Goal: Task Accomplishment & Management: Use online tool/utility

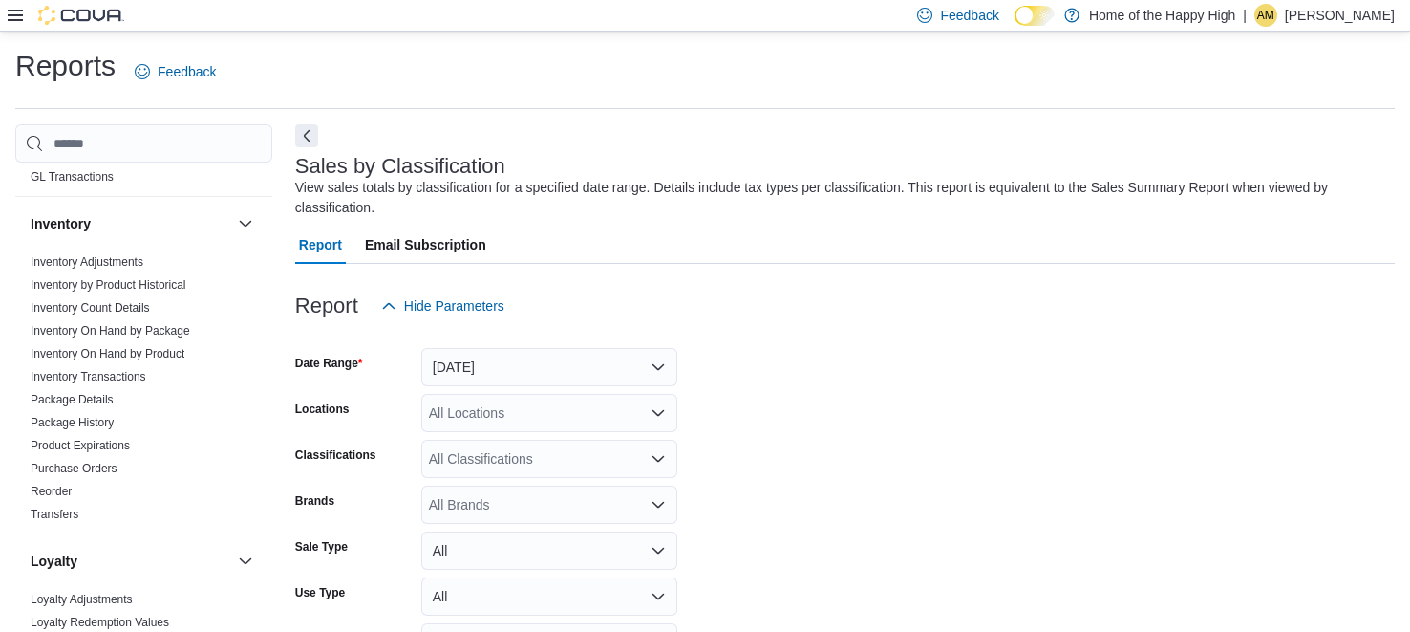
scroll to position [485, 0]
click at [75, 222] on h3 "Inventory" at bounding box center [61, 220] width 60 height 19
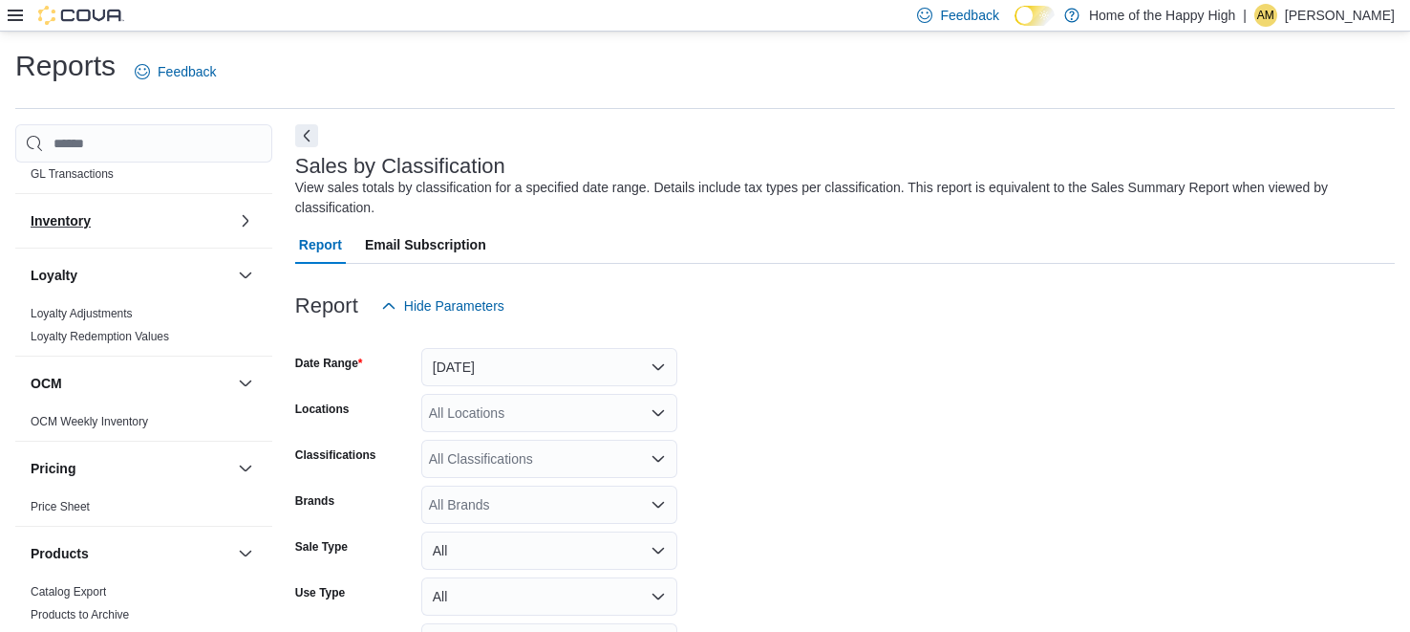
click at [75, 222] on h3 "Inventory" at bounding box center [61, 220] width 60 height 19
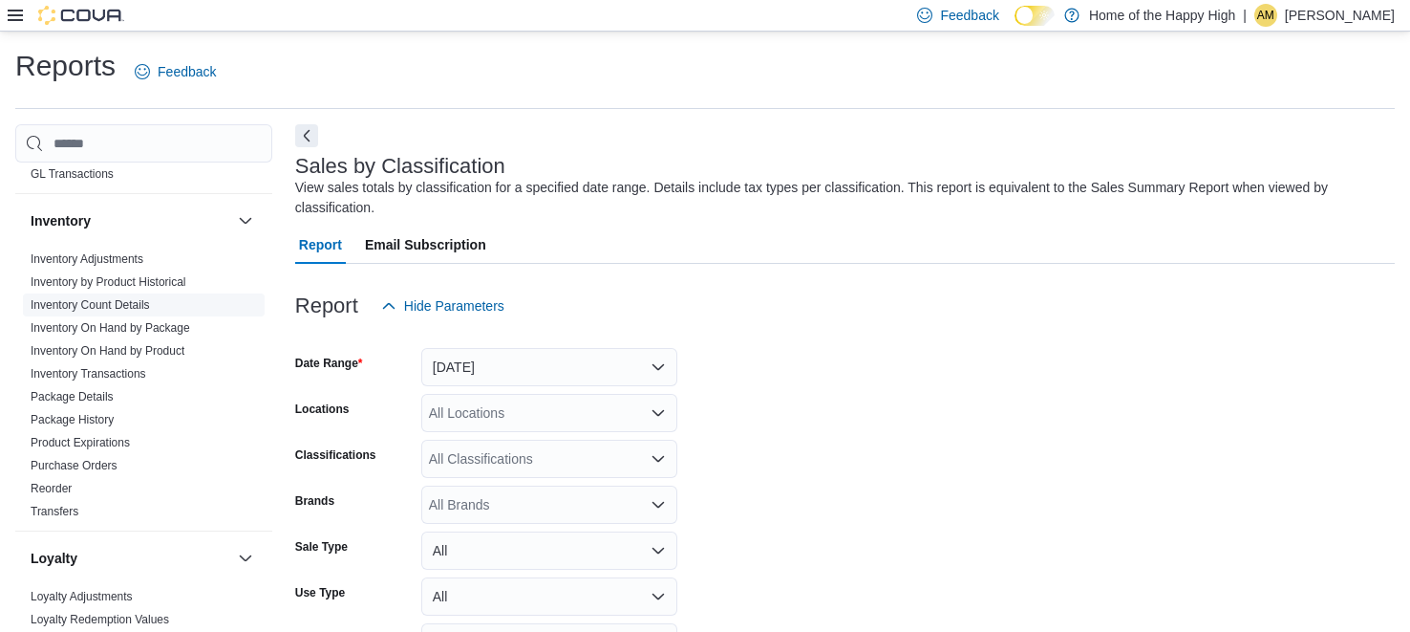
click at [112, 302] on link "Inventory Count Details" at bounding box center [90, 304] width 119 height 13
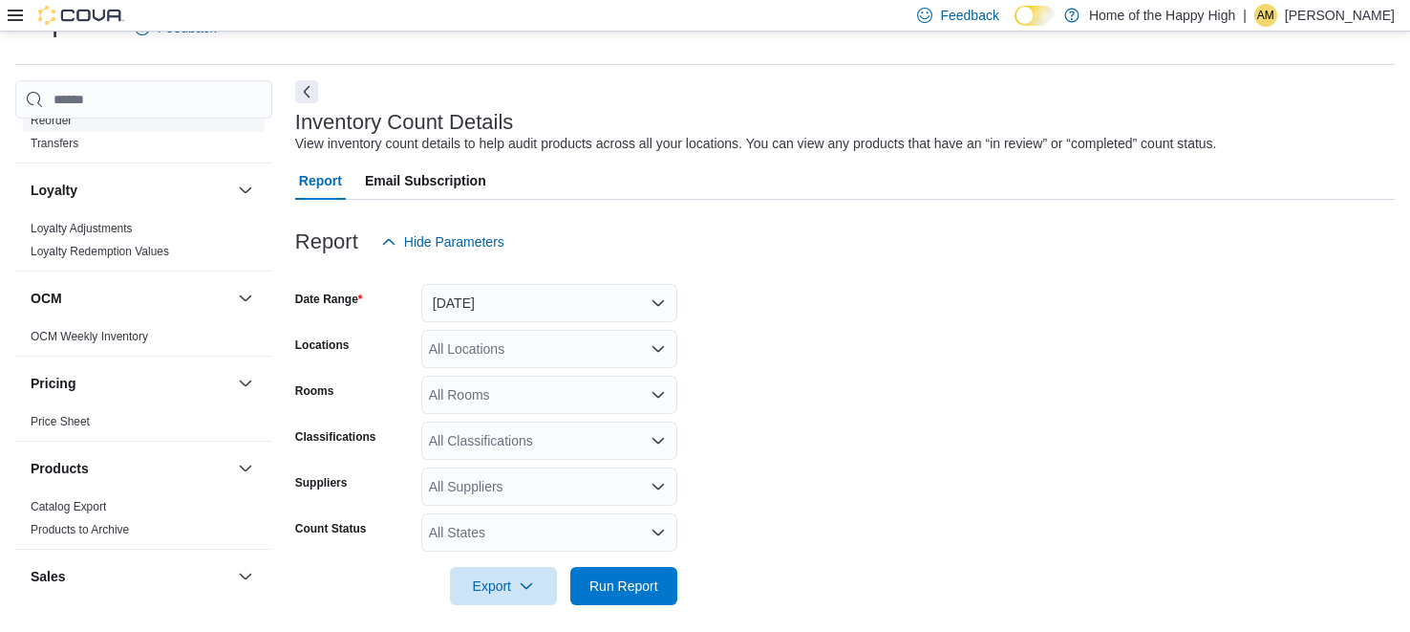
scroll to position [1020, 0]
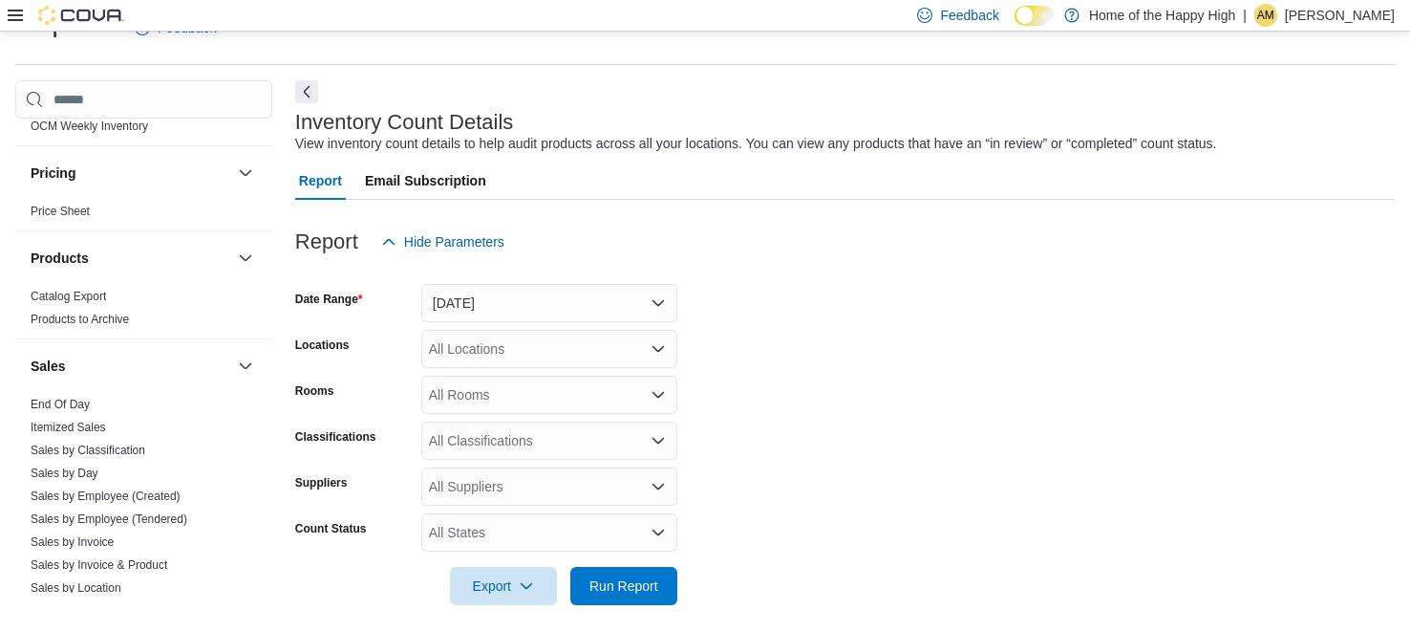
click at [18, 14] on icon at bounding box center [15, 15] width 15 height 11
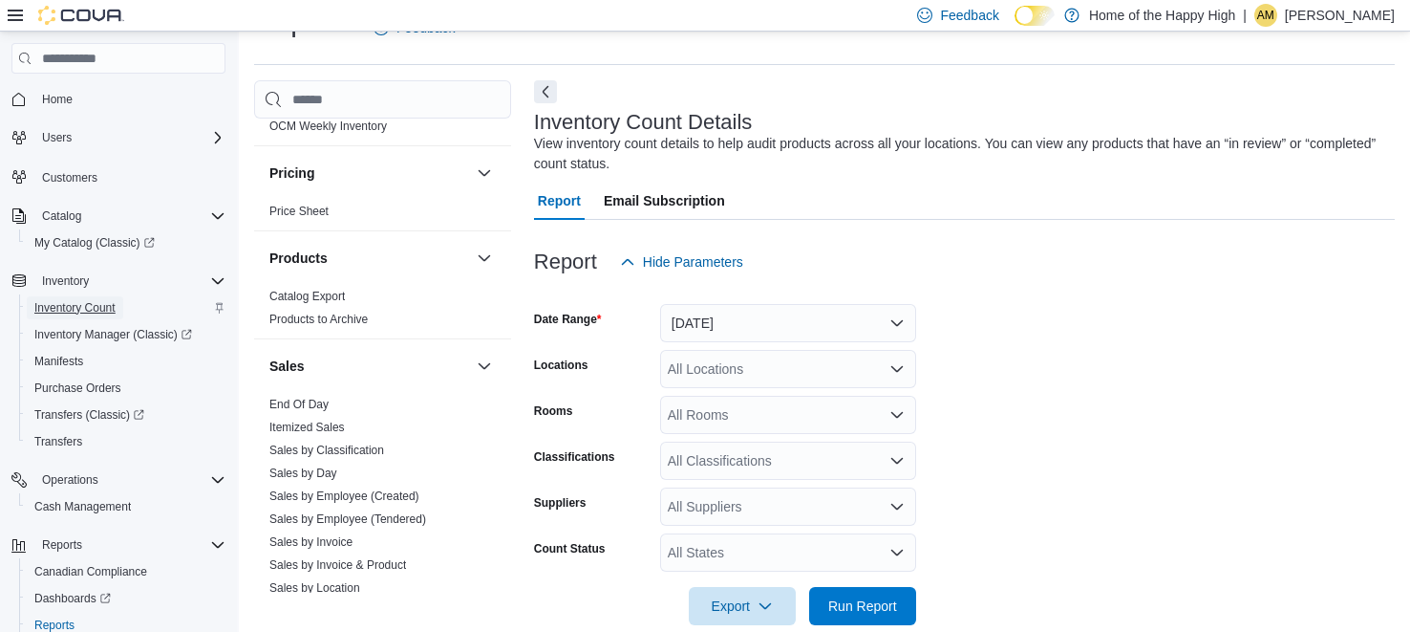
click at [81, 305] on span "Inventory Count" at bounding box center [74, 307] width 81 height 15
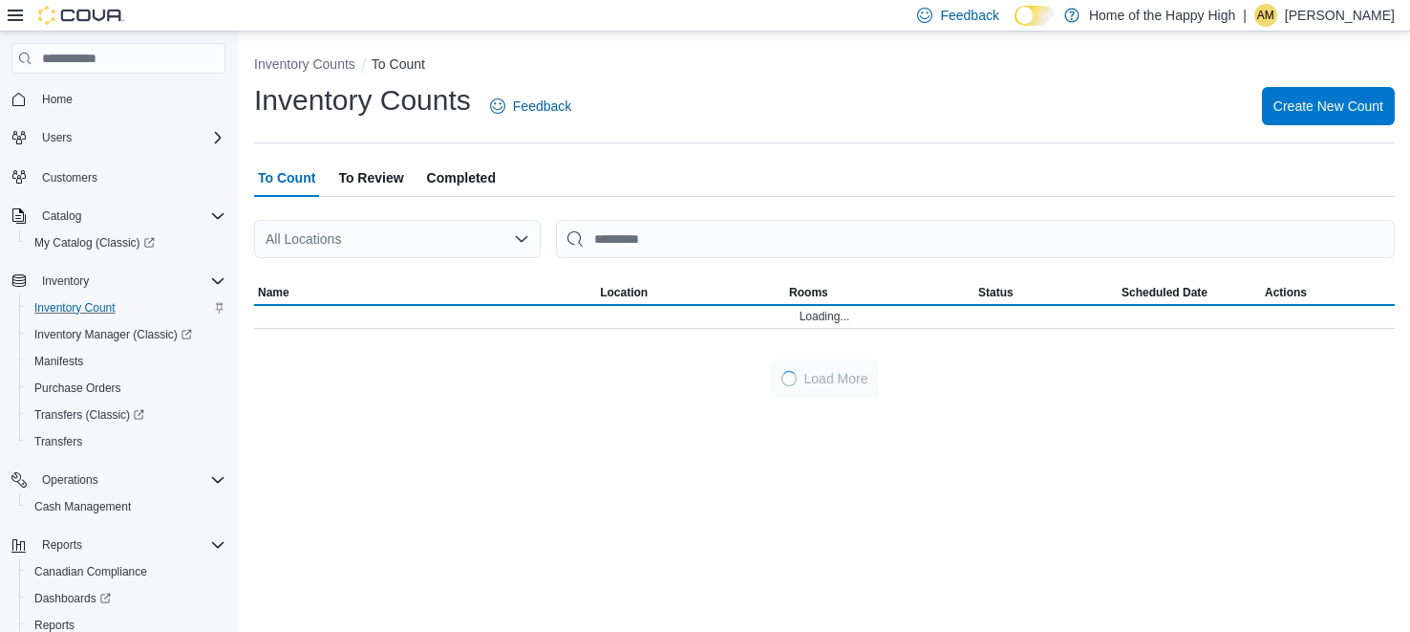
click at [11, 21] on icon at bounding box center [15, 15] width 15 height 15
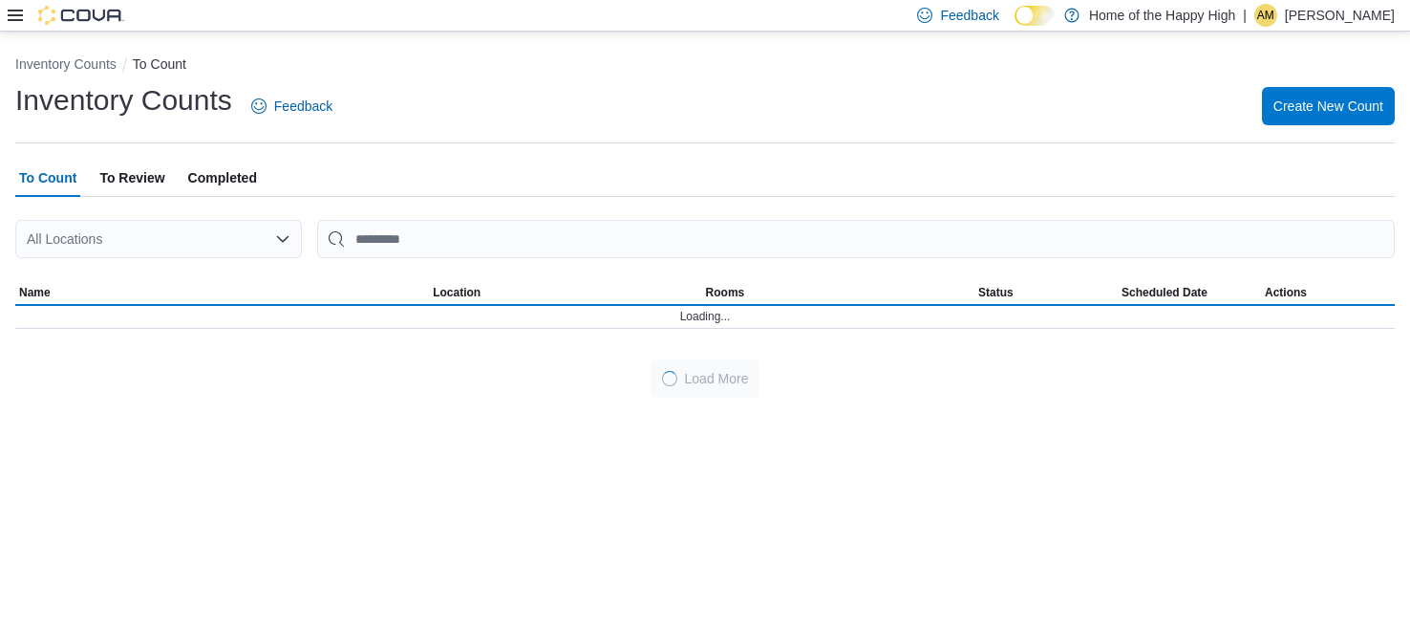
click at [130, 242] on div "All Locations" at bounding box center [158, 239] width 287 height 38
type input "***"
click at [174, 269] on span "North York - Pond Mills Centre - Fire & Flower" at bounding box center [364, 271] width 492 height 19
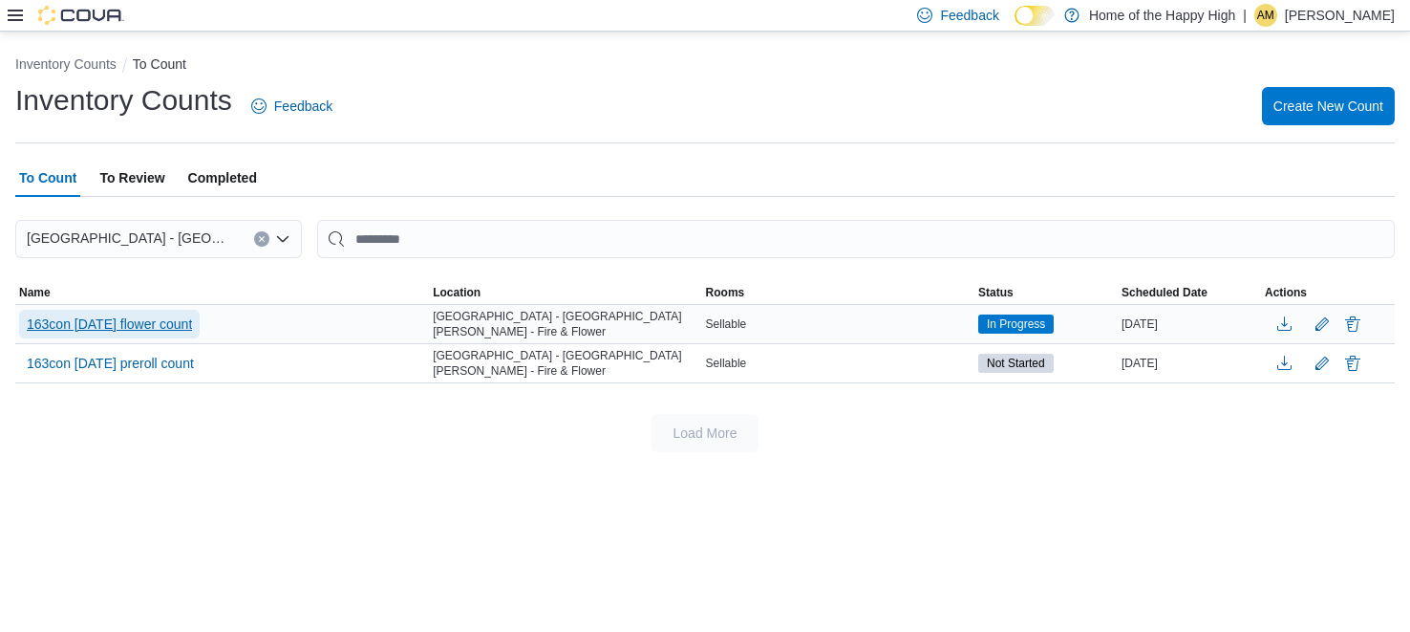
click at [114, 324] on span "163con aug 12 flower count" at bounding box center [109, 323] width 165 height 19
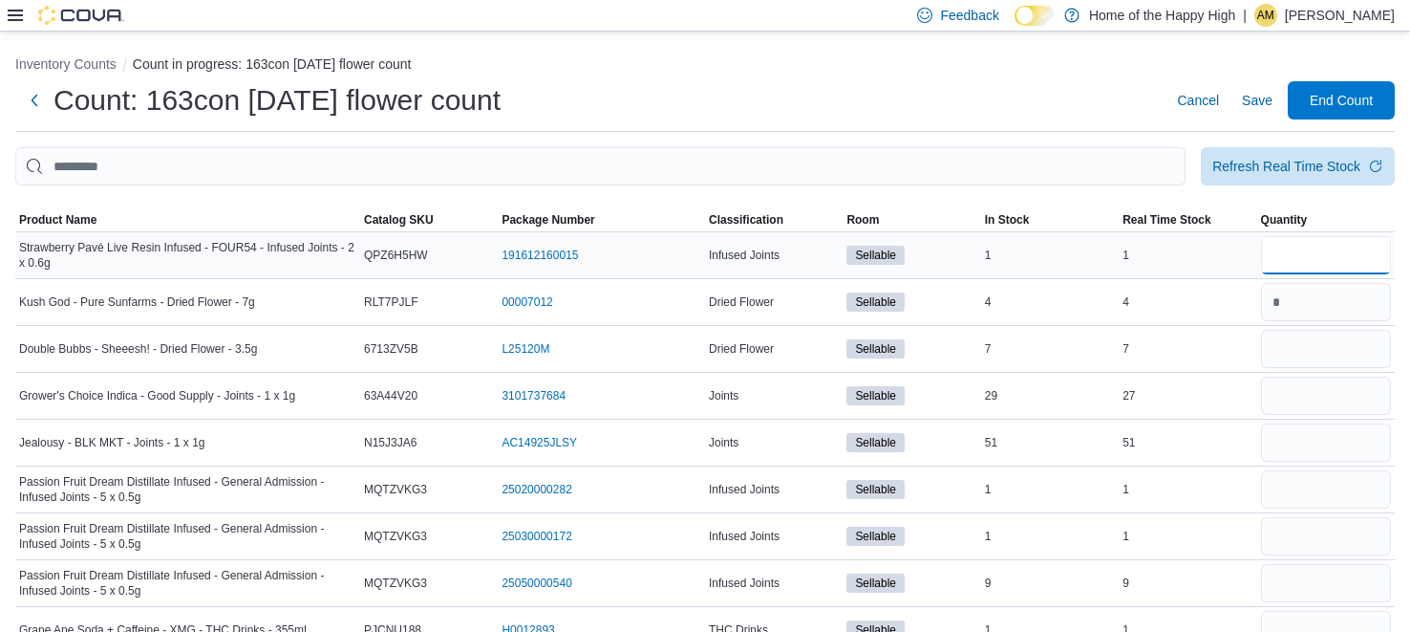
click at [1327, 248] on input "number" at bounding box center [1326, 255] width 130 height 38
type input "*"
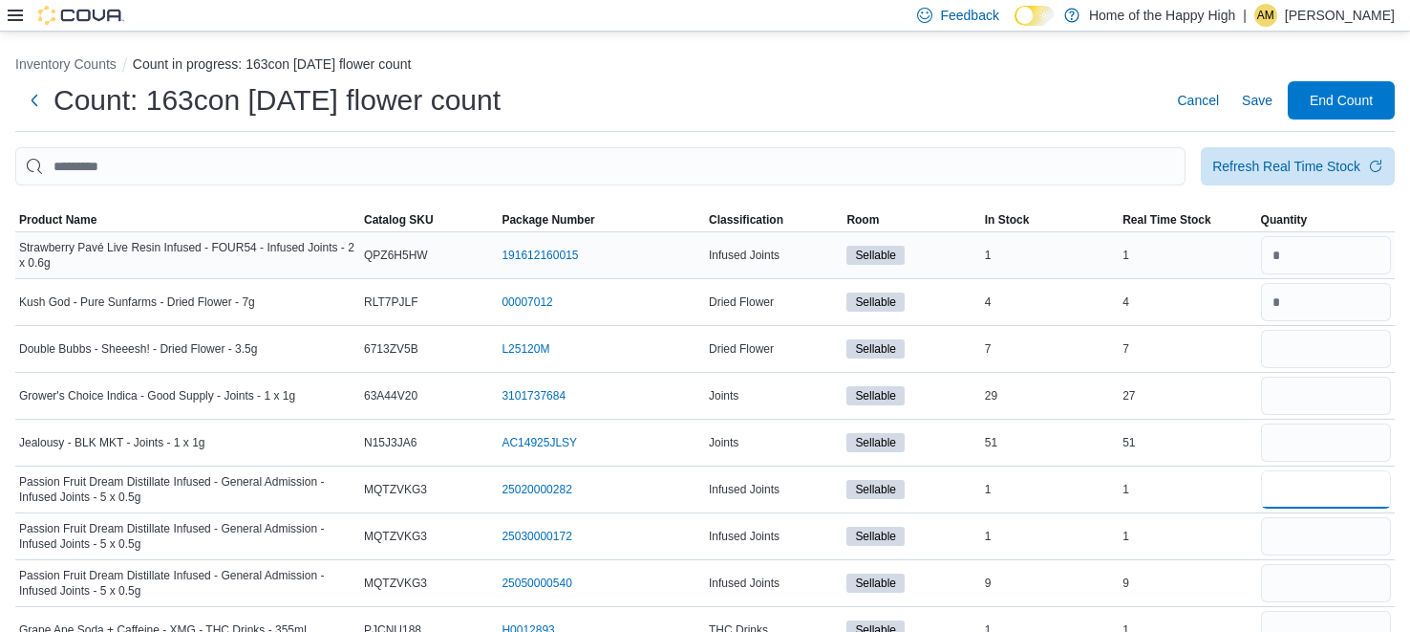
type input "*"
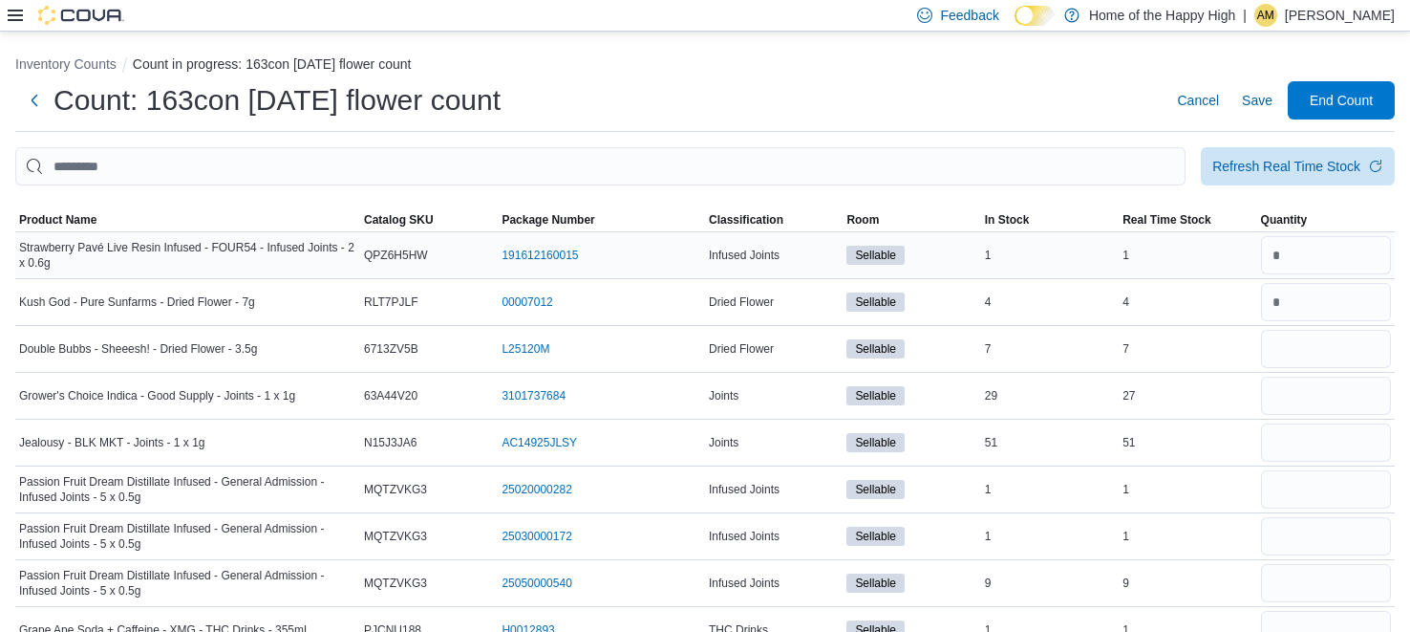
type input "*"
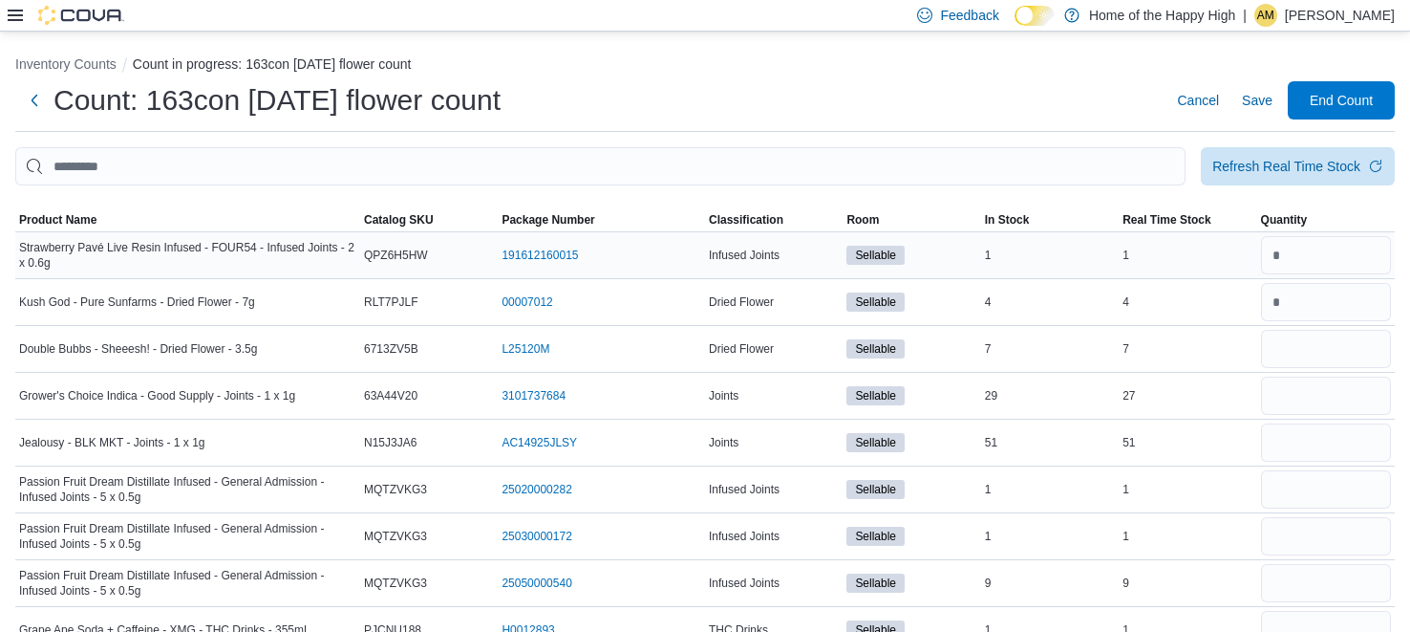
type input "*"
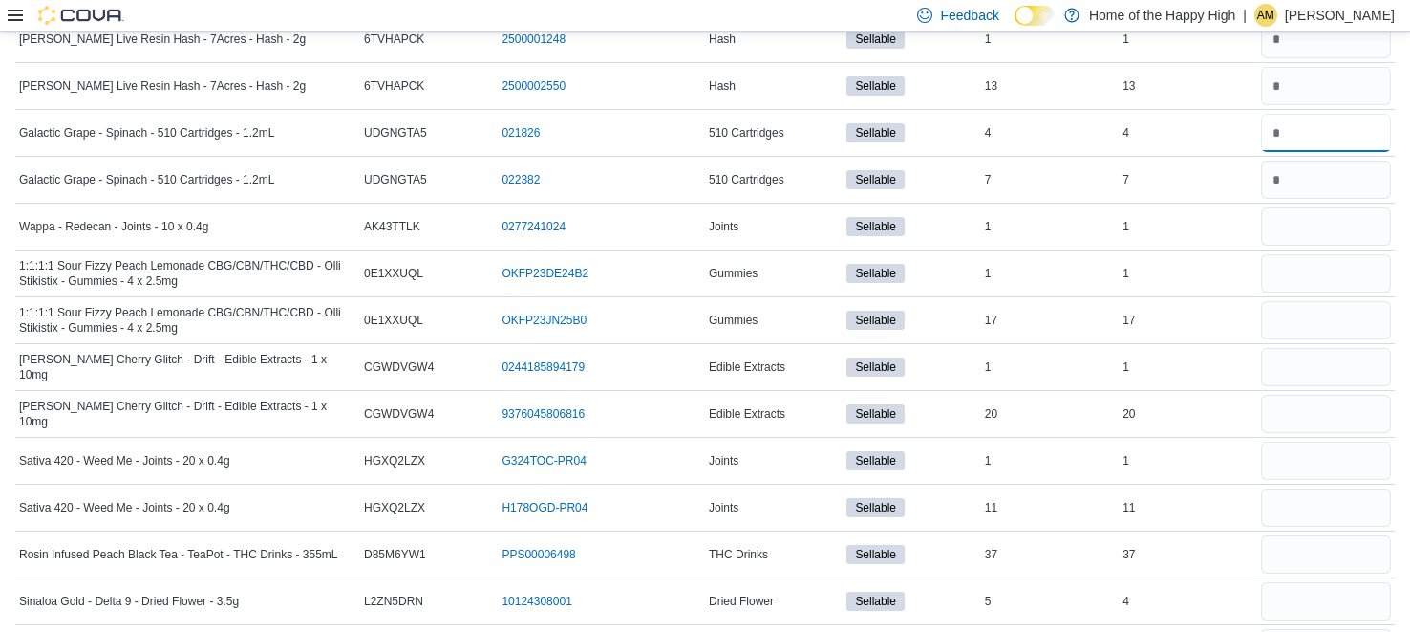
scroll to position [872, 0]
type input "*"
click at [1297, 224] on input "number" at bounding box center [1326, 225] width 130 height 38
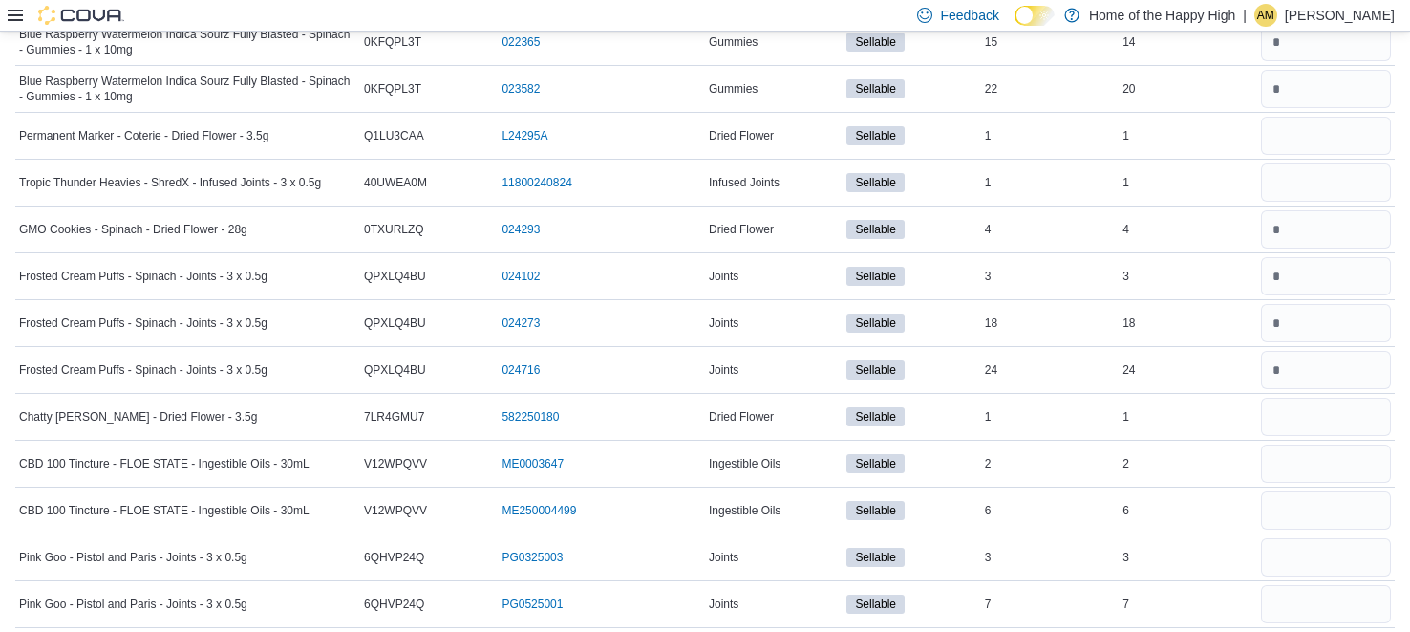
scroll to position [0, 0]
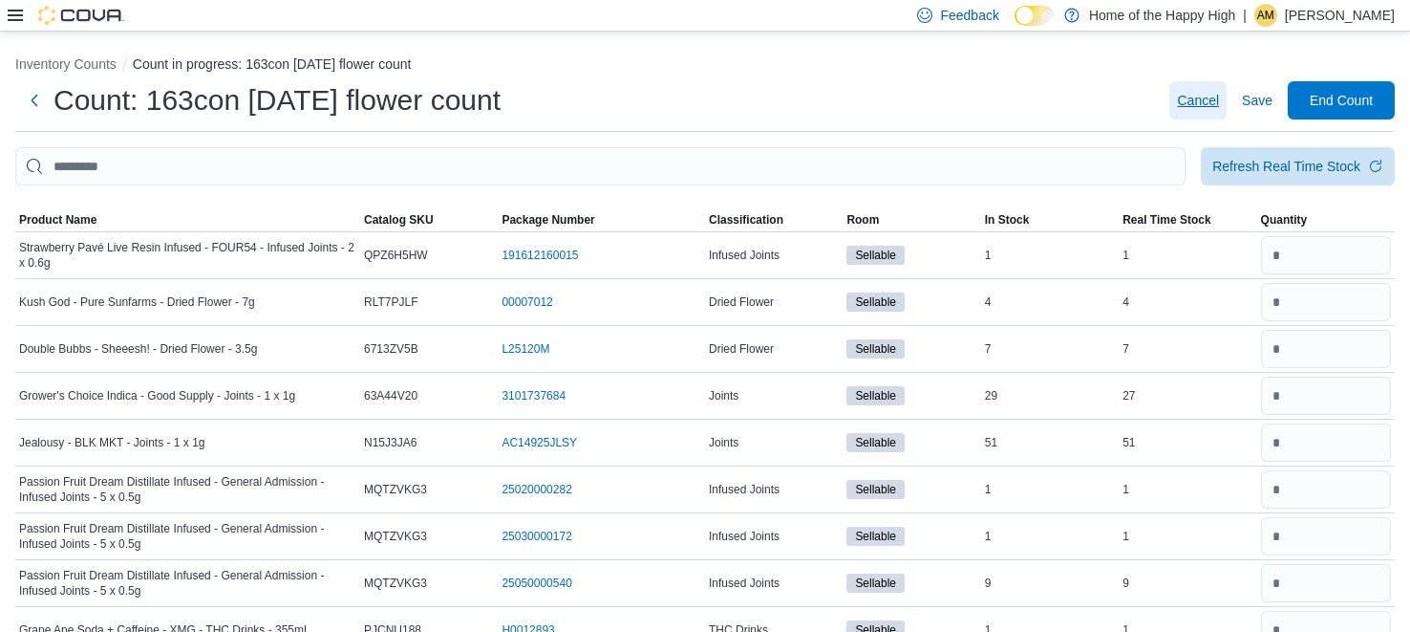
click at [1194, 104] on span "Cancel" at bounding box center [1198, 100] width 42 height 19
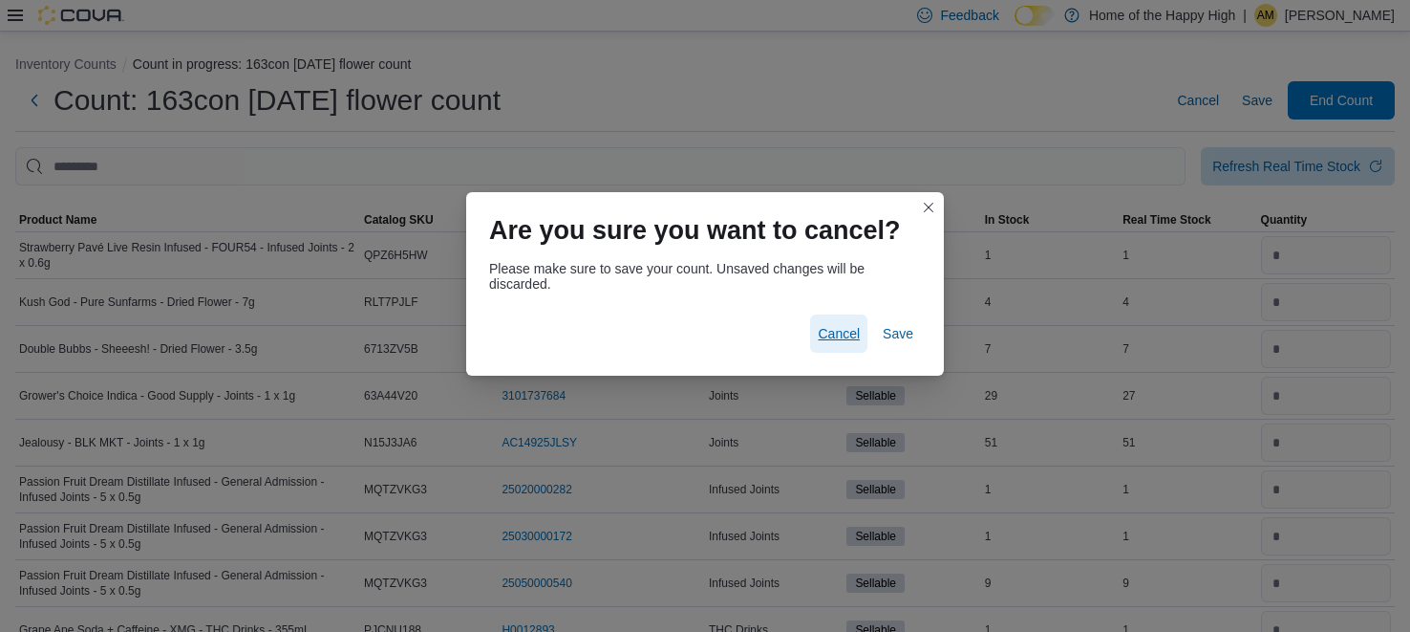
click at [843, 336] on span "Cancel" at bounding box center [839, 333] width 42 height 19
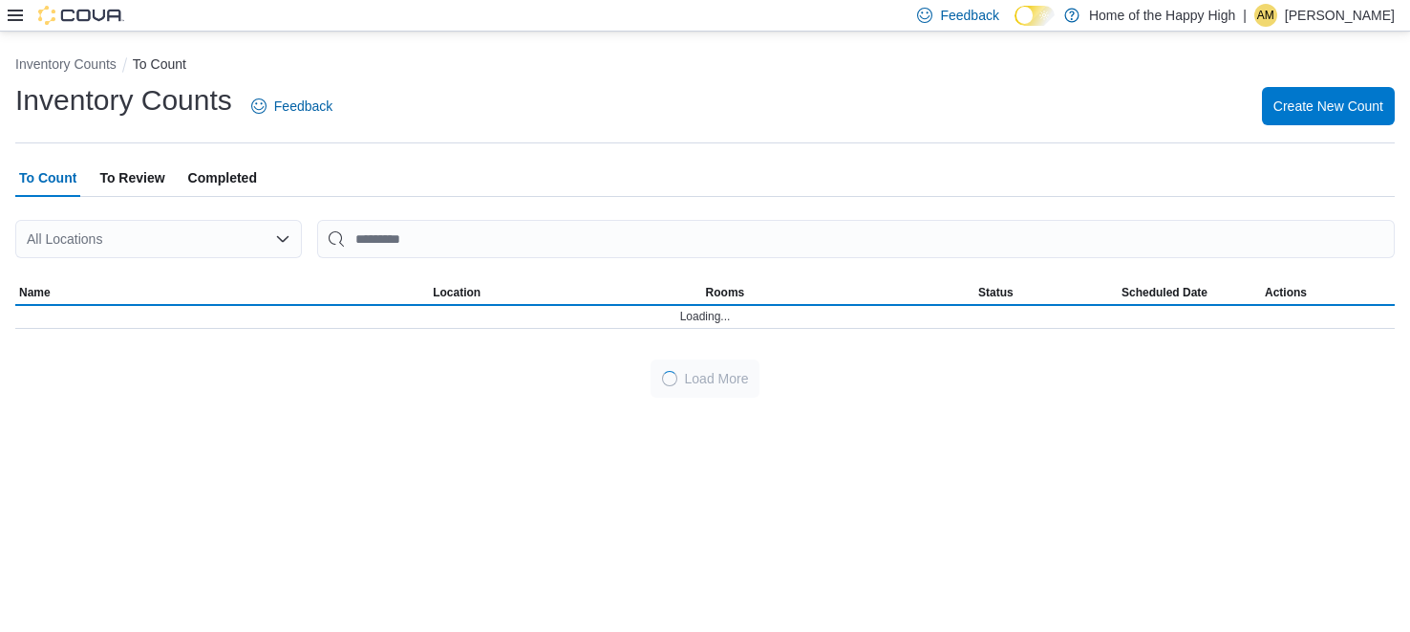
click at [223, 240] on div "All Locations" at bounding box center [158, 239] width 287 height 38
type input "***"
click at [175, 262] on span "North York - Pond Mills Centre - Fire & Flower" at bounding box center [364, 271] width 492 height 19
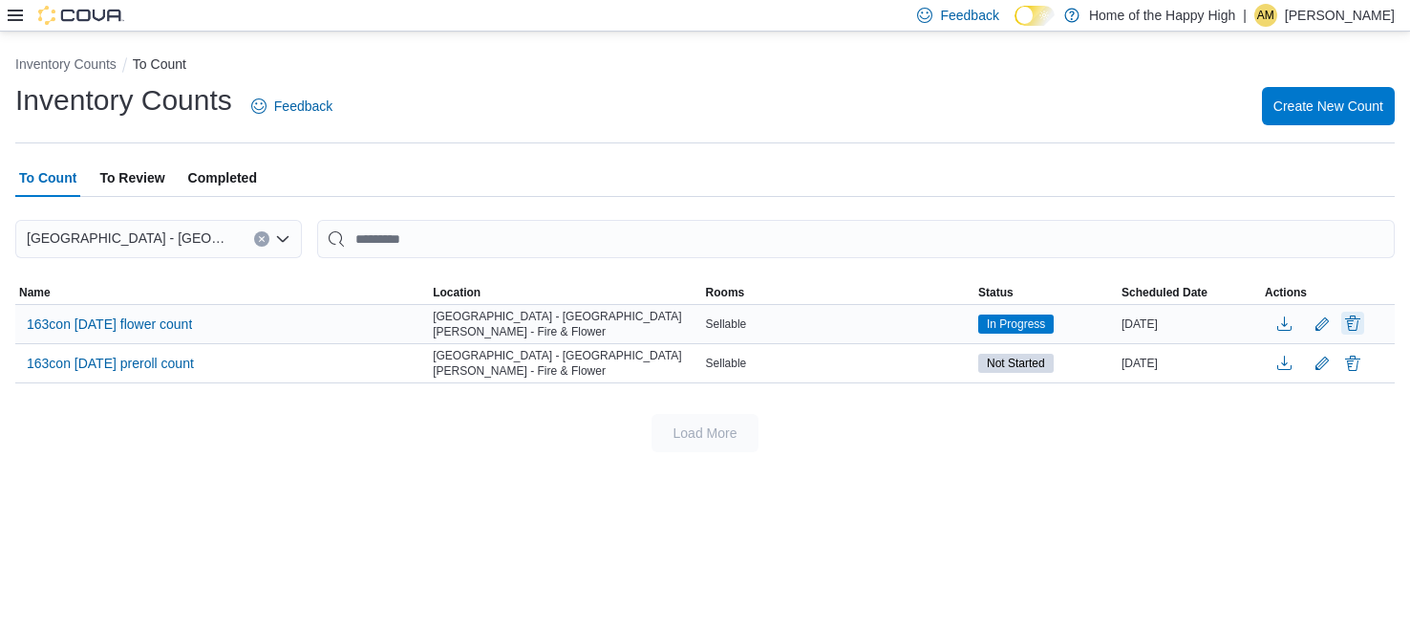
click at [1355, 319] on button "Delete" at bounding box center [1353, 323] width 23 height 23
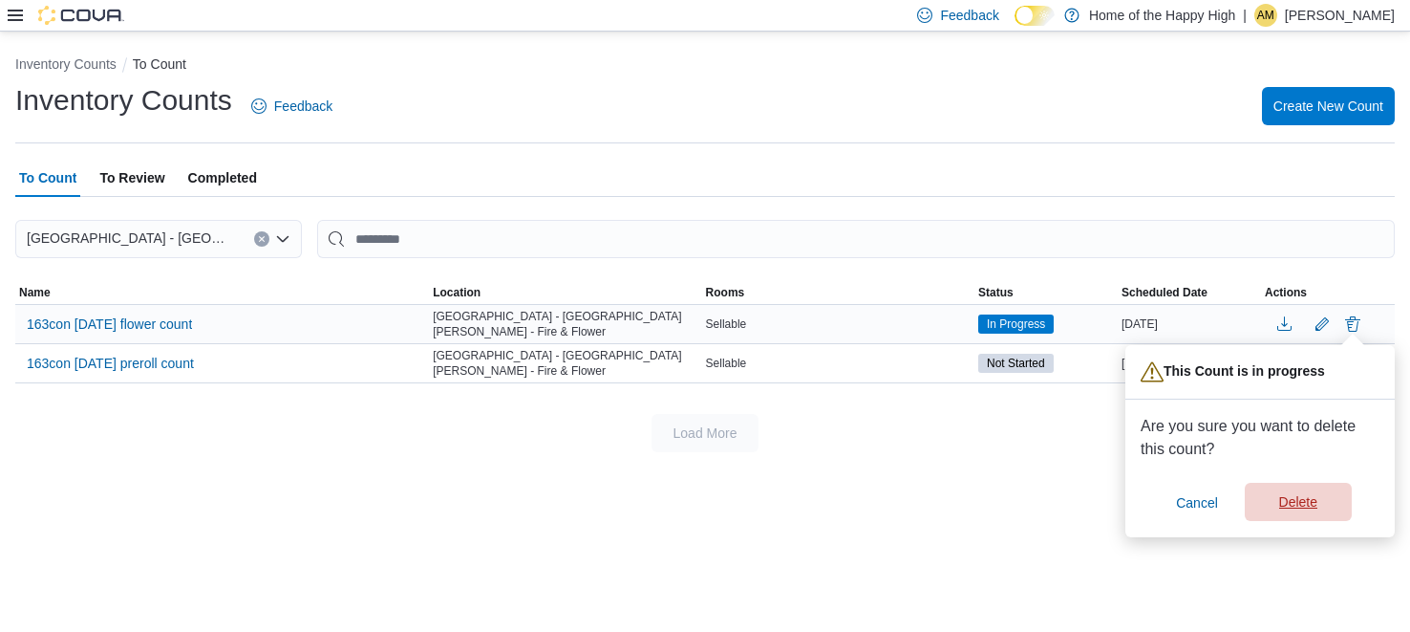
click at [1297, 506] on span "Delete" at bounding box center [1299, 501] width 38 height 19
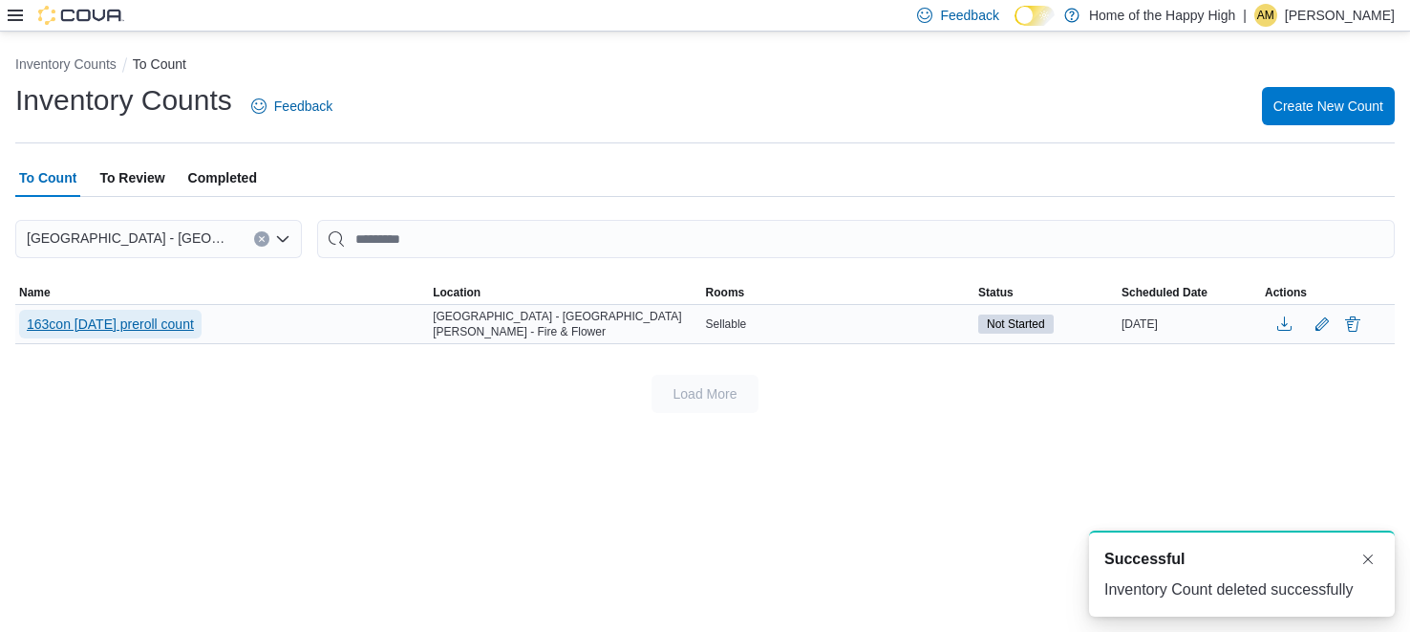
click at [159, 320] on span "163con aug10 preroll count" at bounding box center [110, 323] width 167 height 19
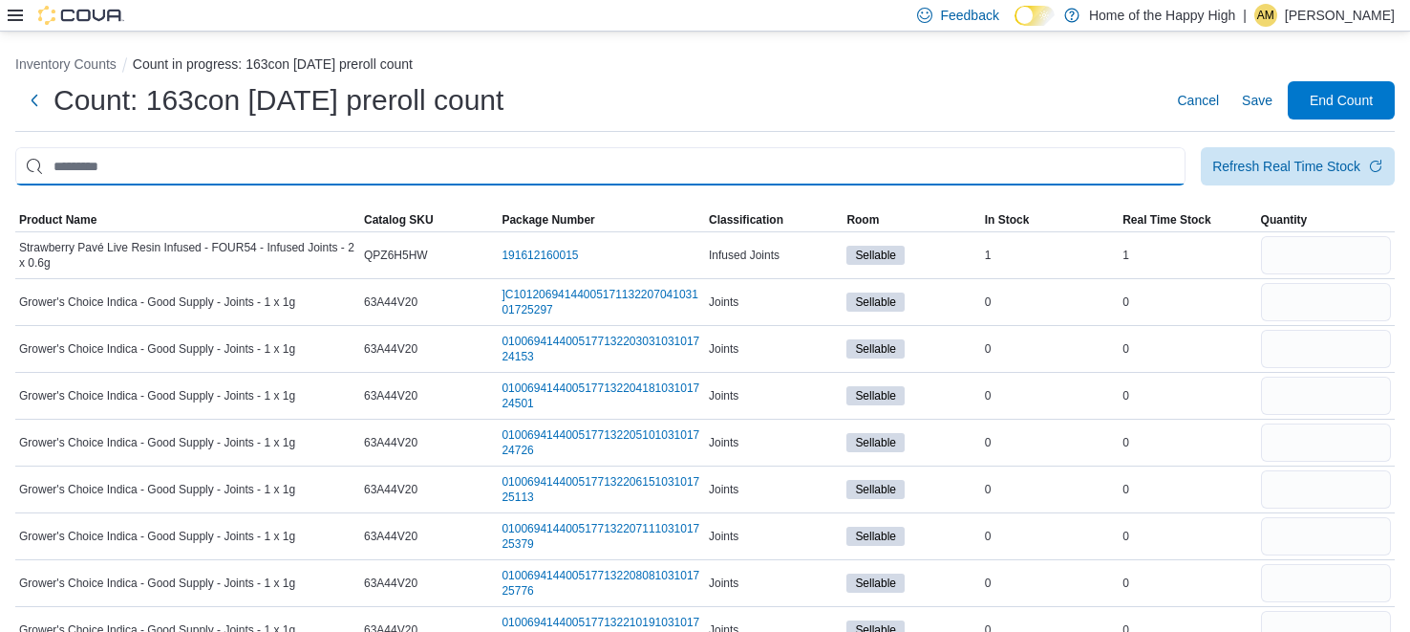
click at [964, 161] on input "This is a search bar. After typing your query, hit enter to filter the results …" at bounding box center [600, 166] width 1171 height 38
type input "********"
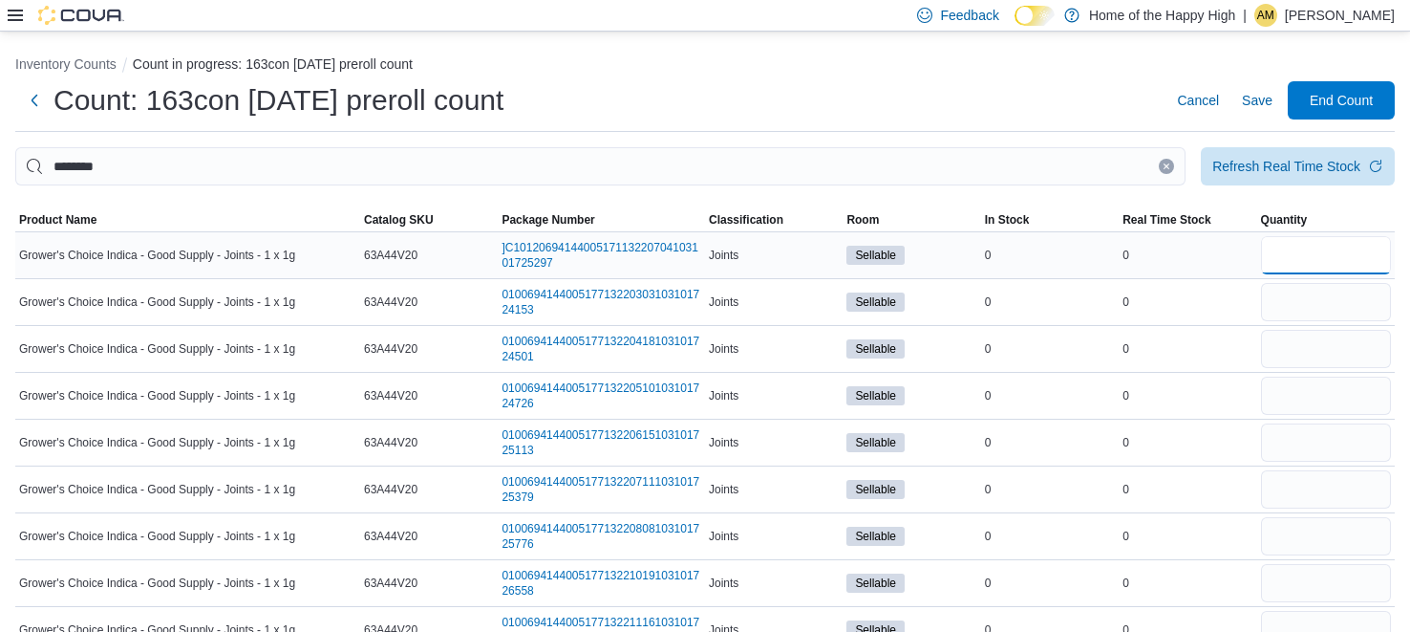
click at [1351, 269] on input "number" at bounding box center [1326, 255] width 130 height 38
type input "*"
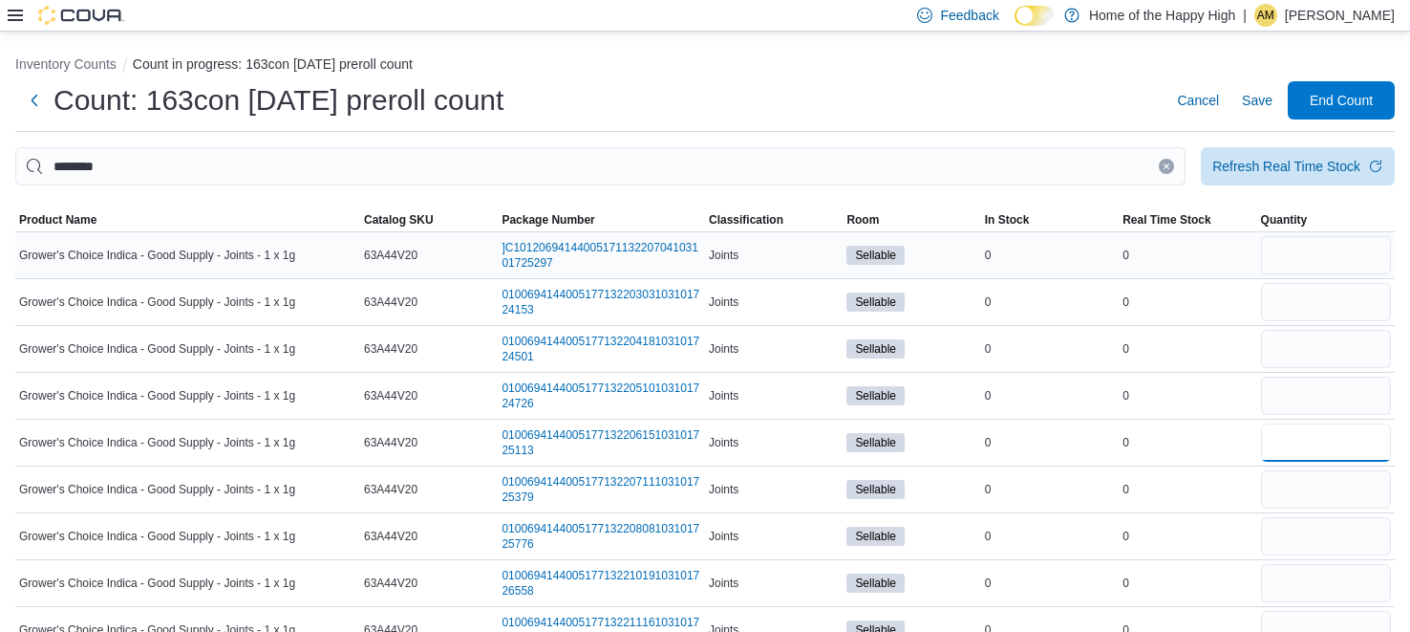
type input "*"
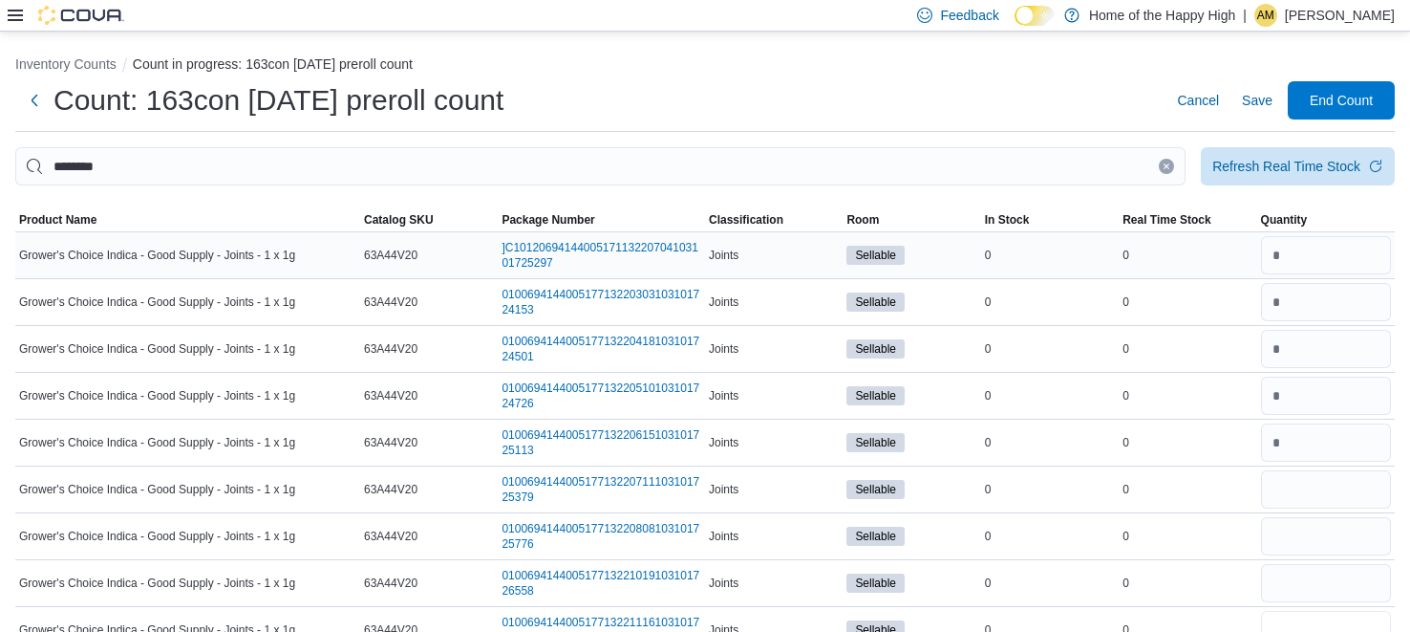
type input "*"
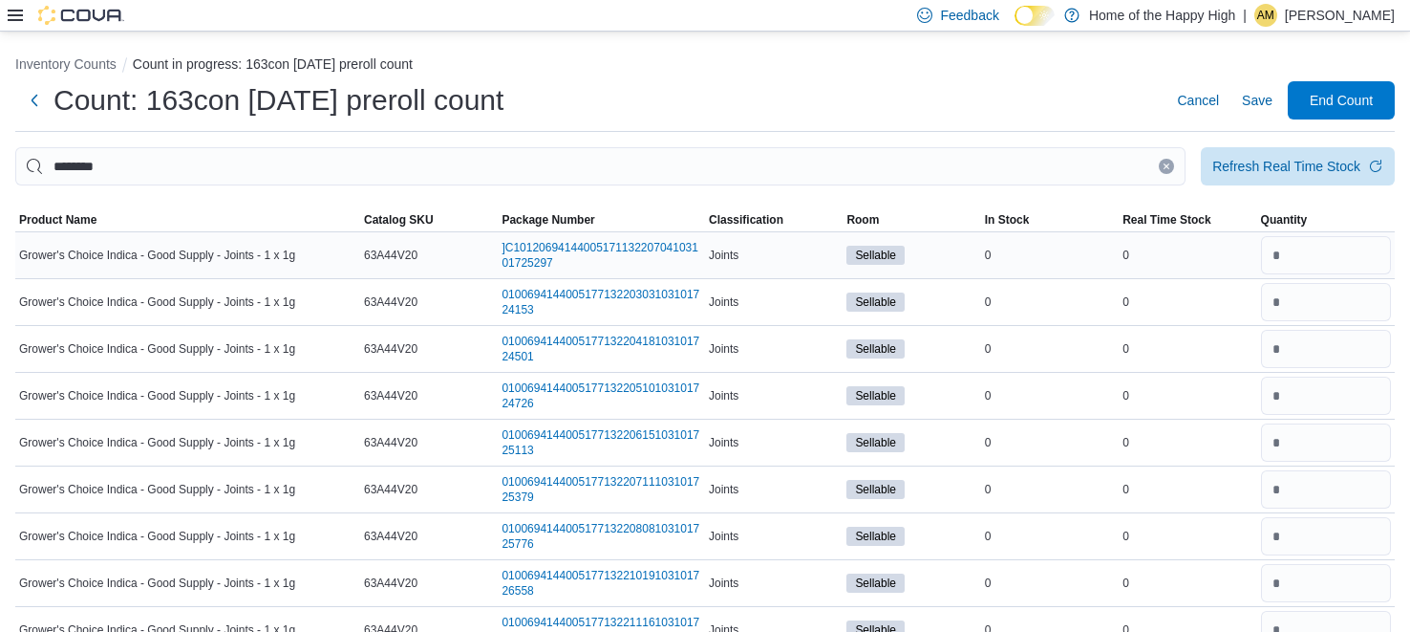
type input "*"
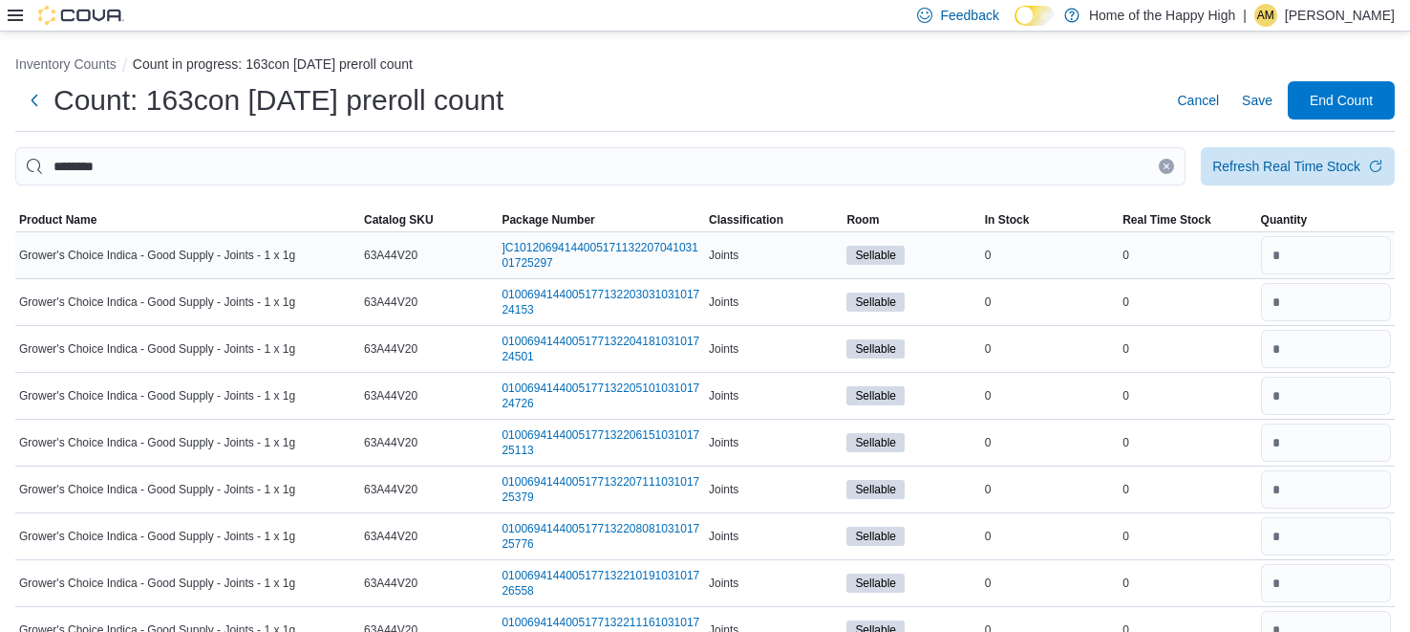
type input "*"
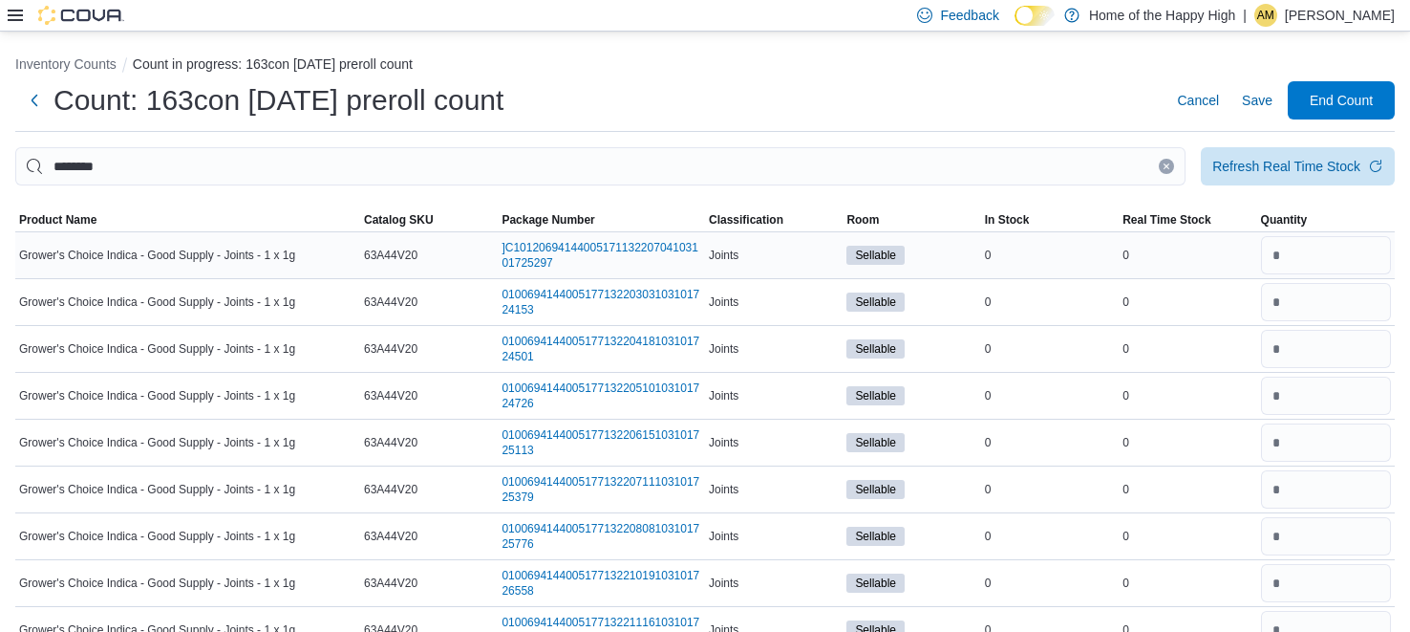
type input "*"
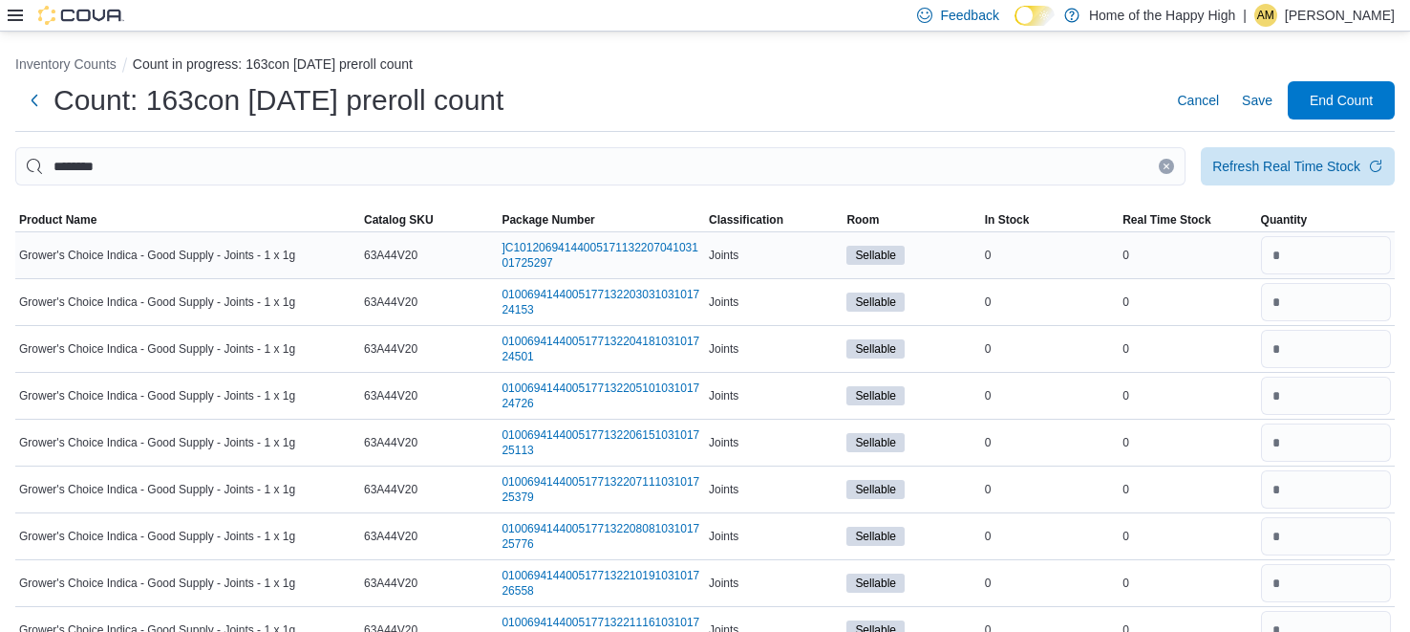
type input "*"
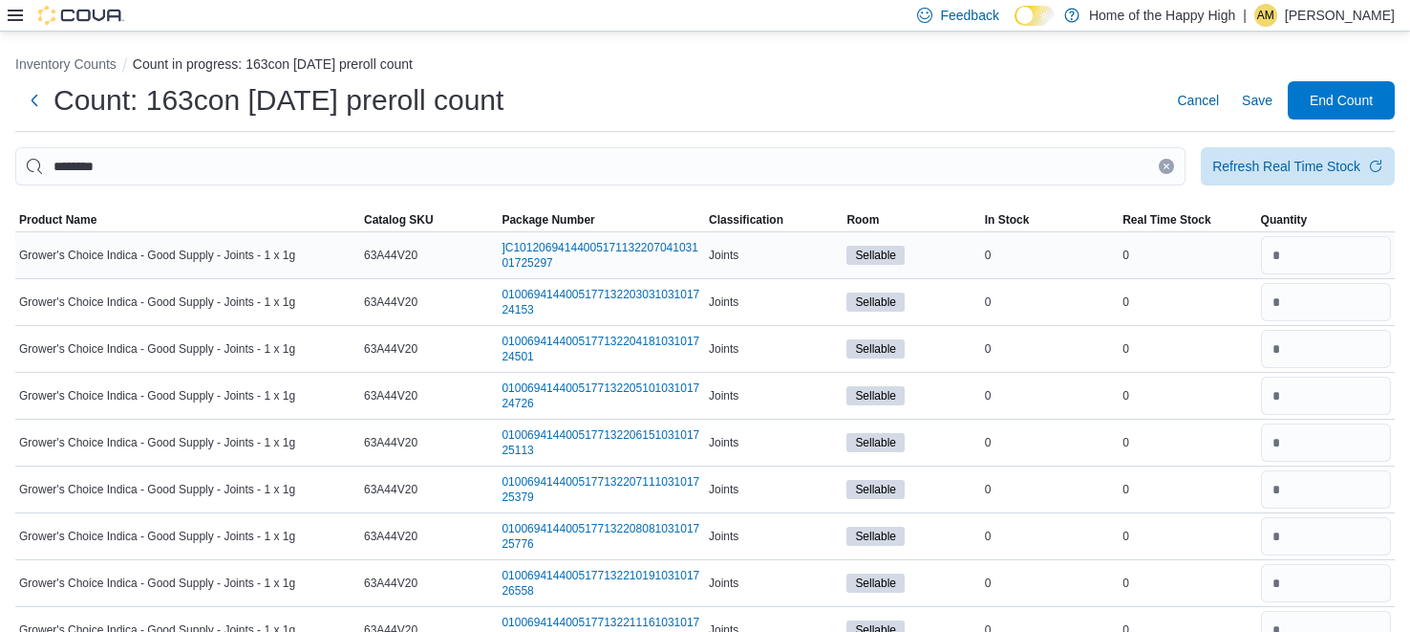
type input "*"
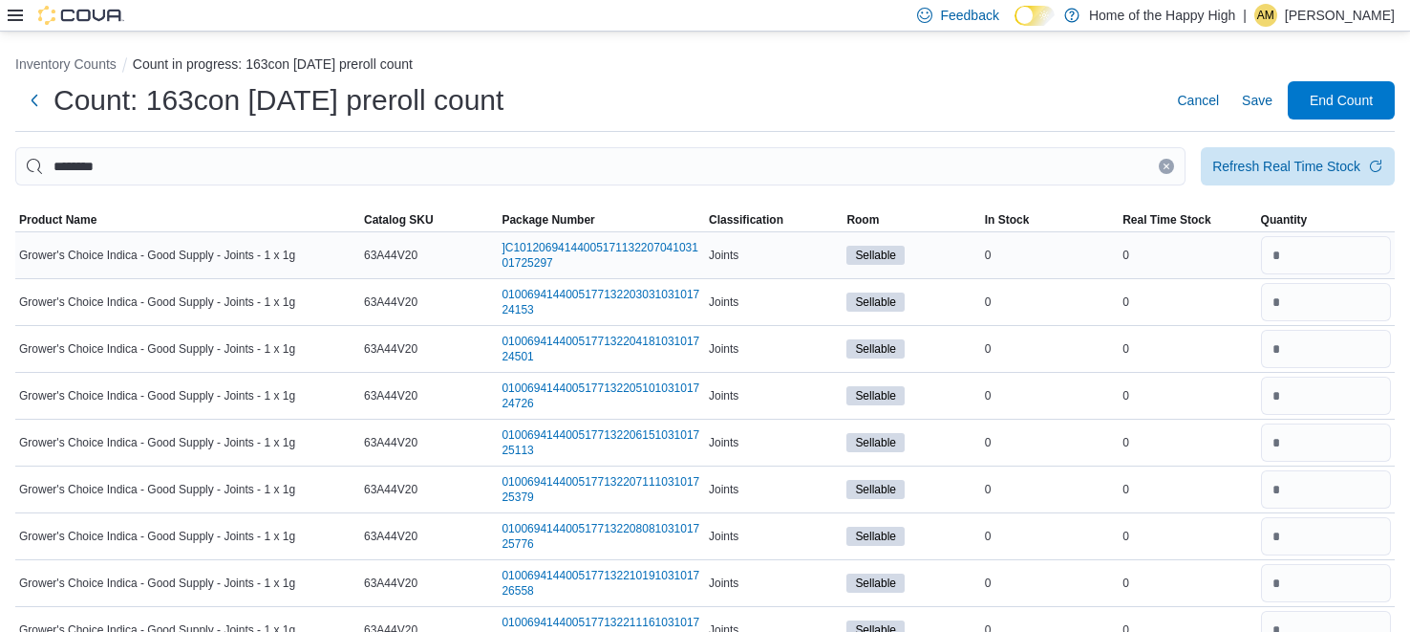
type input "*"
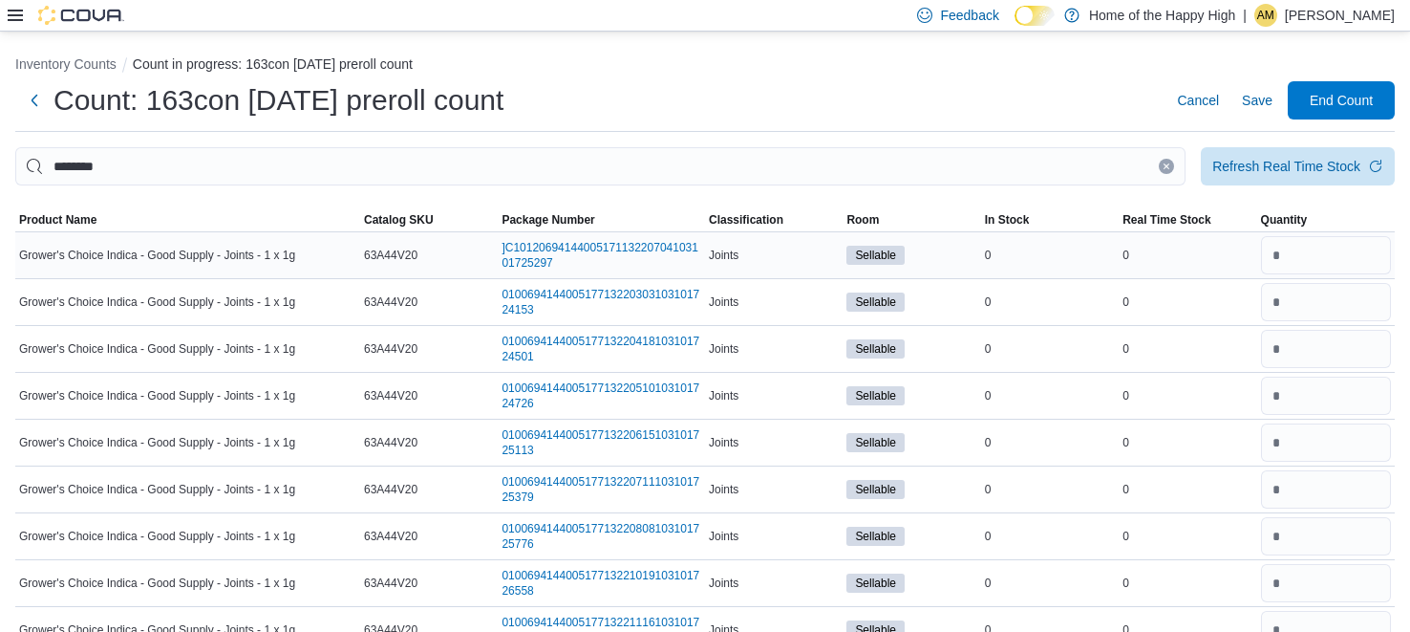
type input "*"
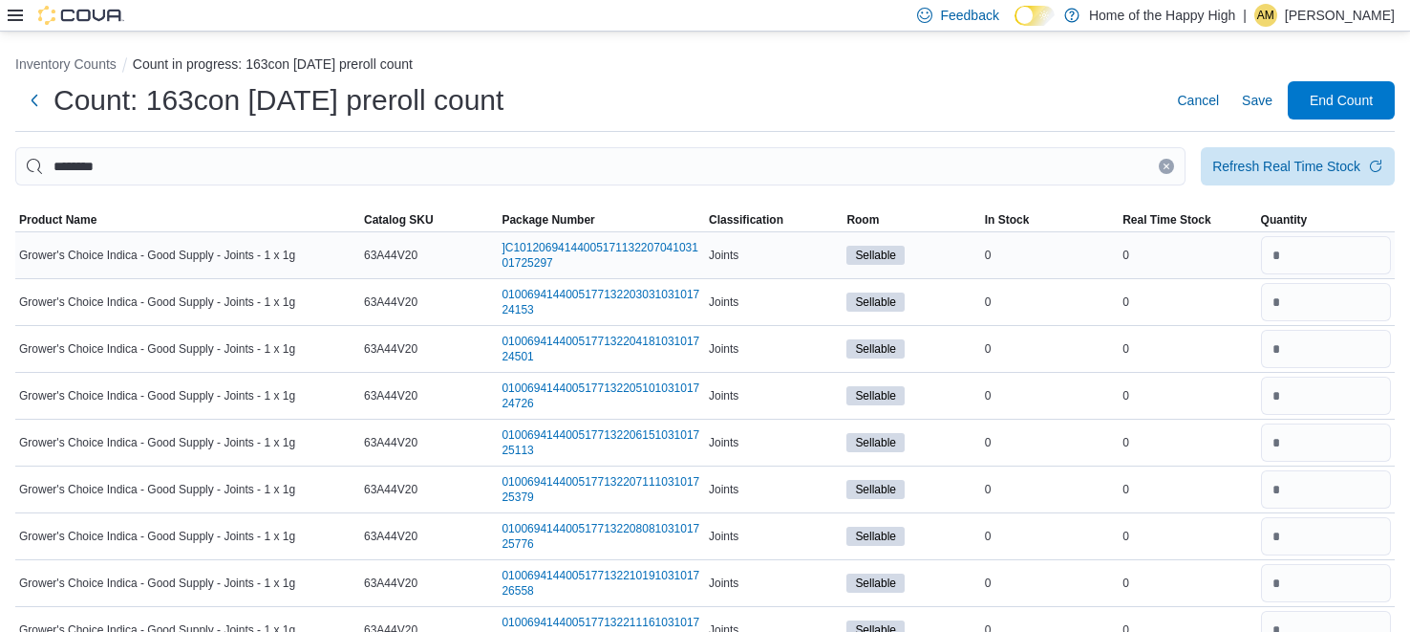
type input "*"
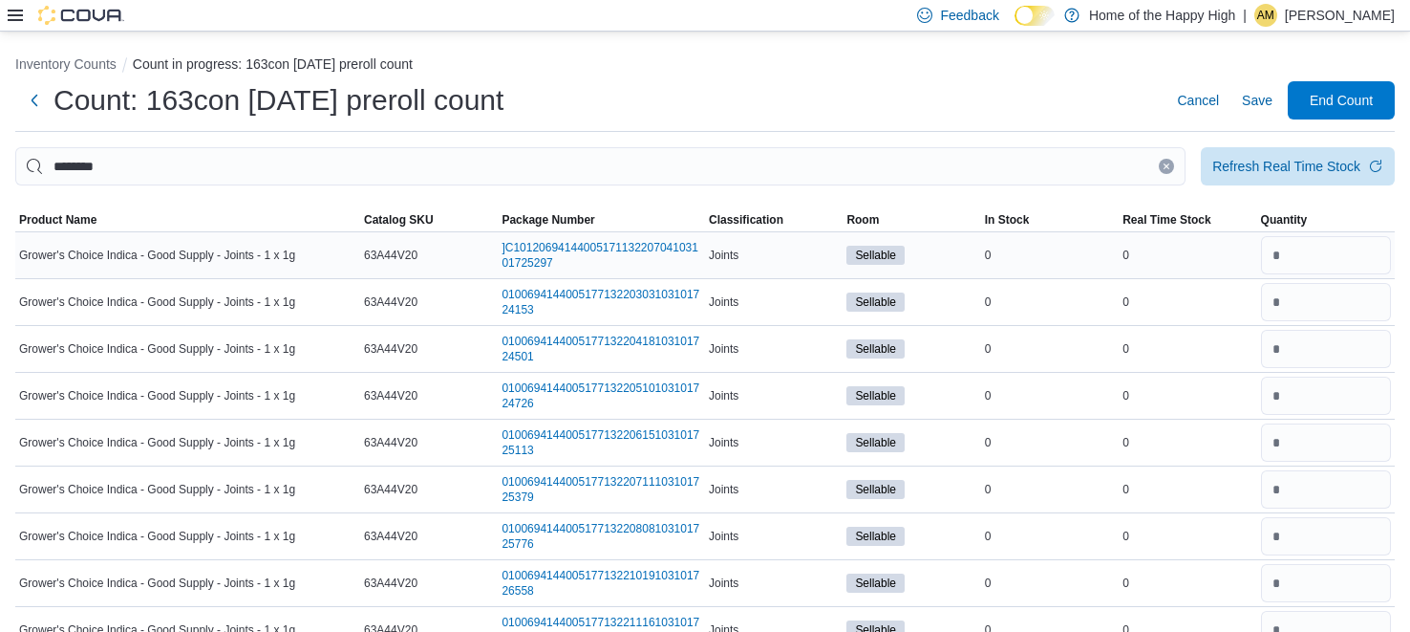
type input "*"
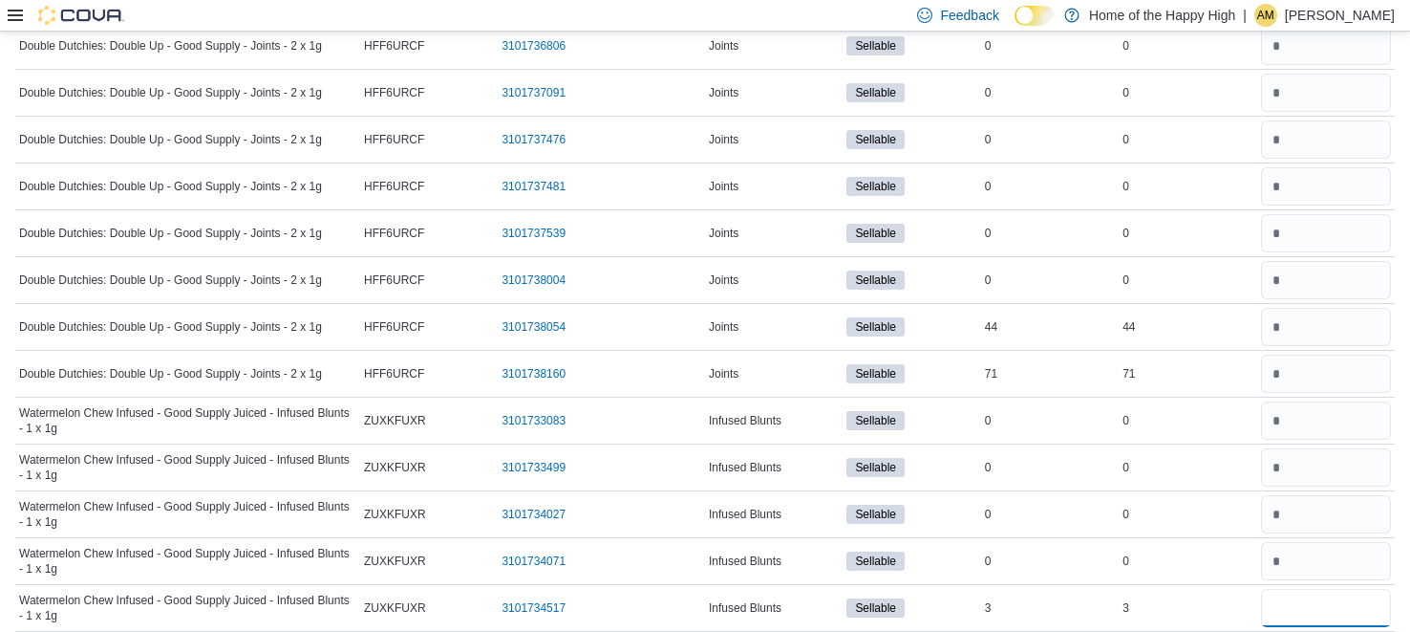
type input "*"
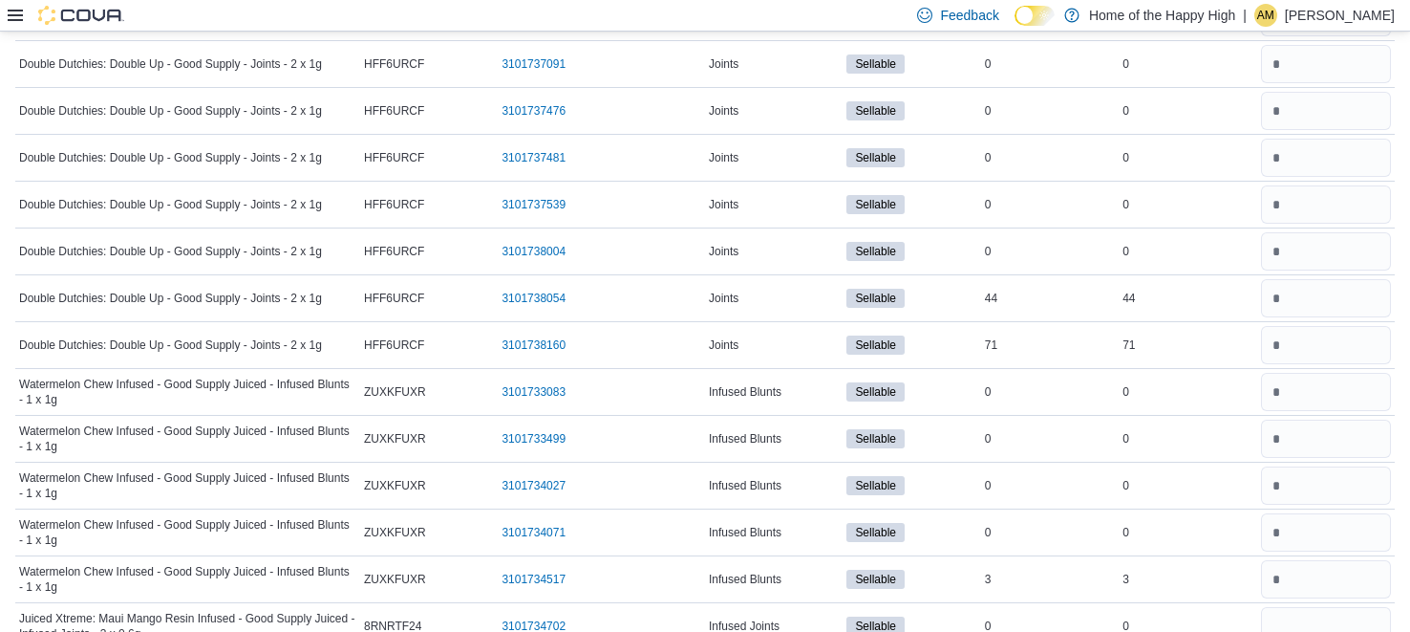
scroll to position [2595, 0]
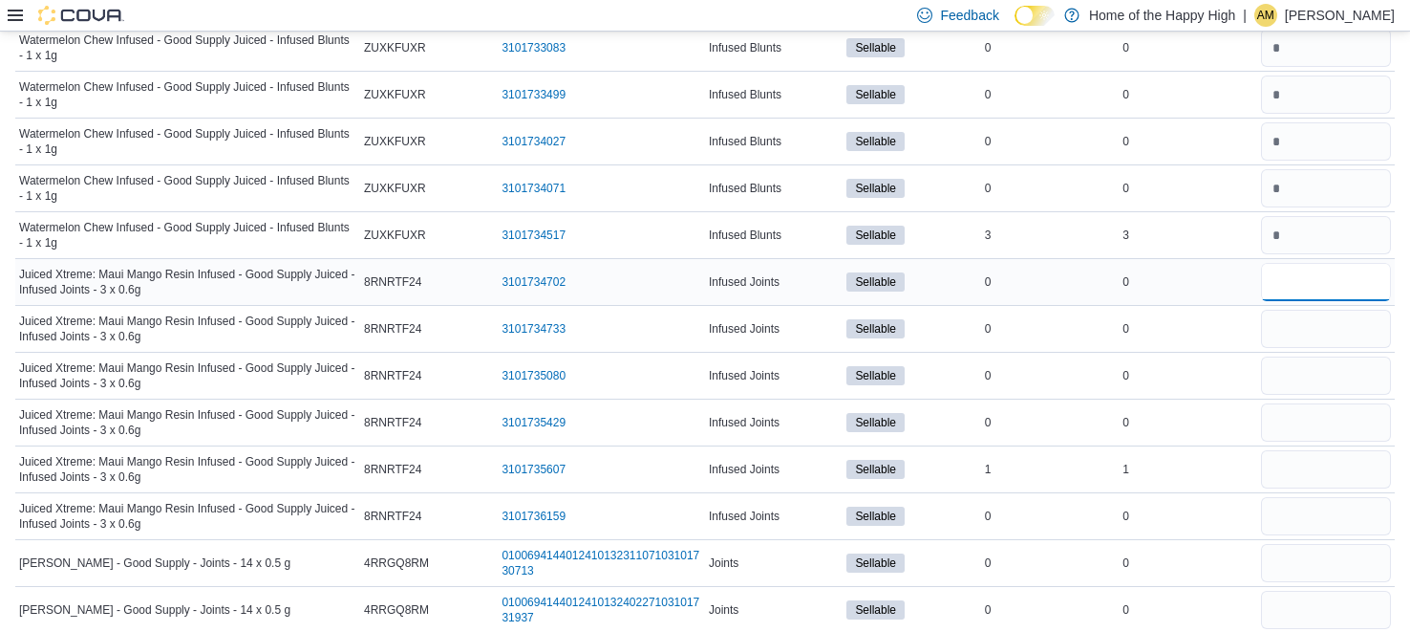
click at [1345, 263] on input "number" at bounding box center [1326, 282] width 130 height 38
type input "*"
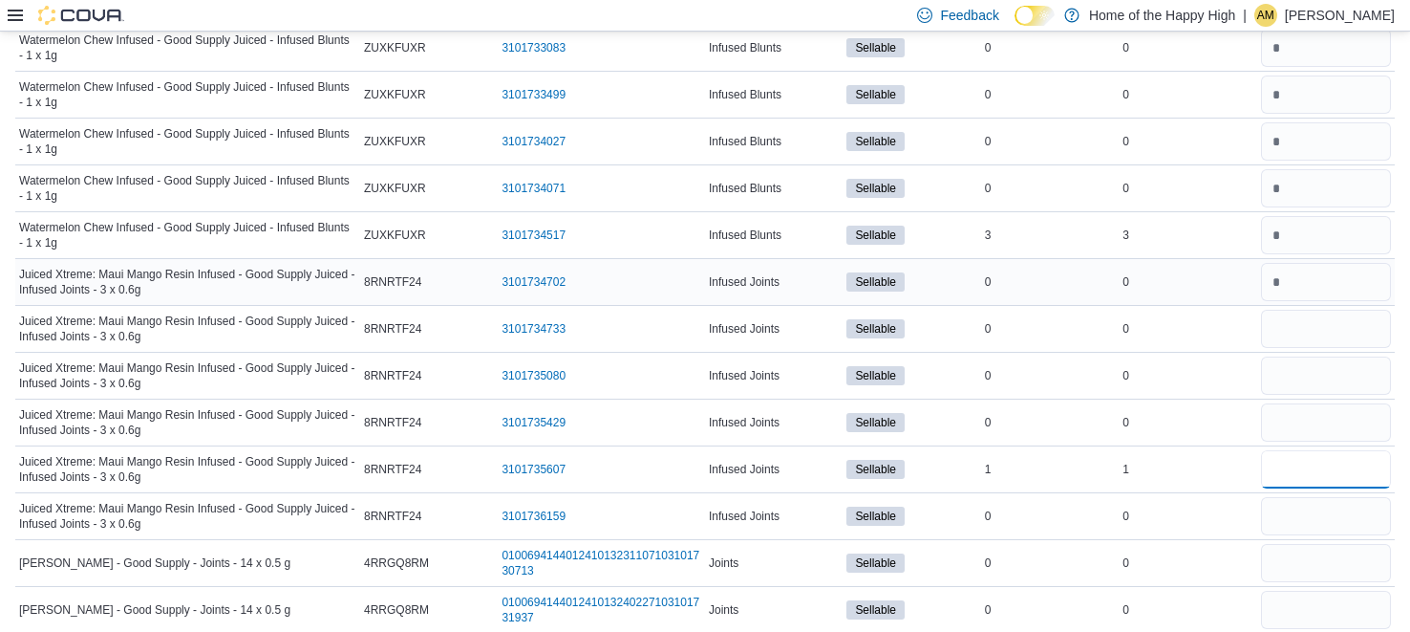
type input "*"
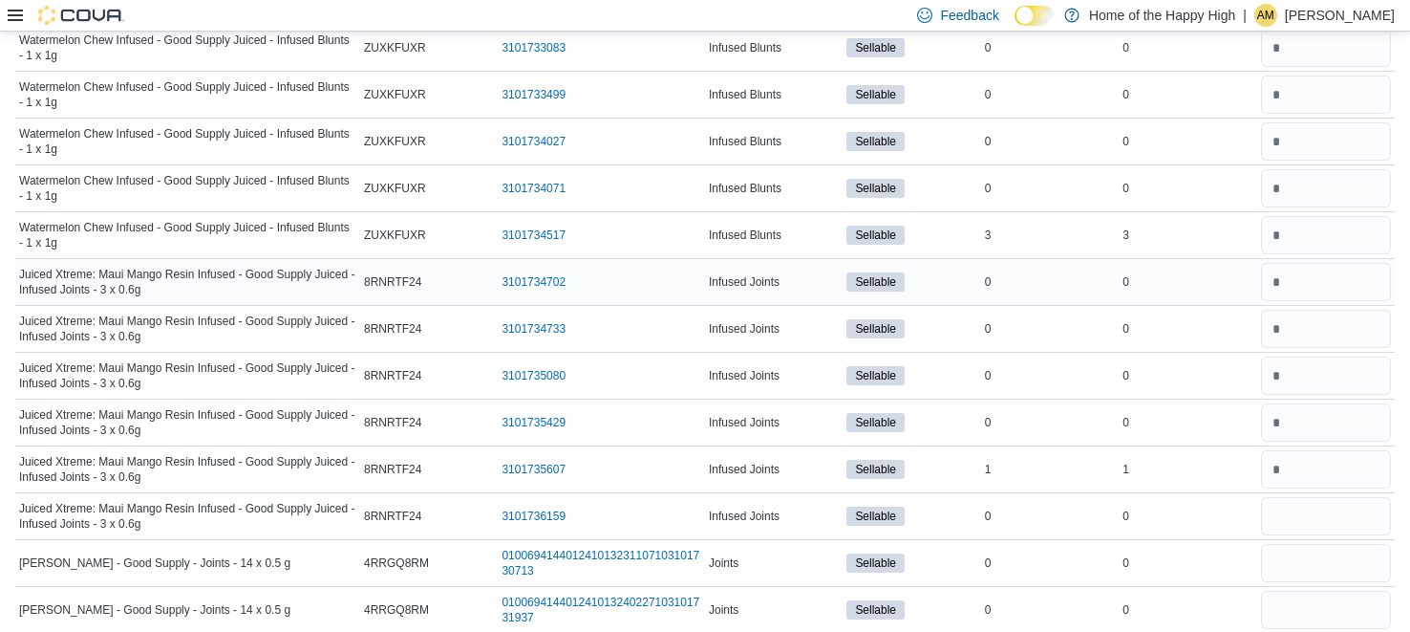
type input "*"
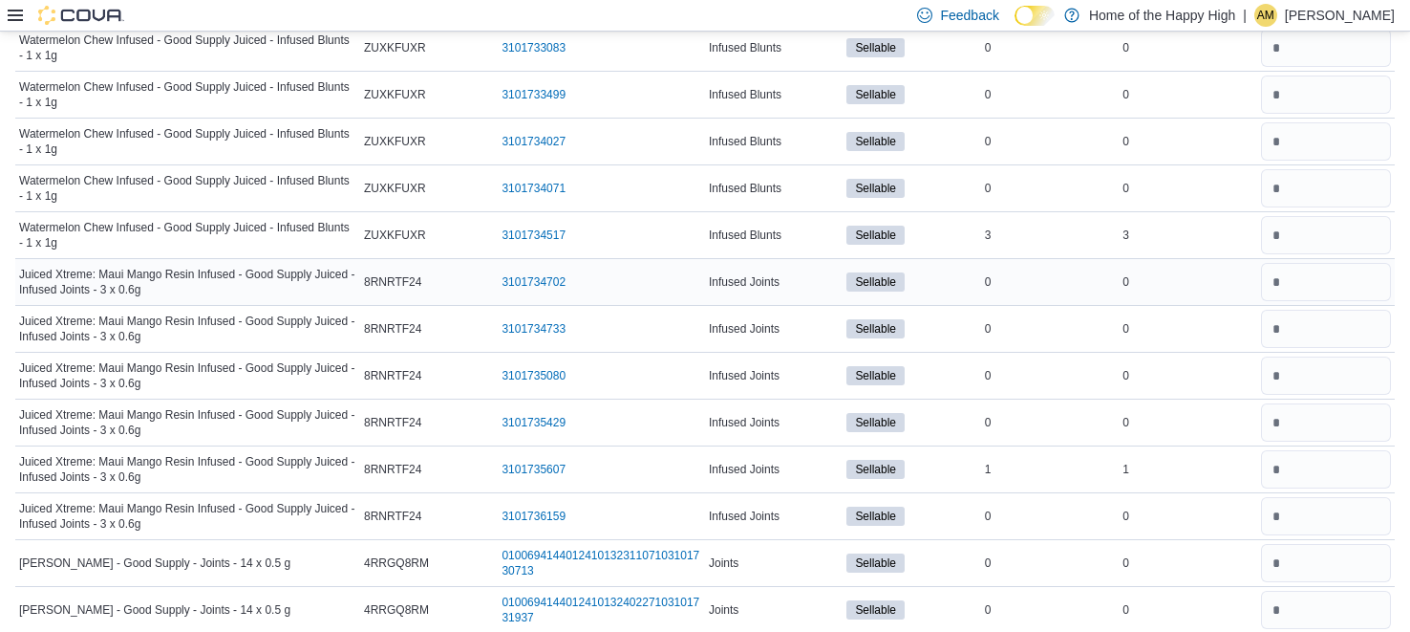
type input "*"
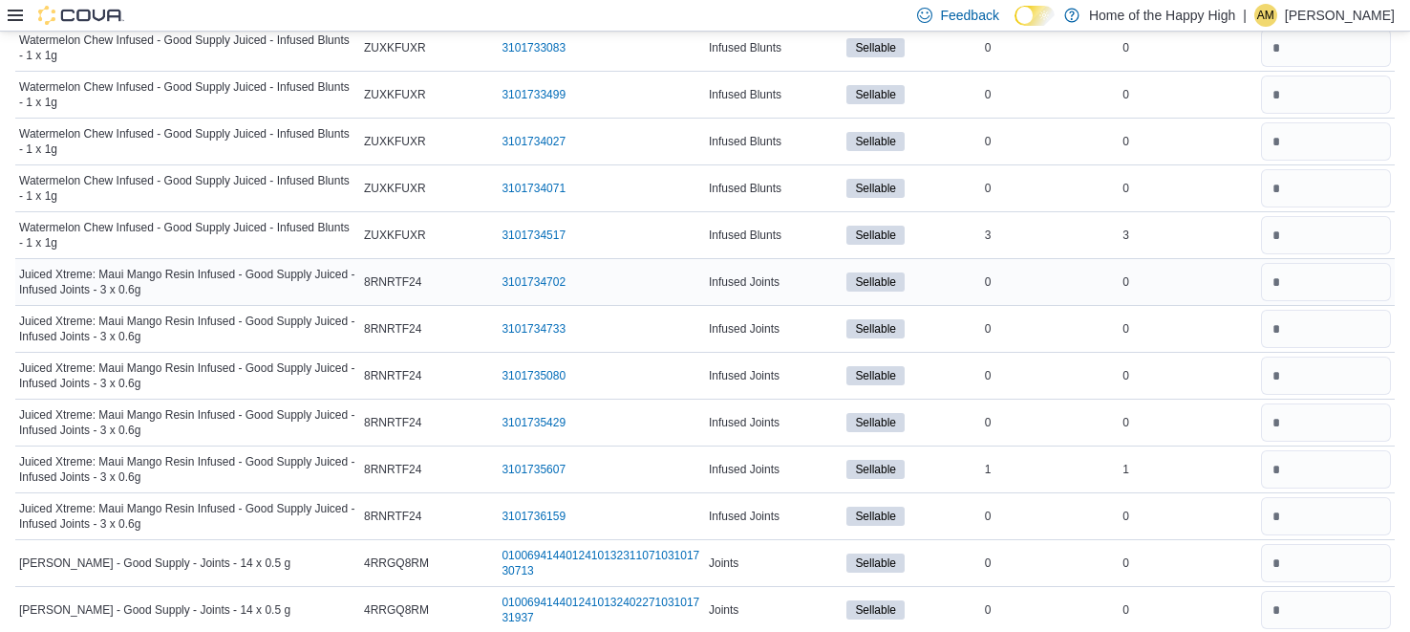
type input "*"
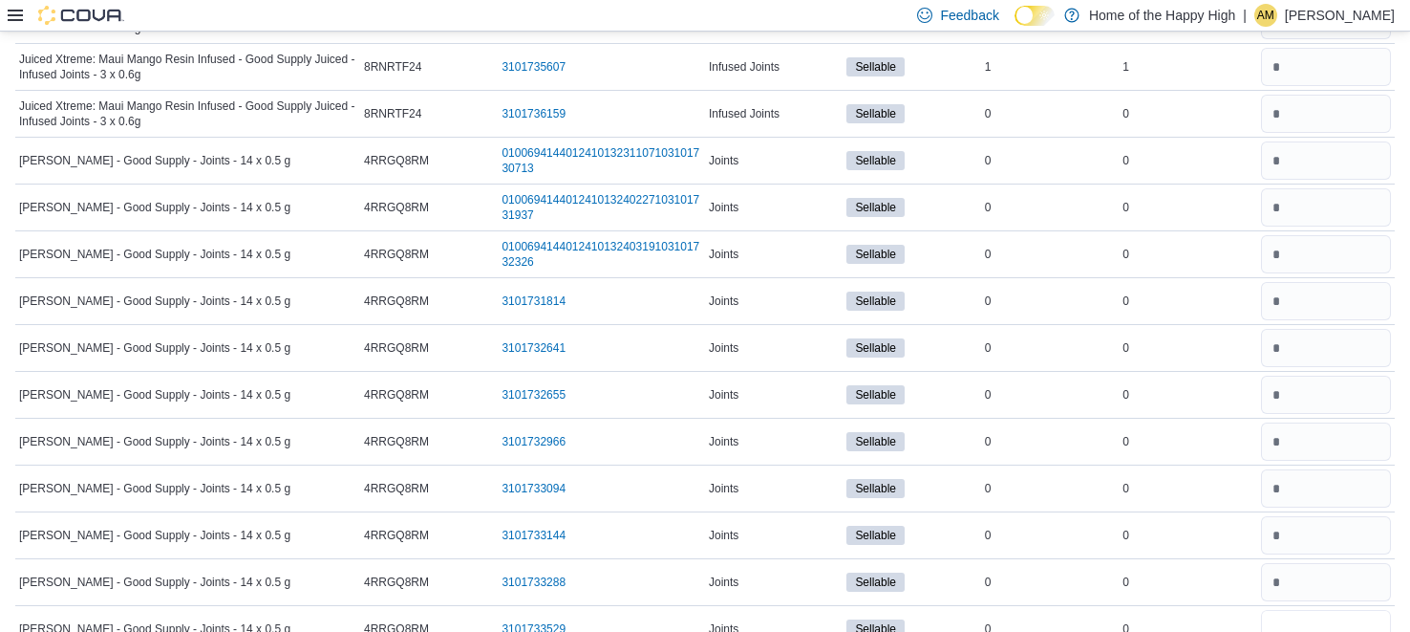
type input "*"
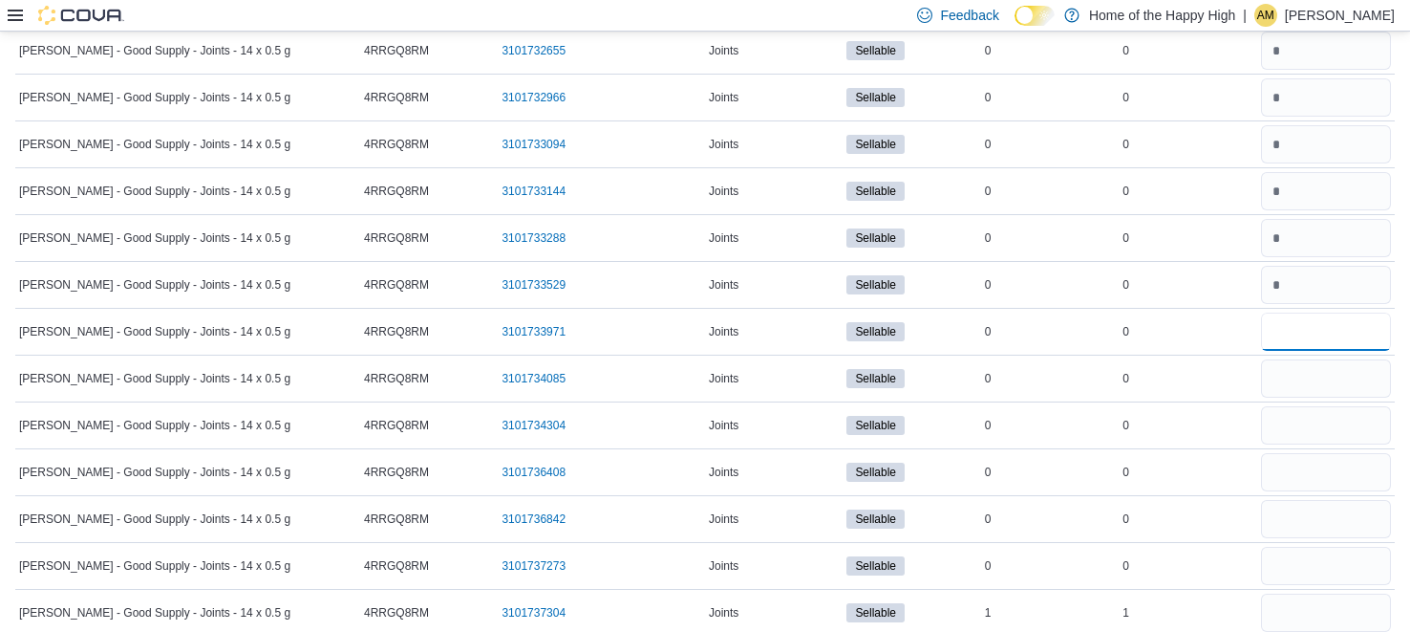
type input "*"
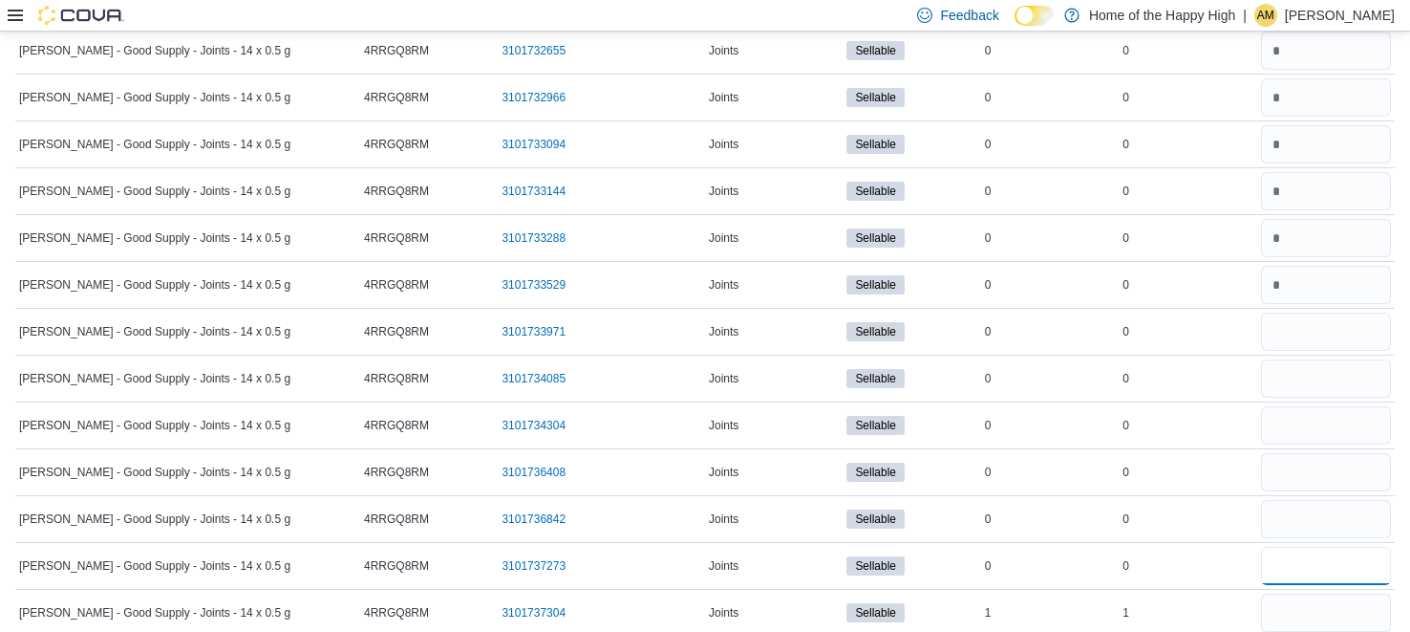
type input "*"
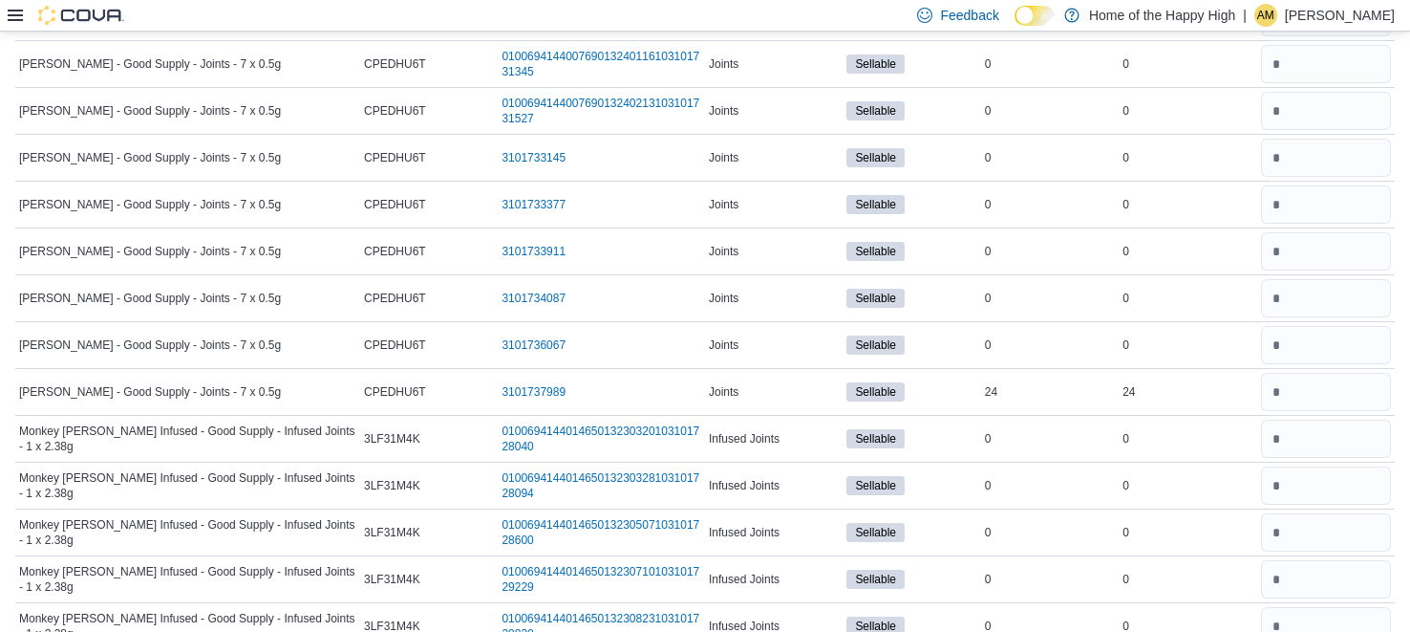
scroll to position [5794, 0]
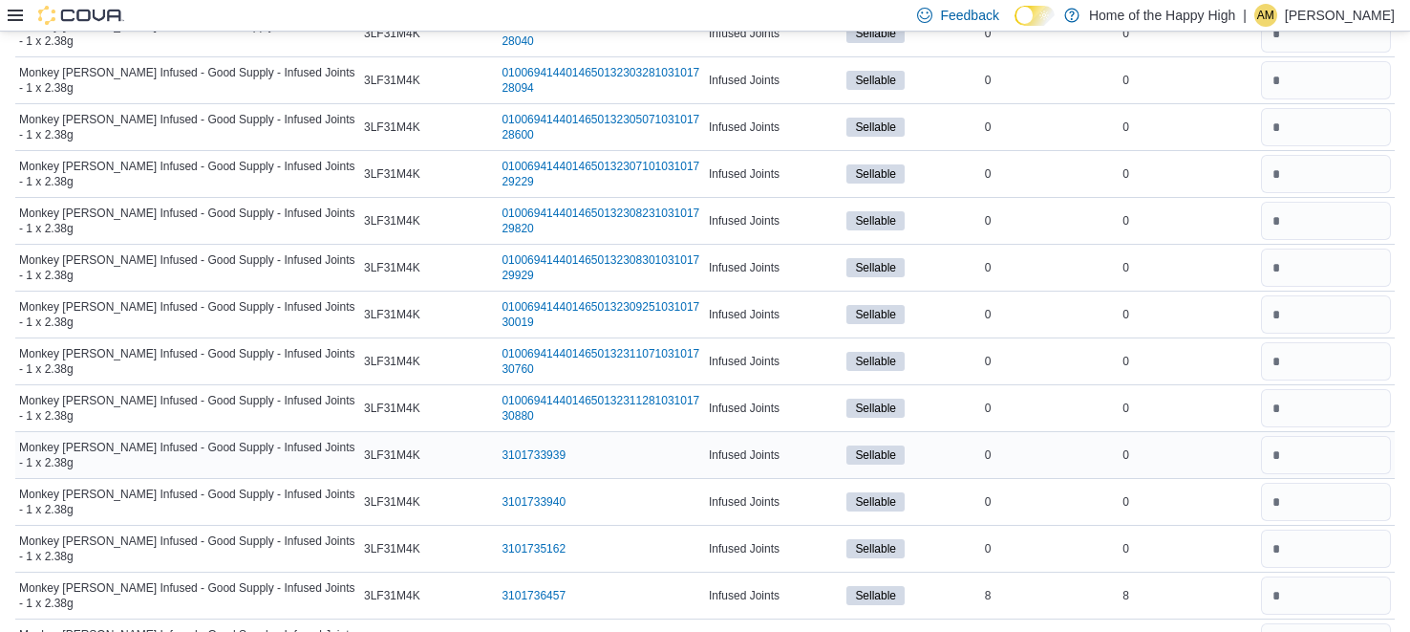
click at [1211, 443] on div "0" at bounding box center [1188, 454] width 138 height 23
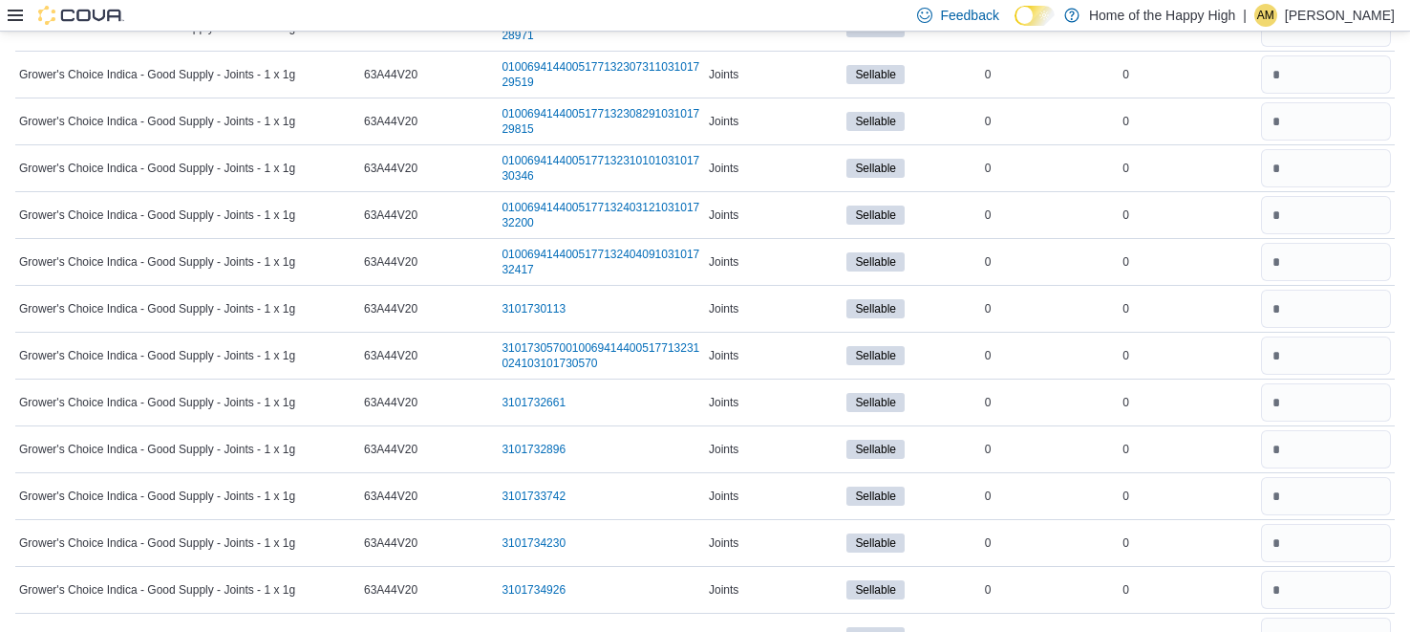
scroll to position [0, 0]
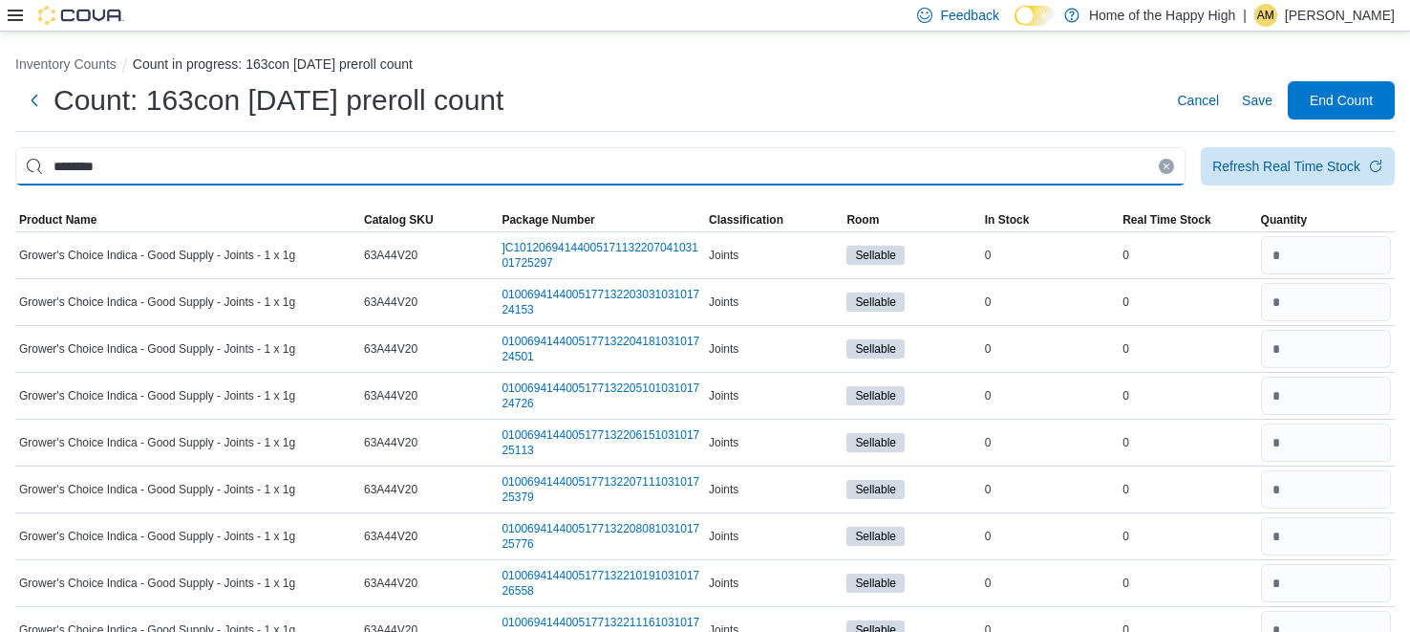
click at [947, 167] on input "********" at bounding box center [600, 166] width 1171 height 38
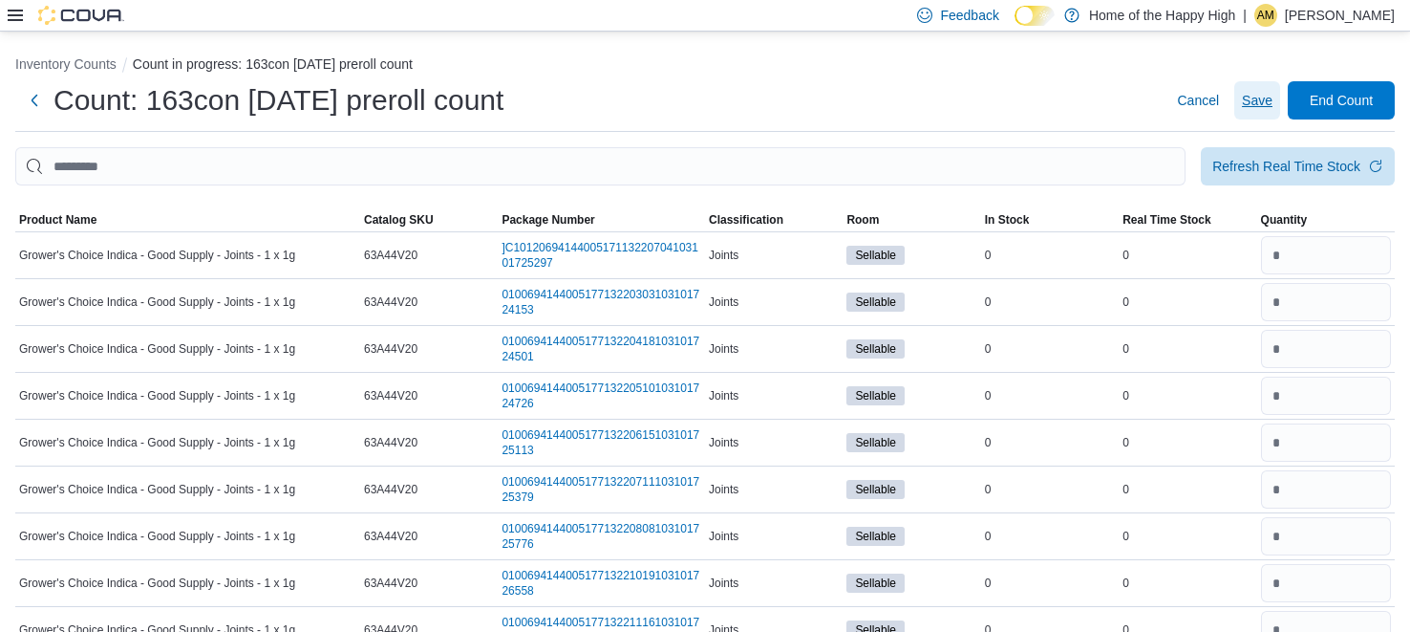
click at [1253, 110] on span "Save" at bounding box center [1257, 100] width 31 height 38
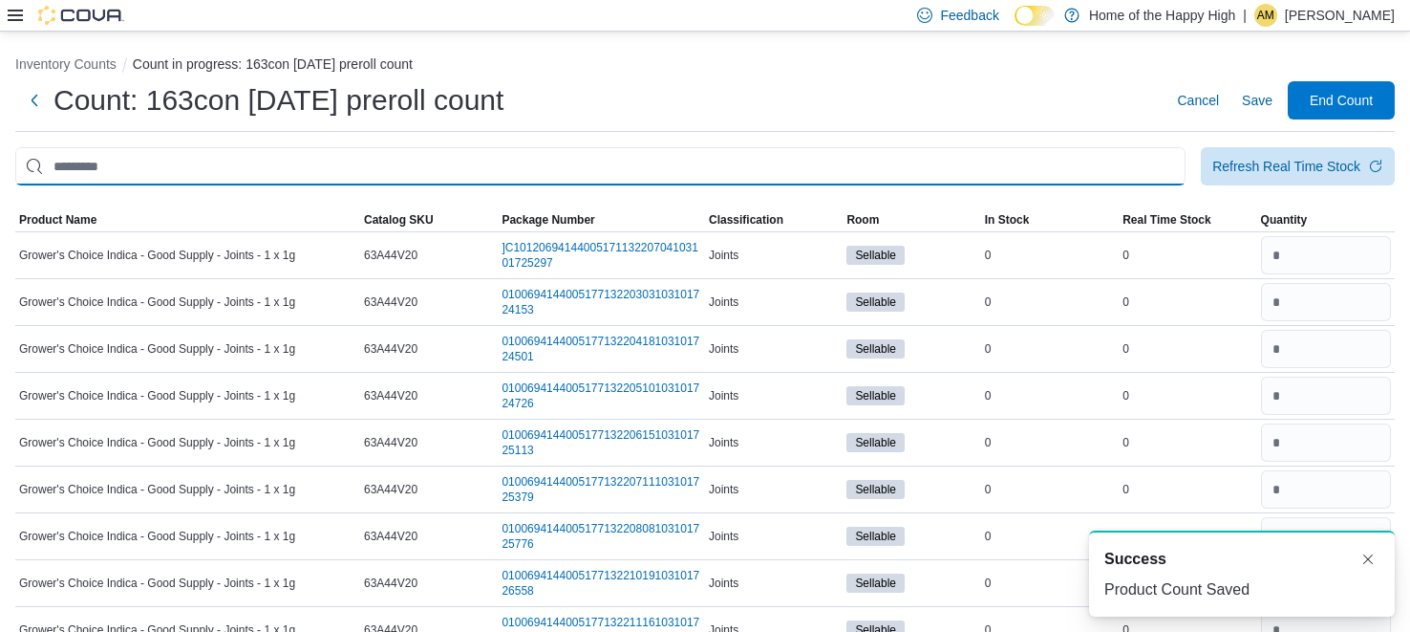
click at [1024, 168] on input "This is a search bar. After typing your query, hit enter to filter the results …" at bounding box center [600, 166] width 1171 height 38
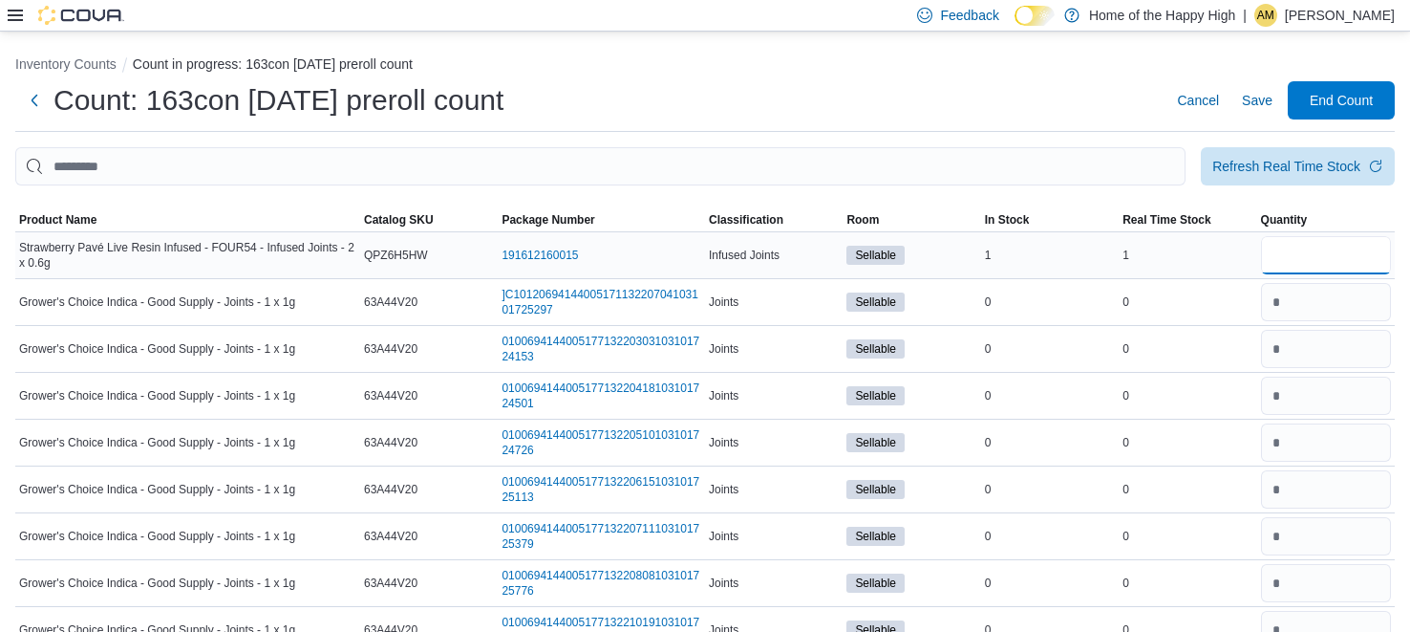
click at [1312, 260] on input "number" at bounding box center [1326, 255] width 130 height 38
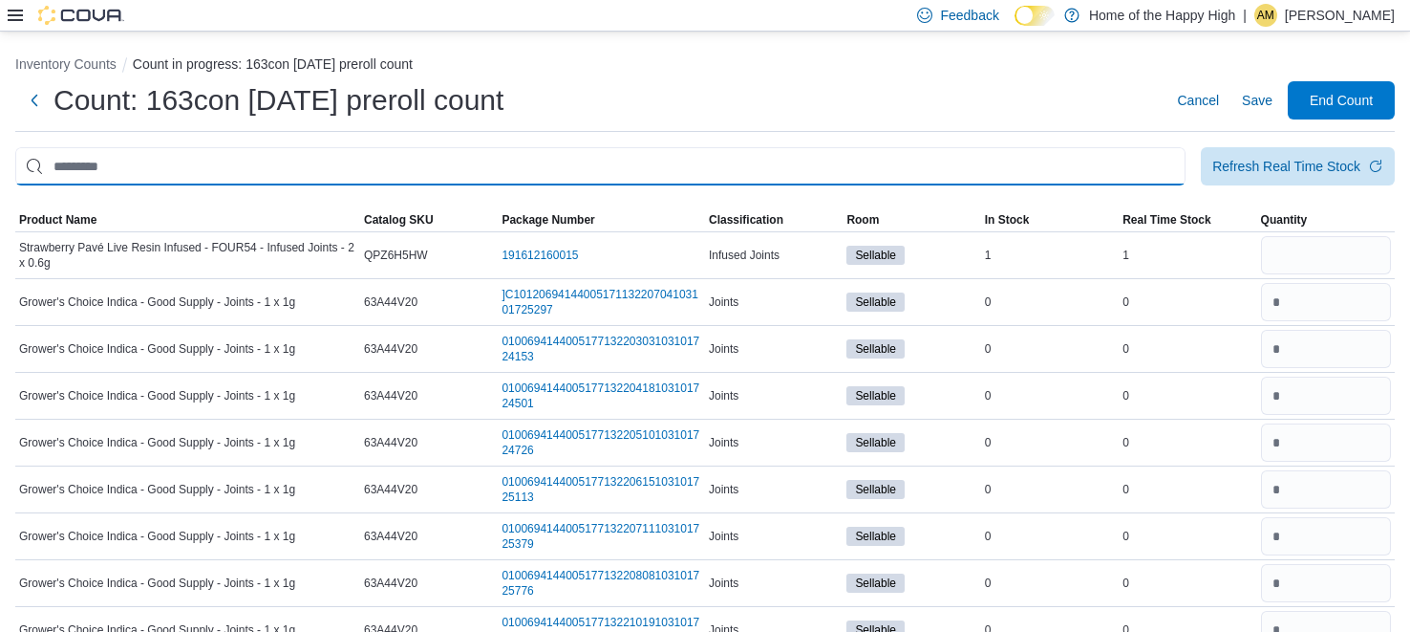
click at [898, 166] on input "This is a search bar. After typing your query, hit enter to filter the results …" at bounding box center [600, 166] width 1171 height 38
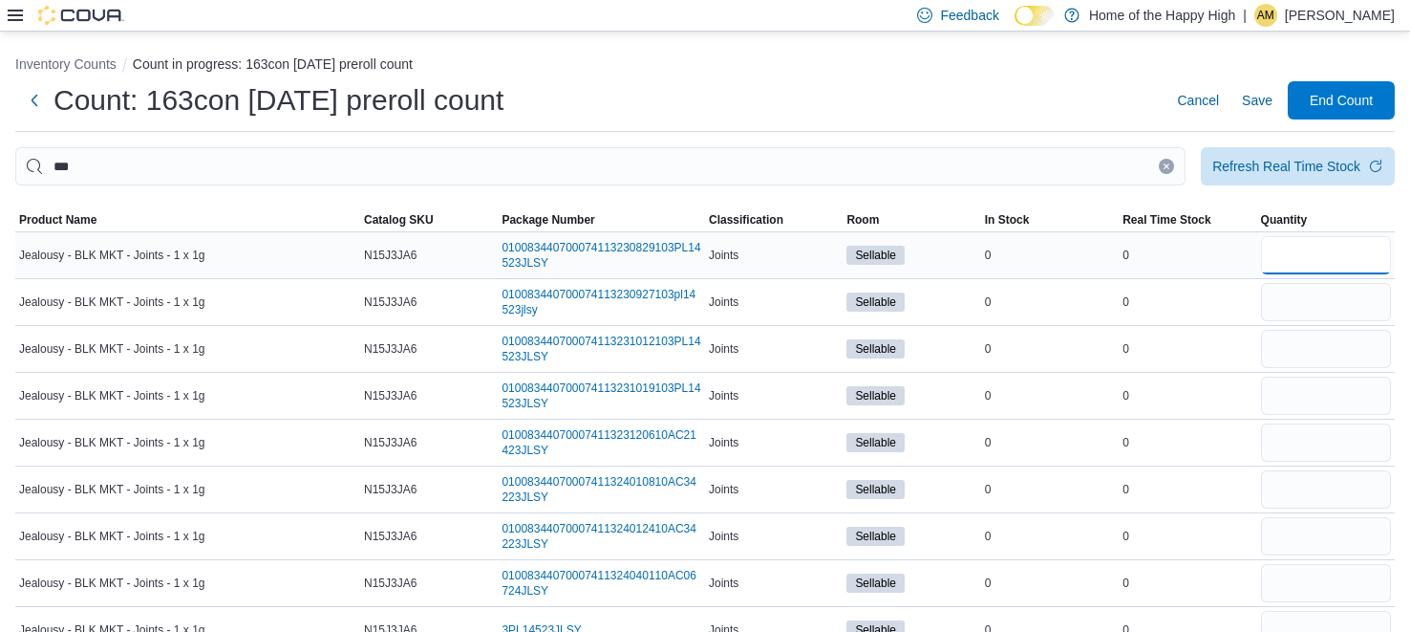
click at [1282, 253] on input "number" at bounding box center [1326, 255] width 130 height 38
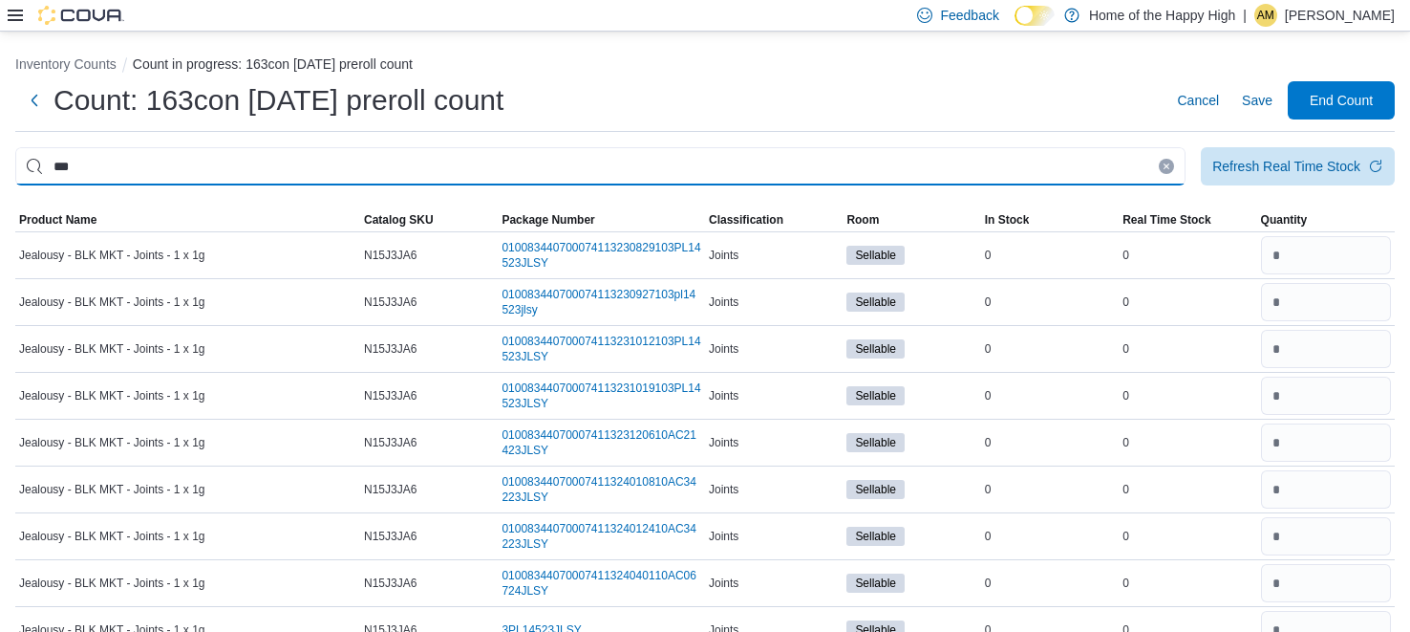
click at [1045, 160] on input "***" at bounding box center [600, 166] width 1171 height 38
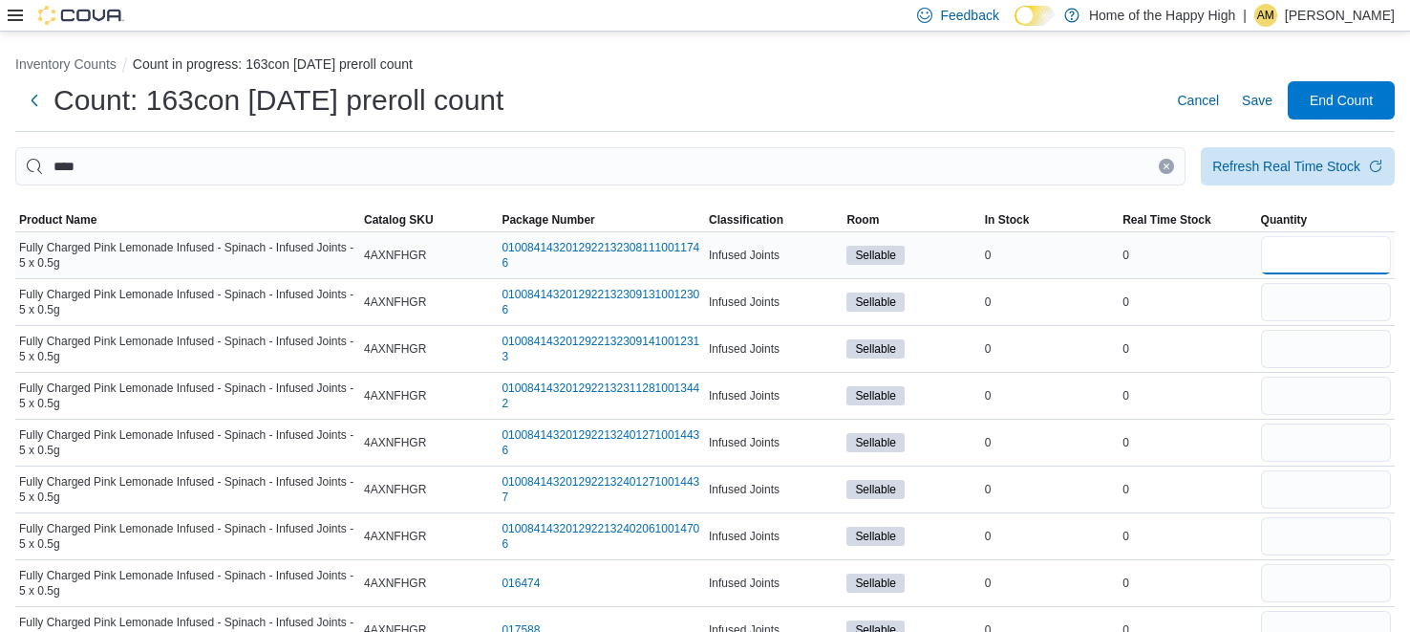
click at [1367, 247] on input "number" at bounding box center [1326, 255] width 130 height 38
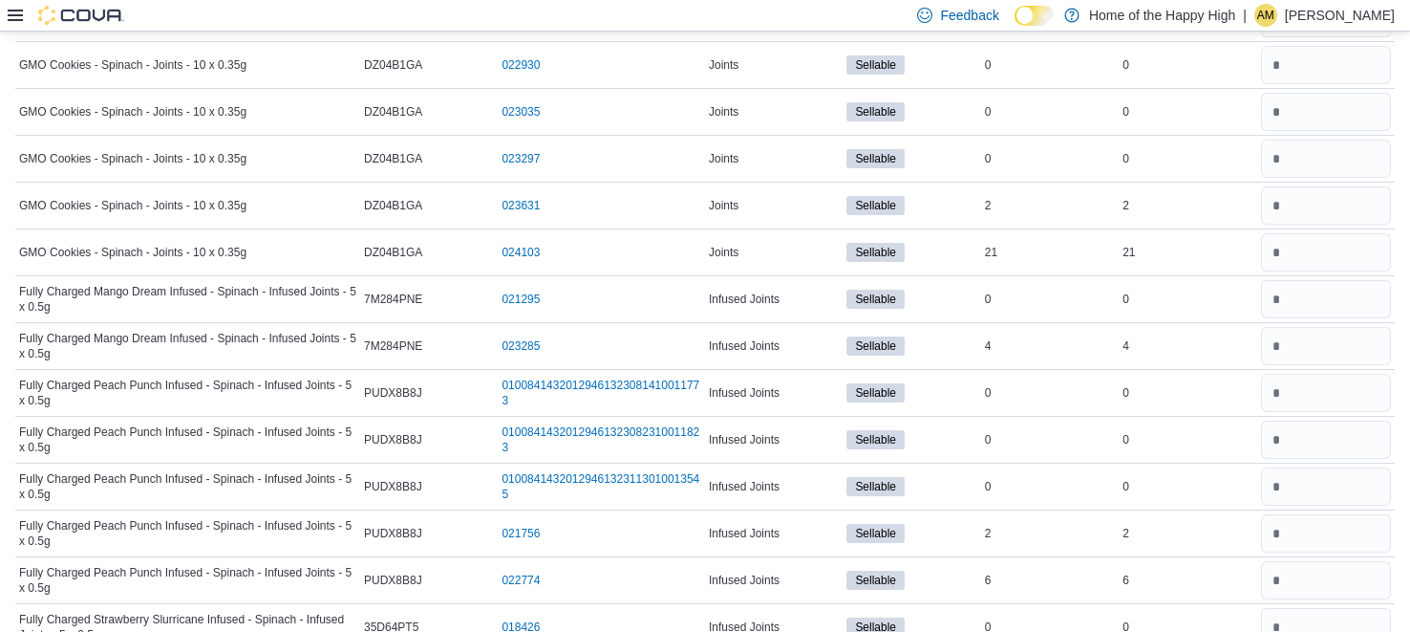
scroll to position [2968, 0]
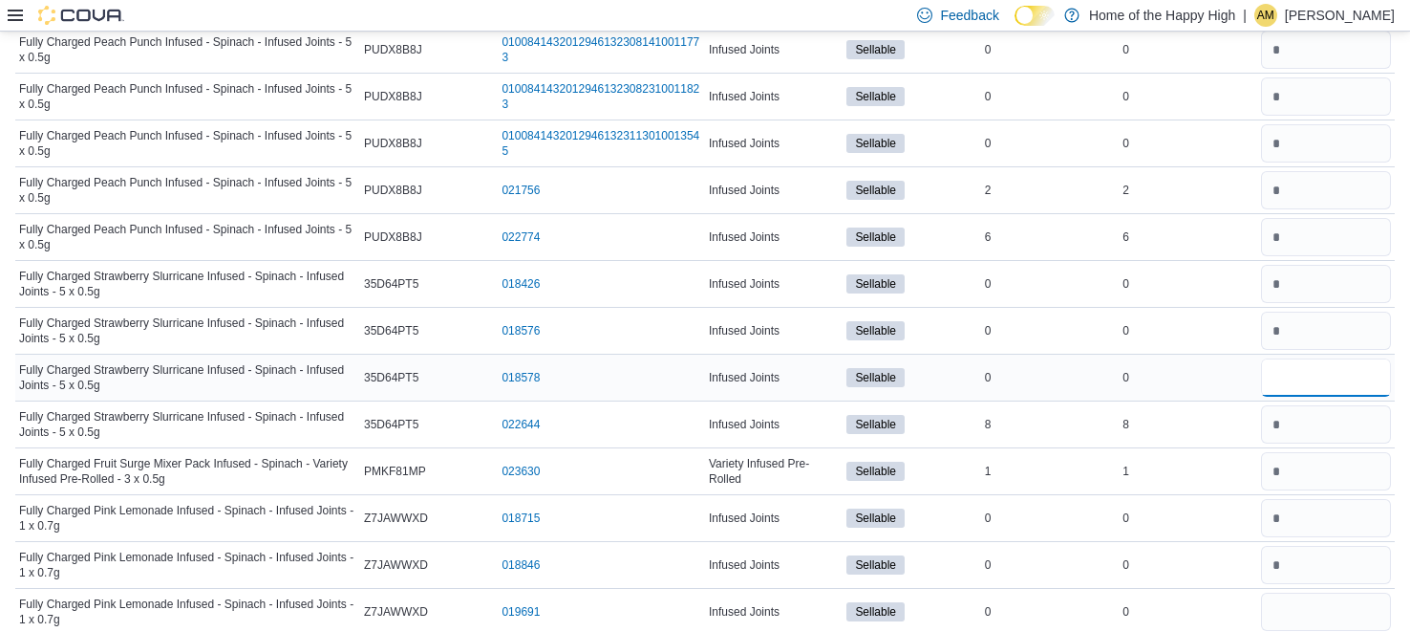
click at [1272, 361] on input "number" at bounding box center [1326, 377] width 130 height 38
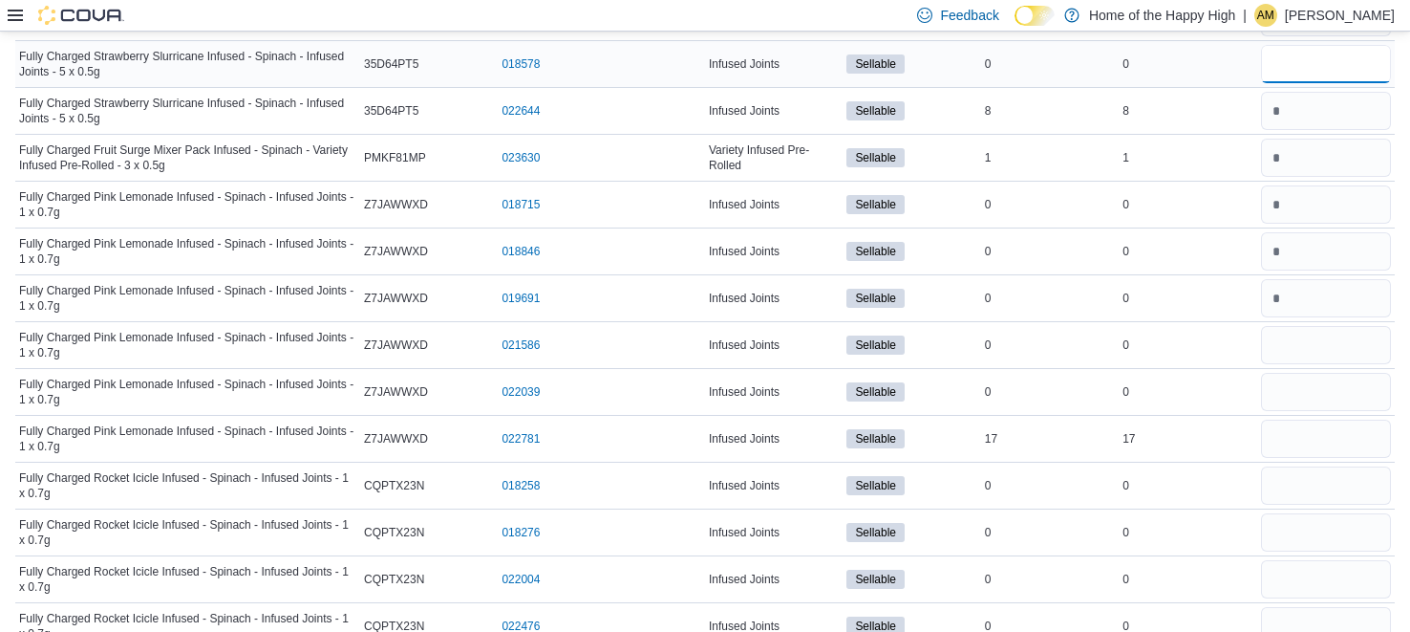
scroll to position [3280, 0]
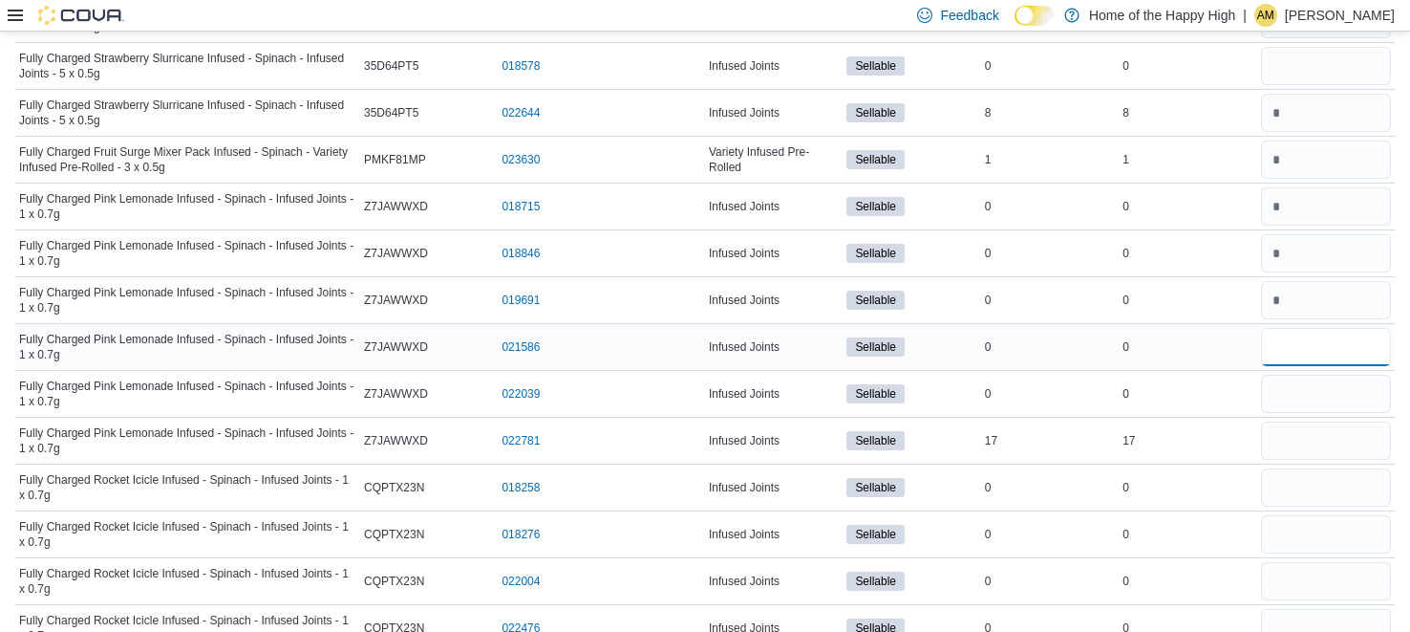
click at [1323, 328] on input "number" at bounding box center [1326, 347] width 130 height 38
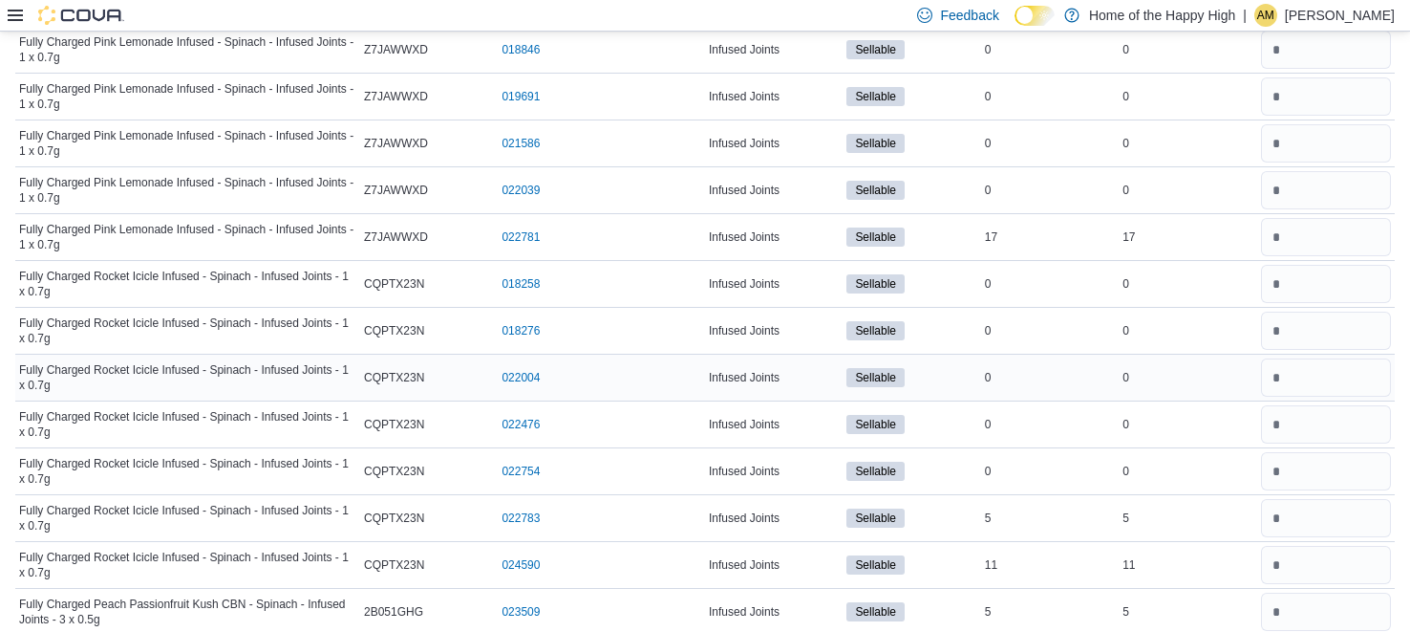
scroll to position [0, 0]
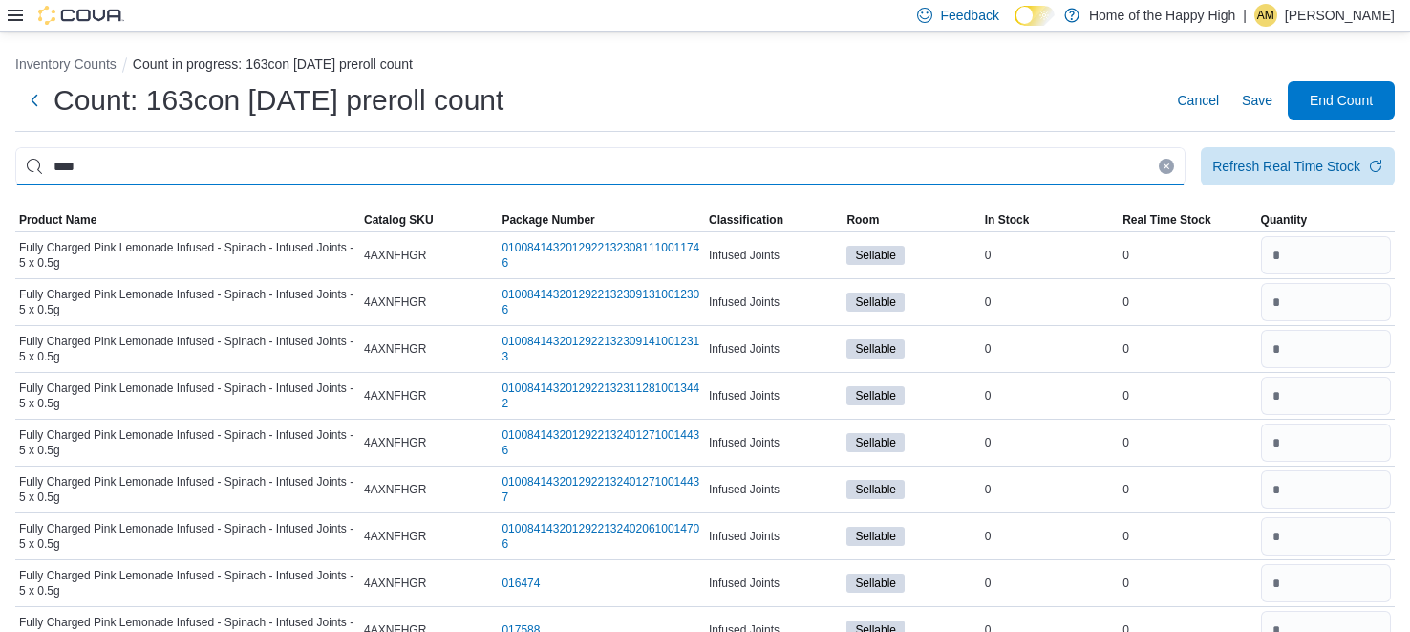
click at [1004, 163] on input "****" at bounding box center [600, 166] width 1171 height 38
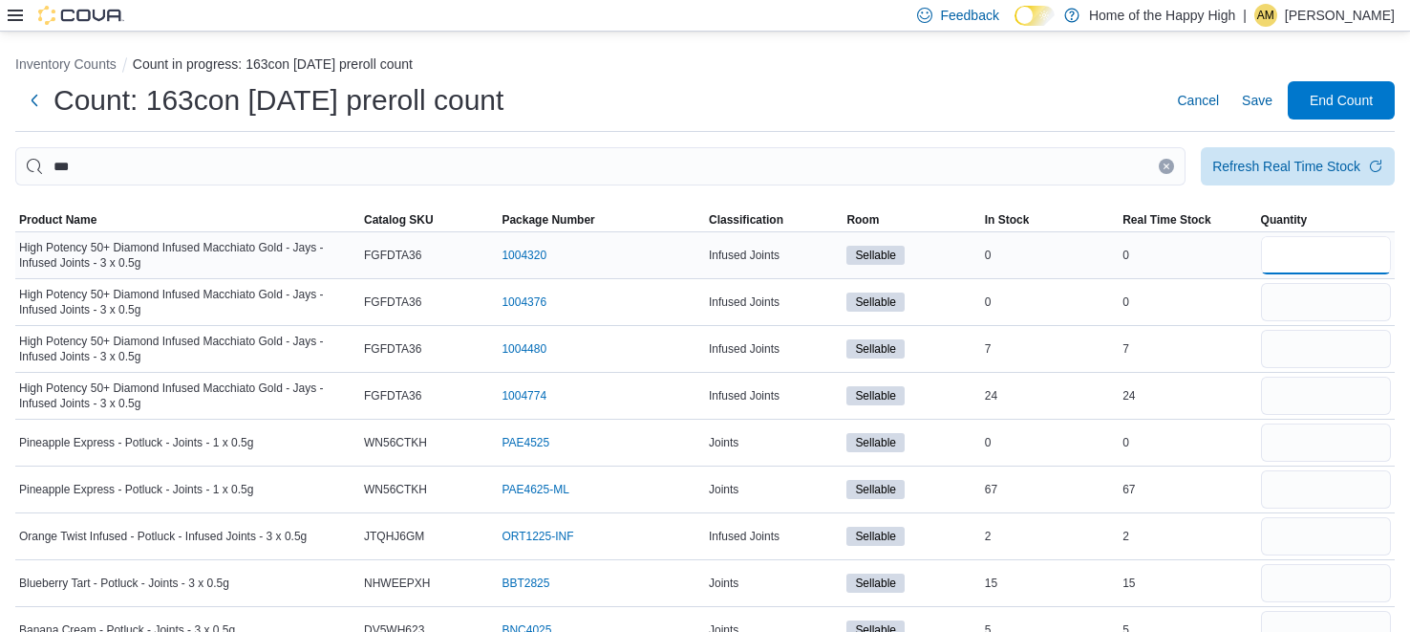
click at [1331, 251] on input "number" at bounding box center [1326, 255] width 130 height 38
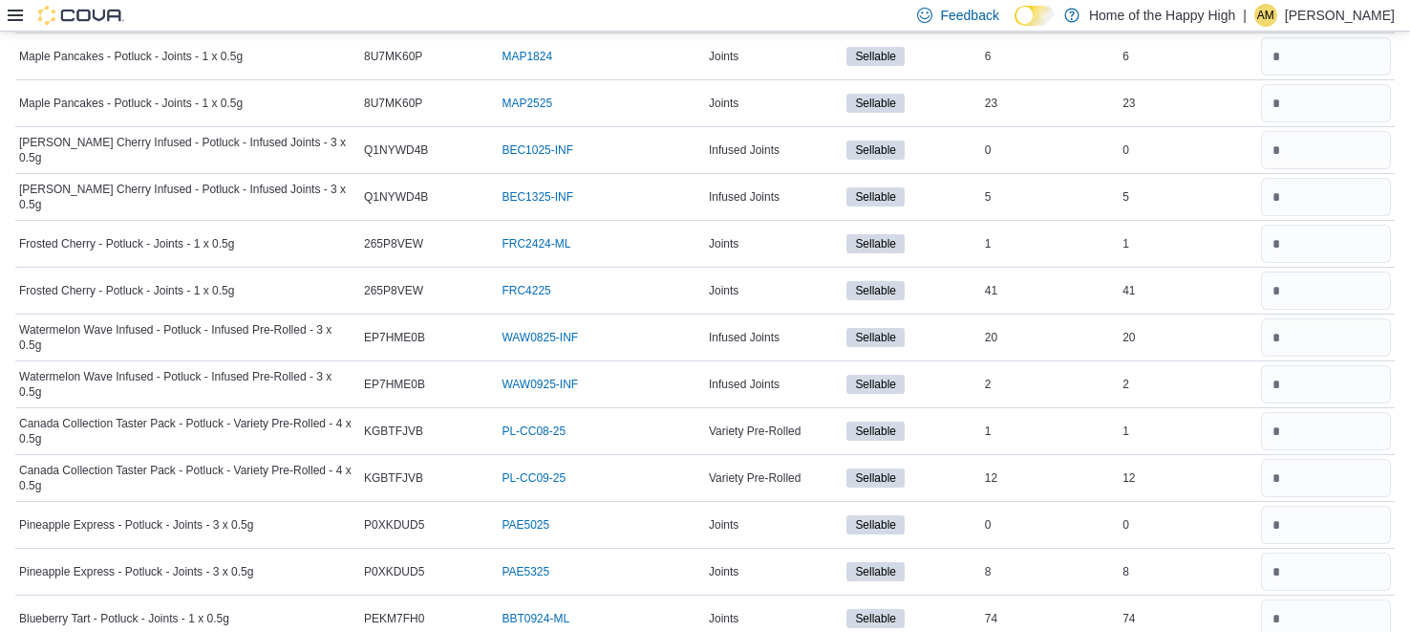
scroll to position [967, 0]
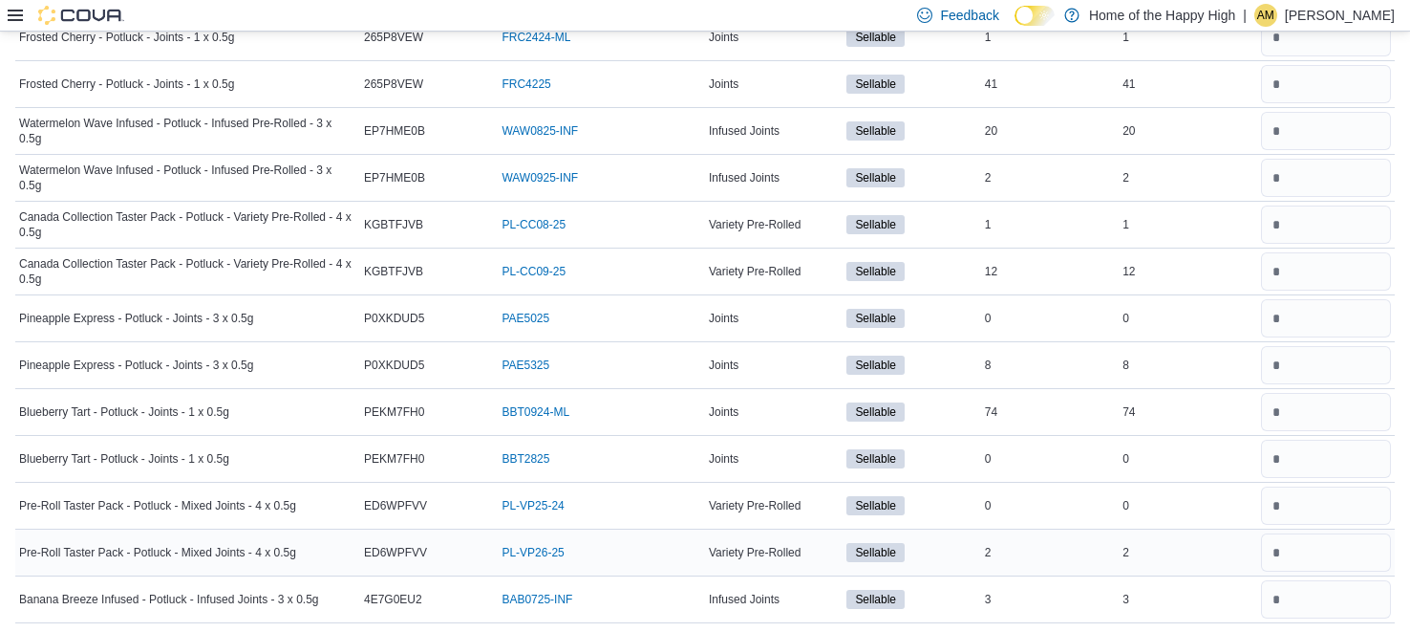
click at [1224, 556] on div "2" at bounding box center [1188, 552] width 138 height 23
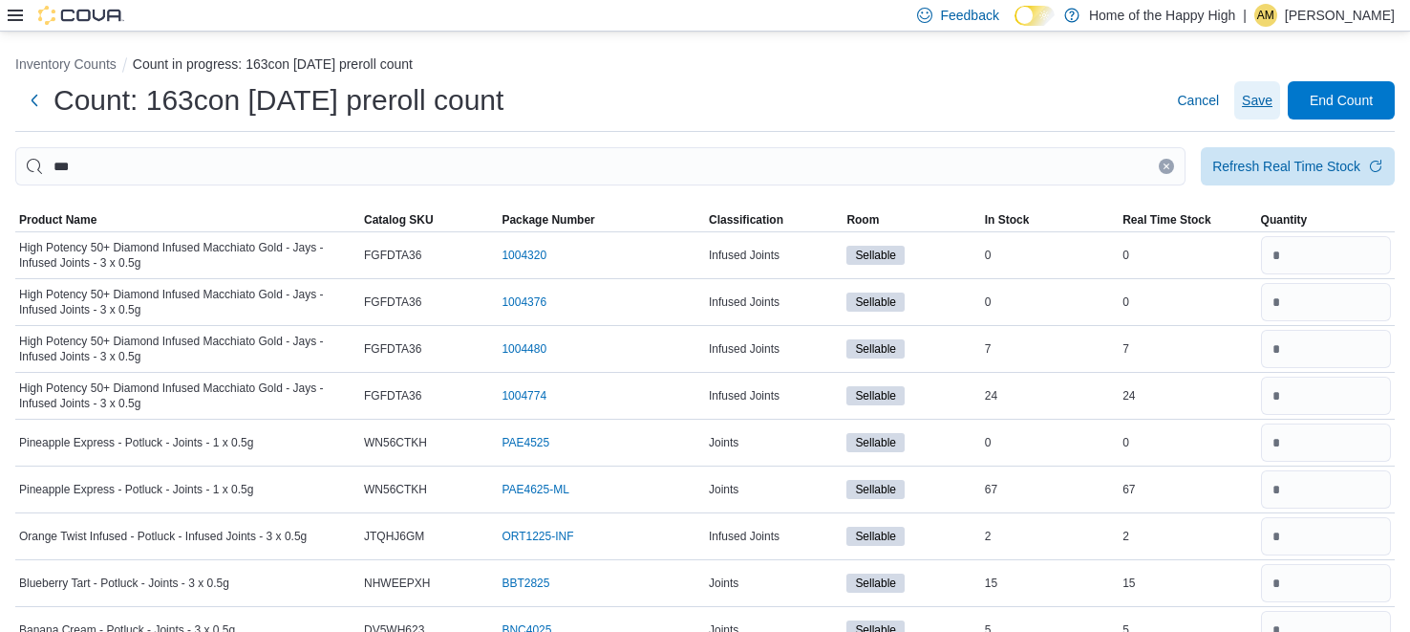
click at [1257, 111] on span "Save" at bounding box center [1257, 100] width 31 height 38
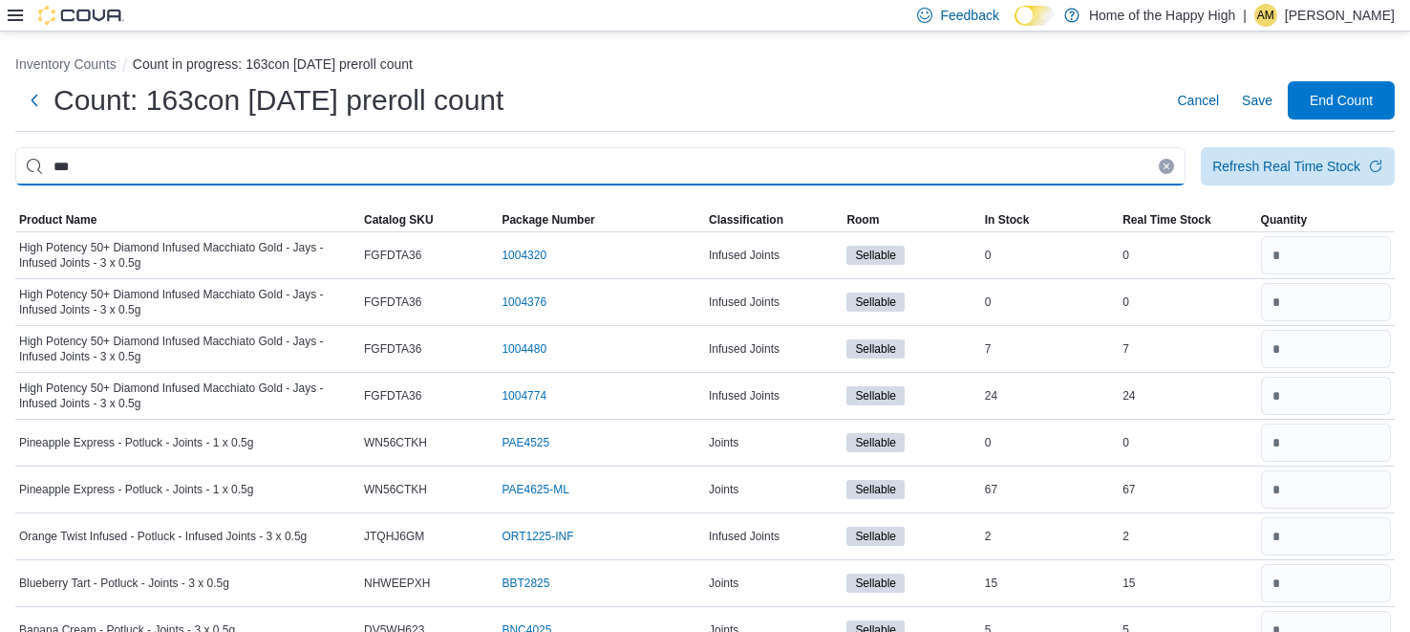
click at [973, 160] on input "***" at bounding box center [600, 166] width 1171 height 38
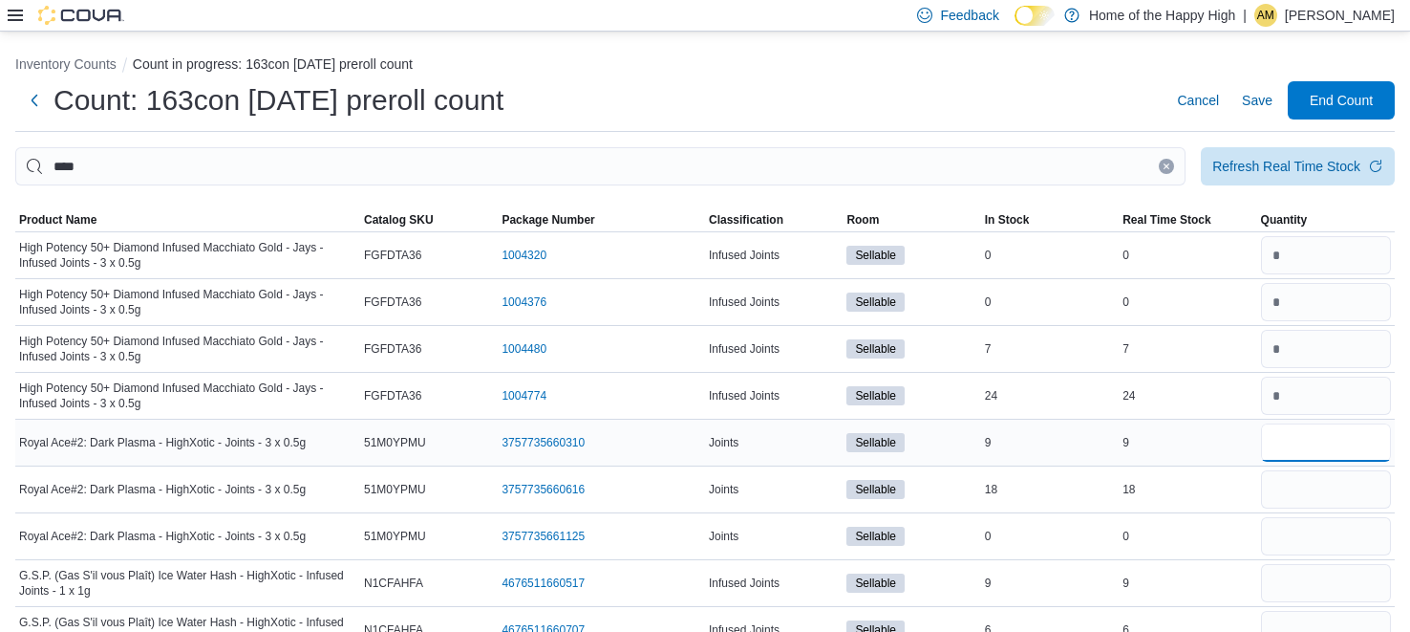
click at [1323, 436] on input "number" at bounding box center [1326, 442] width 130 height 38
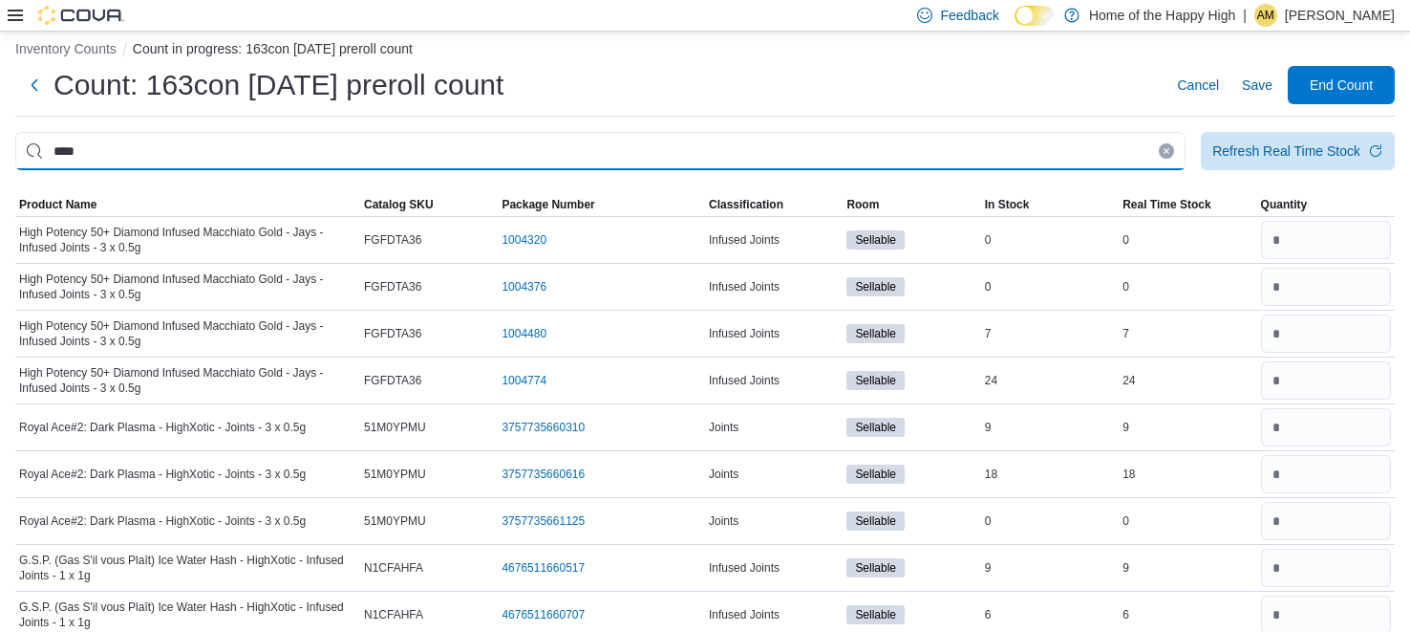
click at [1049, 139] on input "****" at bounding box center [600, 151] width 1171 height 38
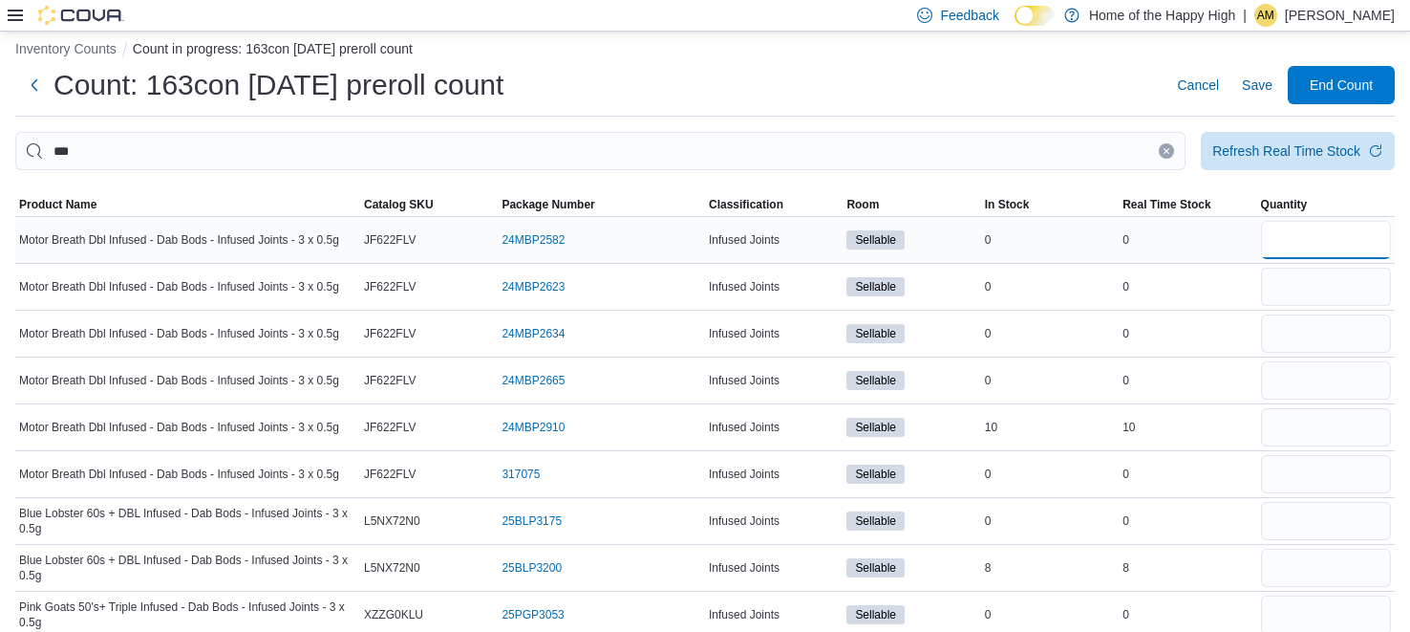
click at [1340, 244] on input "number" at bounding box center [1326, 240] width 130 height 38
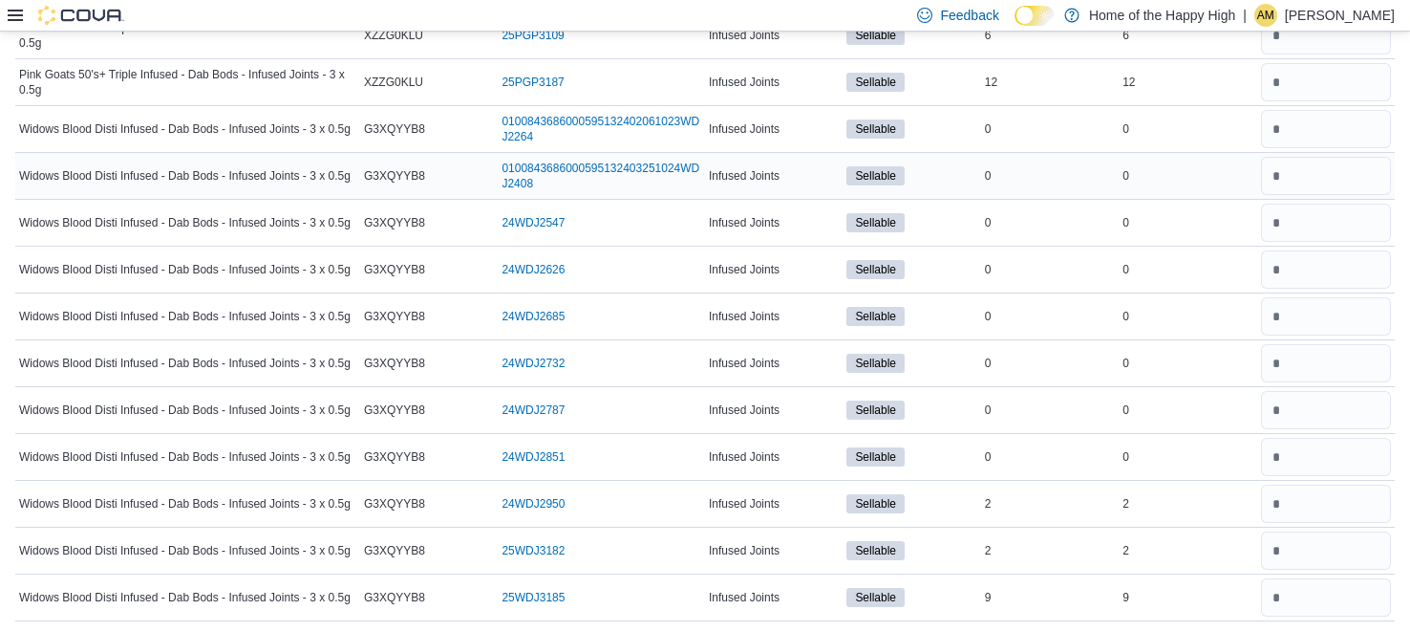
scroll to position [0, 0]
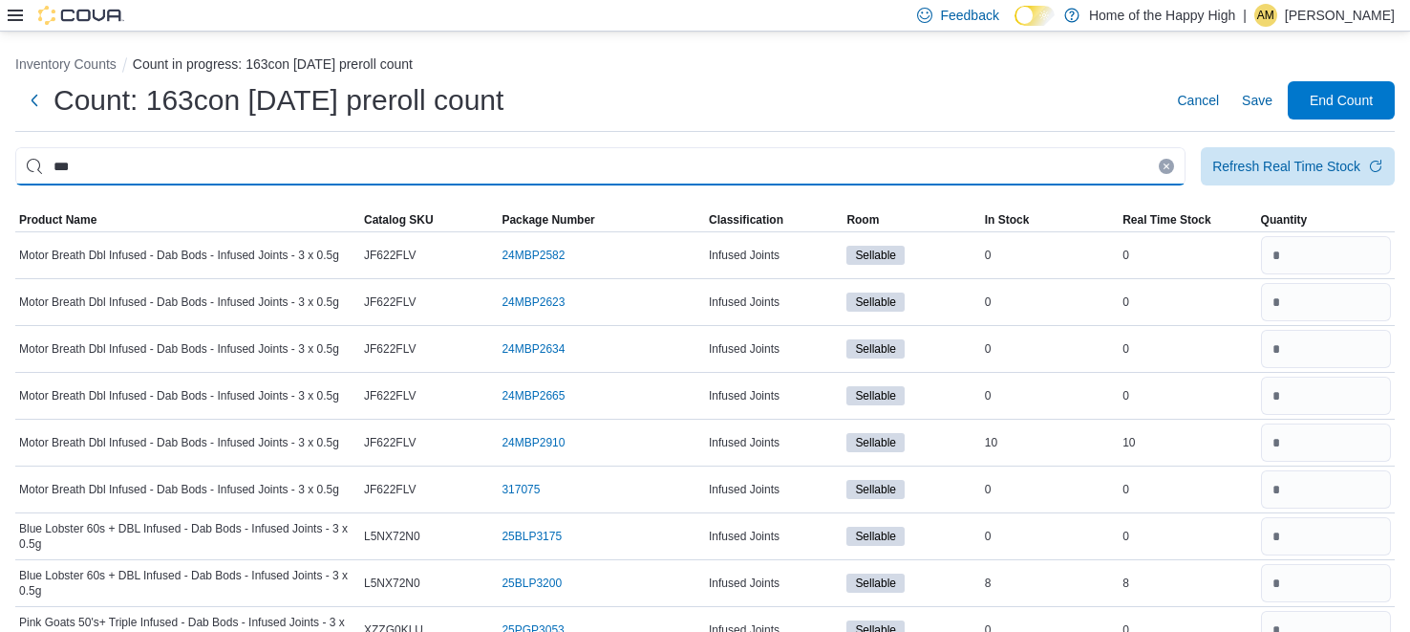
click at [815, 171] on input "***" at bounding box center [600, 166] width 1171 height 38
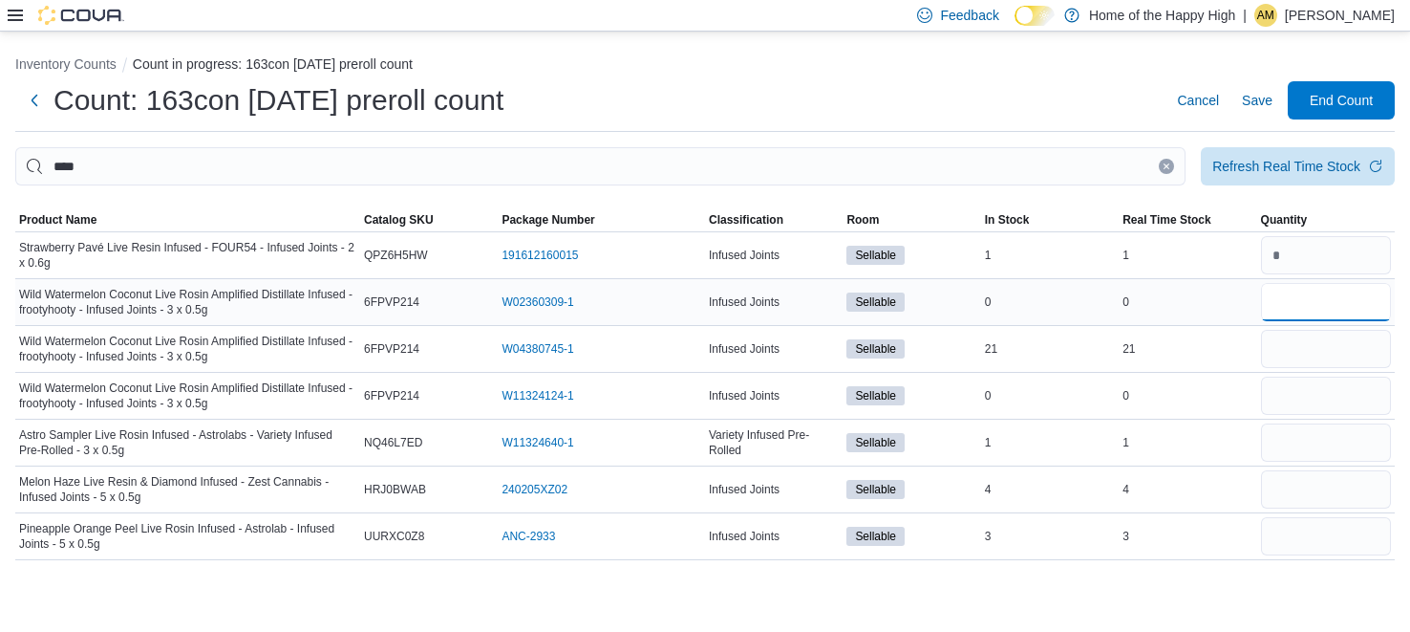
click at [1317, 313] on input "number" at bounding box center [1326, 302] width 130 height 38
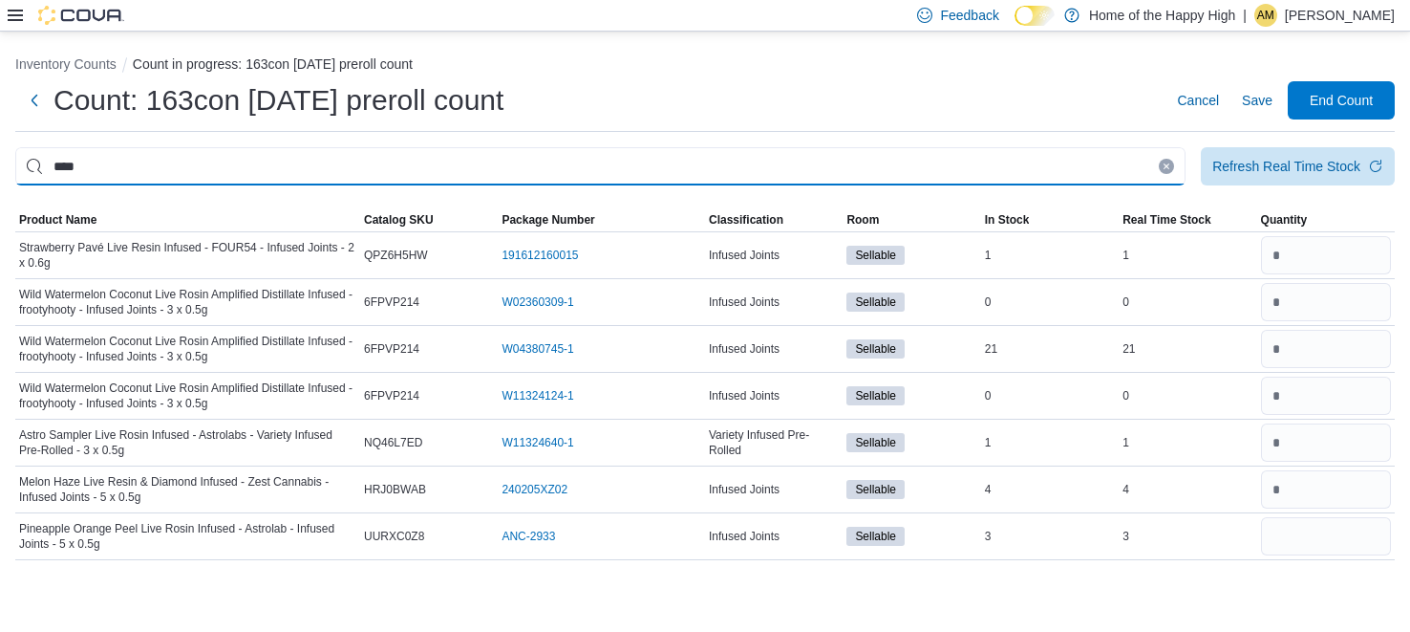
click at [1060, 179] on input "****" at bounding box center [600, 166] width 1171 height 38
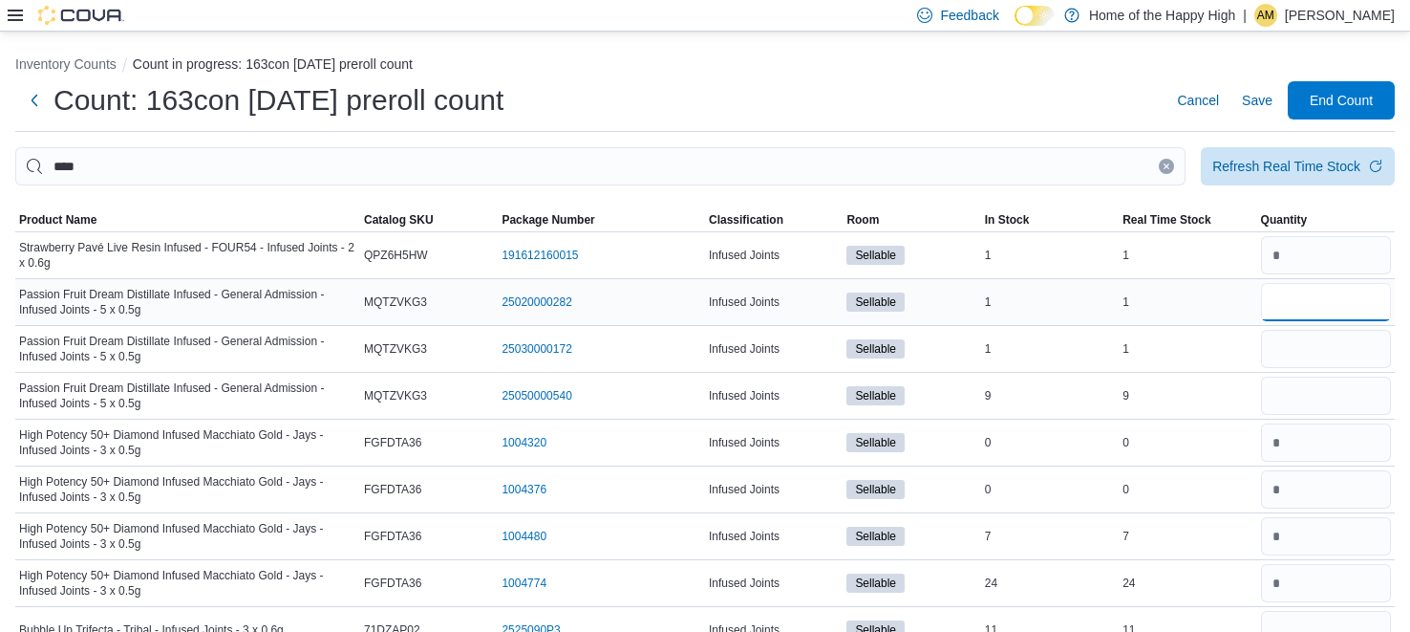
click at [1351, 291] on input "number" at bounding box center [1326, 302] width 130 height 38
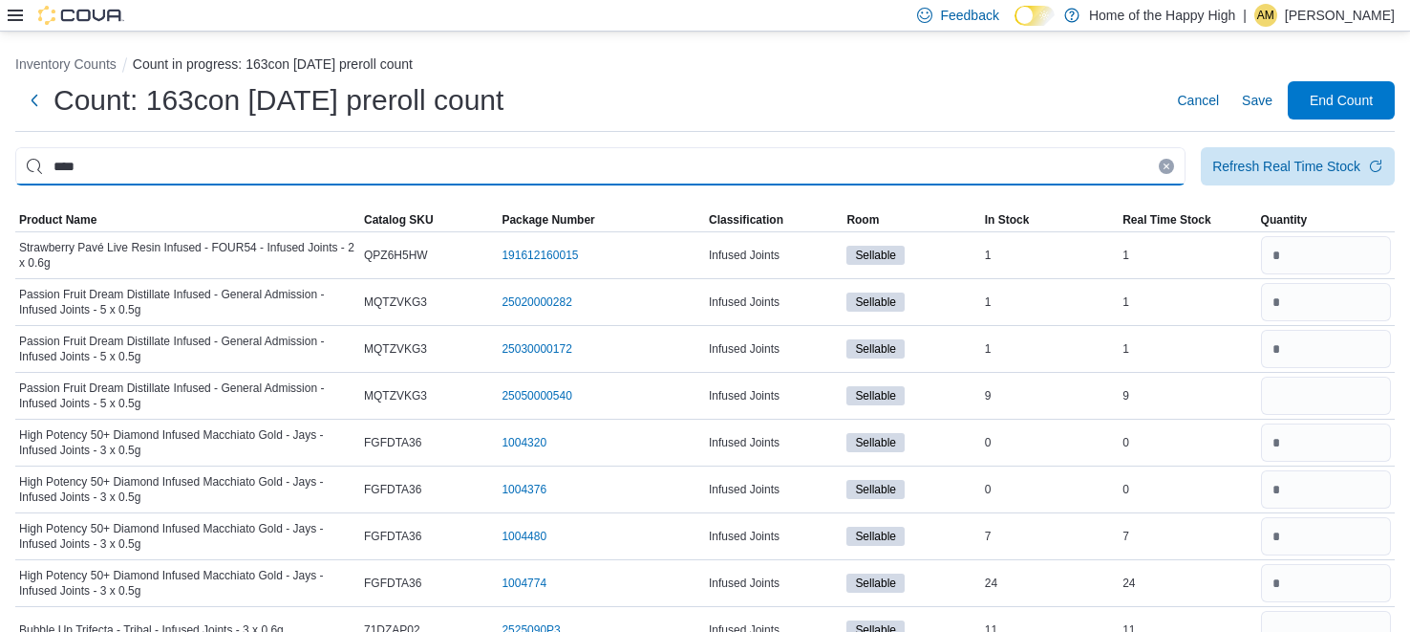
click at [1077, 163] on input "****" at bounding box center [600, 166] width 1171 height 38
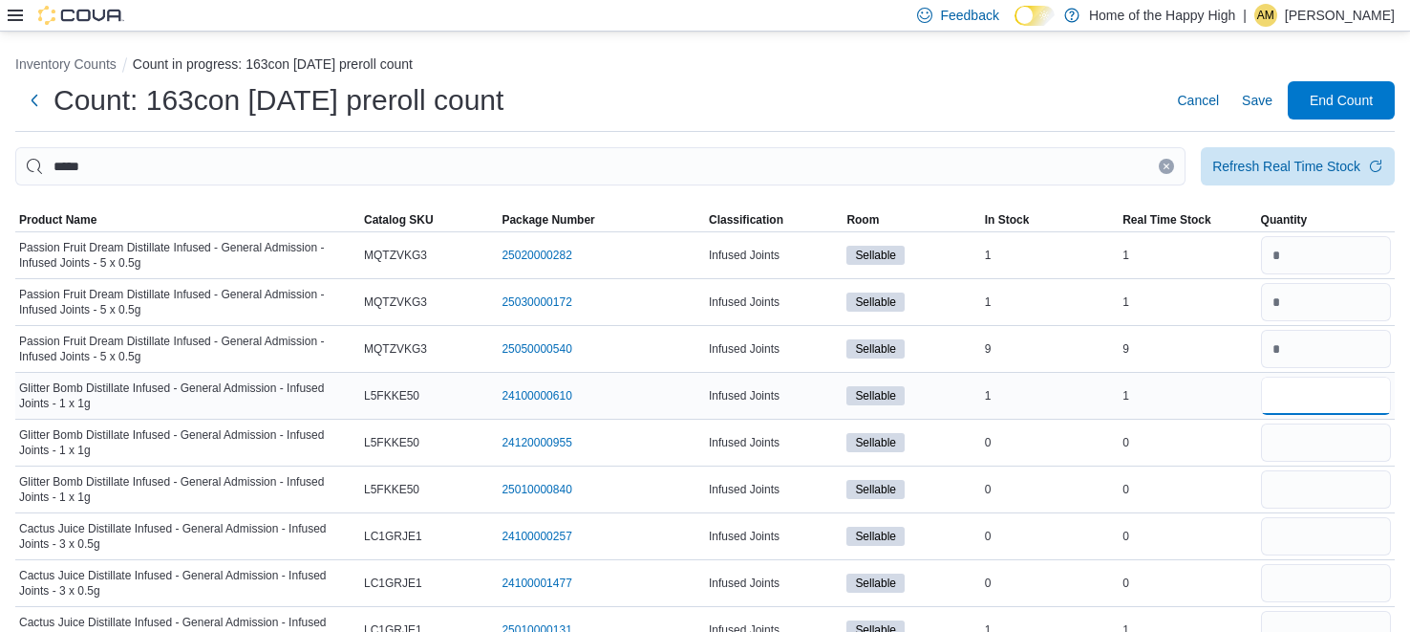
click at [1278, 387] on input "number" at bounding box center [1326, 396] width 130 height 38
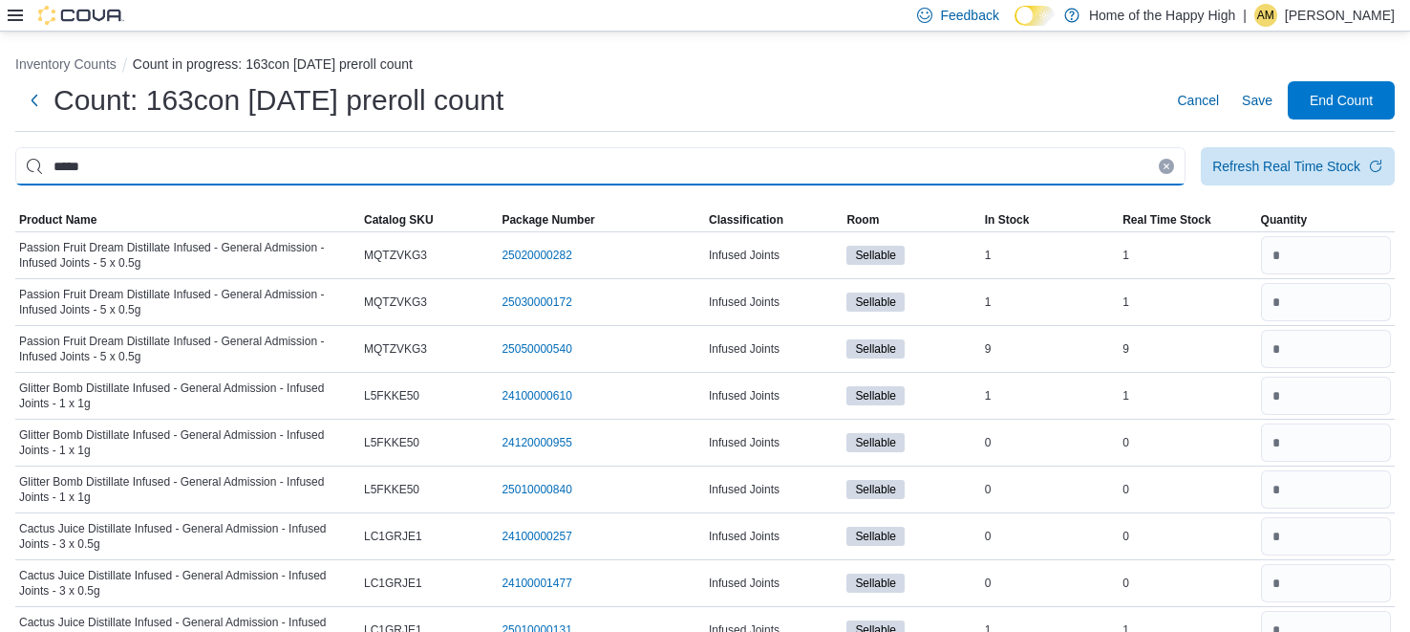
click at [1013, 161] on input "*****" at bounding box center [600, 166] width 1171 height 38
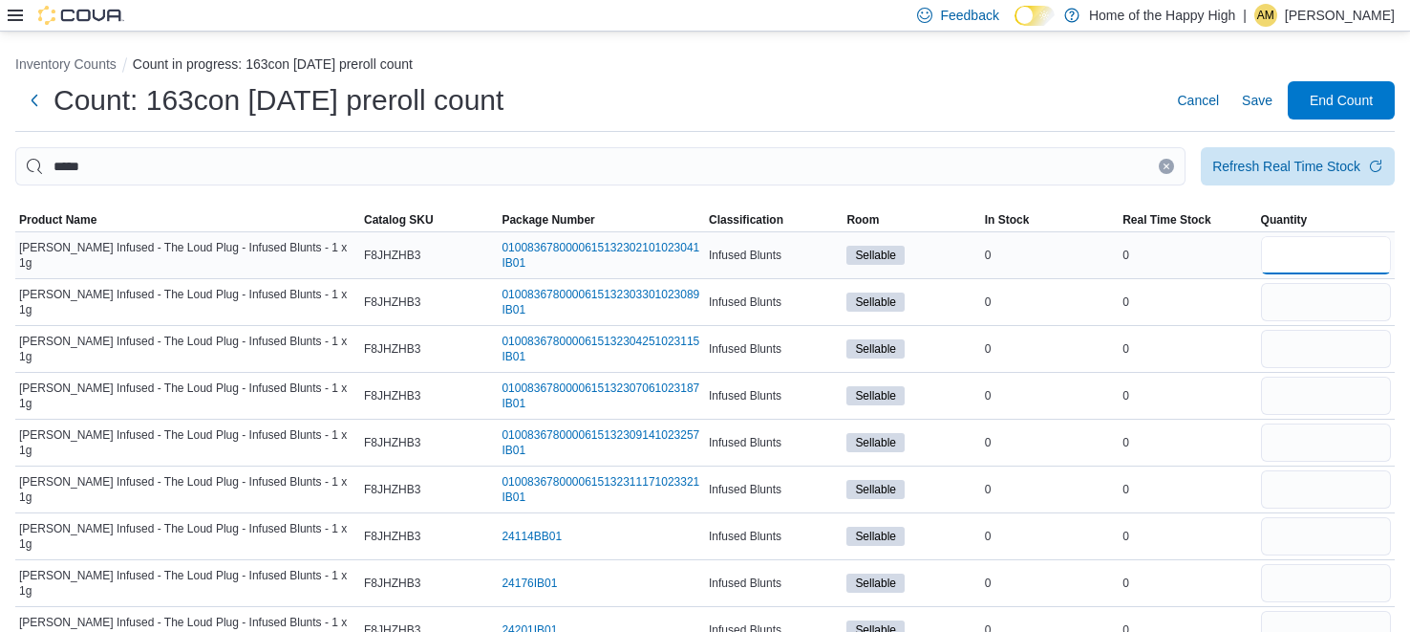
click at [1357, 255] on input "number" at bounding box center [1326, 255] width 130 height 38
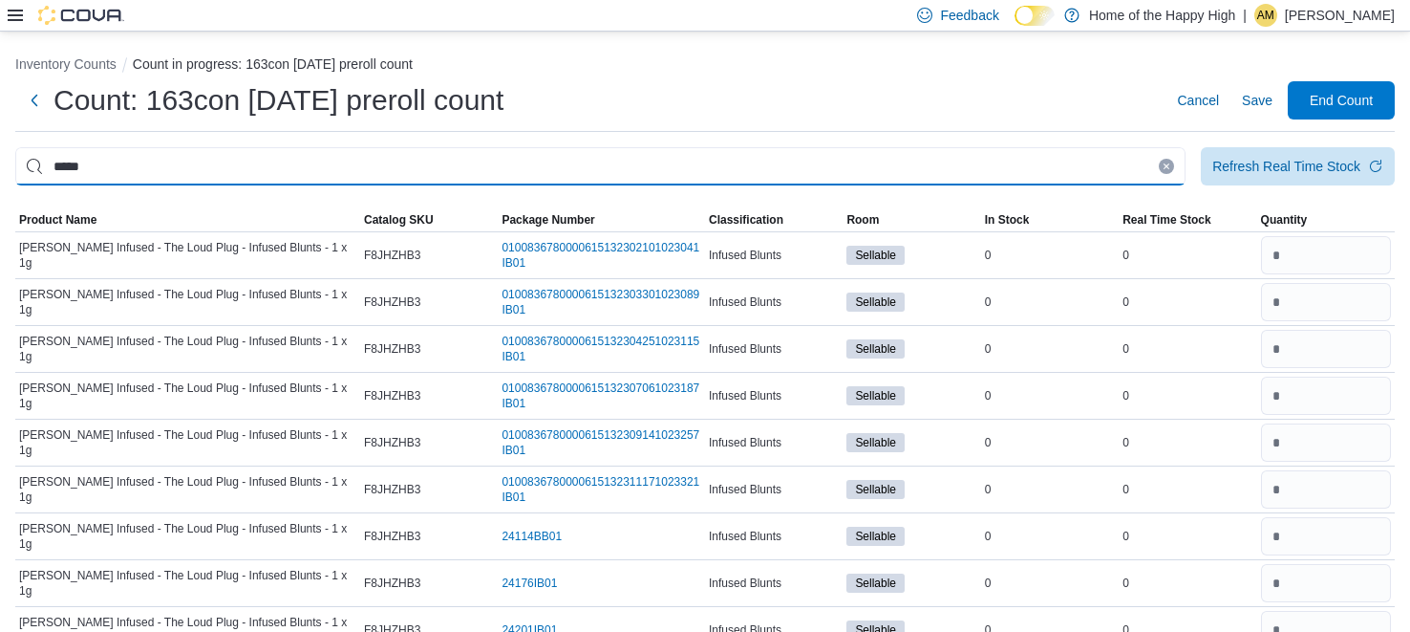
click at [1110, 163] on input "*****" at bounding box center [600, 166] width 1171 height 38
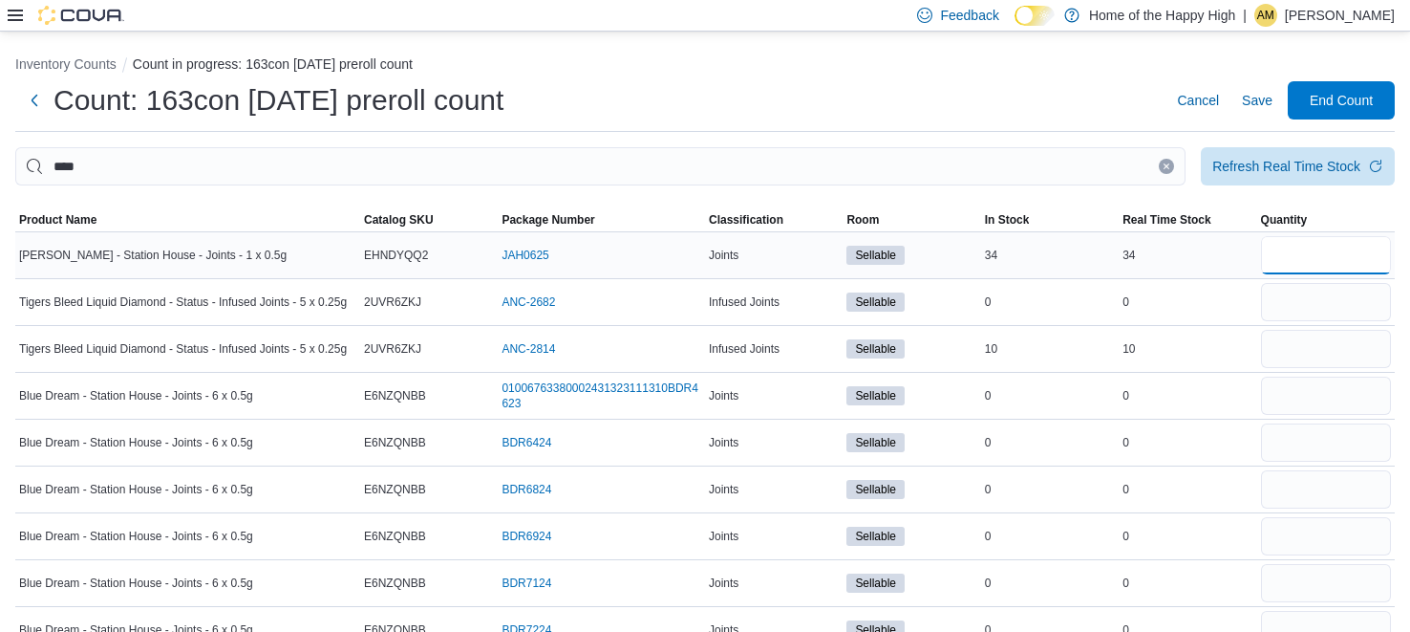
click at [1285, 268] on input "number" at bounding box center [1326, 255] width 130 height 38
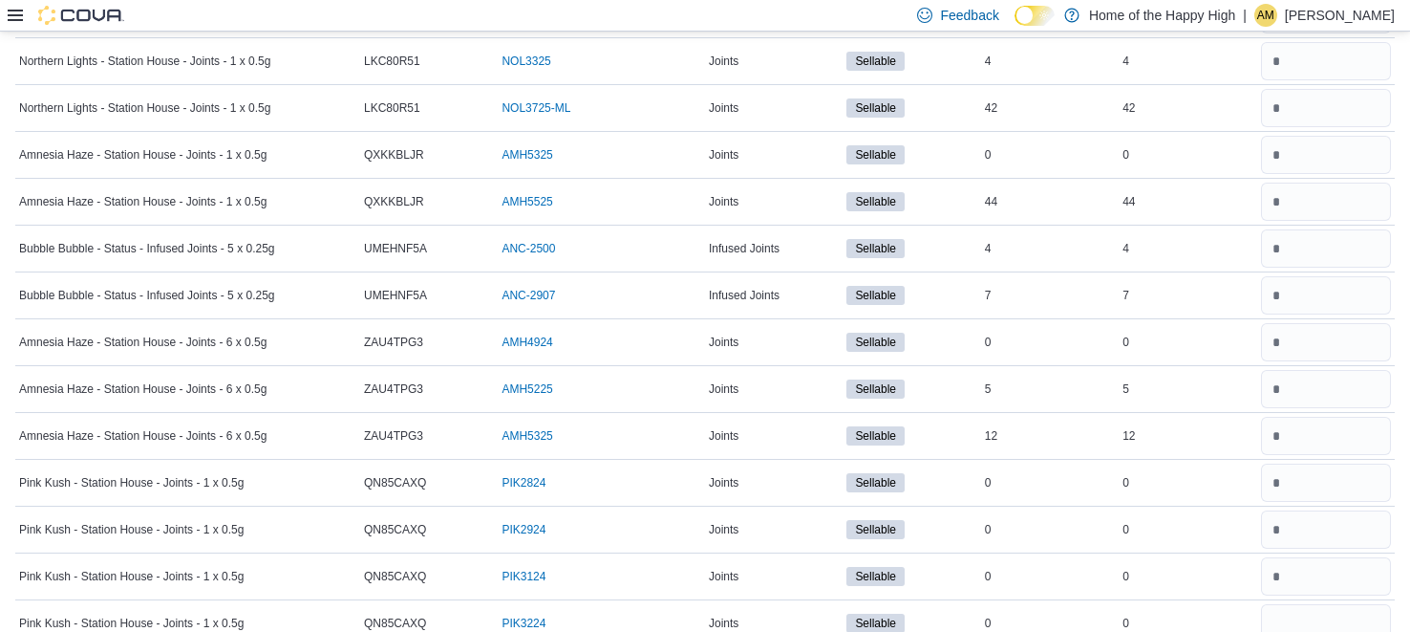
scroll to position [2223, 0]
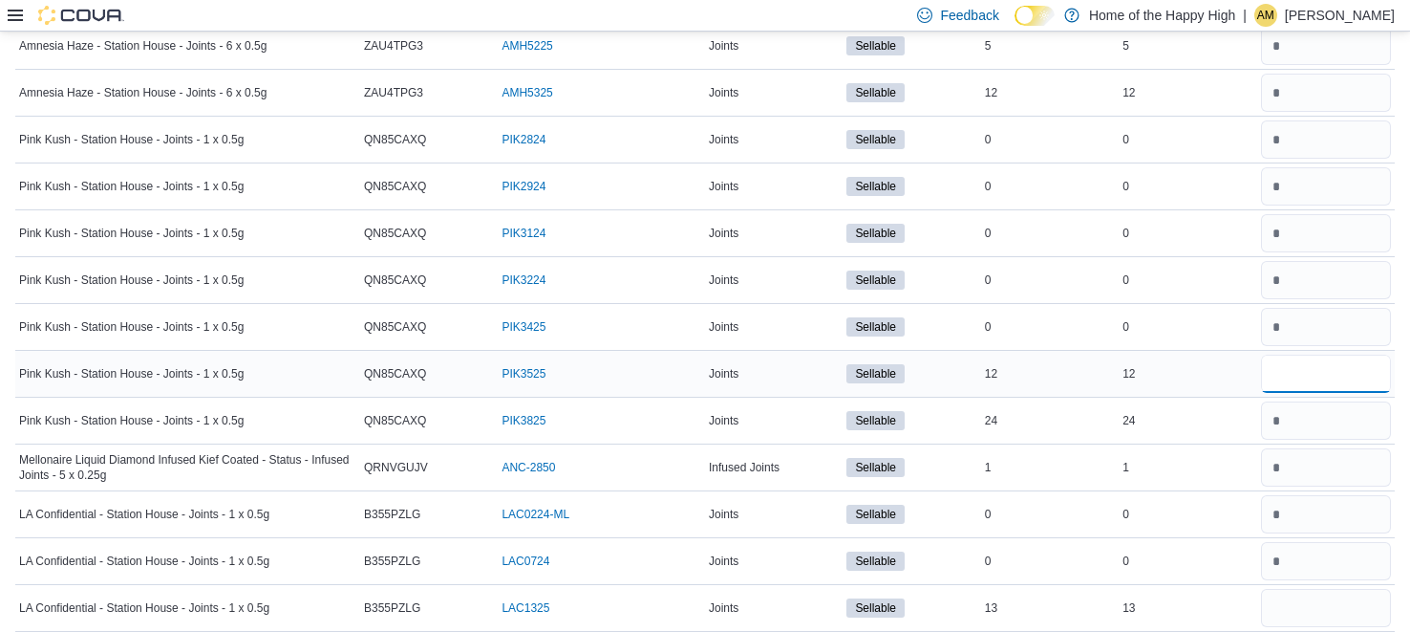
click at [1354, 374] on input "number" at bounding box center [1326, 374] width 130 height 38
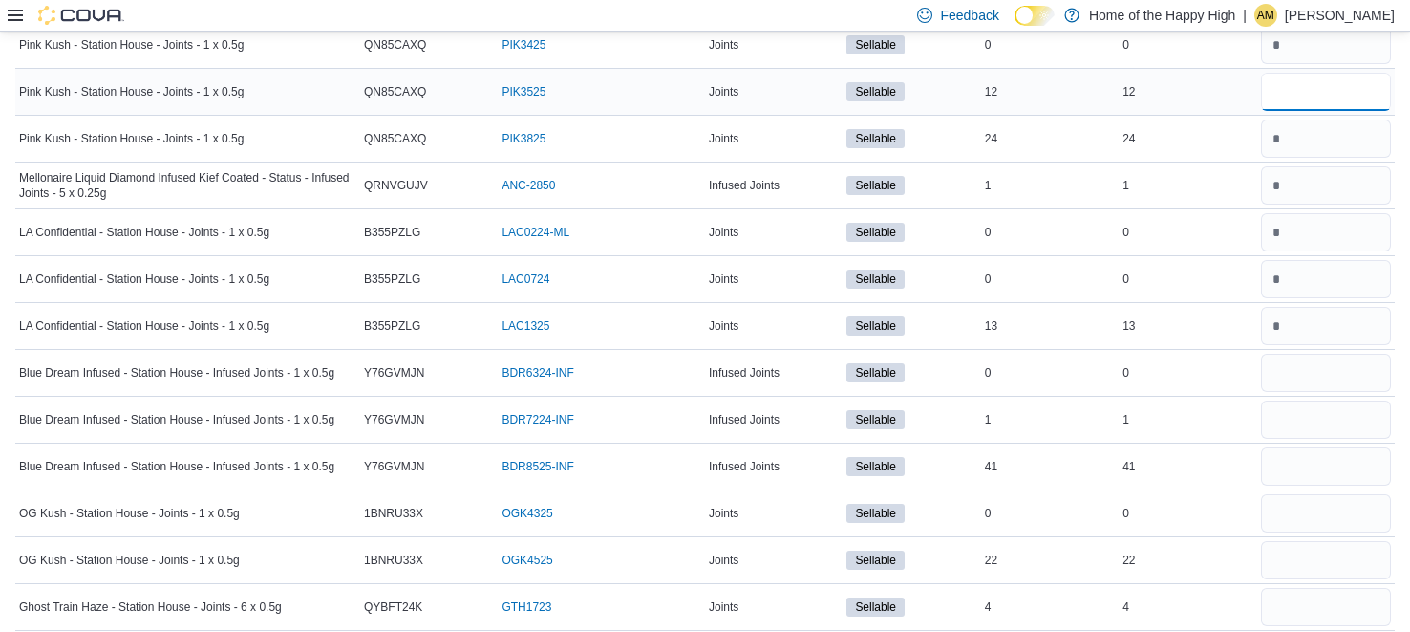
scroll to position [2504, 0]
click at [1370, 360] on input "number" at bounding box center [1326, 374] width 130 height 38
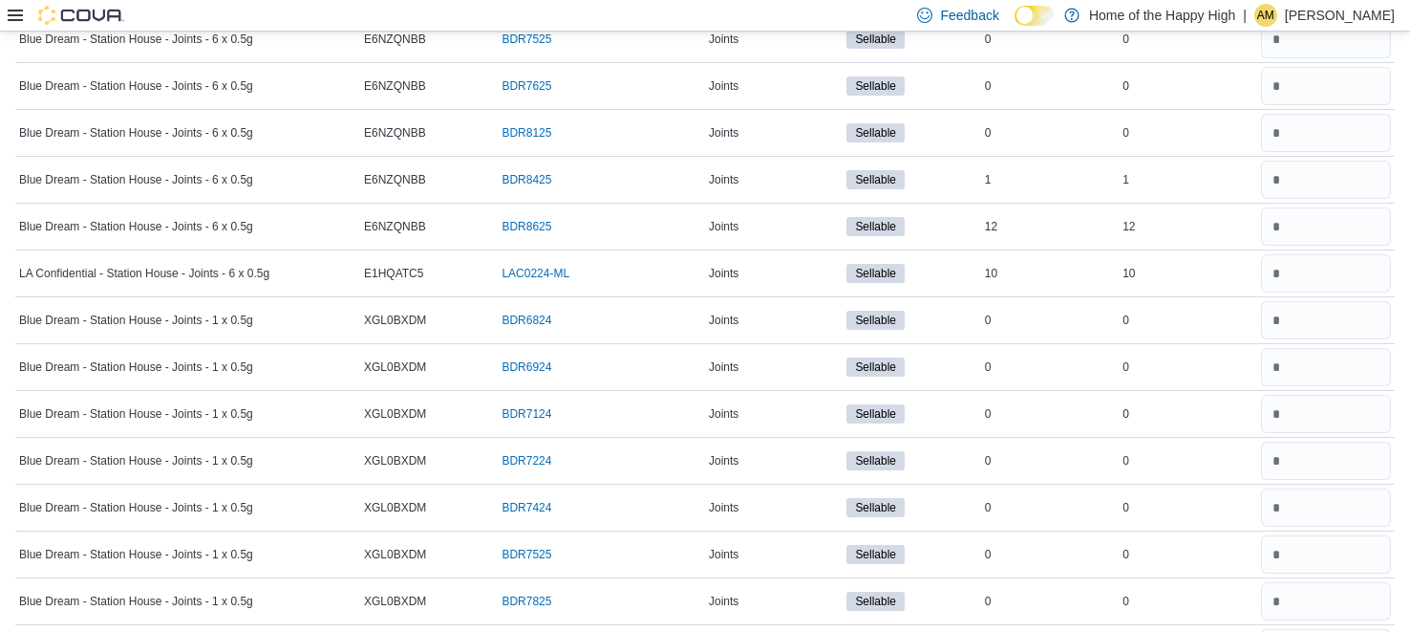
scroll to position [0, 0]
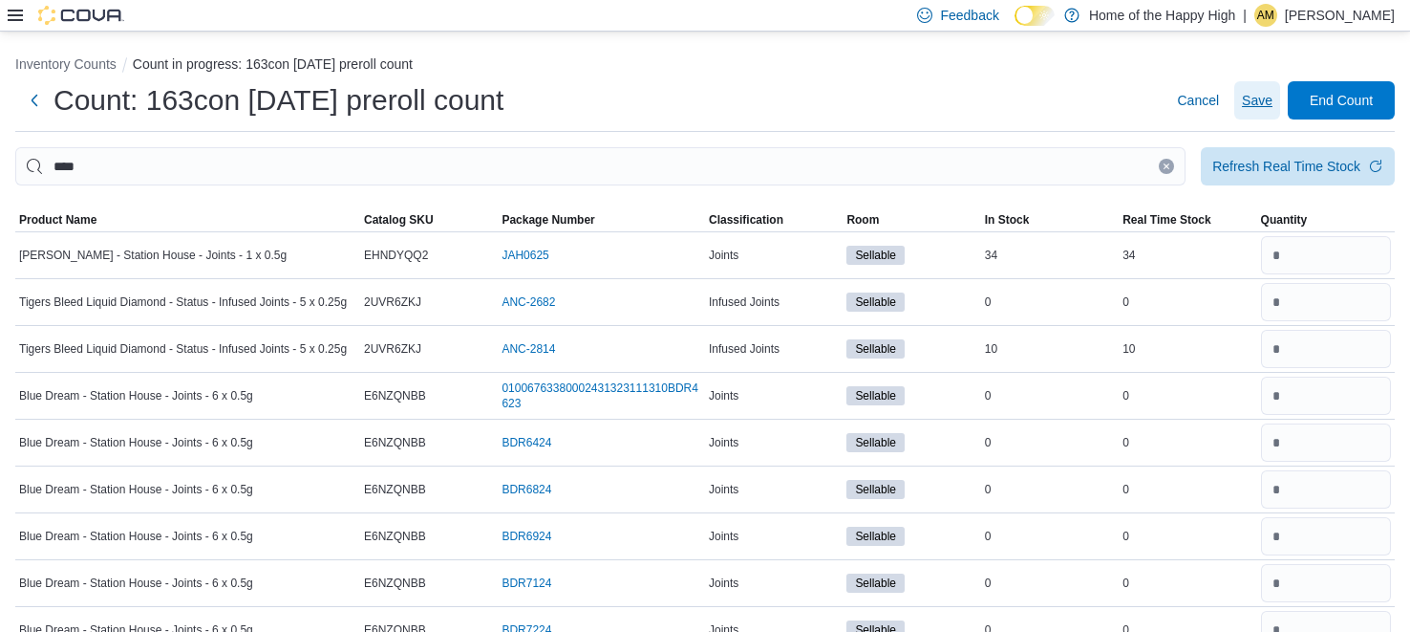
click at [1255, 101] on span "Save" at bounding box center [1257, 100] width 31 height 19
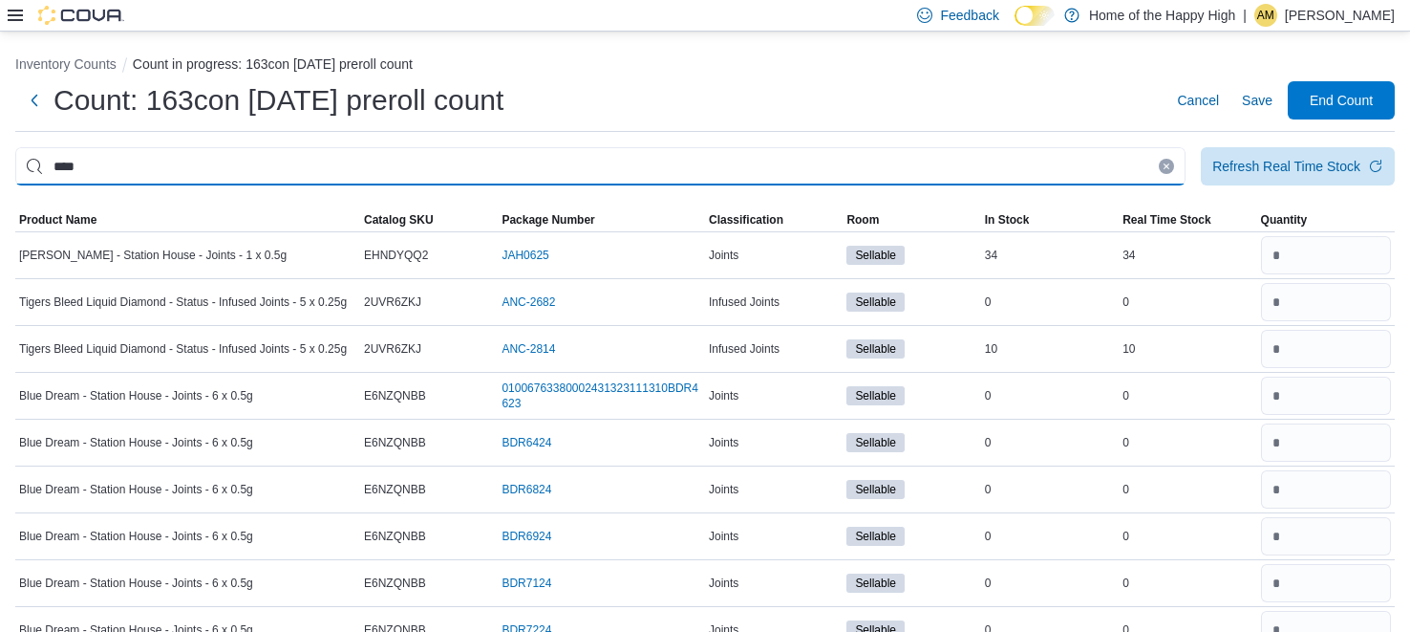
click at [995, 159] on input "****" at bounding box center [600, 166] width 1171 height 38
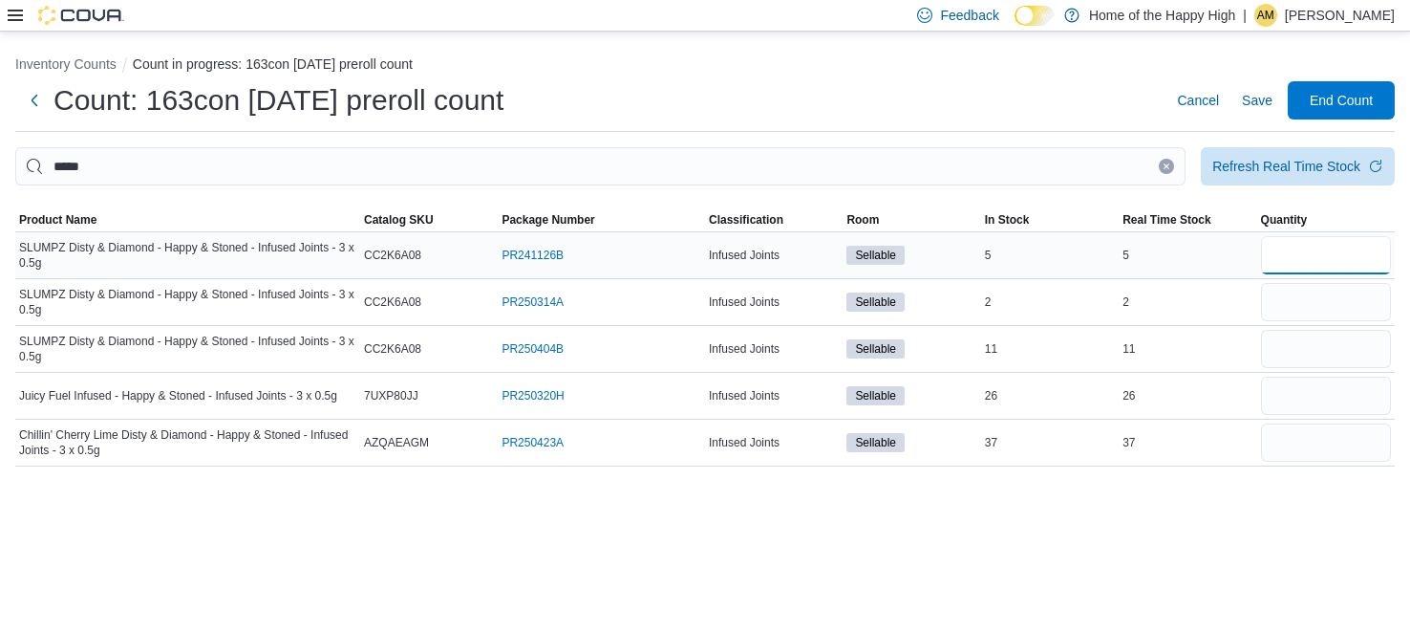
click at [1332, 253] on input "number" at bounding box center [1326, 255] width 130 height 38
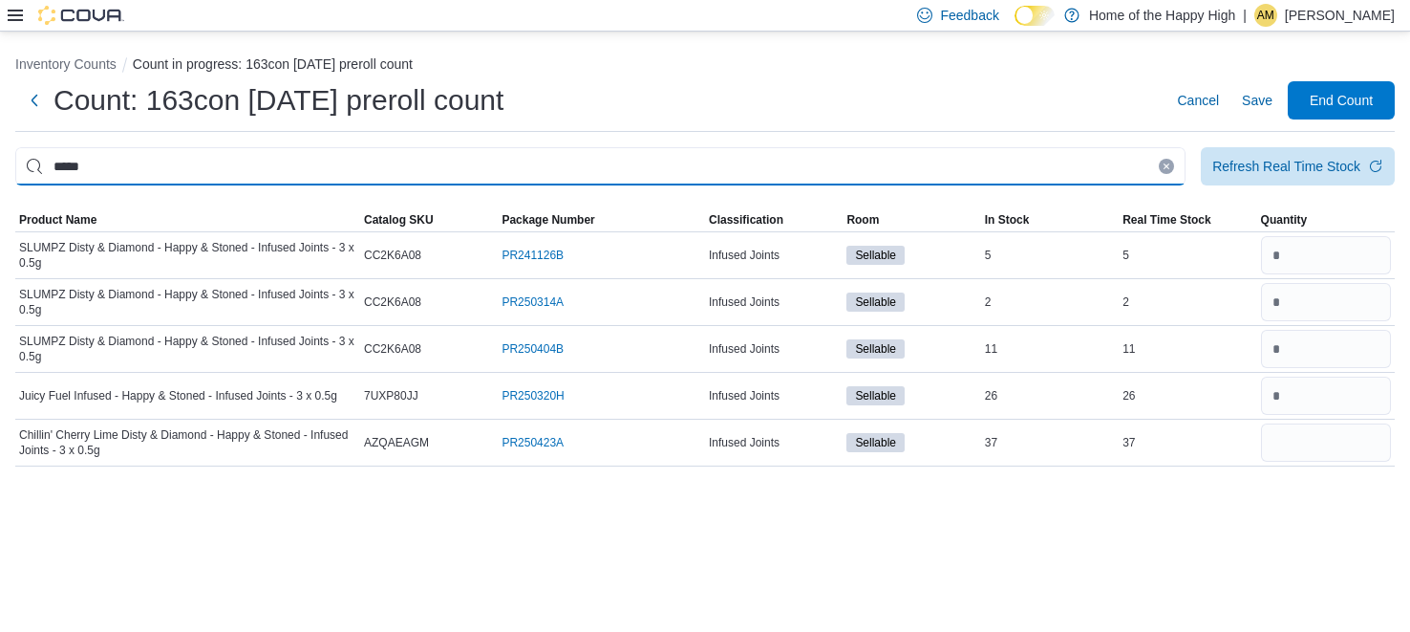
click at [1080, 161] on input "*****" at bounding box center [600, 166] width 1171 height 38
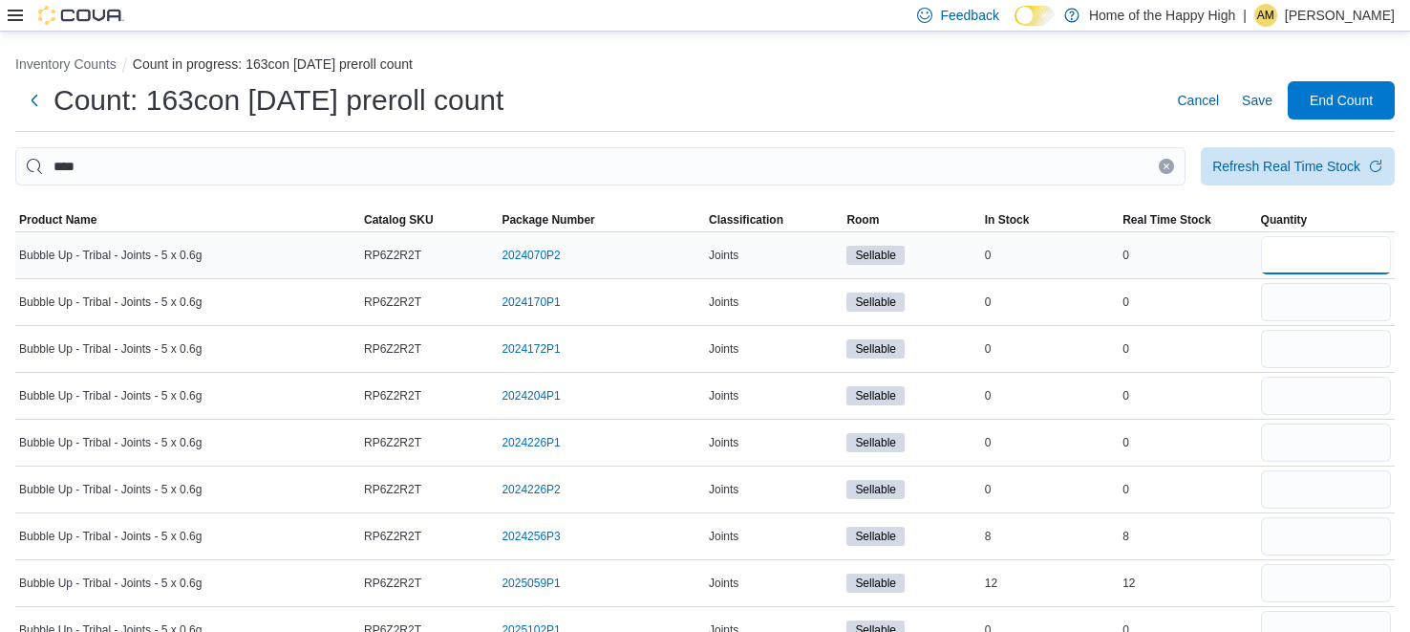
click at [1367, 269] on input "number" at bounding box center [1326, 255] width 130 height 38
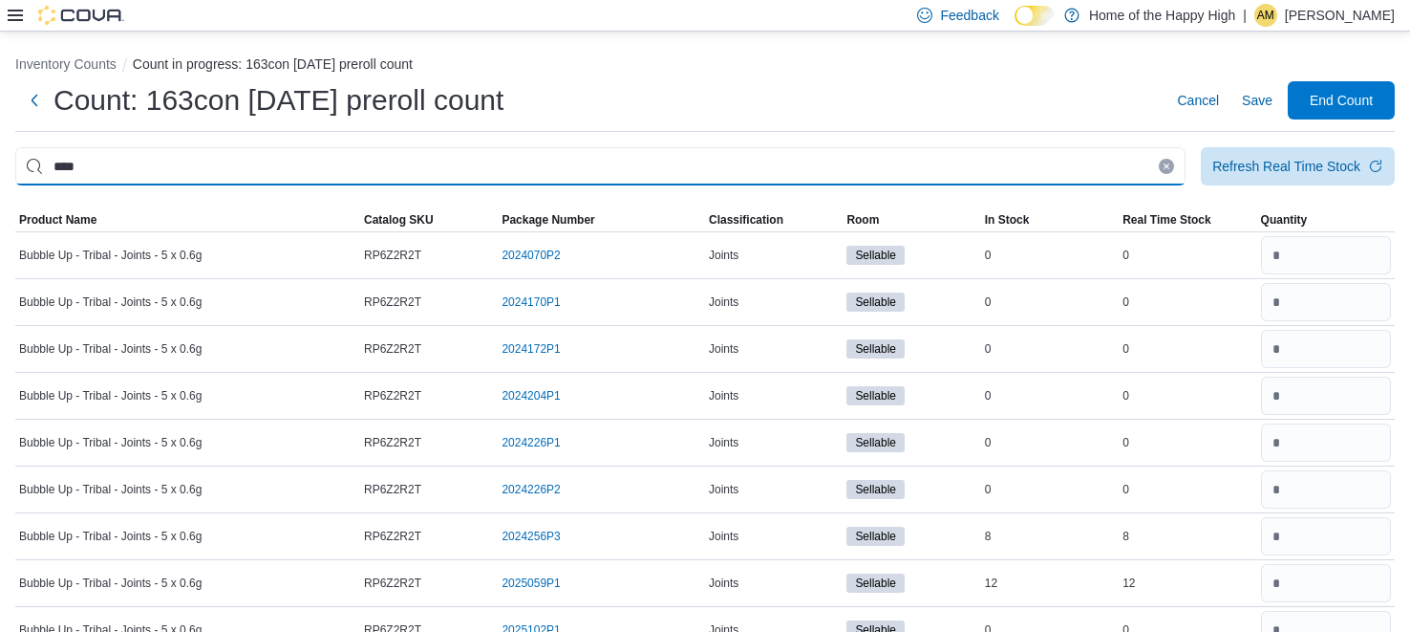
click at [1068, 161] on input "****" at bounding box center [600, 166] width 1171 height 38
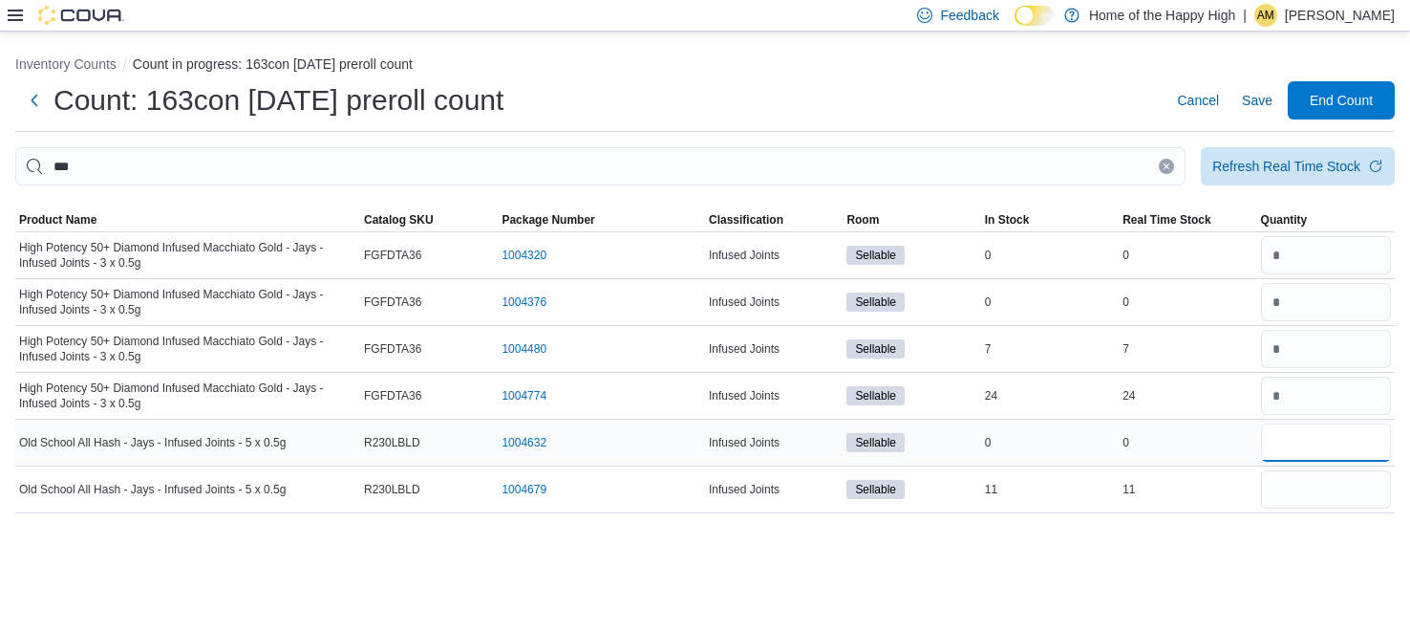
click at [1369, 445] on input "number" at bounding box center [1326, 442] width 130 height 38
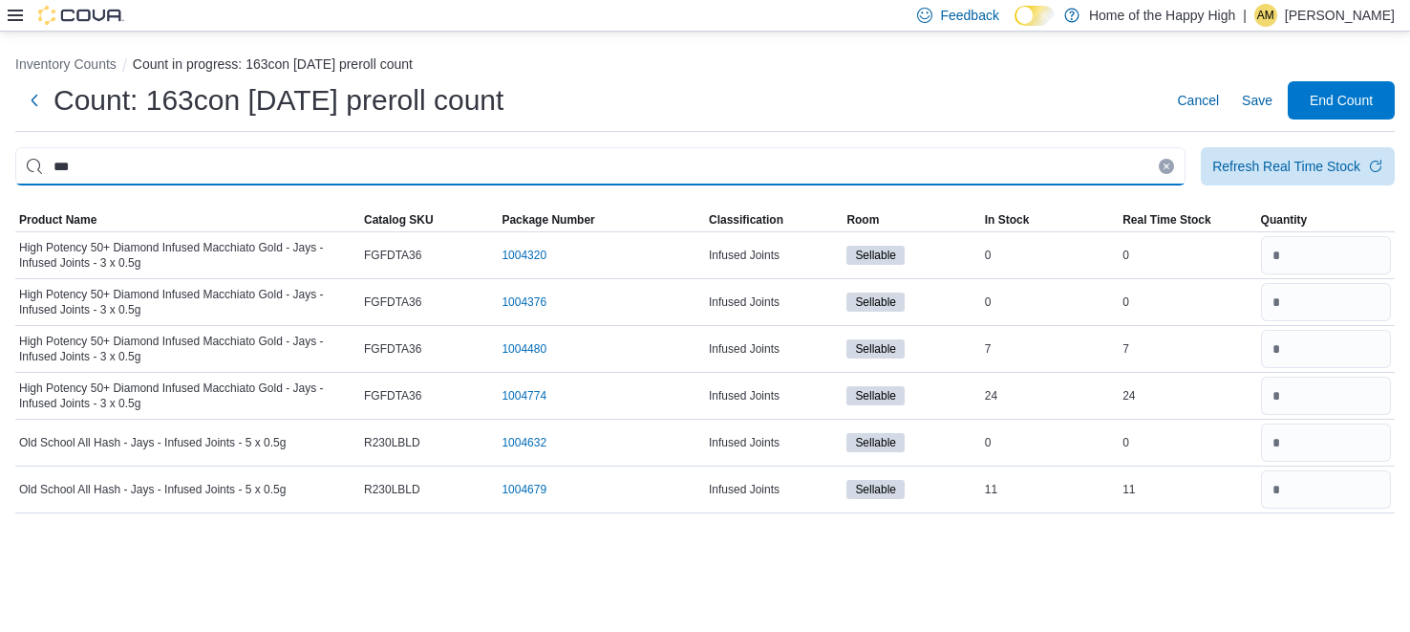
click at [1008, 181] on input "***" at bounding box center [600, 166] width 1171 height 38
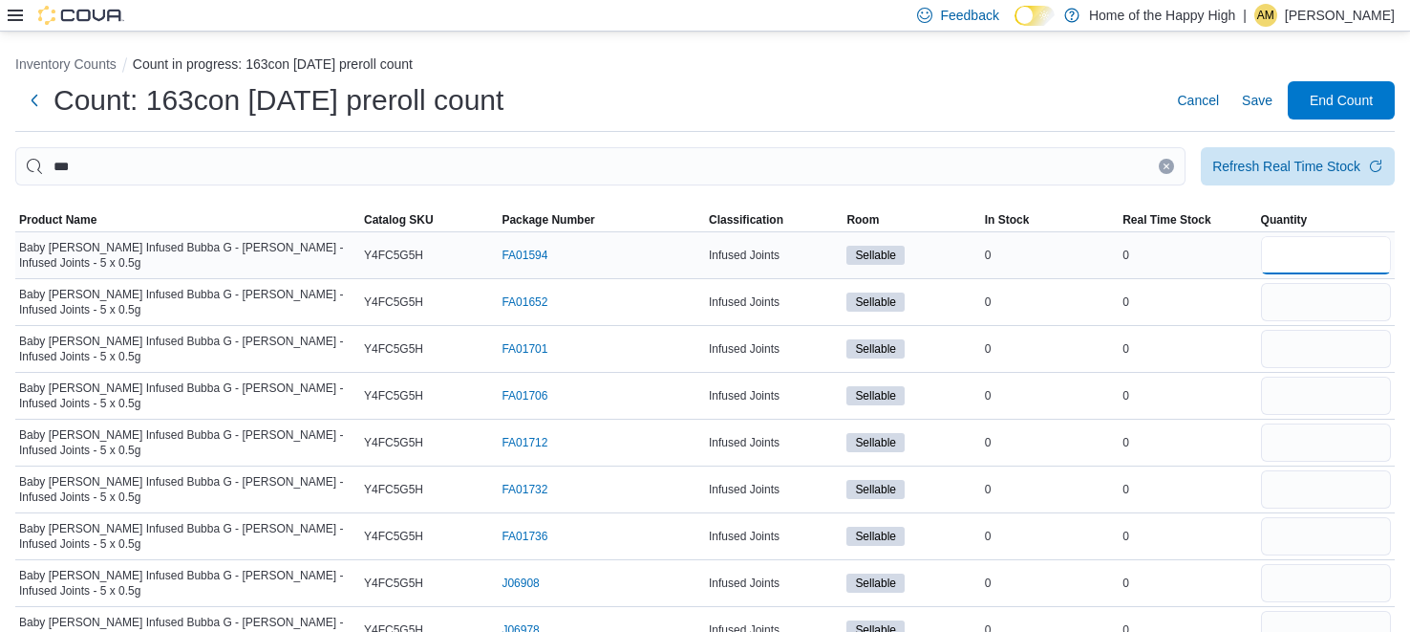
click at [1341, 249] on input "number" at bounding box center [1326, 255] width 130 height 38
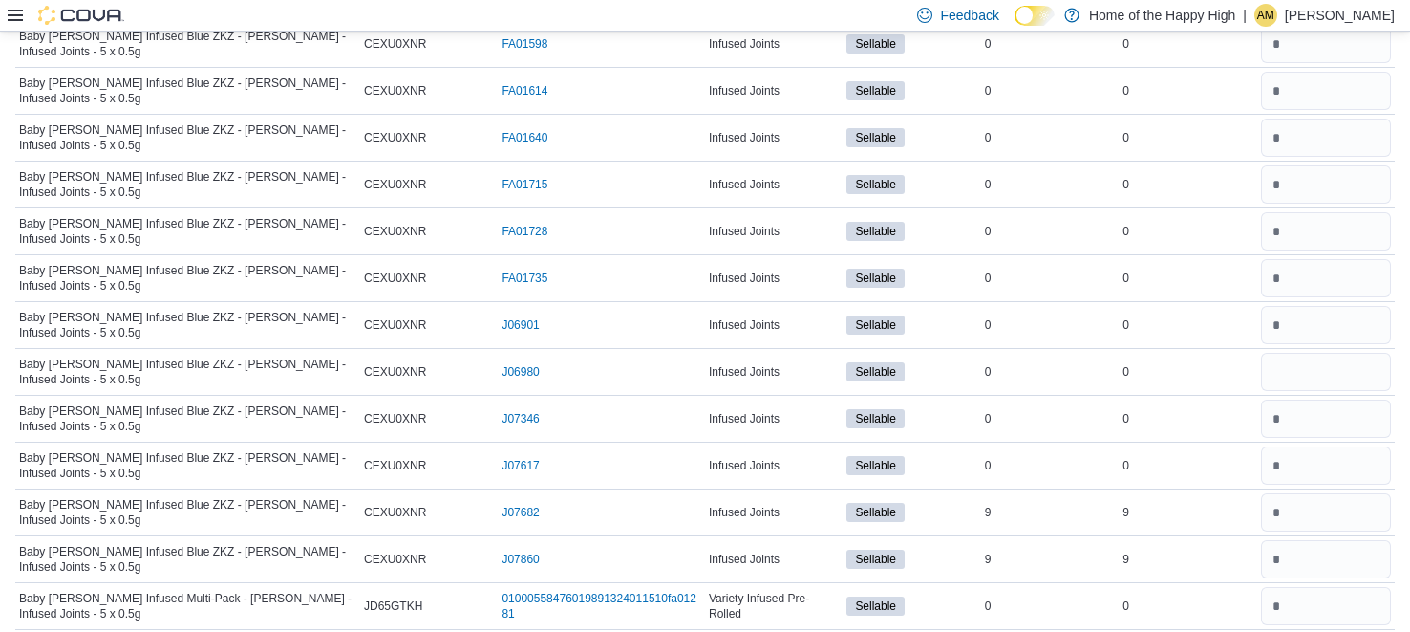
scroll to position [1880, 0]
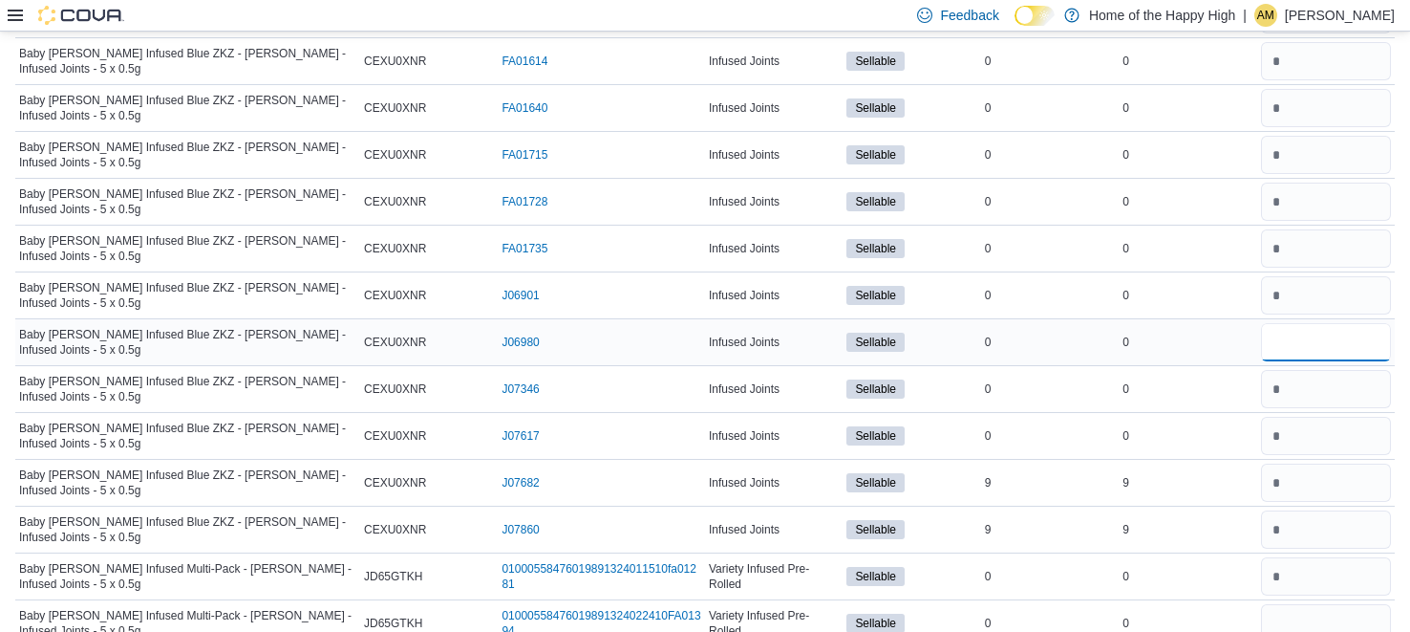
click at [1333, 323] on input "number" at bounding box center [1326, 342] width 130 height 38
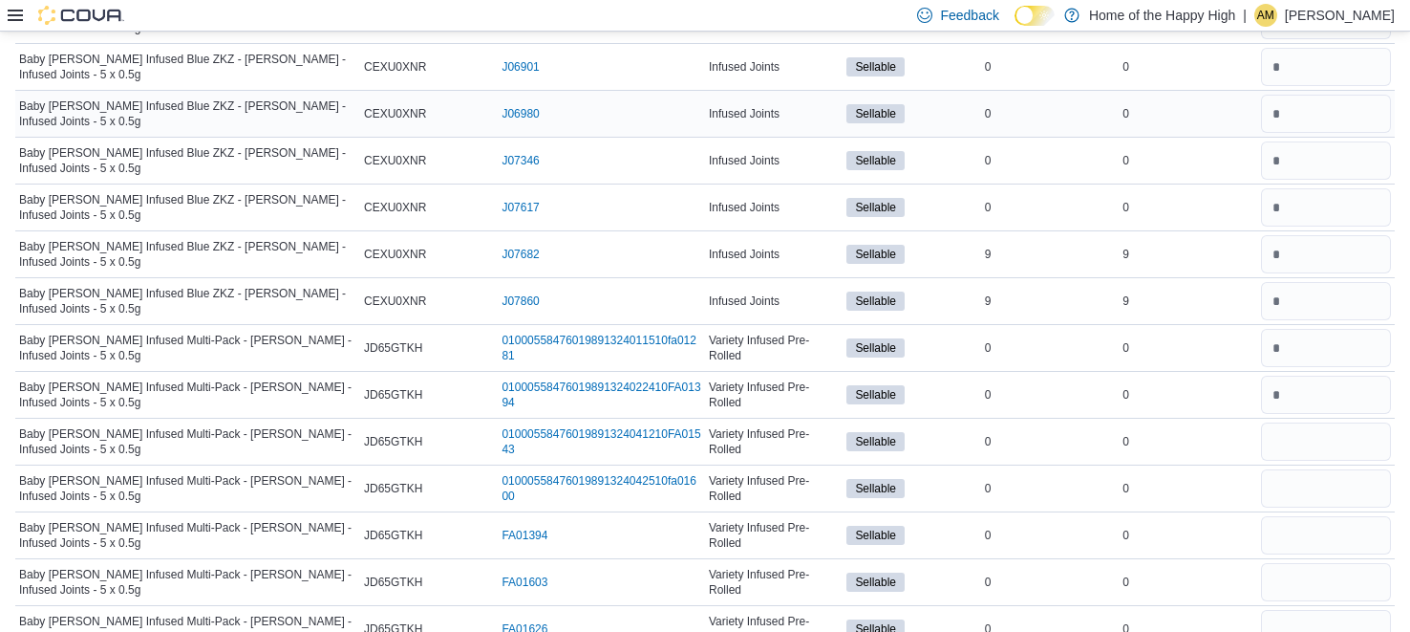
scroll to position [2172, 0]
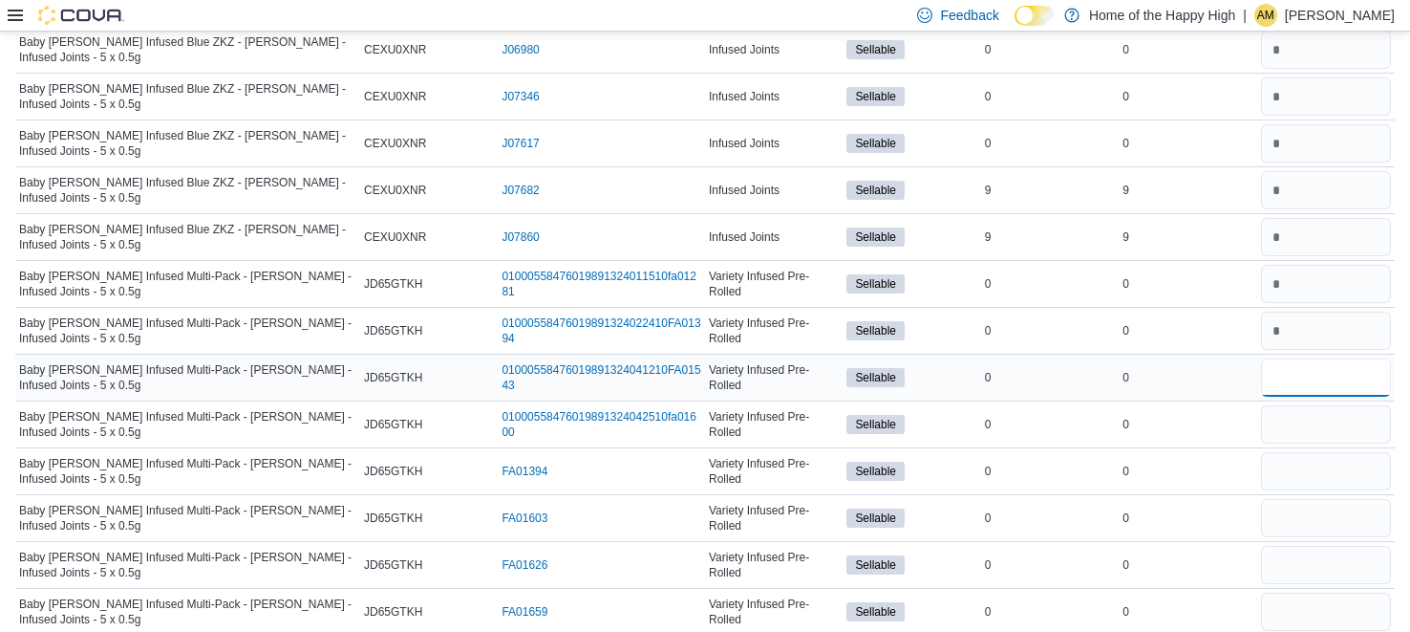
click at [1279, 369] on input "number" at bounding box center [1326, 377] width 130 height 38
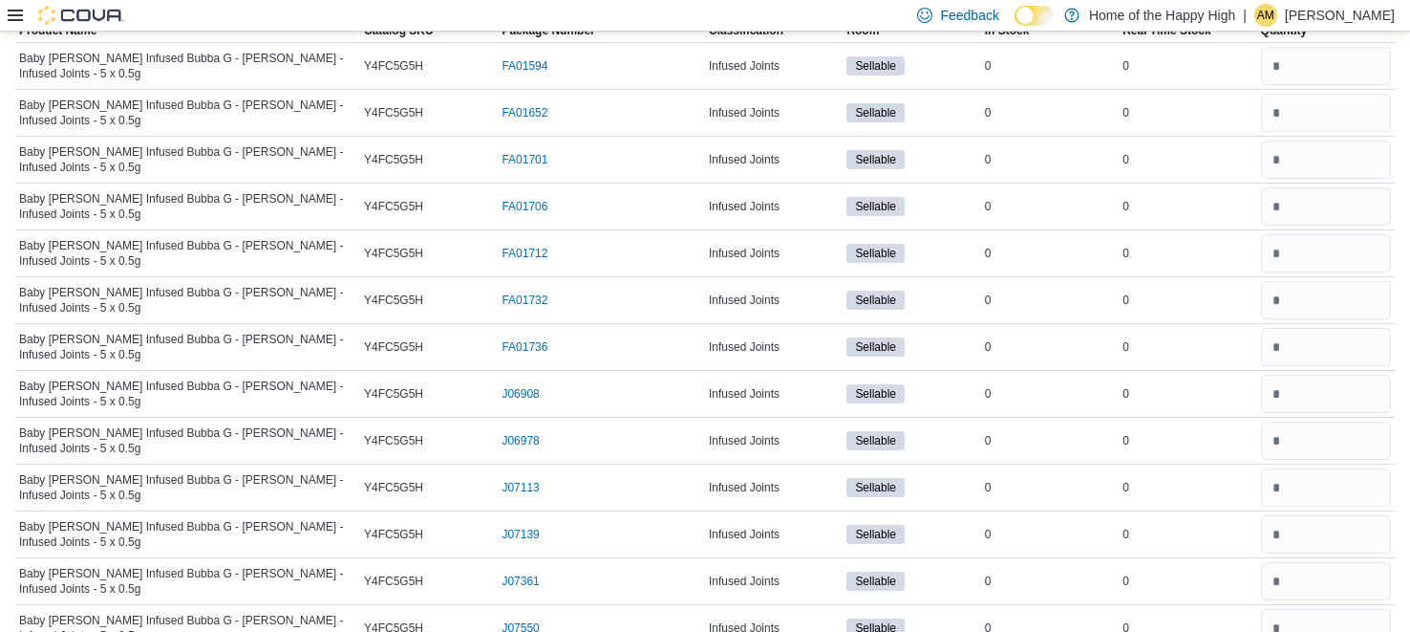
scroll to position [0, 0]
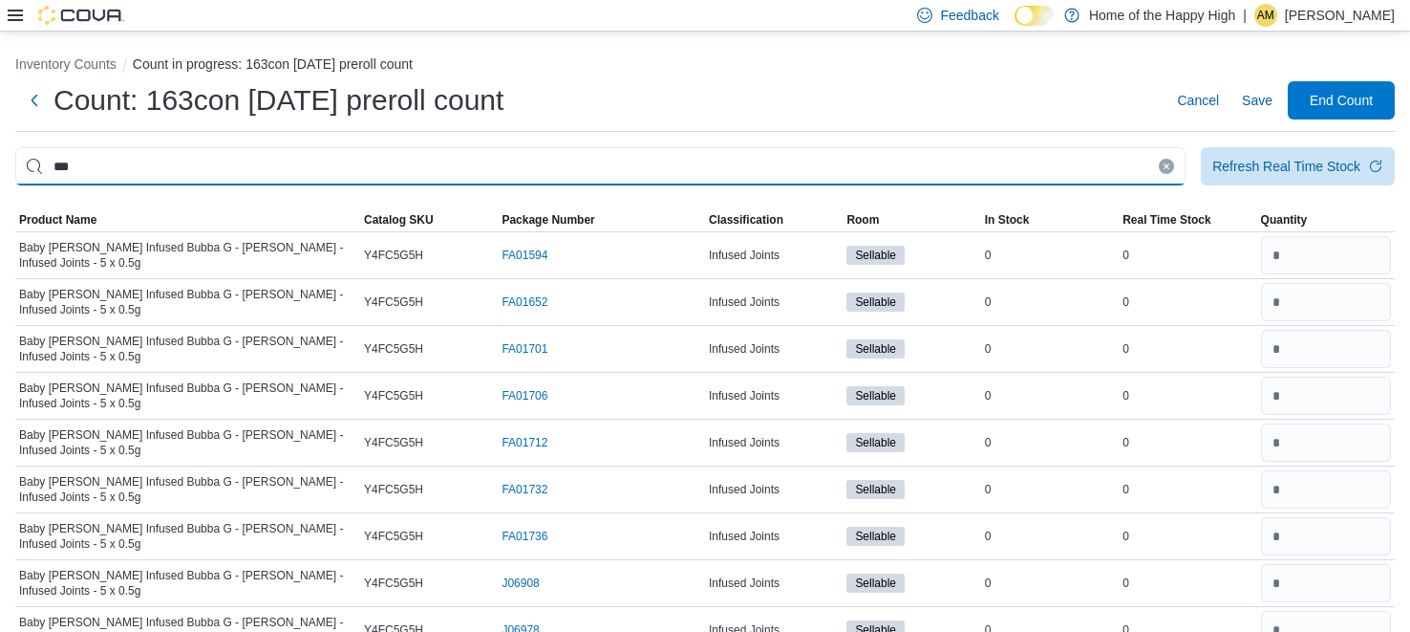
click at [1060, 170] on input "***" at bounding box center [600, 166] width 1171 height 38
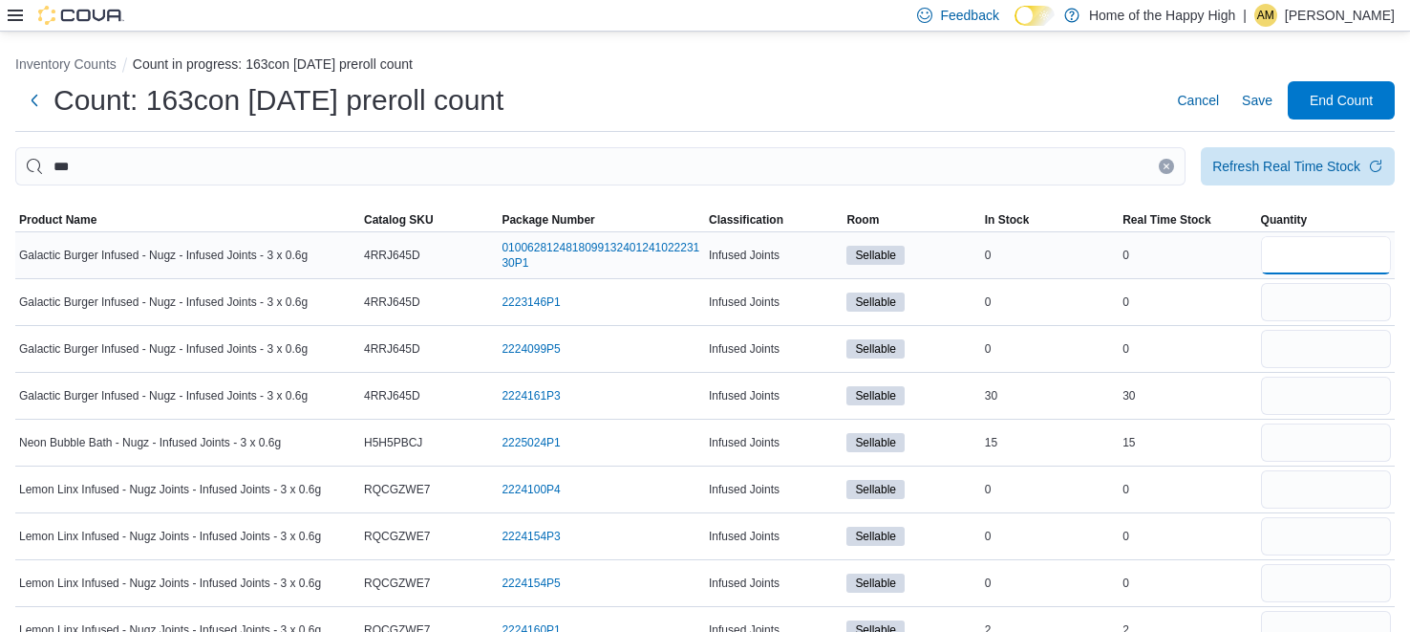
click at [1345, 270] on input "number" at bounding box center [1326, 255] width 130 height 38
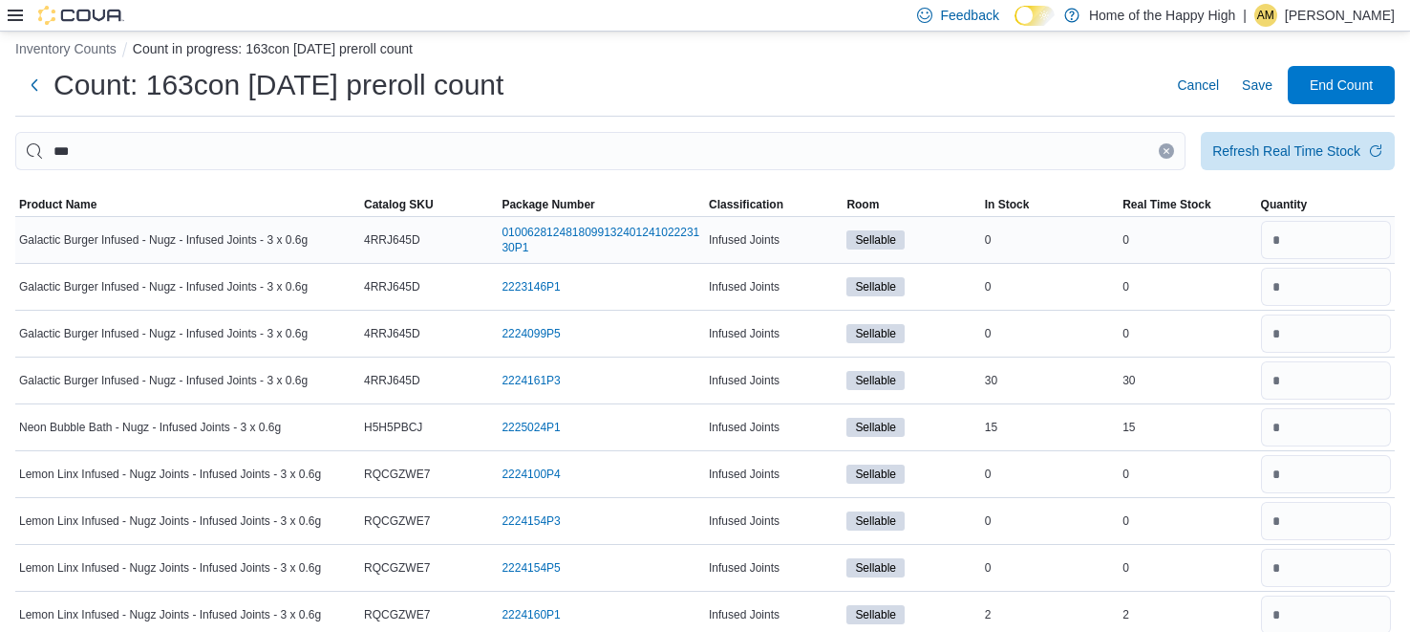
scroll to position [128, 0]
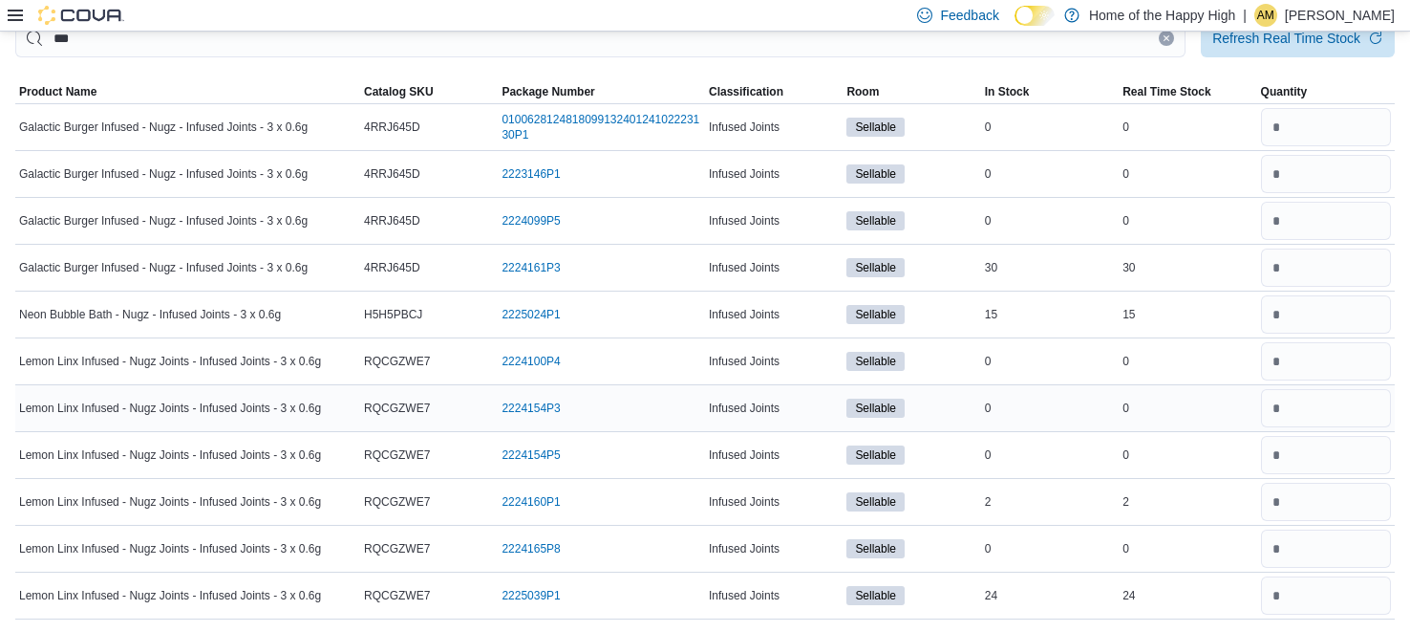
click at [1240, 411] on div "0" at bounding box center [1188, 408] width 138 height 23
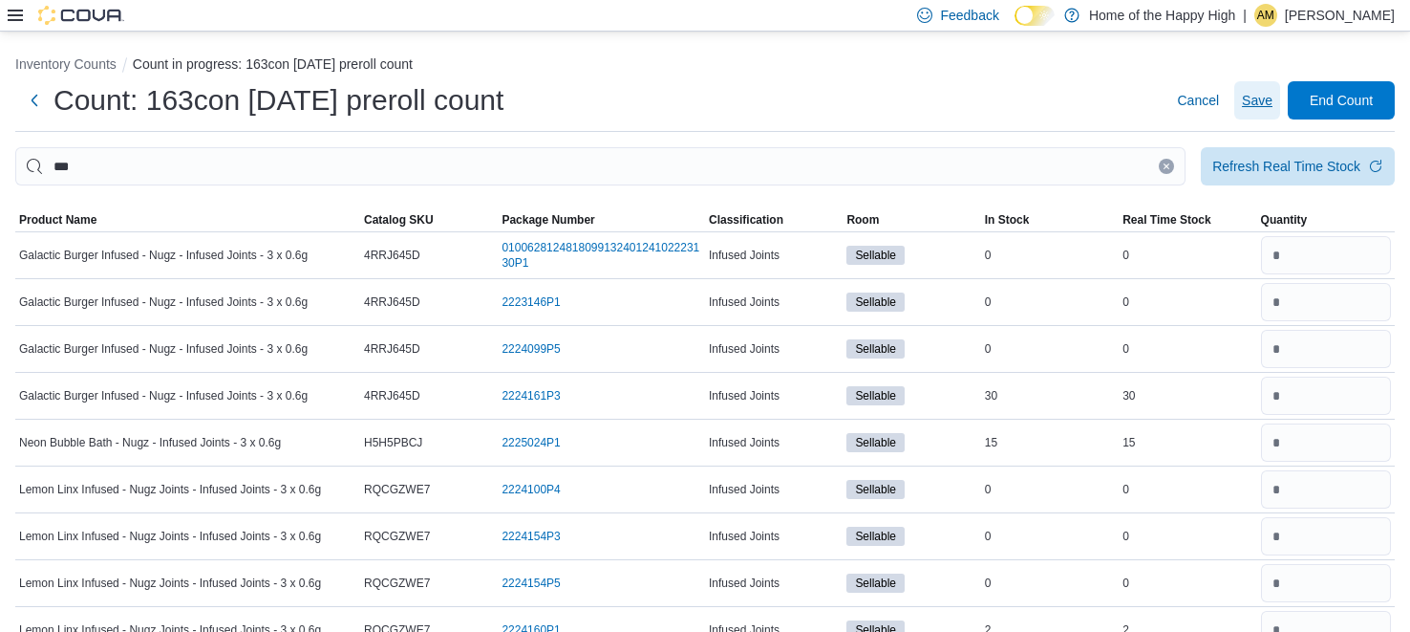
click at [1265, 88] on span "Save" at bounding box center [1257, 100] width 31 height 38
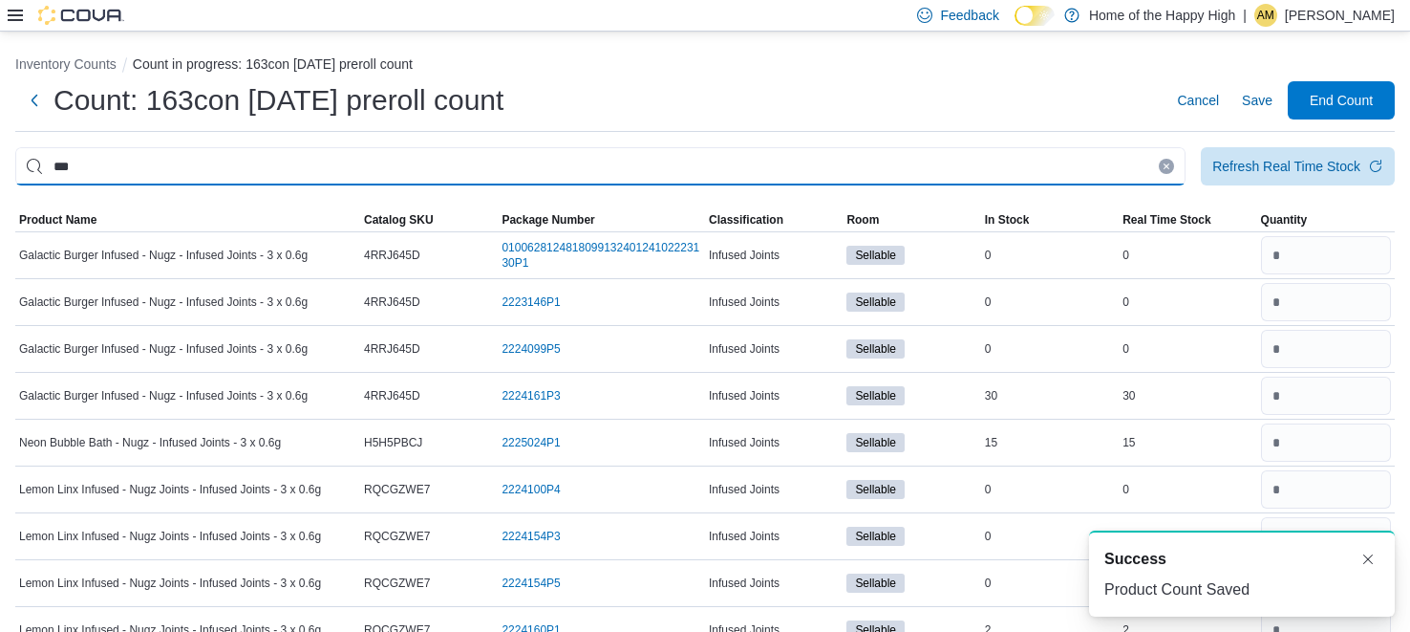
click at [935, 161] on input "***" at bounding box center [600, 166] width 1171 height 38
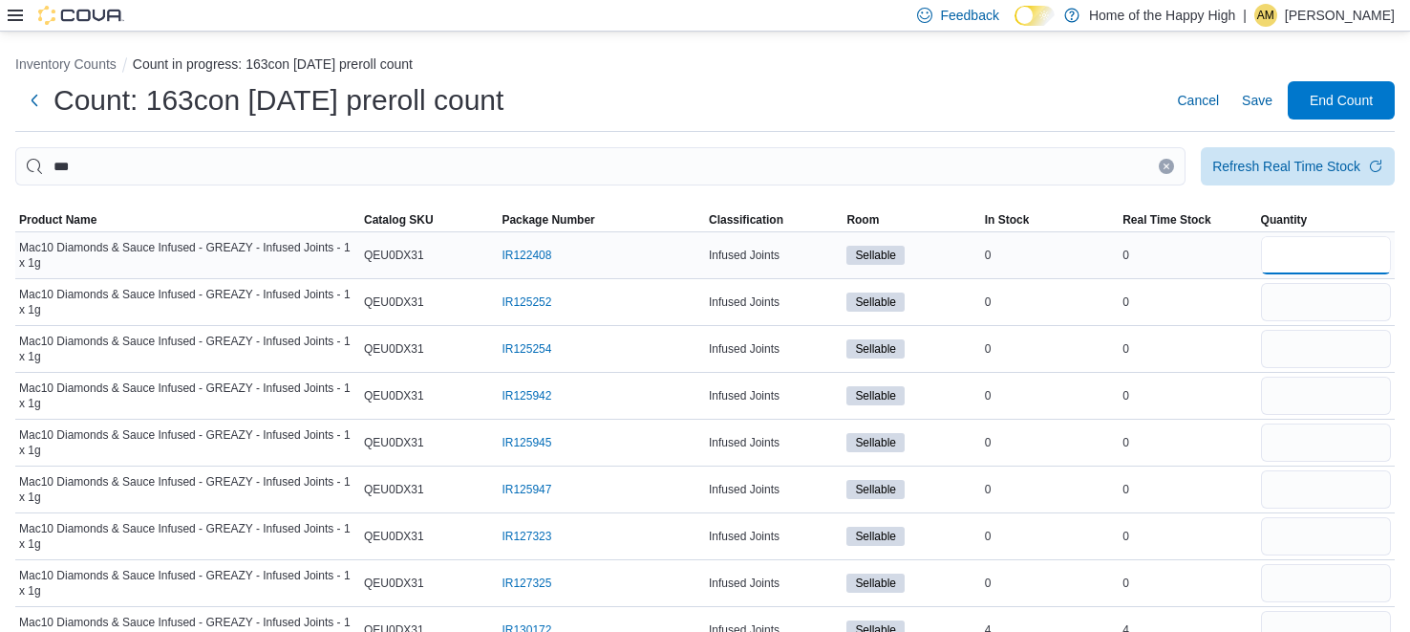
click at [1336, 246] on input "number" at bounding box center [1326, 255] width 130 height 38
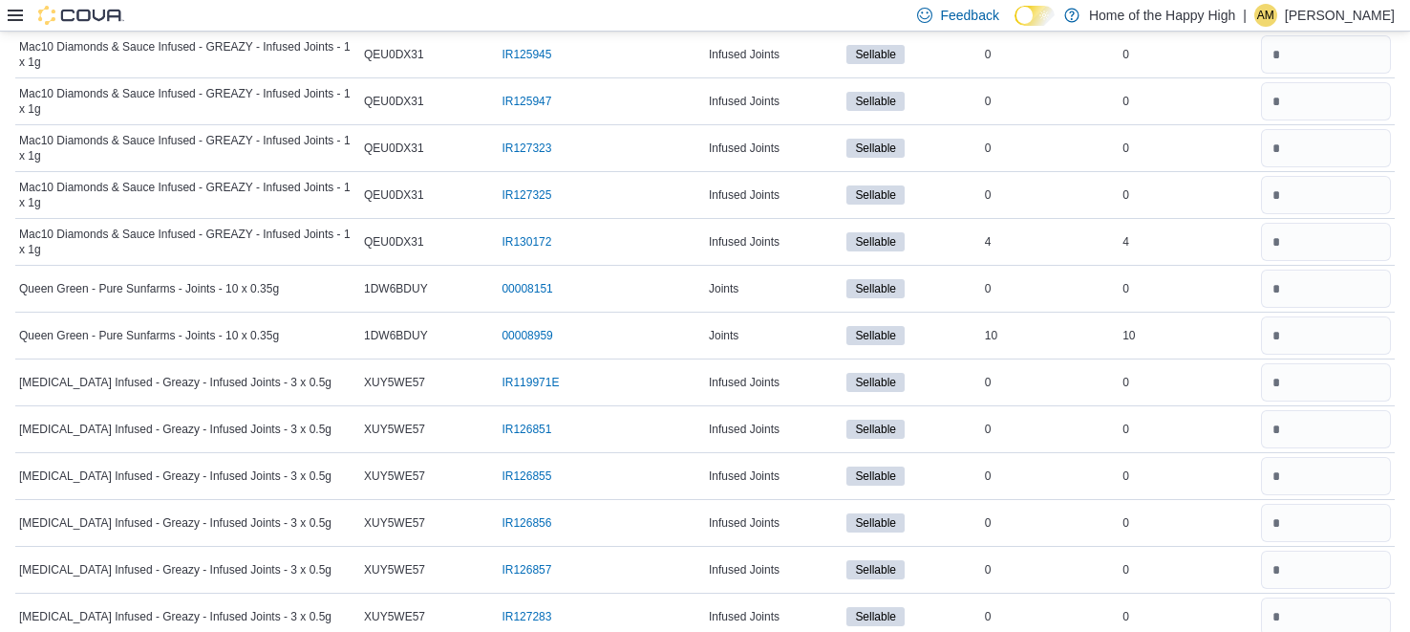
scroll to position [687, 0]
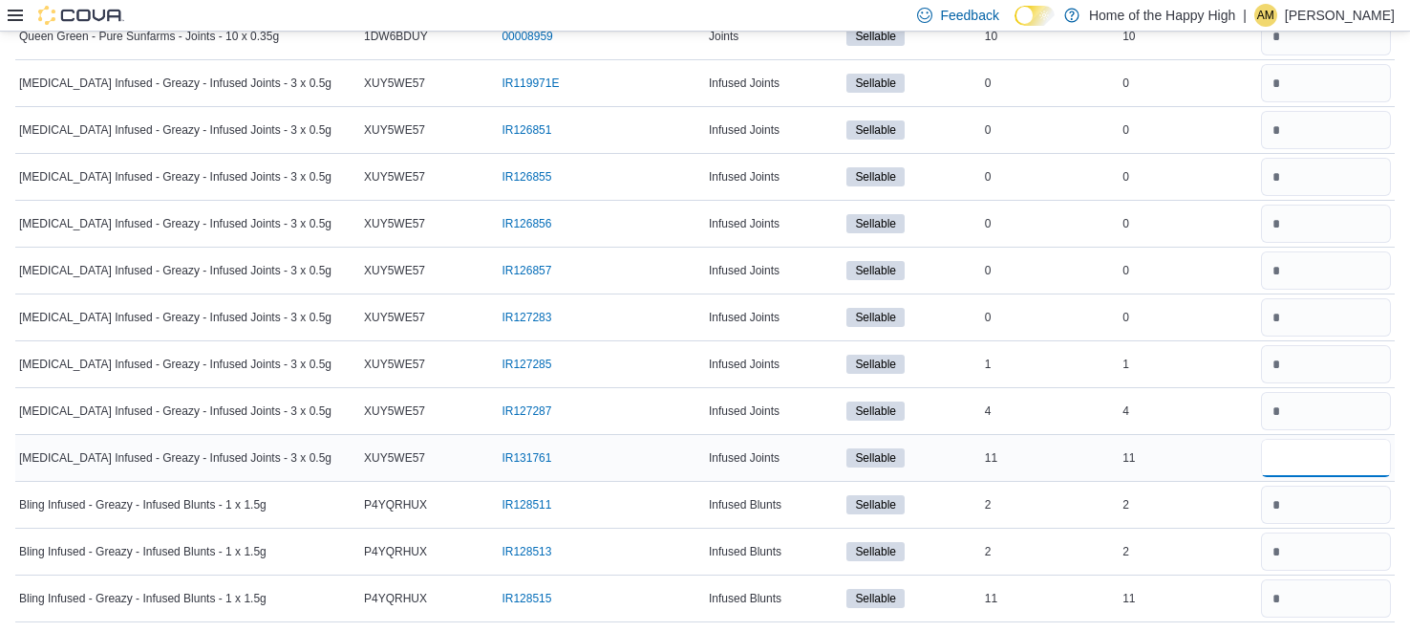
click at [1358, 457] on input "number" at bounding box center [1326, 458] width 130 height 38
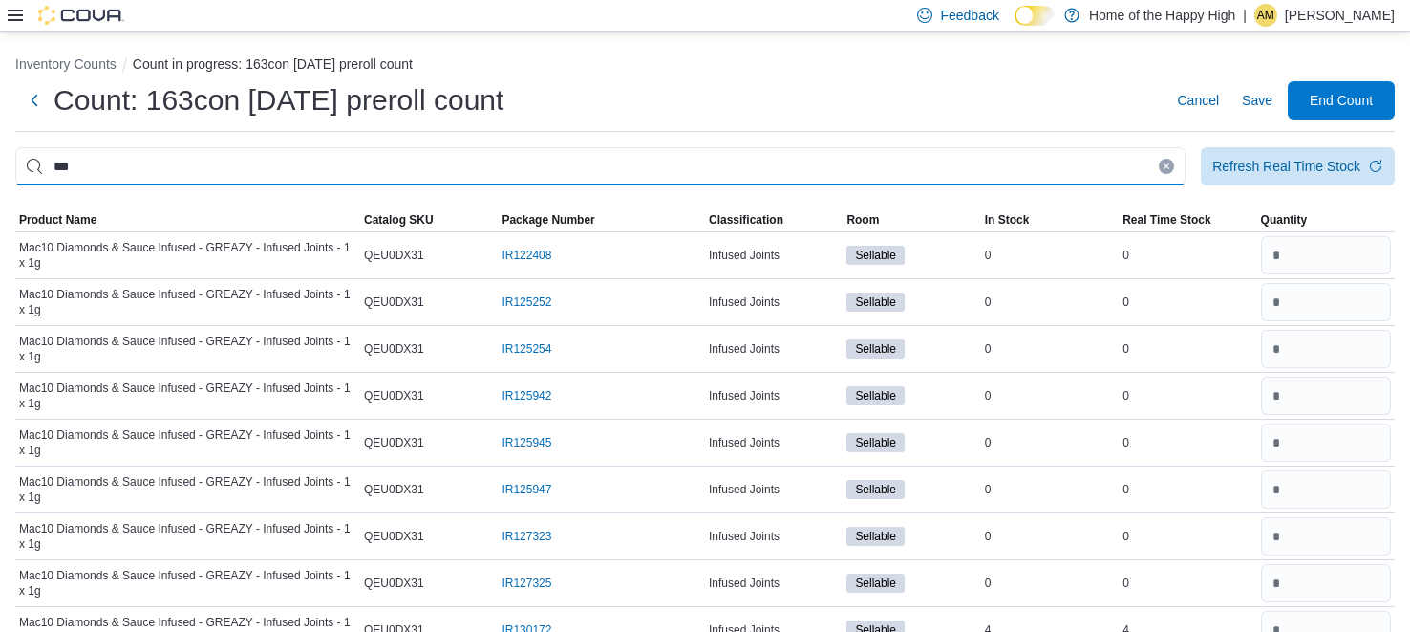
click at [1044, 178] on input "***" at bounding box center [600, 166] width 1171 height 38
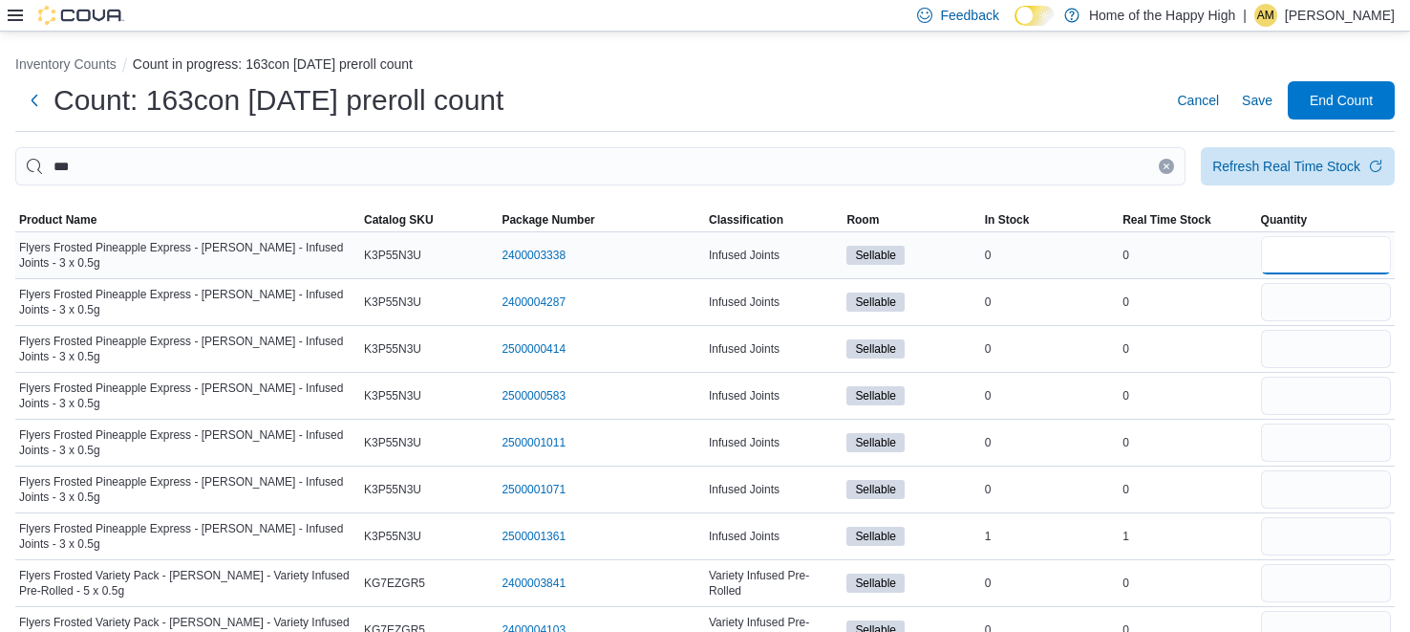
click at [1357, 248] on input "number" at bounding box center [1326, 255] width 130 height 38
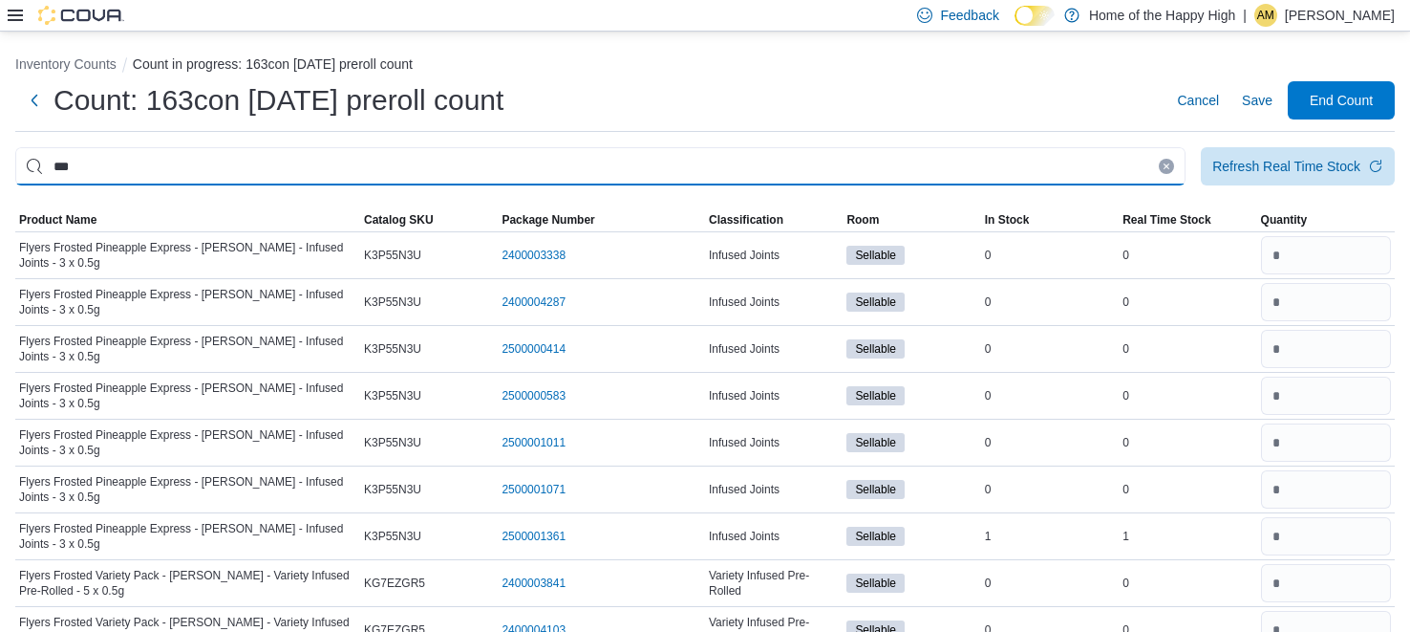
click at [957, 160] on input "***" at bounding box center [600, 166] width 1171 height 38
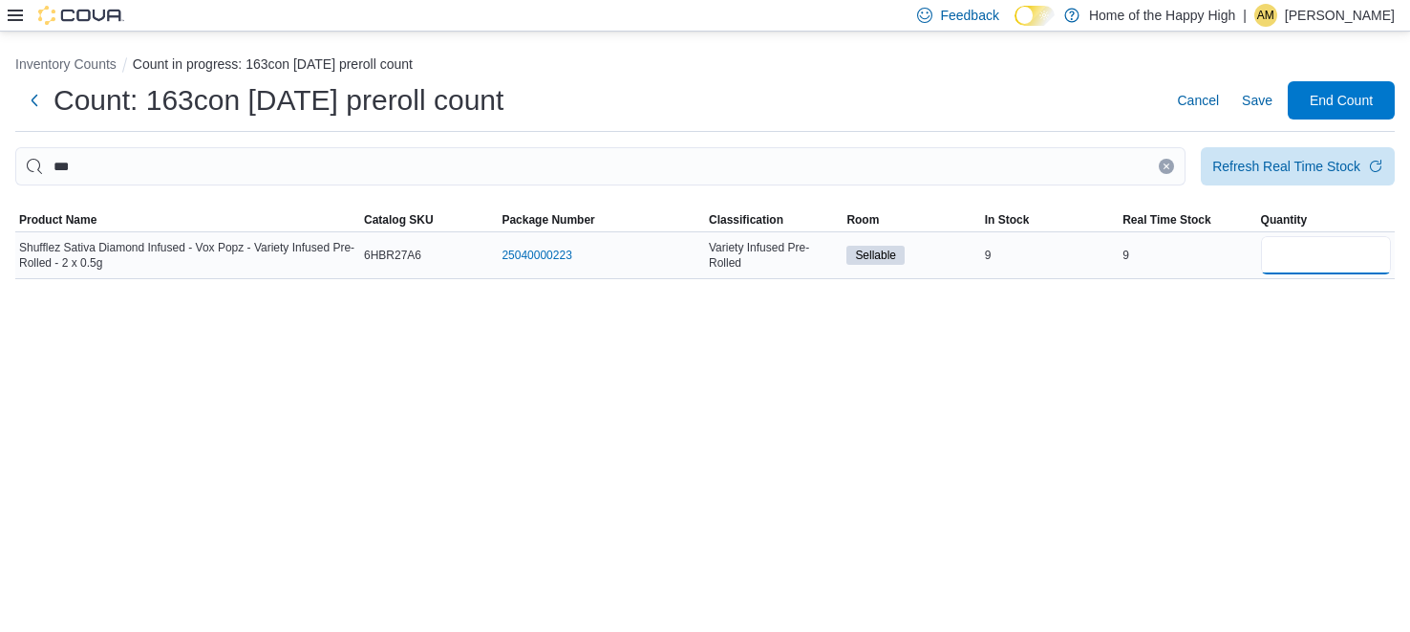
click at [1338, 262] on input "number" at bounding box center [1326, 255] width 130 height 38
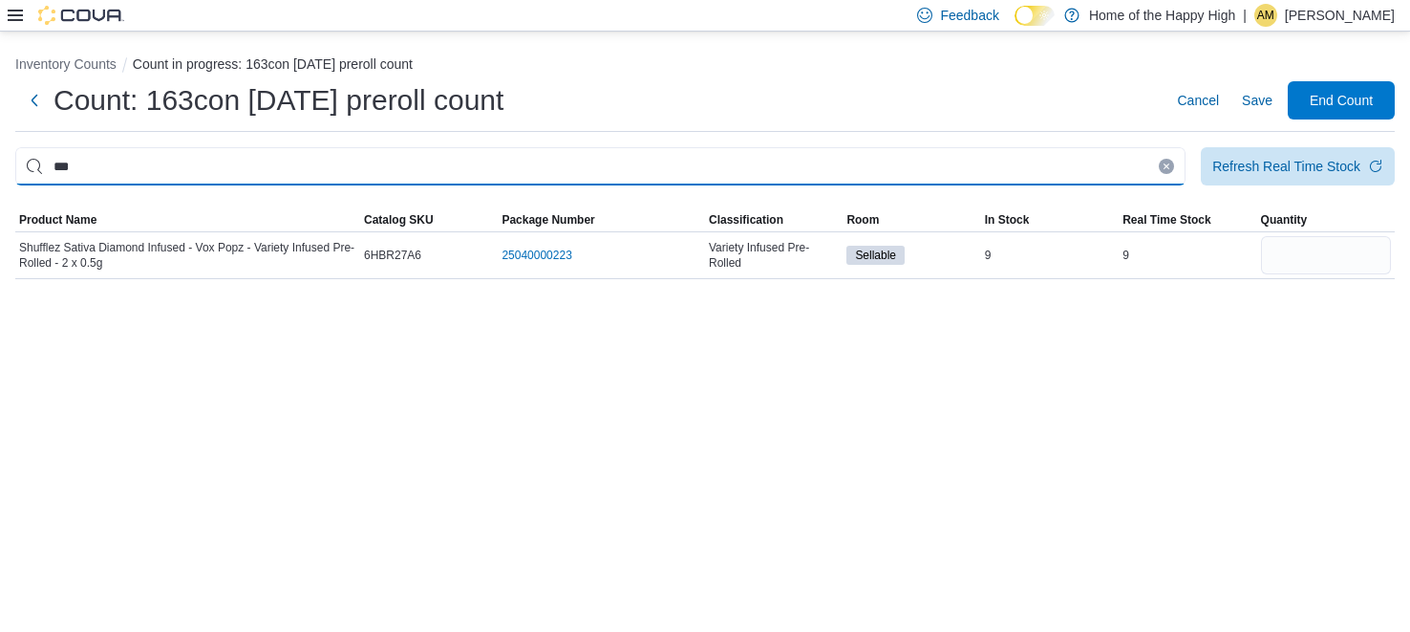
click at [1025, 177] on input "***" at bounding box center [600, 166] width 1171 height 38
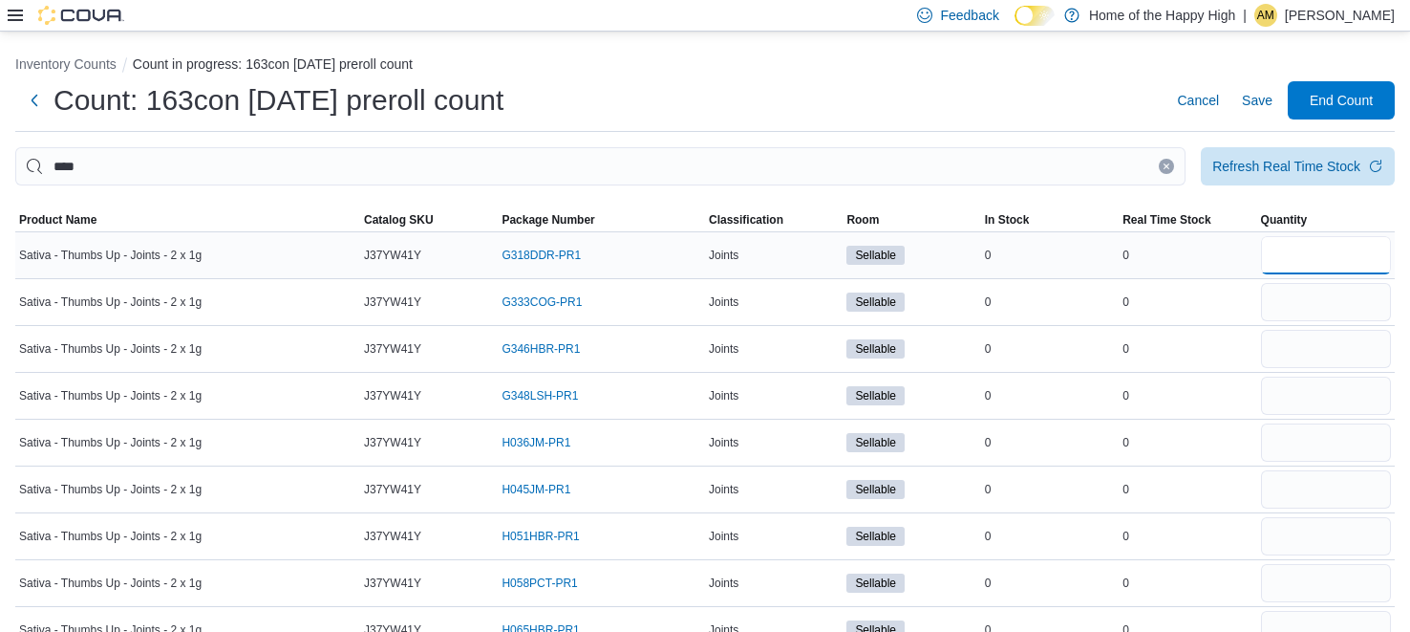
click at [1318, 254] on input "number" at bounding box center [1326, 255] width 130 height 38
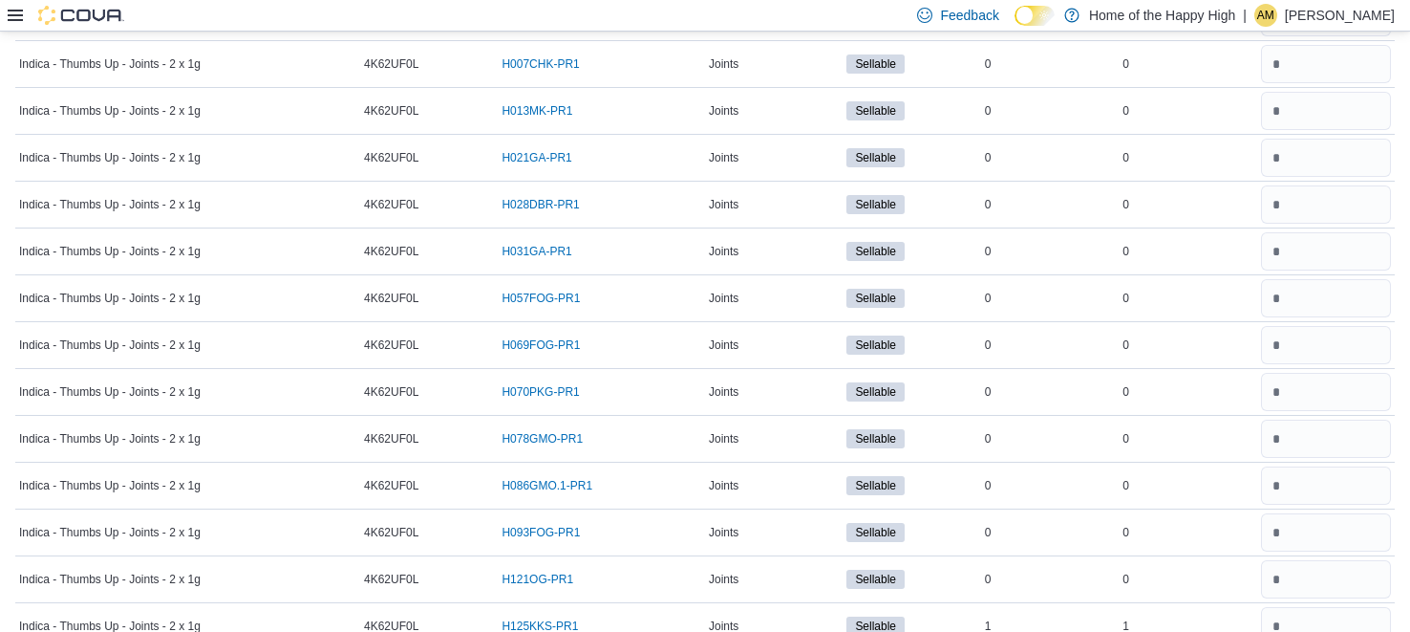
scroll to position [2459, 0]
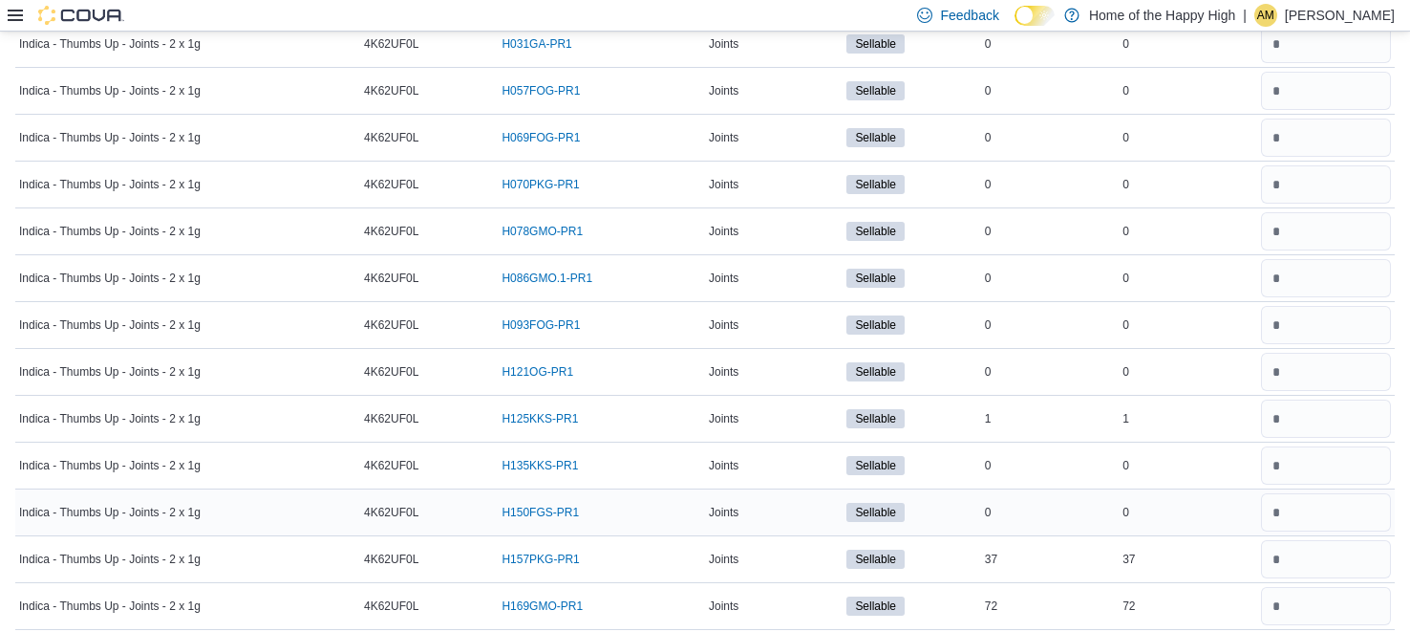
click at [1152, 501] on div "0" at bounding box center [1188, 512] width 138 height 23
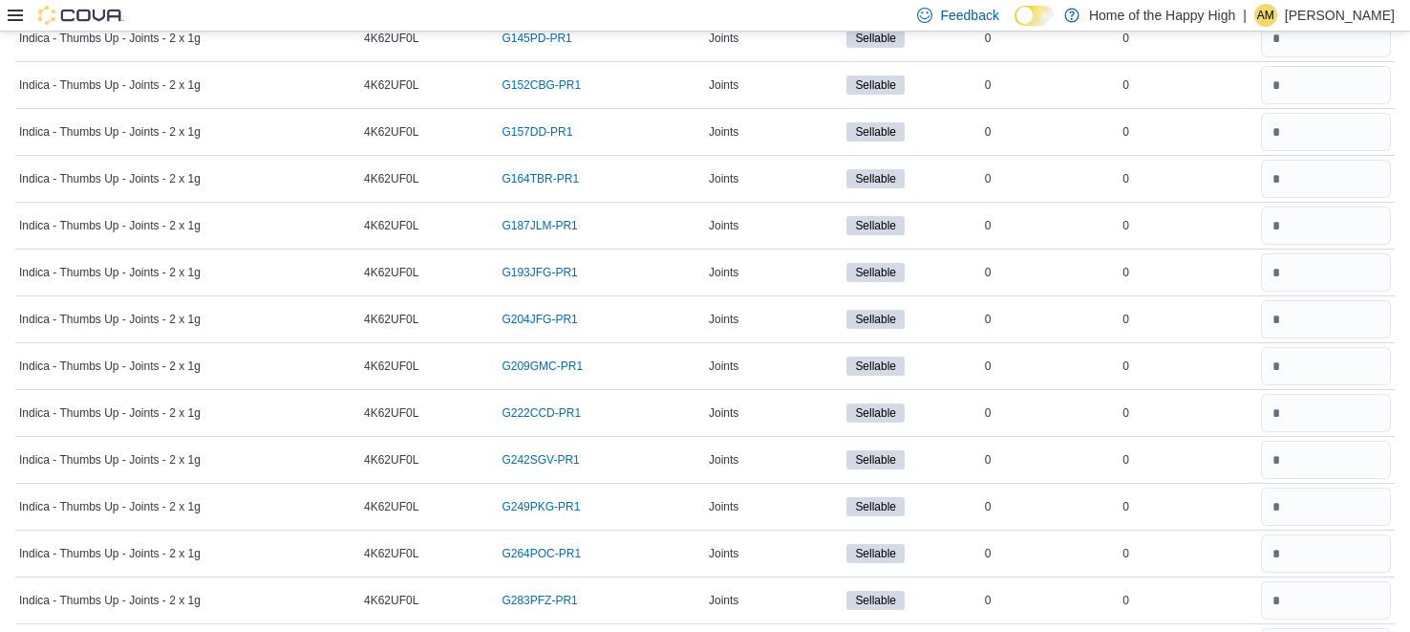
scroll to position [0, 0]
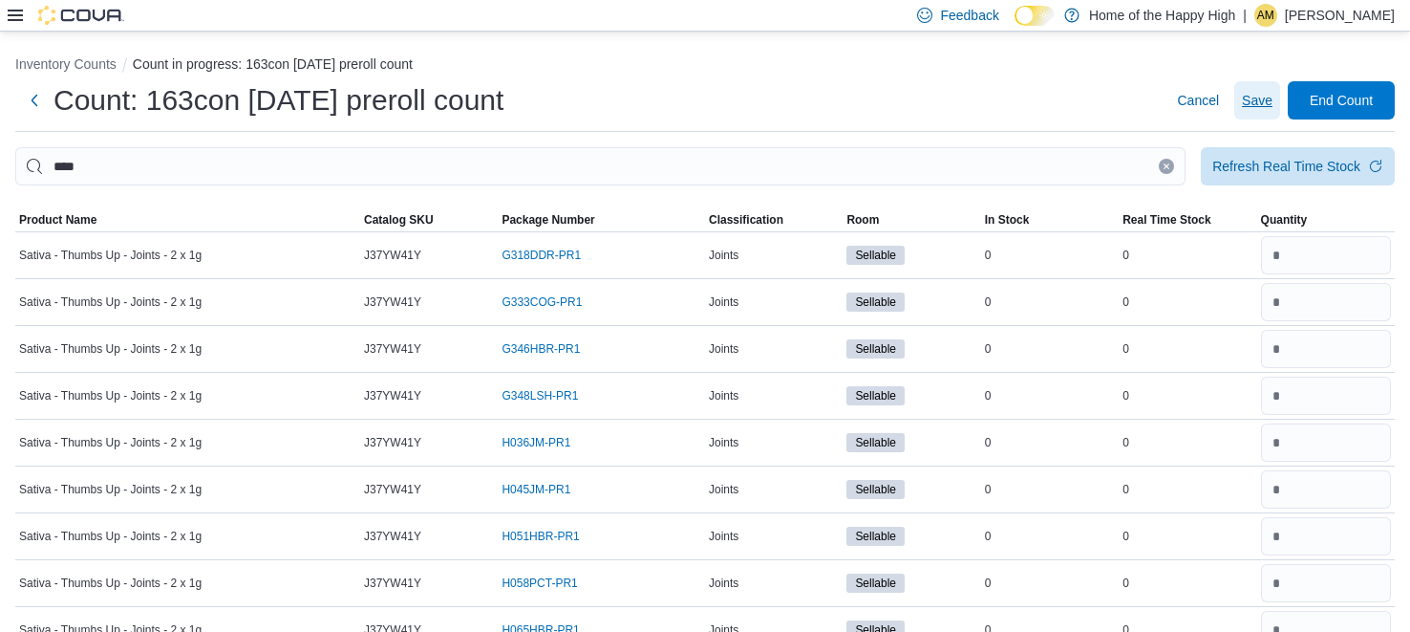
click at [1254, 108] on span "Save" at bounding box center [1257, 100] width 31 height 19
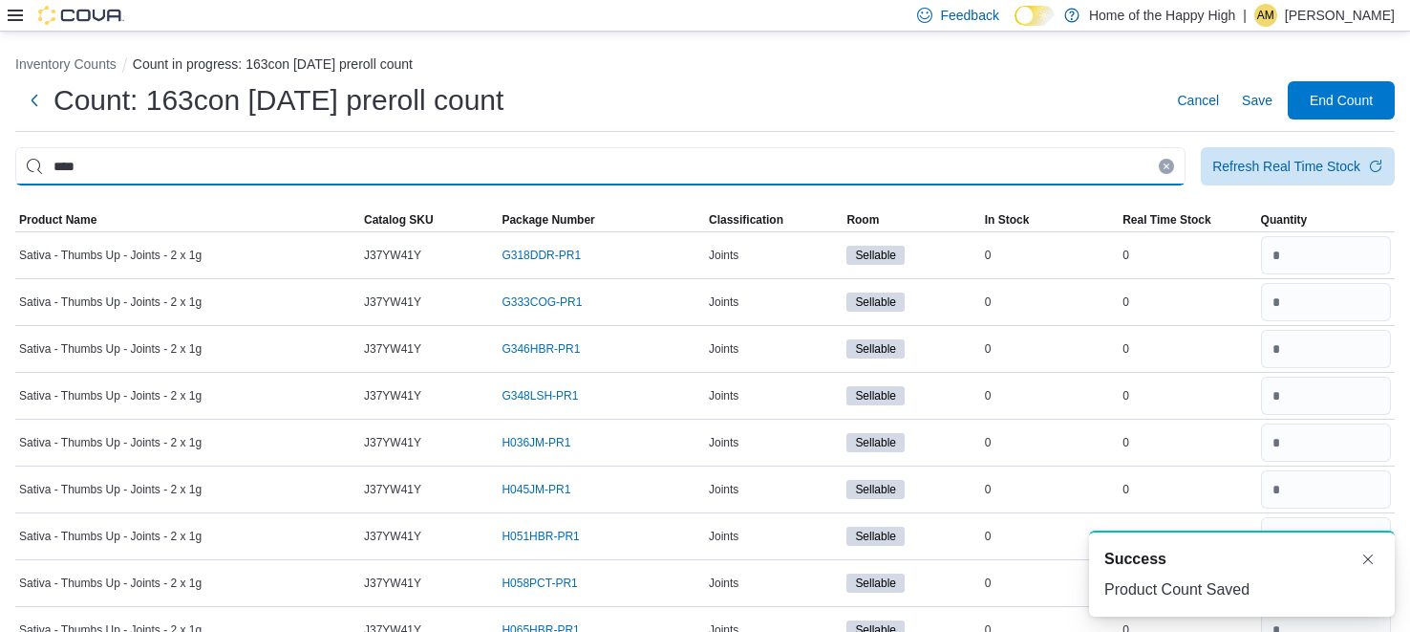
click at [928, 173] on input "****" at bounding box center [600, 166] width 1171 height 38
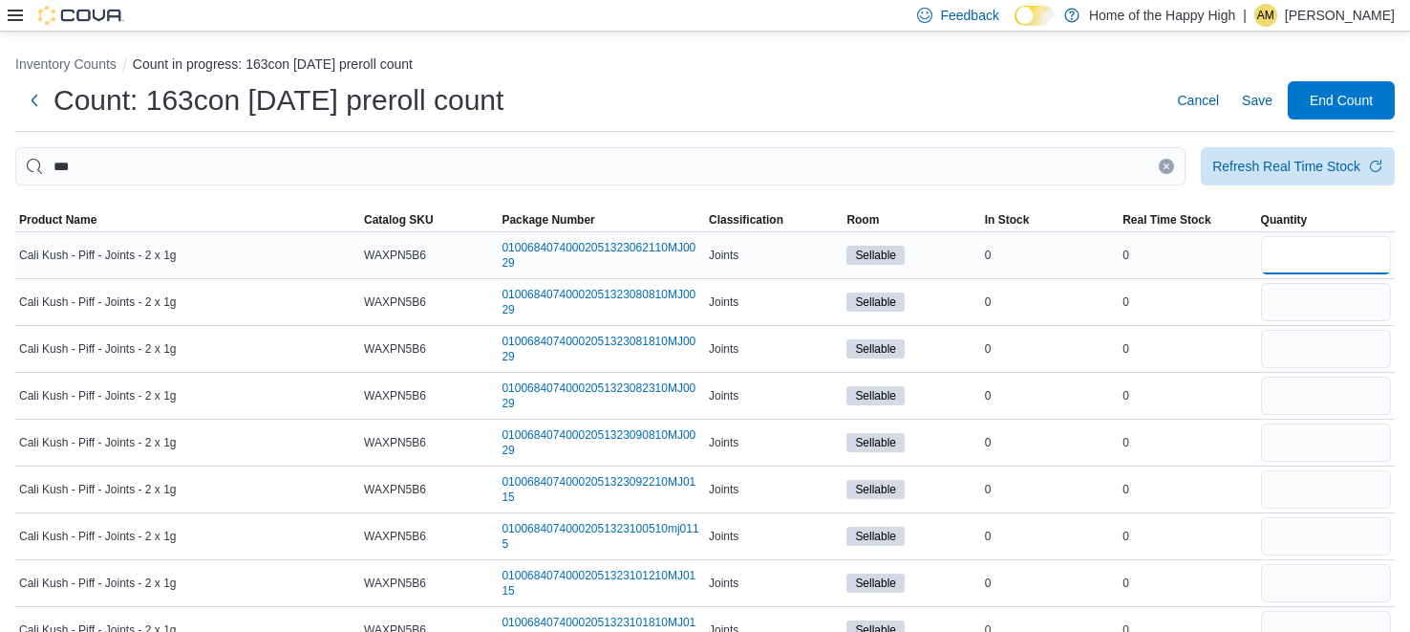
click at [1333, 257] on input "number" at bounding box center [1326, 255] width 130 height 38
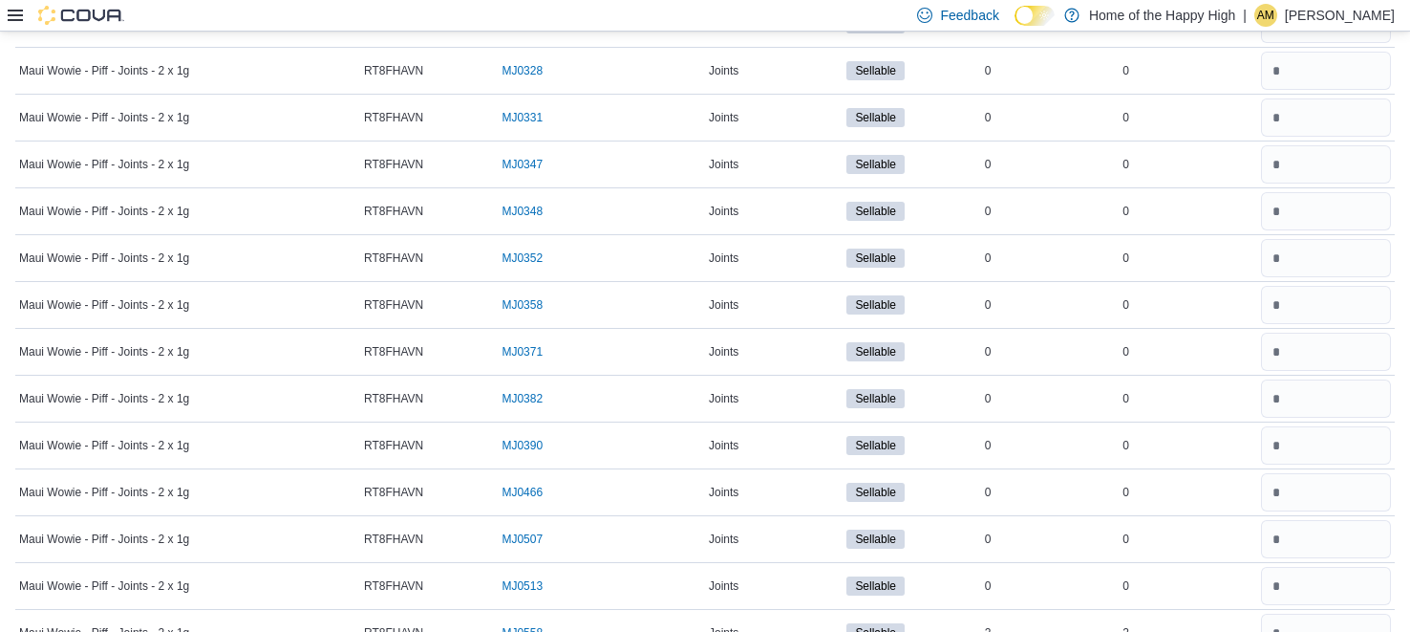
scroll to position [3996, 0]
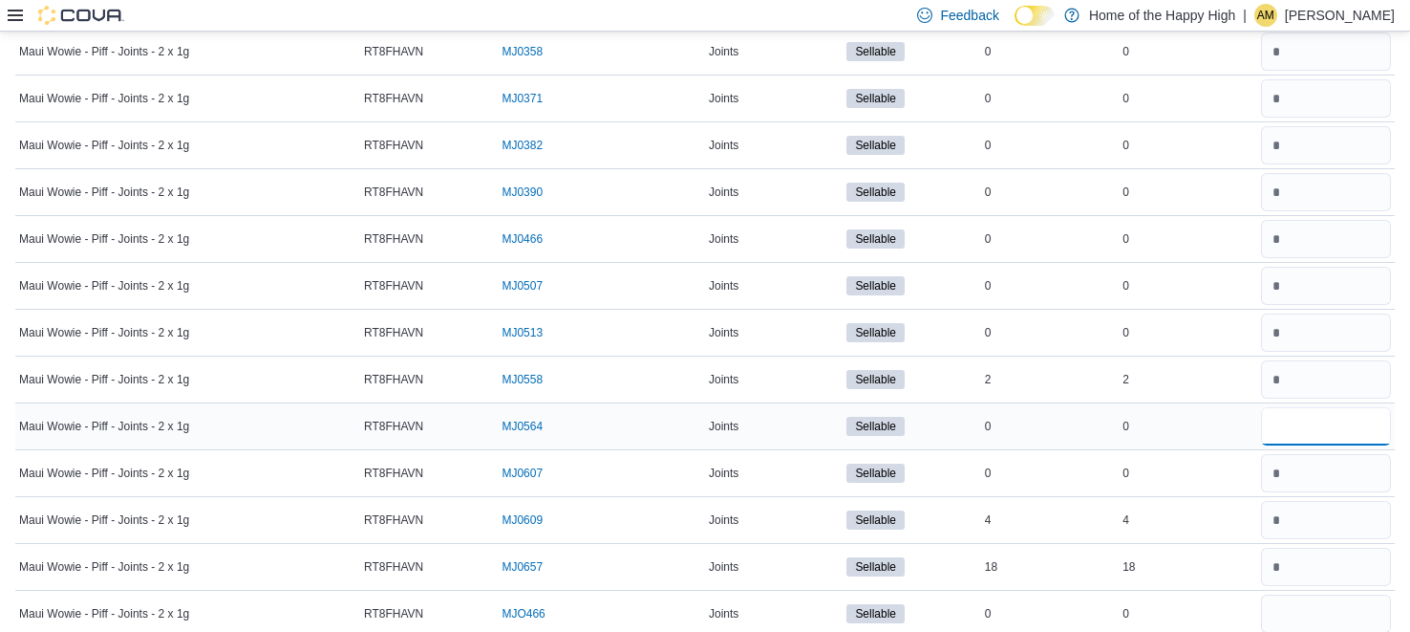
click at [1338, 412] on input "number" at bounding box center [1326, 426] width 130 height 38
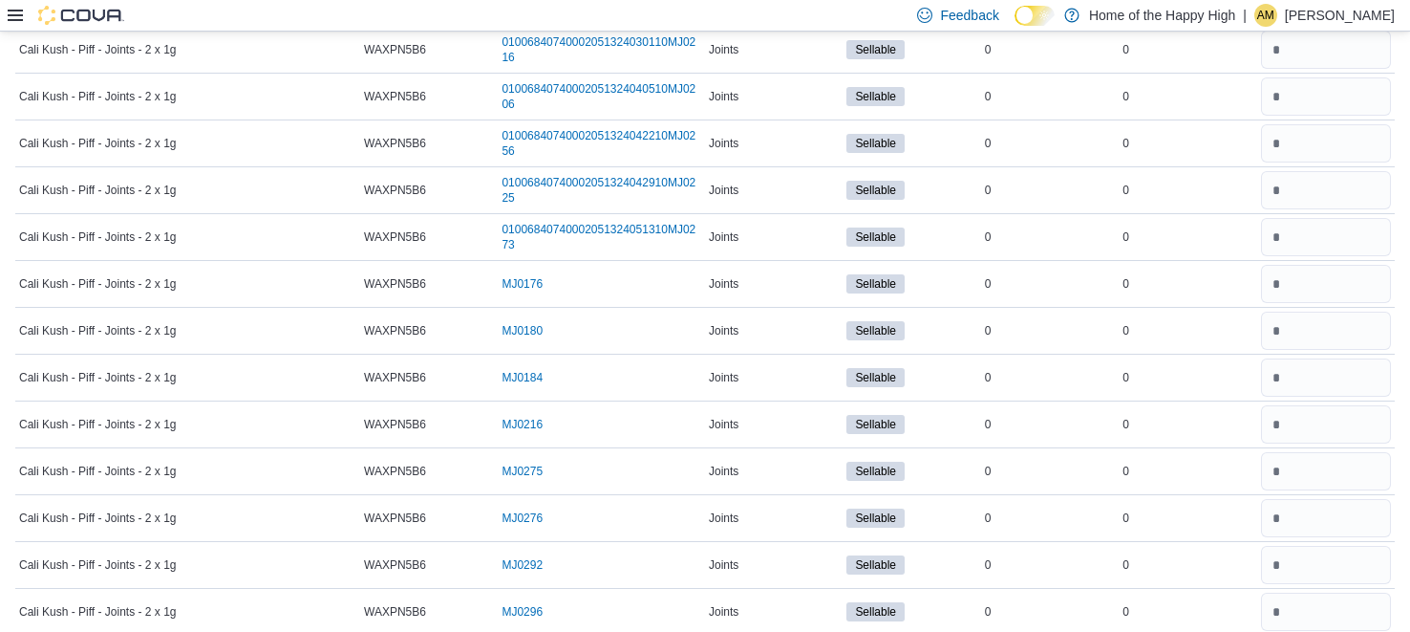
scroll to position [0, 0]
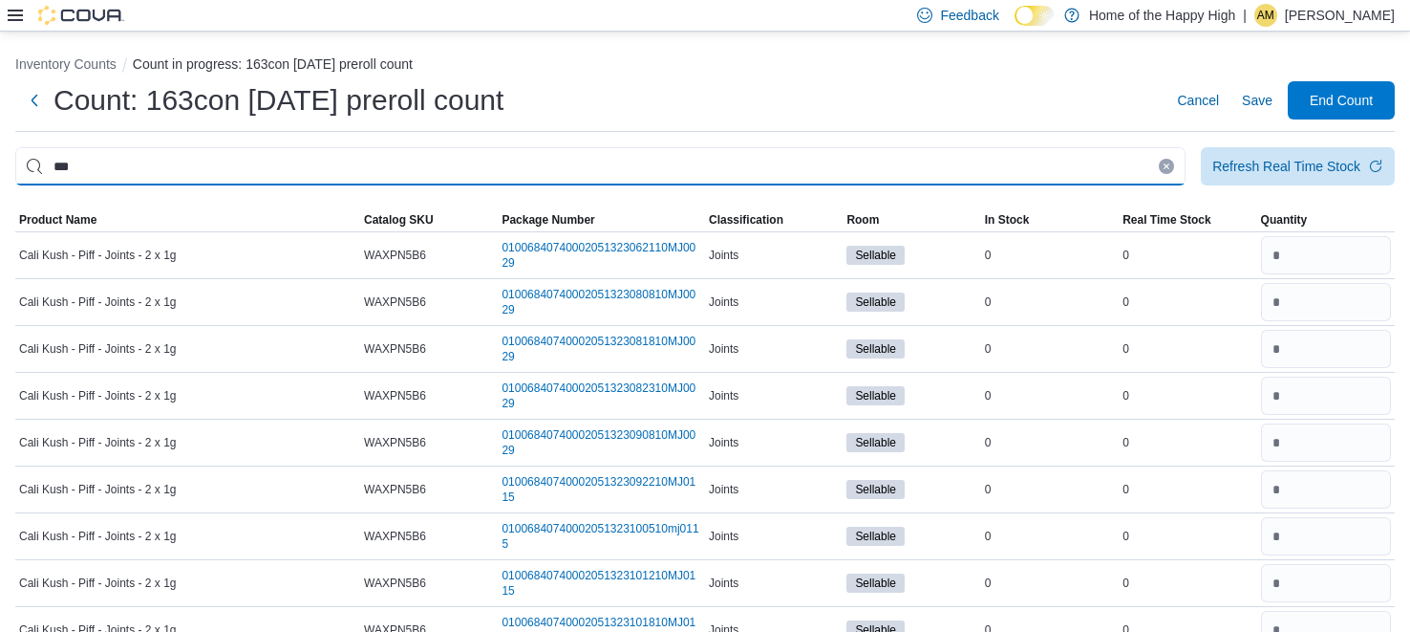
click at [1038, 166] on input "***" at bounding box center [600, 166] width 1171 height 38
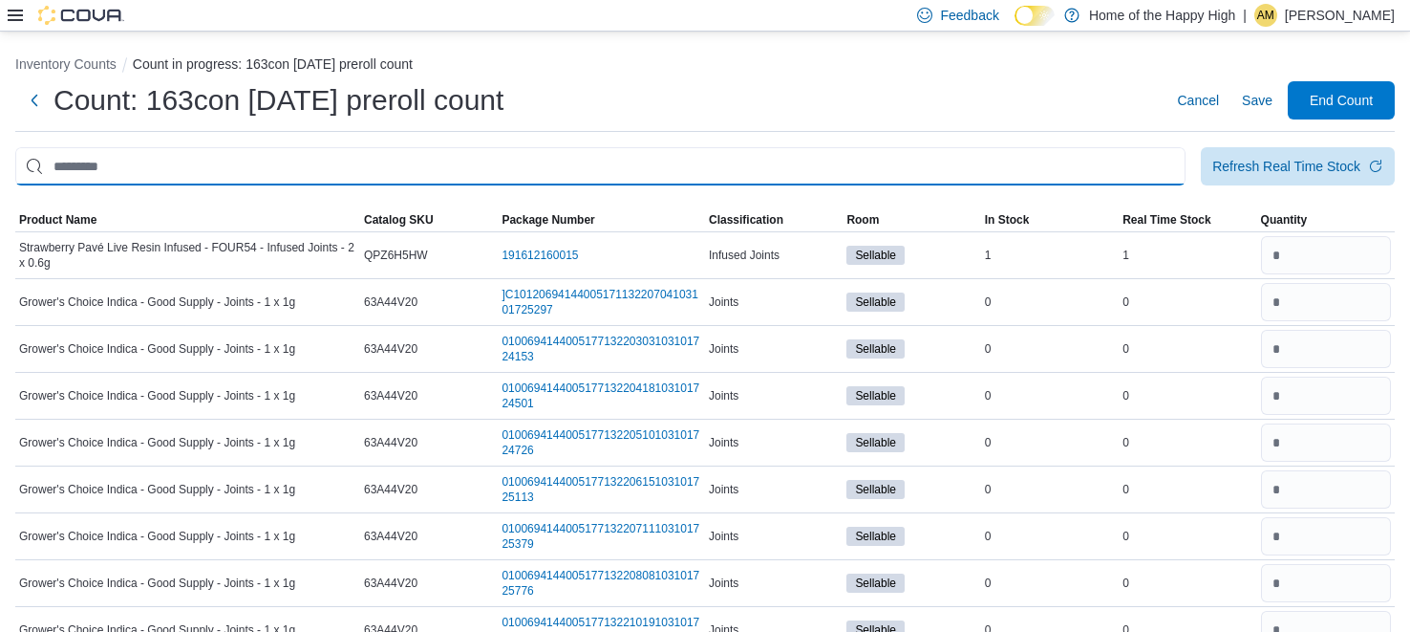
click at [958, 171] on input "This is a search bar. After typing your query, hit enter to filter the results …" at bounding box center [600, 166] width 1171 height 38
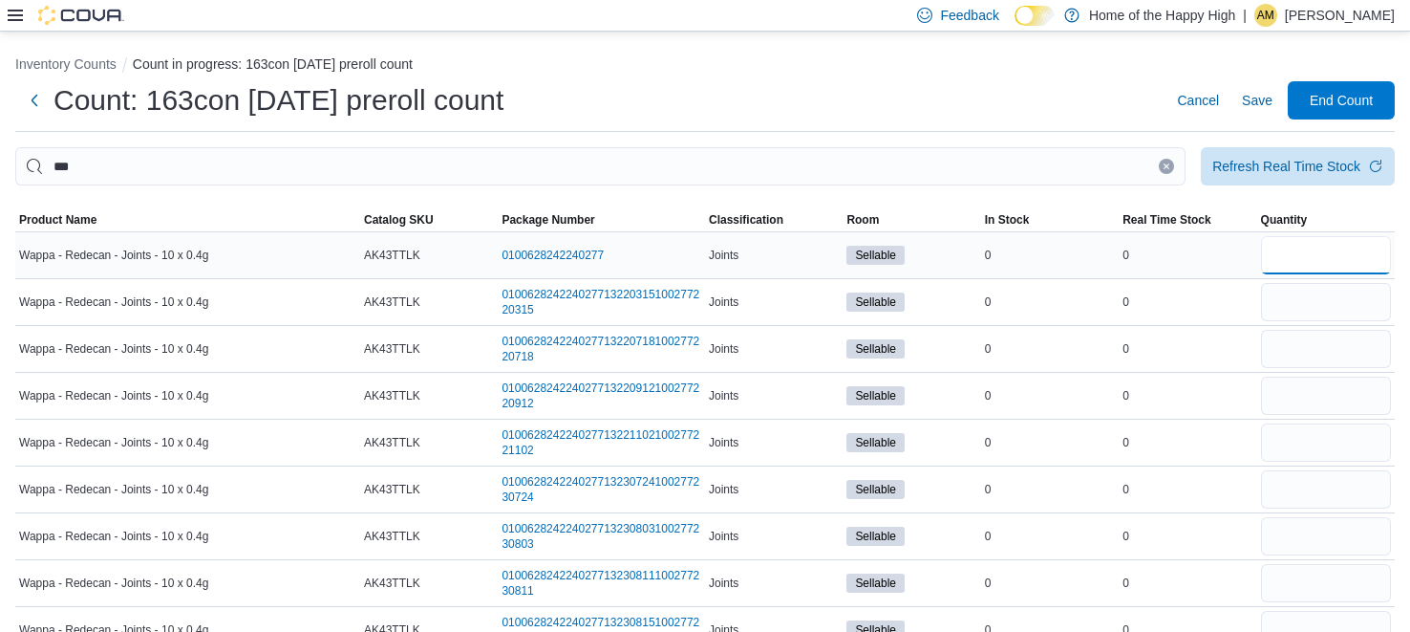
click at [1341, 253] on input "number" at bounding box center [1326, 255] width 130 height 38
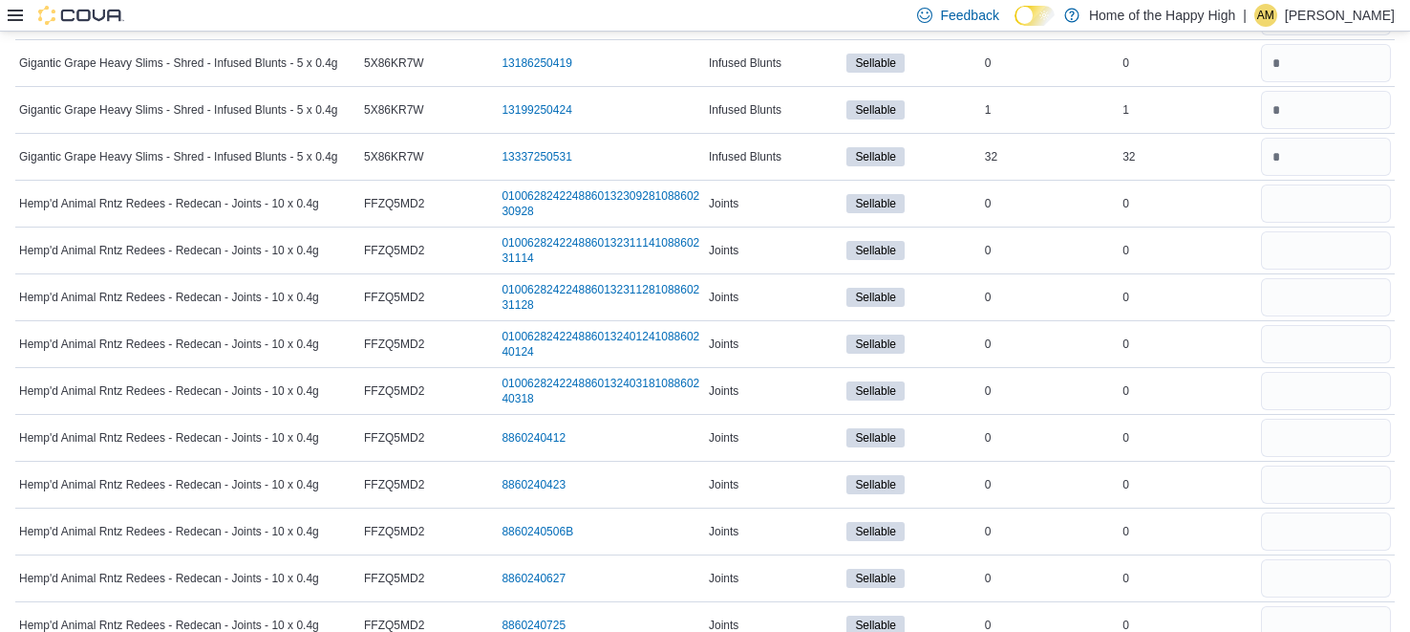
scroll to position [5471, 0]
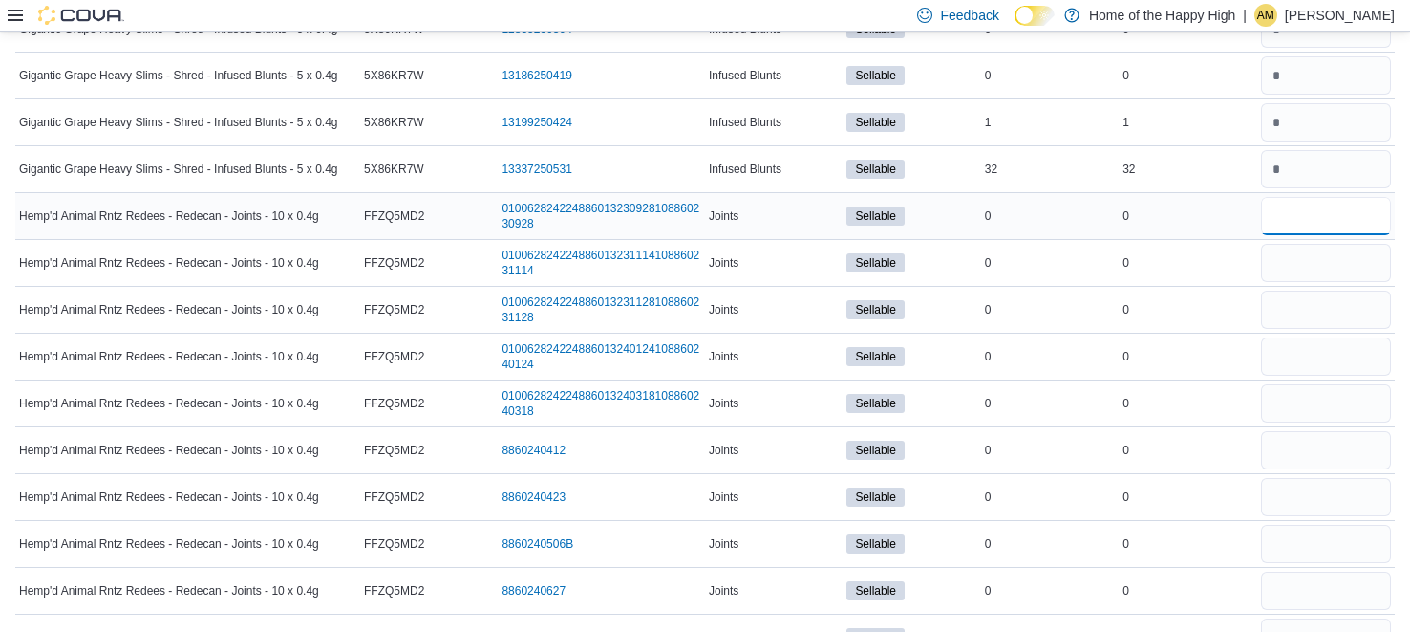
click at [1338, 199] on input "number" at bounding box center [1326, 216] width 130 height 38
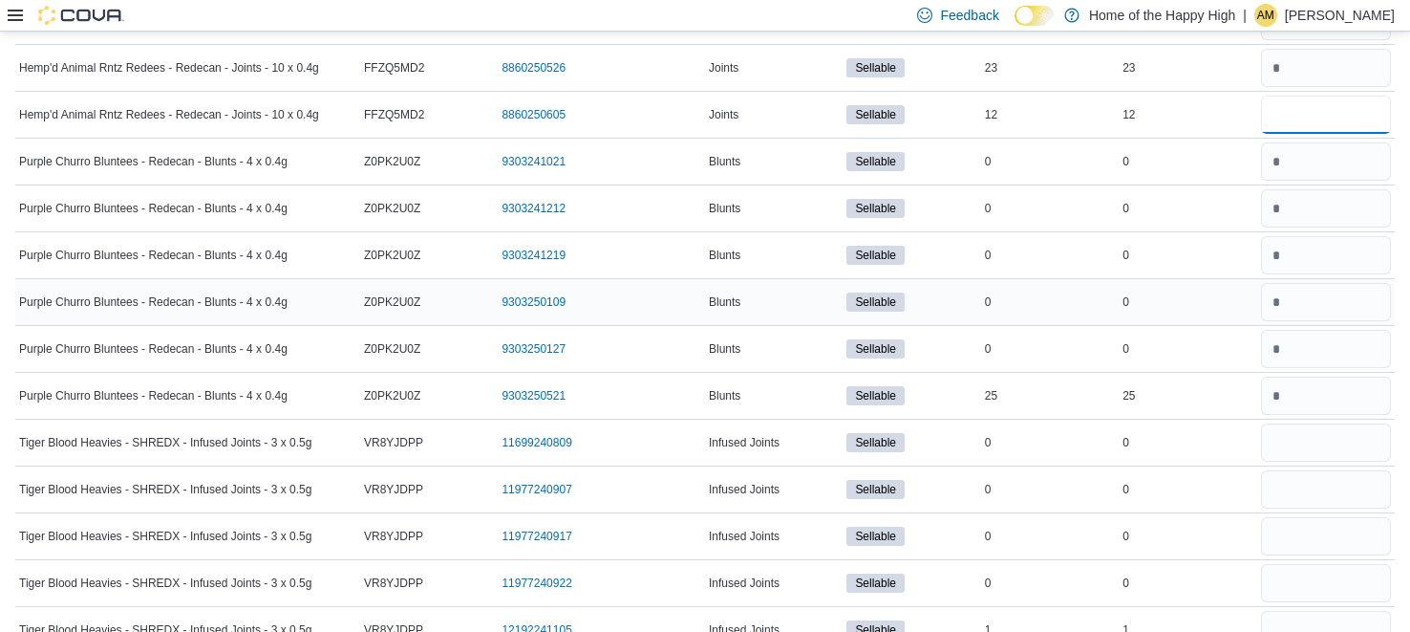
scroll to position [6932, 0]
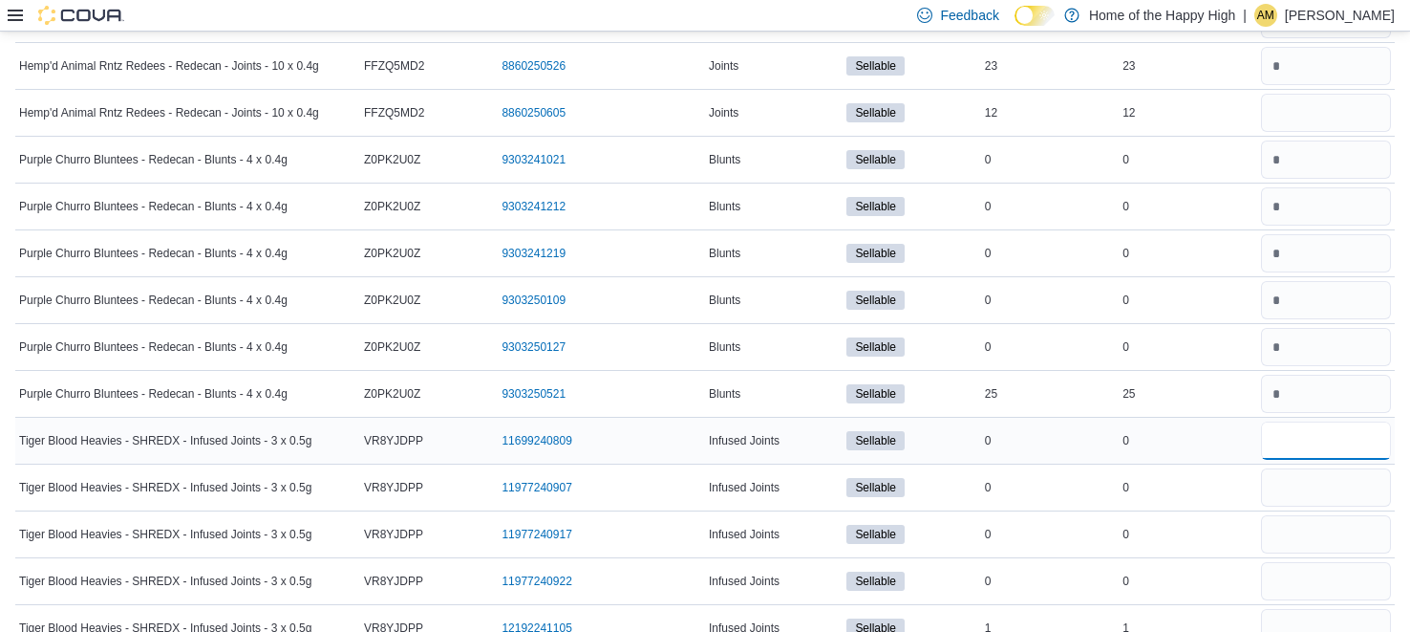
click at [1310, 421] on input "number" at bounding box center [1326, 440] width 130 height 38
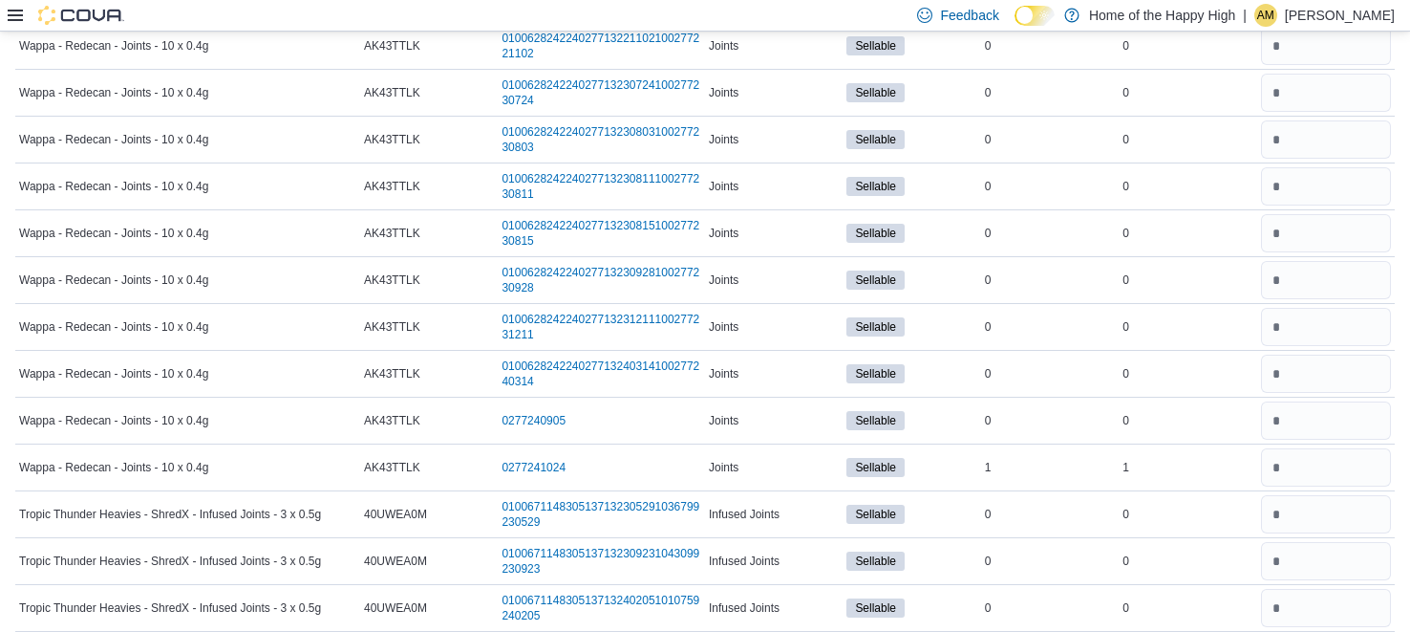
scroll to position [0, 0]
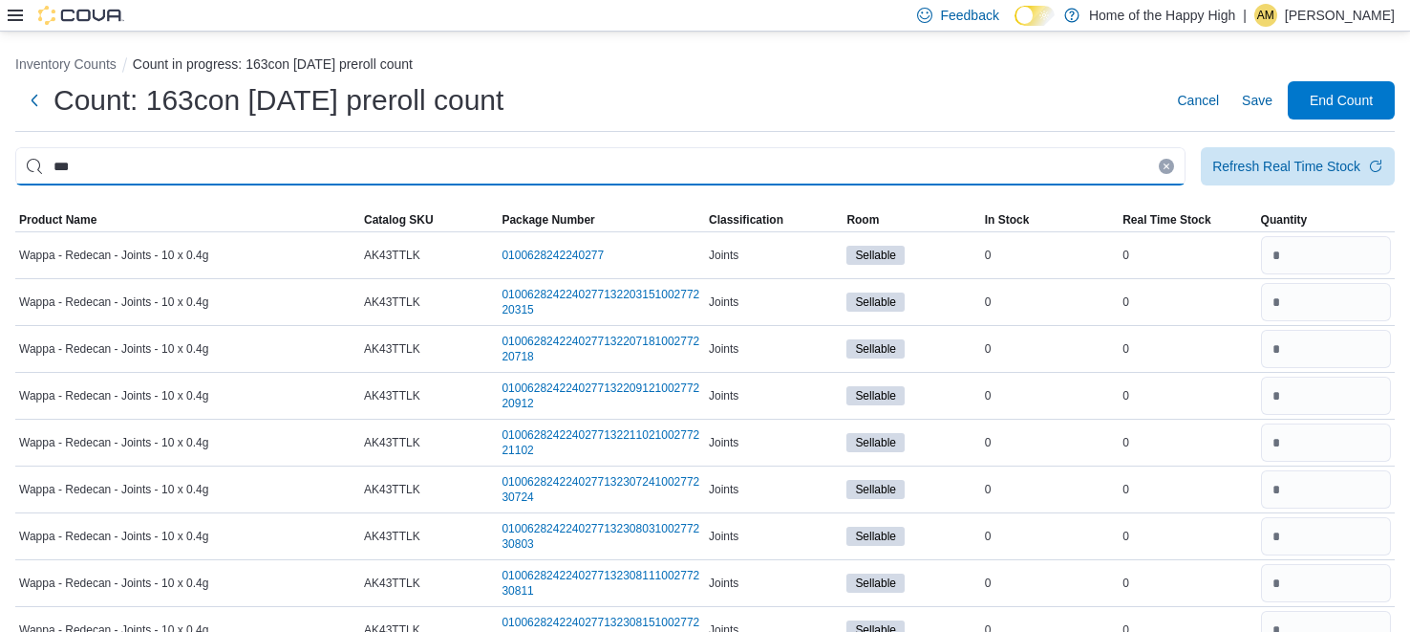
click at [971, 170] on input "***" at bounding box center [600, 166] width 1171 height 38
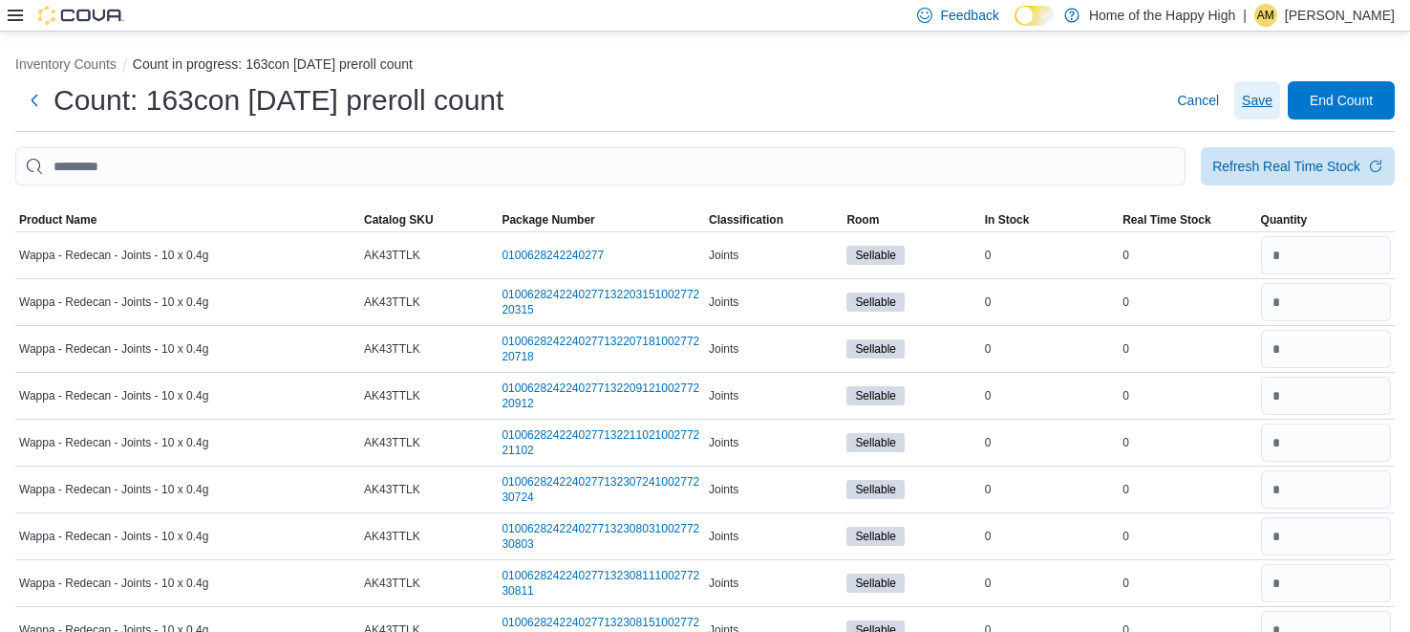
click at [1252, 99] on span "Save" at bounding box center [1257, 100] width 31 height 19
click at [1256, 103] on span "Save" at bounding box center [1257, 100] width 31 height 19
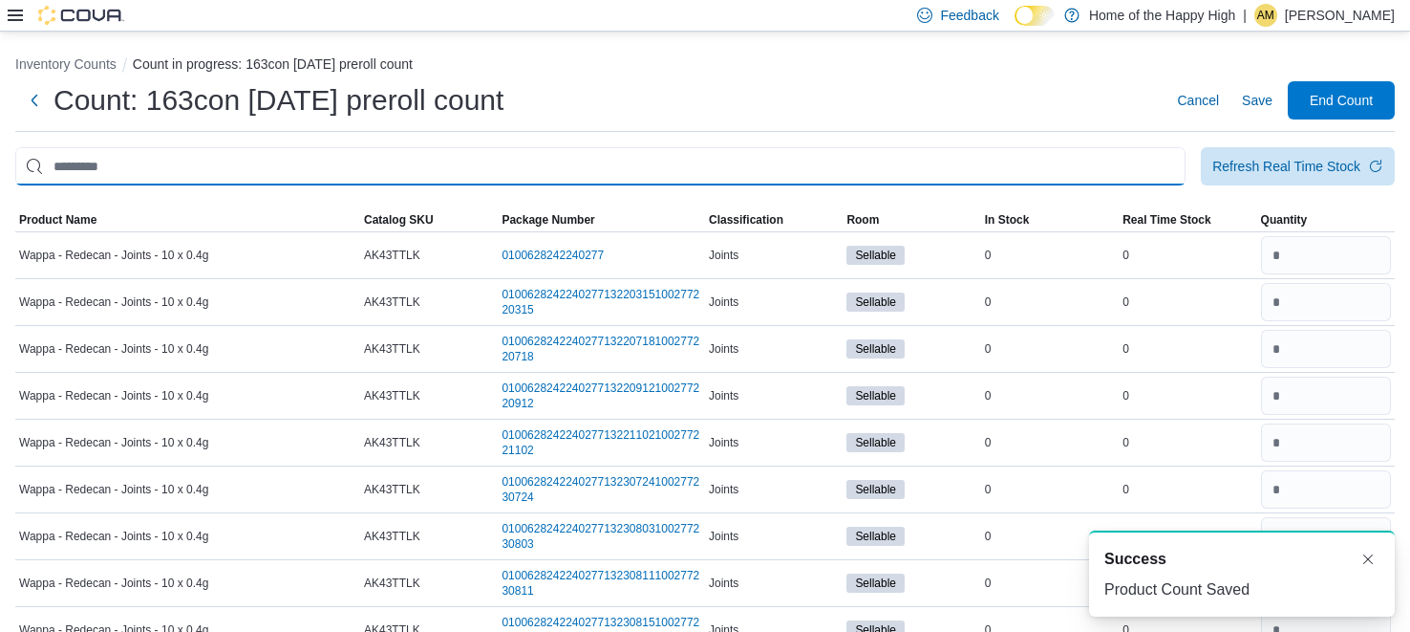
click at [770, 157] on input "This is a search bar. After typing your query, hit enter to filter the results …" at bounding box center [600, 166] width 1171 height 38
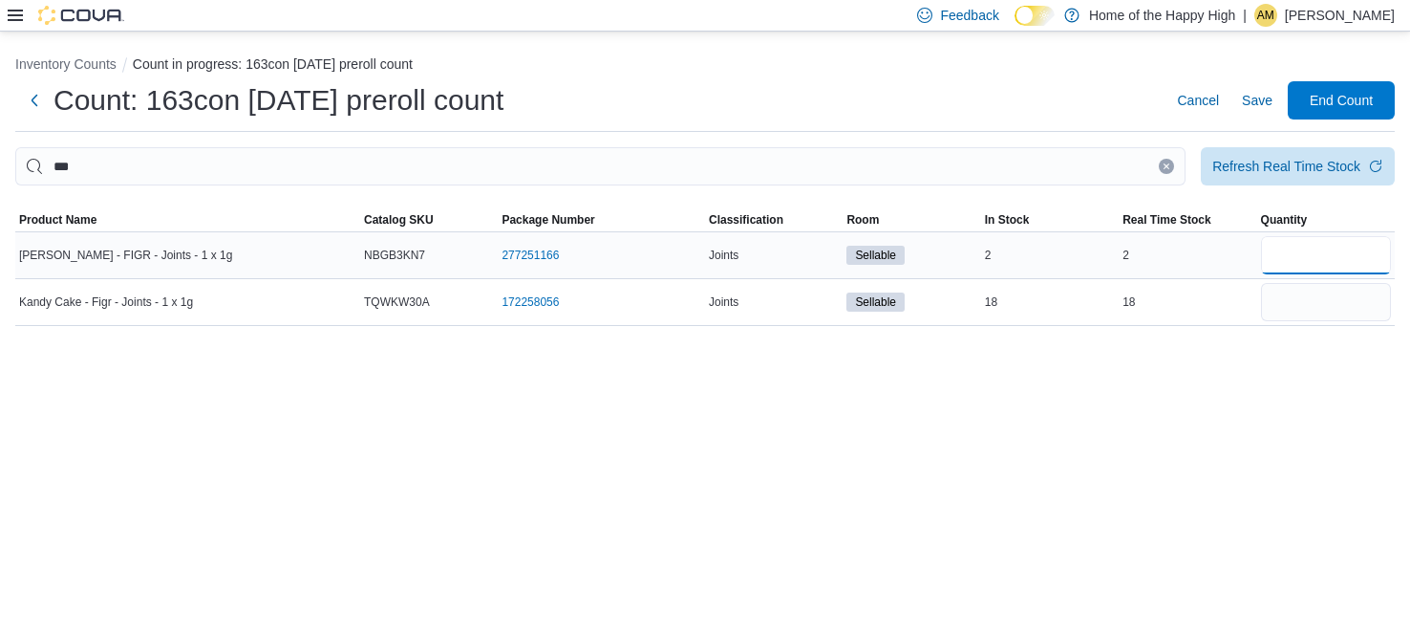
click at [1317, 263] on input "number" at bounding box center [1326, 255] width 130 height 38
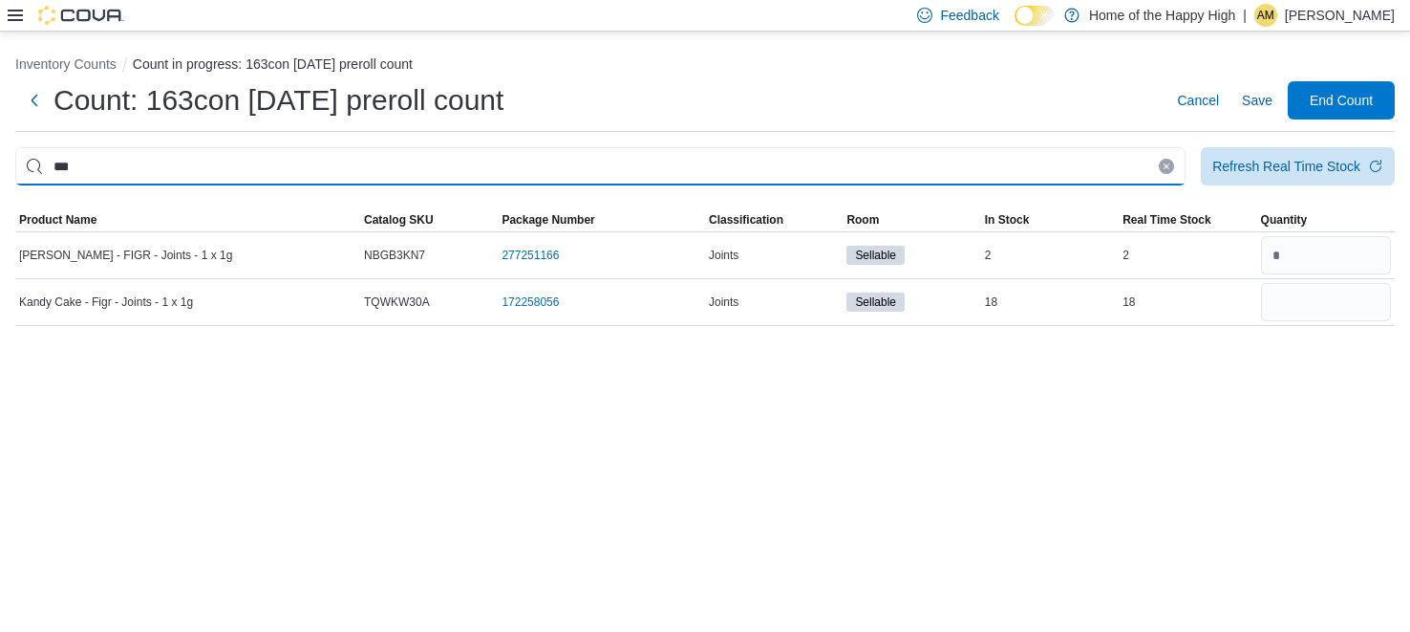
click at [1084, 180] on input "***" at bounding box center [600, 166] width 1171 height 38
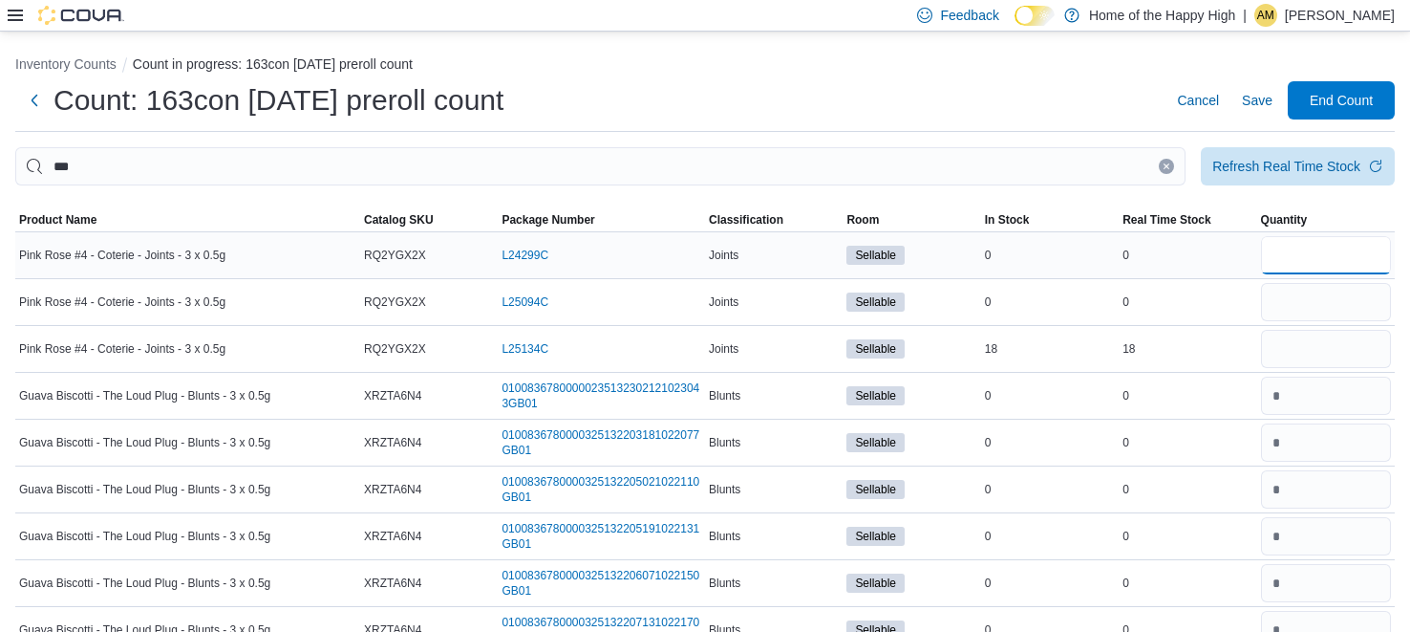
click at [1317, 268] on input "number" at bounding box center [1326, 255] width 130 height 38
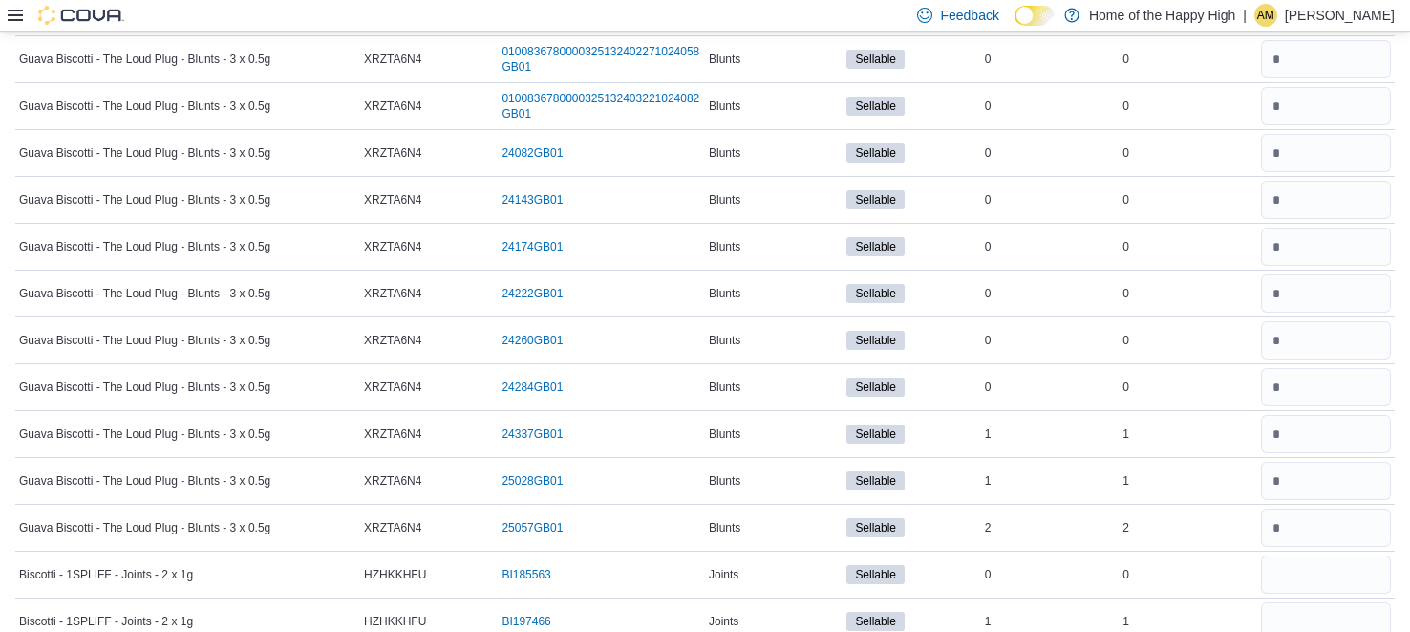
scroll to position [1200, 0]
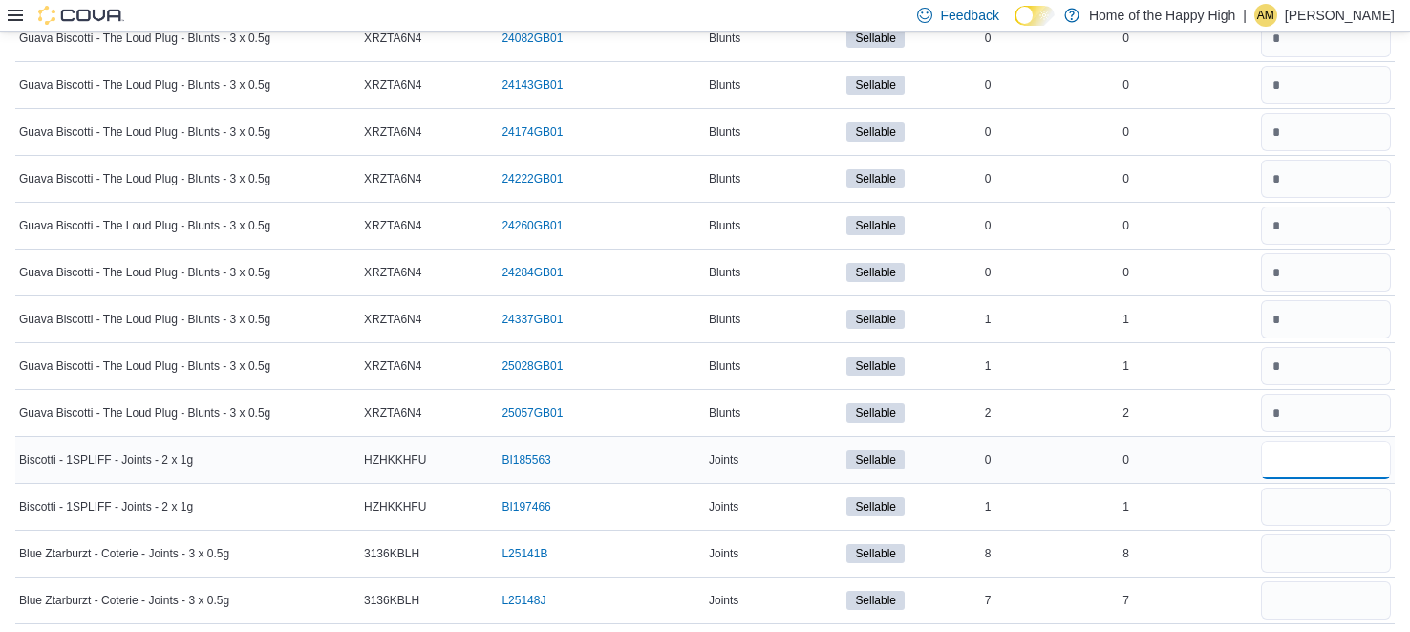
click at [1318, 443] on input "number" at bounding box center [1326, 460] width 130 height 38
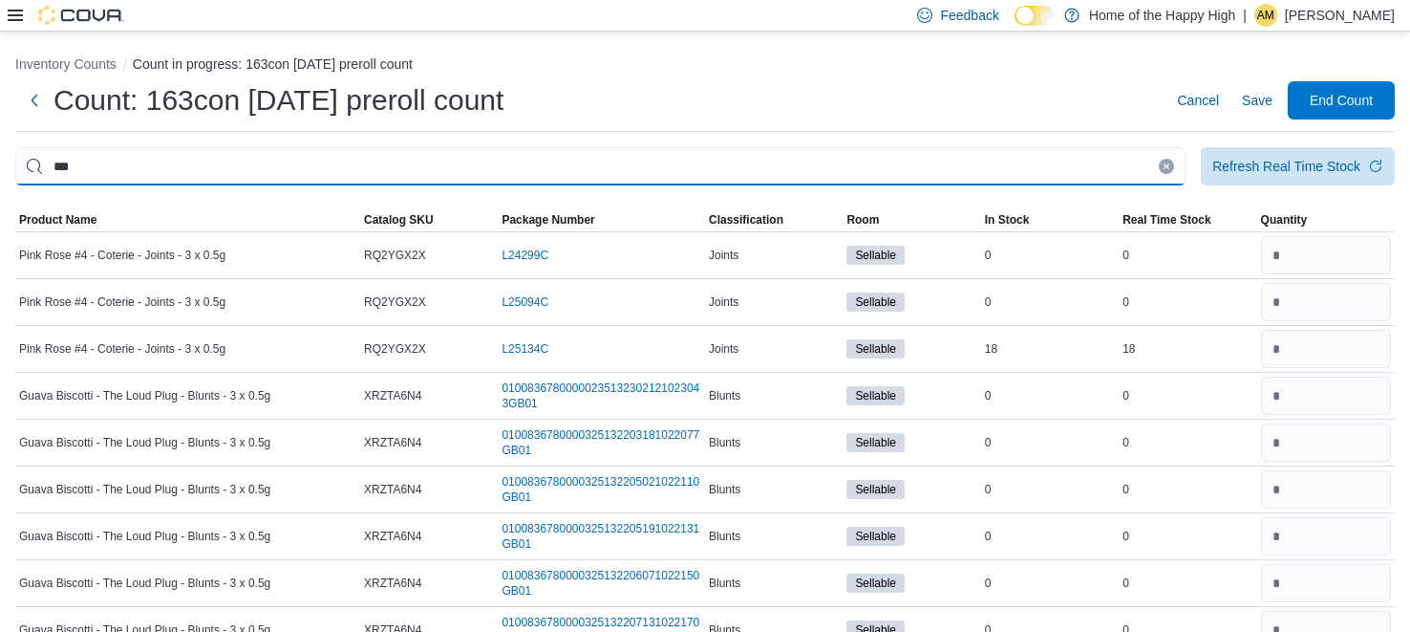
click at [887, 157] on input "***" at bounding box center [600, 166] width 1171 height 38
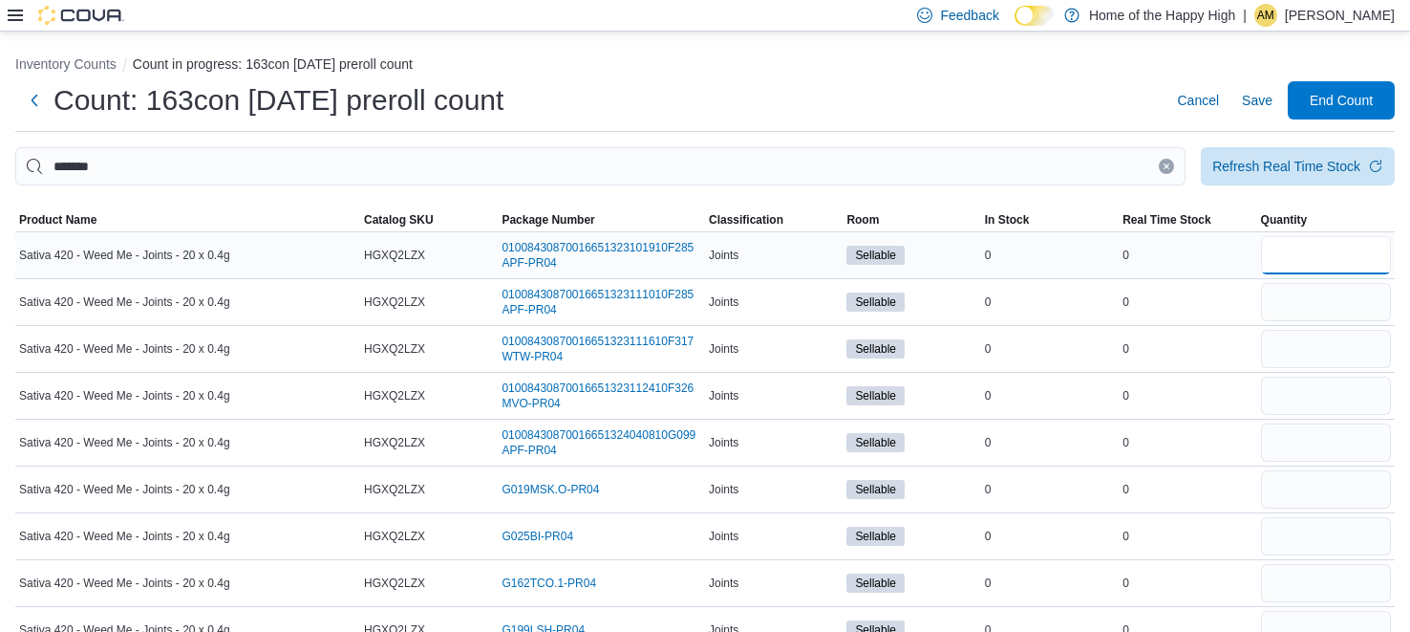
click at [1350, 256] on input "number" at bounding box center [1326, 255] width 130 height 38
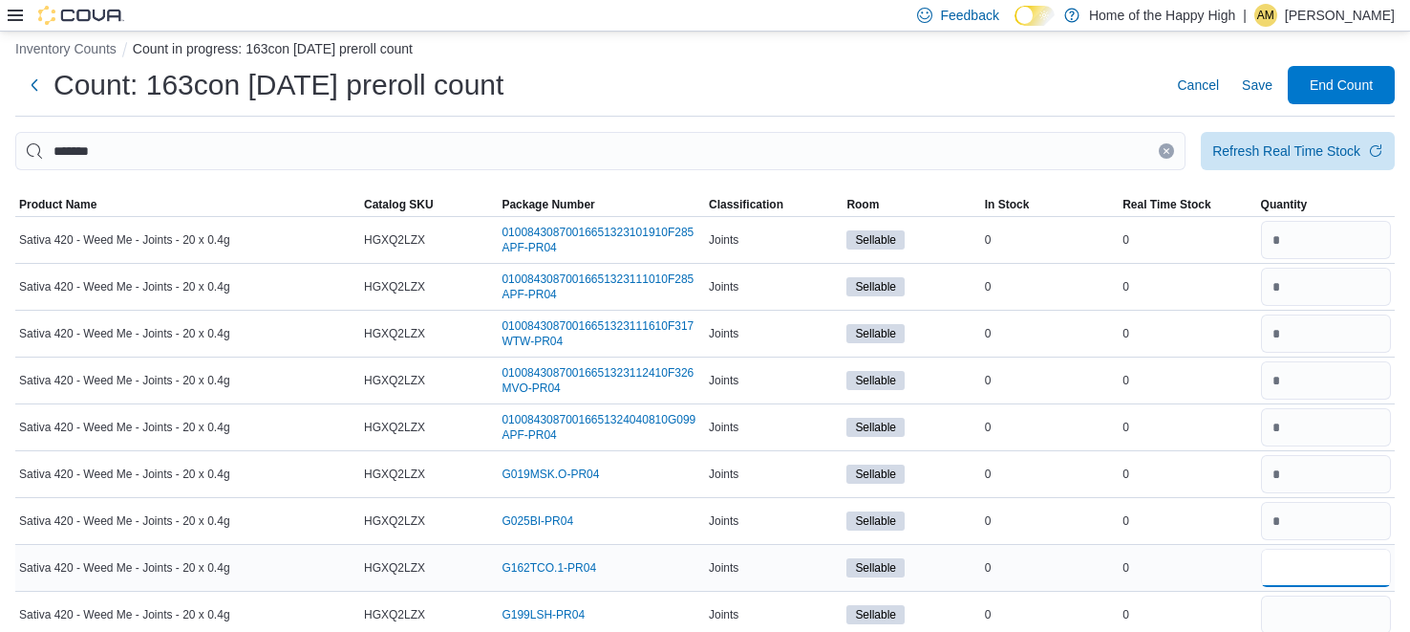
click at [1336, 565] on input "number" at bounding box center [1326, 568] width 130 height 38
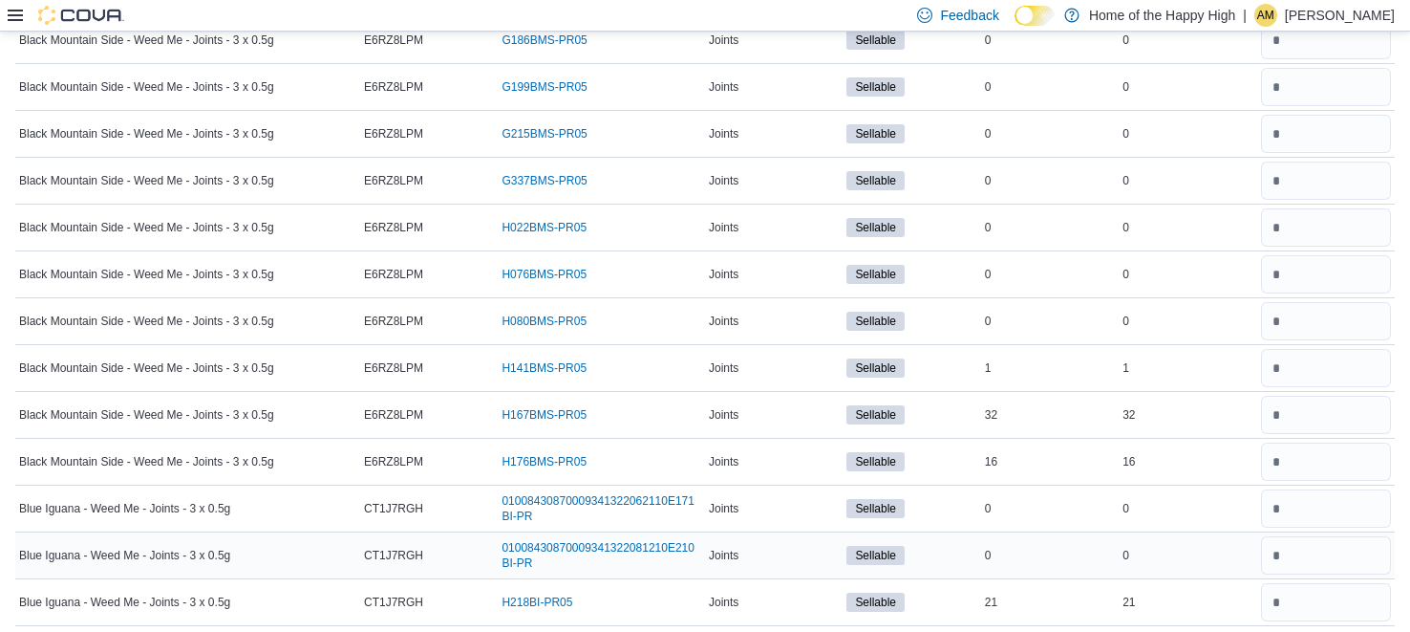
scroll to position [0, 0]
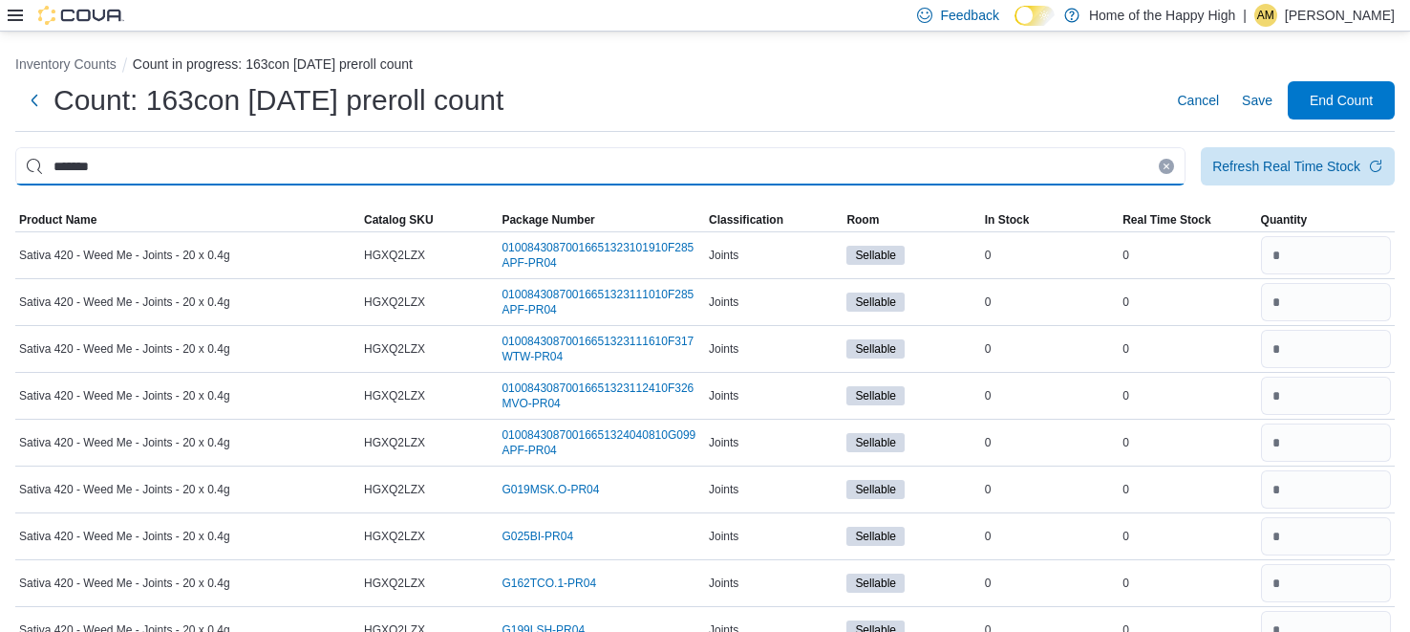
click at [924, 164] on input "*******" at bounding box center [600, 166] width 1171 height 38
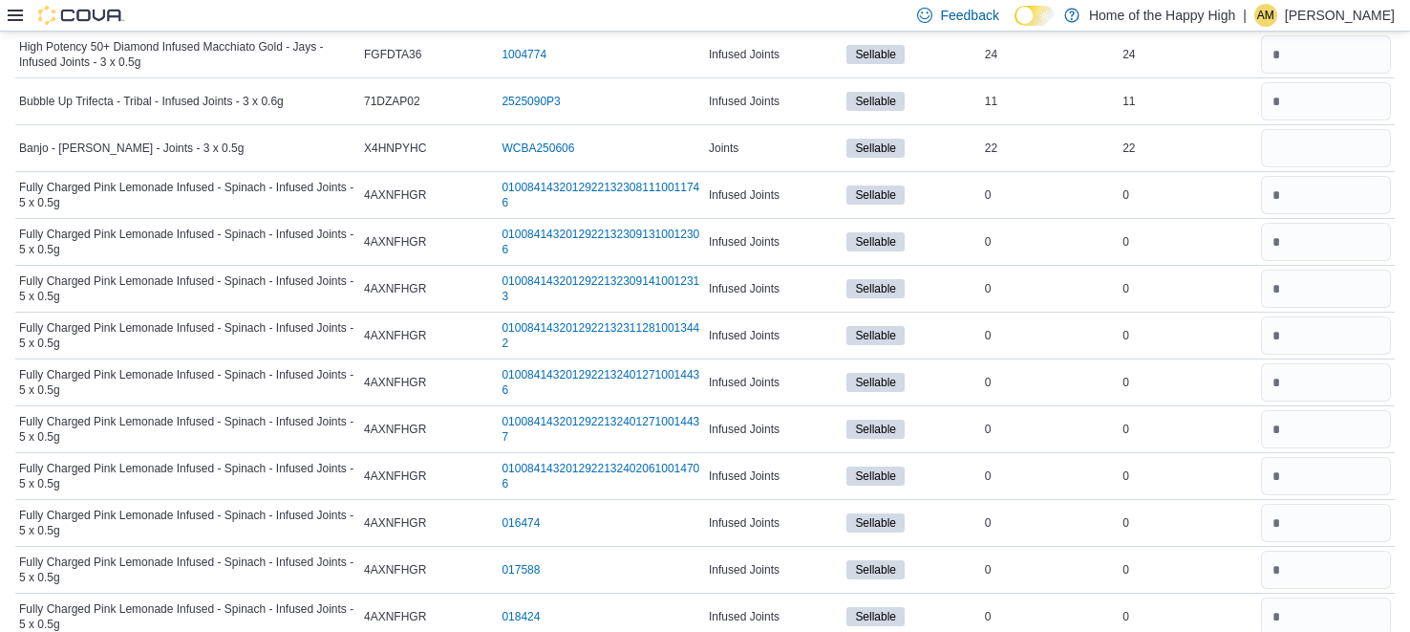
scroll to position [5300, 0]
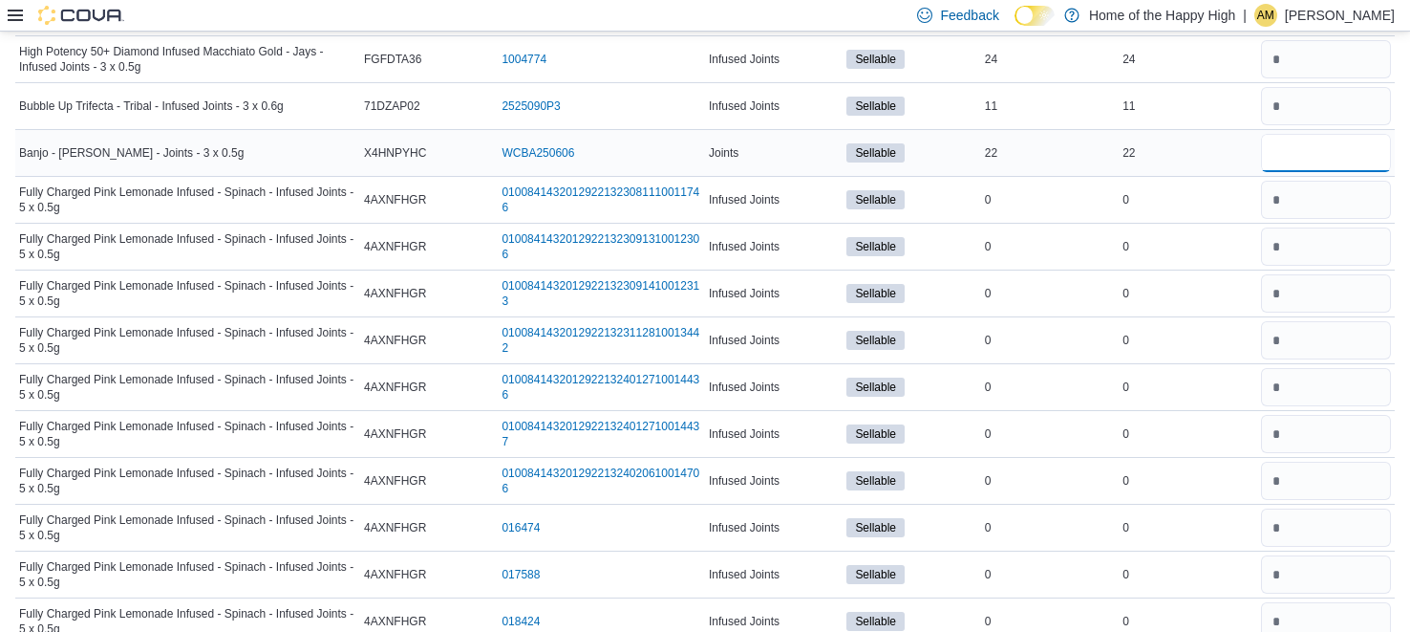
click at [1285, 140] on input "number" at bounding box center [1326, 153] width 130 height 38
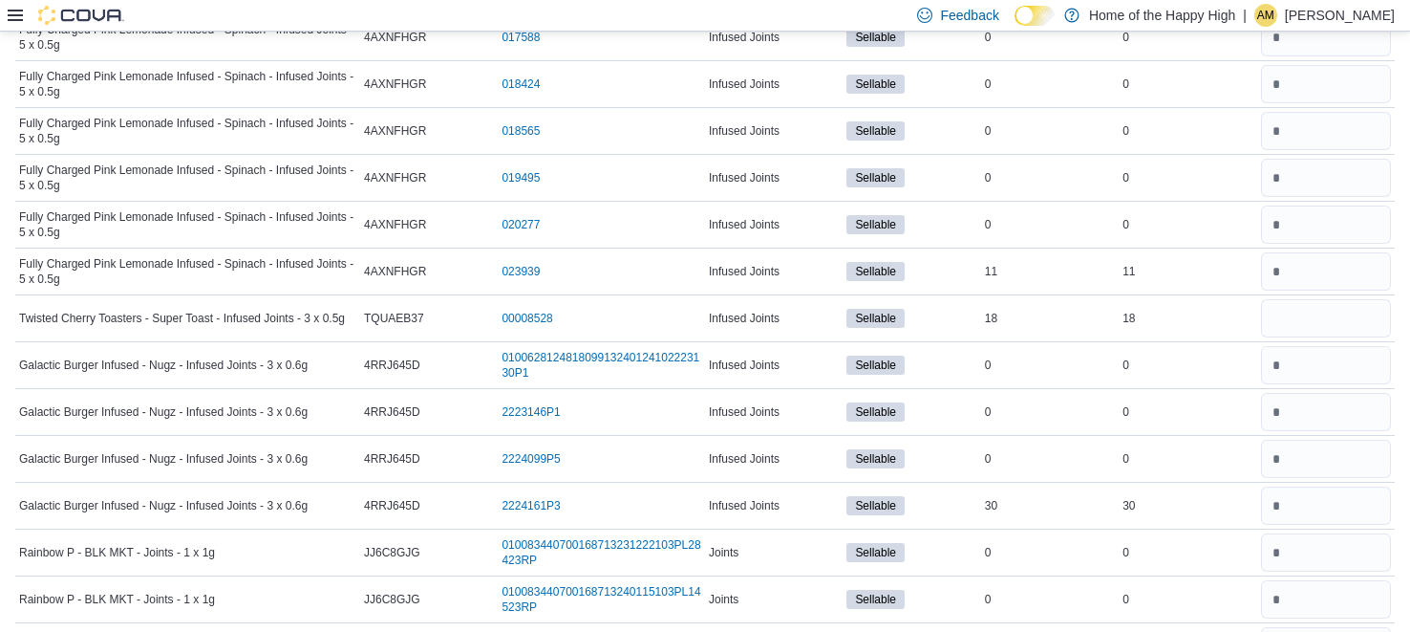
scroll to position [5836, 0]
click at [1289, 300] on input "number" at bounding box center [1326, 319] width 130 height 38
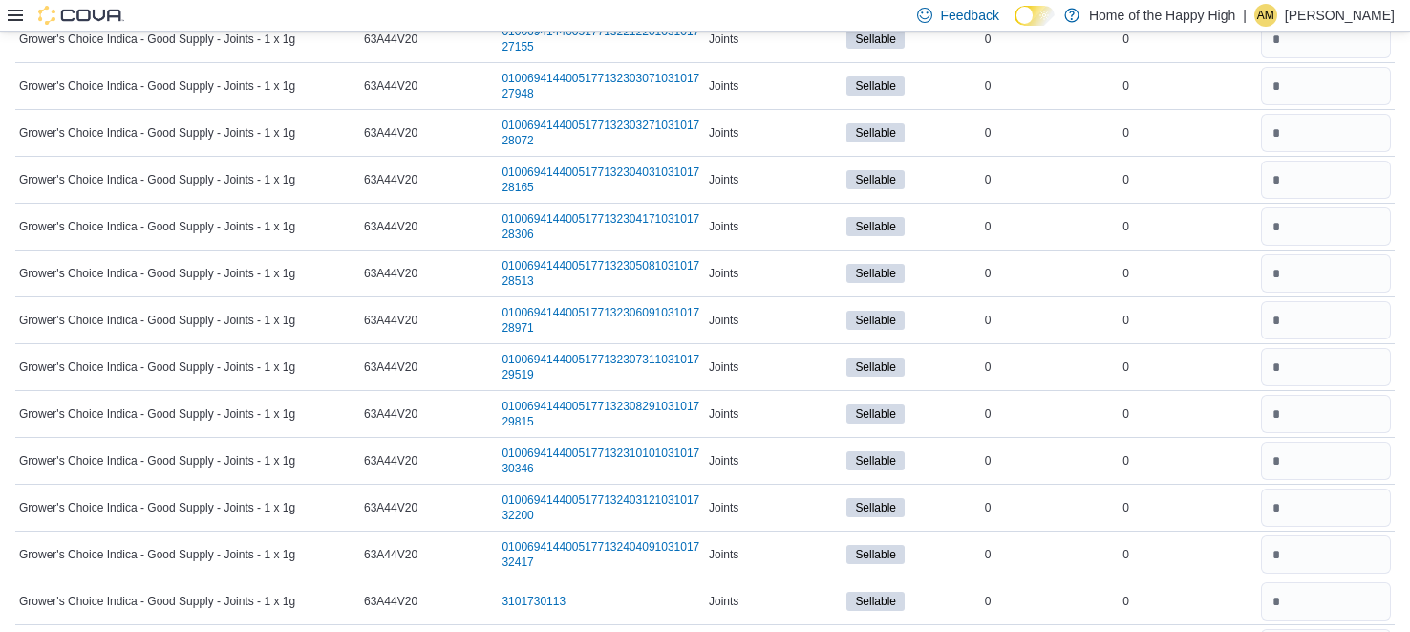
scroll to position [0, 0]
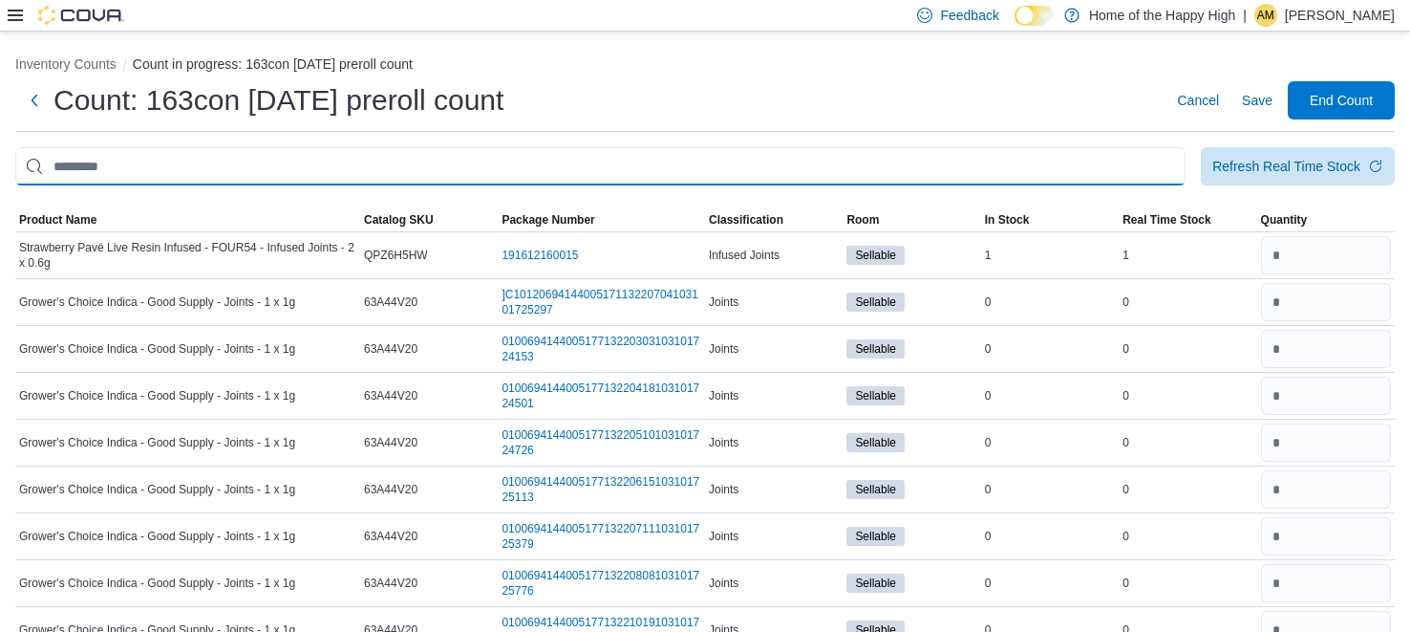
click at [921, 163] on input "This is a search bar. After typing your query, hit enter to filter the results …" at bounding box center [600, 166] width 1171 height 38
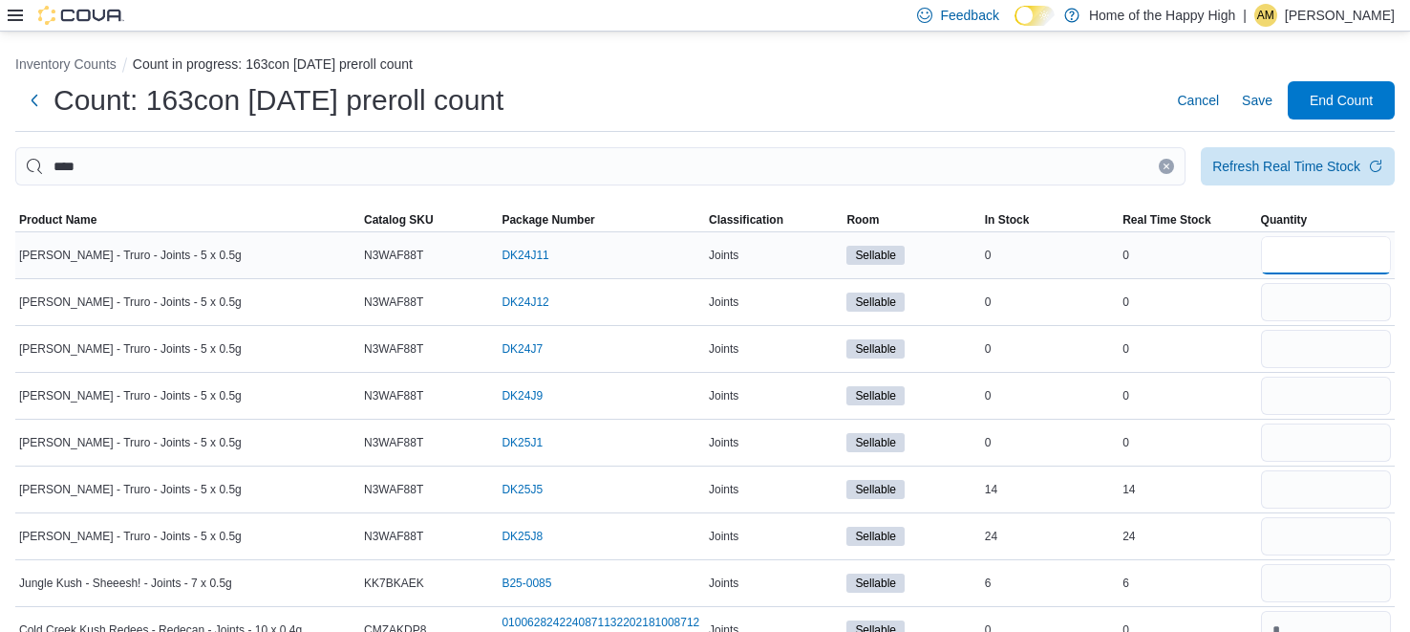
click at [1295, 262] on input "number" at bounding box center [1326, 255] width 130 height 38
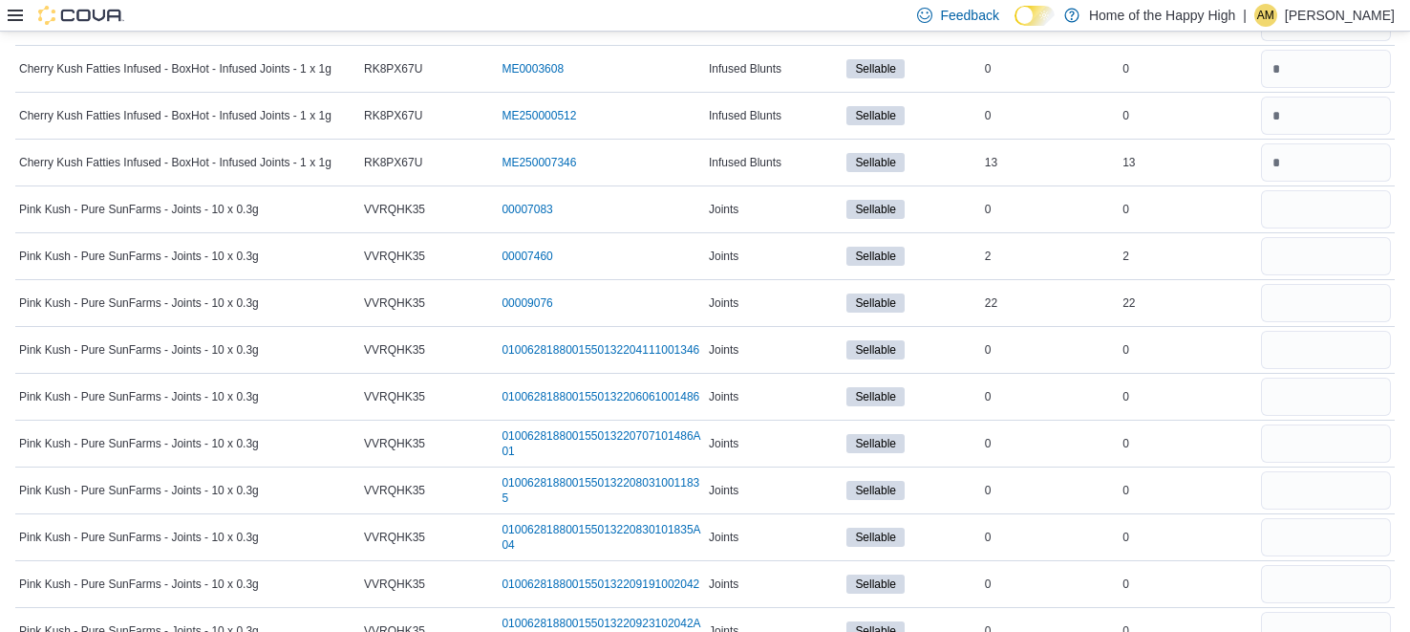
scroll to position [3974, 0]
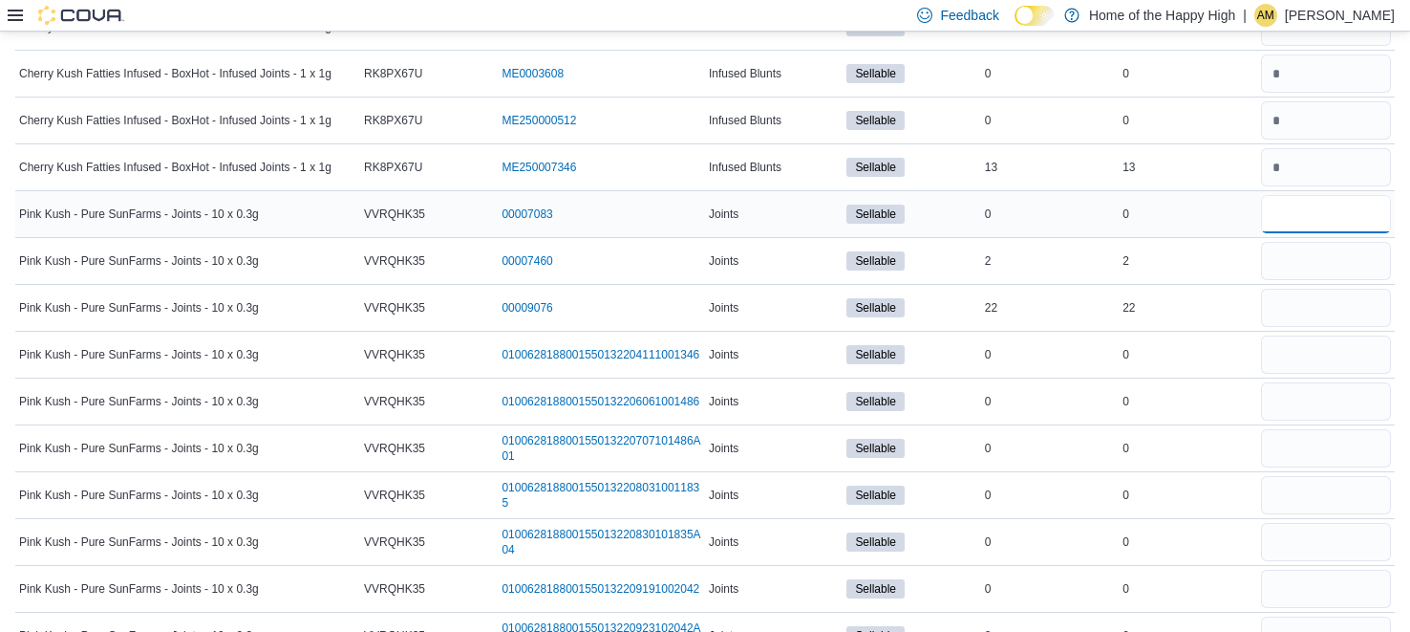
click at [1318, 206] on input "number" at bounding box center [1326, 214] width 130 height 38
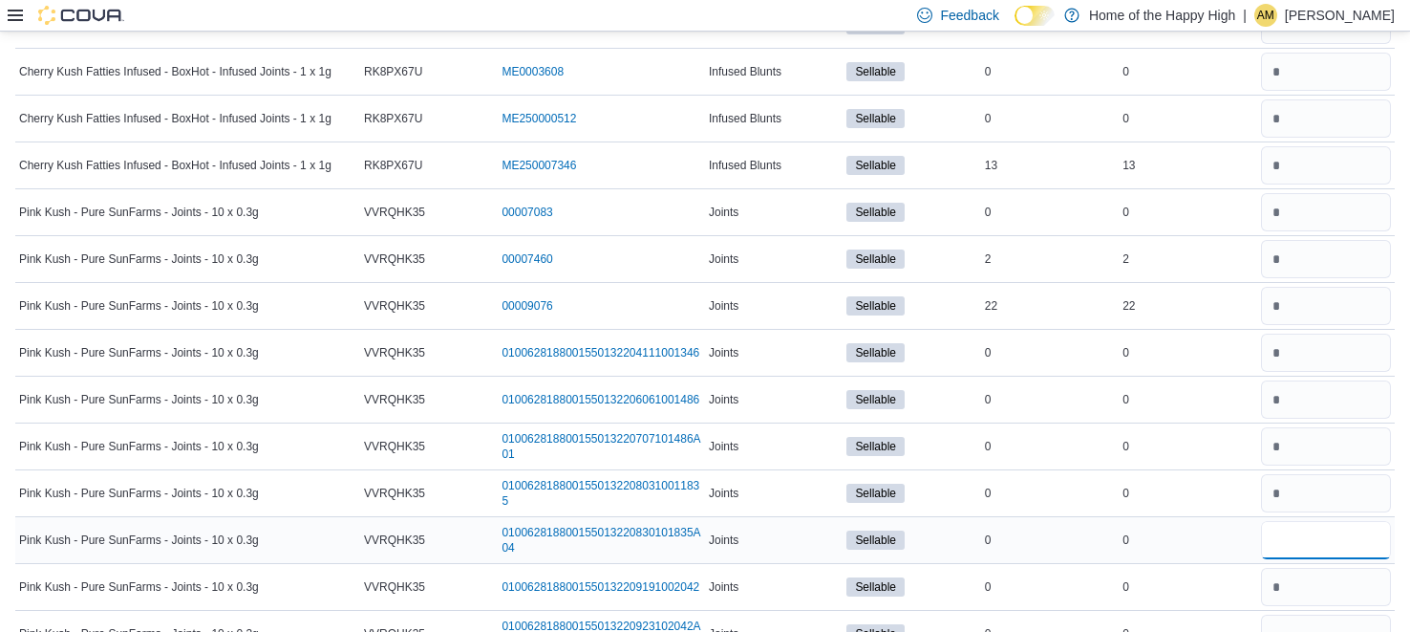
click at [1339, 534] on input "number" at bounding box center [1326, 540] width 130 height 38
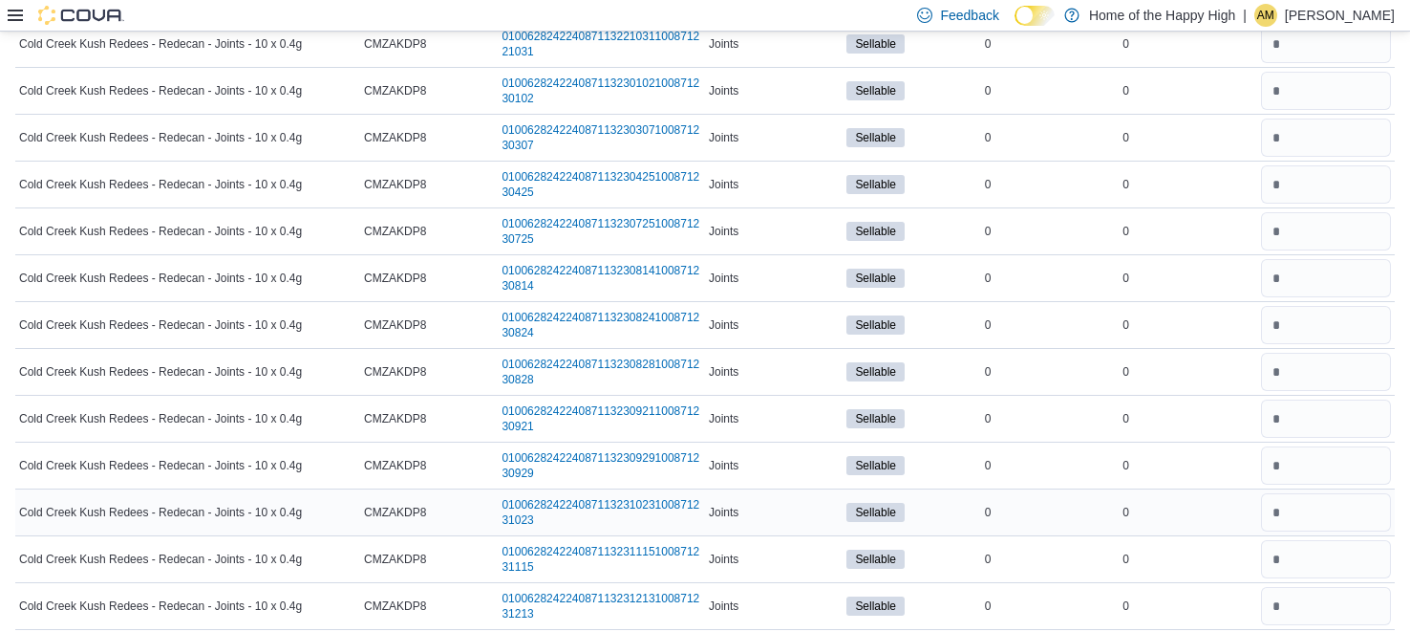
scroll to position [0, 0]
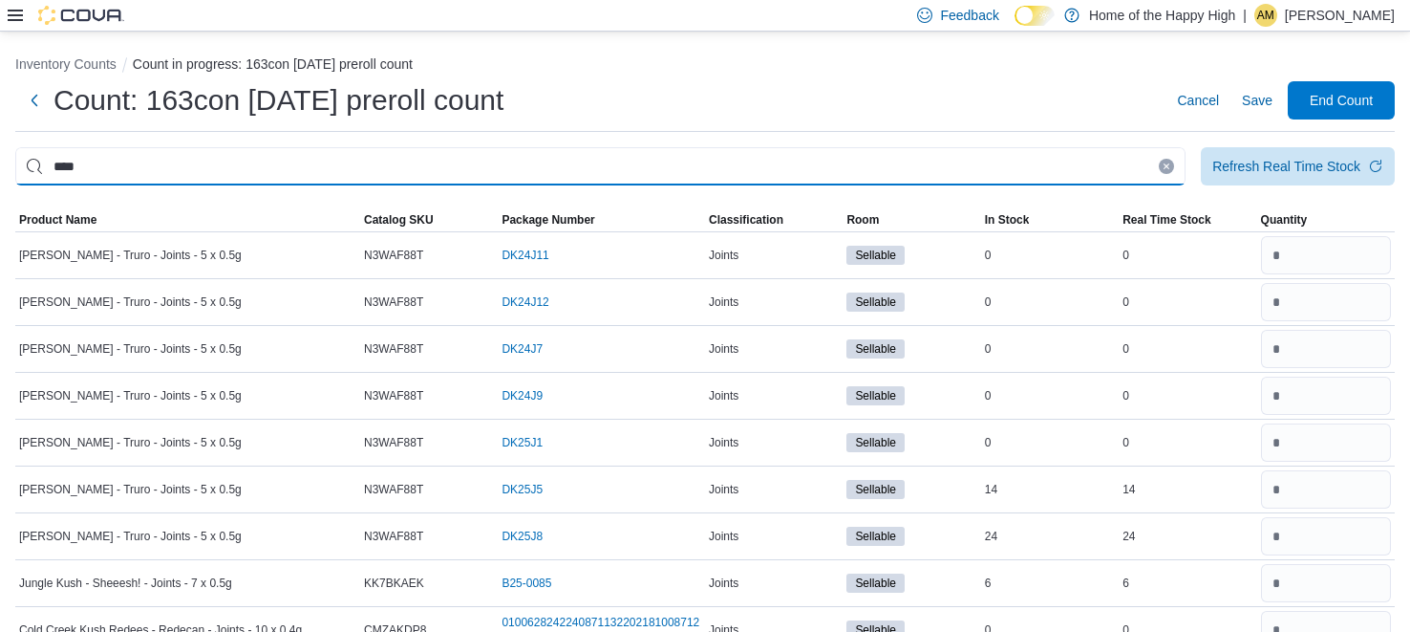
click at [1035, 167] on input "****" at bounding box center [600, 166] width 1171 height 38
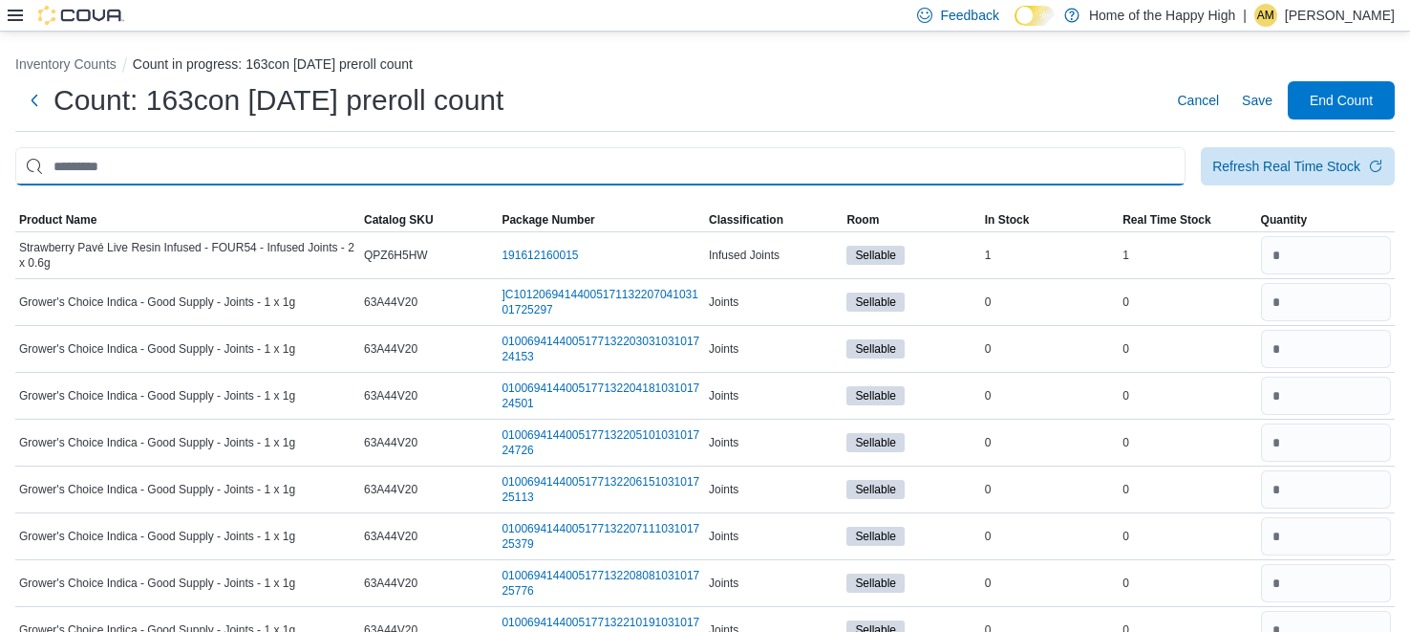
click at [871, 166] on input "This is a search bar. After typing your query, hit enter to filter the results …" at bounding box center [600, 166] width 1171 height 38
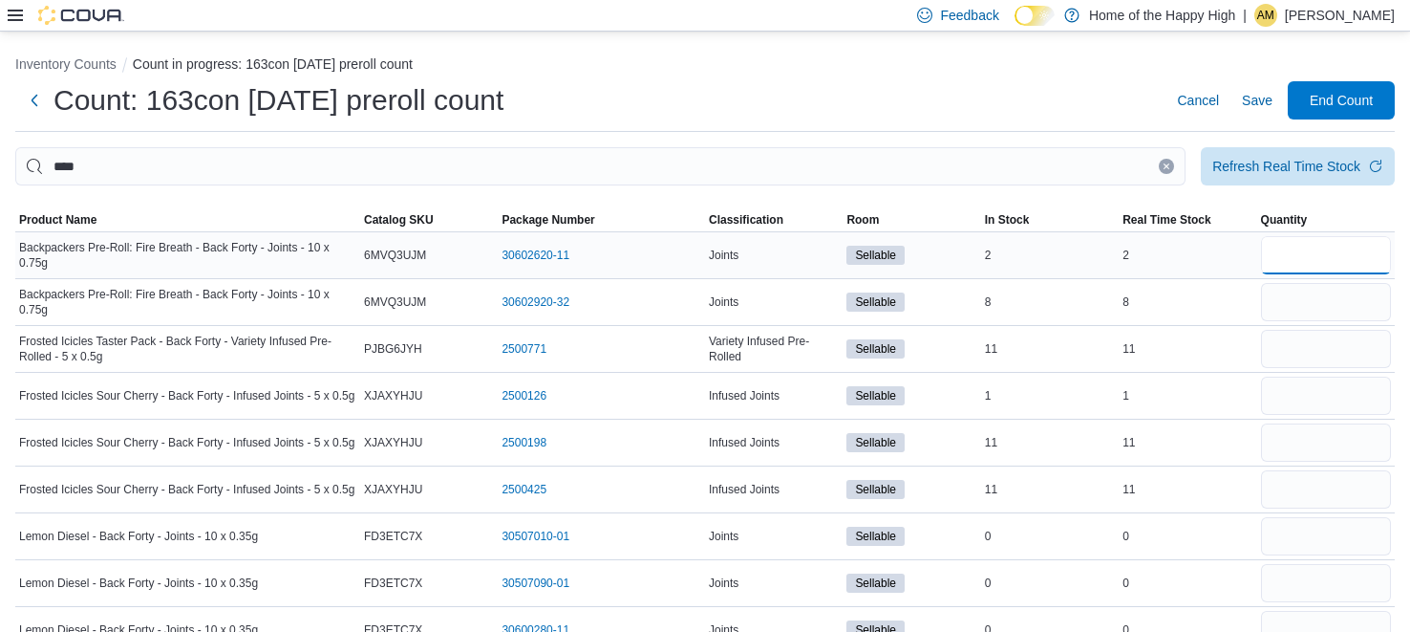
click at [1312, 263] on input "number" at bounding box center [1326, 255] width 130 height 38
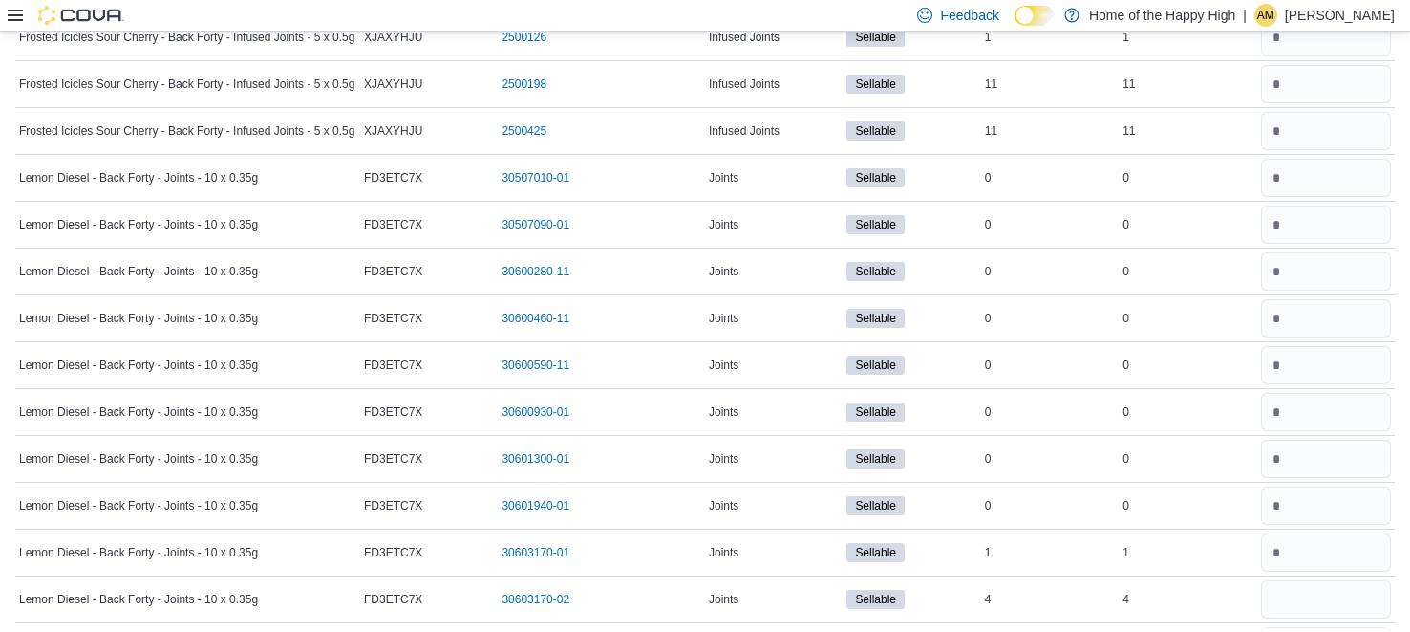
scroll to position [388, 0]
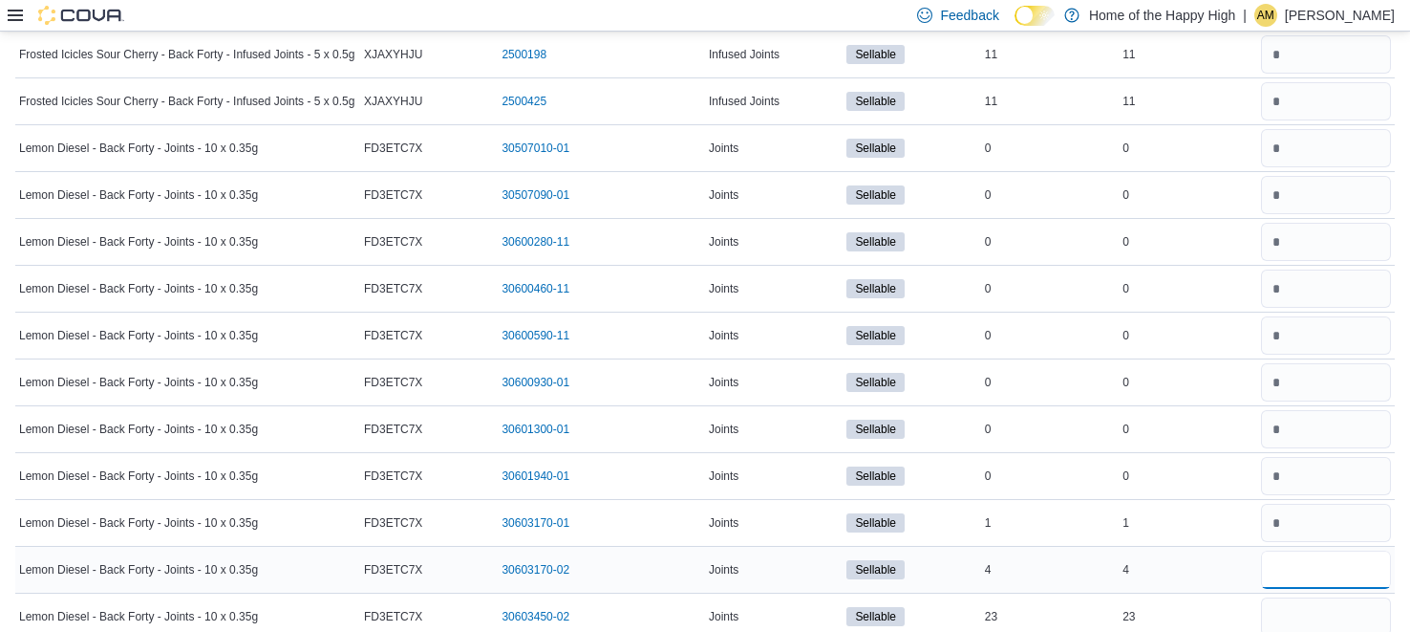
click at [1319, 575] on input "number" at bounding box center [1326, 569] width 130 height 38
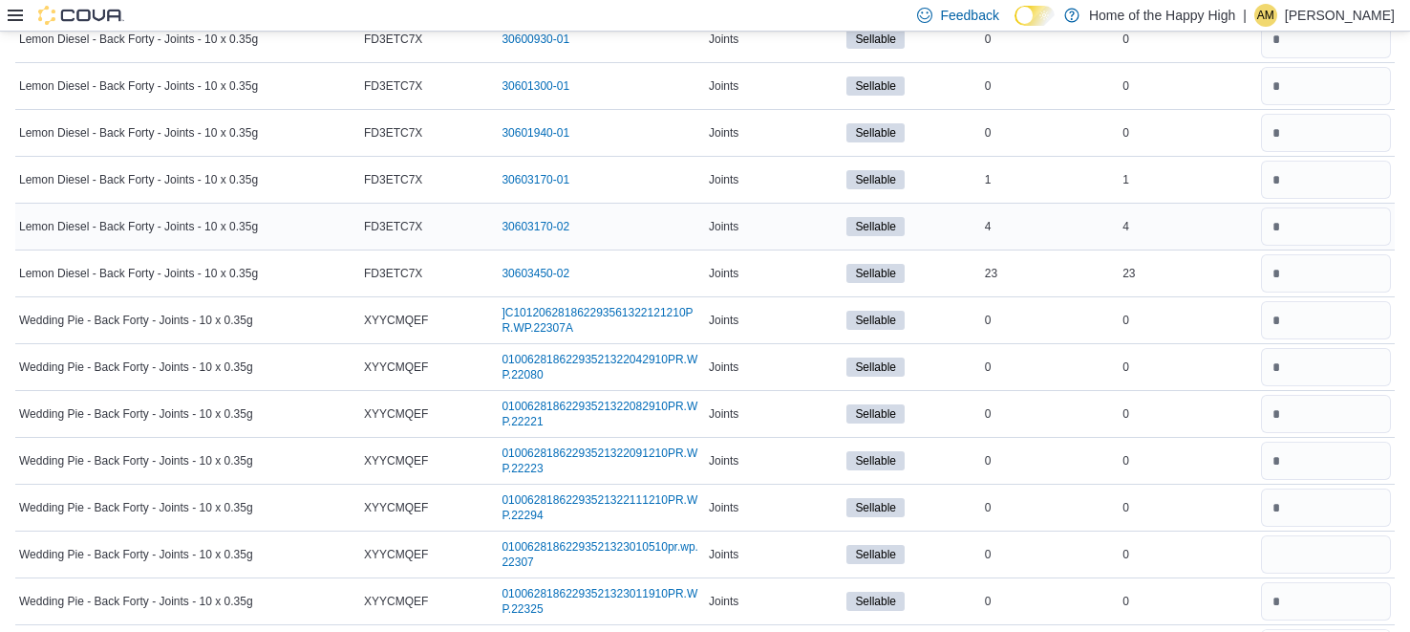
scroll to position [761, 0]
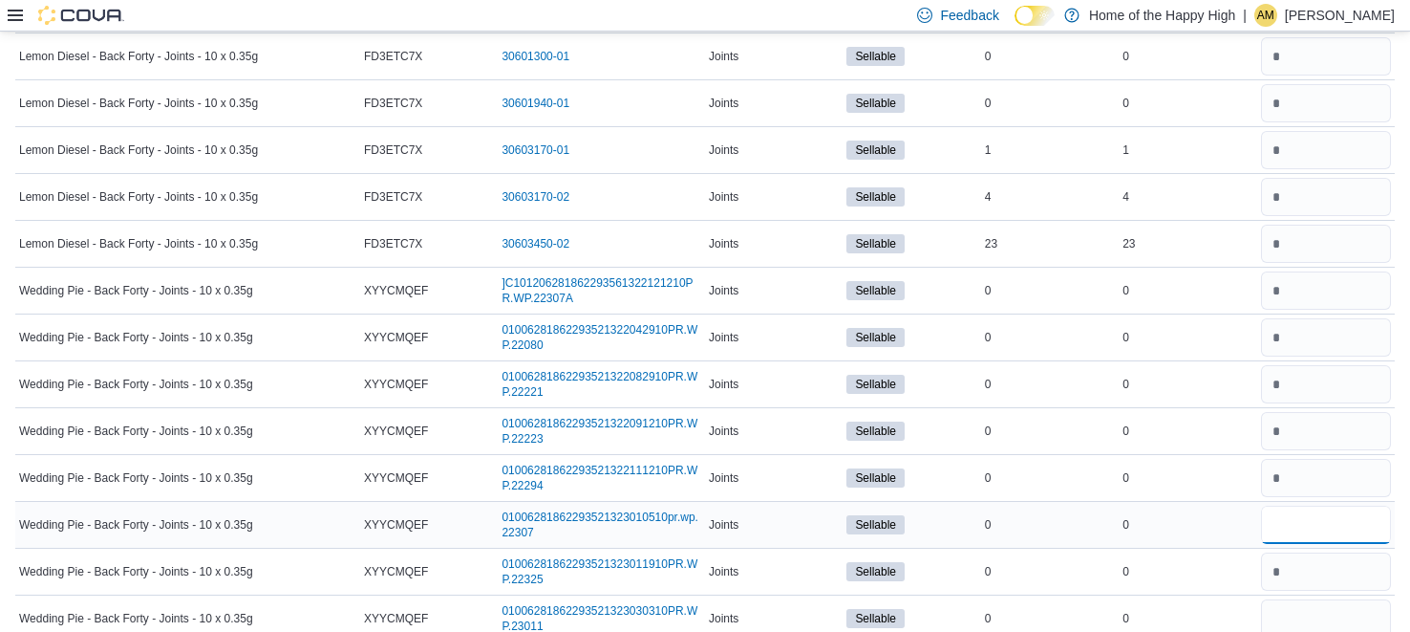
click at [1302, 513] on input "number" at bounding box center [1326, 525] width 130 height 38
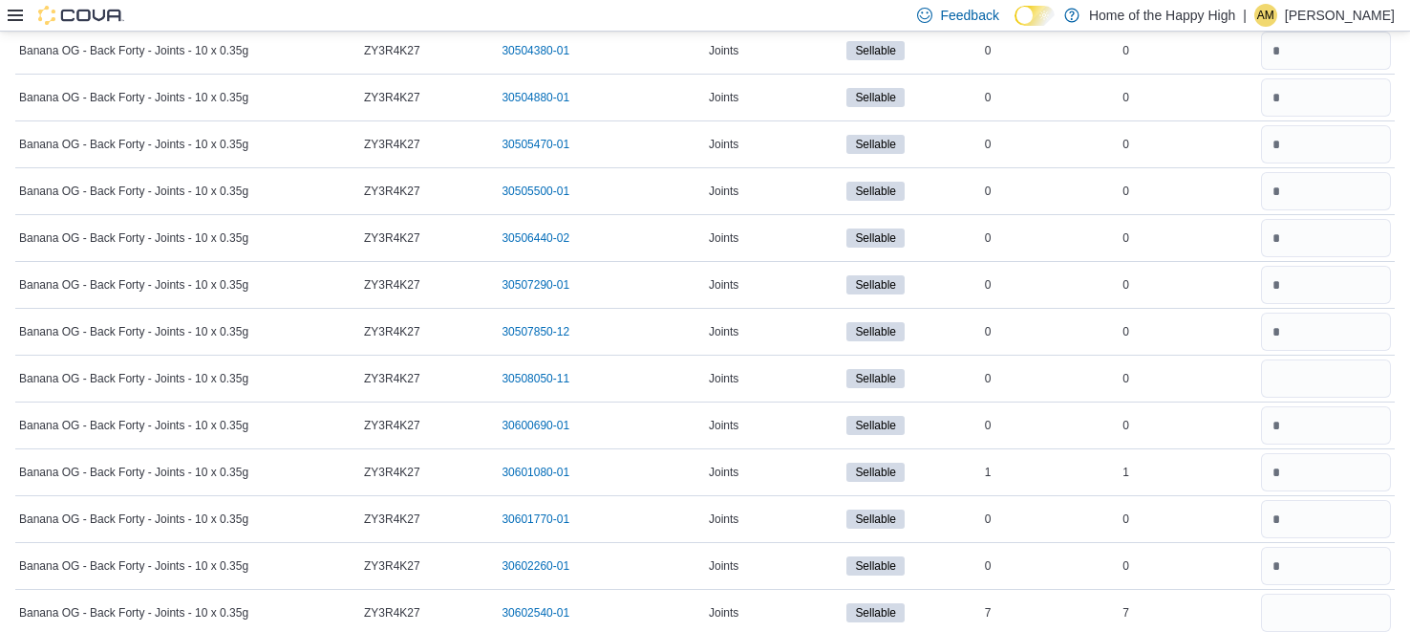
scroll to position [3370, 0]
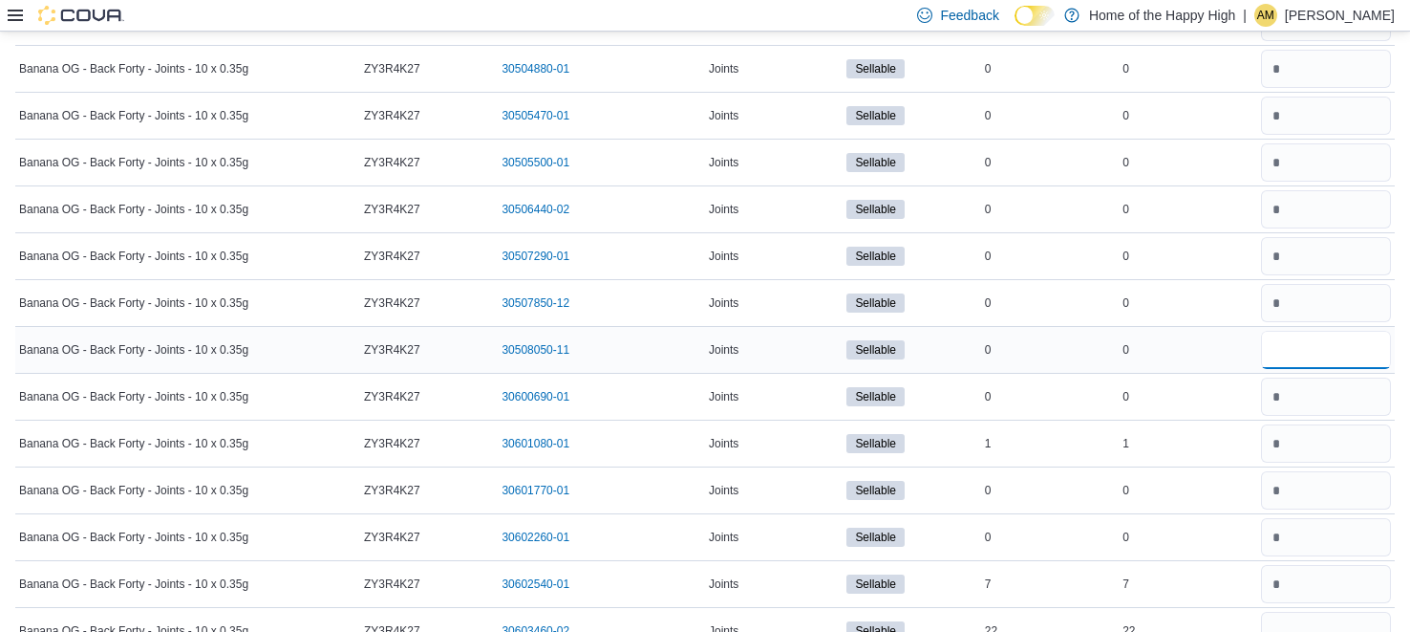
click at [1364, 341] on input "number" at bounding box center [1326, 350] width 130 height 38
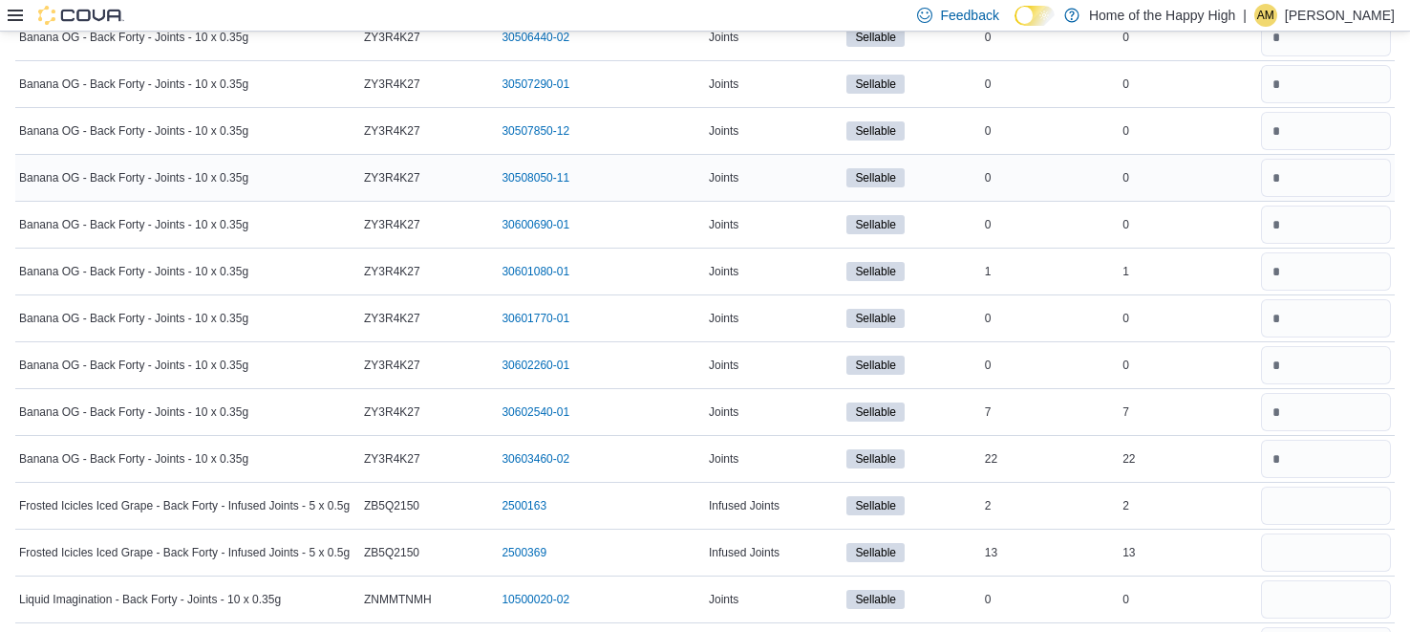
scroll to position [3799, 0]
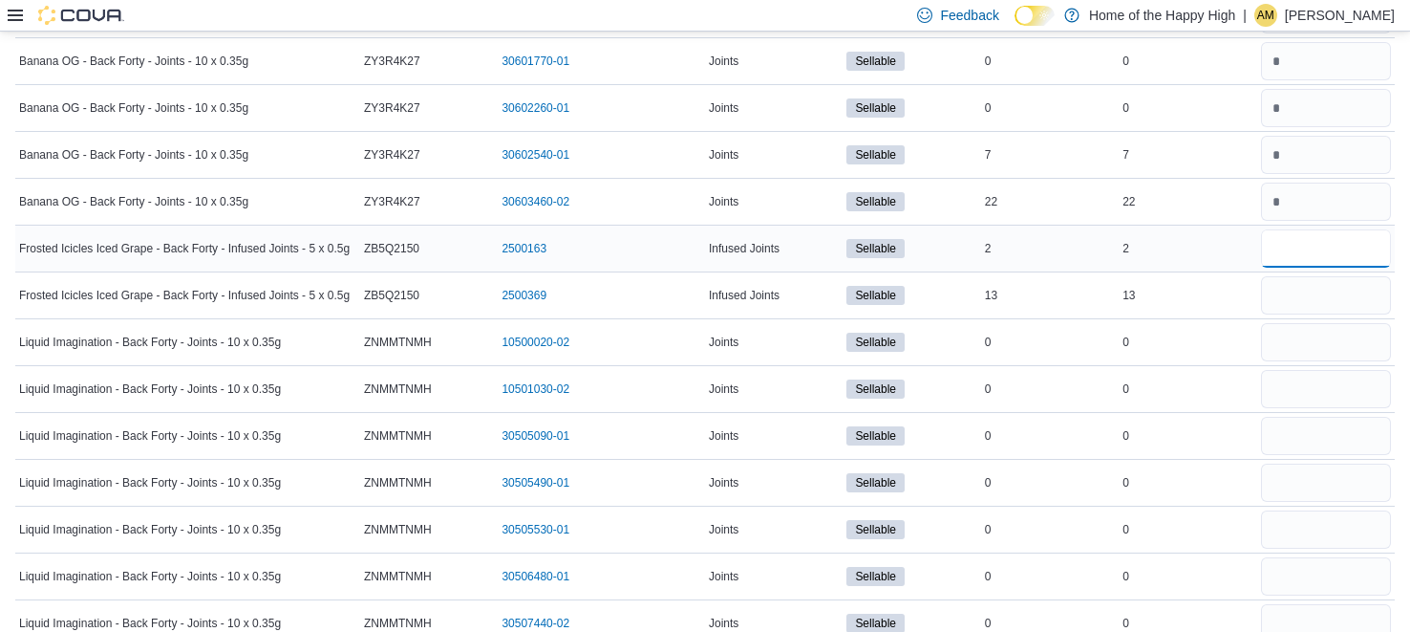
click at [1289, 229] on input "number" at bounding box center [1326, 248] width 130 height 38
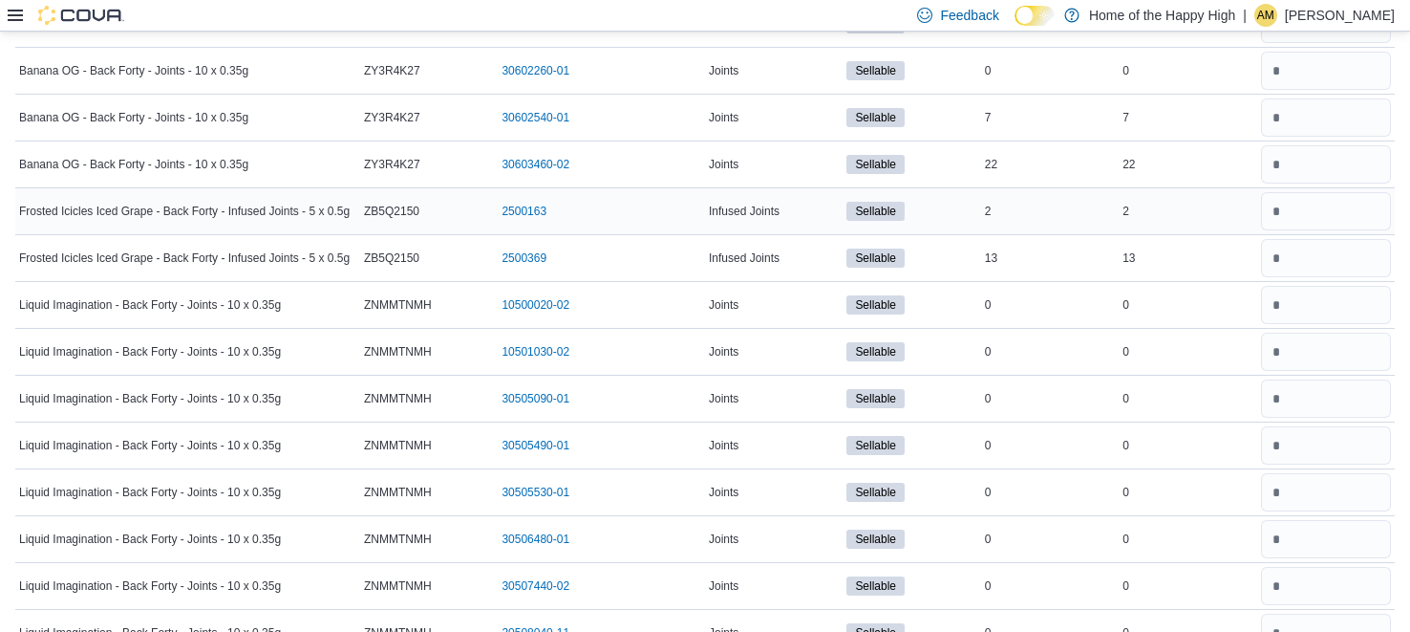
scroll to position [4180, 0]
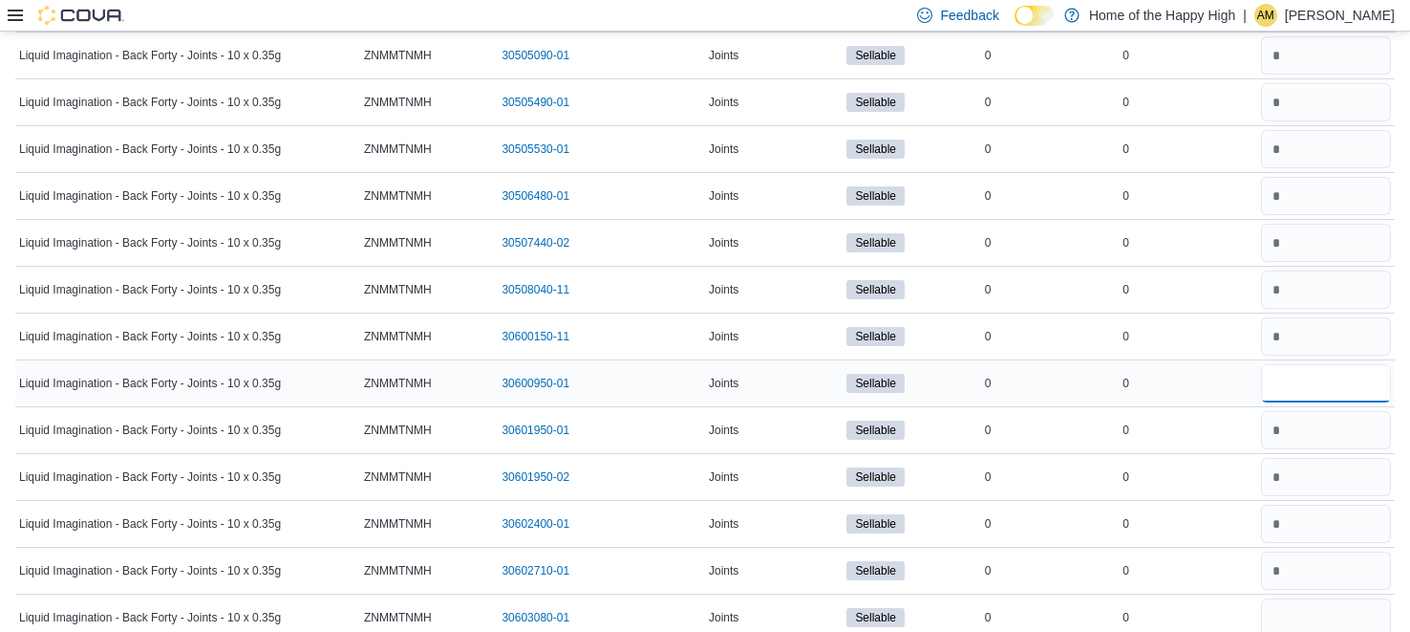
click at [1299, 364] on input "number" at bounding box center [1326, 383] width 130 height 38
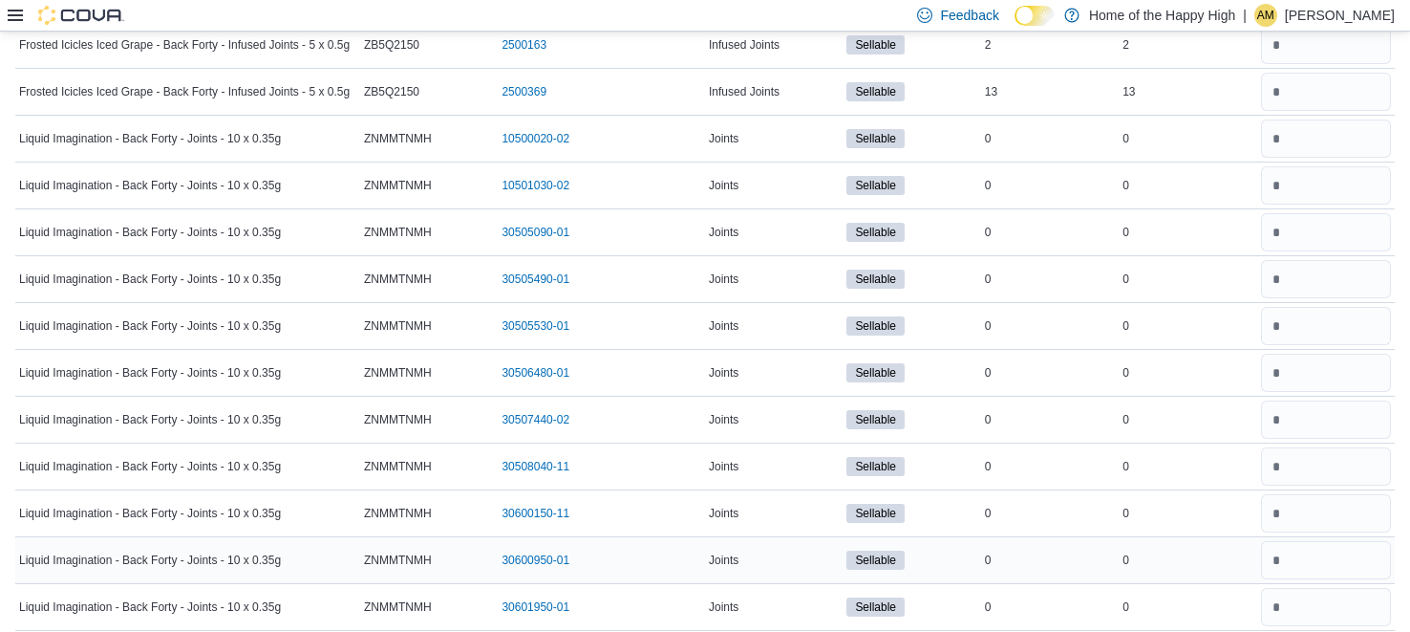
scroll to position [4228, 0]
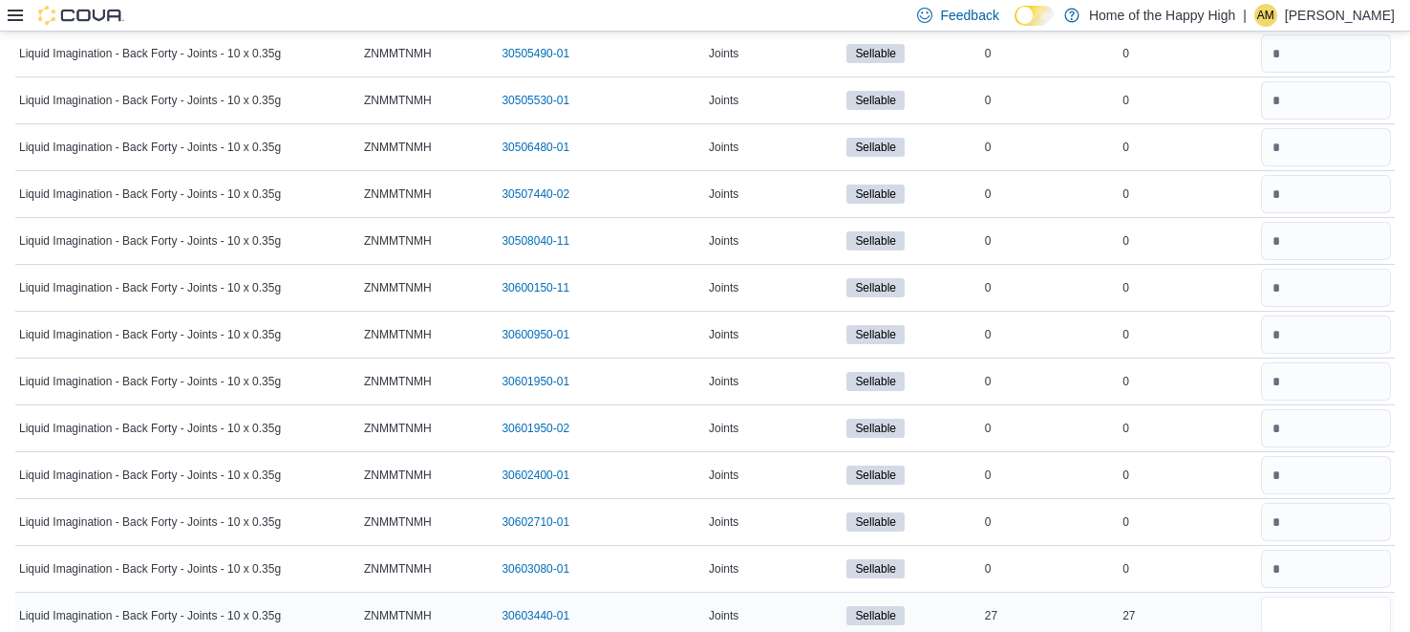
click at [1308, 596] on input "number" at bounding box center [1326, 615] width 130 height 38
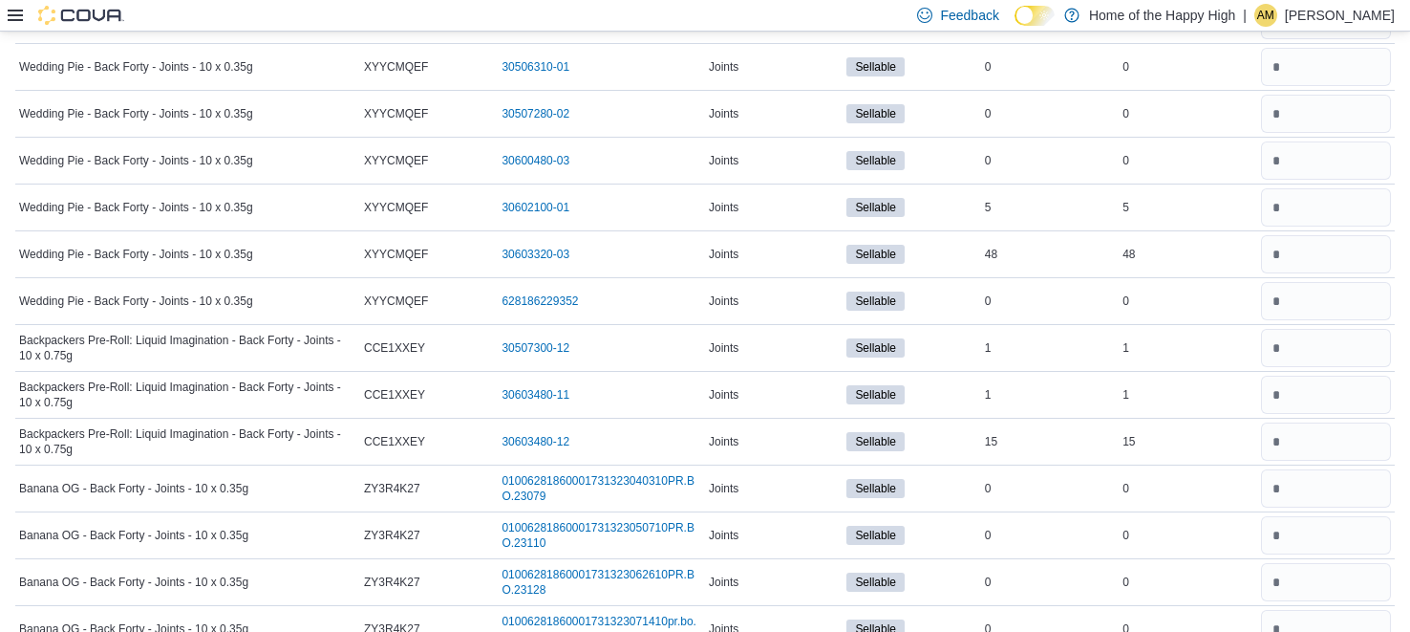
scroll to position [0, 0]
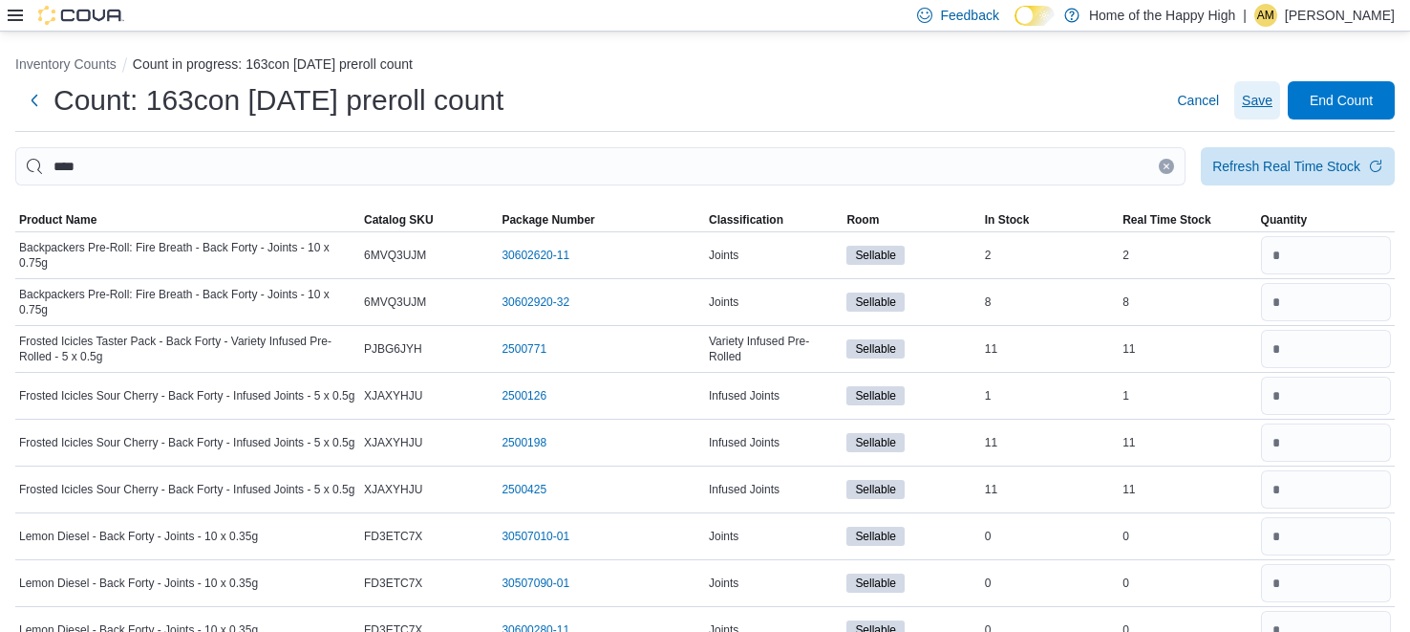
click at [1258, 99] on span "Save" at bounding box center [1257, 100] width 31 height 19
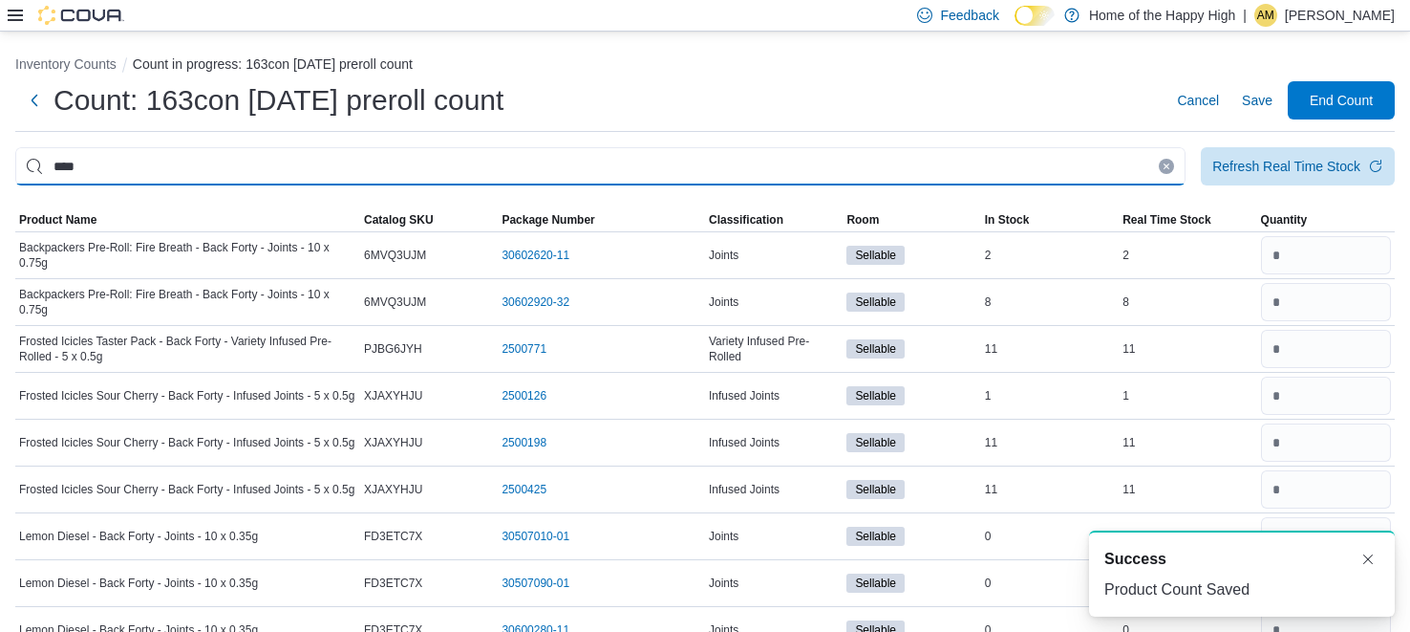
click at [786, 160] on input "****" at bounding box center [600, 166] width 1171 height 38
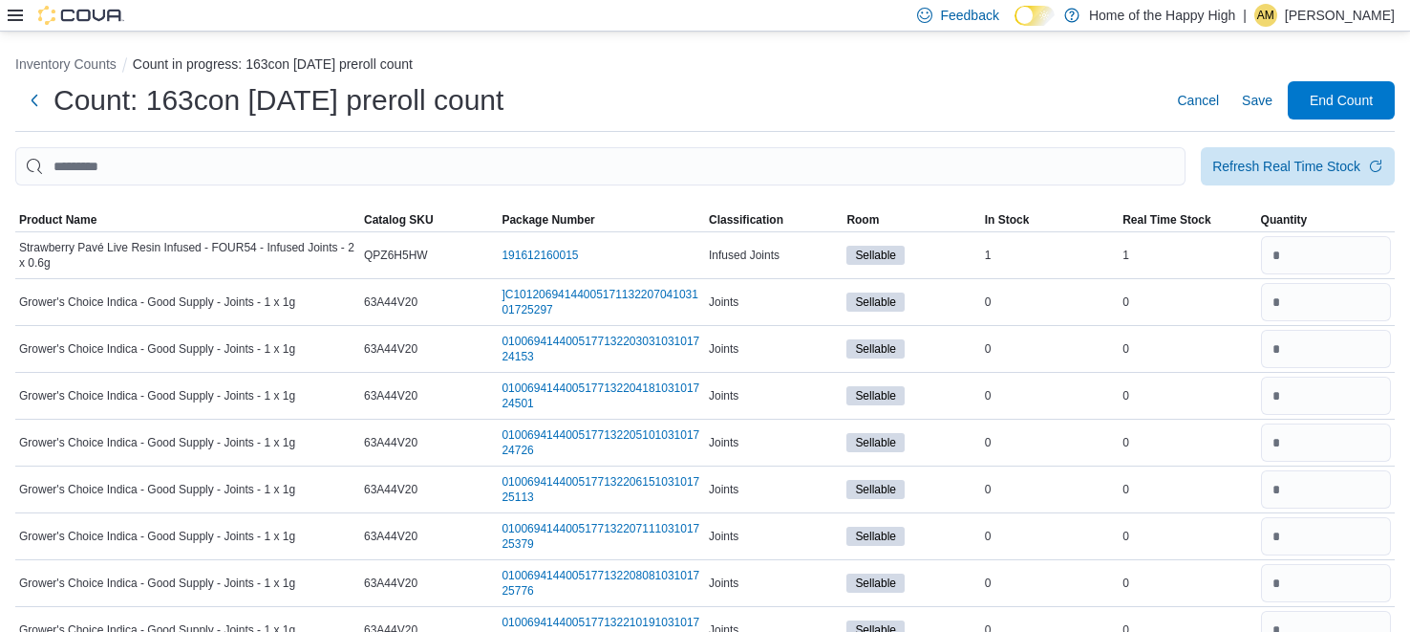
click at [752, 163] on input "This is a search bar. After typing your query, hit enter to filter the results …" at bounding box center [600, 166] width 1171 height 38
type input "****"
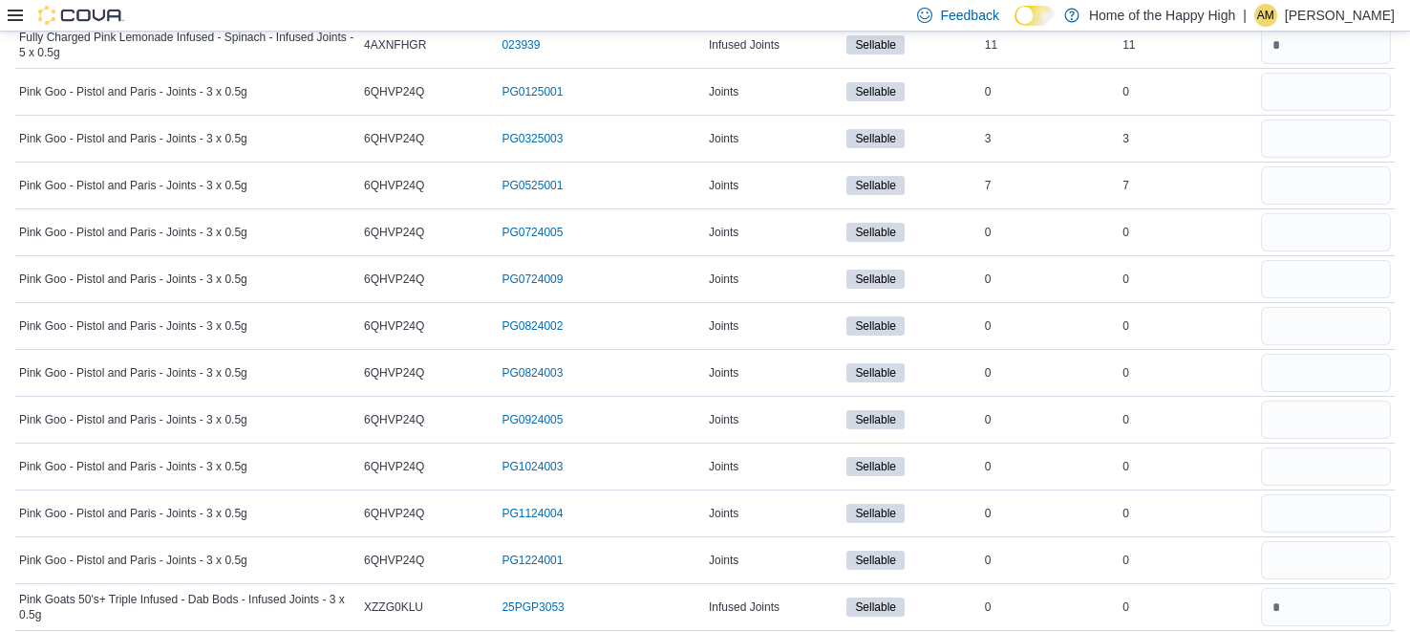
scroll to position [962, 0]
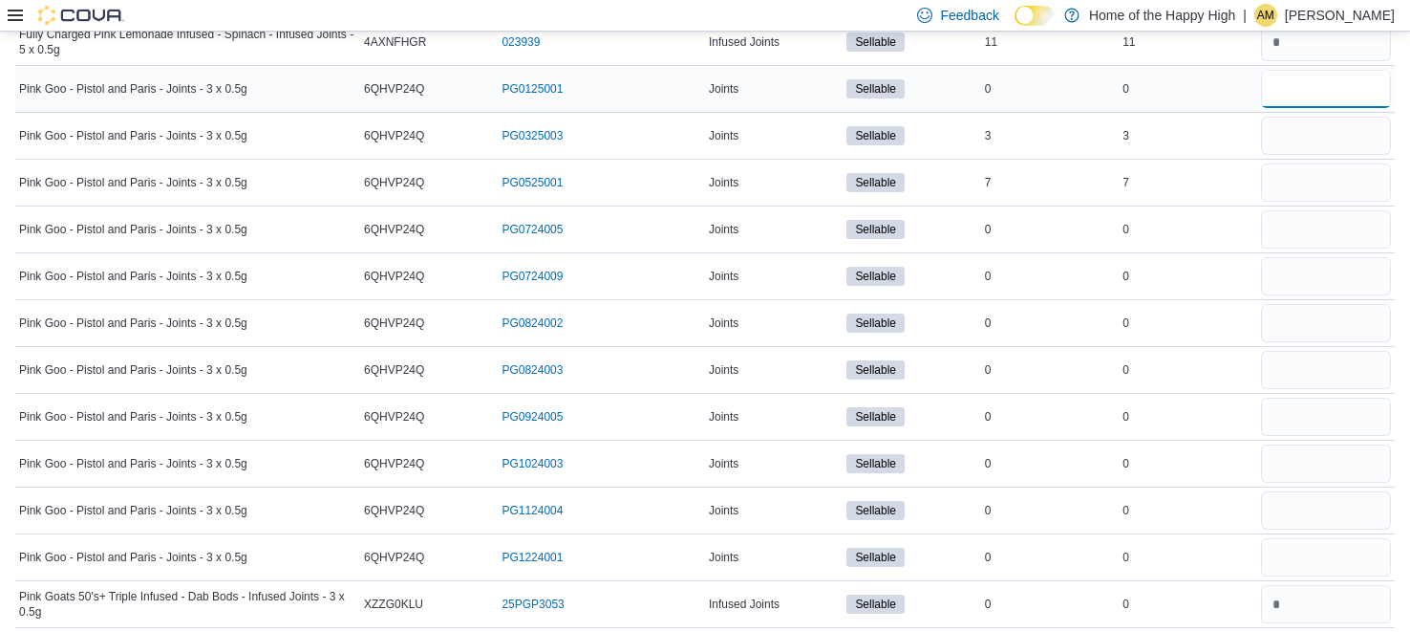
click at [1315, 97] on input "number" at bounding box center [1326, 89] width 130 height 38
type input "*"
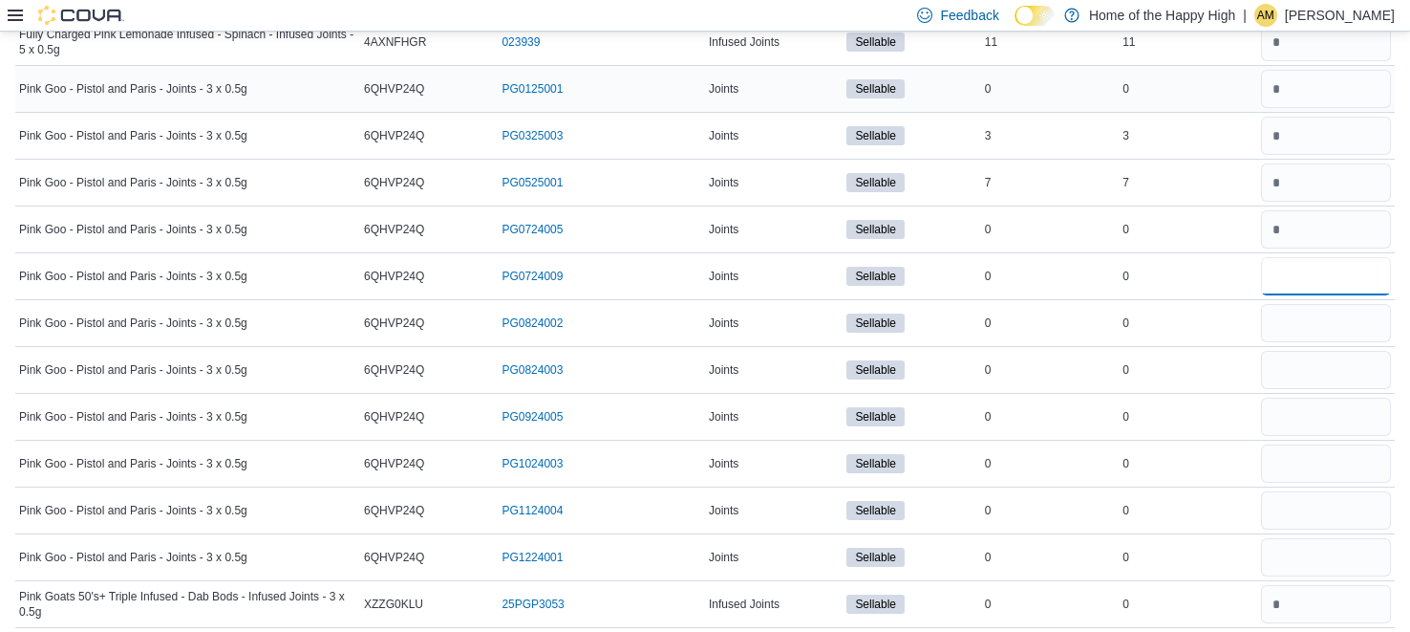
type input "*"
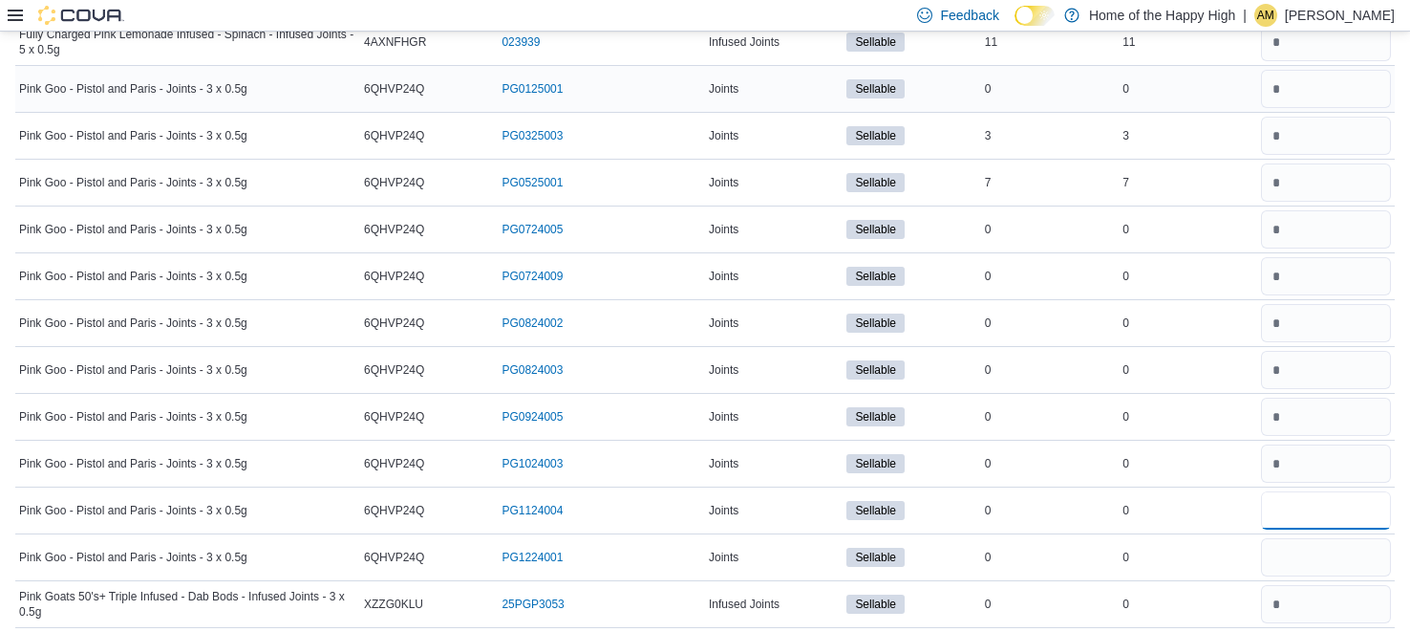
type input "*"
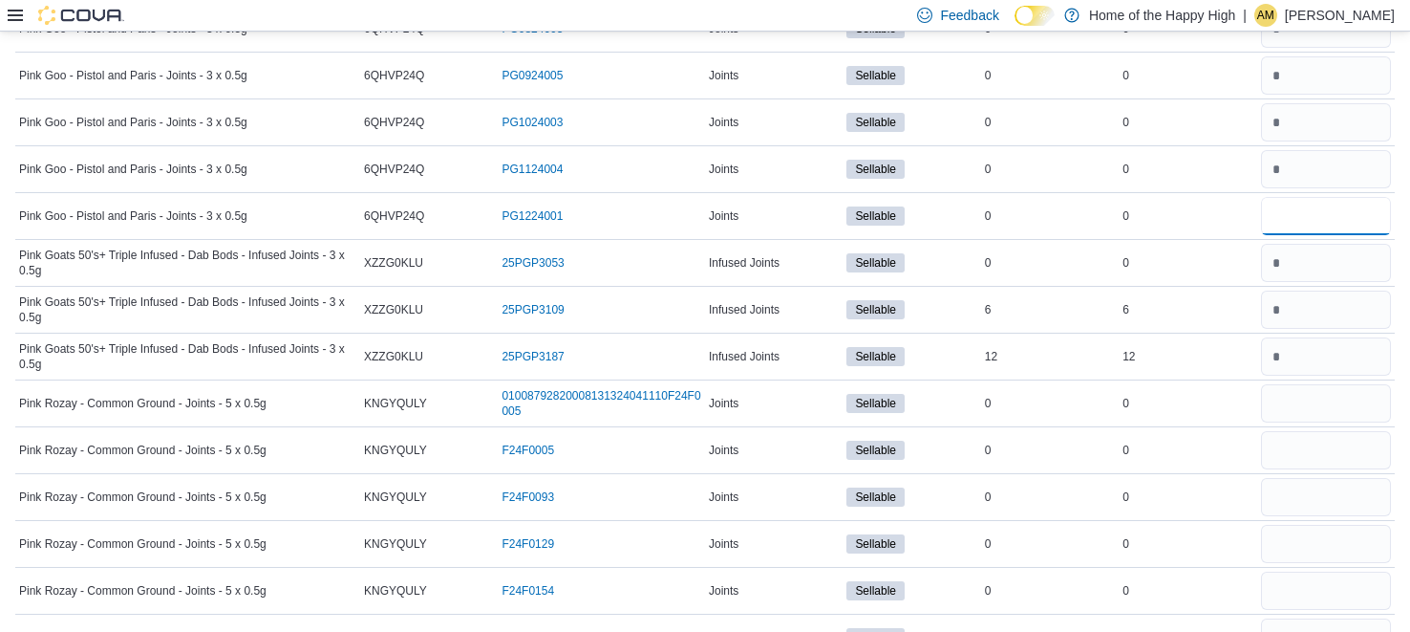
scroll to position [1307, 0]
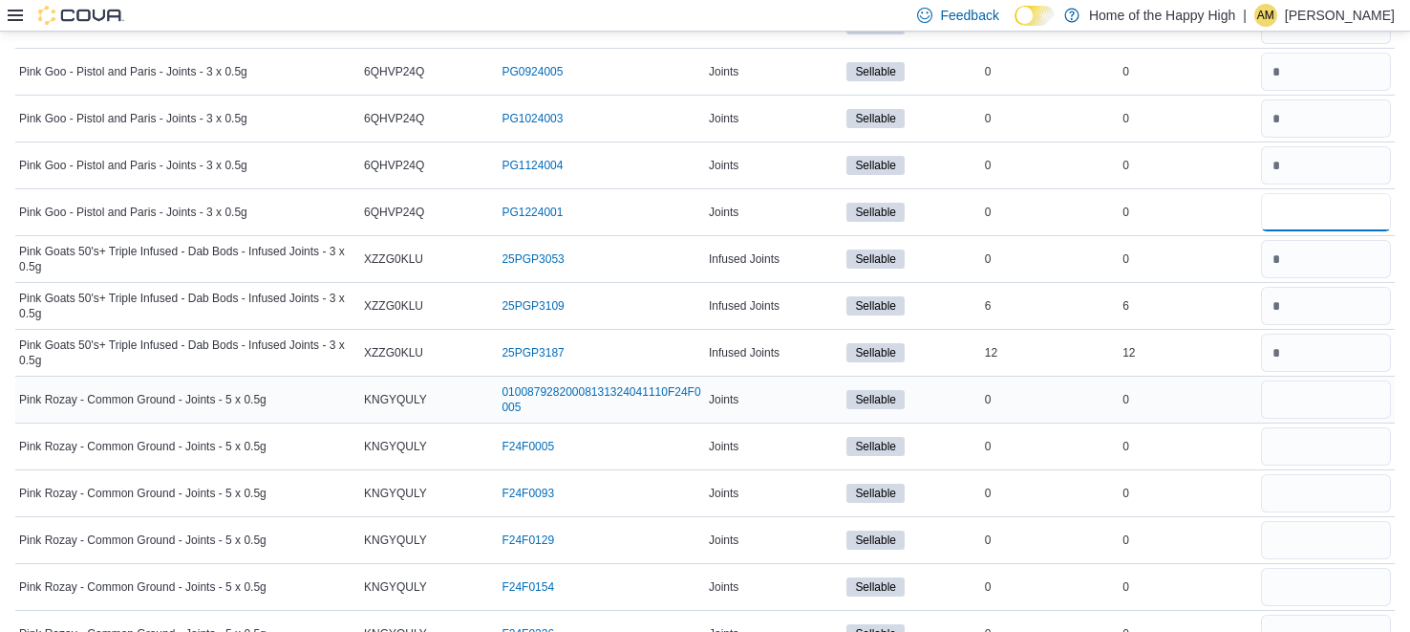
type input "*"
click at [1282, 390] on input "number" at bounding box center [1326, 399] width 130 height 38
type input "*"
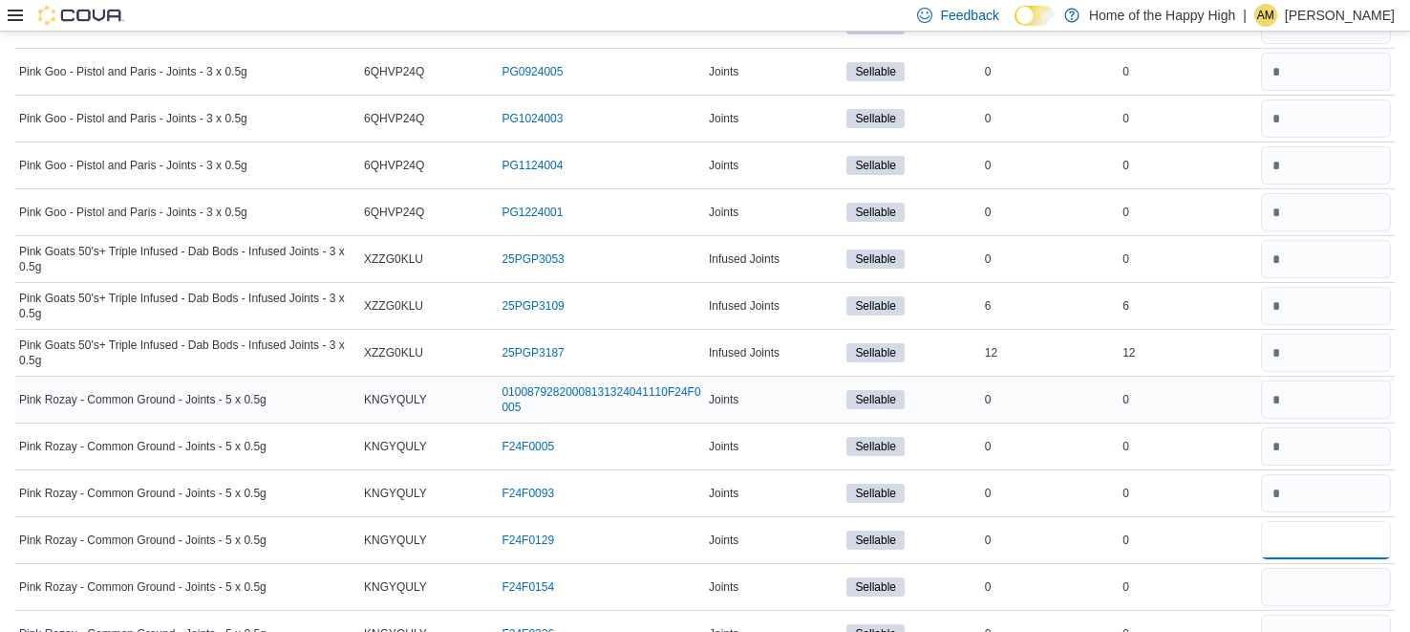
type input "*"
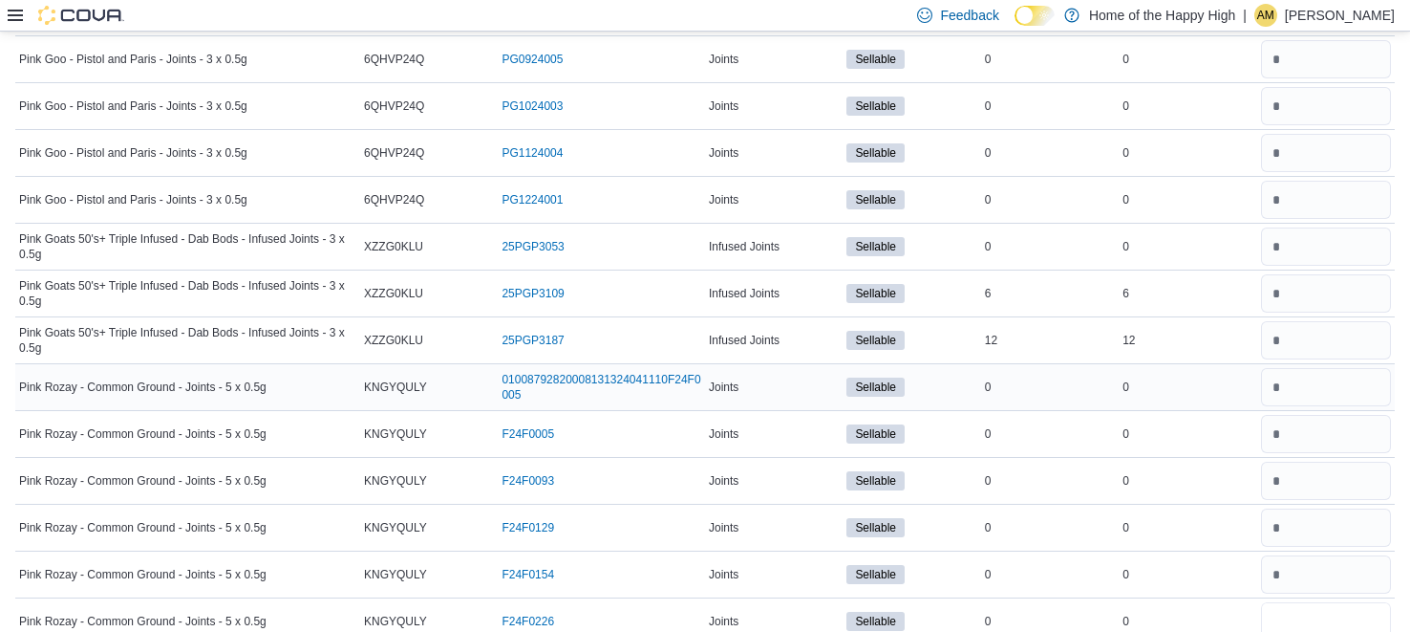
type input "*"
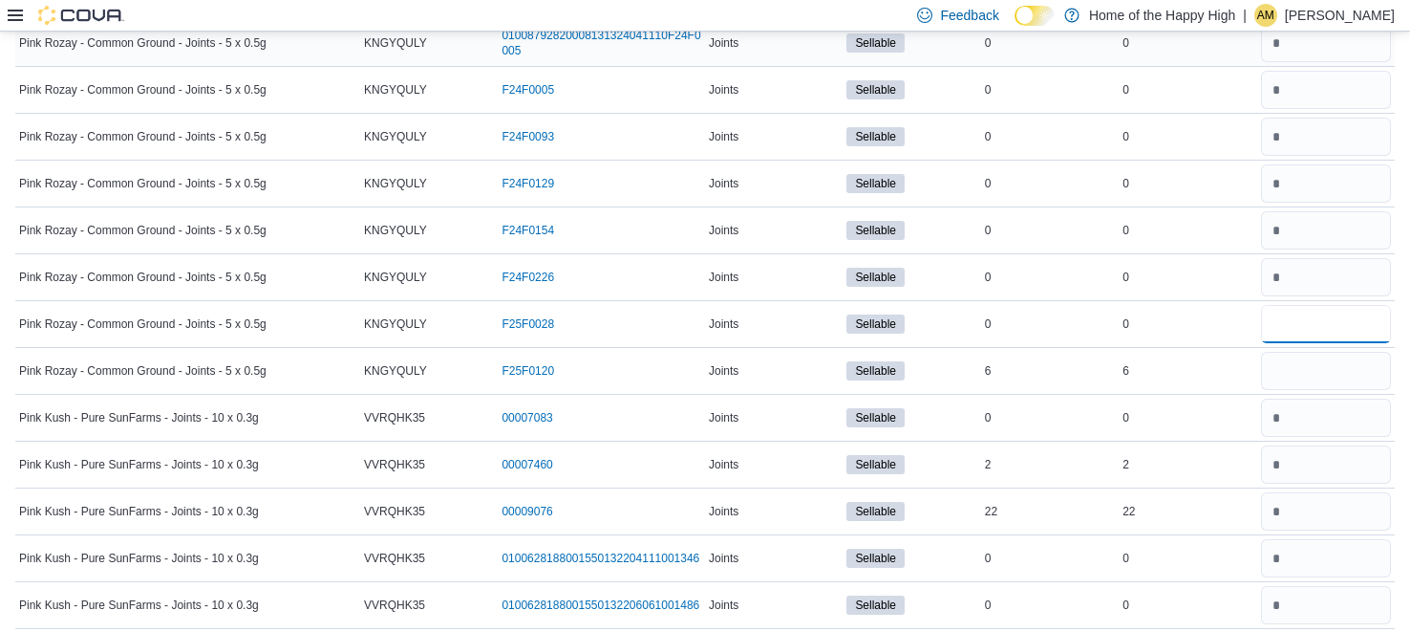
type input "*"
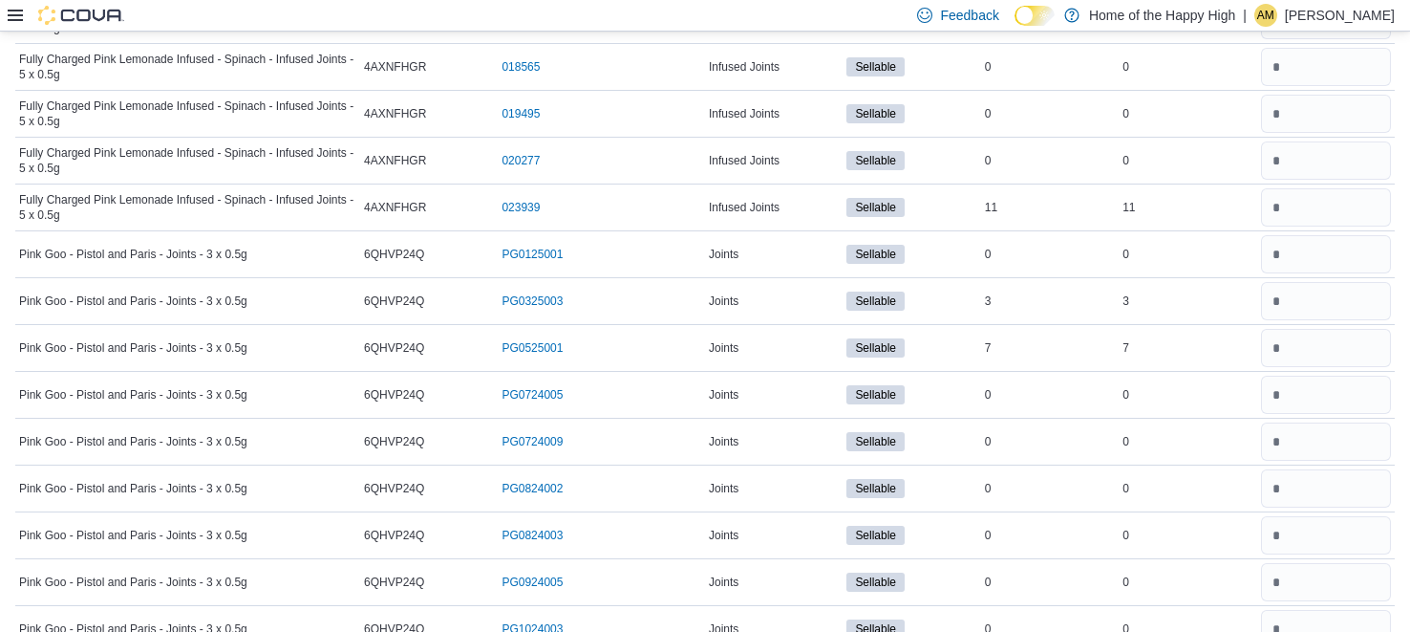
scroll to position [0, 0]
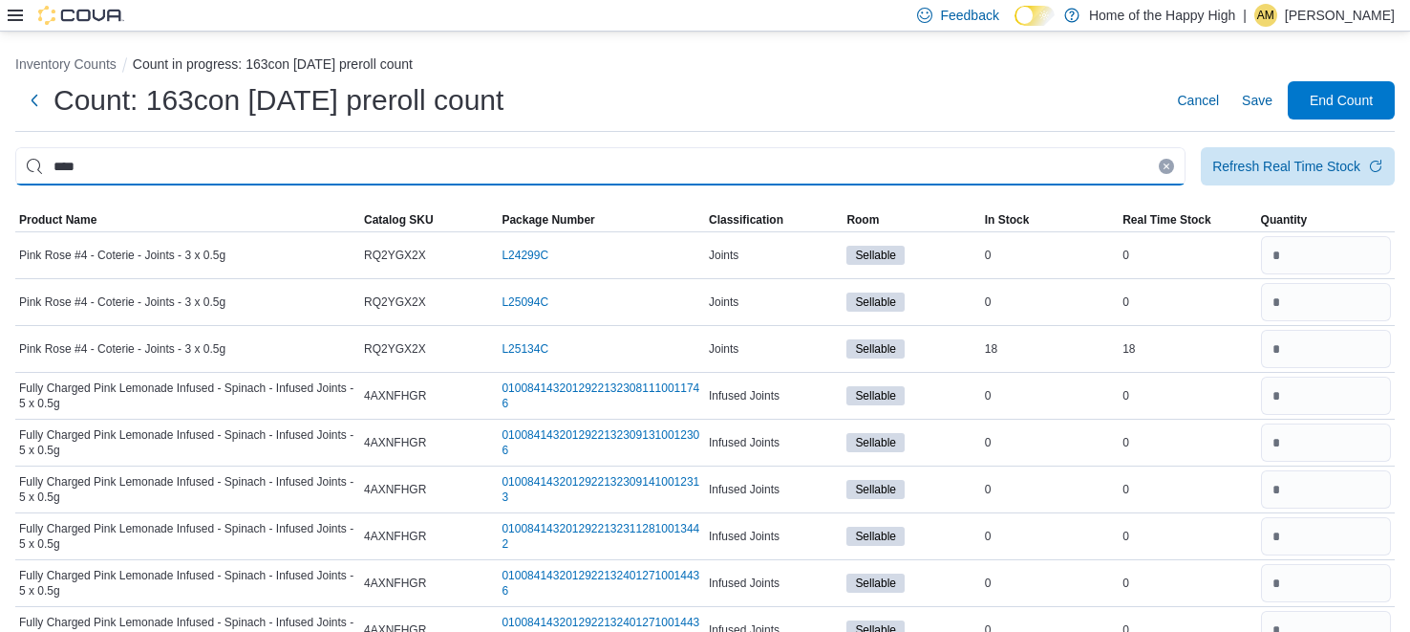
click at [977, 166] on input "****" at bounding box center [600, 166] width 1171 height 38
click at [821, 167] on input "This is a search bar. After typing your query, hit enter to filter the results …" at bounding box center [600, 166] width 1171 height 38
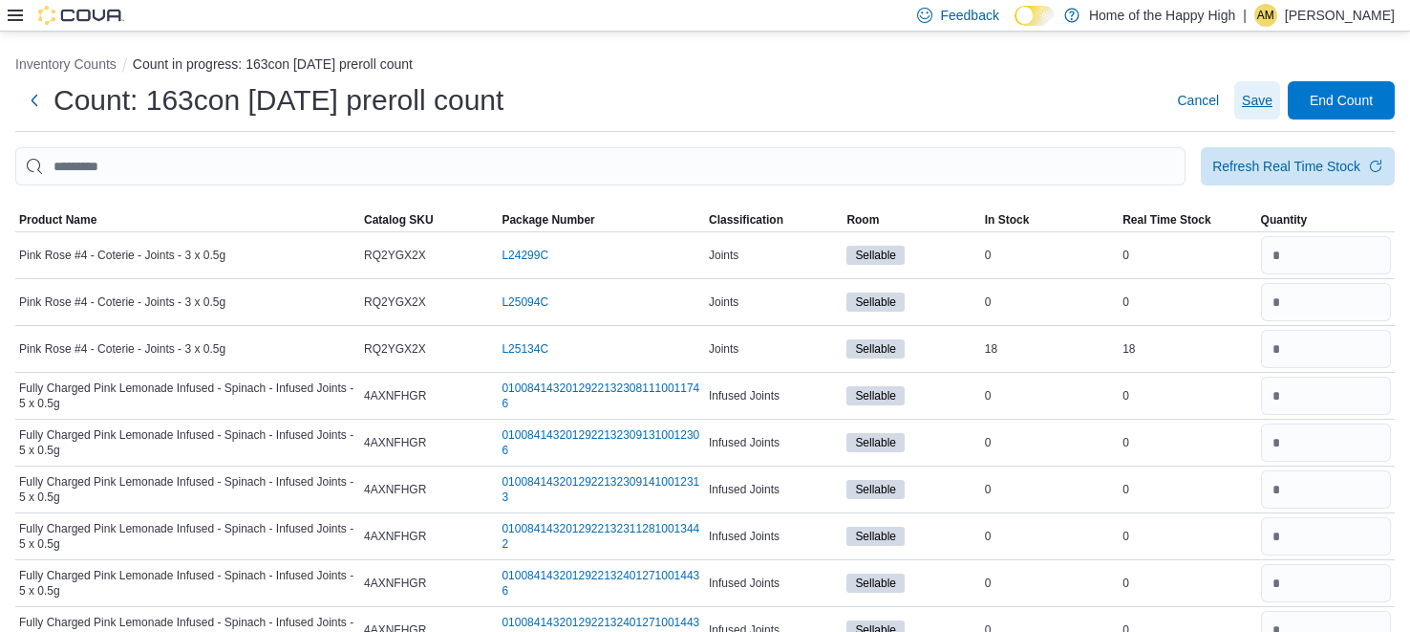
click at [1246, 102] on span "Save" at bounding box center [1257, 100] width 31 height 19
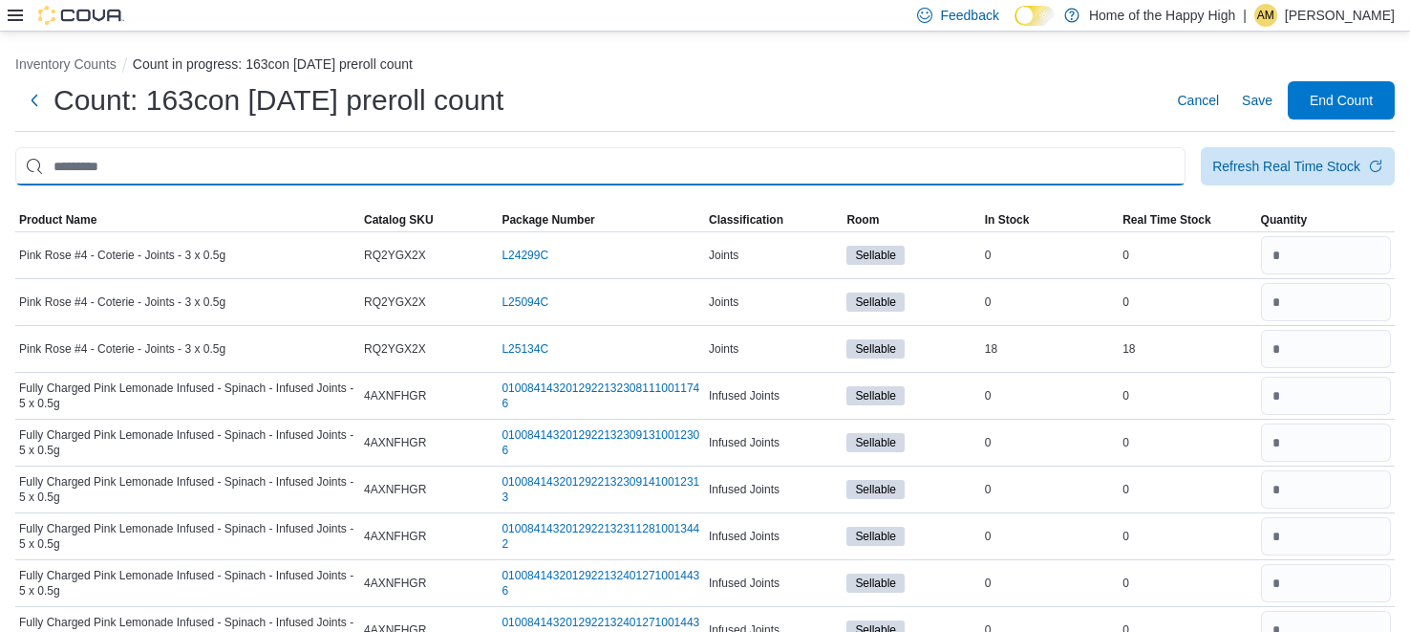
click at [838, 160] on input "This is a search bar. After typing your query, hit enter to filter the results …" at bounding box center [600, 166] width 1171 height 38
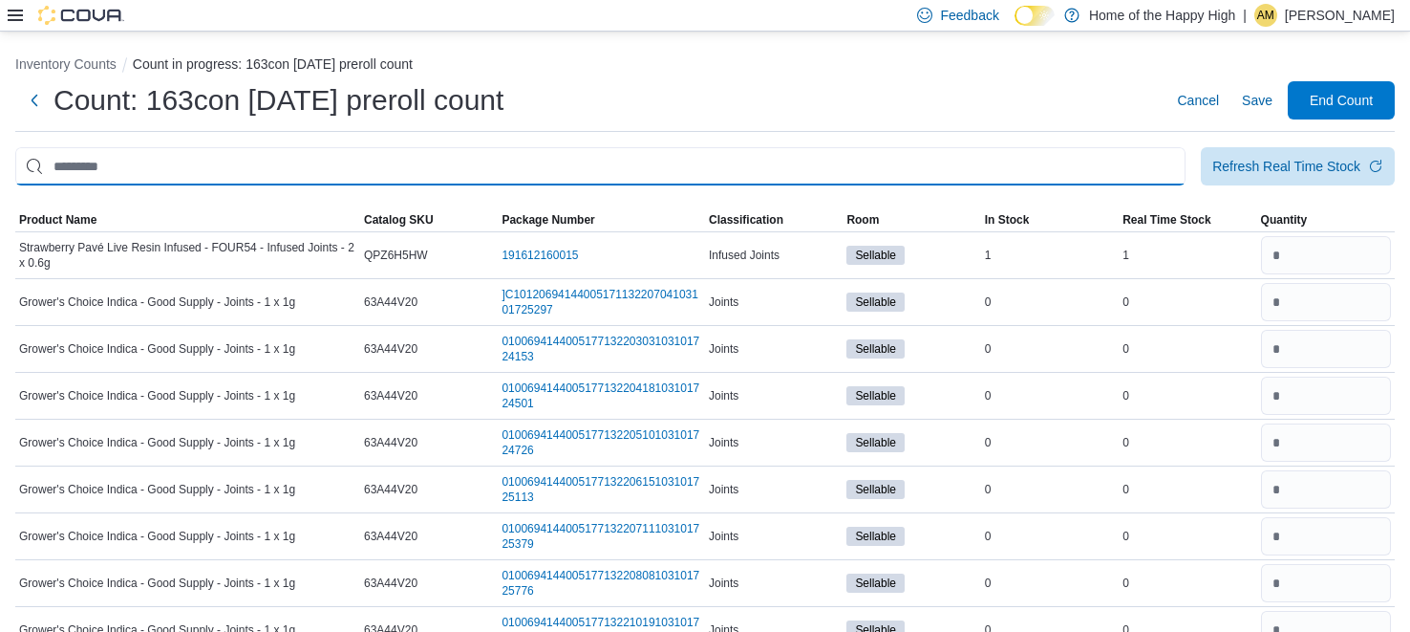
click at [673, 159] on input "This is a search bar. After typing your query, hit enter to filter the results …" at bounding box center [600, 166] width 1171 height 38
type input "****"
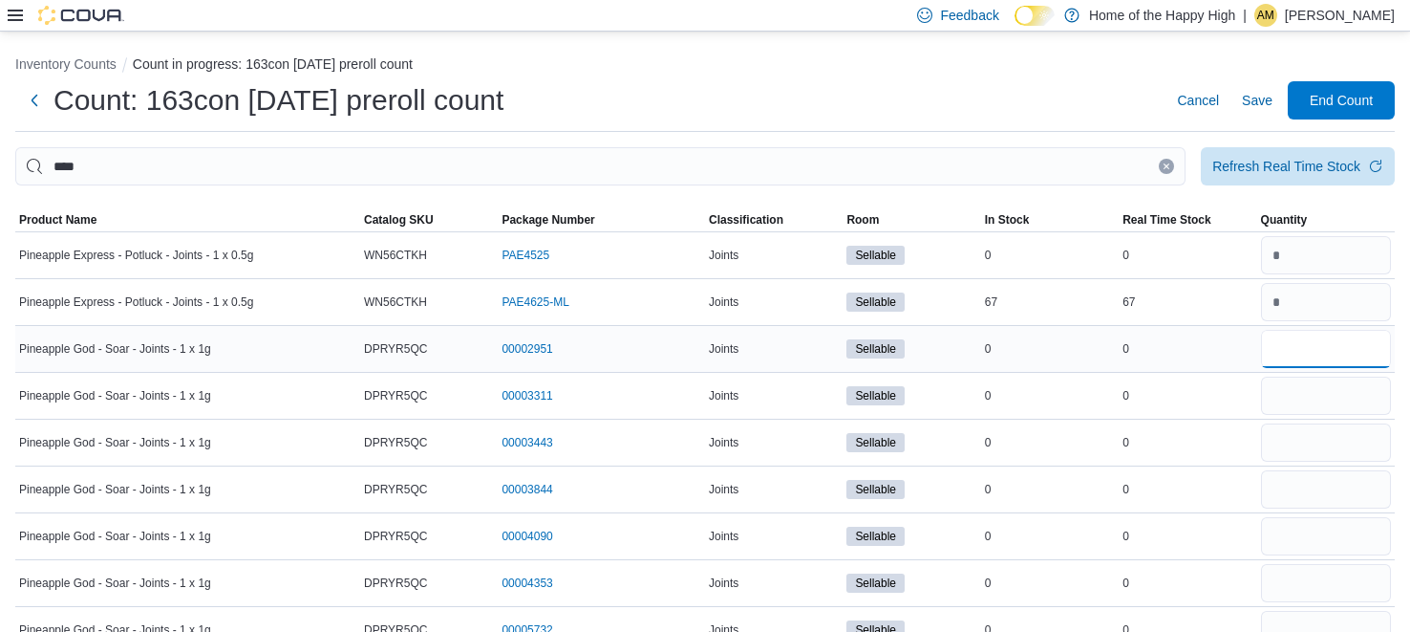
click at [1309, 335] on input "number" at bounding box center [1326, 349] width 130 height 38
type input "*"
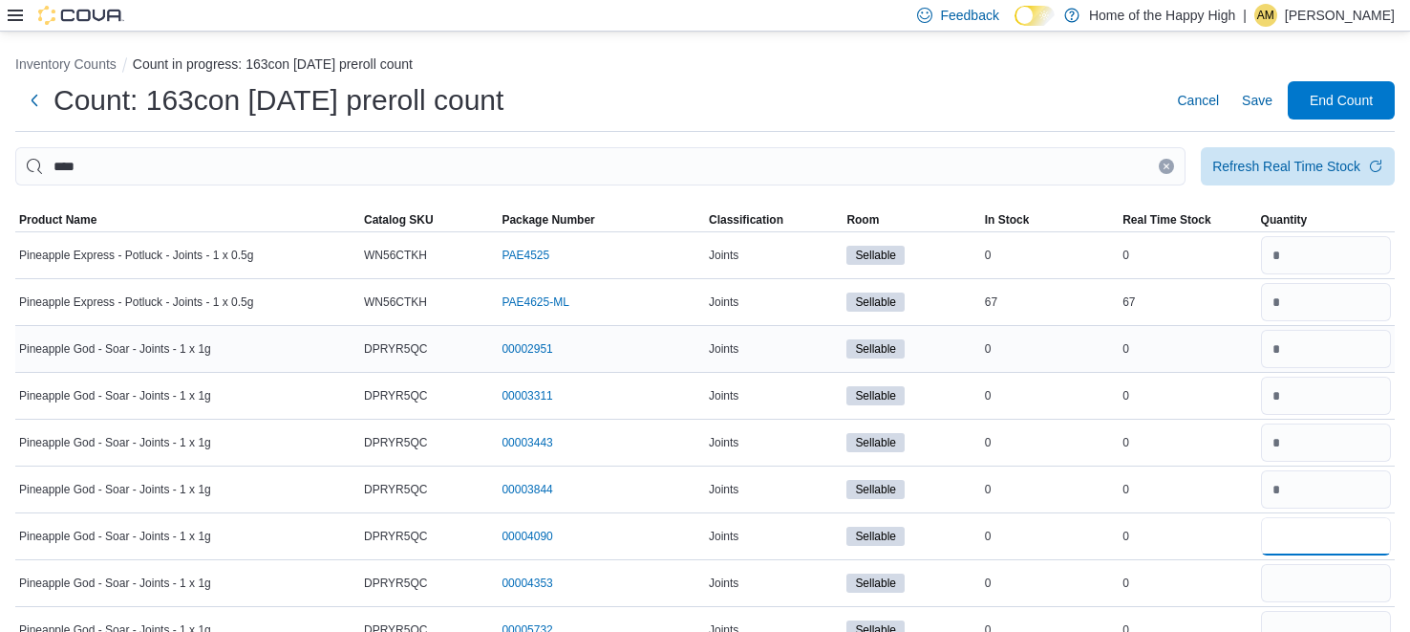
type input "*"
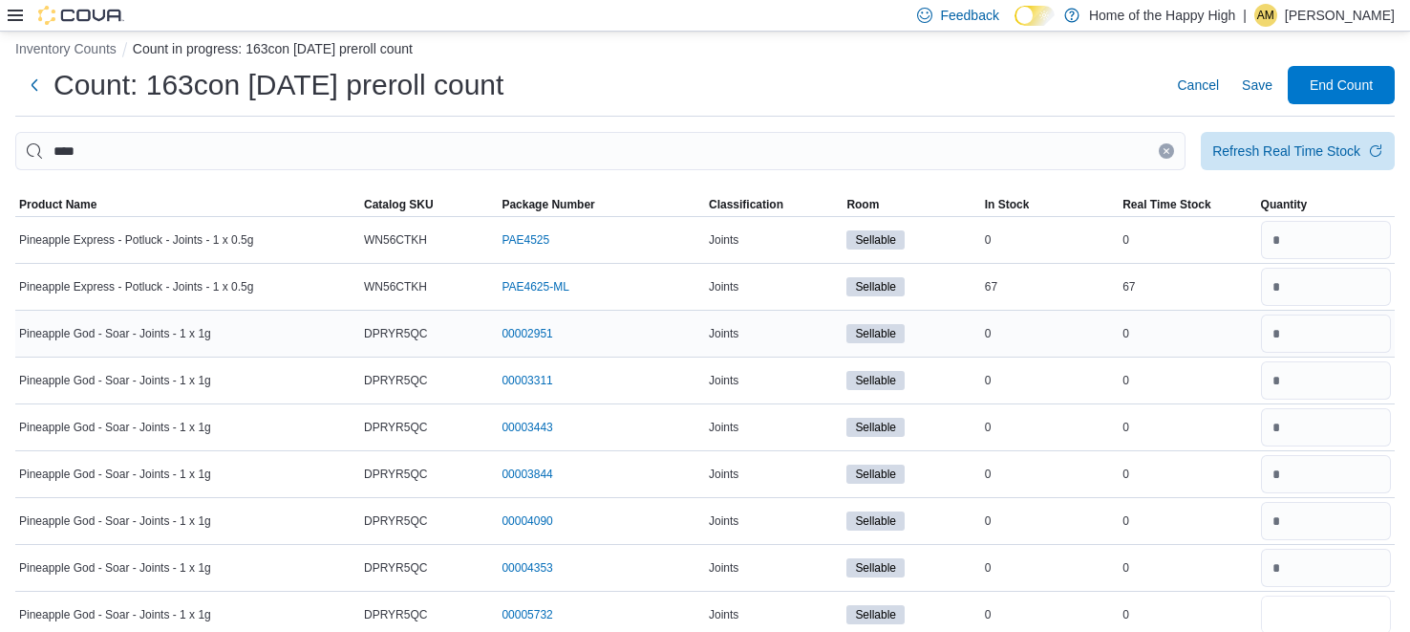
type input "*"
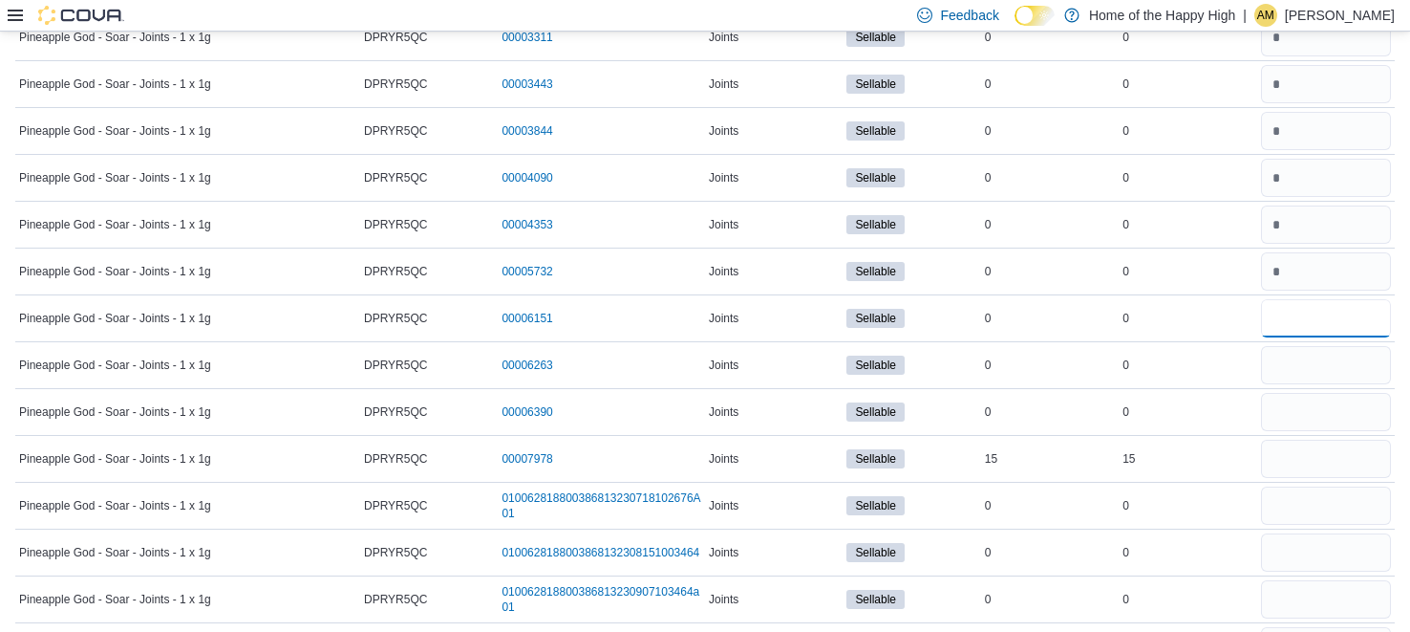
type input "*"
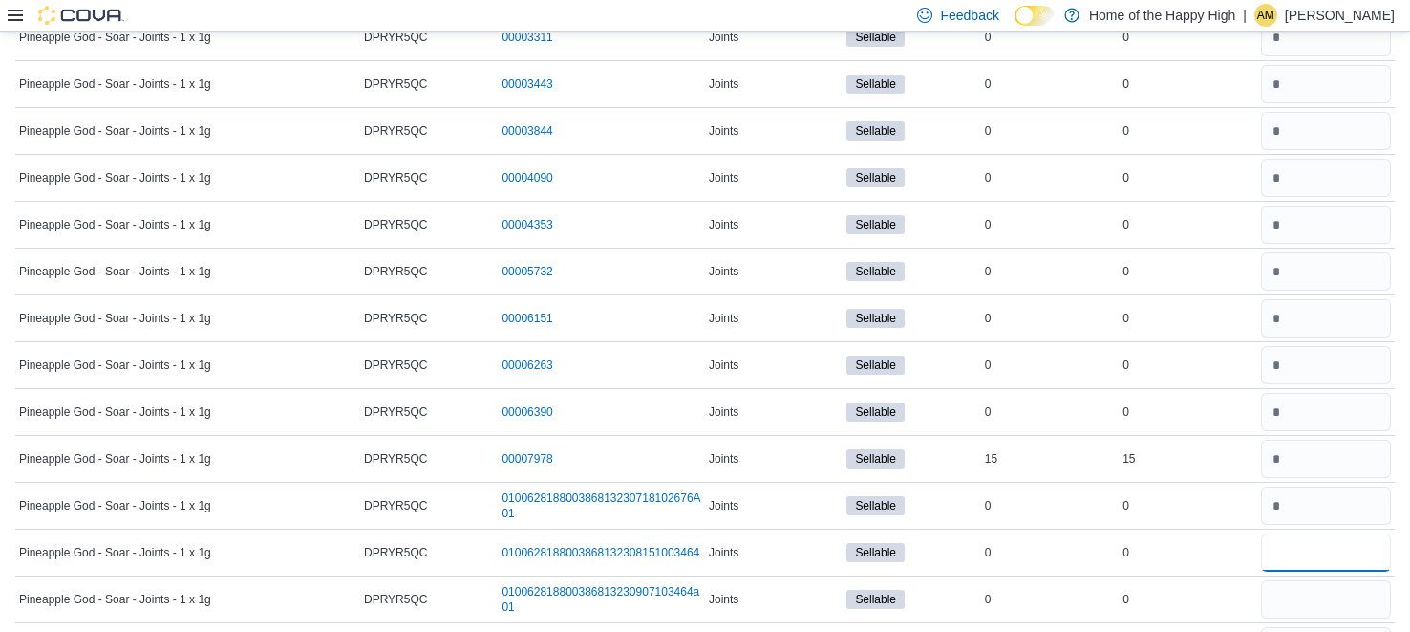
type input "*"
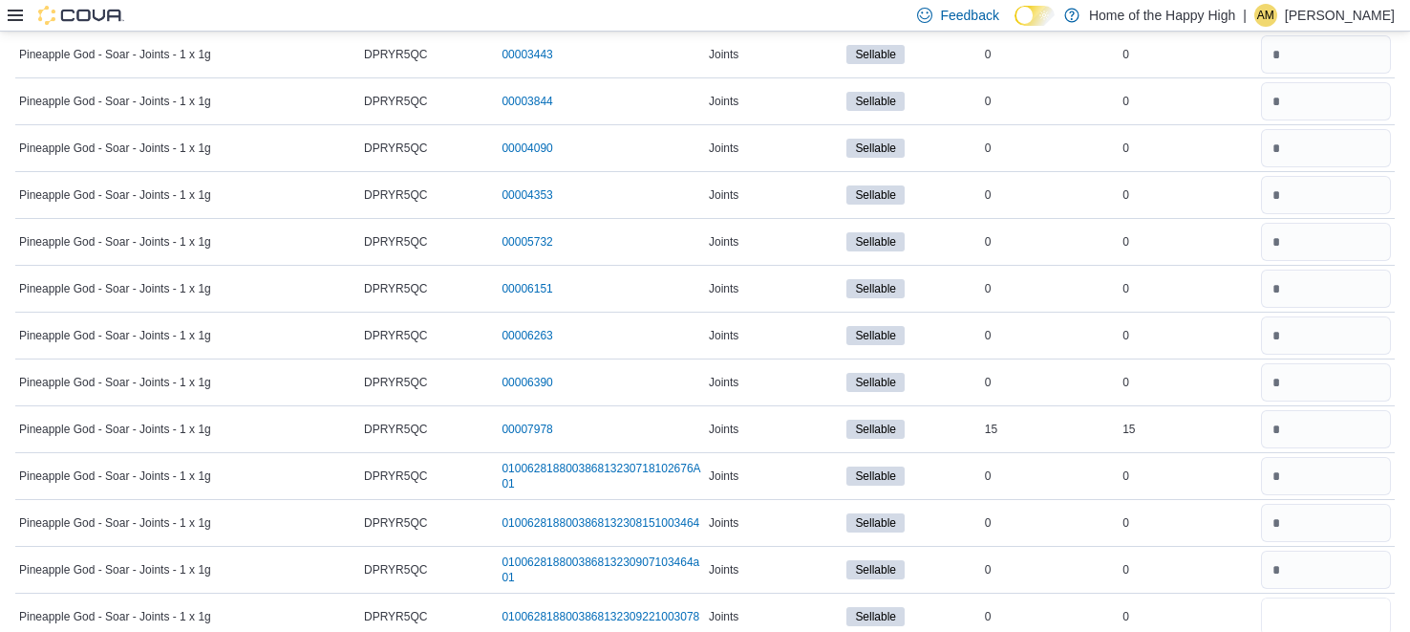
type input "*"
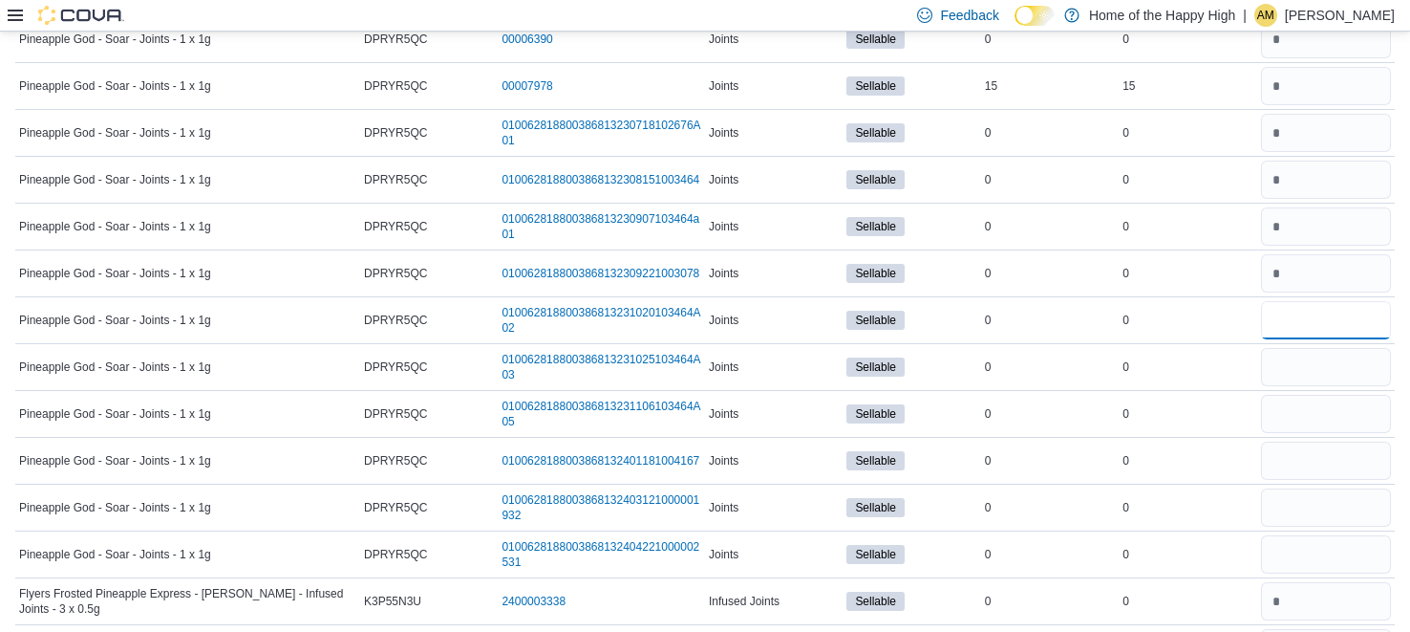
type input "*"
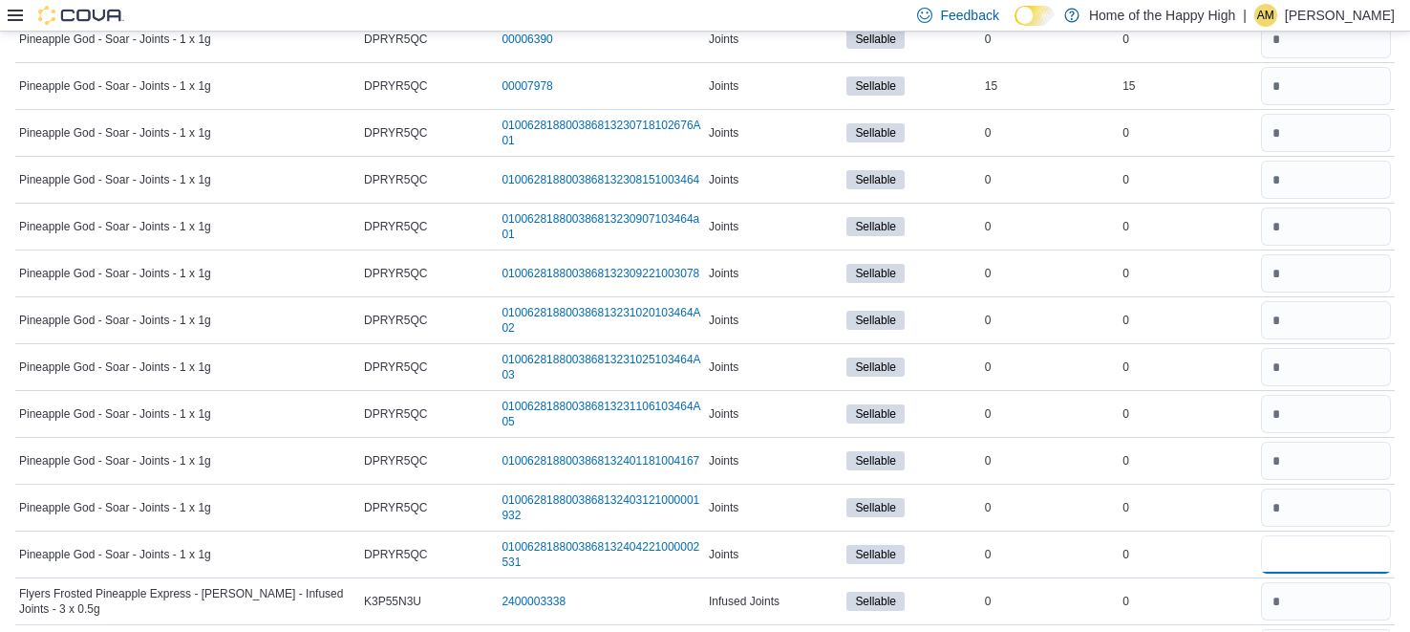
type input "*"
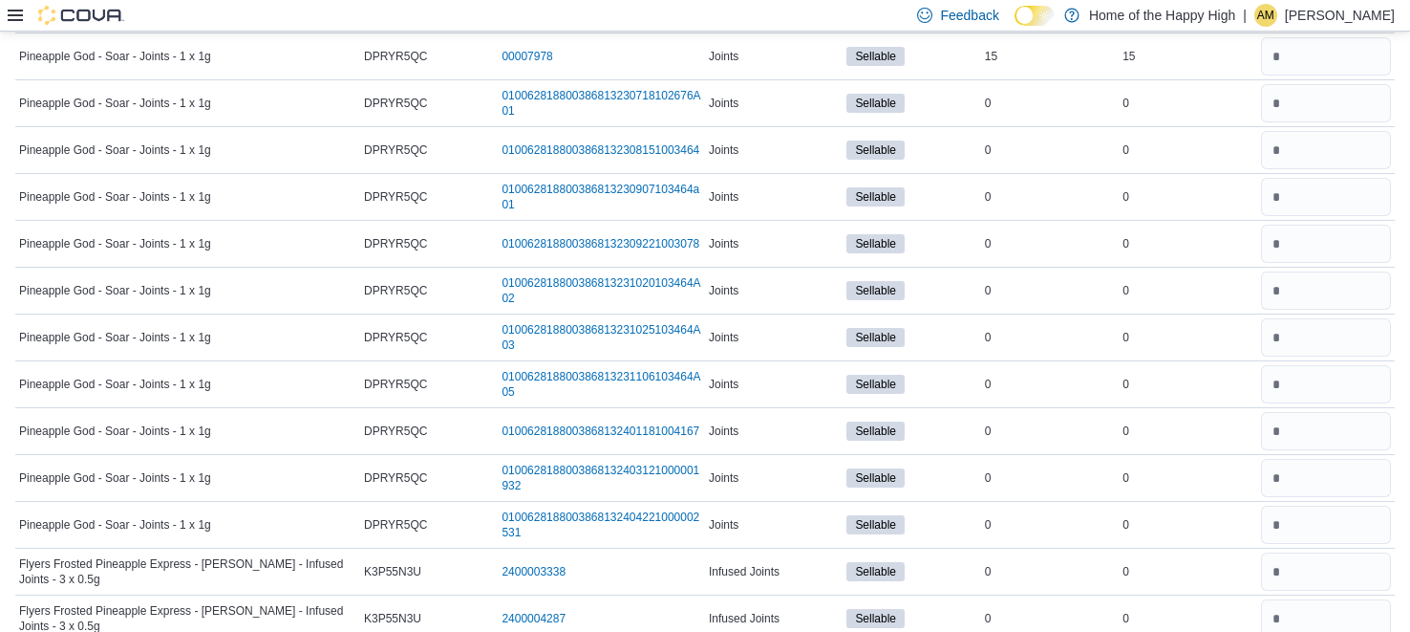
scroll to position [1105, 0]
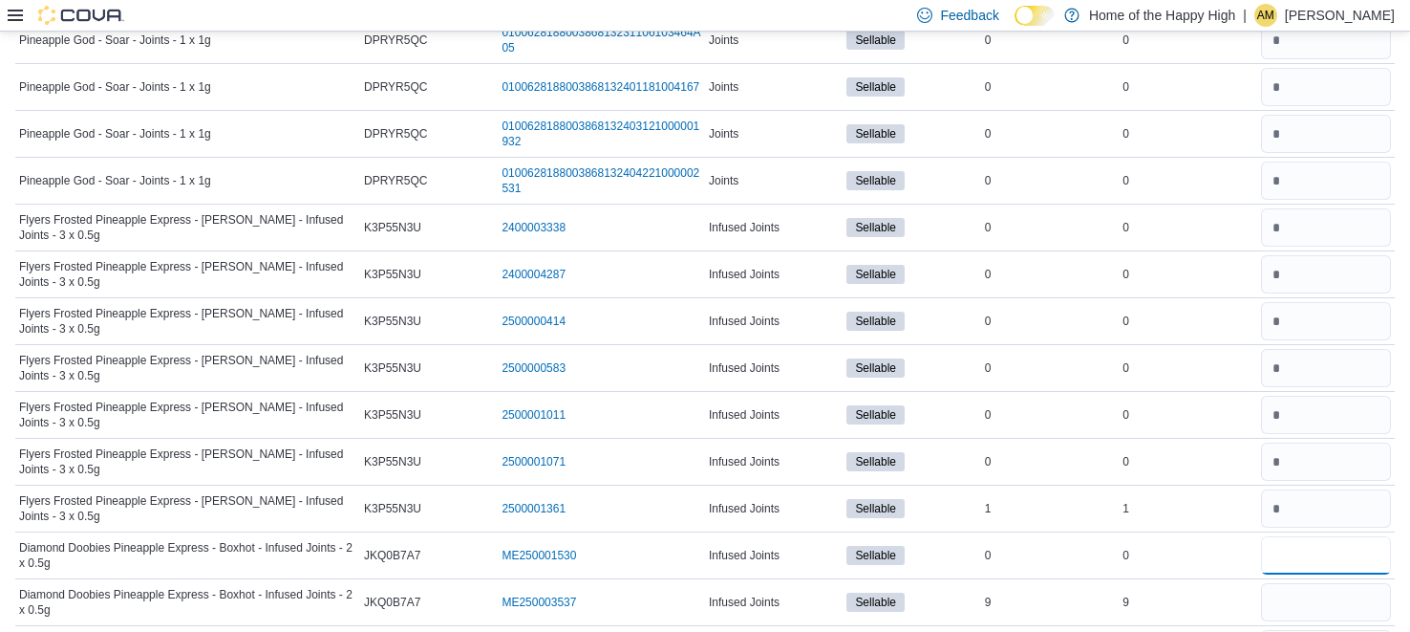
type input "*"
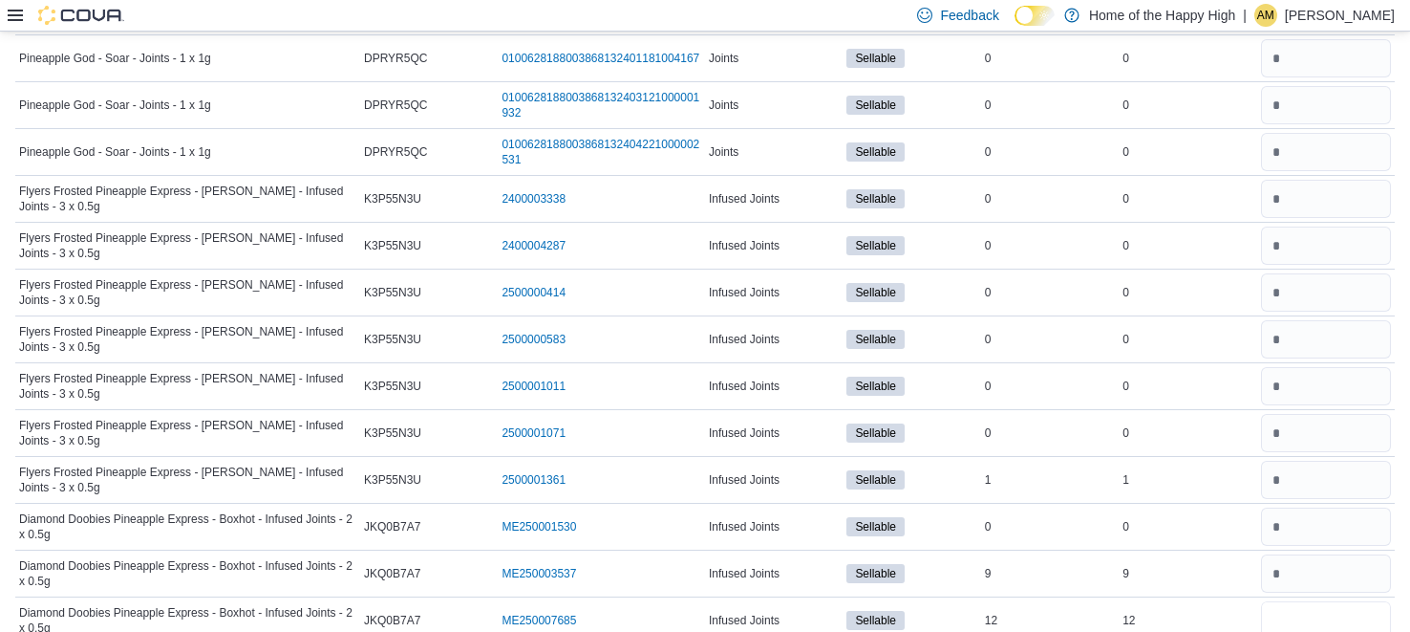
type input "*"
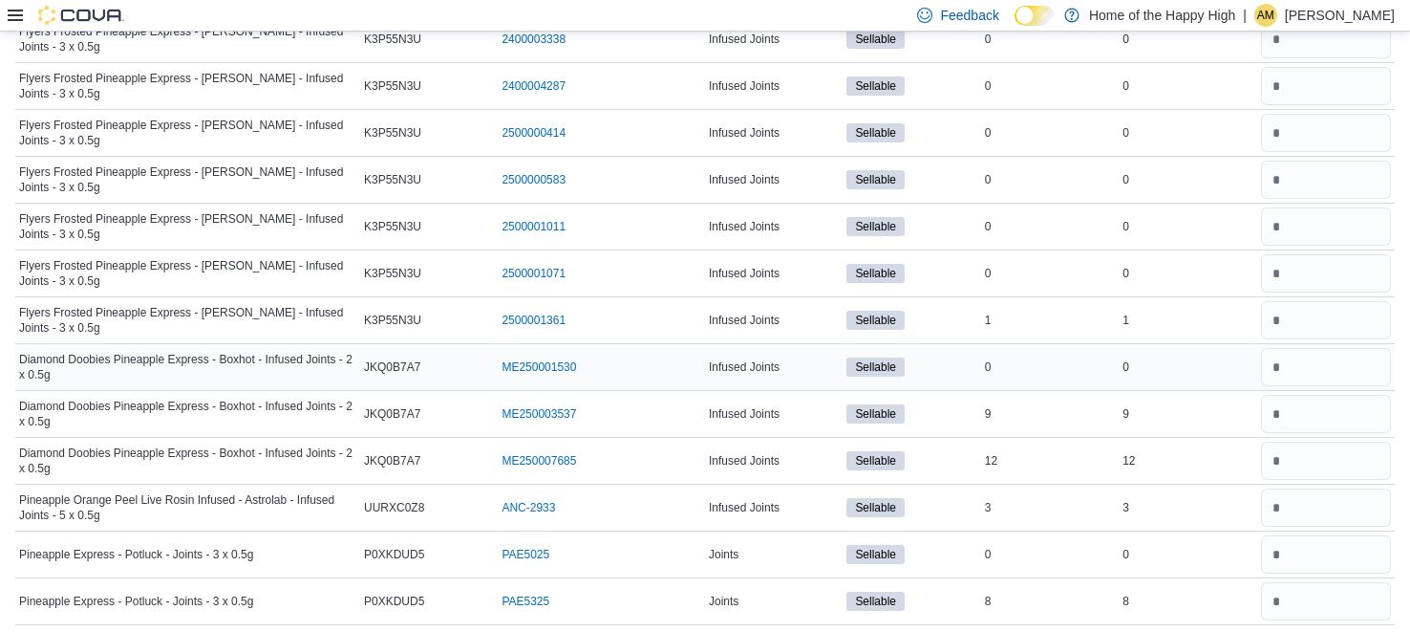
scroll to position [0, 0]
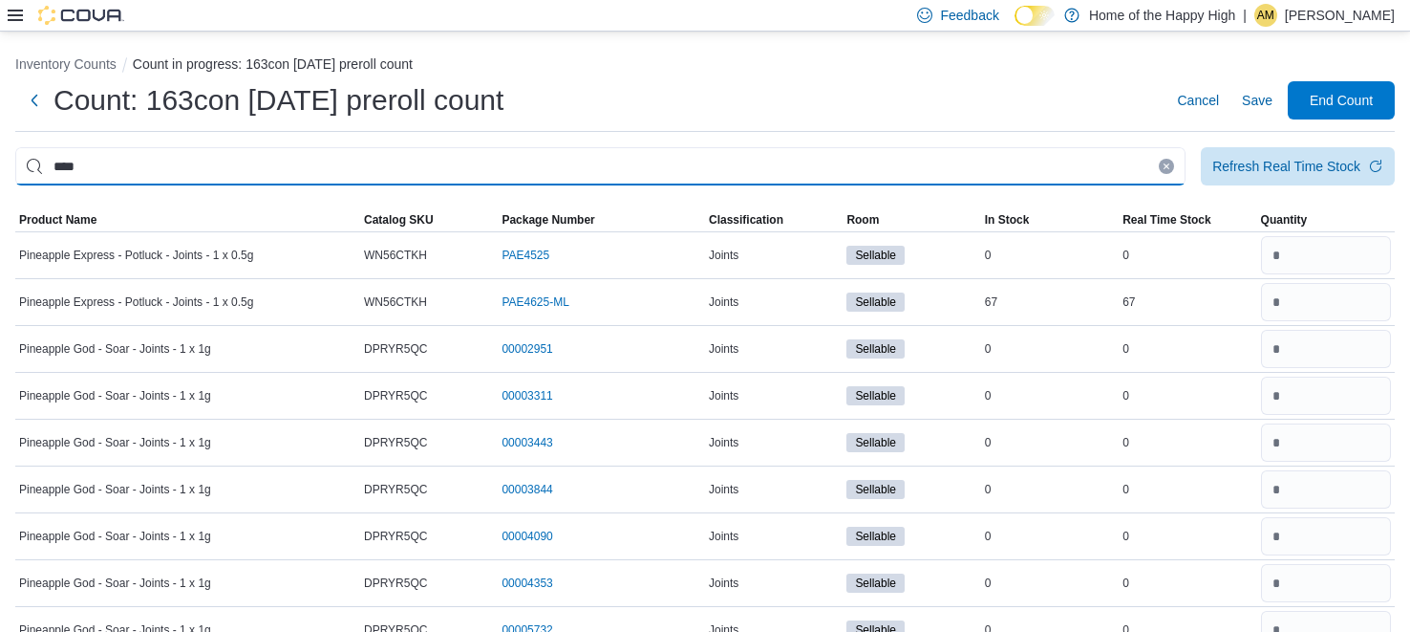
click at [867, 156] on input "****" at bounding box center [600, 166] width 1171 height 38
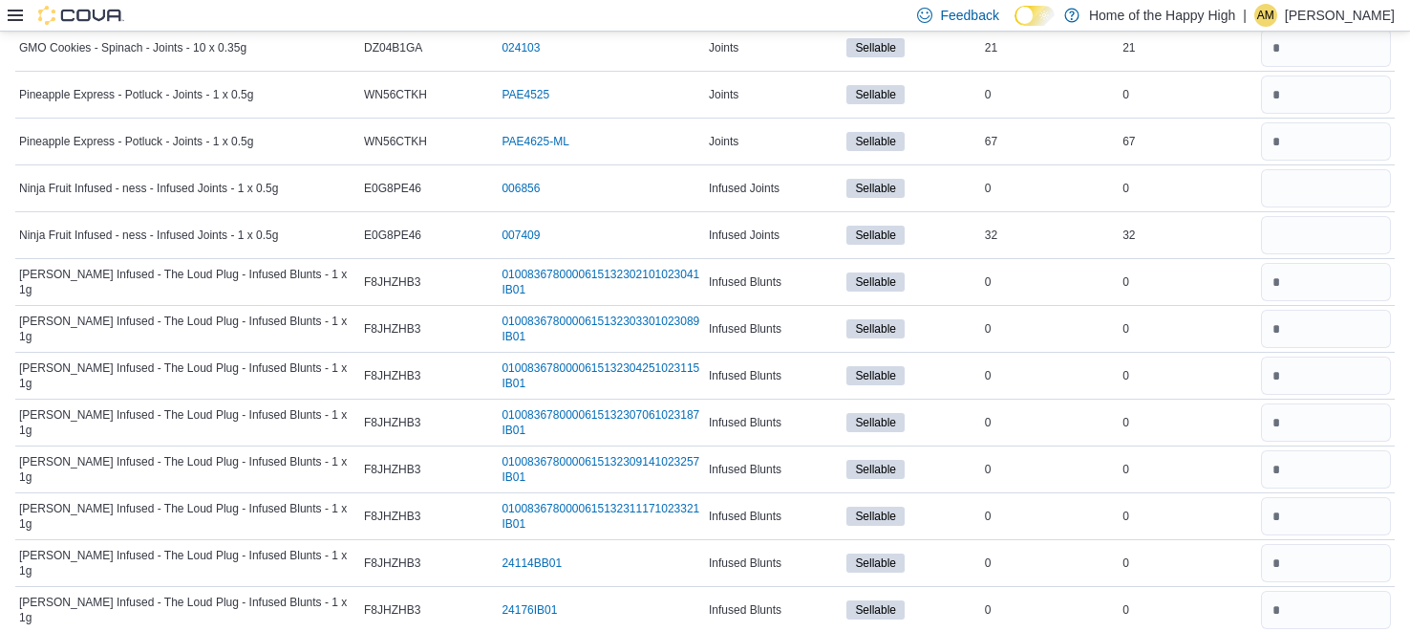
scroll to position [11207, 0]
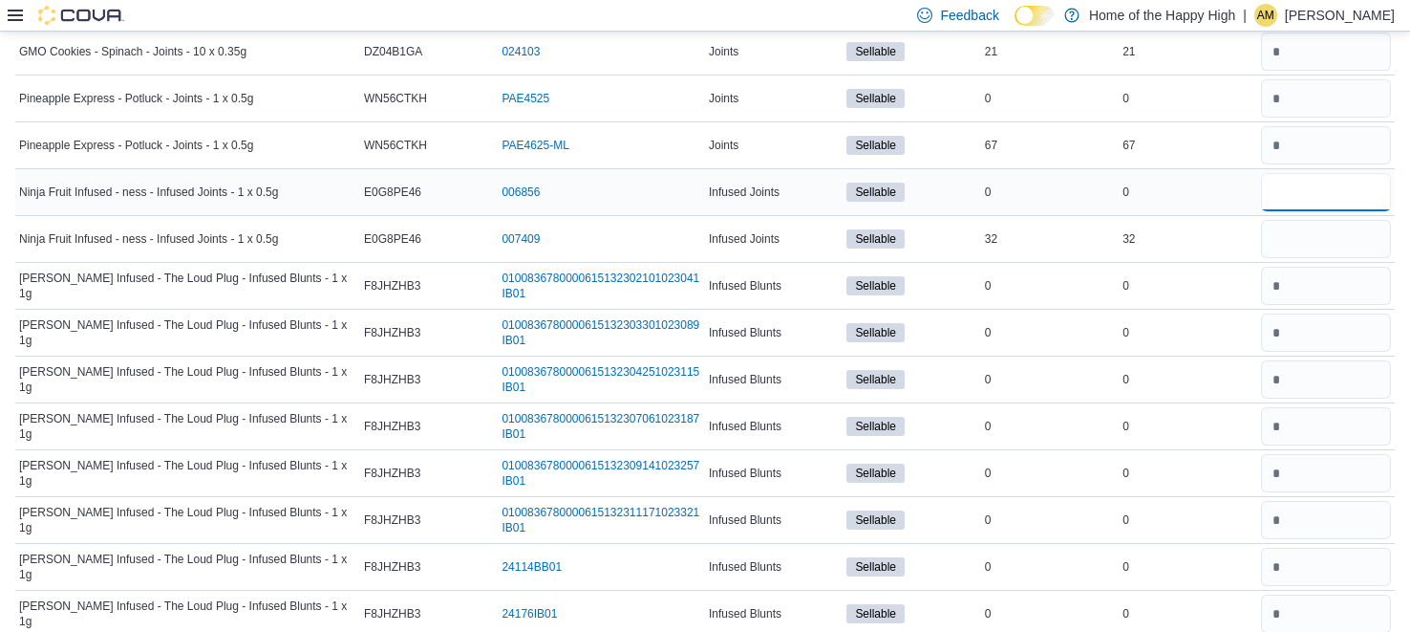
click at [1287, 173] on input "number" at bounding box center [1326, 192] width 130 height 38
type input "*"
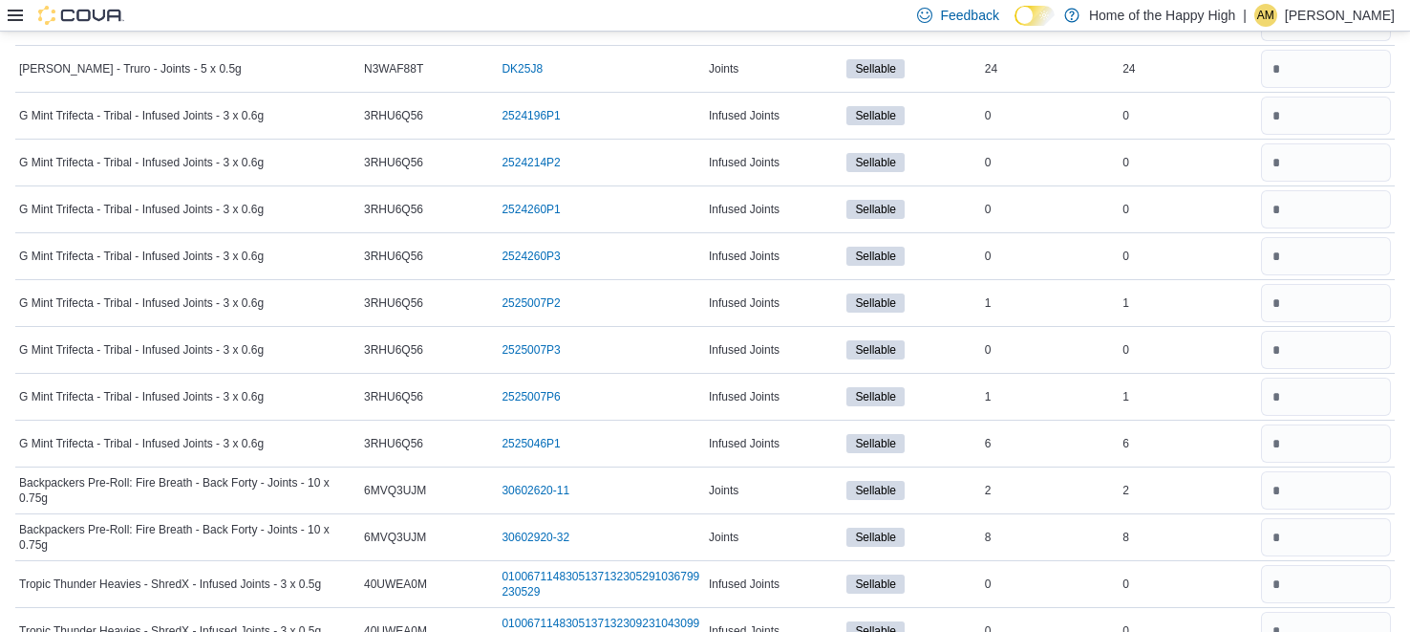
scroll to position [0, 0]
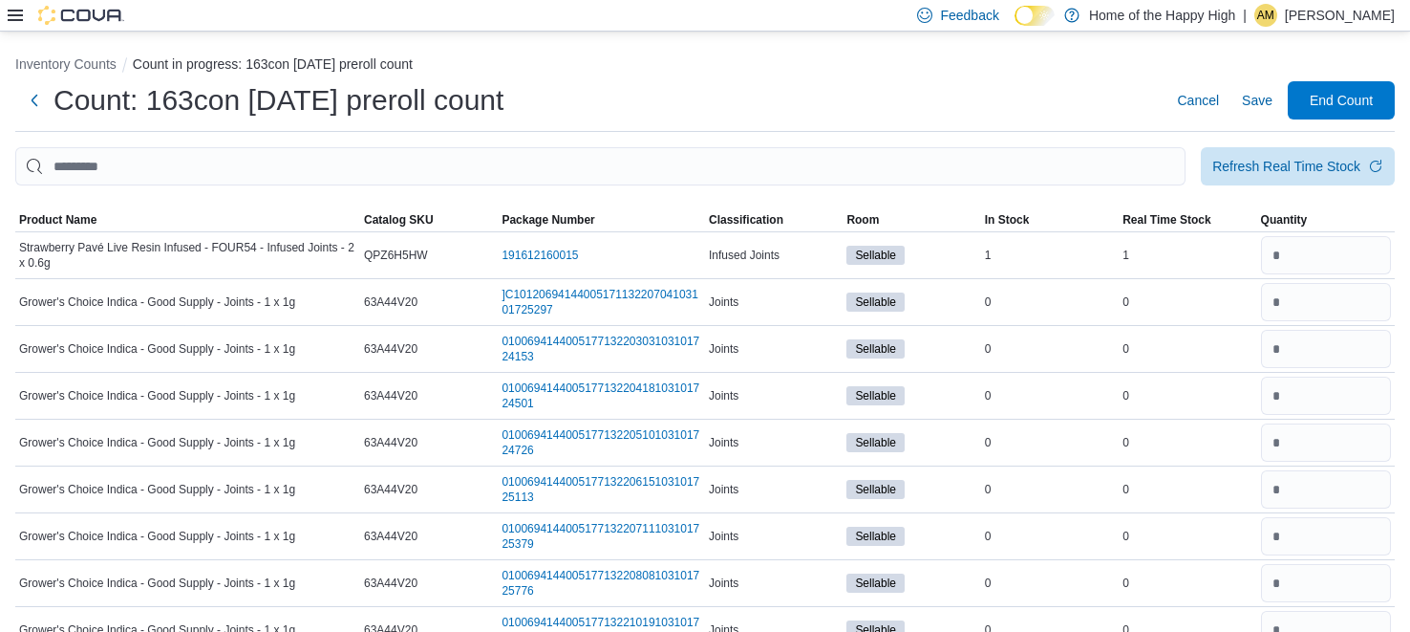
type input "*"
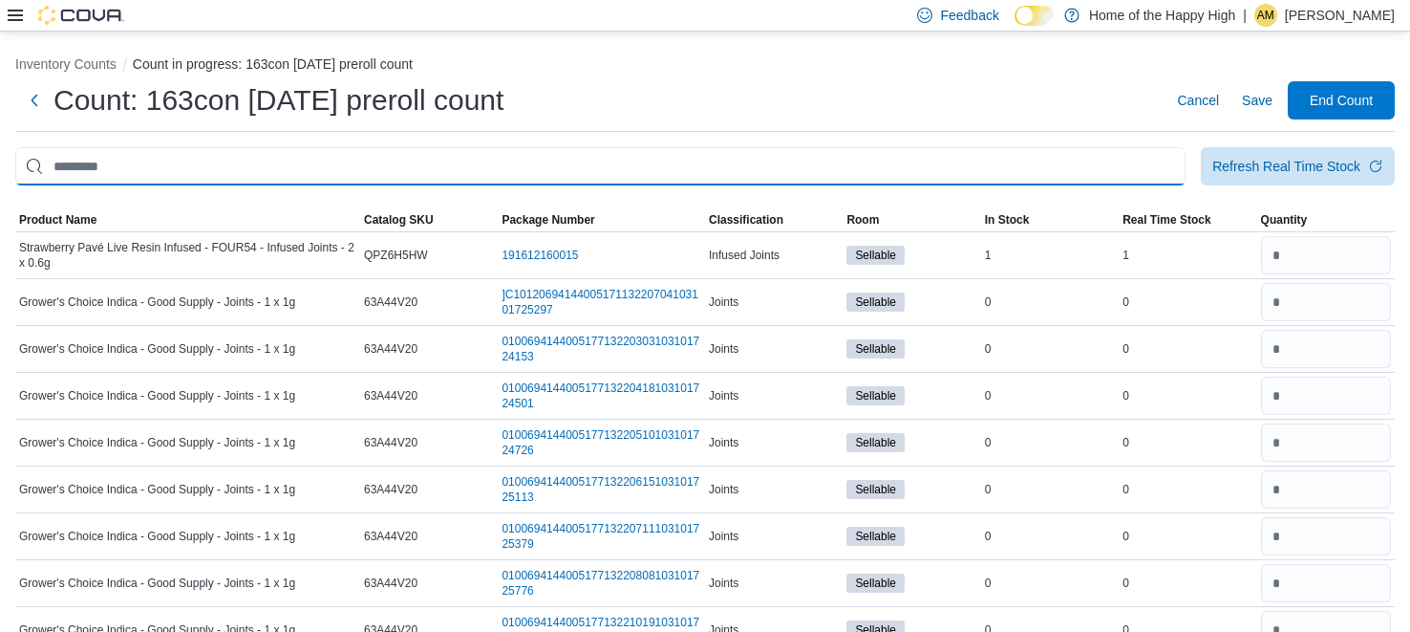
click at [950, 172] on input "This is a search bar. After typing your query, hit enter to filter the results …" at bounding box center [600, 166] width 1171 height 38
type input "****"
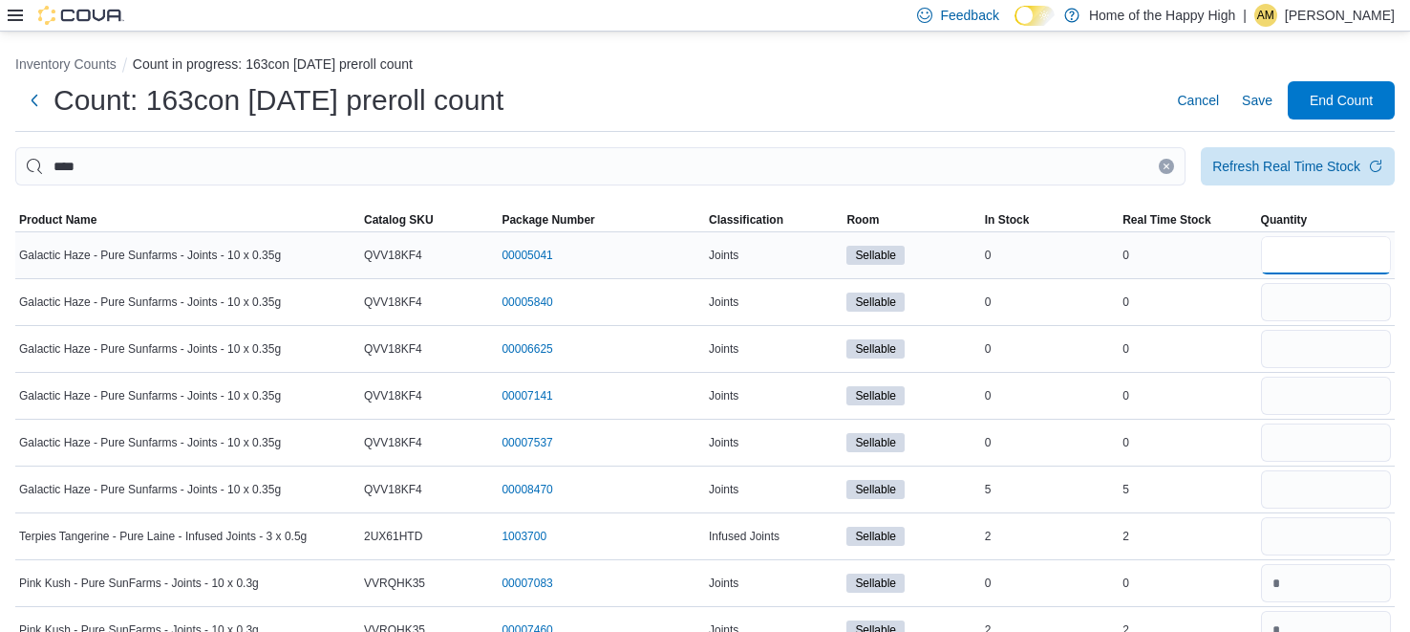
click at [1340, 252] on input "number" at bounding box center [1326, 255] width 130 height 38
type input "*"
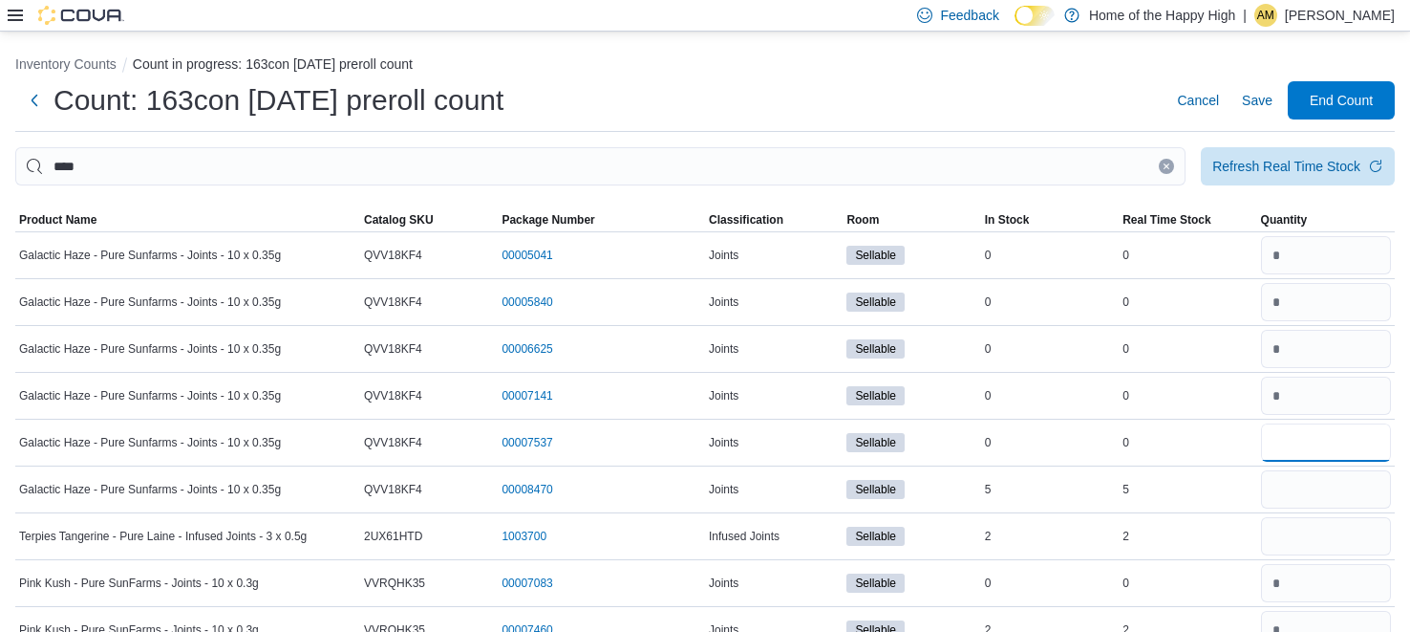
type input "*"
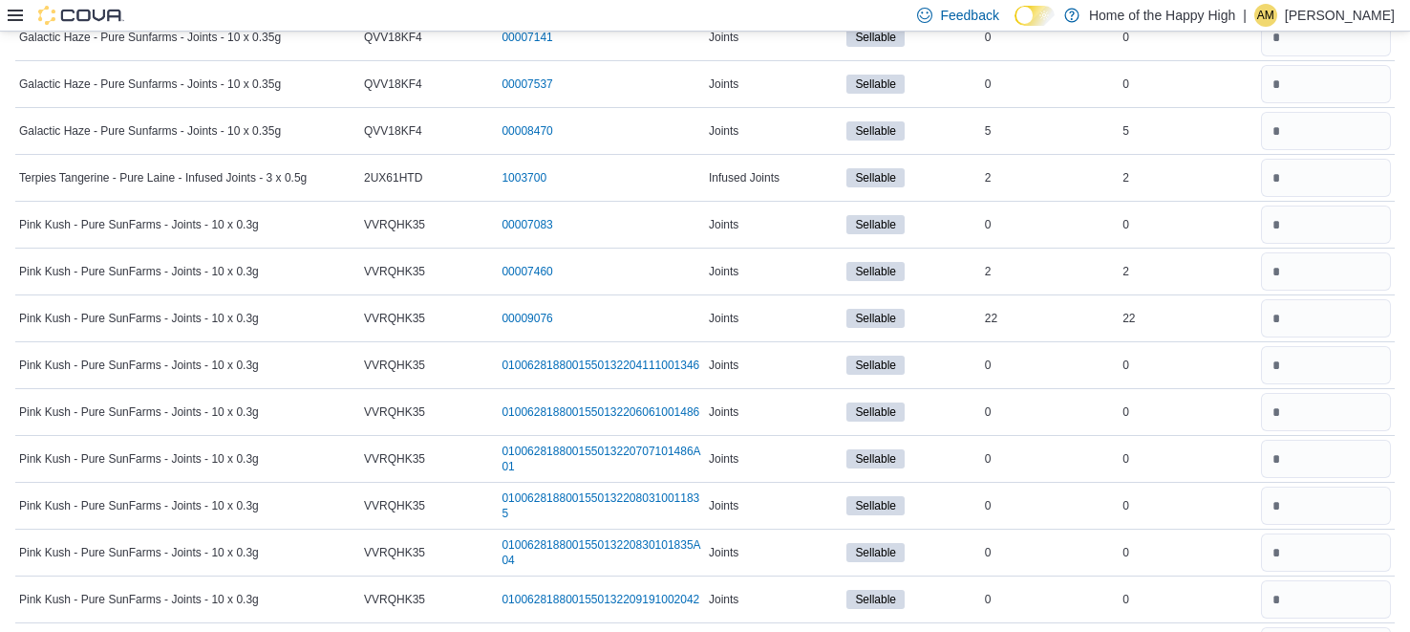
scroll to position [731, 0]
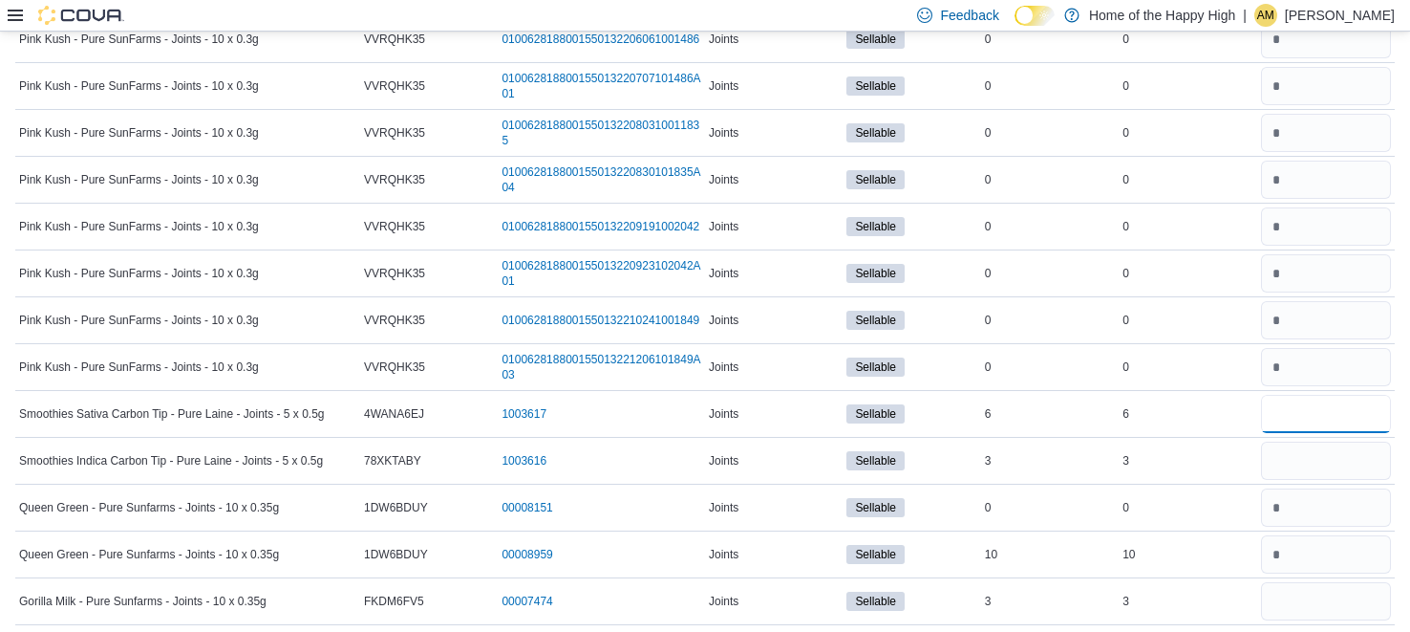
type input "*"
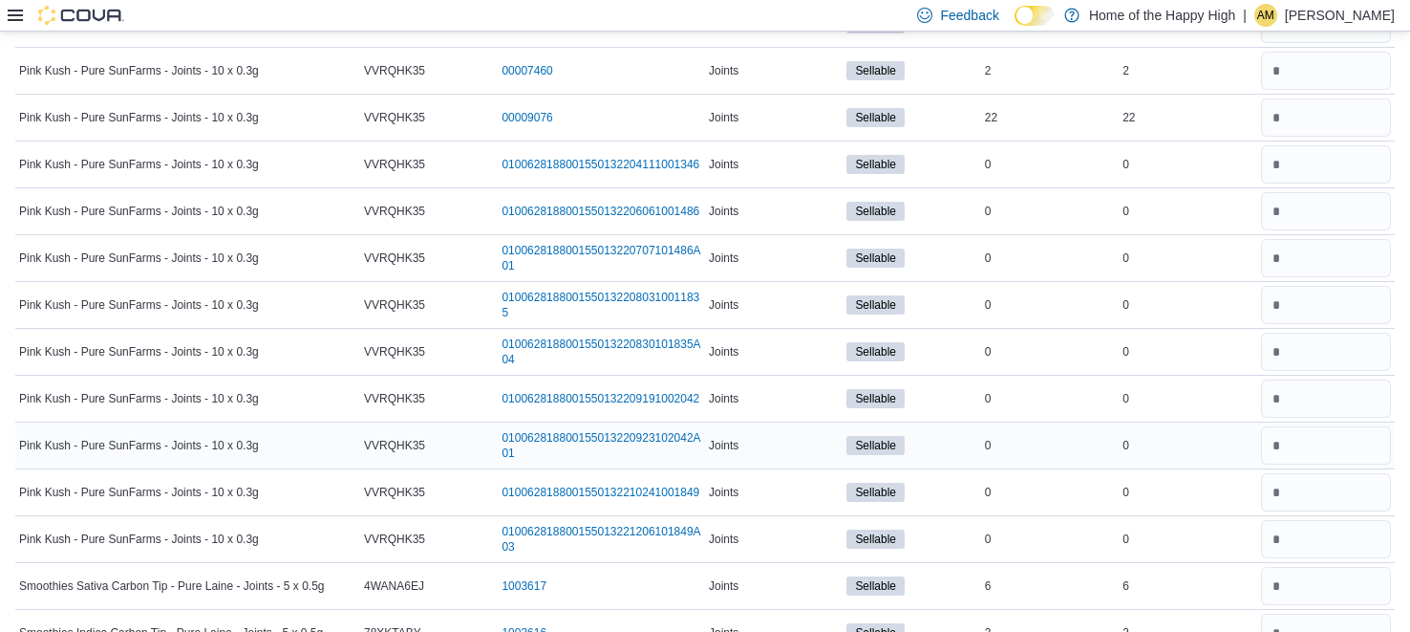
scroll to position [0, 0]
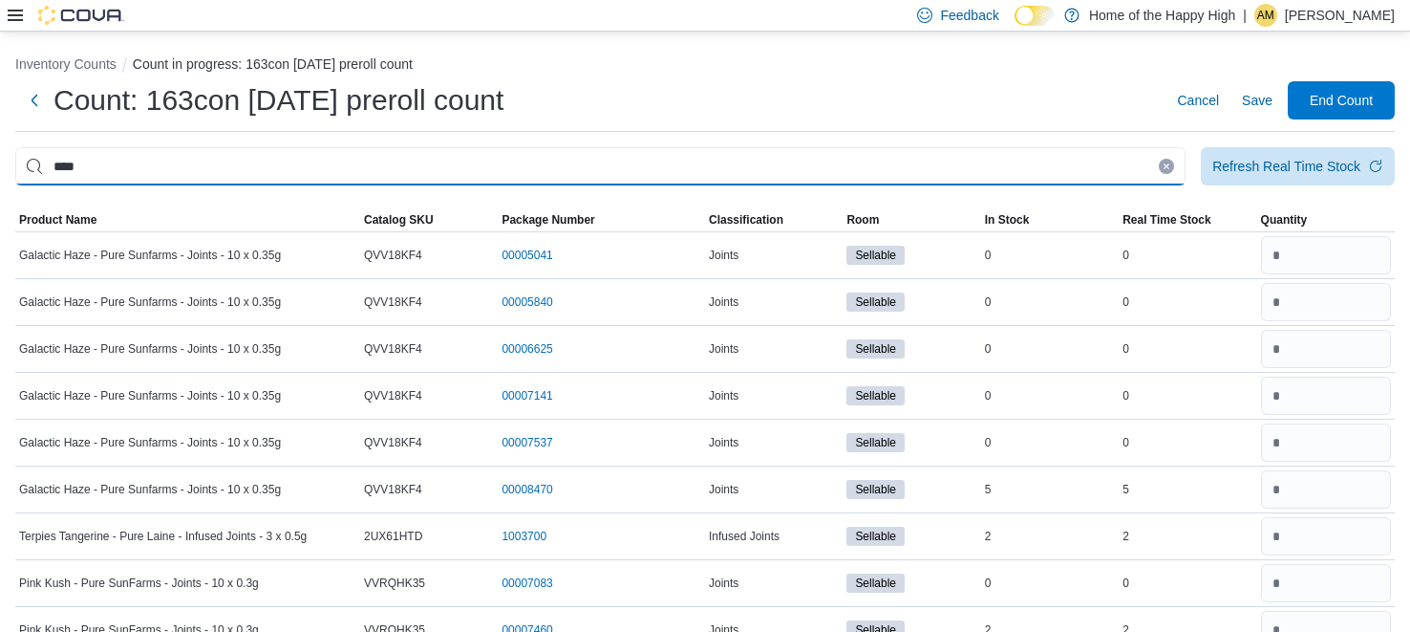
click at [1033, 169] on input "****" at bounding box center [600, 166] width 1171 height 38
type input "***"
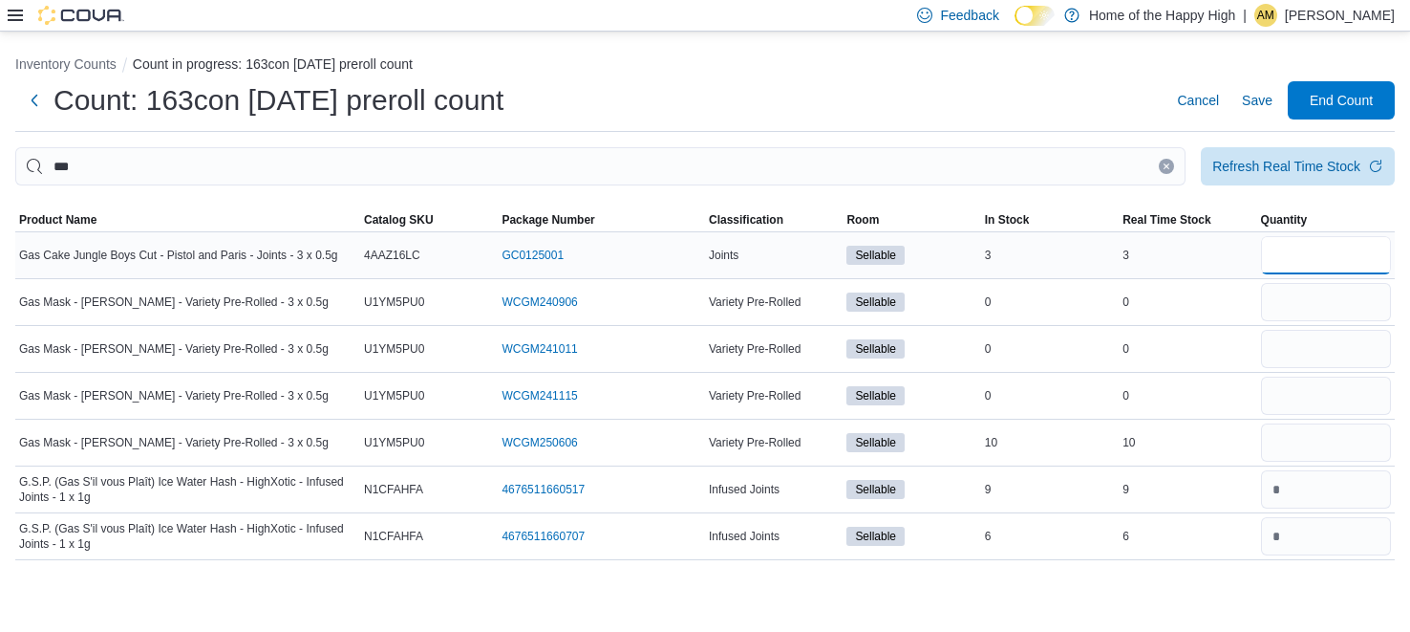
click at [1336, 261] on input "number" at bounding box center [1326, 255] width 130 height 38
type input "*"
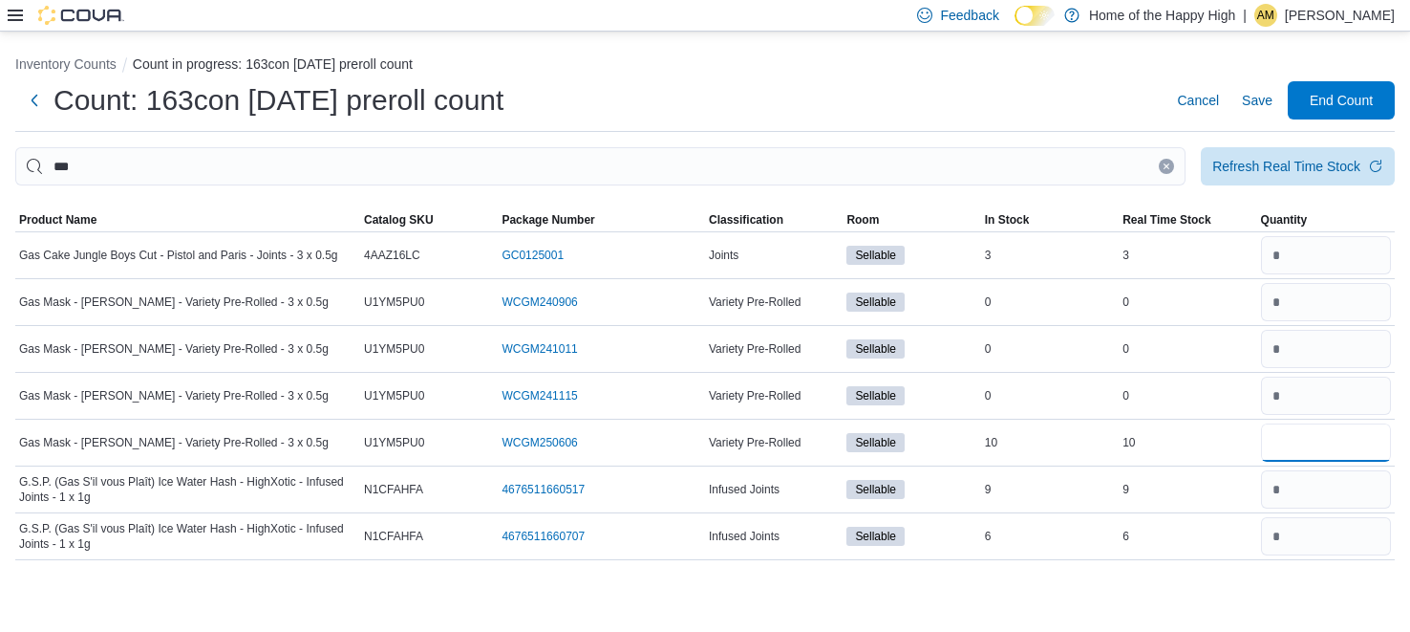
type input "*"
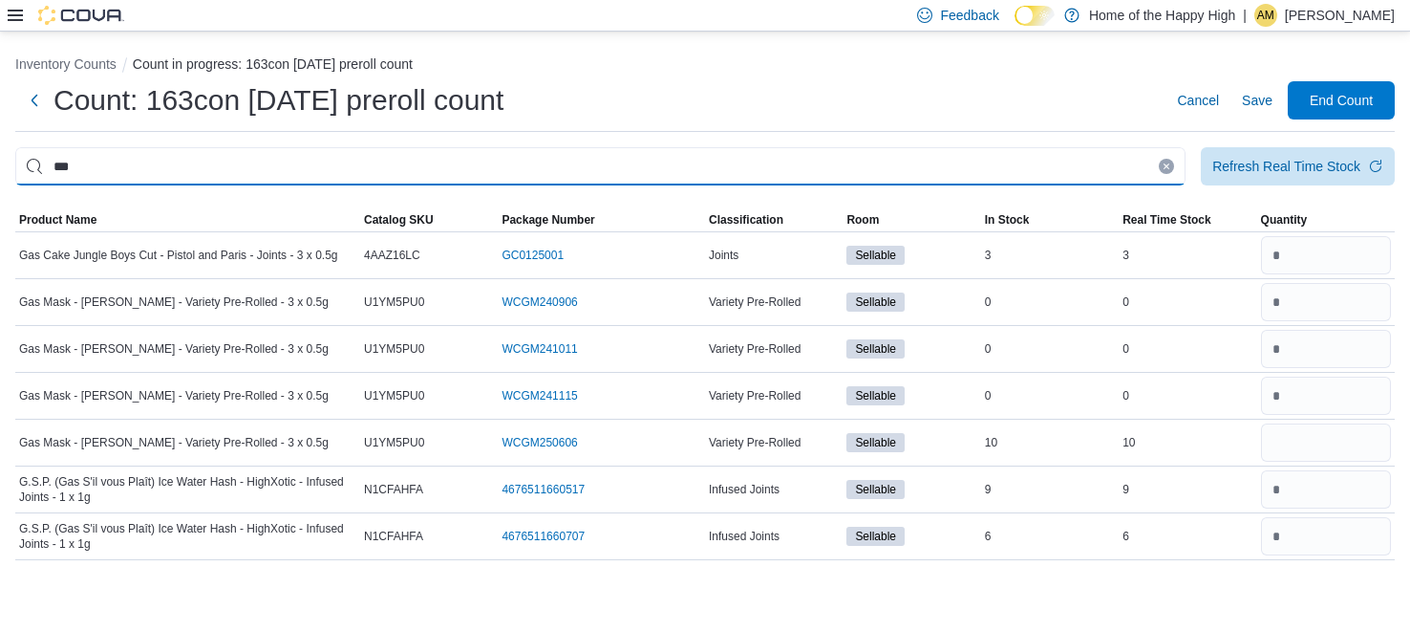
click at [1124, 175] on input "***" at bounding box center [600, 166] width 1171 height 38
type input "*****"
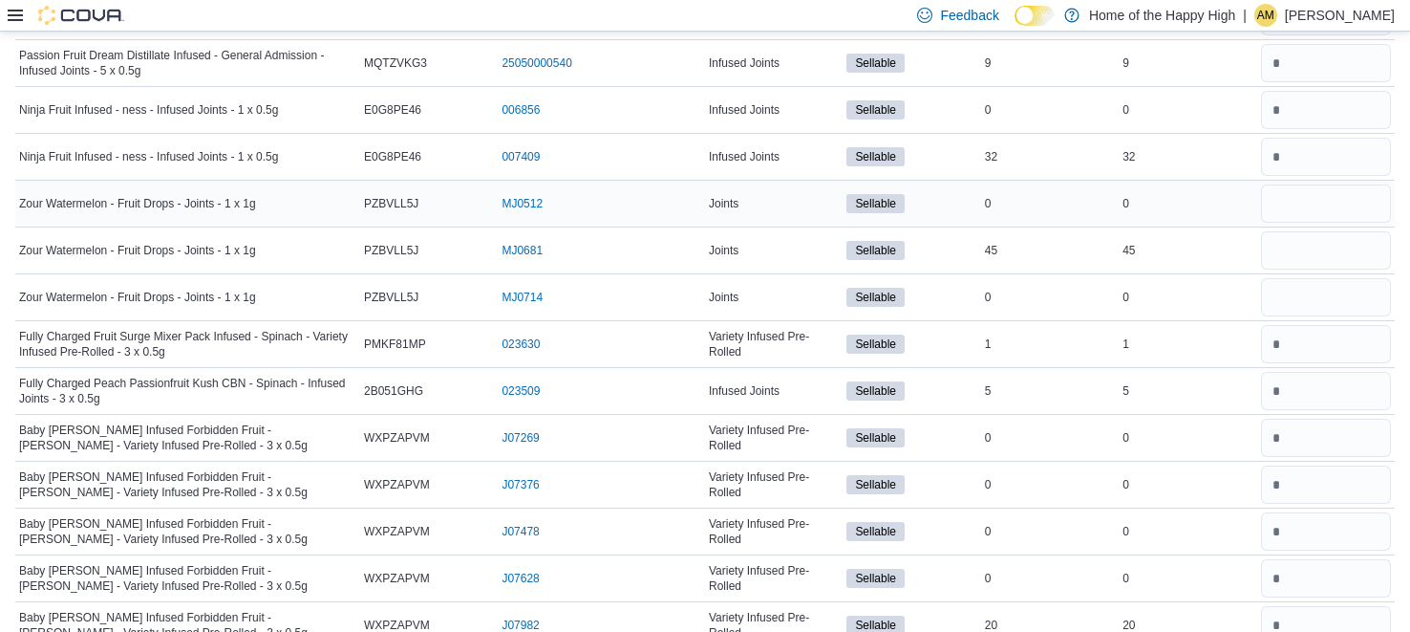
scroll to position [282, 0]
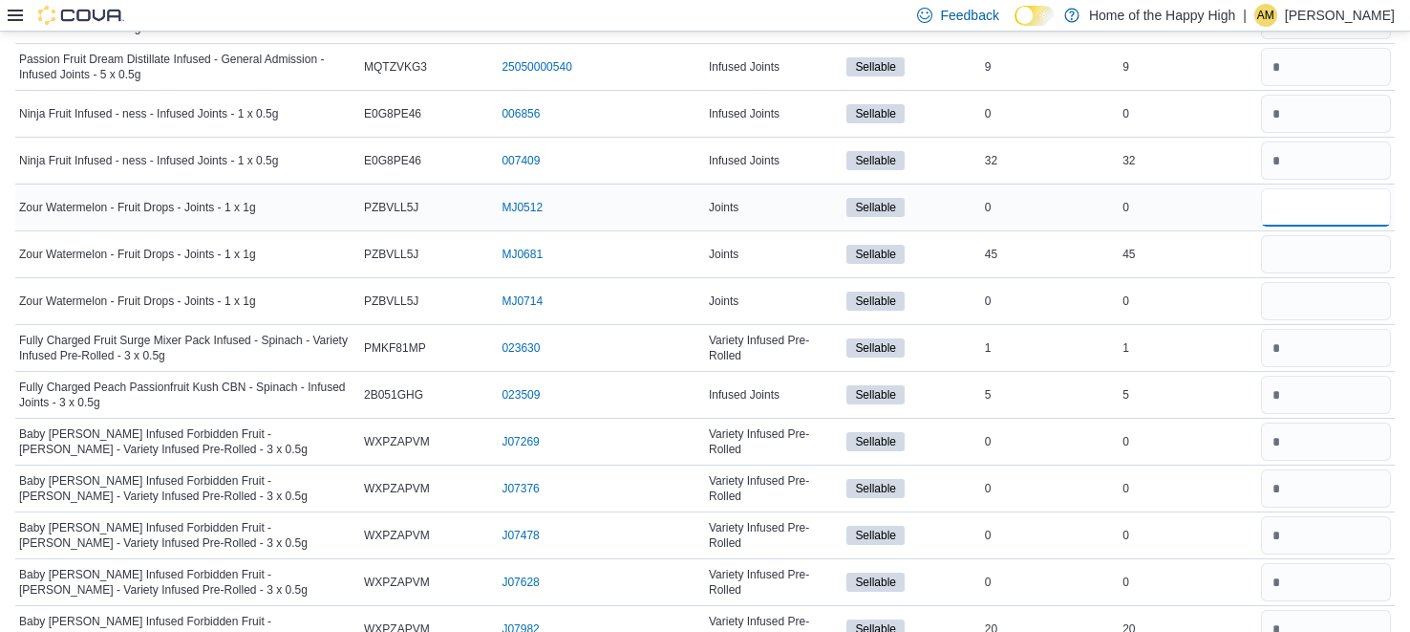
click at [1313, 204] on input "number" at bounding box center [1326, 207] width 130 height 38
type input "*"
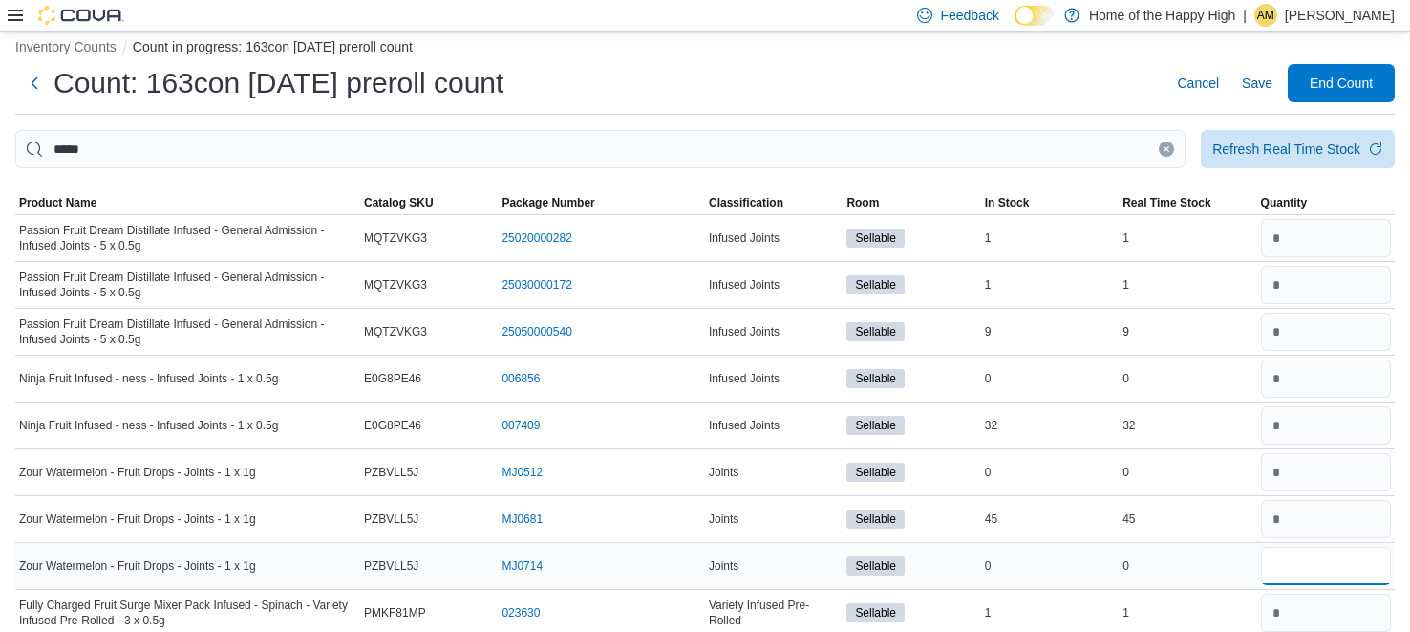
scroll to position [0, 0]
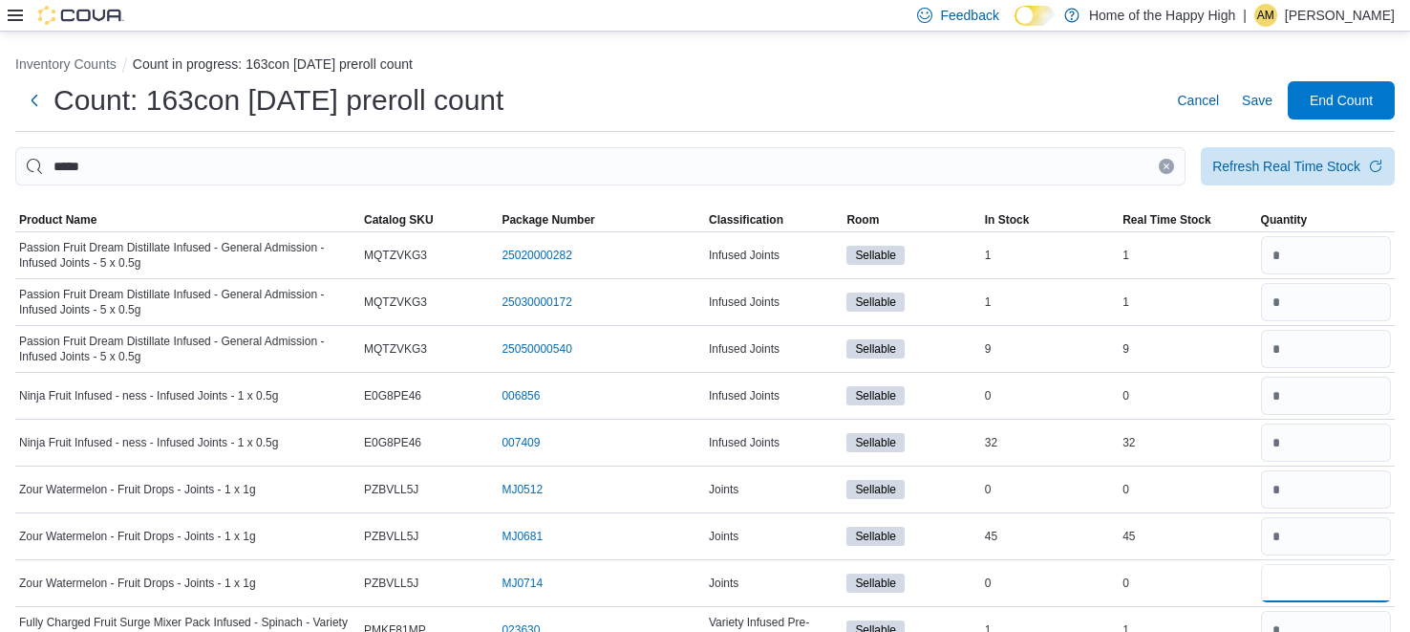
type input "*"
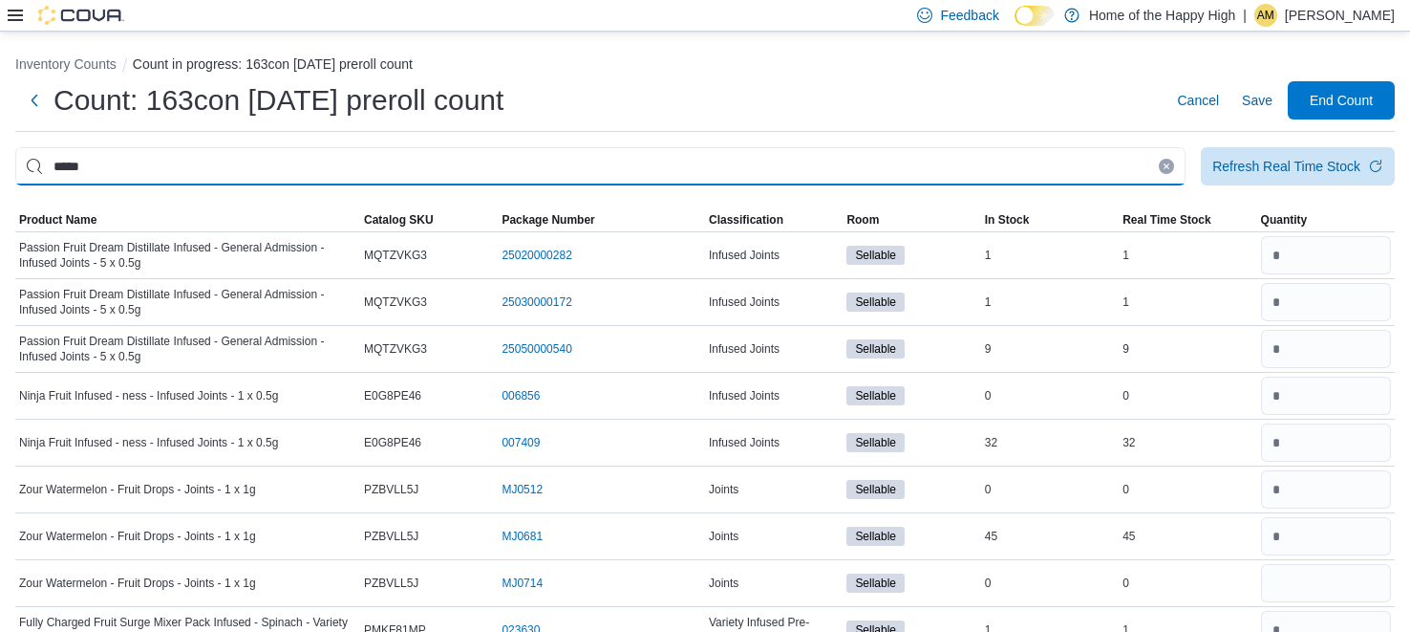
click at [943, 162] on input "*****" at bounding box center [600, 166] width 1171 height 38
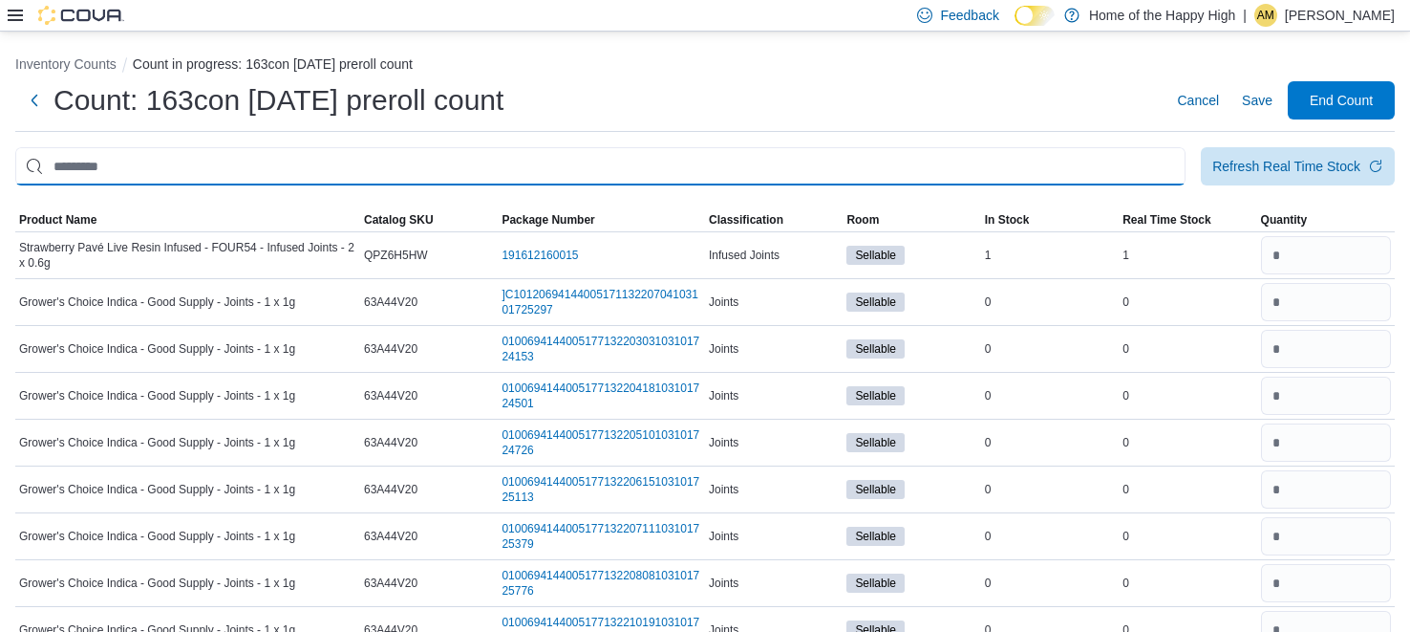
click at [422, 169] on input "This is a search bar. After typing your query, hit enter to filter the results …" at bounding box center [600, 166] width 1171 height 38
type input "****"
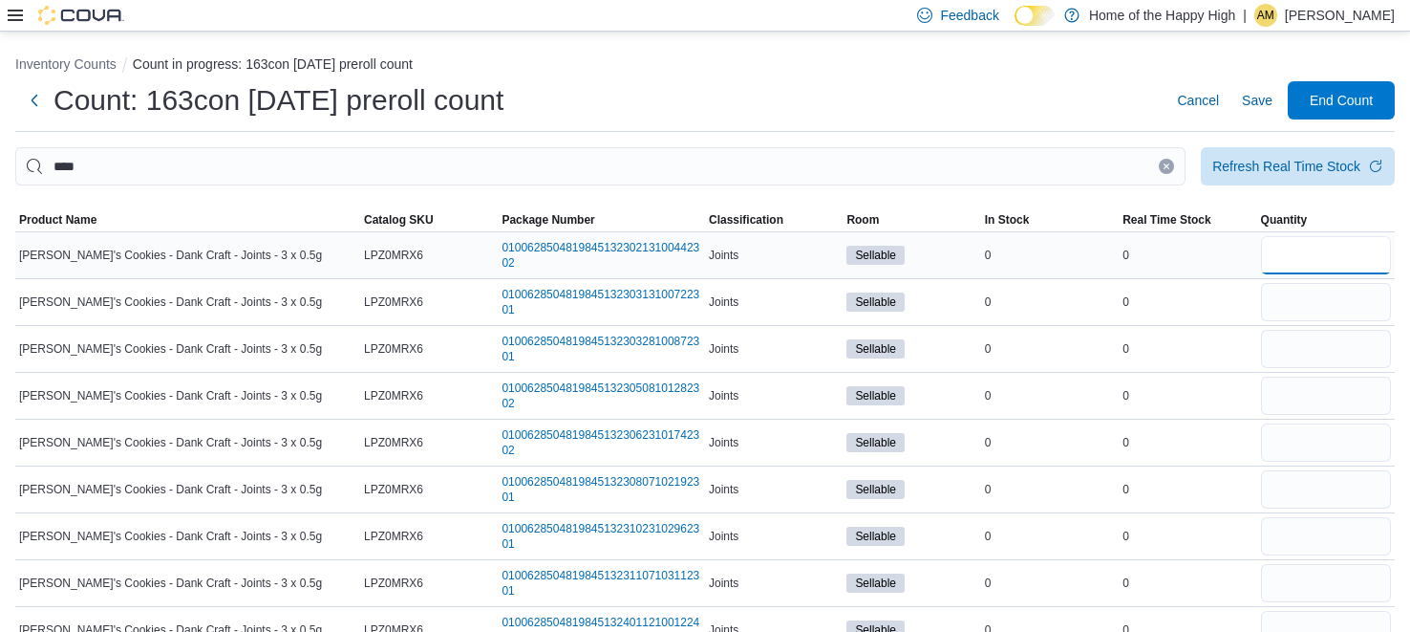
click at [1342, 243] on input "number" at bounding box center [1326, 255] width 130 height 38
type input "*"
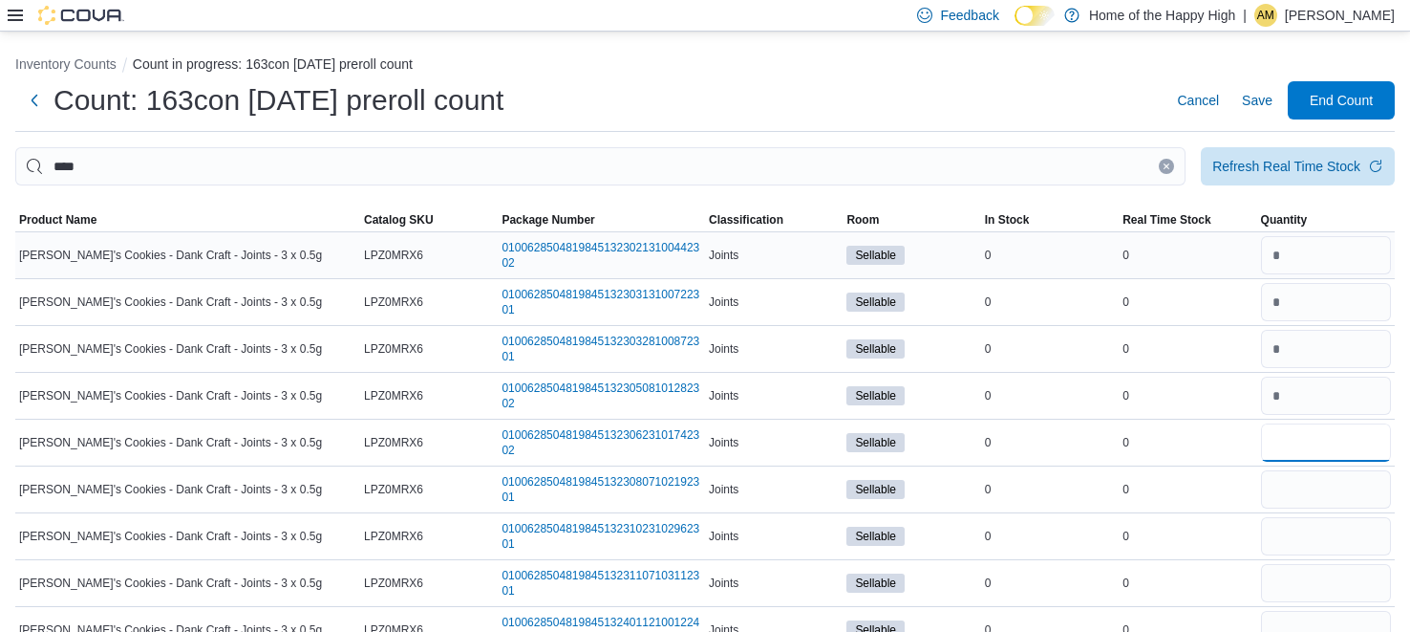
type input "*"
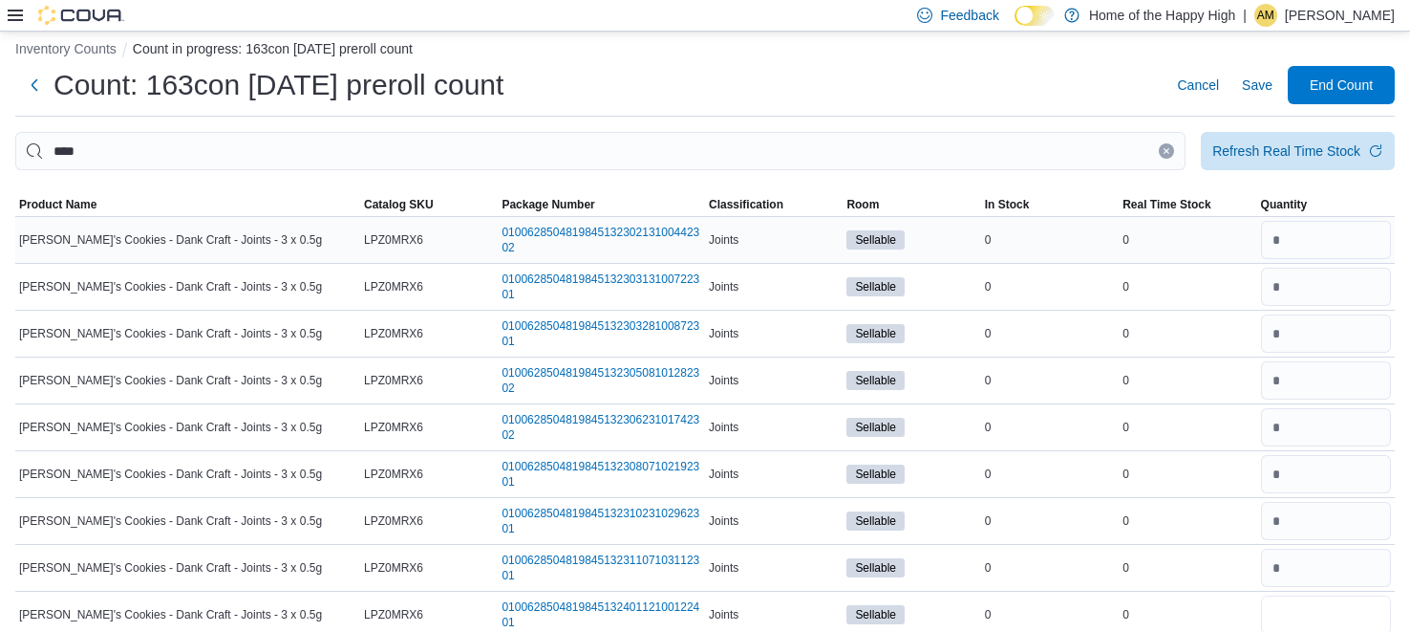
type input "*"
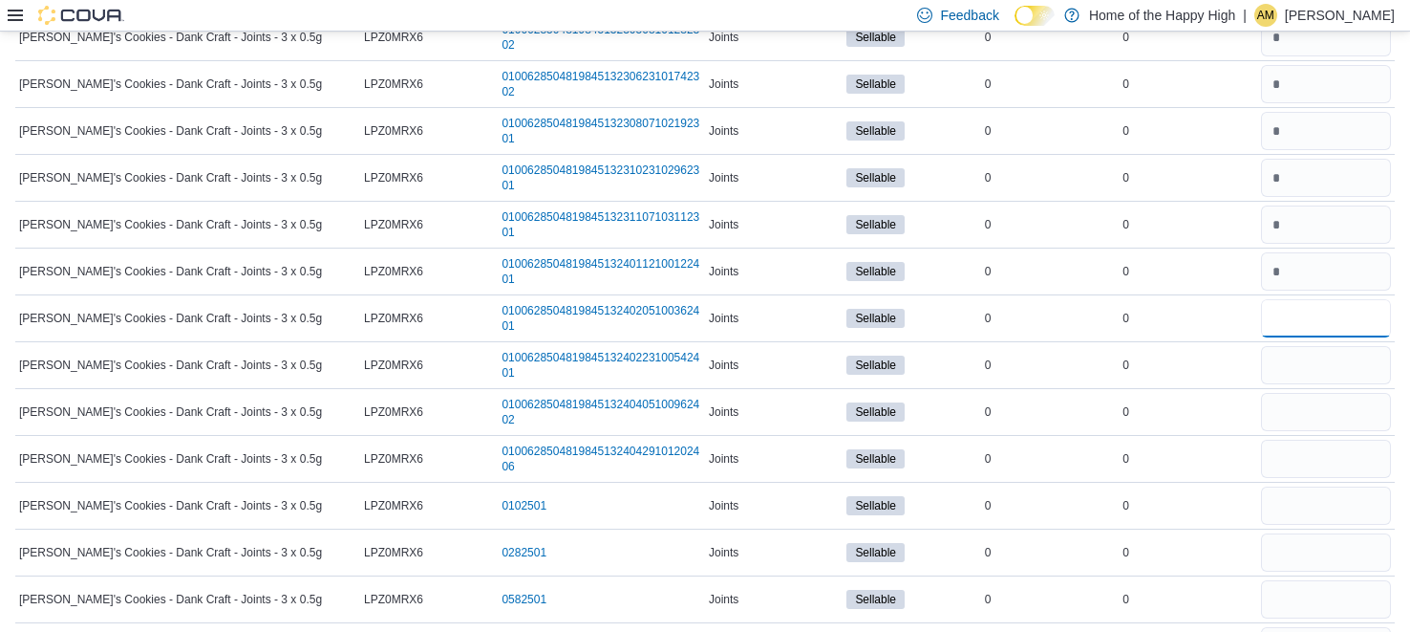
type input "*"
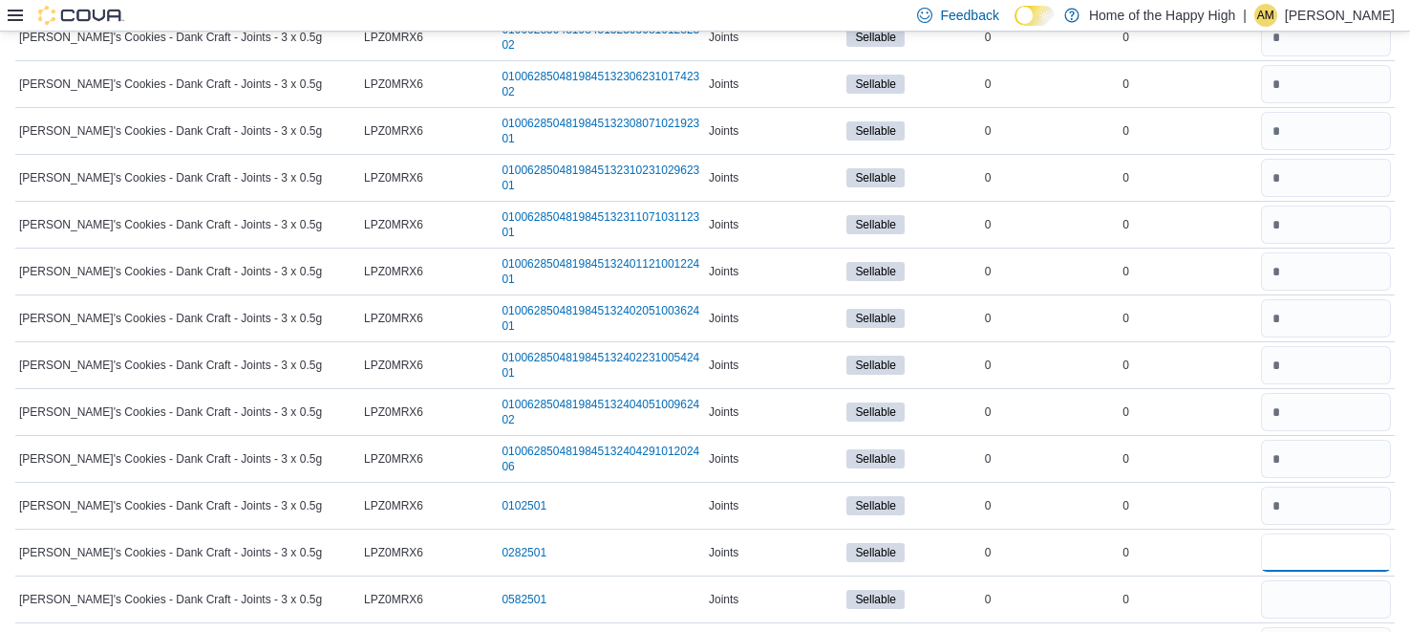
type input "*"
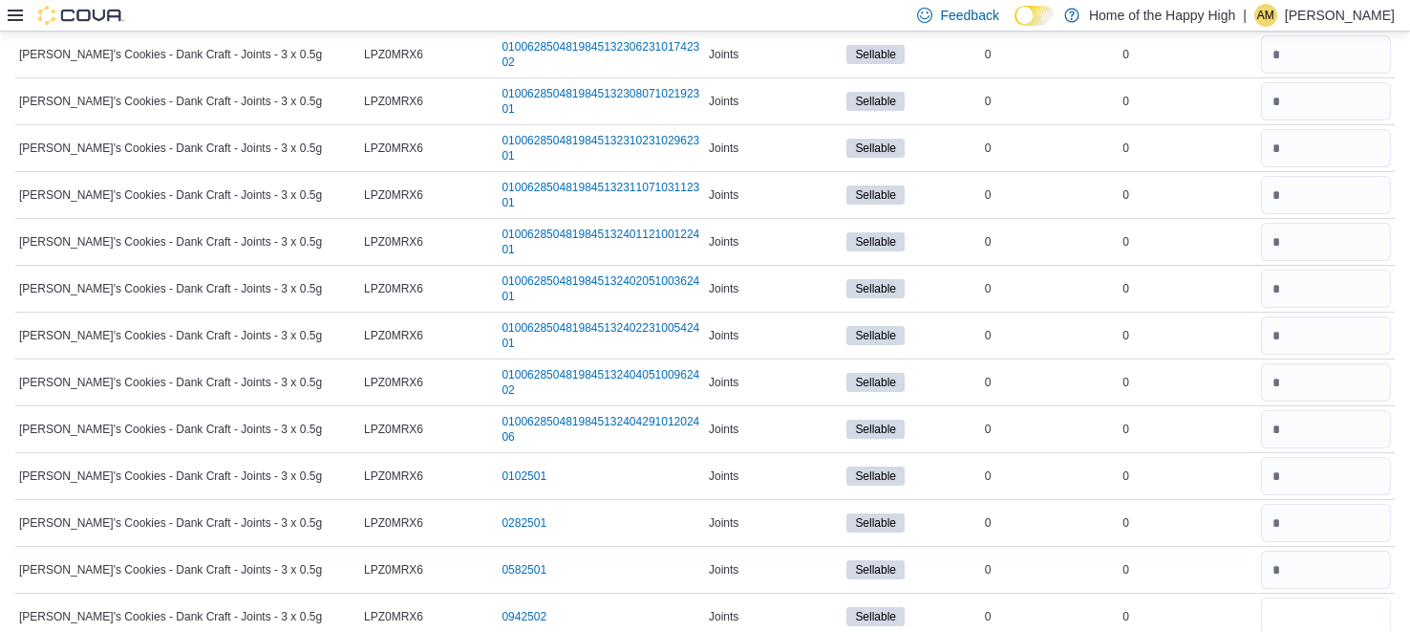
type input "*"
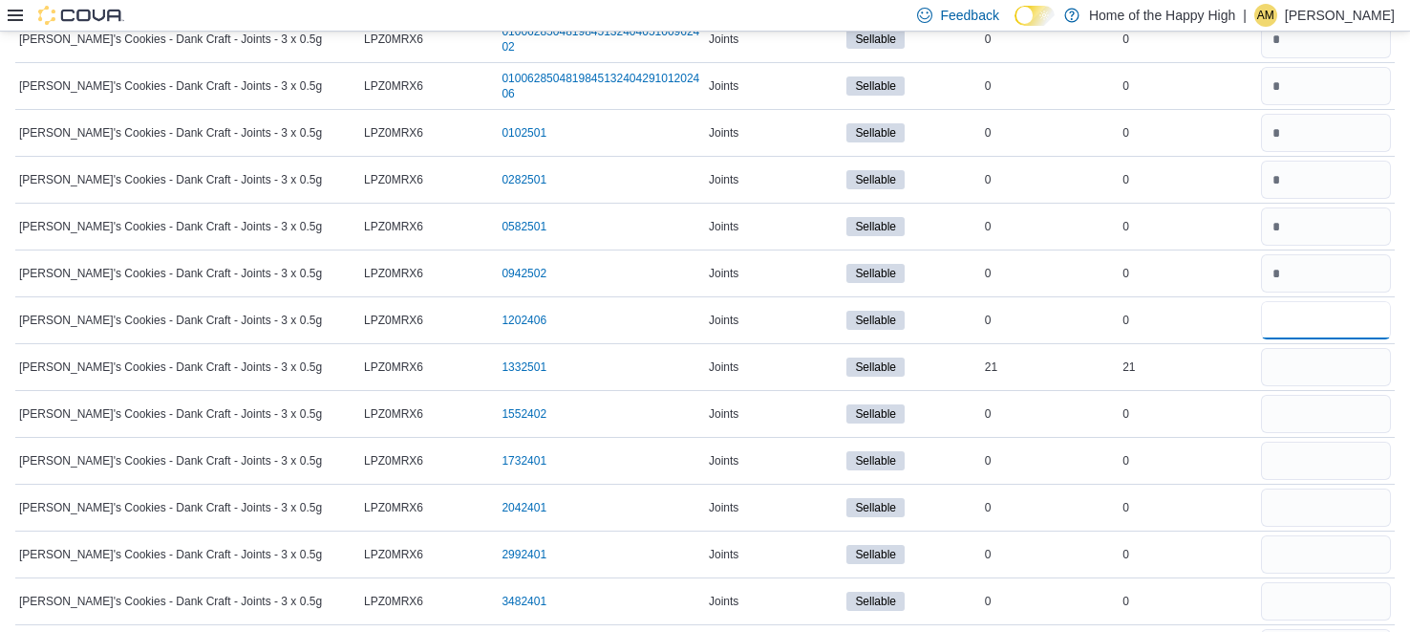
type input "*"
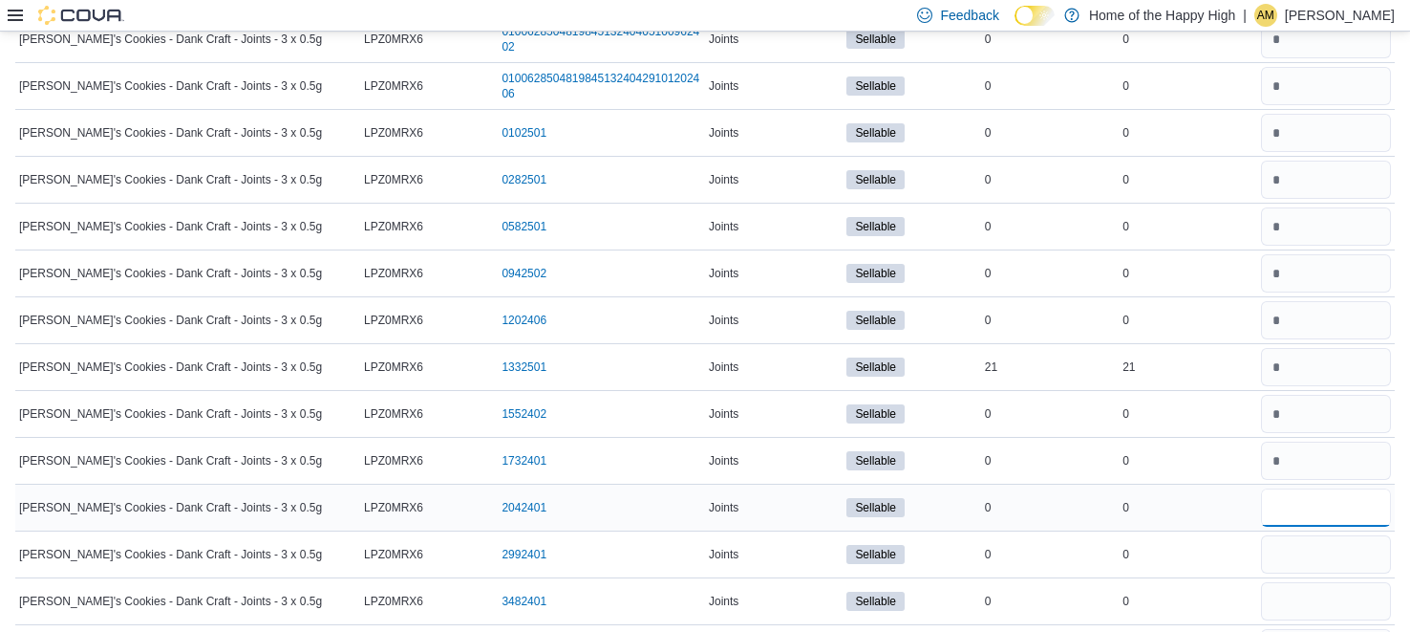
click at [1308, 504] on input "number" at bounding box center [1326, 507] width 130 height 38
type input "*"
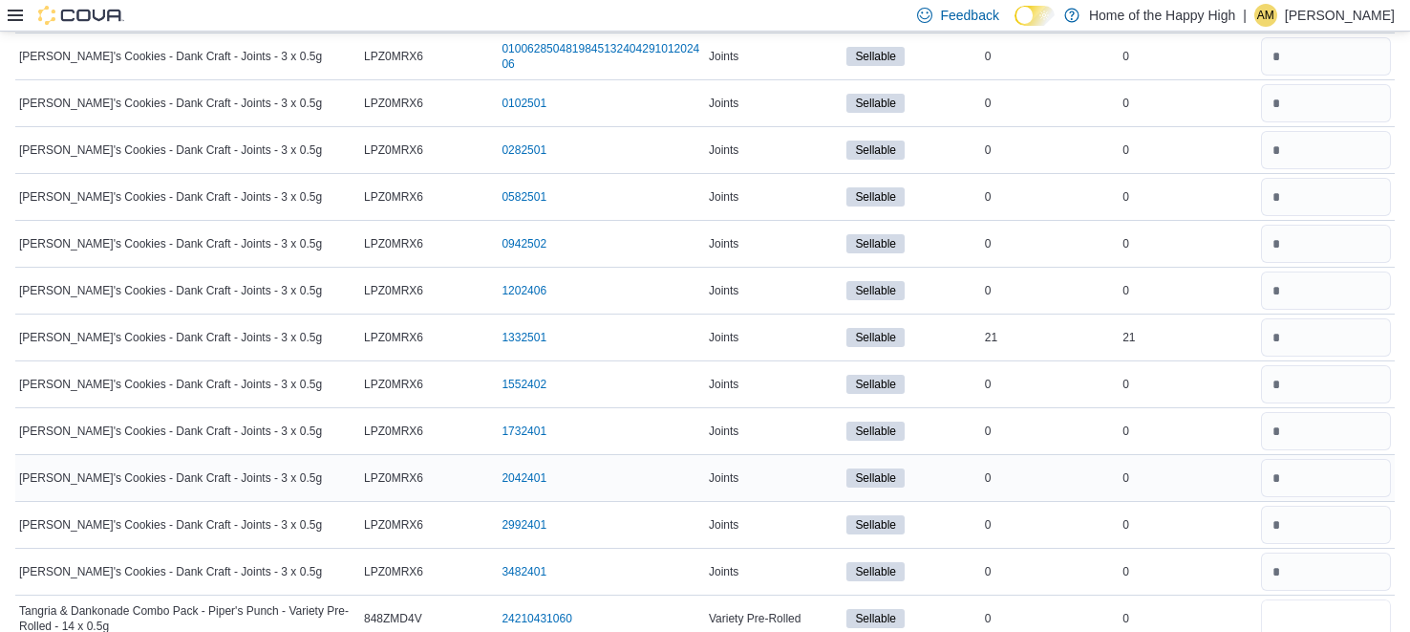
type input "*"
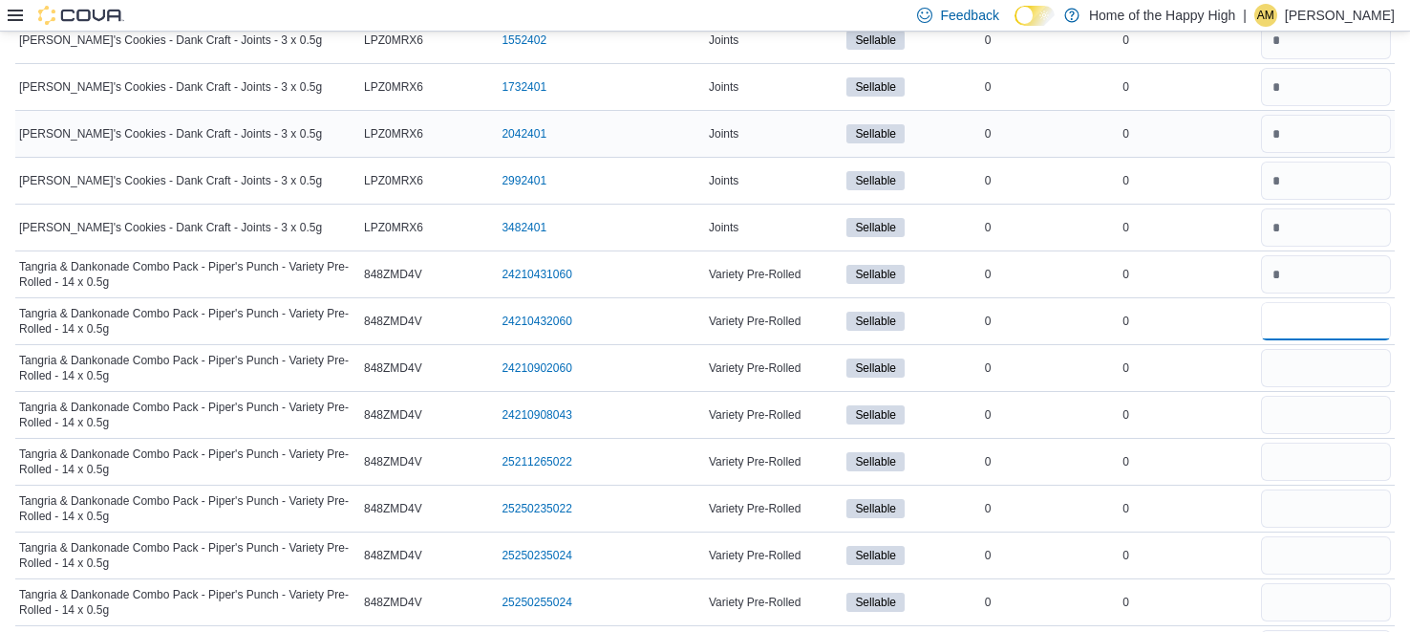
type input "*"
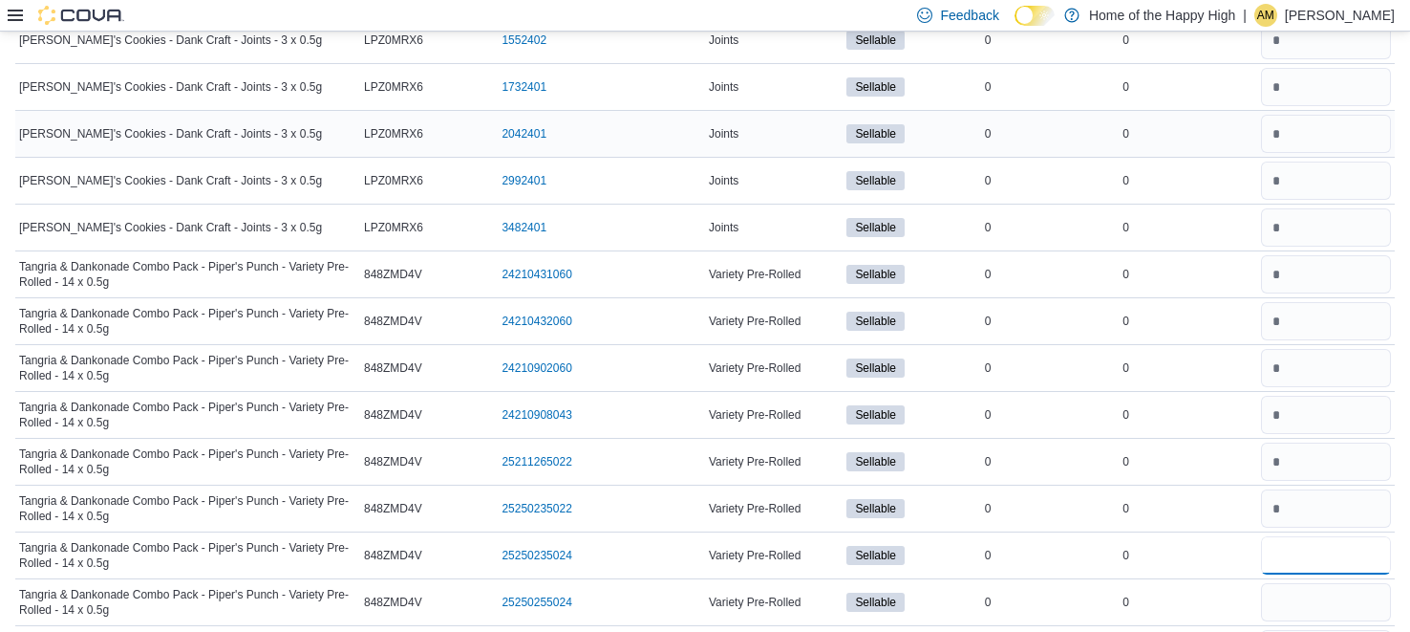
type input "*"
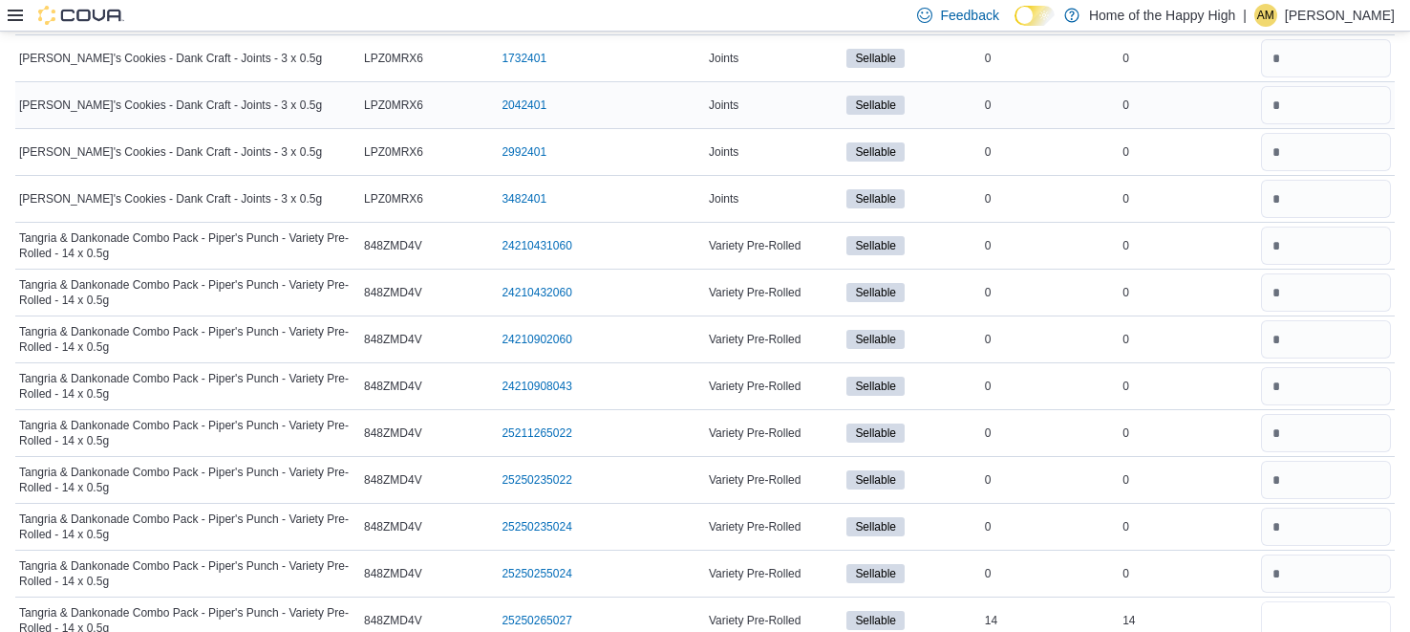
type input "*"
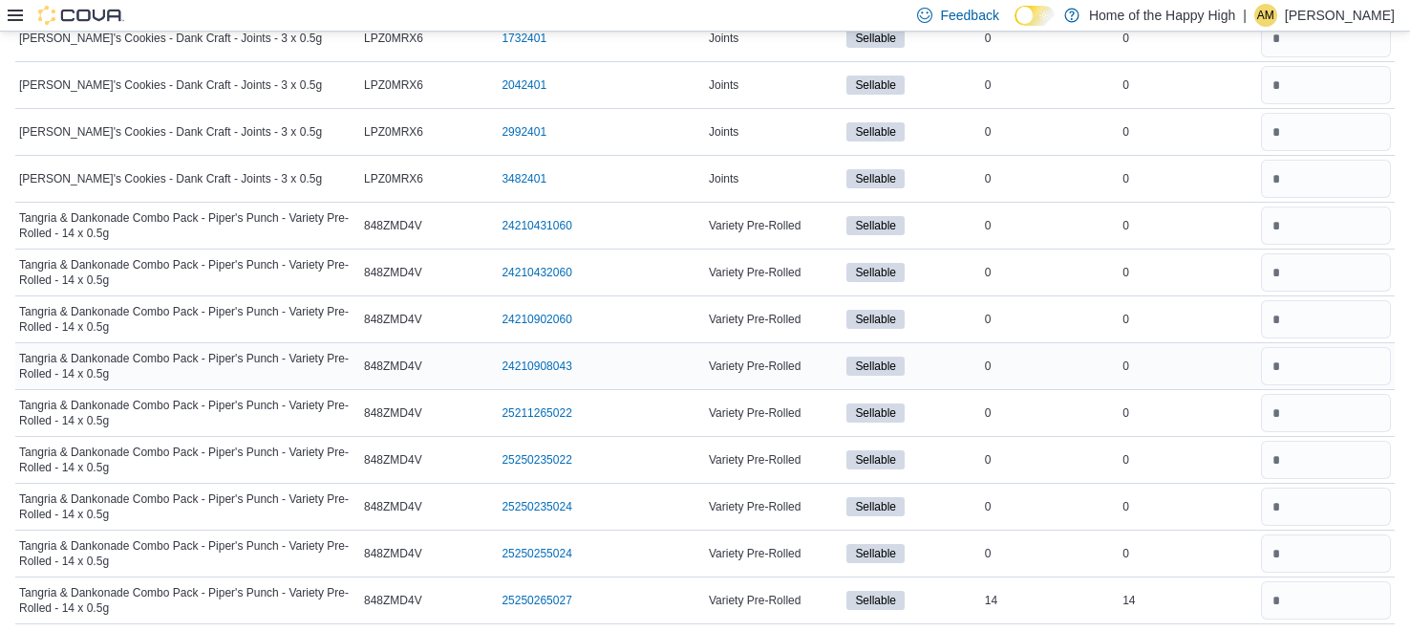
scroll to position [0, 0]
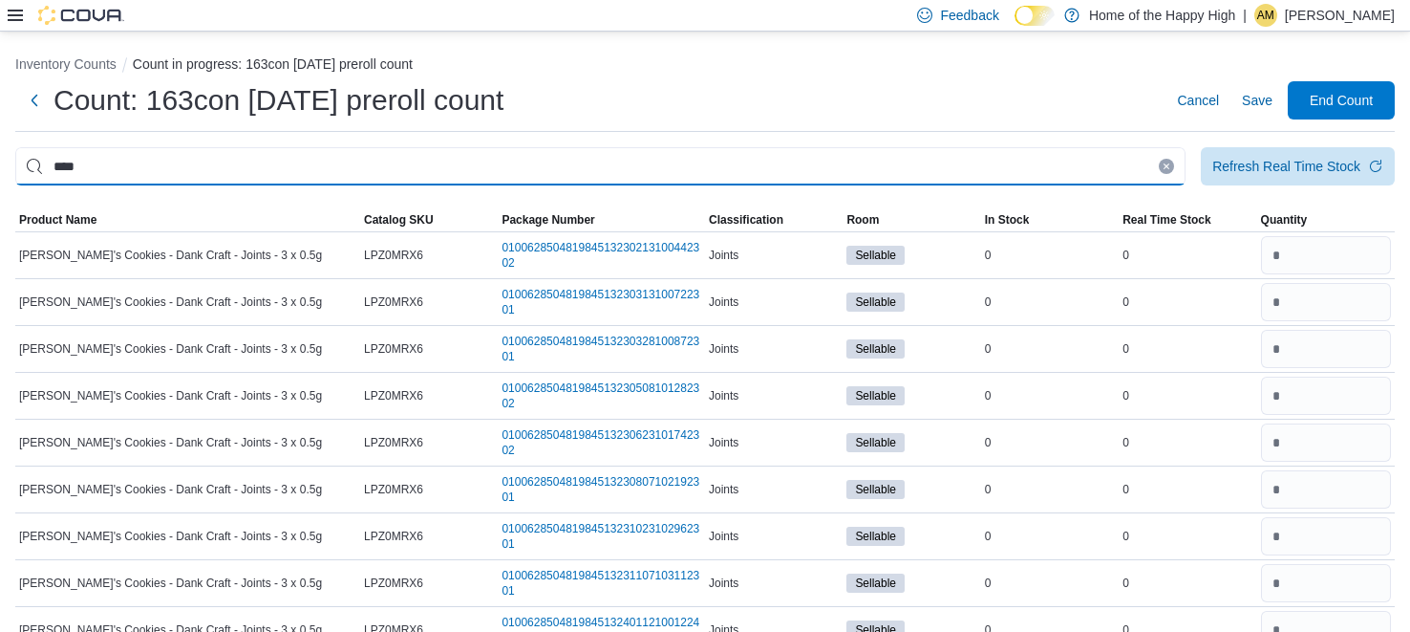
click at [801, 158] on input "****" at bounding box center [600, 166] width 1171 height 38
click at [506, 164] on input "This is a search bar. After typing your query, hit enter to filter the results …" at bounding box center [600, 166] width 1171 height 38
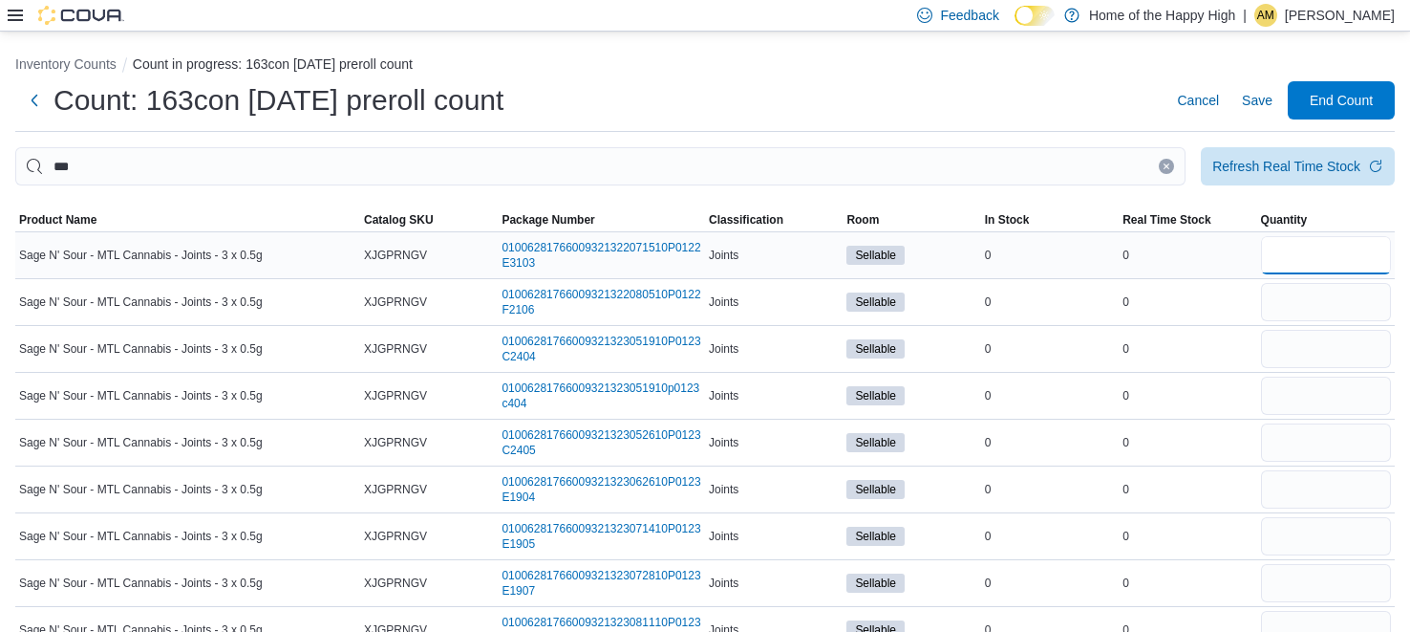
click at [1366, 258] on input "number" at bounding box center [1326, 255] width 130 height 38
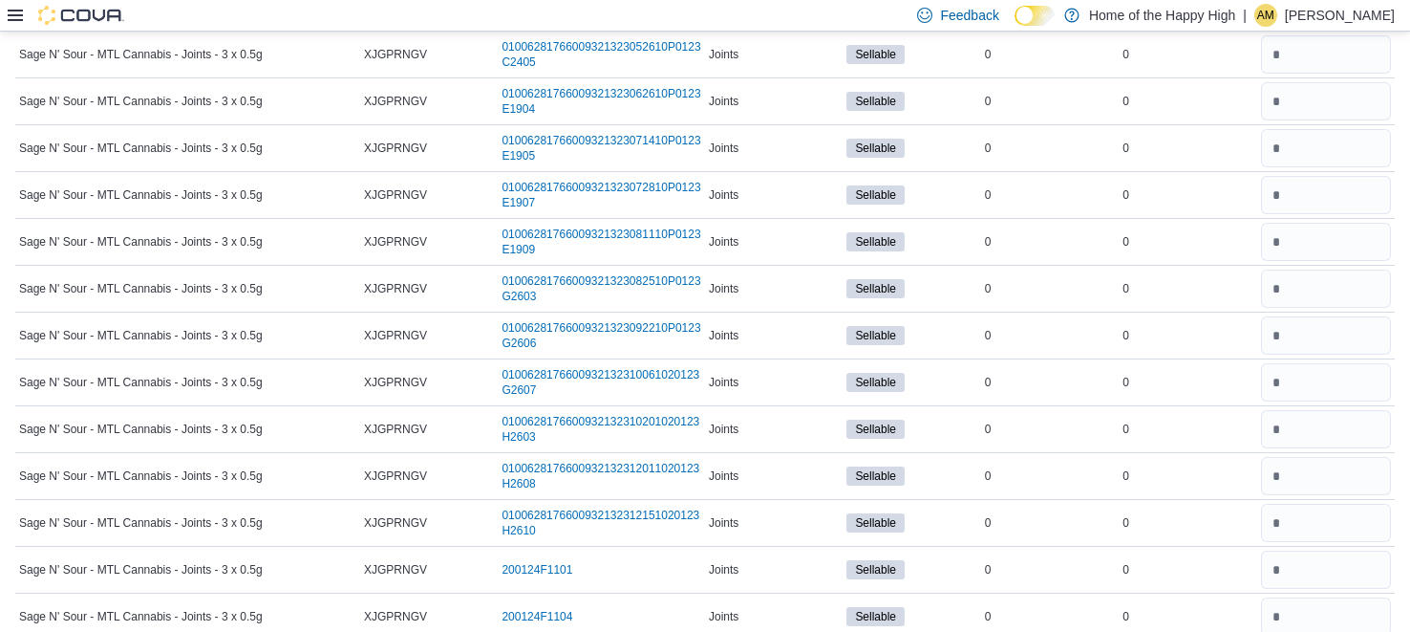
scroll to position [731, 0]
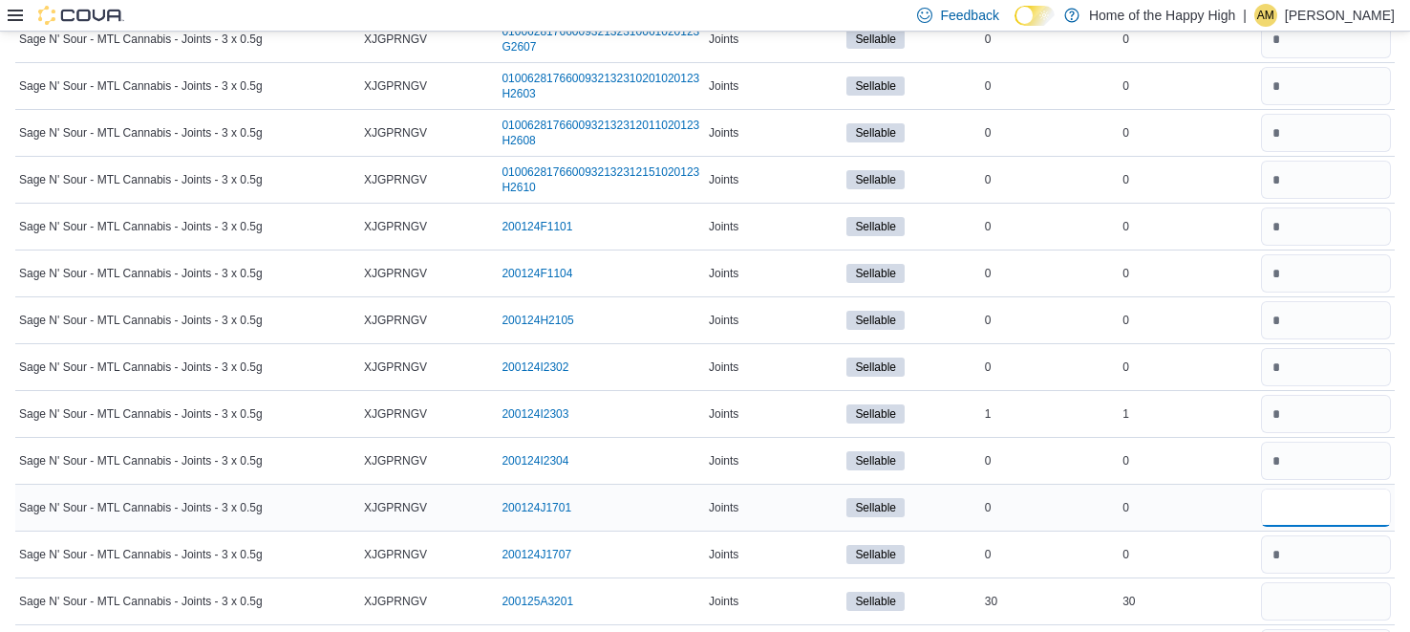
click at [1290, 511] on input "number" at bounding box center [1326, 507] width 130 height 38
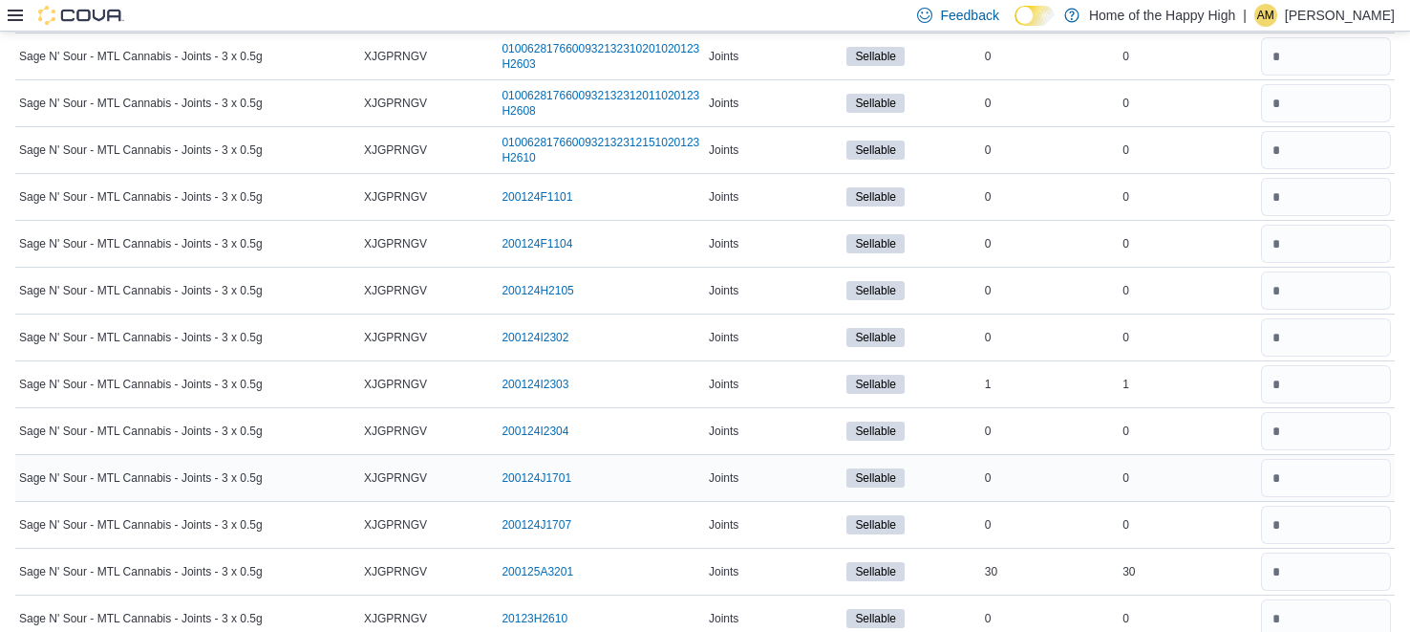
scroll to position [1105, 0]
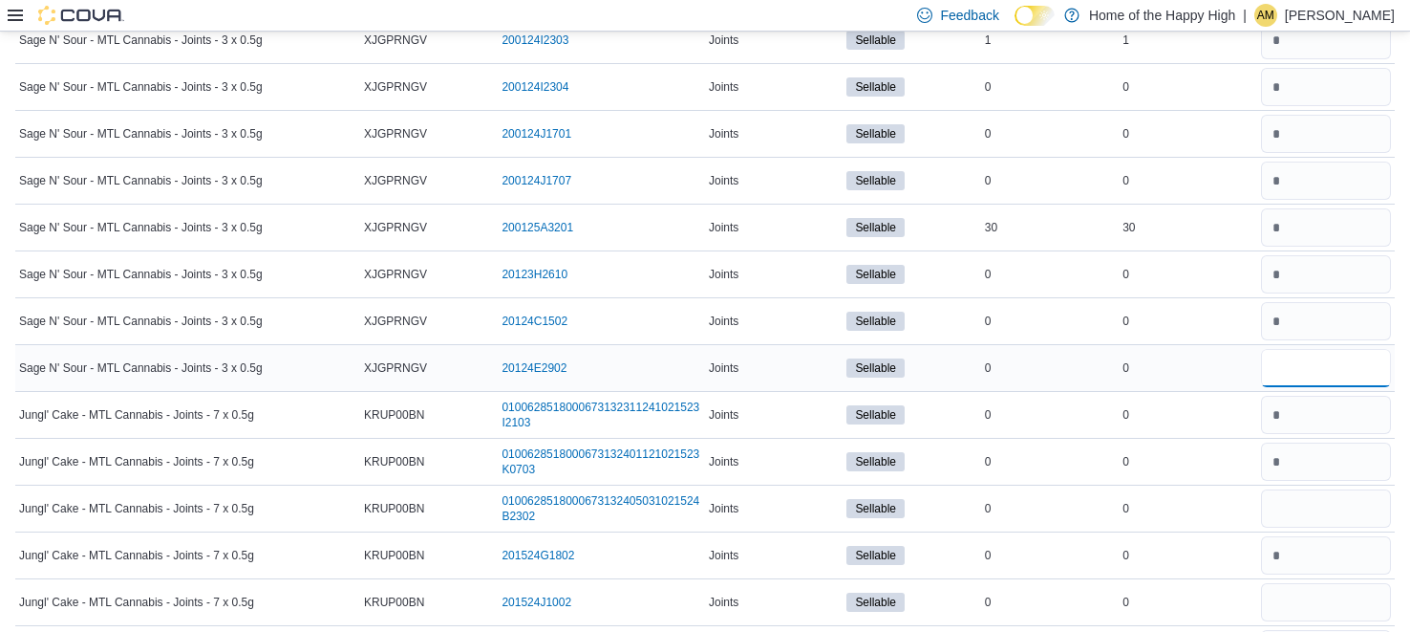
click at [1278, 360] on input "number" at bounding box center [1326, 368] width 130 height 38
click at [1312, 495] on input "number" at bounding box center [1326, 508] width 130 height 38
click at [1320, 610] on input "number" at bounding box center [1326, 602] width 130 height 38
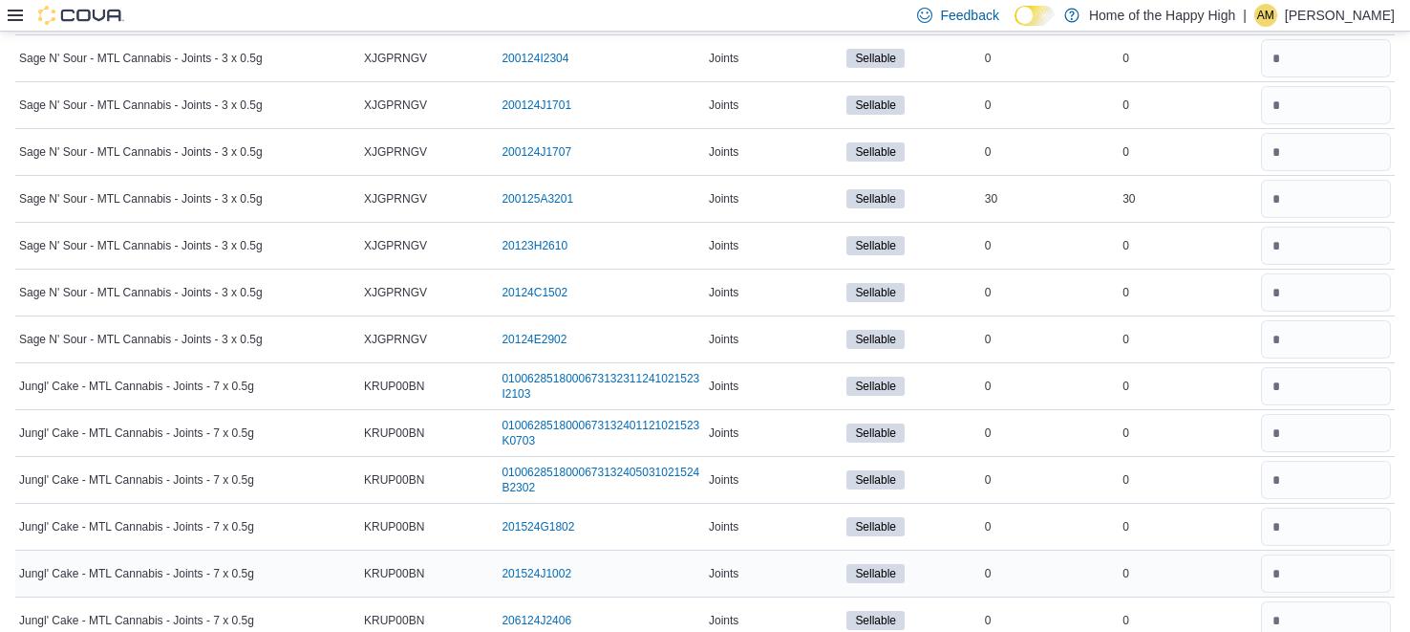
scroll to position [1476, 0]
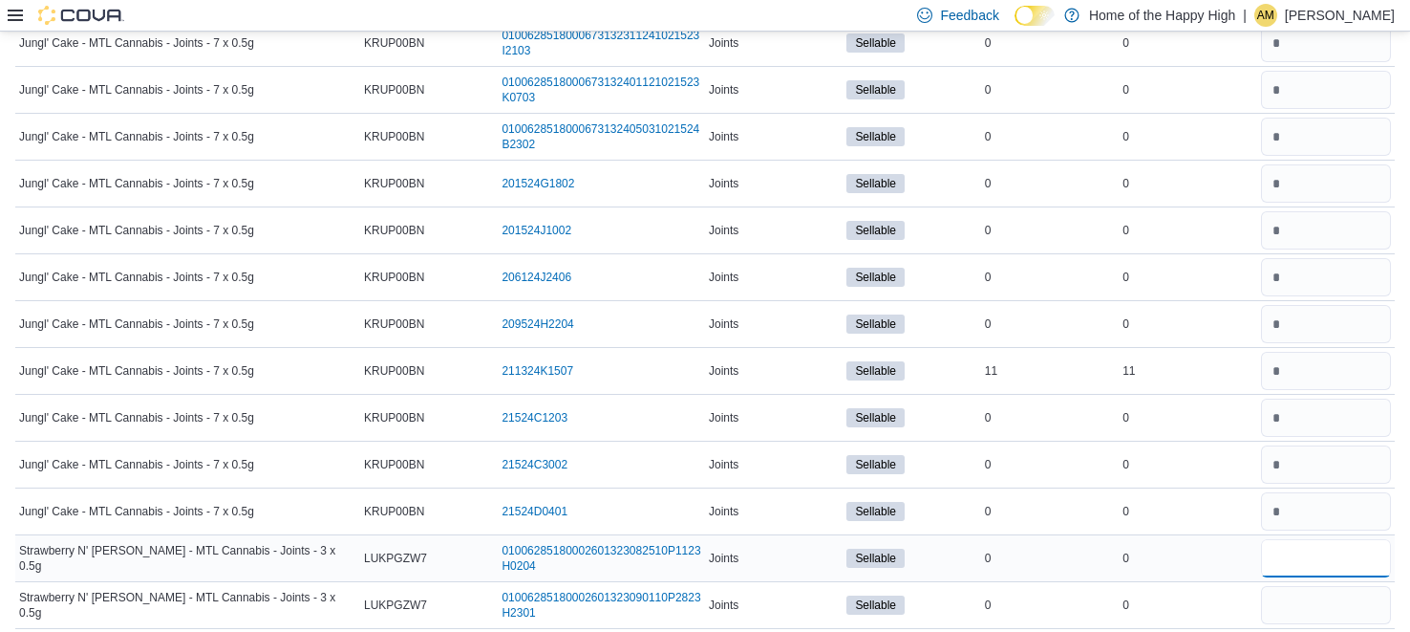
click at [1306, 557] on input "number" at bounding box center [1326, 558] width 130 height 38
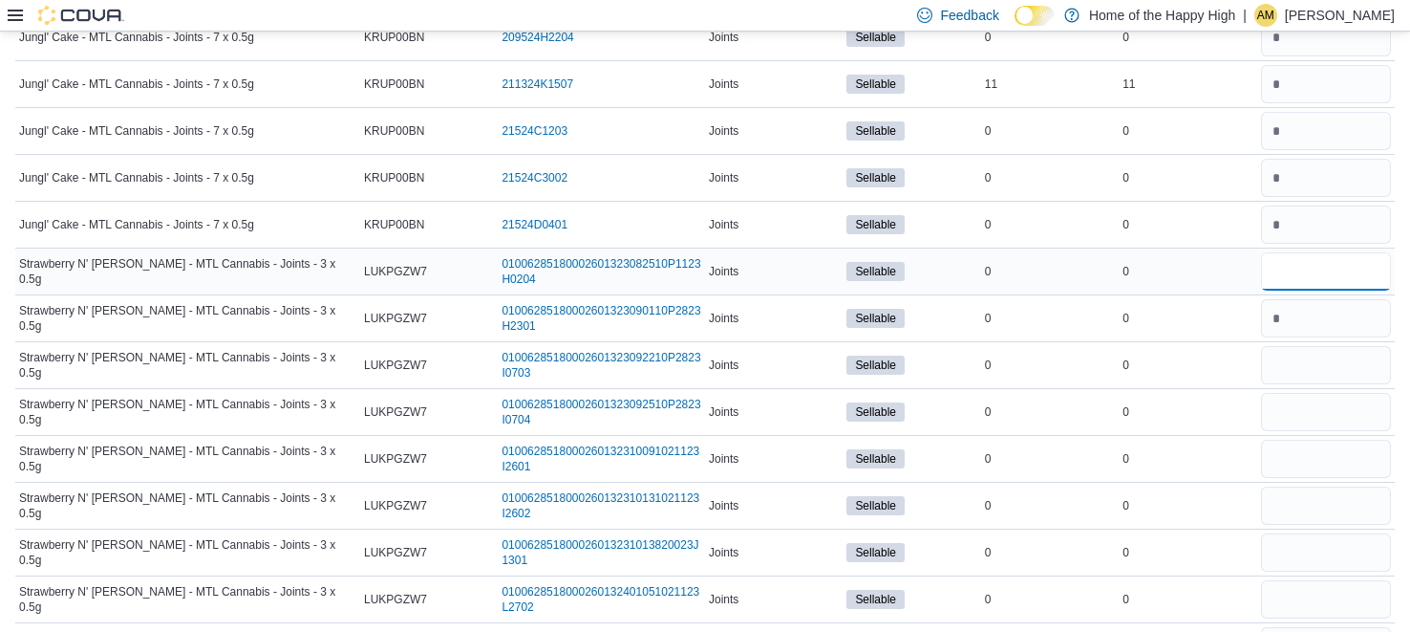
scroll to position [1788, 0]
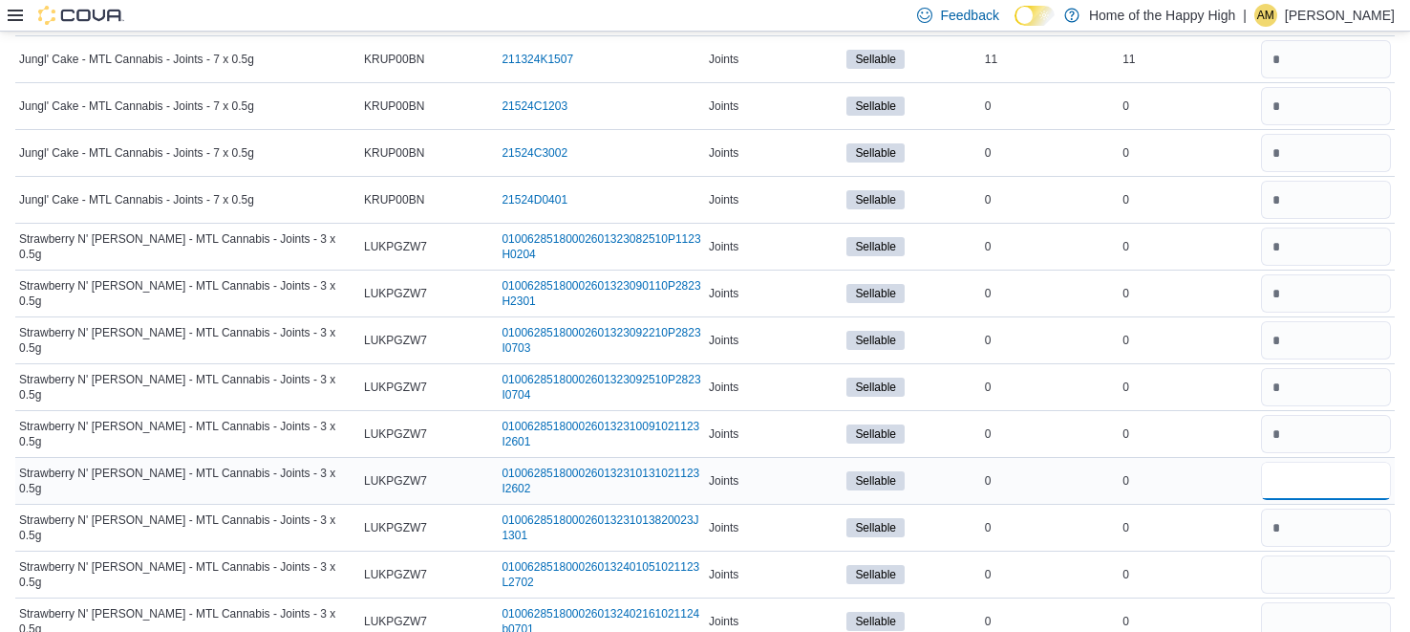
click at [1328, 463] on input "number" at bounding box center [1326, 481] width 130 height 38
click at [1344, 615] on input "number" at bounding box center [1326, 621] width 130 height 38
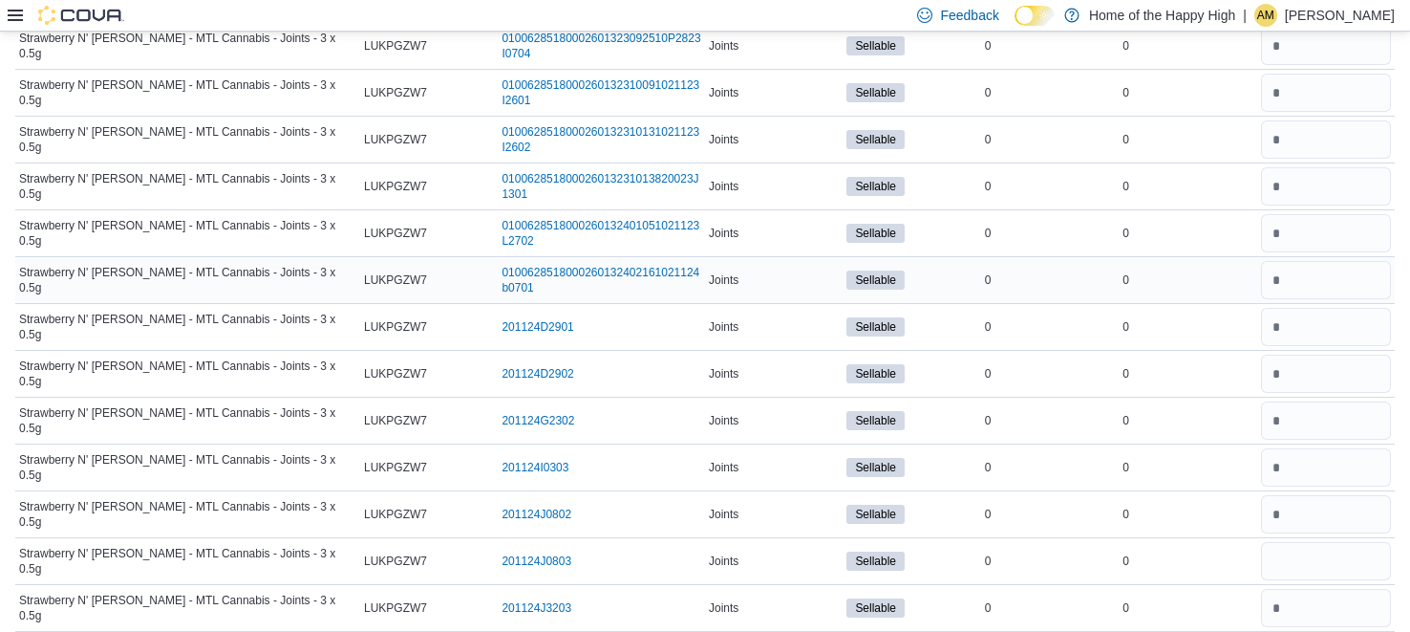
scroll to position [2159, 0]
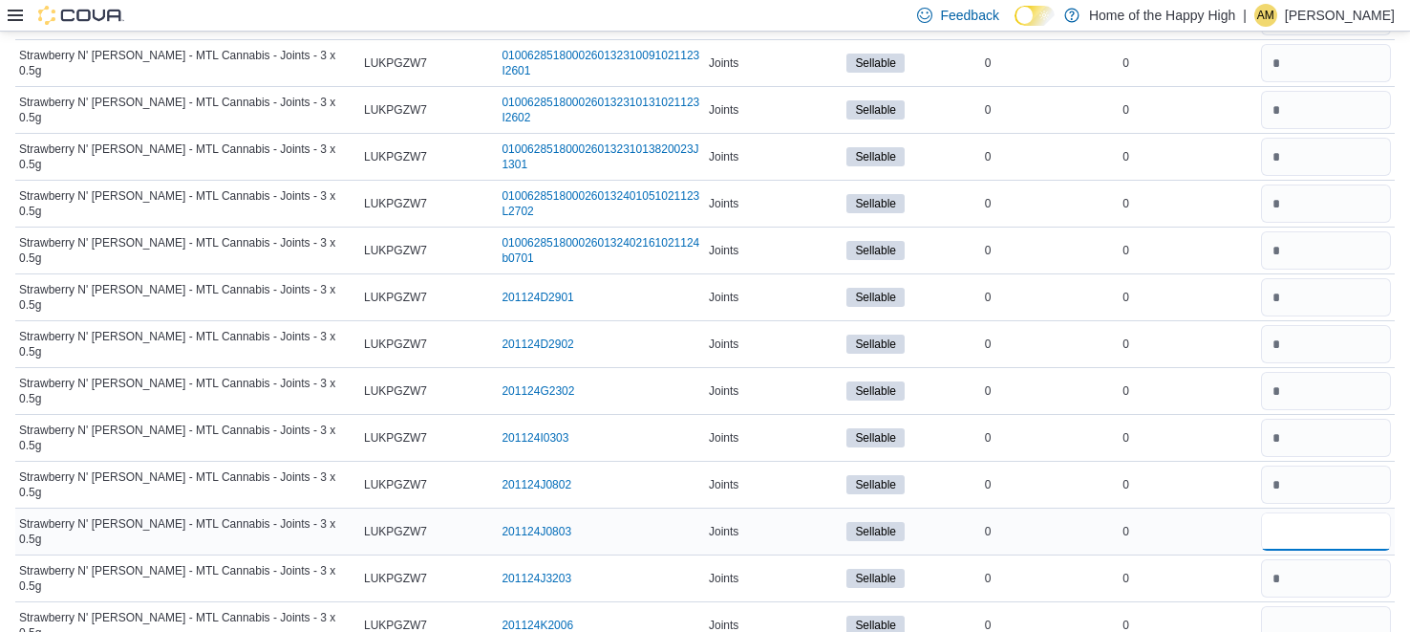
click at [1282, 524] on input "number" at bounding box center [1326, 531] width 130 height 38
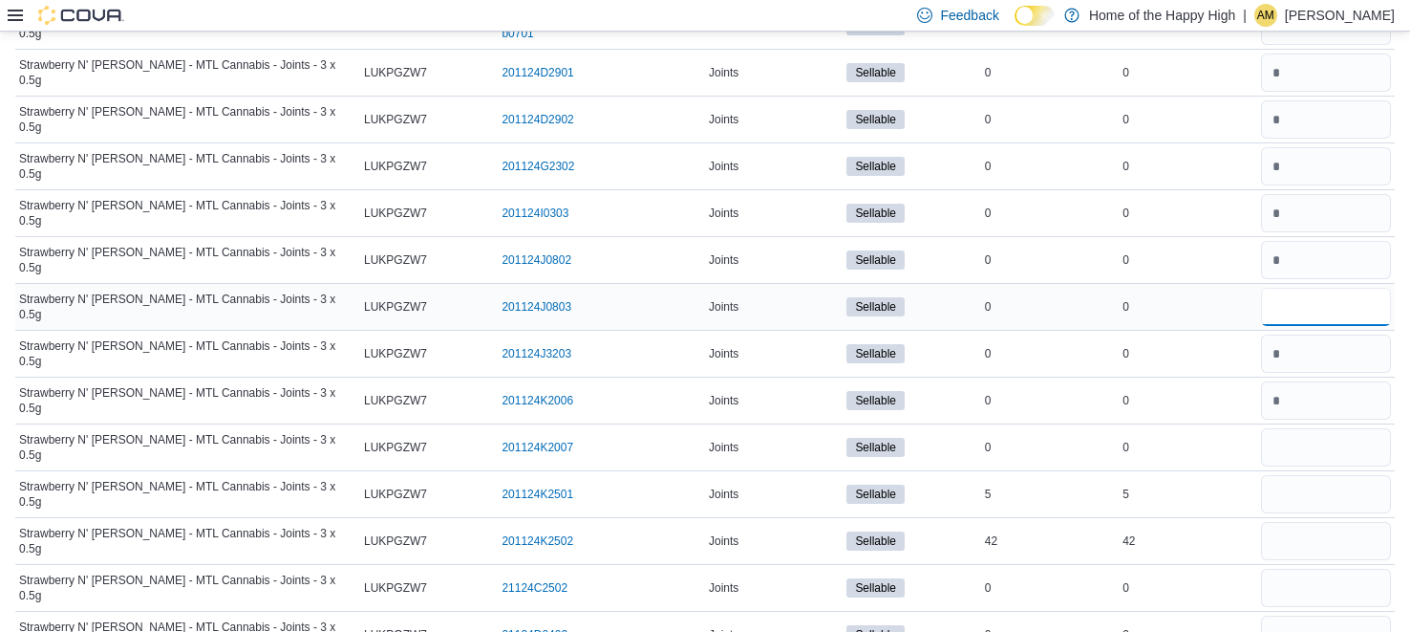
scroll to position [2385, 0]
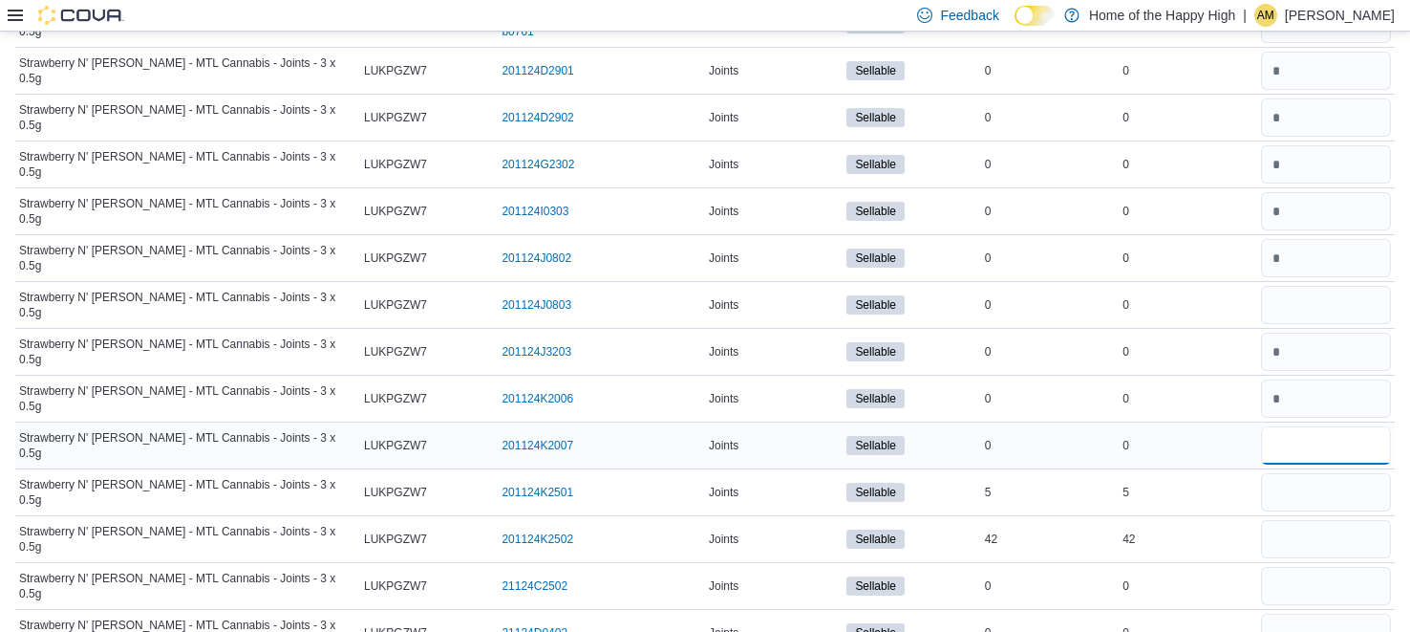
click at [1332, 433] on input "number" at bounding box center [1326, 445] width 130 height 38
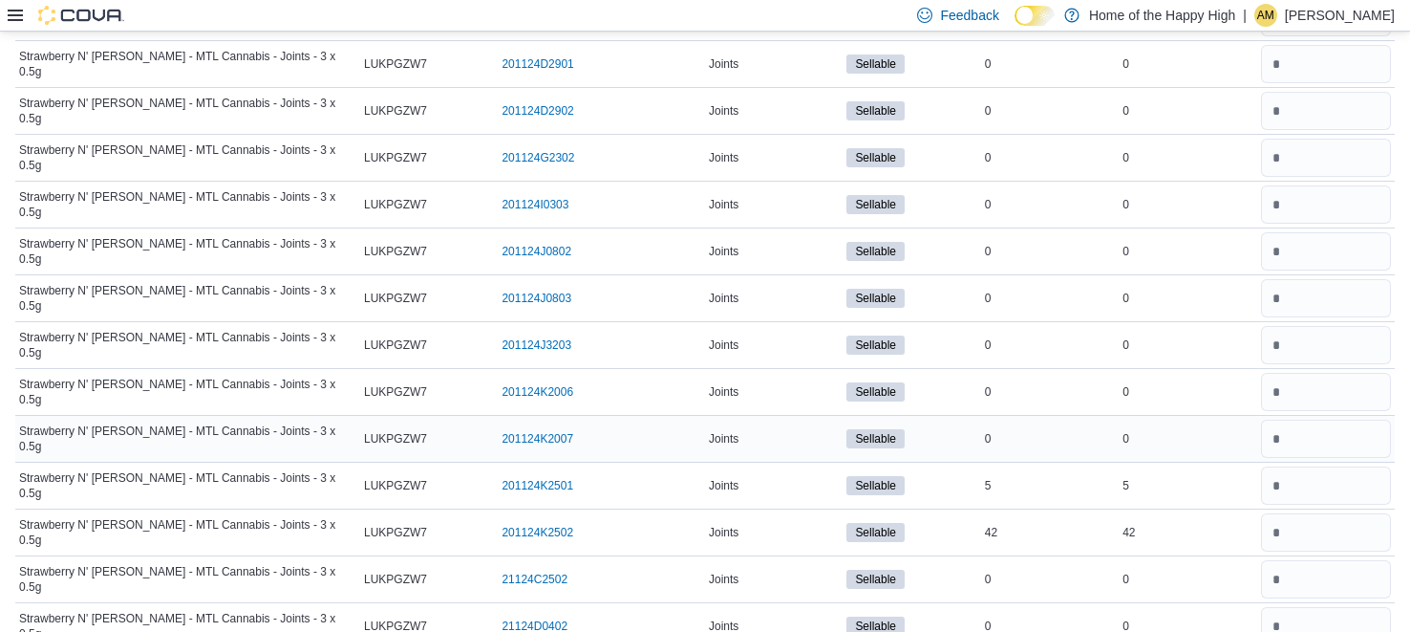
scroll to position [2505, 0]
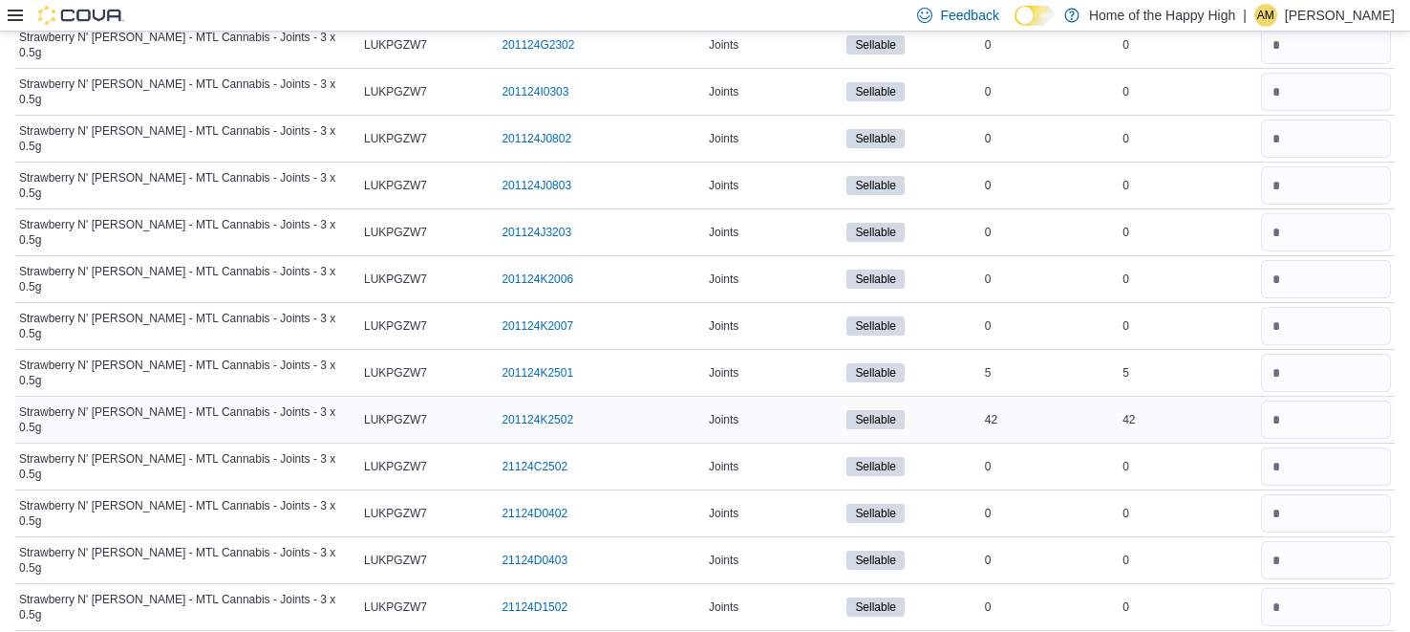
click at [1212, 408] on div "42" at bounding box center [1188, 419] width 138 height 23
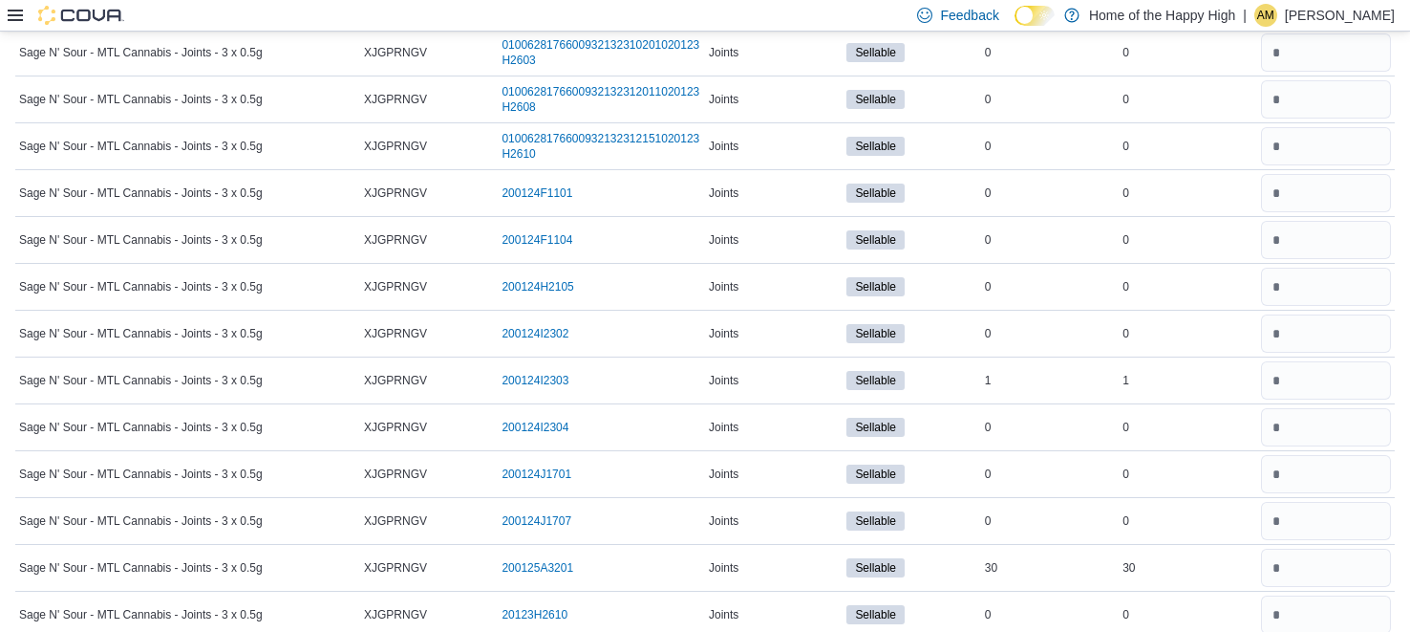
scroll to position [0, 0]
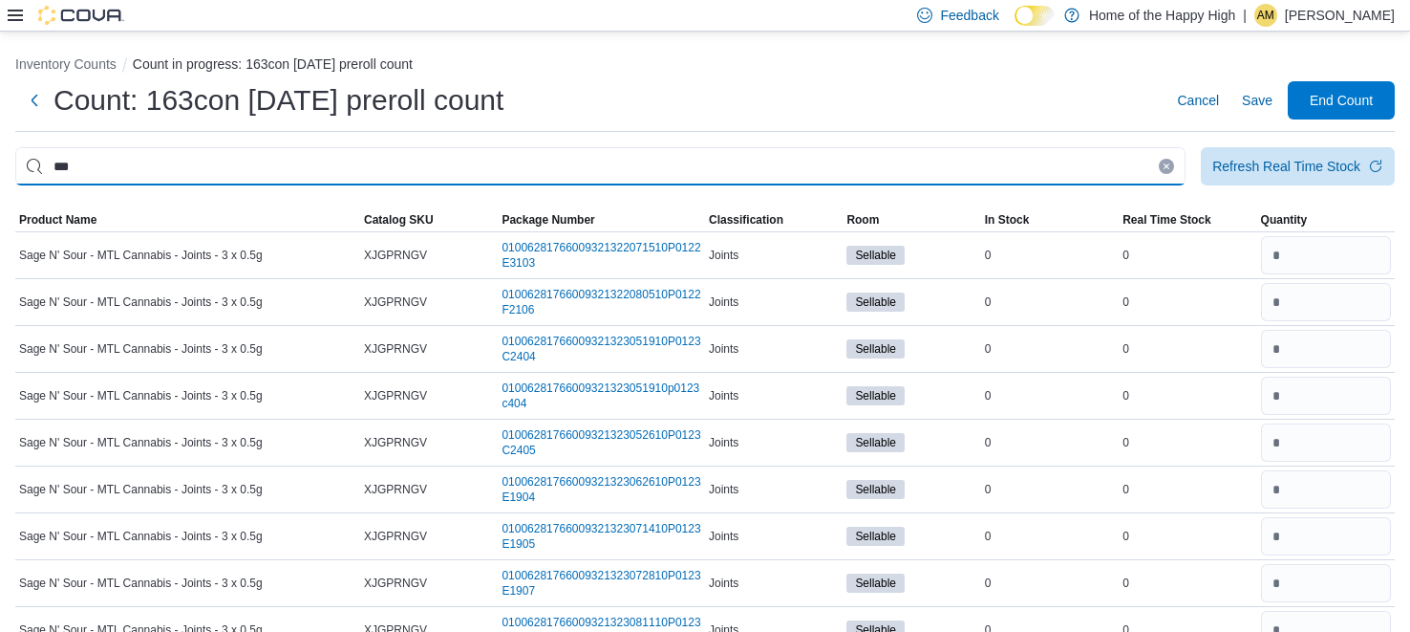
click at [928, 167] on input "***" at bounding box center [600, 166] width 1171 height 38
click at [985, 169] on input "This is a search bar. After typing your query, hit enter to filter the results …" at bounding box center [600, 166] width 1171 height 38
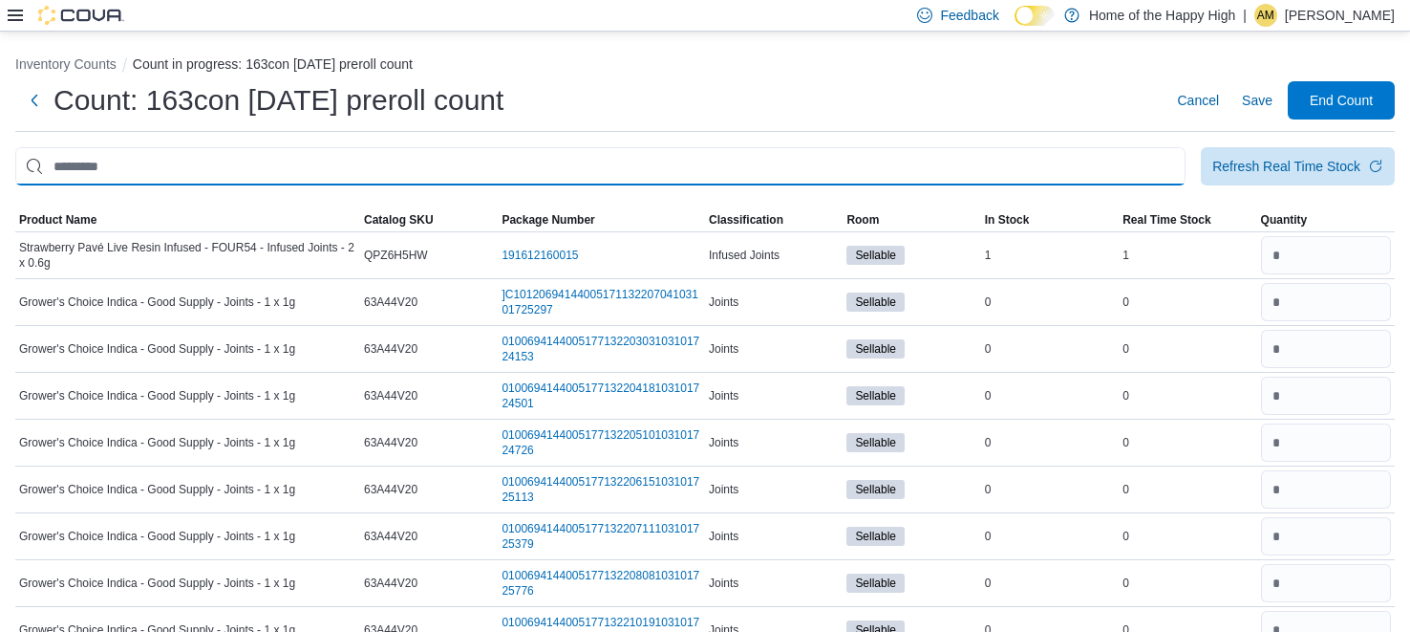
click at [708, 165] on input "This is a search bar. After typing your query, hit enter to filter the results …" at bounding box center [600, 166] width 1171 height 38
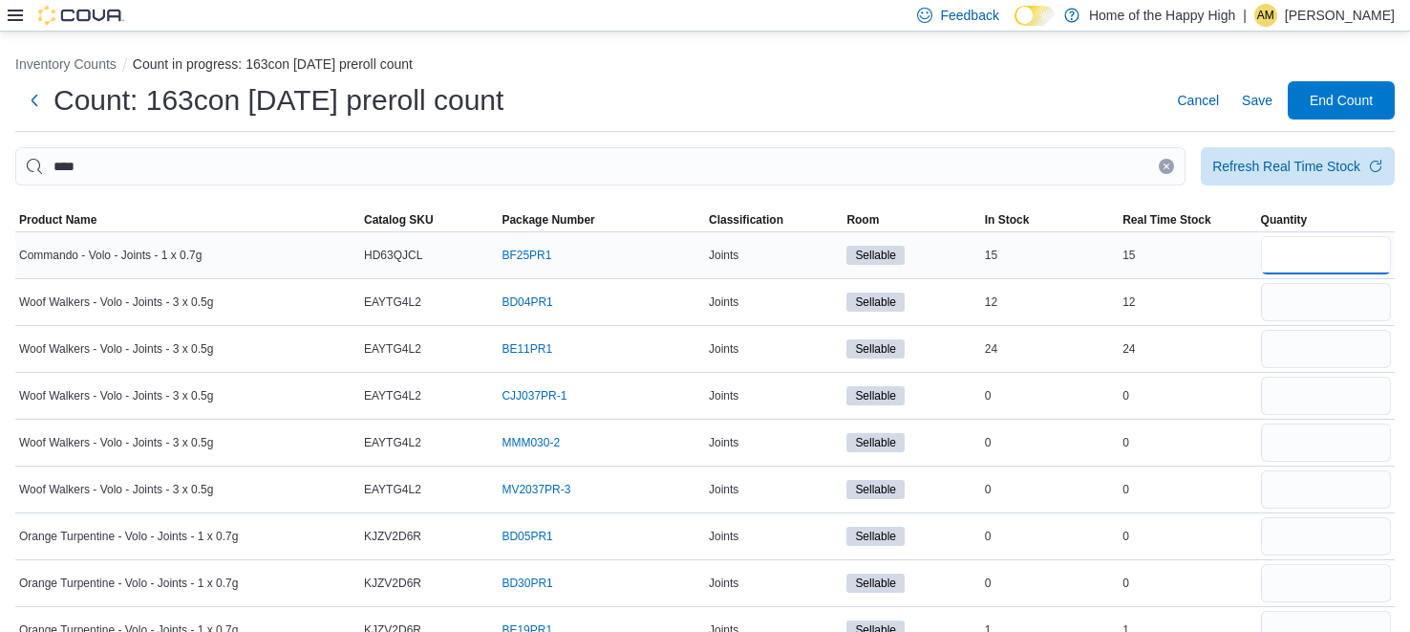
click at [1315, 251] on input "number" at bounding box center [1326, 255] width 130 height 38
click at [1313, 448] on input "number" at bounding box center [1326, 442] width 130 height 38
click at [1325, 586] on input "number" at bounding box center [1326, 583] width 130 height 38
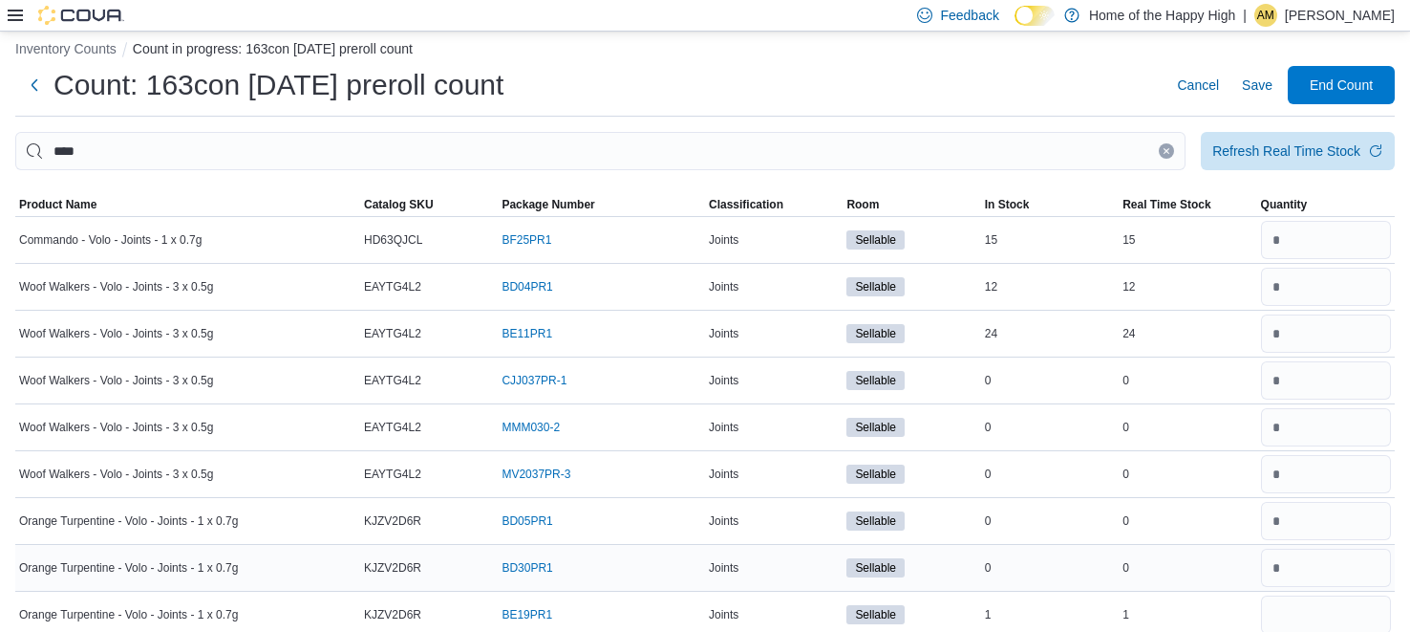
scroll to position [174, 0]
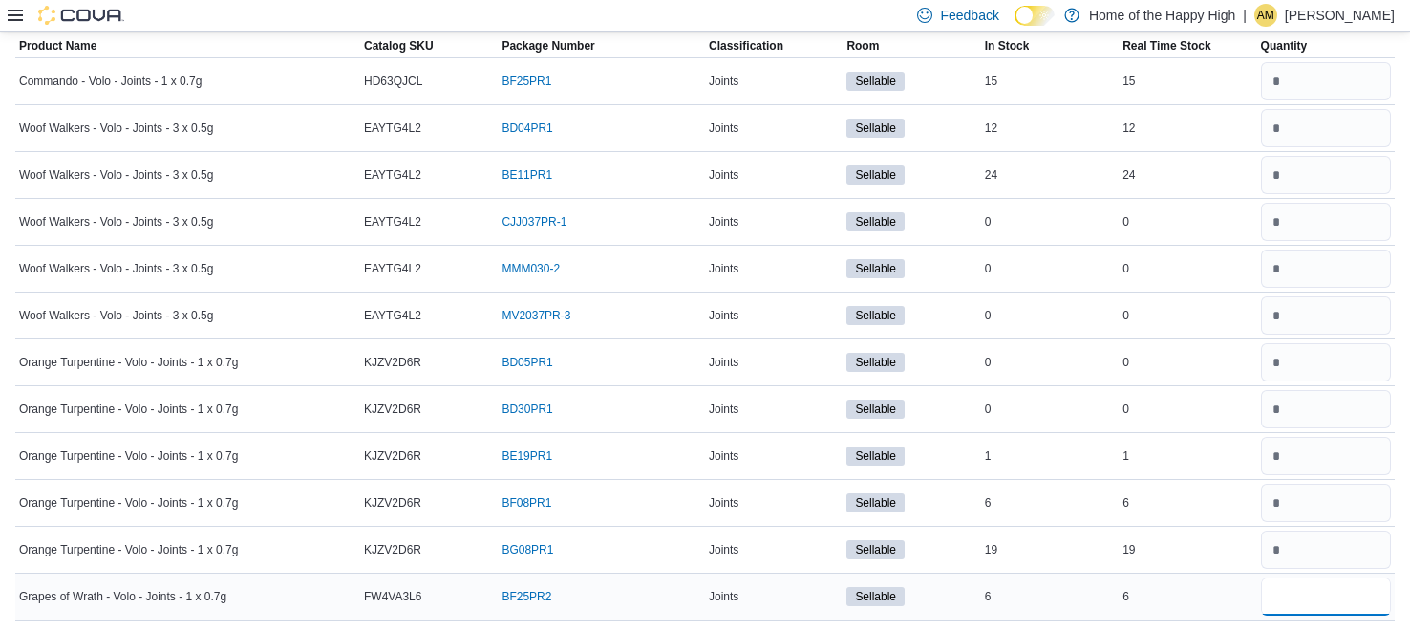
click at [1351, 590] on input "number" at bounding box center [1326, 596] width 130 height 38
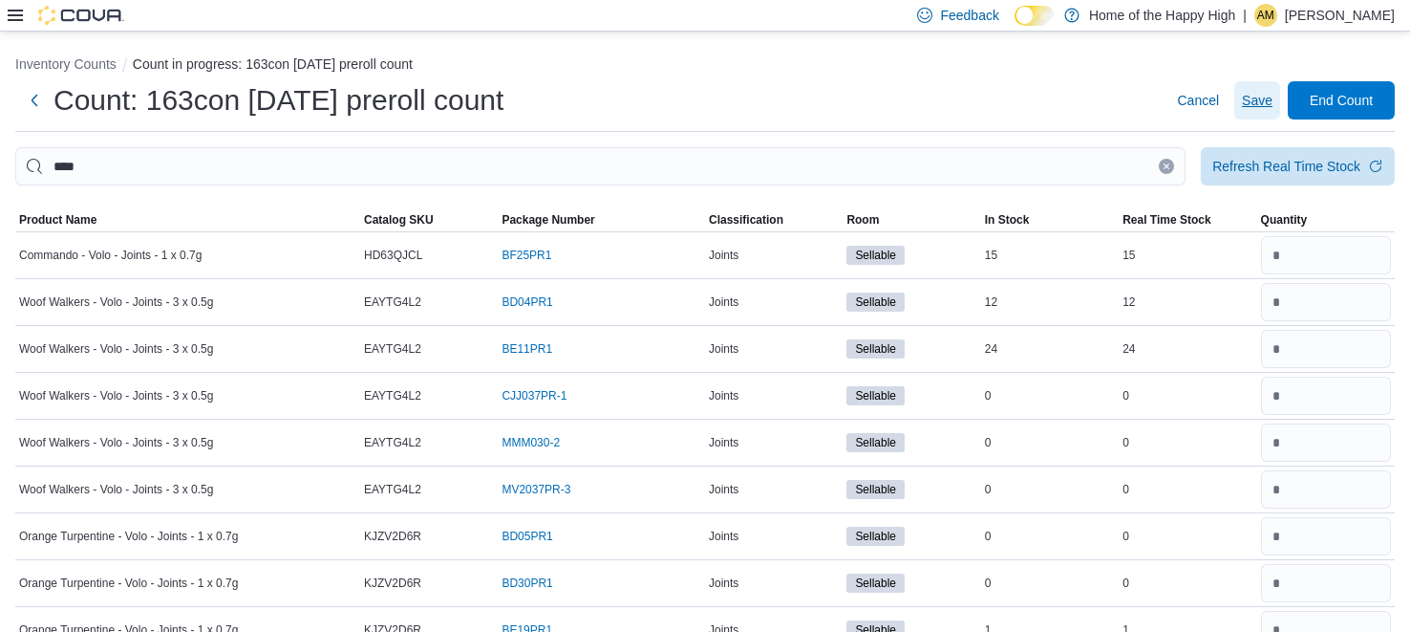
click at [1242, 100] on span "Save" at bounding box center [1257, 100] width 31 height 19
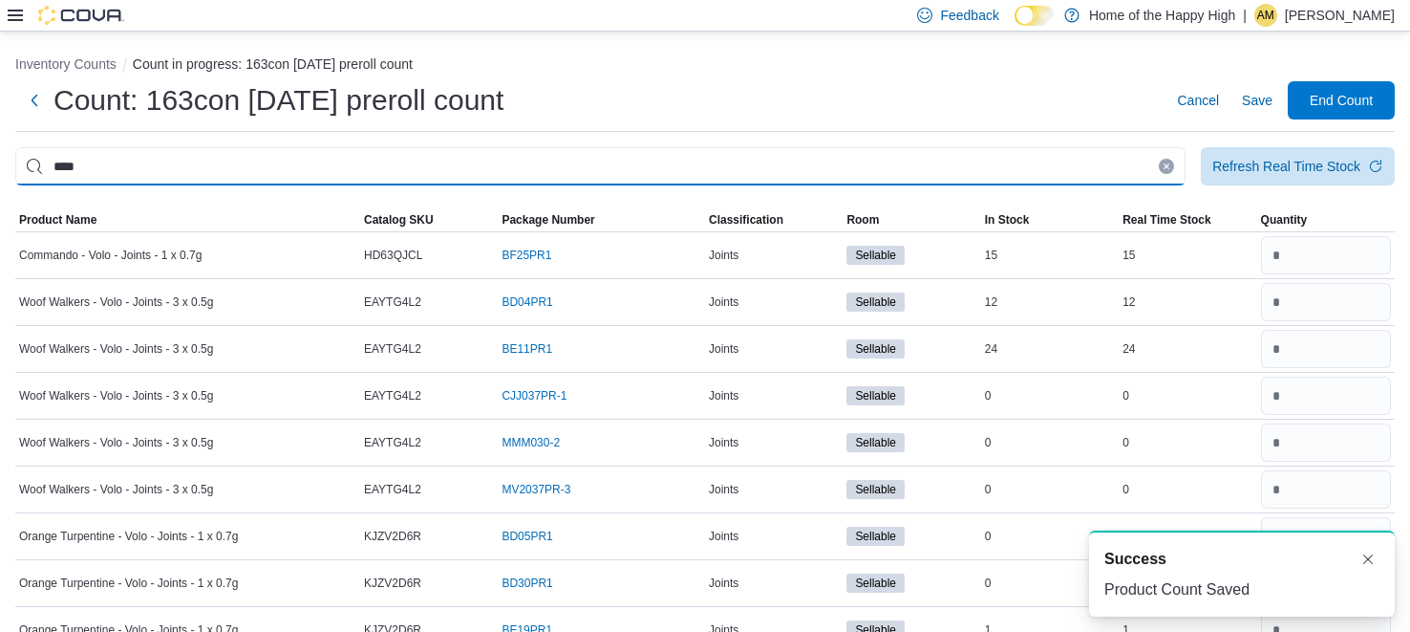
click at [771, 172] on input "****" at bounding box center [600, 166] width 1171 height 38
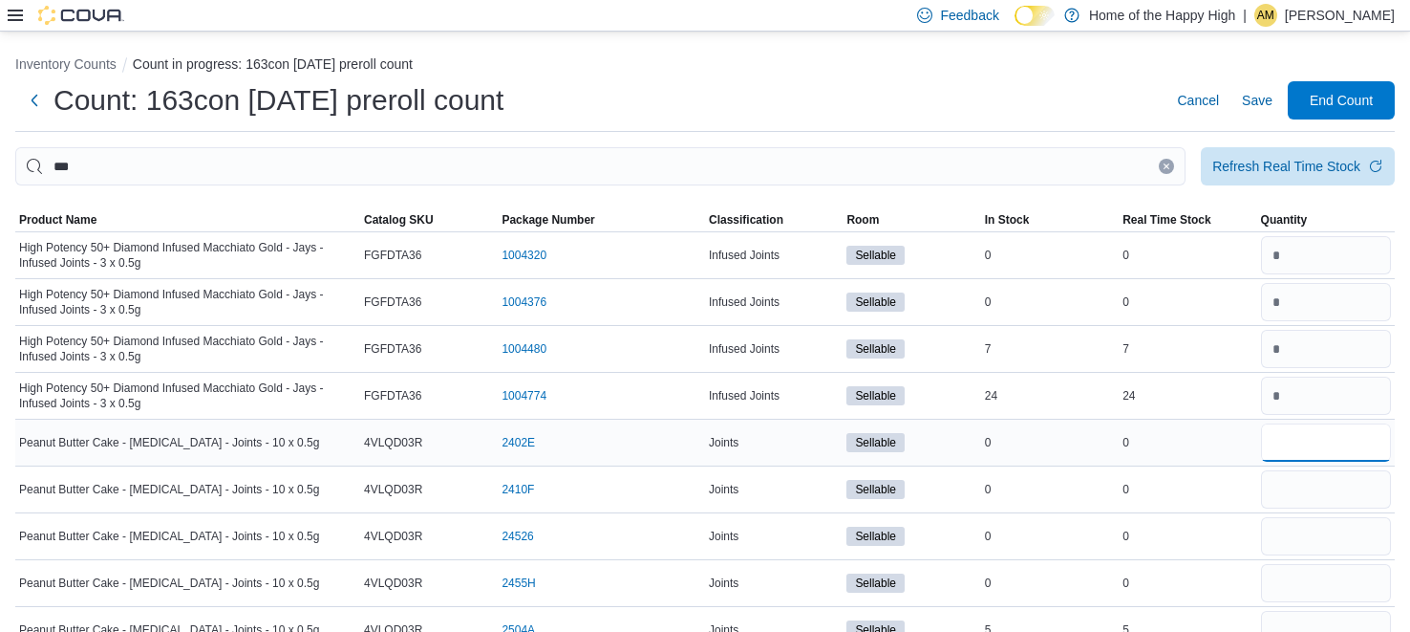
click at [1300, 433] on input "number" at bounding box center [1326, 442] width 130 height 38
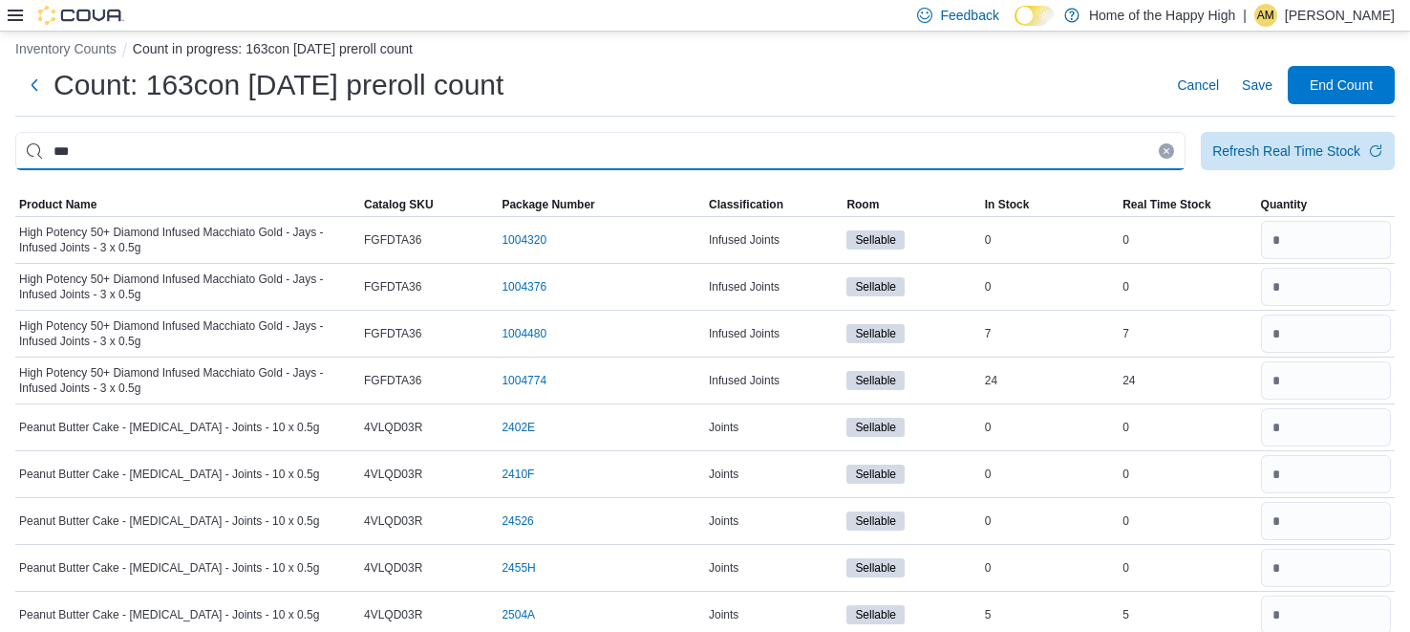
click at [395, 154] on input "***" at bounding box center [600, 151] width 1171 height 38
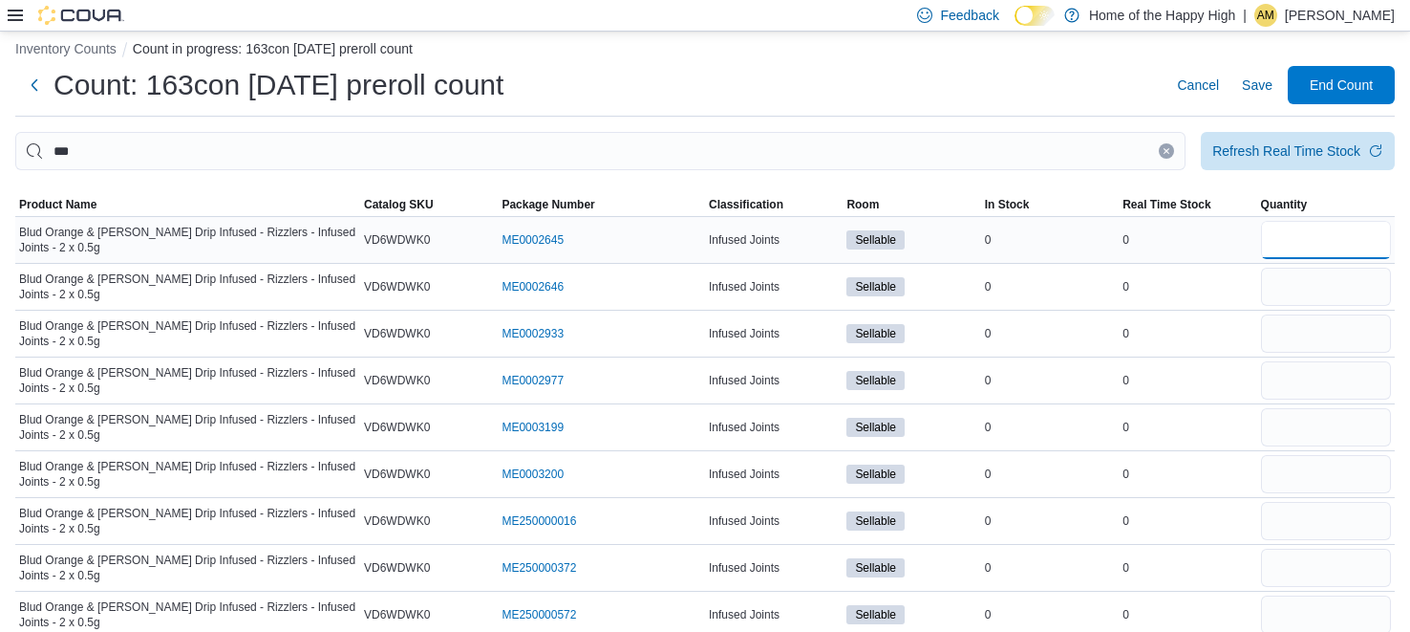
click at [1284, 227] on input "number" at bounding box center [1326, 240] width 130 height 38
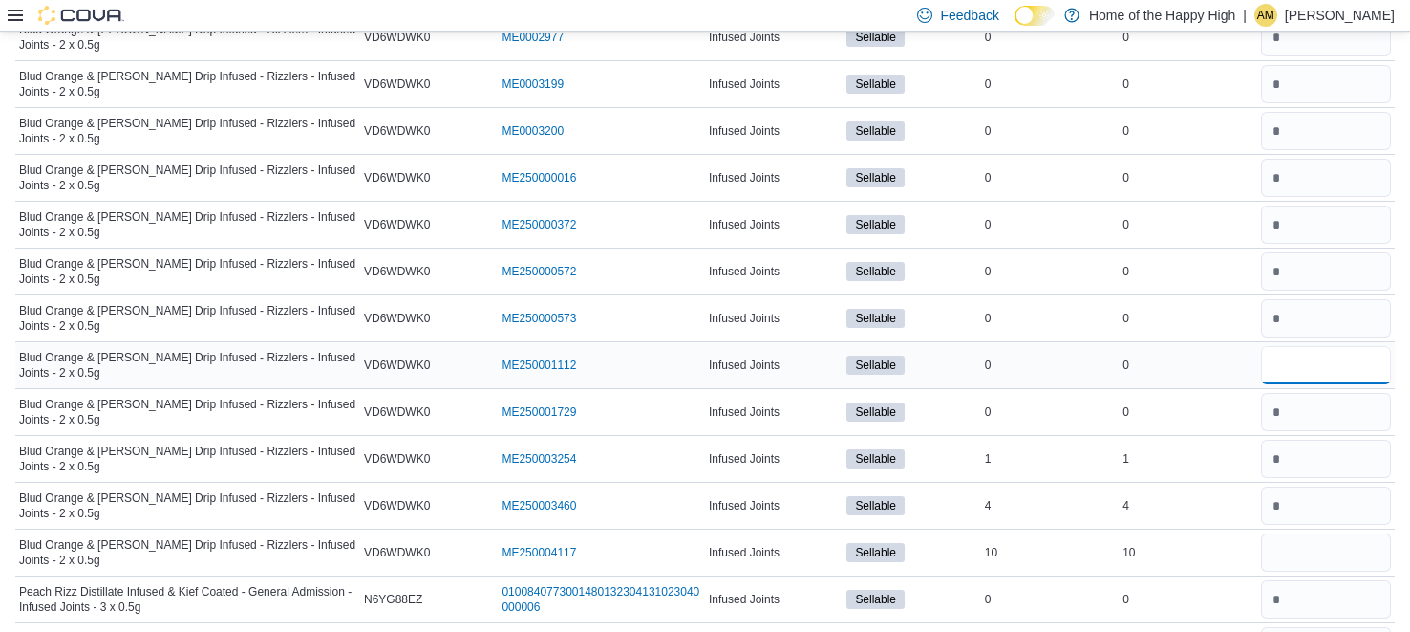
click at [1339, 366] on input "number" at bounding box center [1326, 365] width 130 height 38
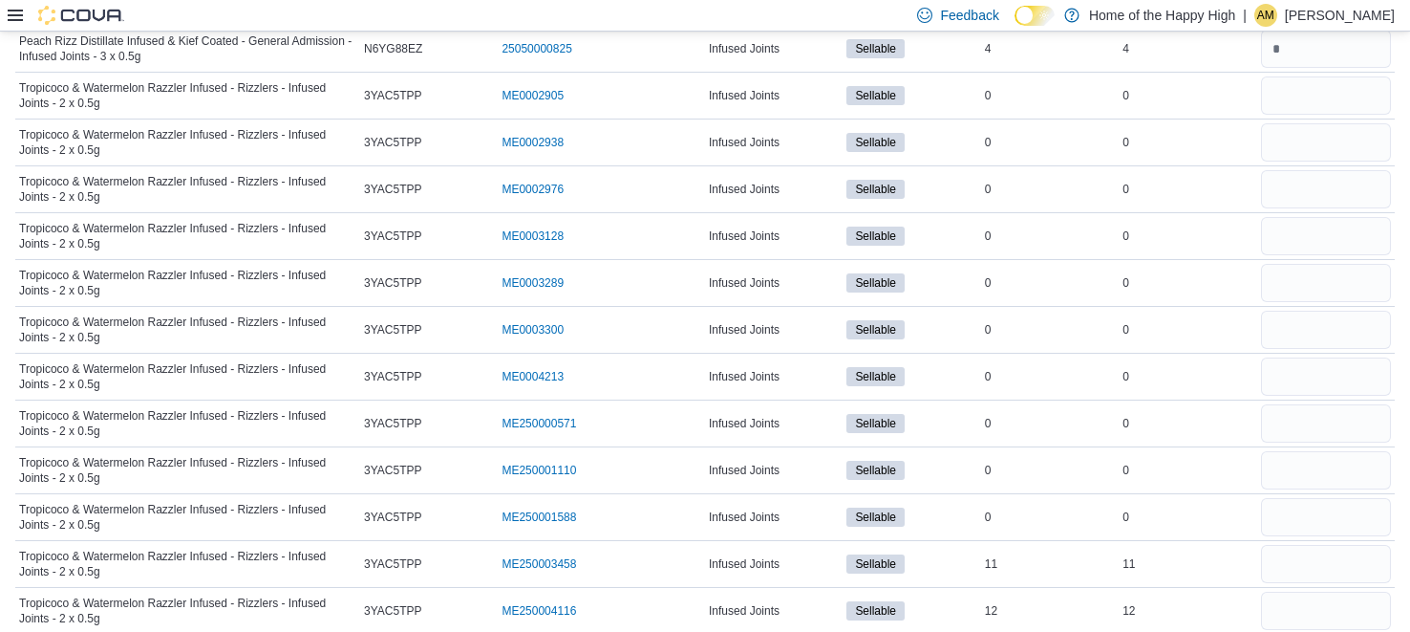
scroll to position [3249, 0]
click at [1321, 90] on input "number" at bounding box center [1326, 96] width 130 height 38
click at [1370, 268] on input "number" at bounding box center [1326, 284] width 130 height 38
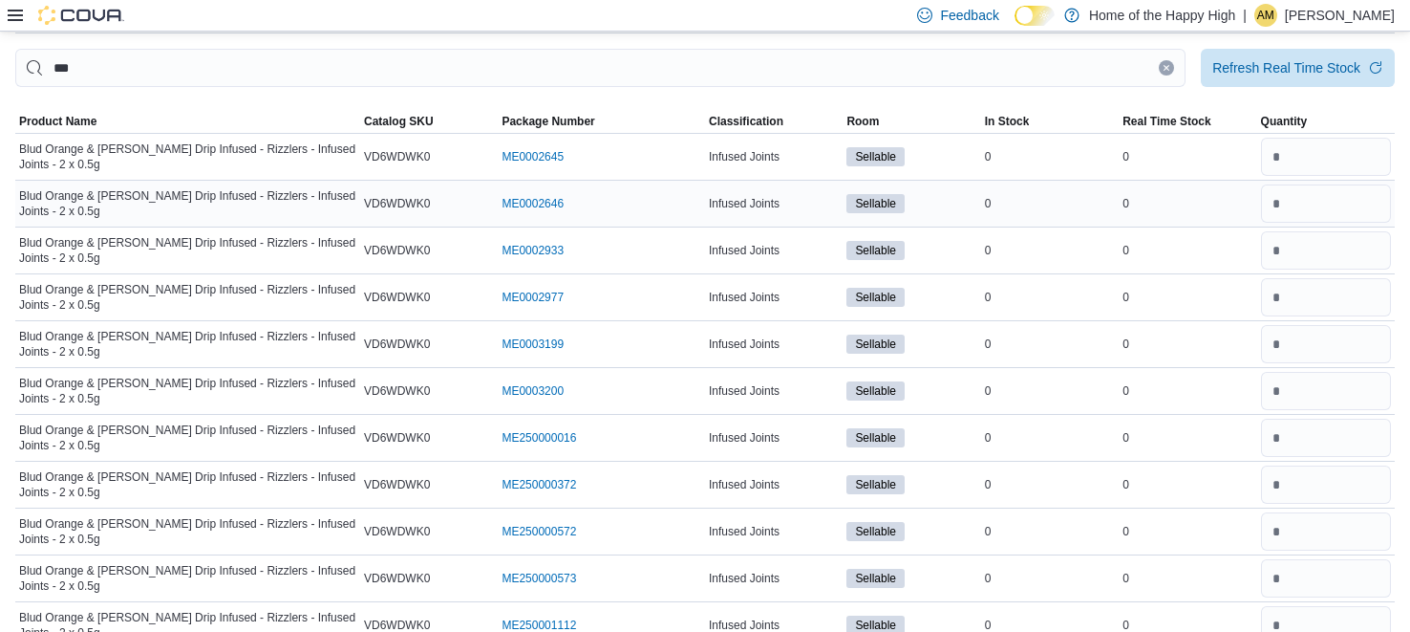
scroll to position [47, 0]
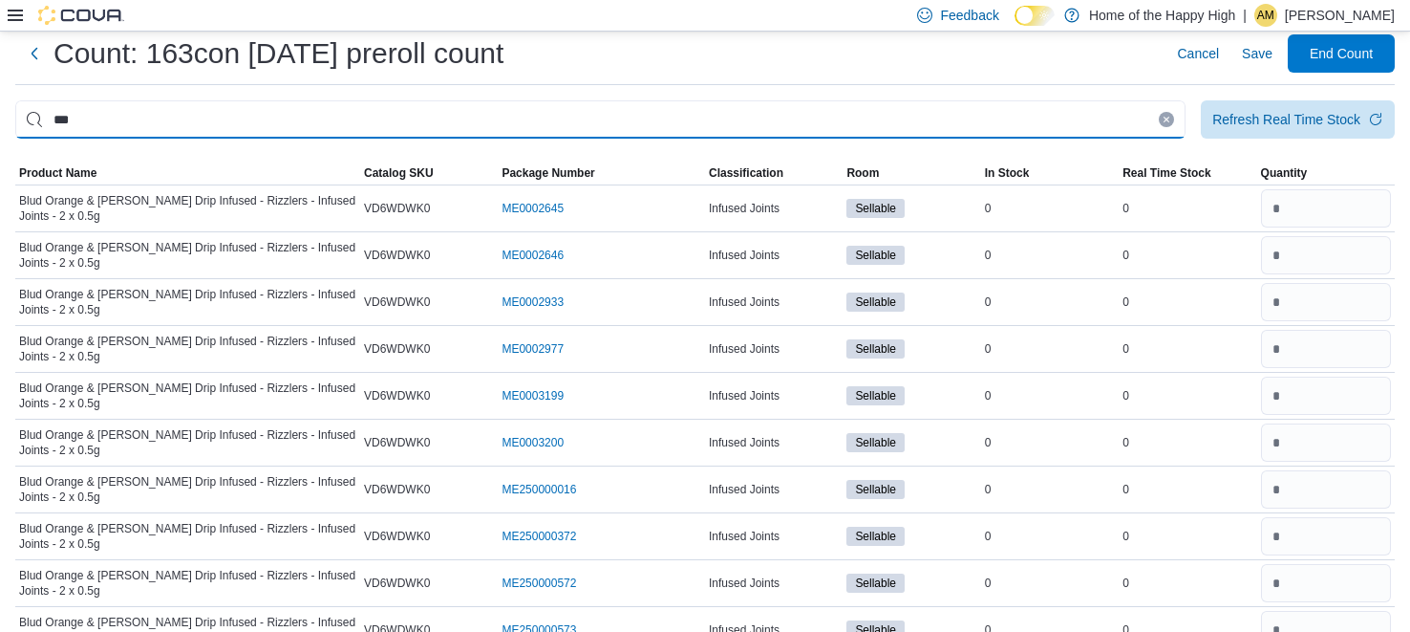
click at [981, 125] on input "***" at bounding box center [600, 119] width 1171 height 38
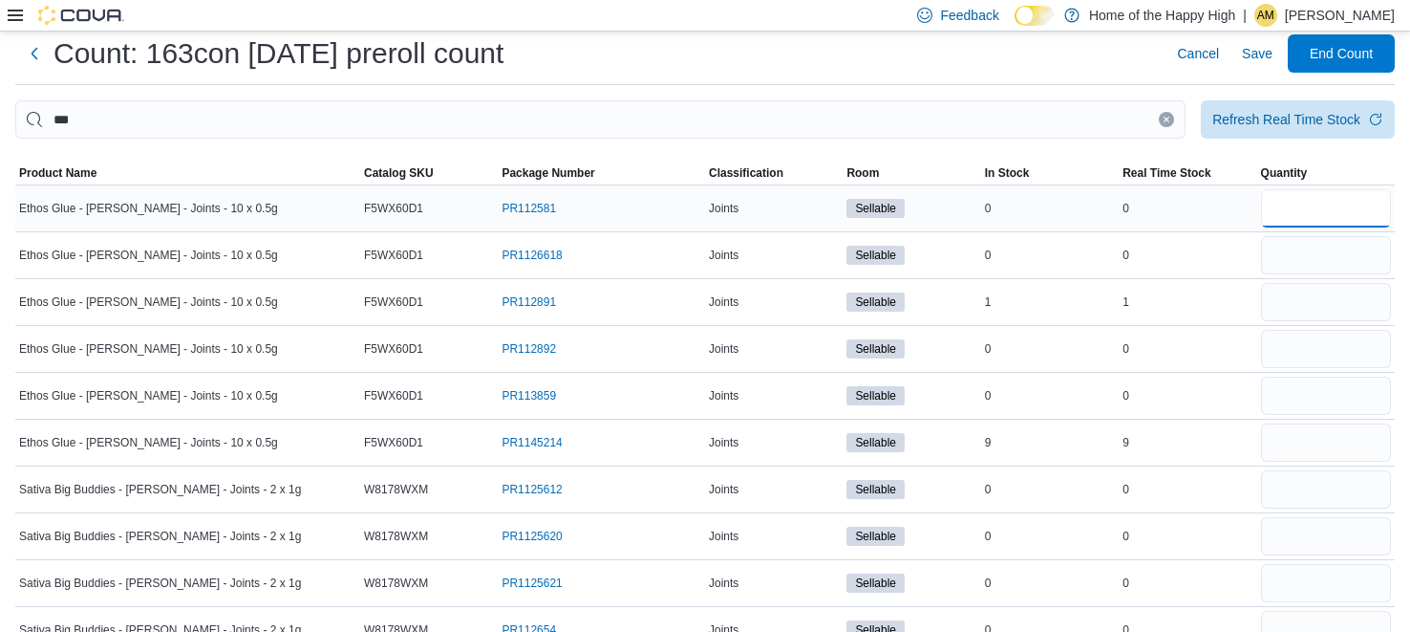
click at [1355, 197] on input "number" at bounding box center [1326, 208] width 130 height 38
click at [1377, 384] on input "number" at bounding box center [1326, 396] width 130 height 38
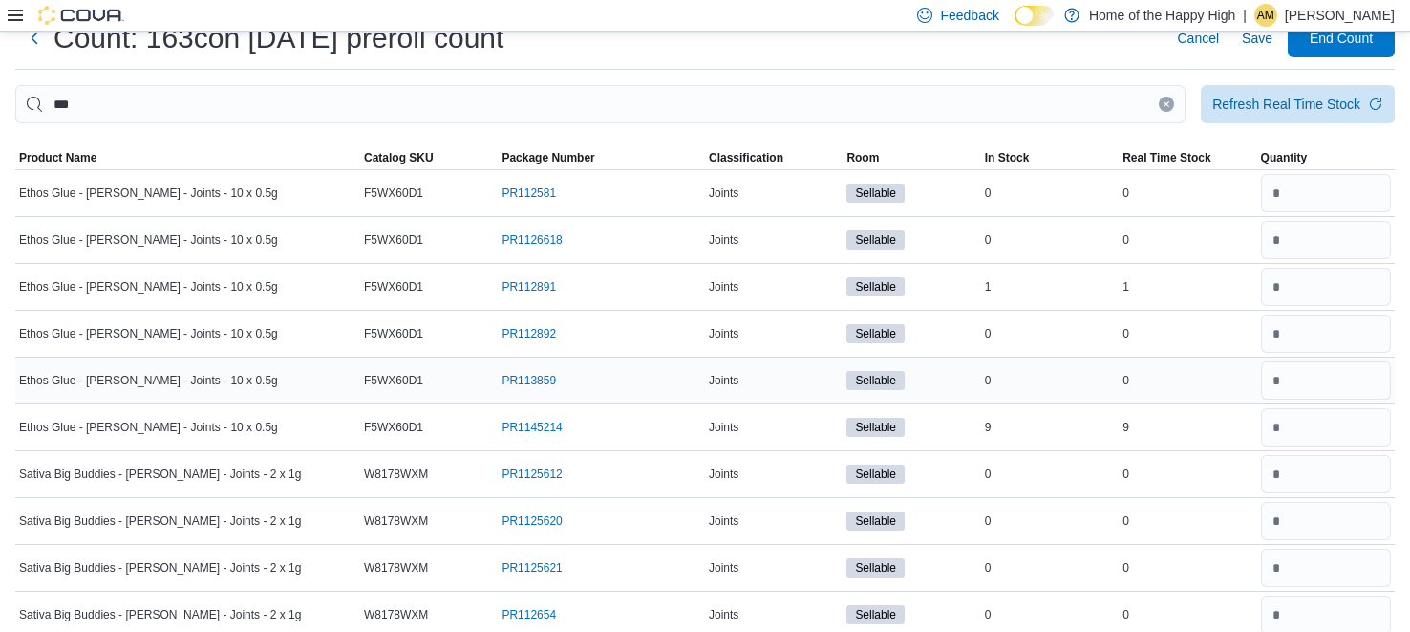
scroll to position [405, 0]
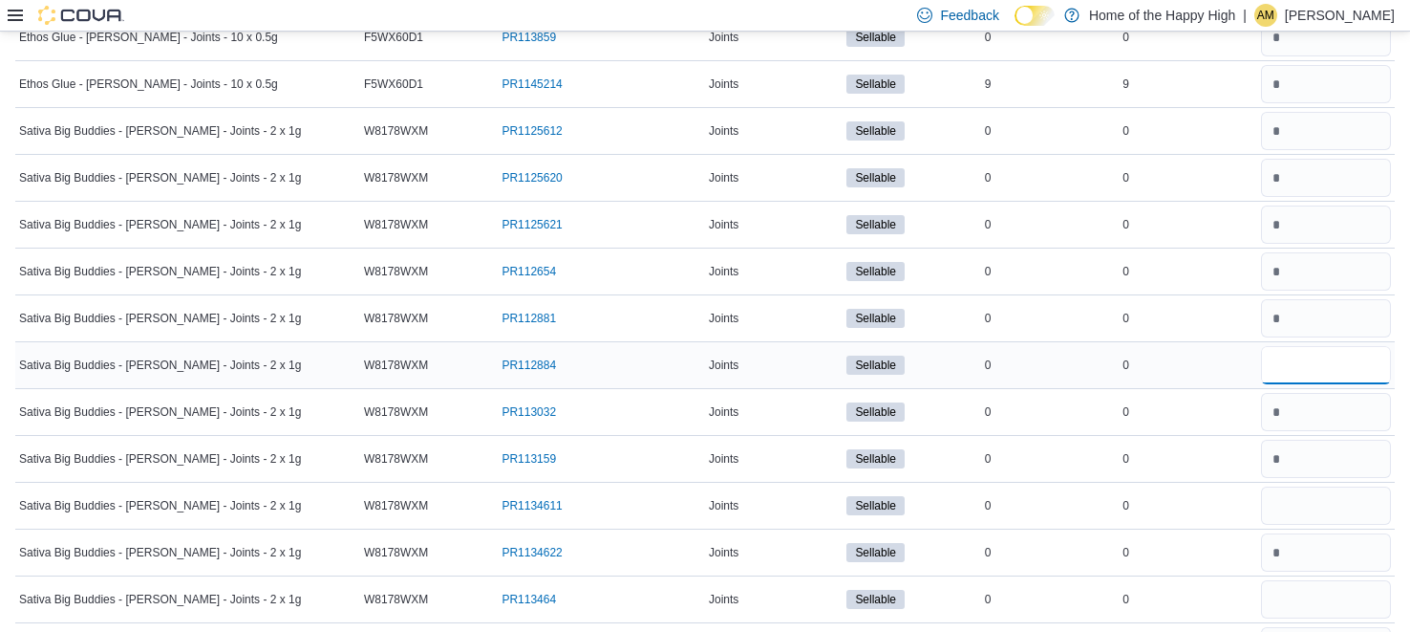
click at [1359, 355] on input "number" at bounding box center [1326, 365] width 130 height 38
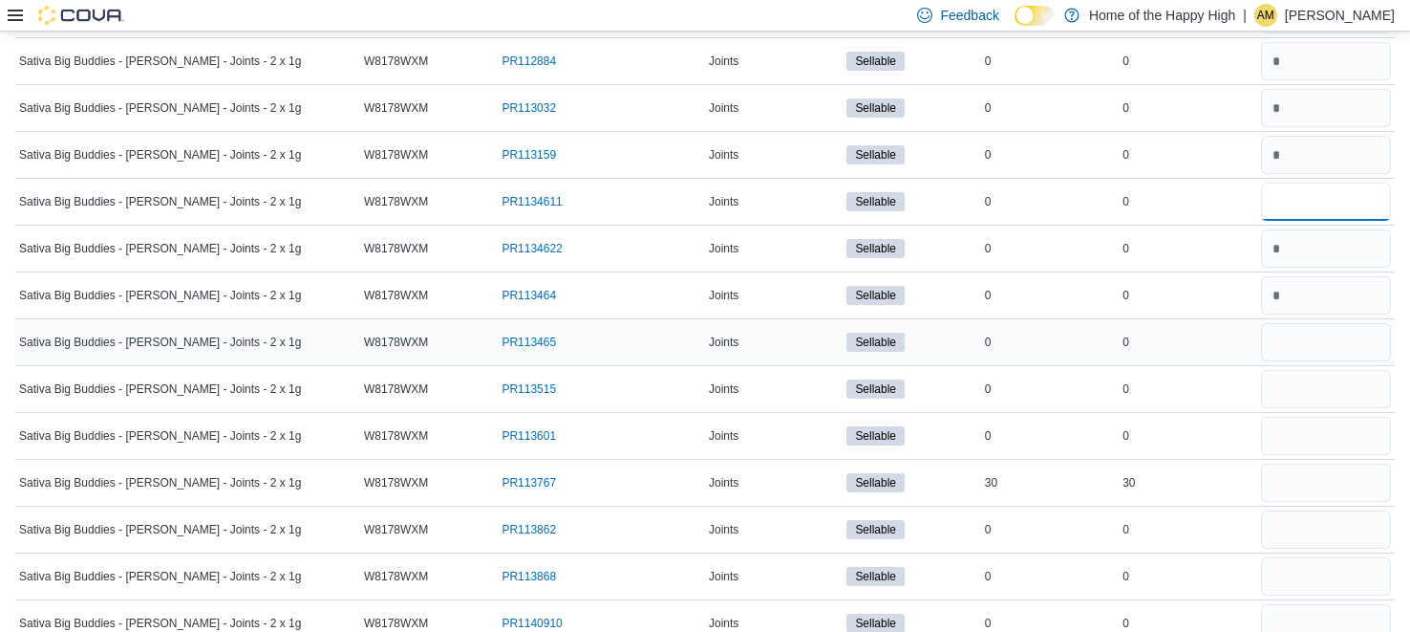
scroll to position [714, 0]
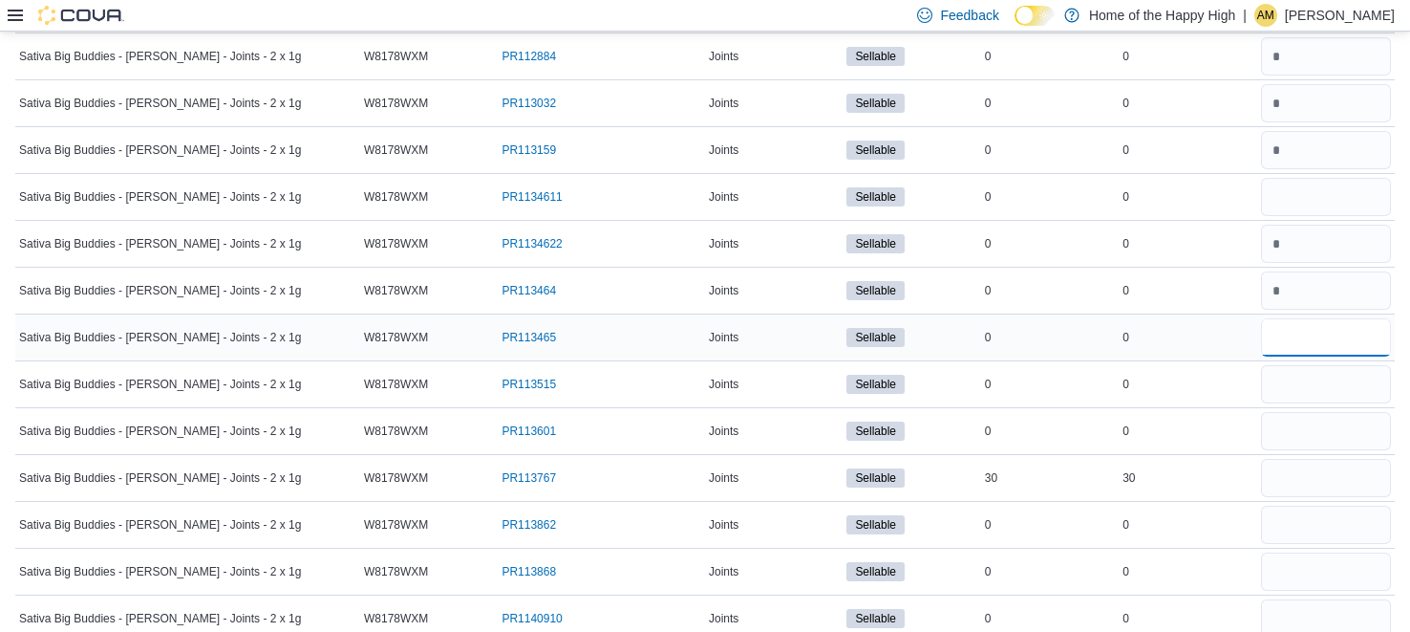
click at [1305, 337] on input "number" at bounding box center [1326, 337] width 130 height 38
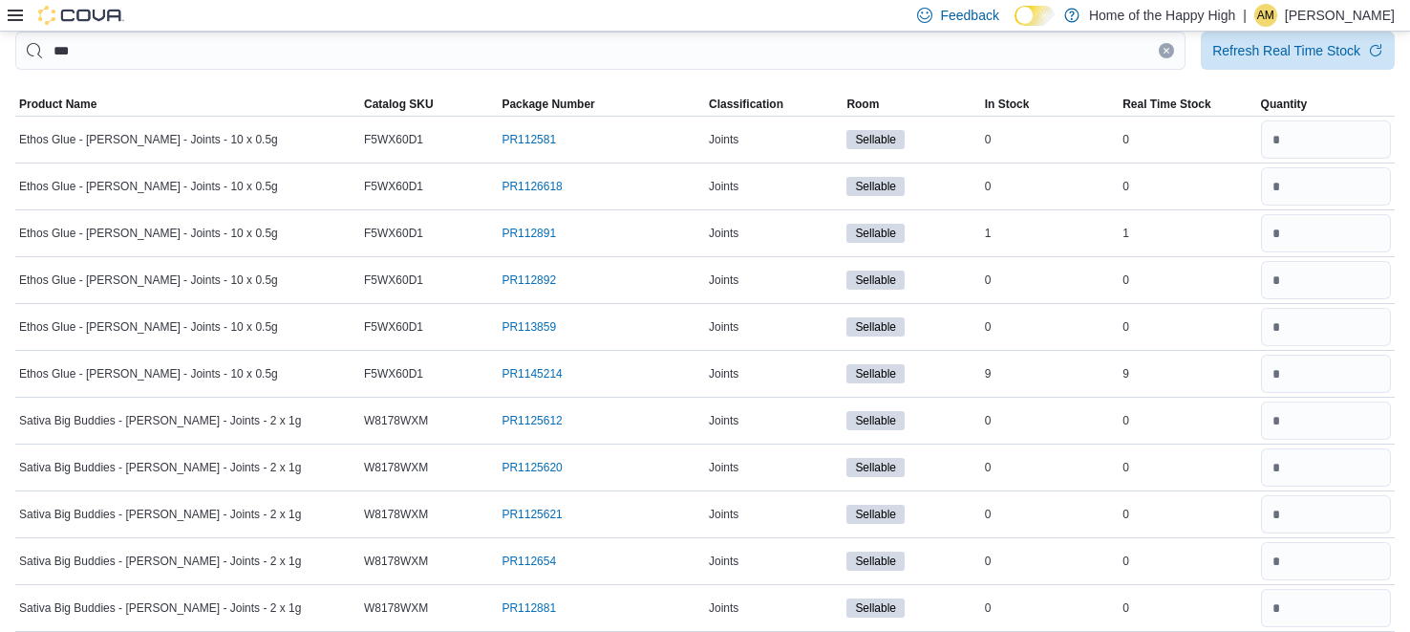
scroll to position [0, 0]
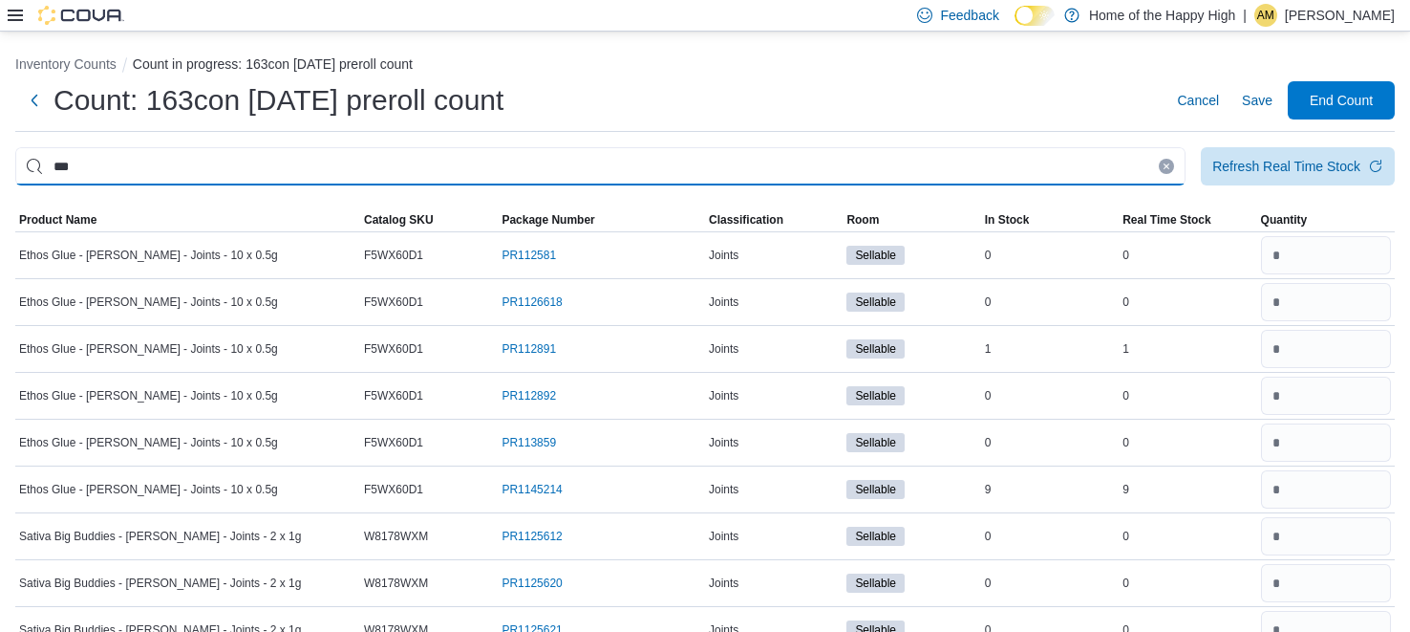
click at [1107, 177] on input "***" at bounding box center [600, 166] width 1171 height 38
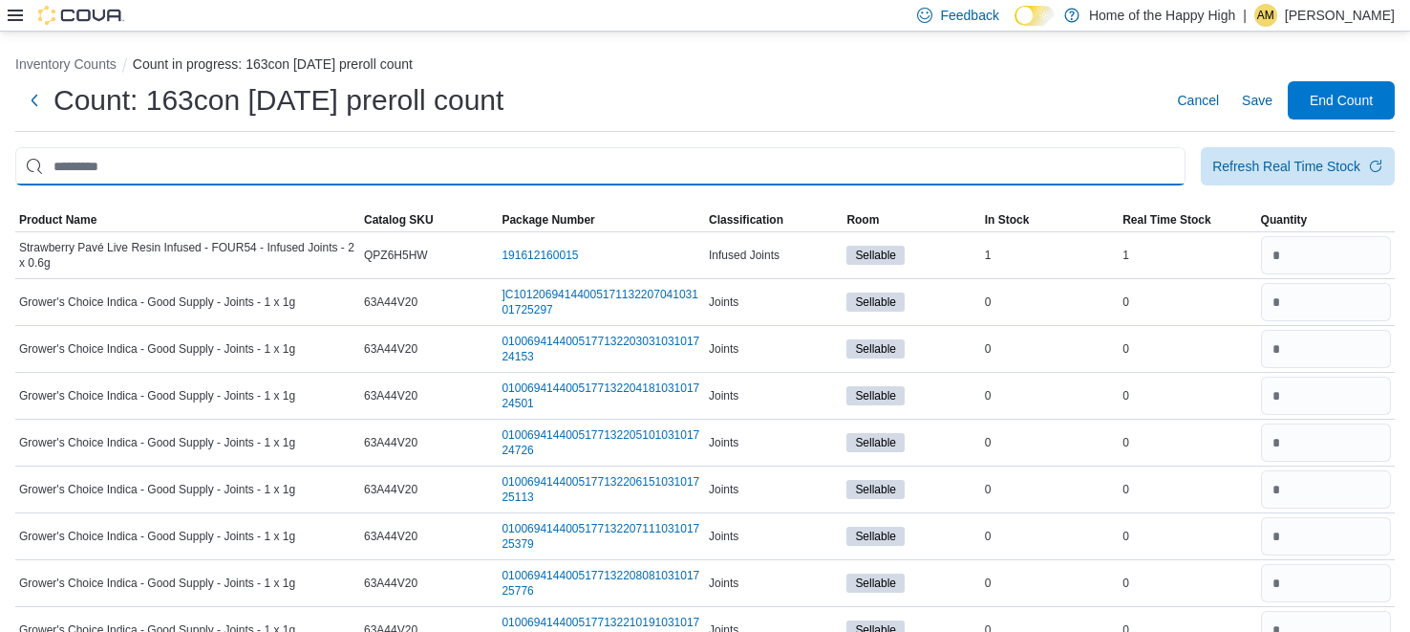
click at [891, 177] on input "This is a search bar. After typing your query, hit enter to filter the results …" at bounding box center [600, 166] width 1171 height 38
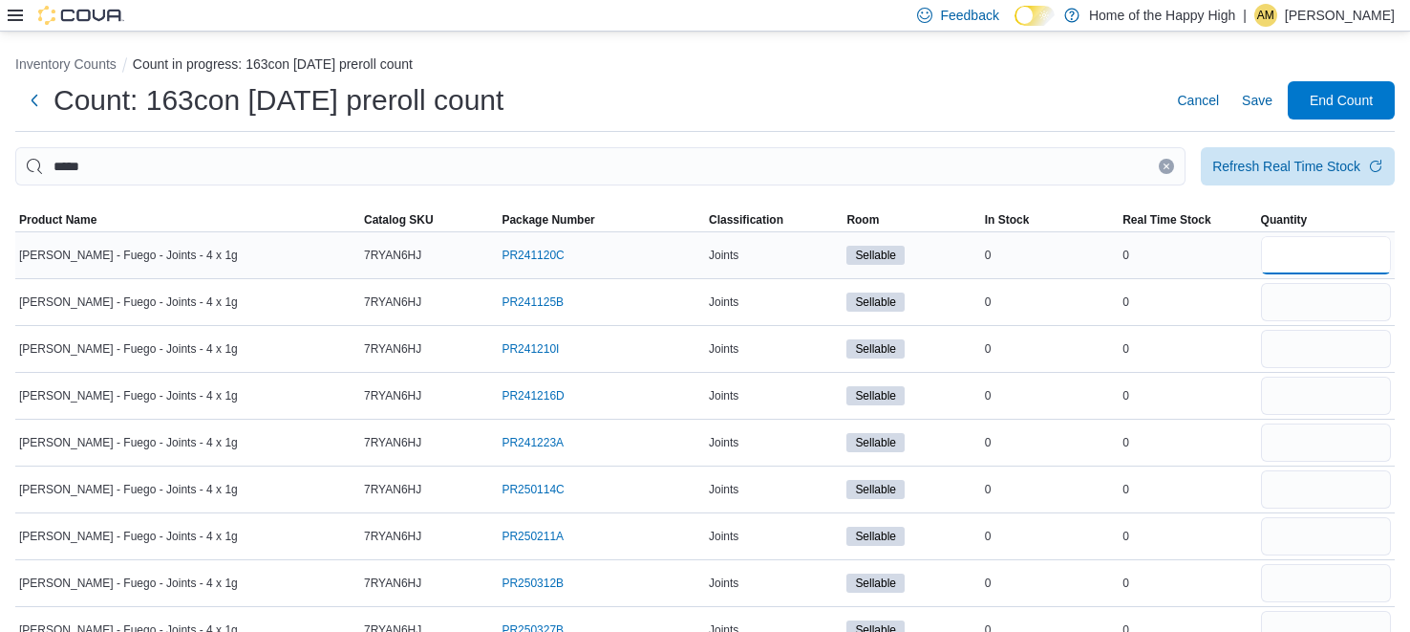
click at [1281, 261] on input "number" at bounding box center [1326, 255] width 130 height 38
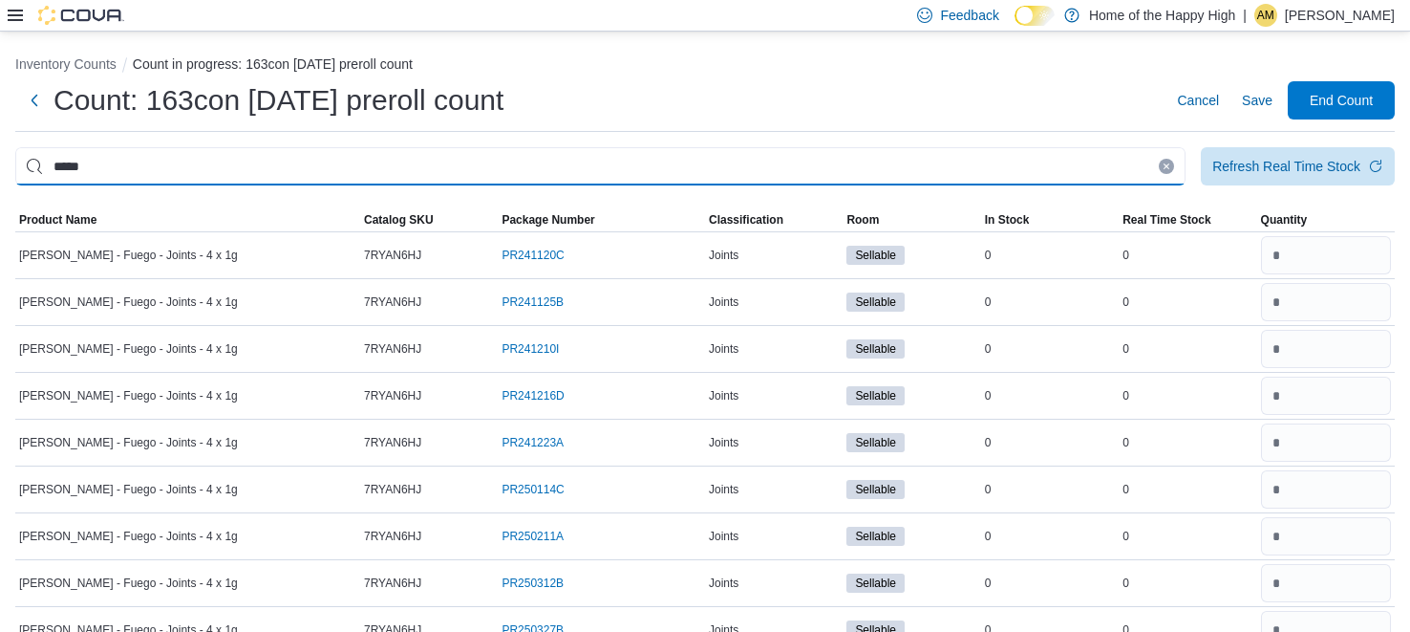
click at [459, 162] on input "*****" at bounding box center [600, 166] width 1171 height 38
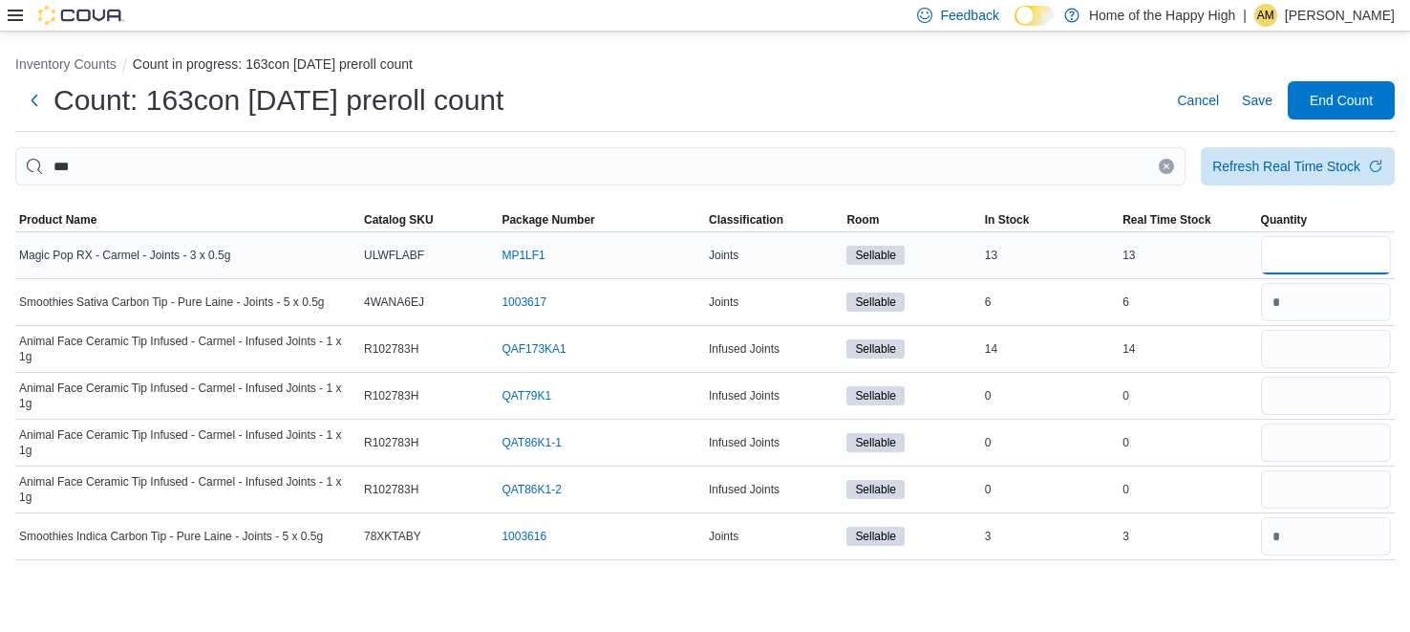
click at [1320, 267] on input "number" at bounding box center [1326, 255] width 130 height 38
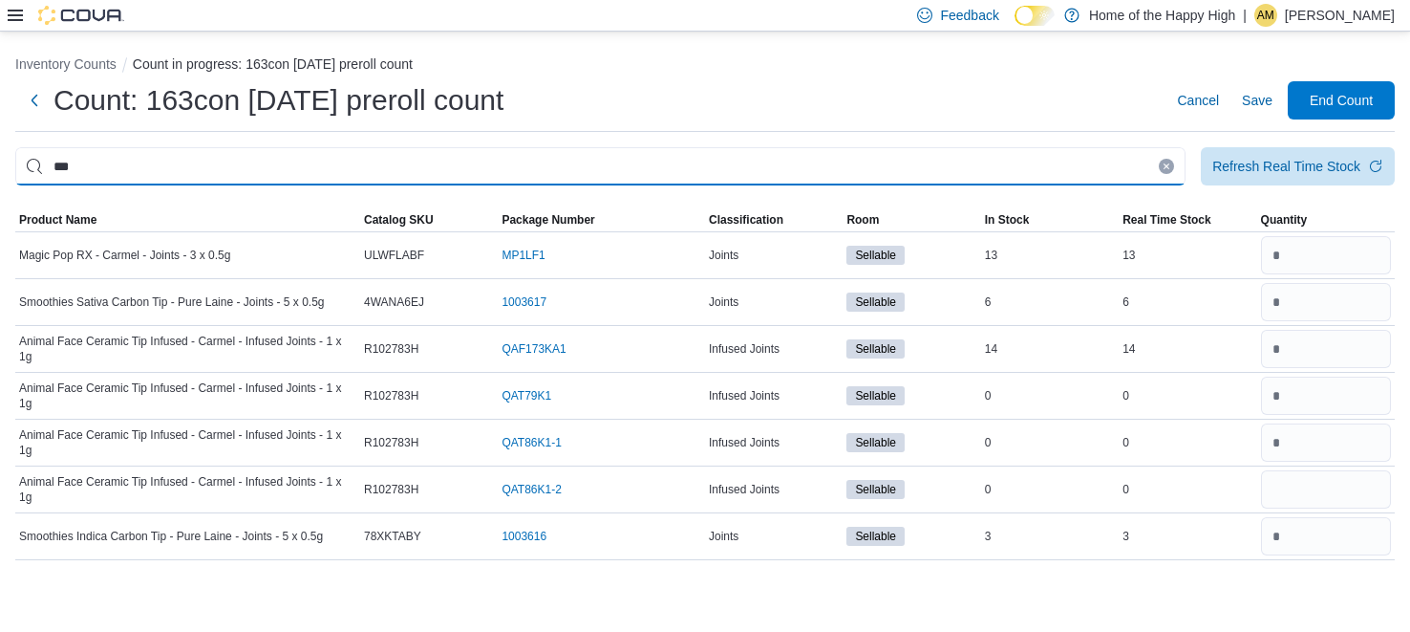
click at [1064, 177] on input "***" at bounding box center [600, 166] width 1171 height 38
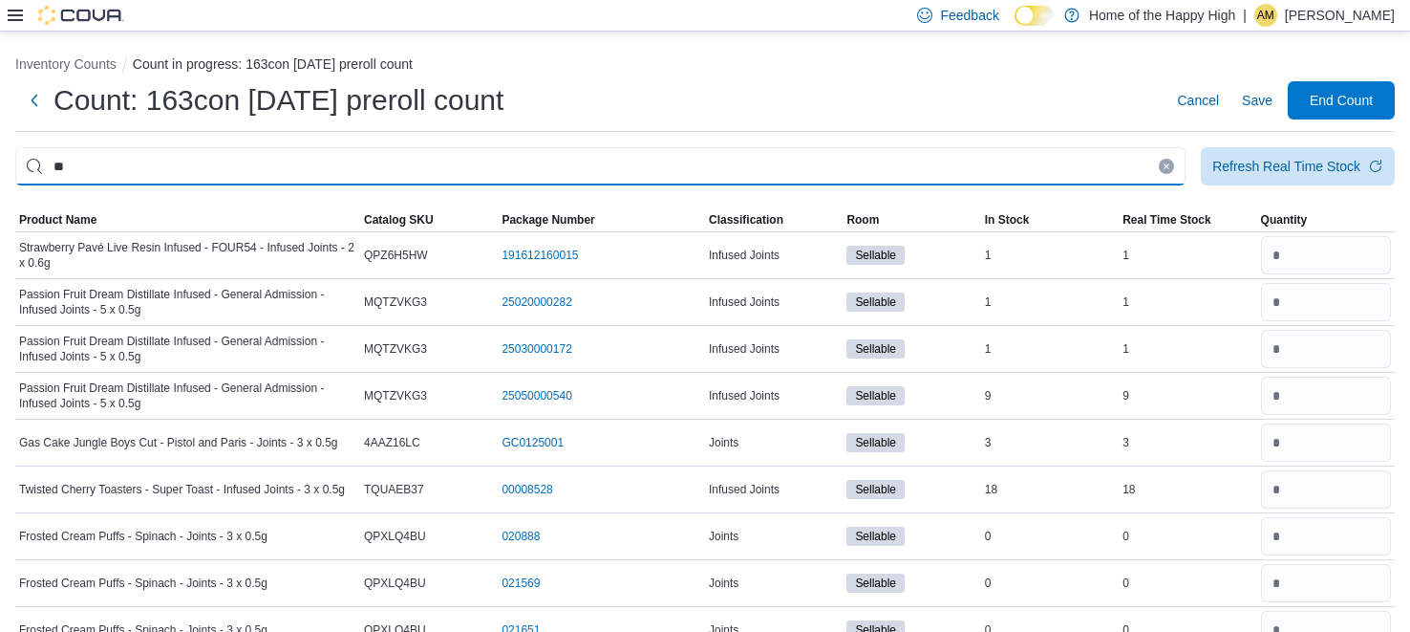
click at [956, 172] on input "**" at bounding box center [600, 166] width 1171 height 38
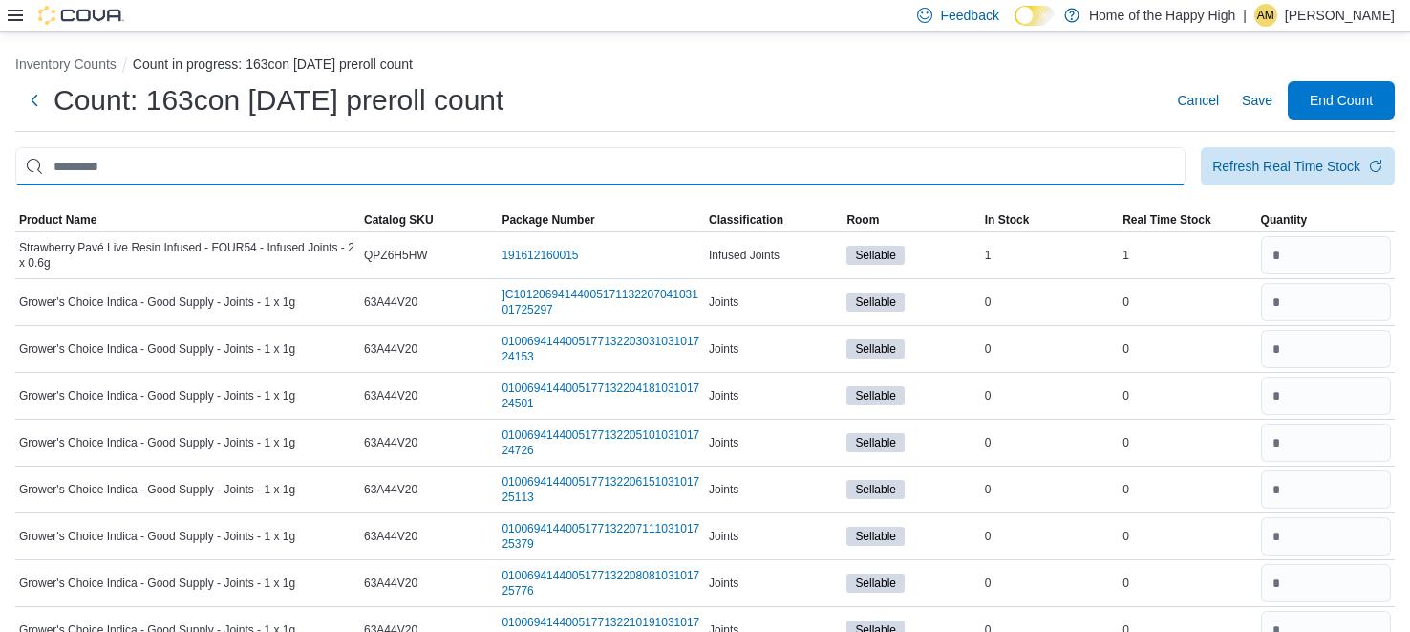
click at [778, 161] on input "This is a search bar. After typing your query, hit enter to filter the results …" at bounding box center [600, 166] width 1171 height 38
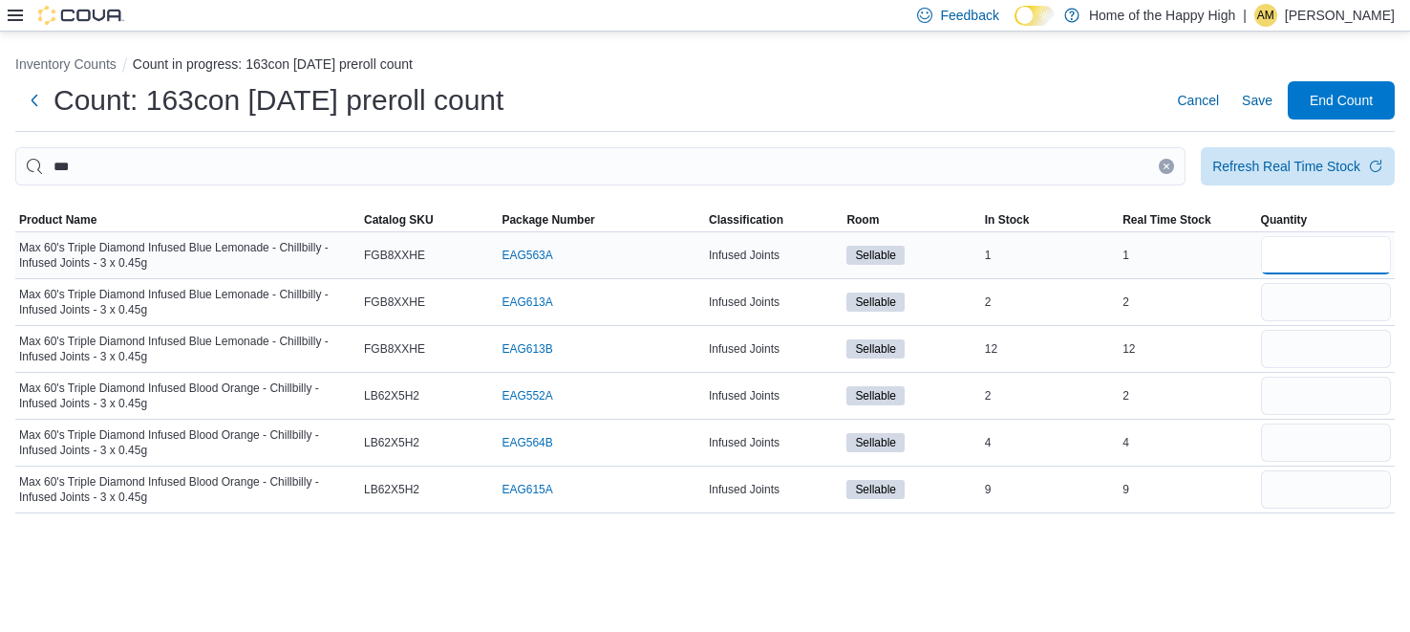
click at [1294, 252] on input "number" at bounding box center [1326, 255] width 130 height 38
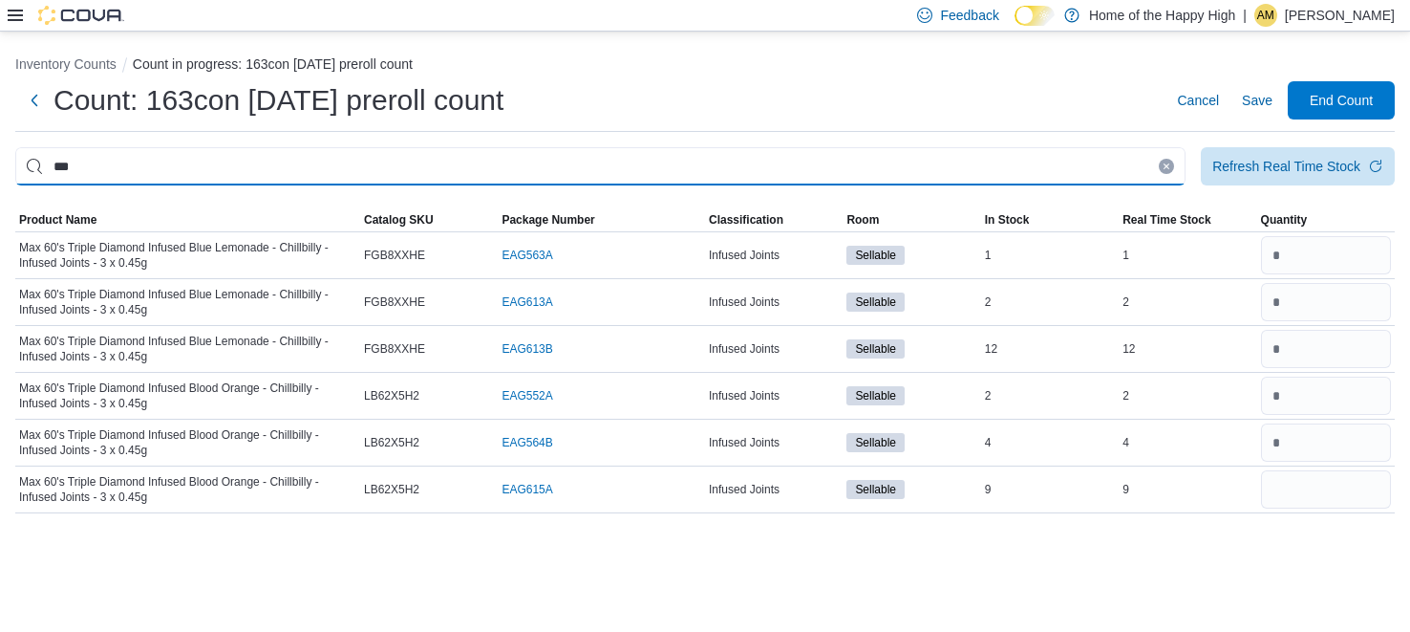
click at [1133, 172] on input "***" at bounding box center [600, 166] width 1171 height 38
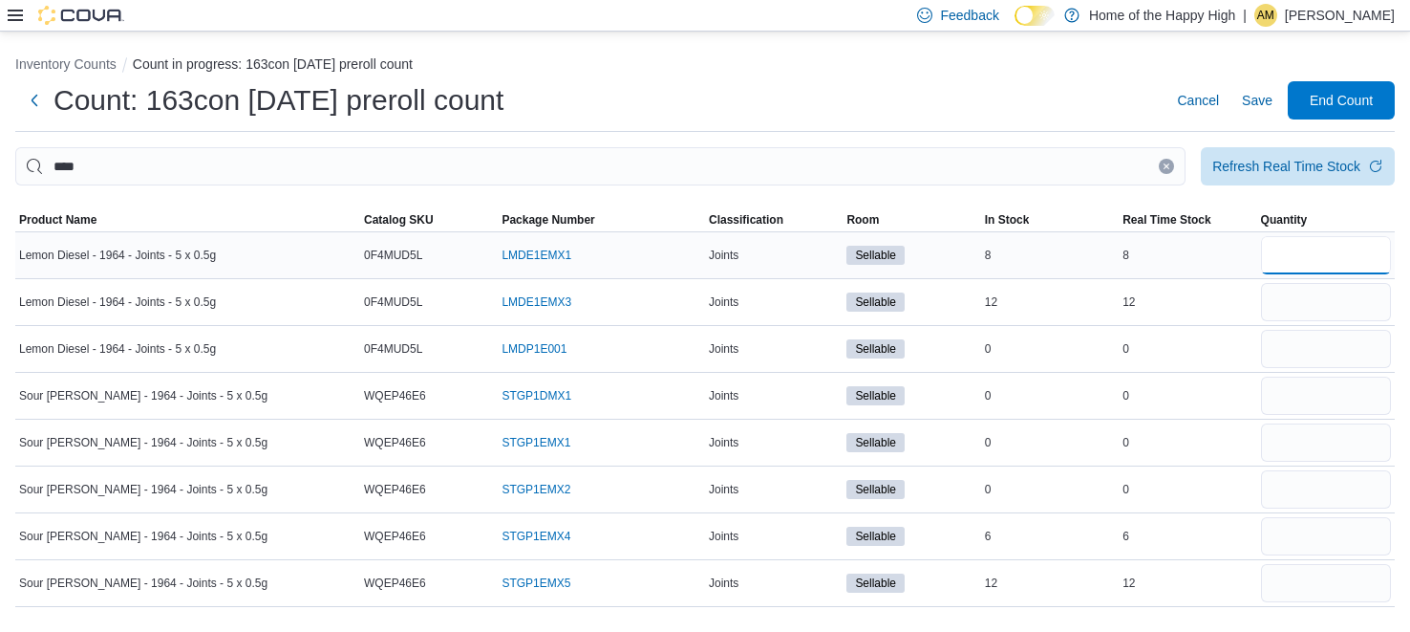
click at [1375, 266] on input "number" at bounding box center [1326, 255] width 130 height 38
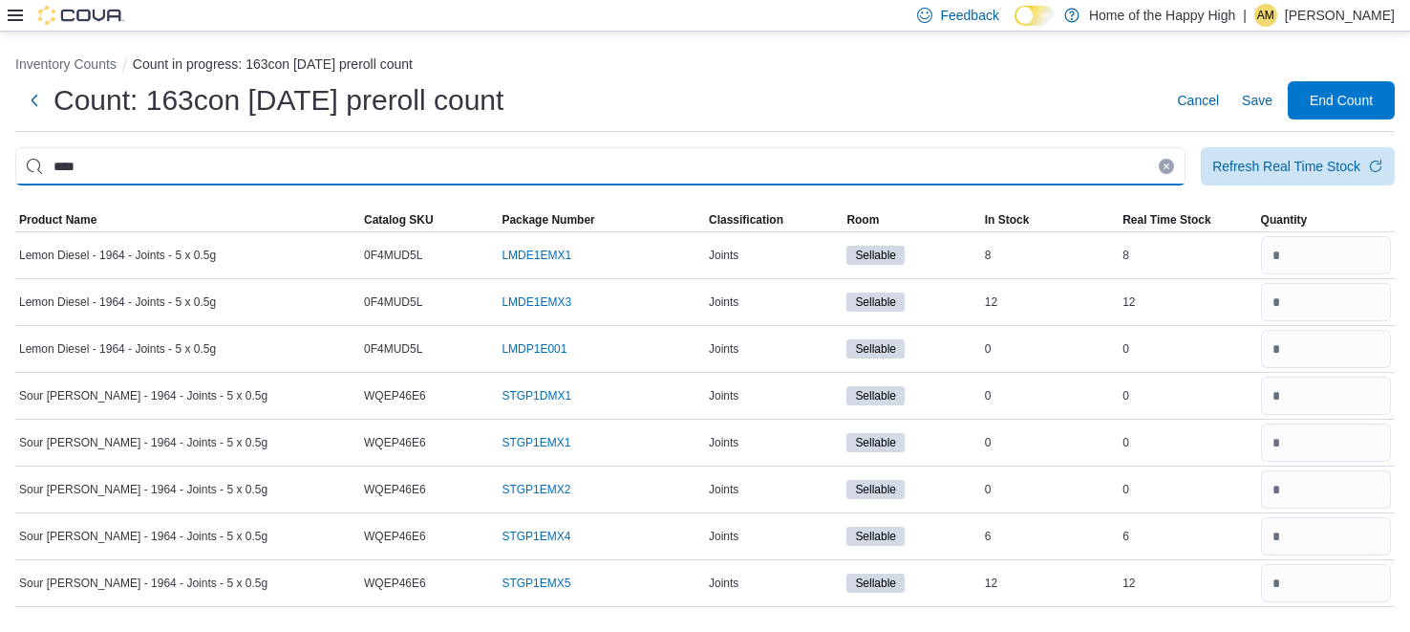
click at [885, 174] on input "****" at bounding box center [600, 166] width 1171 height 38
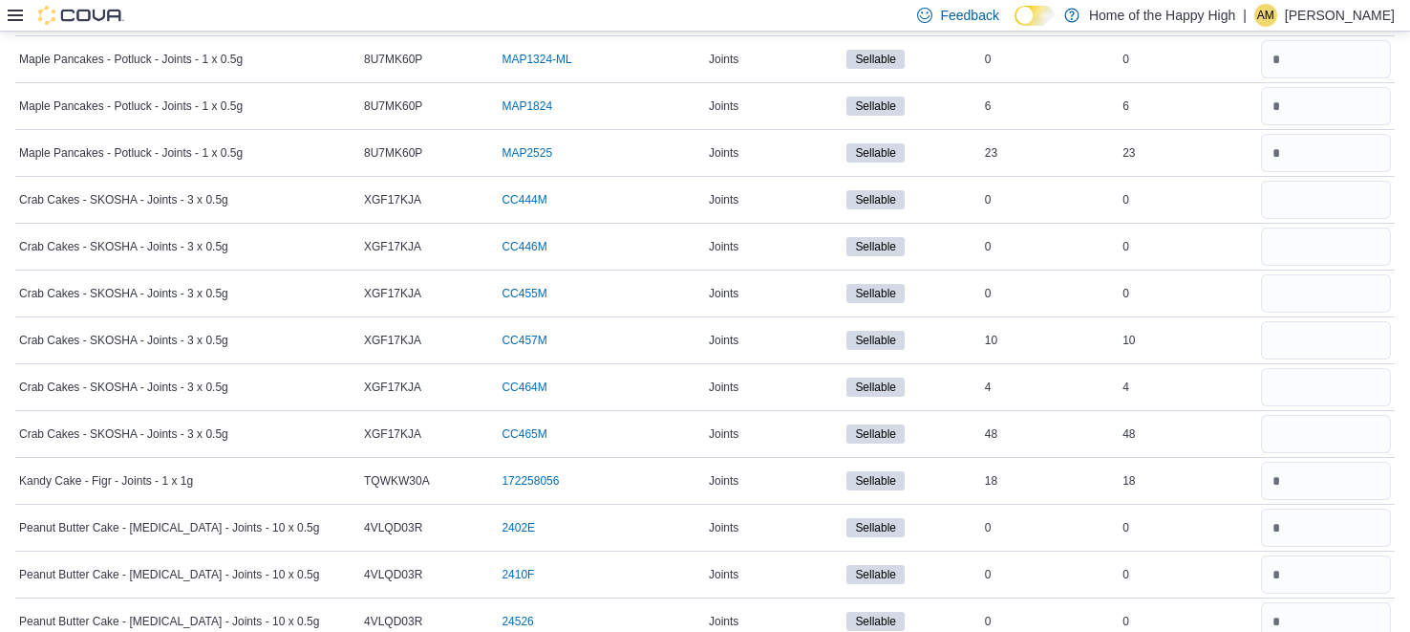
scroll to position [1648, 0]
click at [1291, 197] on input "number" at bounding box center [1326, 199] width 130 height 38
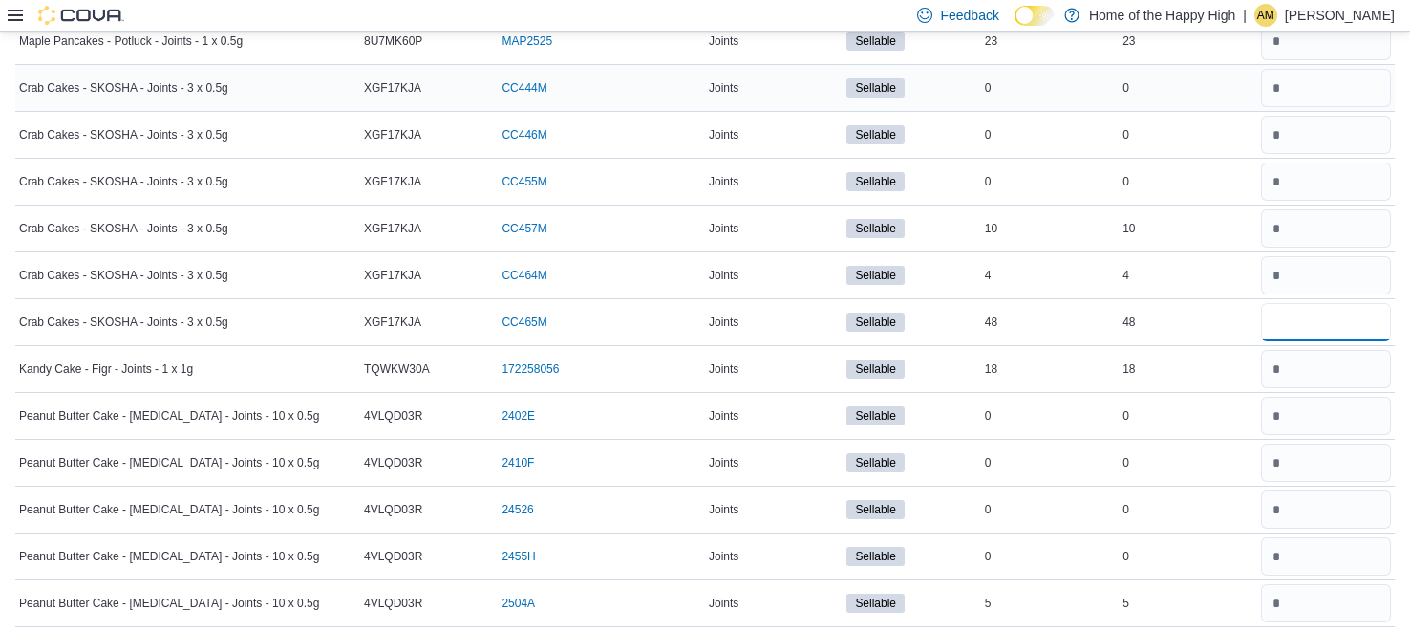
scroll to position [0, 0]
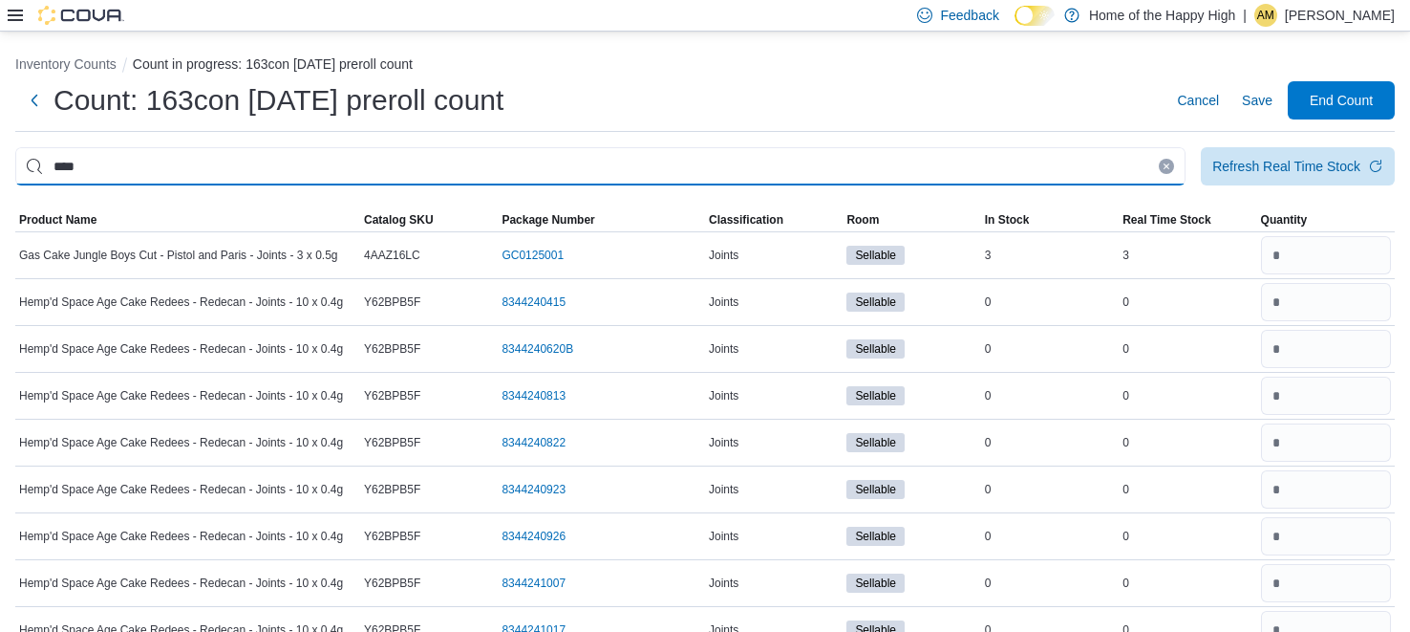
click at [1074, 168] on input "****" at bounding box center [600, 166] width 1171 height 38
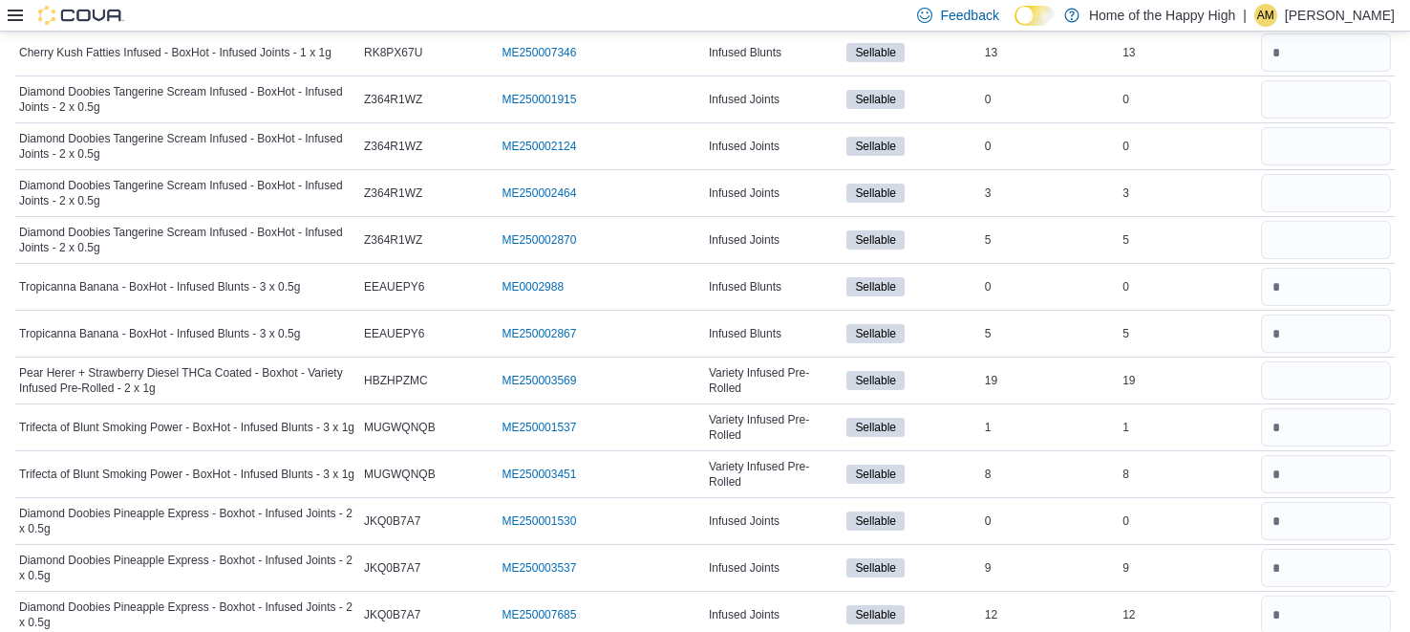
scroll to position [1324, 0]
click at [1310, 109] on input "number" at bounding box center [1326, 101] width 130 height 38
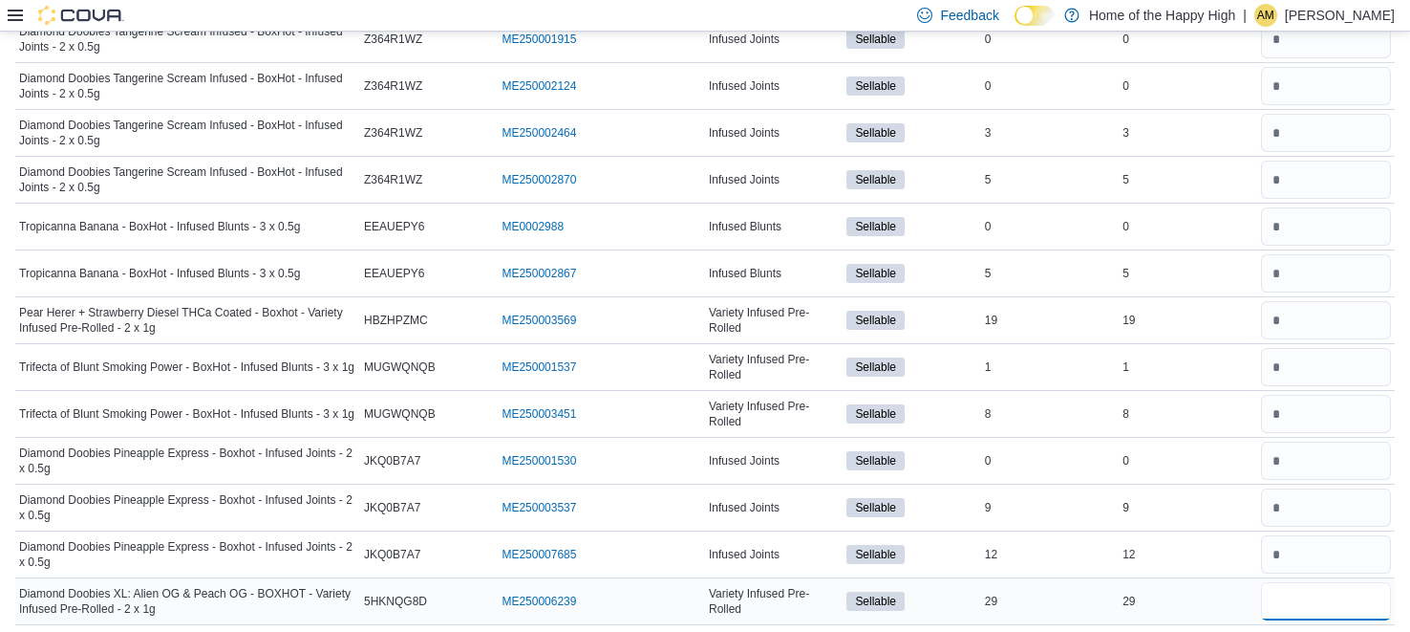
click at [1291, 588] on input "number" at bounding box center [1326, 601] width 130 height 38
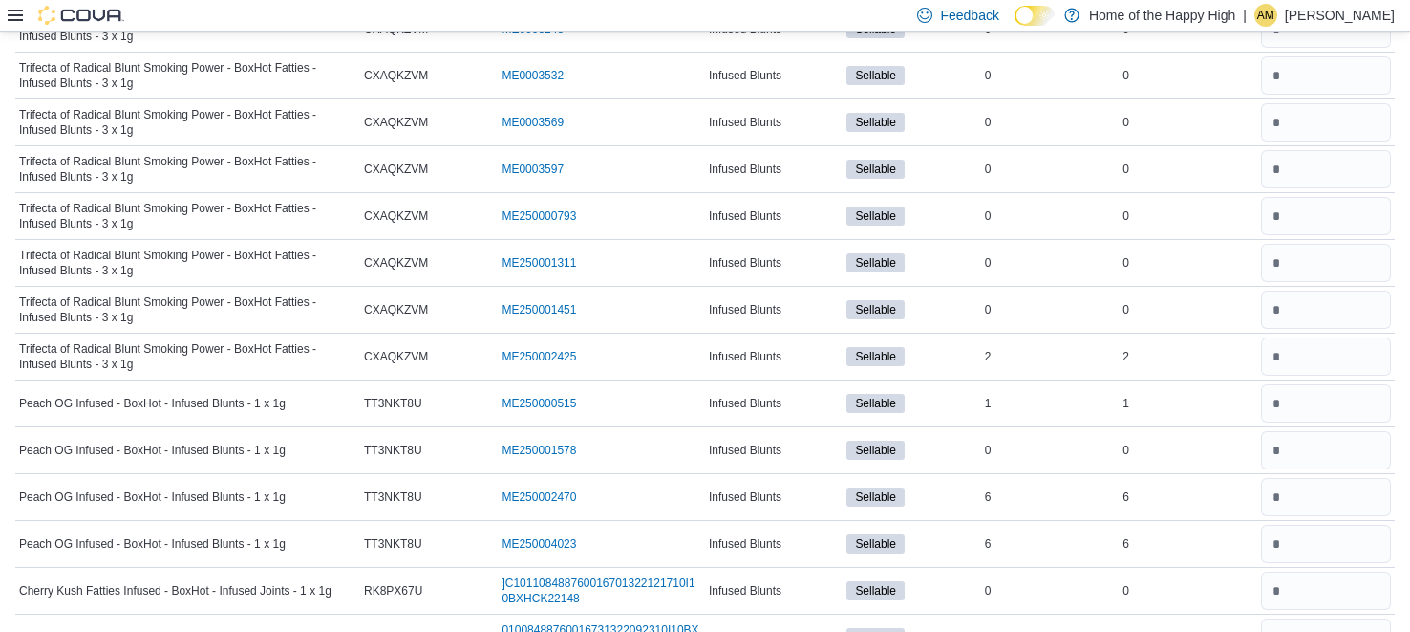
scroll to position [0, 0]
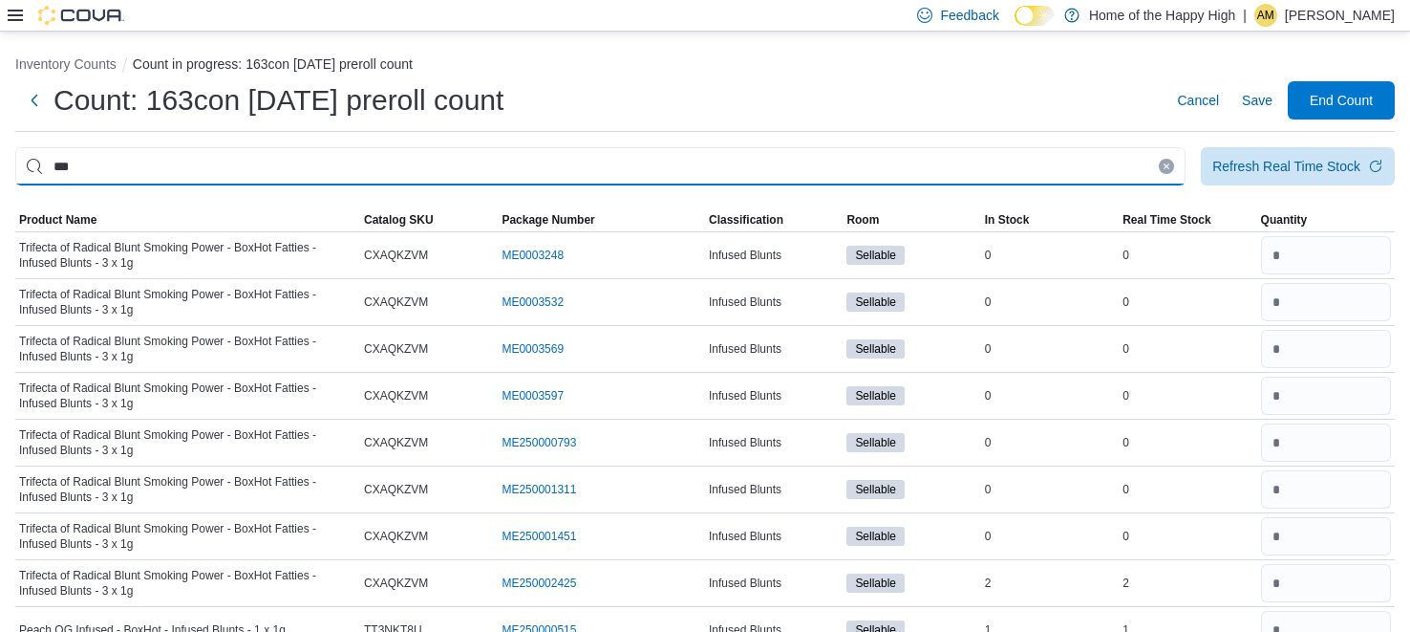
click at [890, 171] on input "***" at bounding box center [600, 166] width 1171 height 38
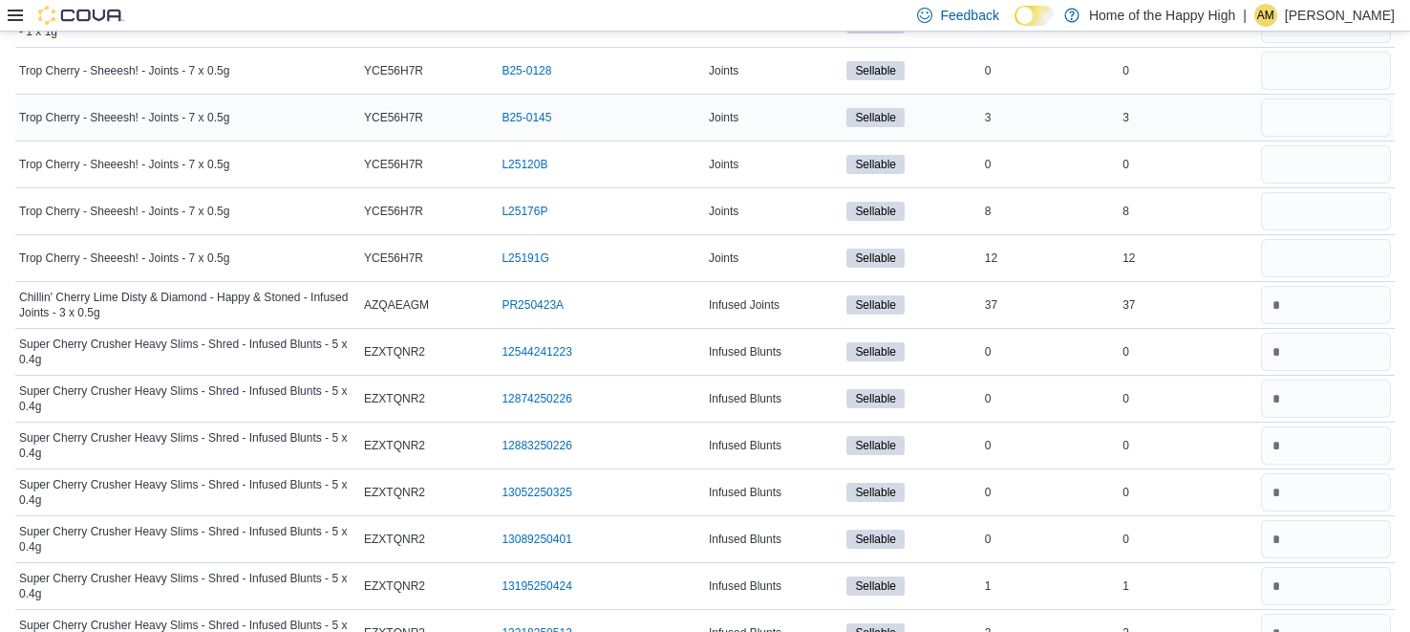
scroll to position [1382, 0]
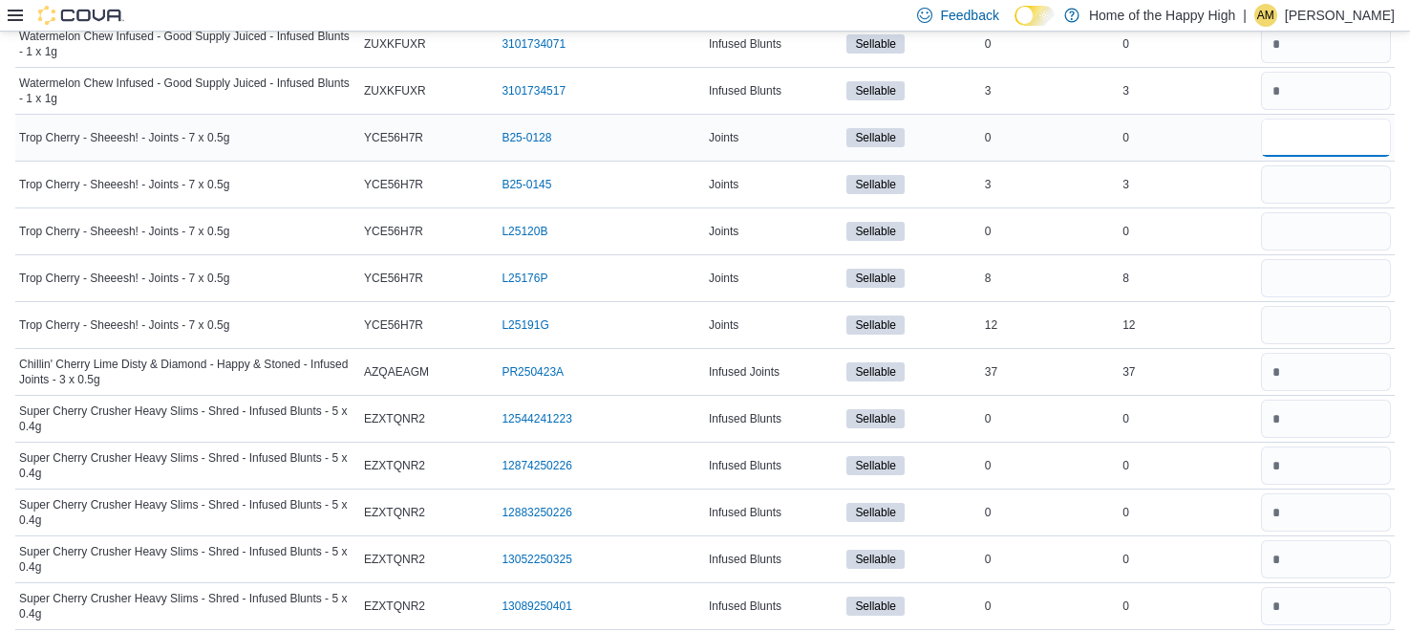
click at [1337, 127] on input "number" at bounding box center [1326, 137] width 130 height 38
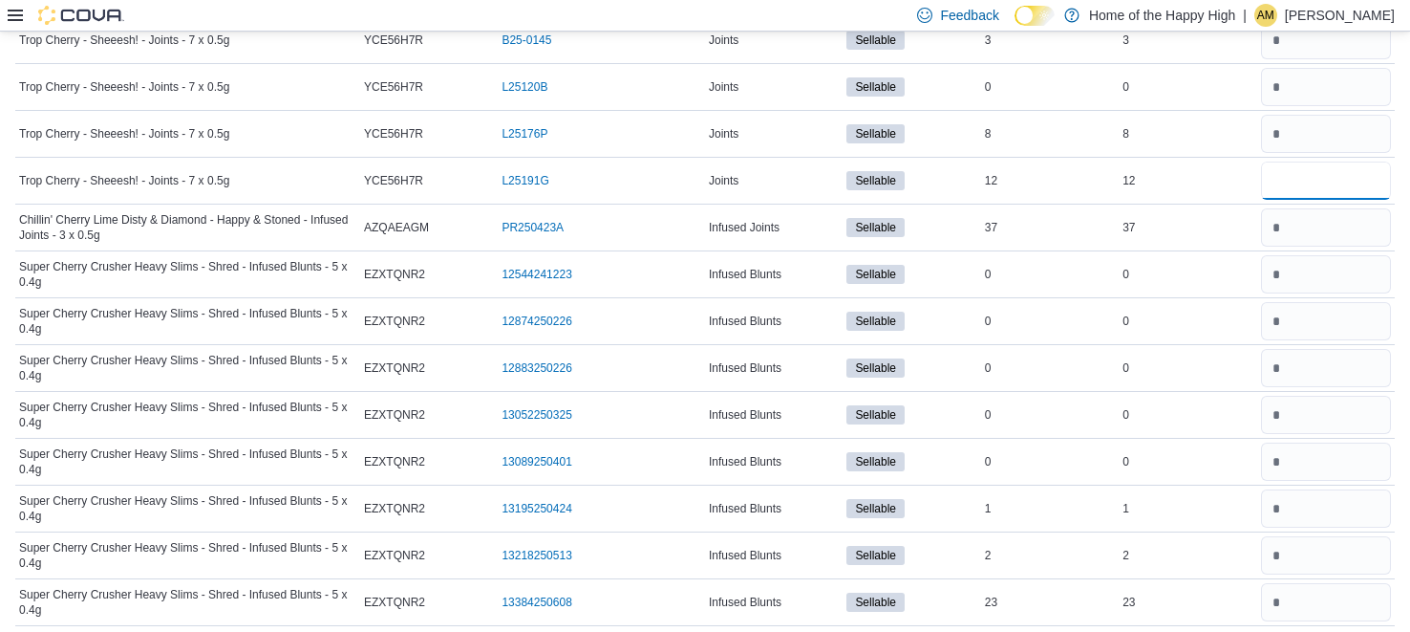
scroll to position [0, 0]
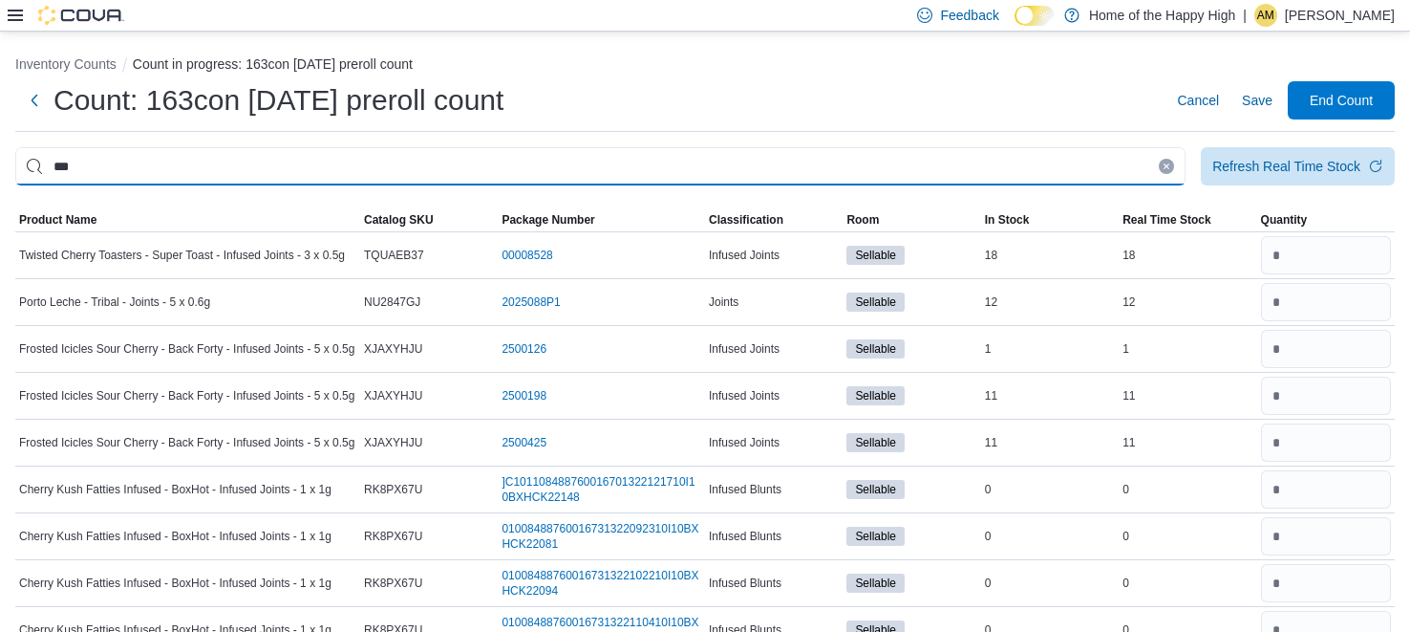
click at [1020, 157] on input "***" at bounding box center [600, 166] width 1171 height 38
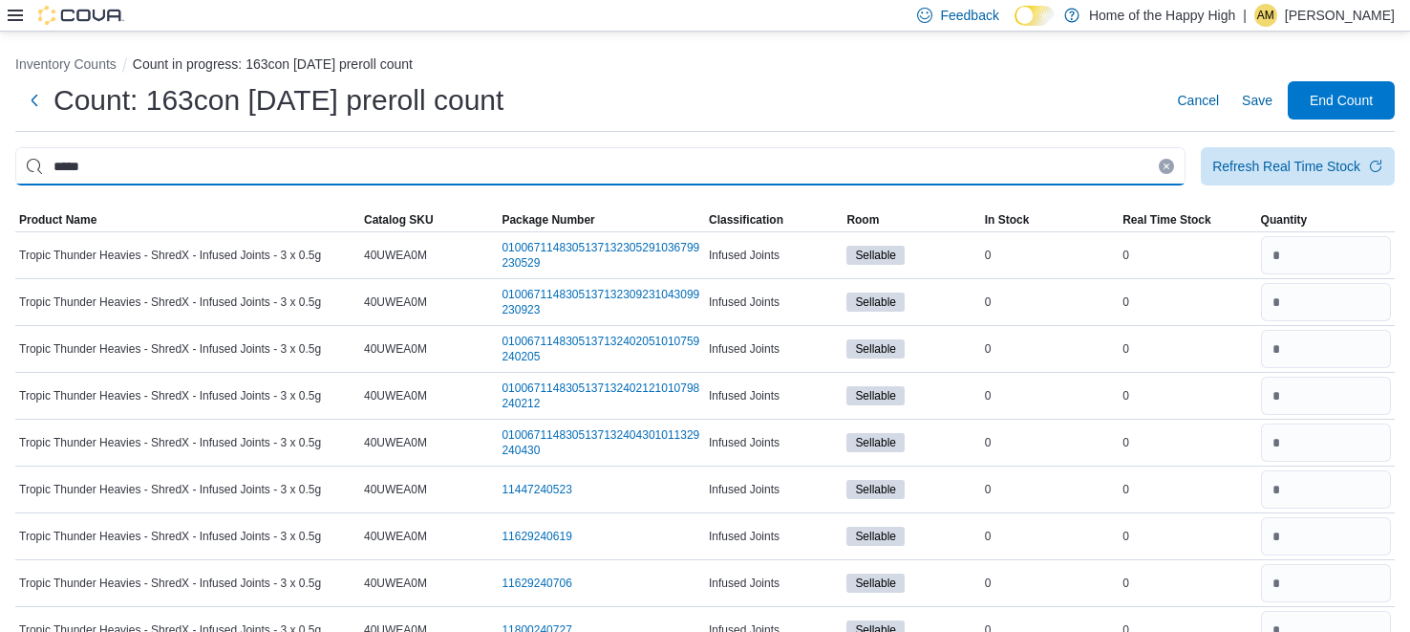
click at [1042, 168] on input "*****" at bounding box center [600, 166] width 1171 height 38
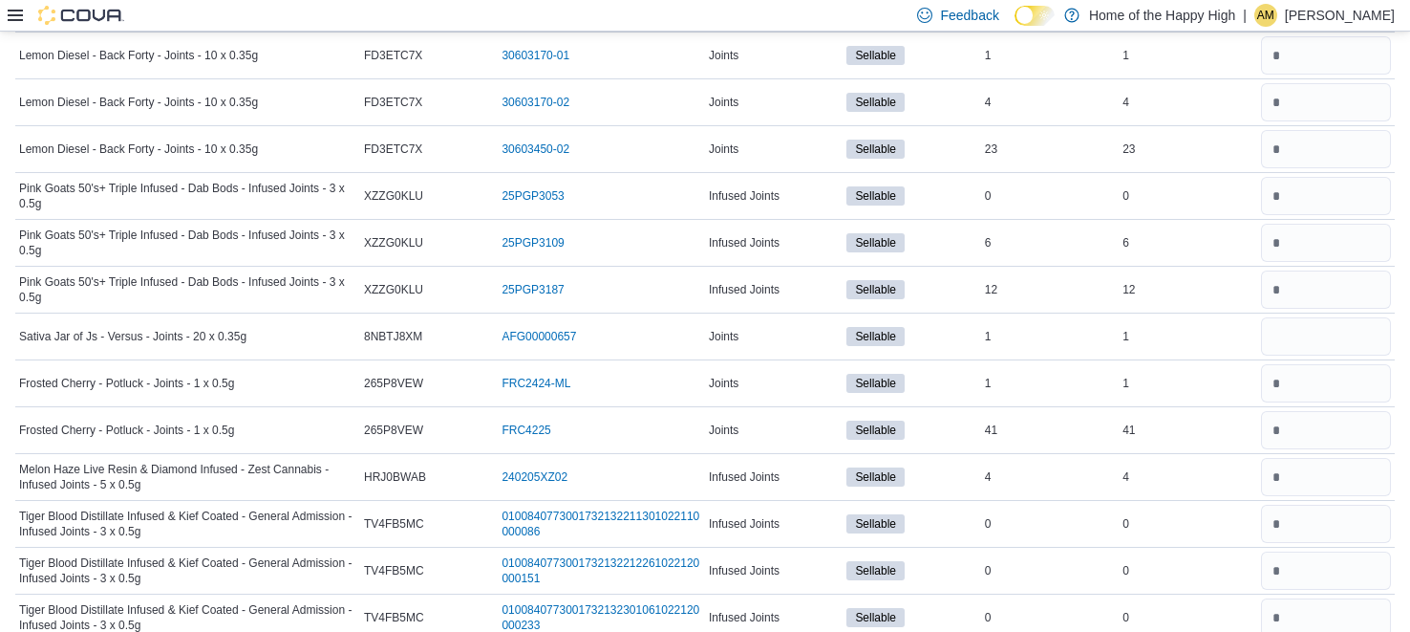
scroll to position [36955, 0]
click at [1304, 319] on input "number" at bounding box center [1326, 338] width 130 height 38
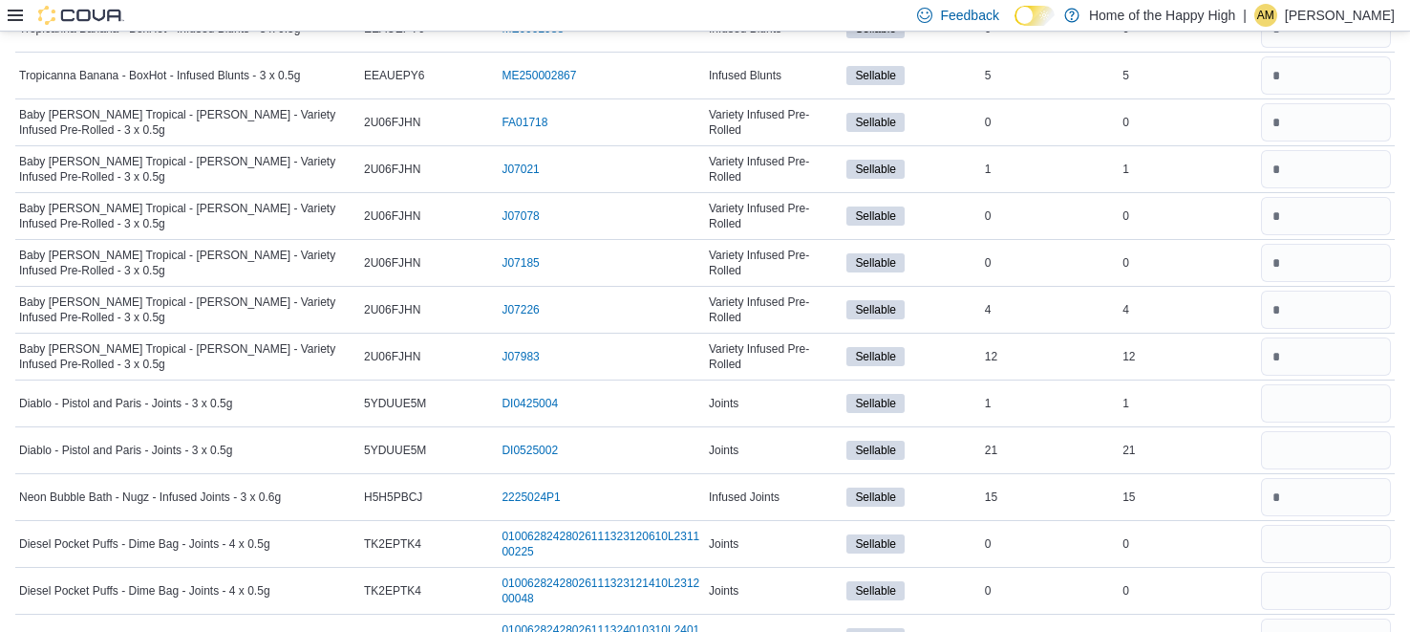
scroll to position [49295, 0]
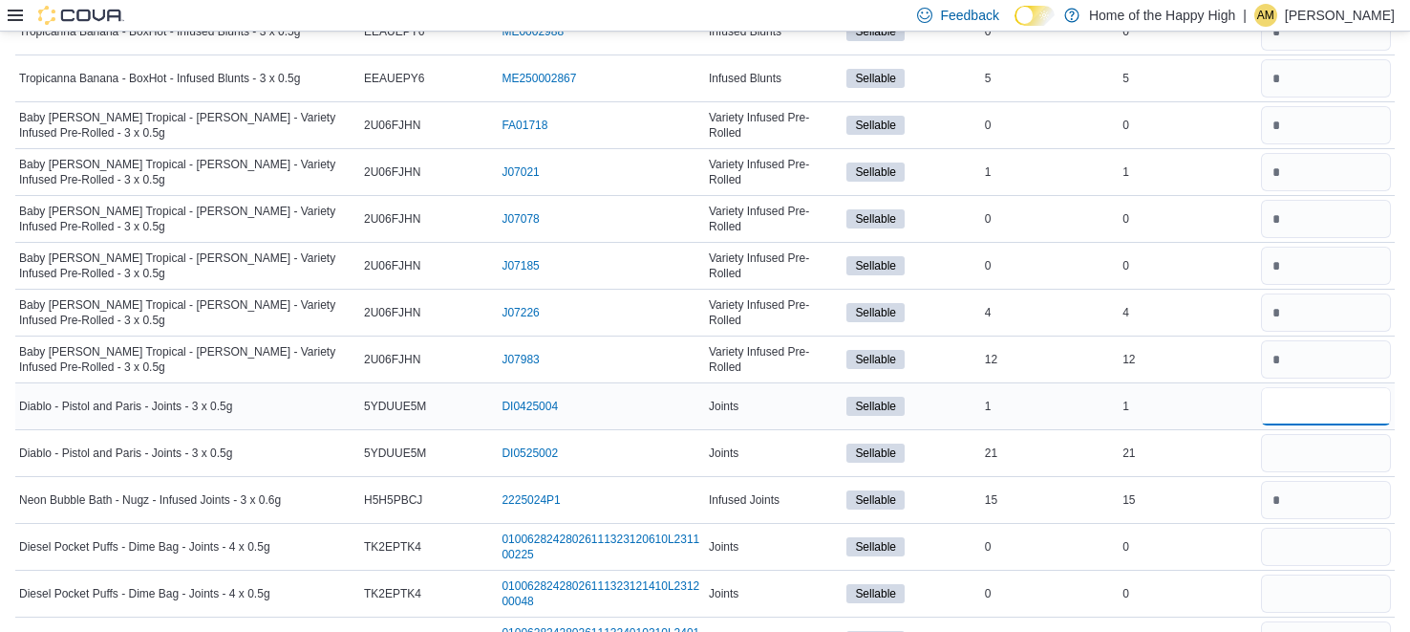
click at [1307, 387] on input "number" at bounding box center [1326, 406] width 130 height 38
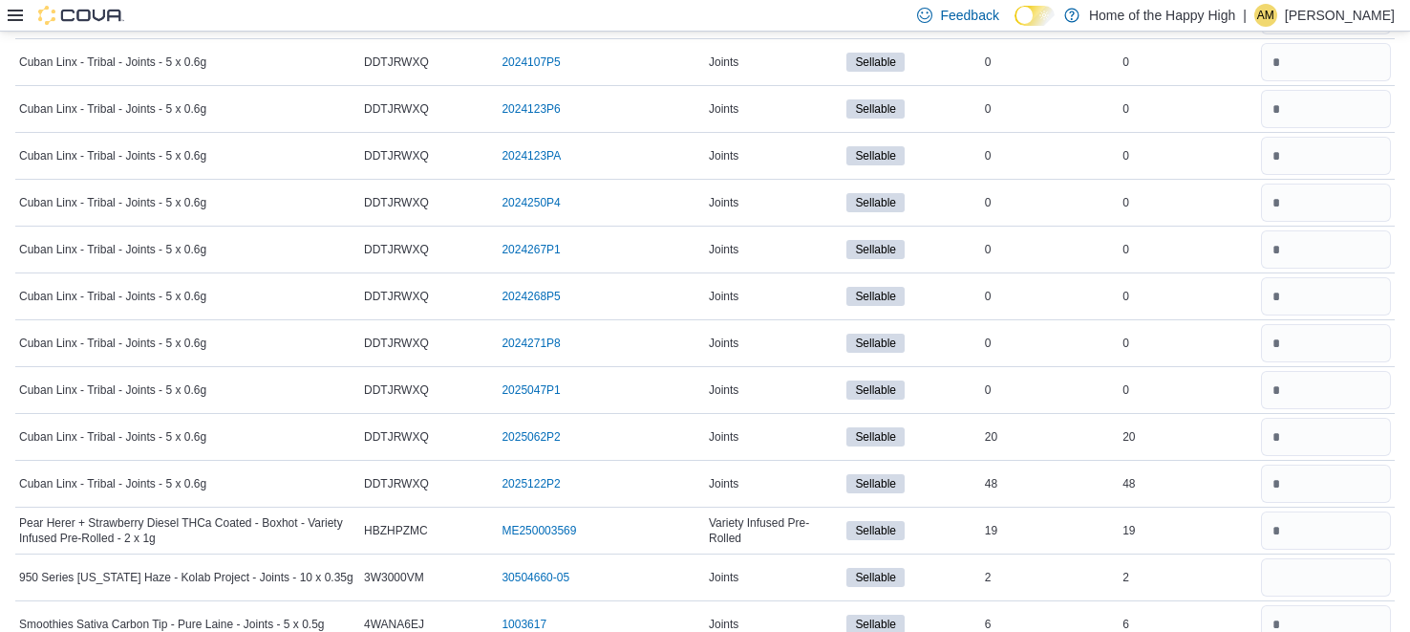
scroll to position [51791, 0]
click at [1352, 560] on input "number" at bounding box center [1326, 579] width 130 height 38
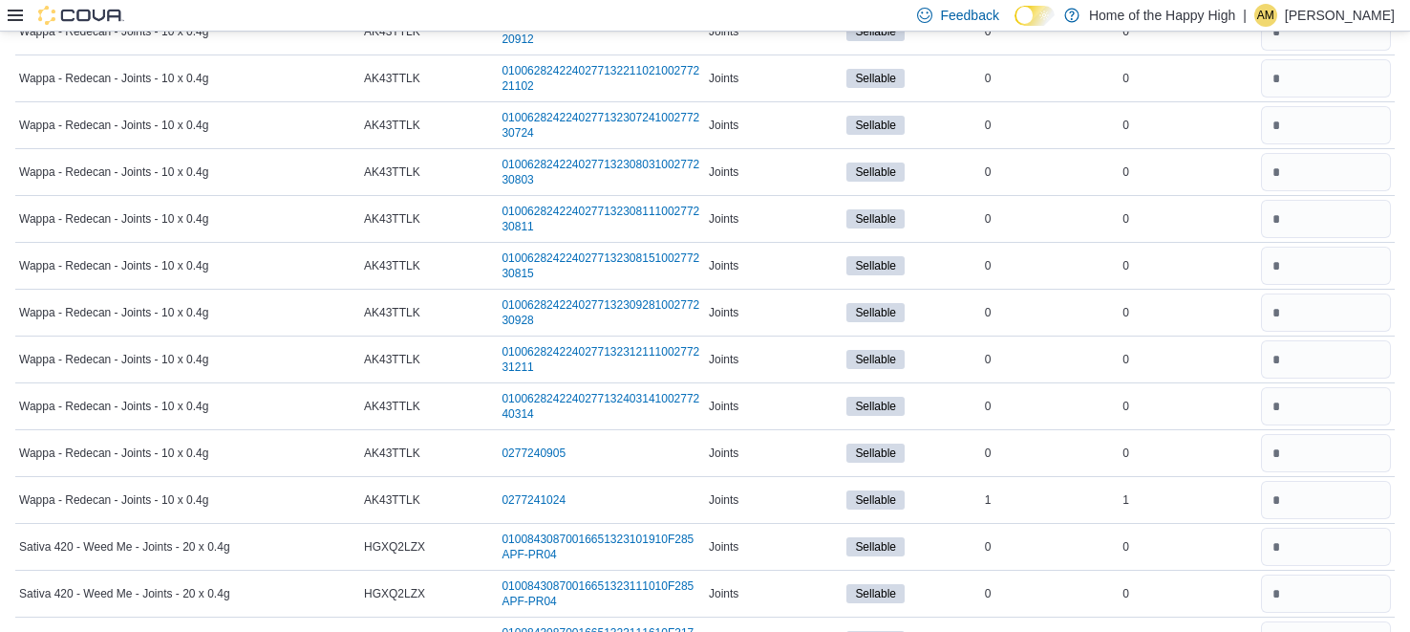
scroll to position [0, 0]
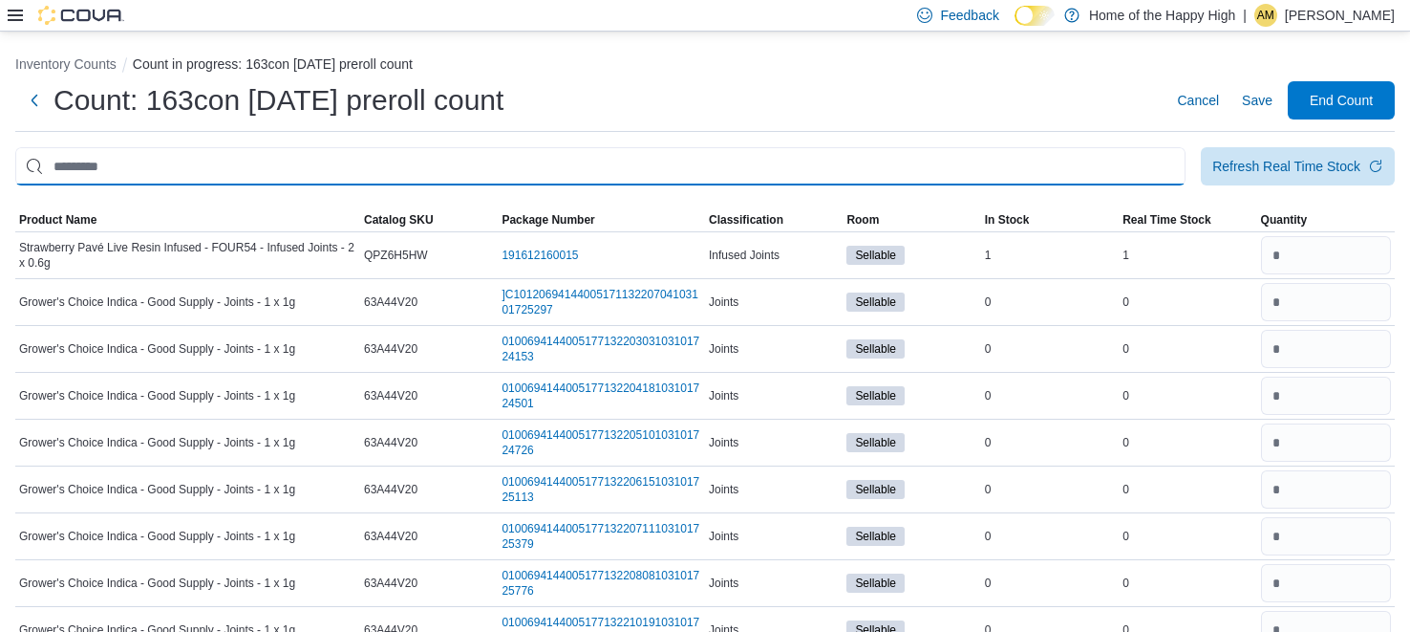
click at [768, 155] on input "This is a search bar. After typing your query, hit enter to filter the results …" at bounding box center [600, 166] width 1171 height 38
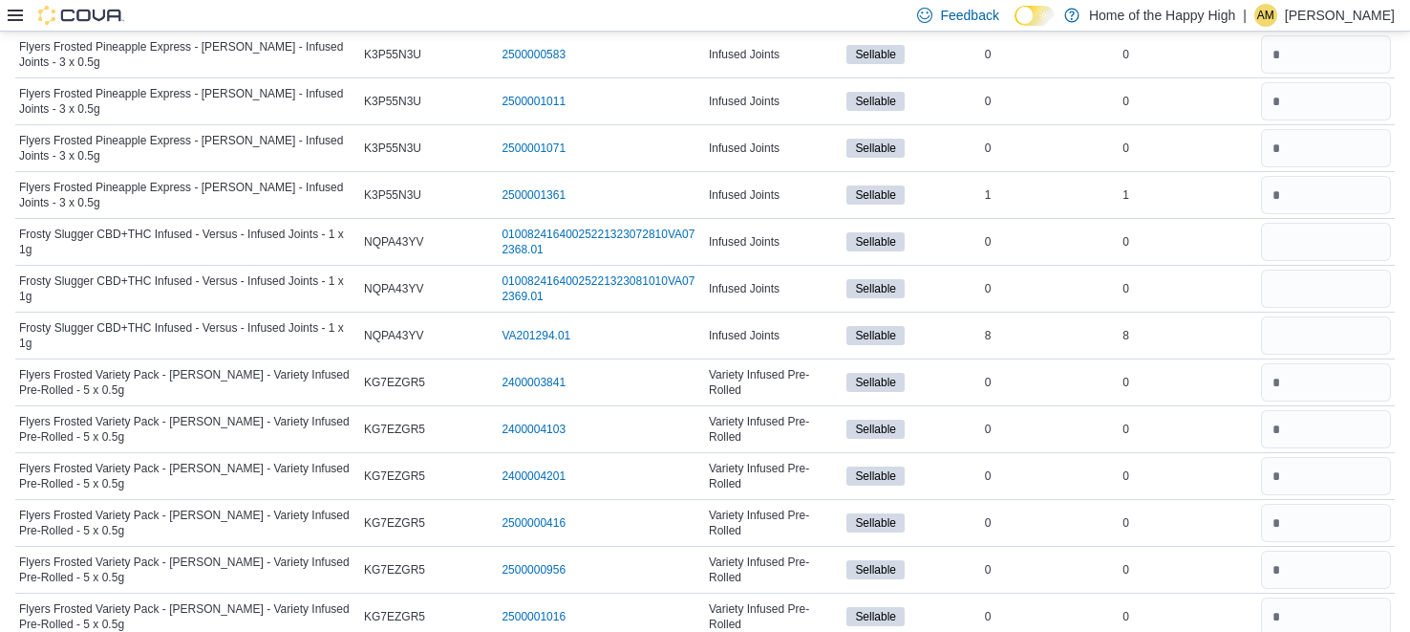
scroll to position [992, 0]
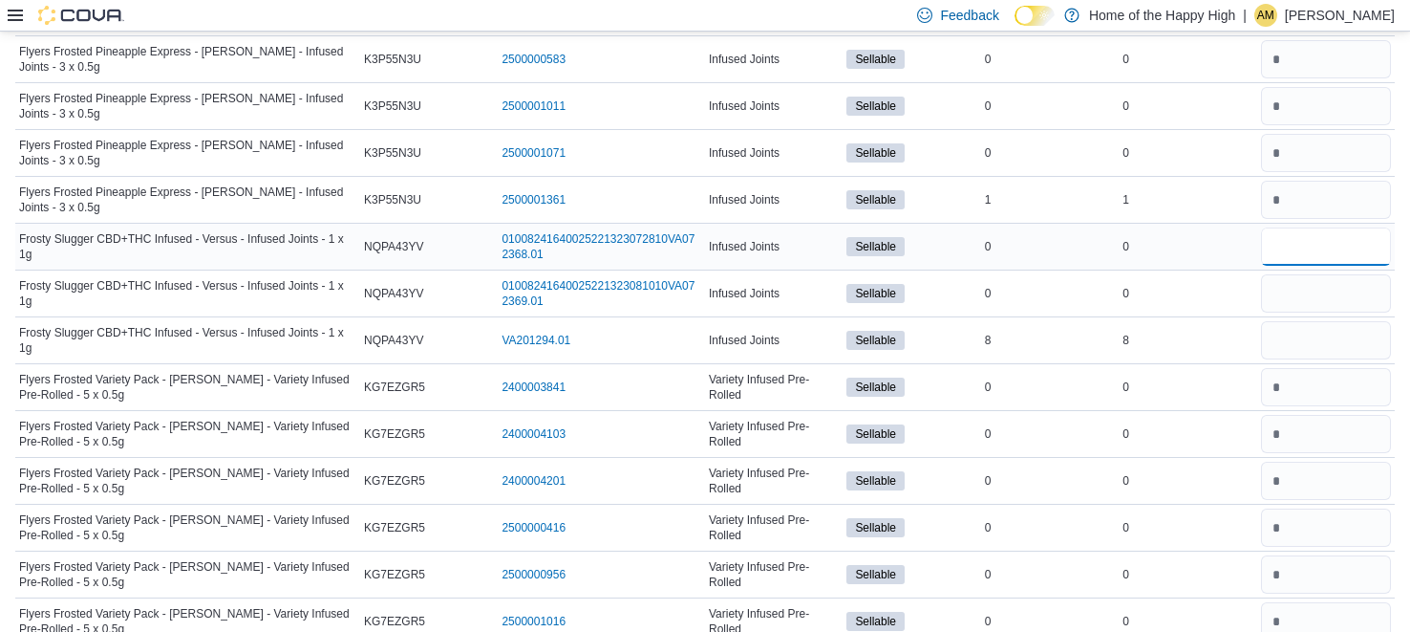
click at [1300, 232] on input "number" at bounding box center [1326, 246] width 130 height 38
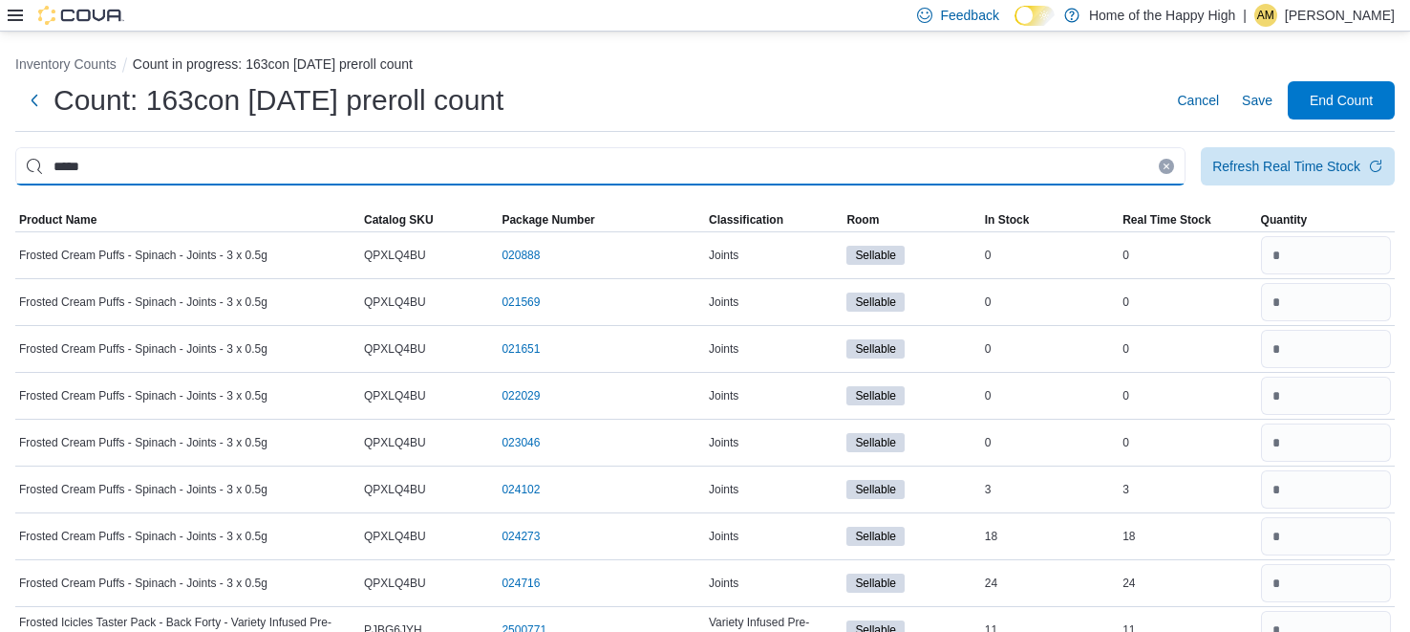
click at [950, 180] on input "*****" at bounding box center [600, 166] width 1171 height 38
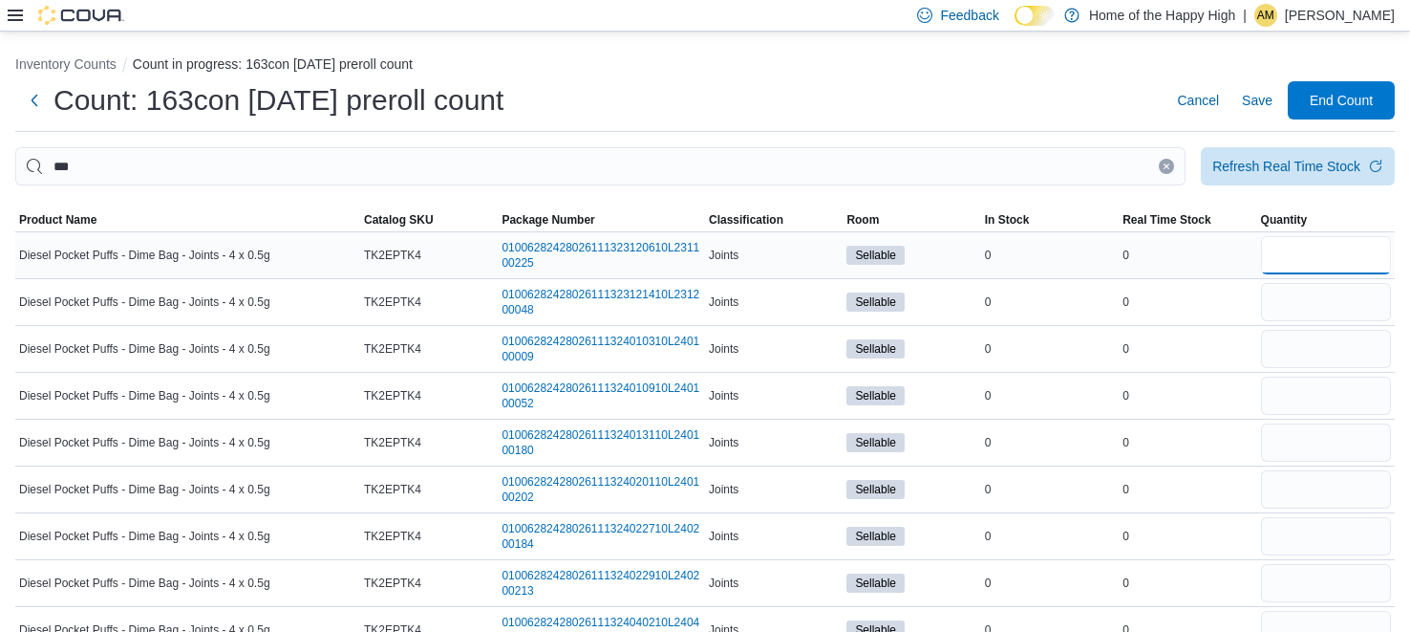
click at [1341, 253] on input "number" at bounding box center [1326, 255] width 130 height 38
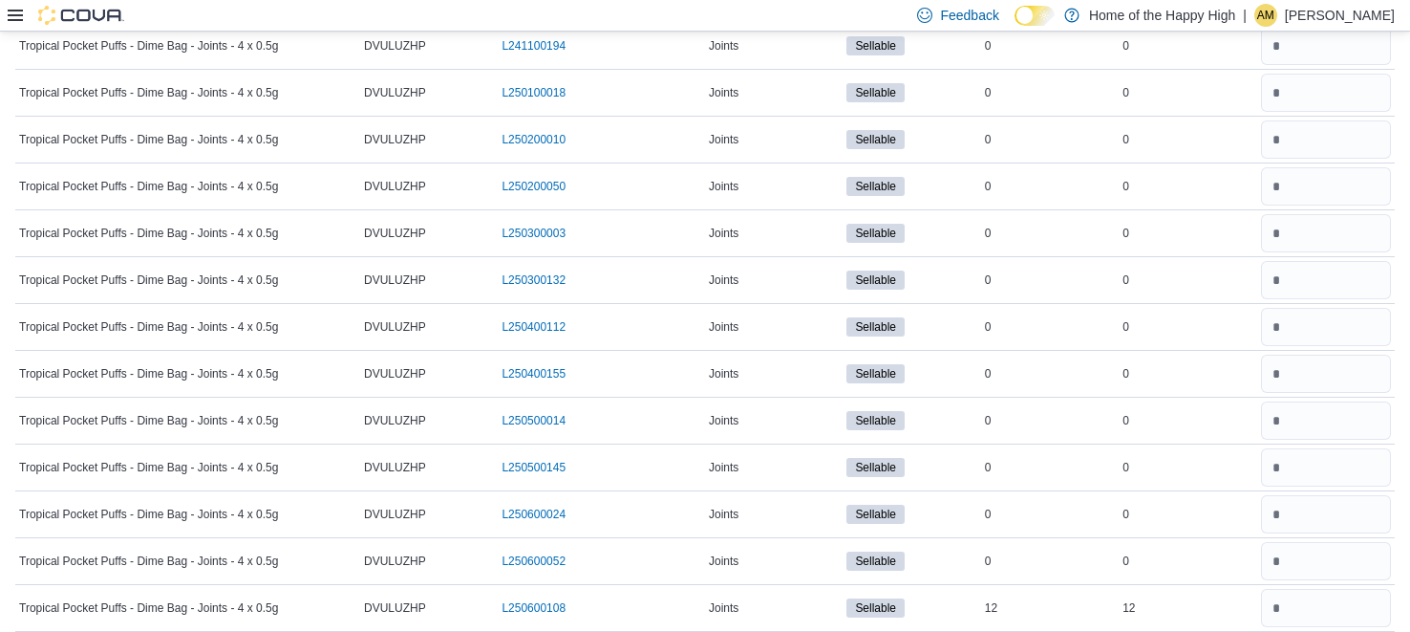
scroll to position [2251, 0]
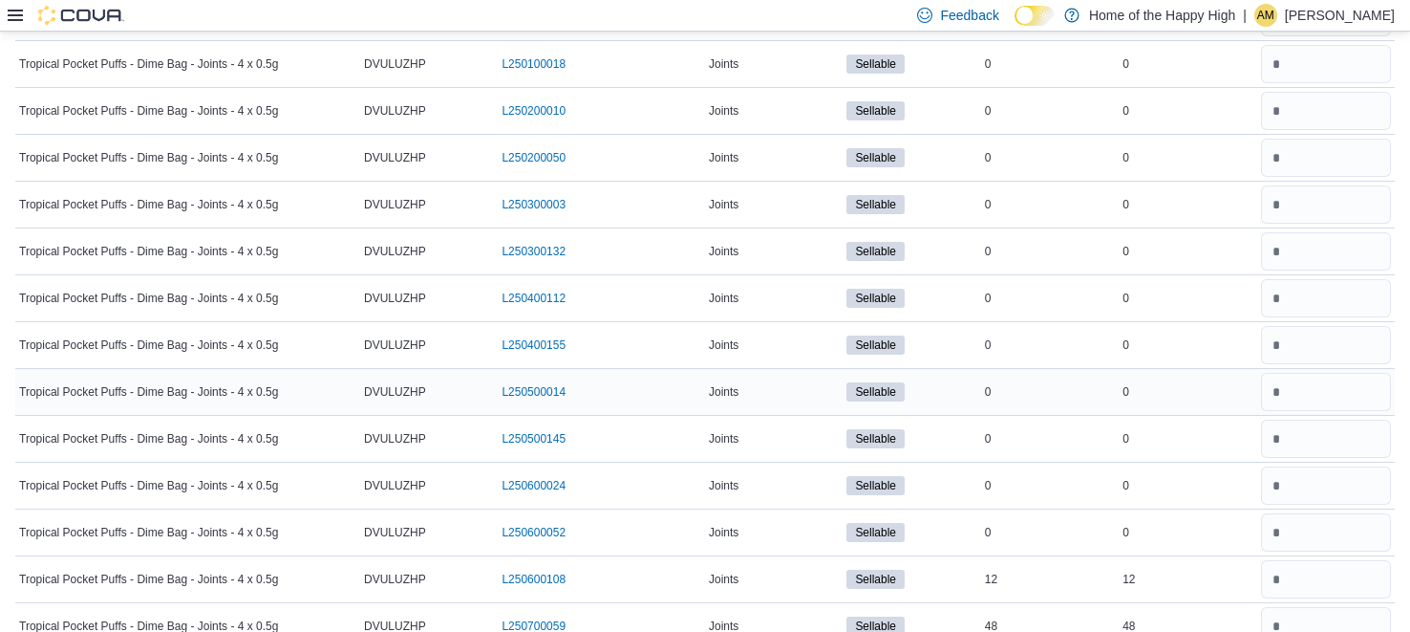
click at [1240, 392] on td "Real Time Stock 0" at bounding box center [1188, 392] width 138 height 47
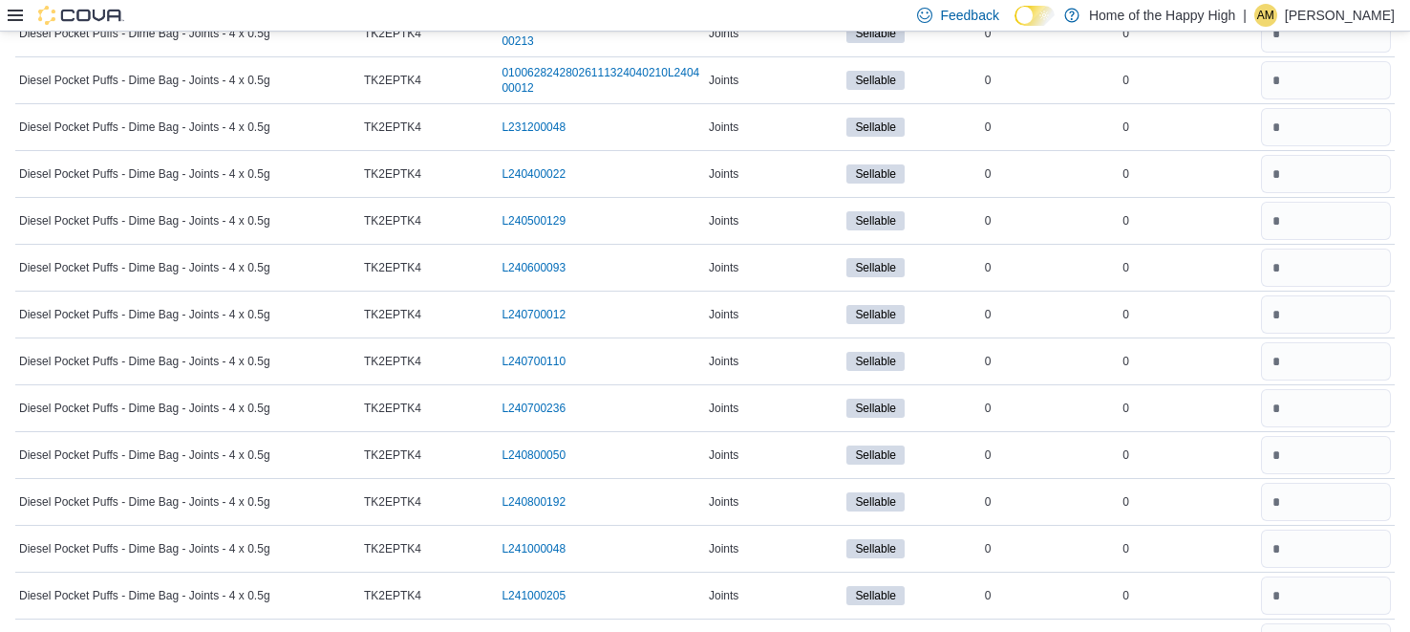
scroll to position [0, 0]
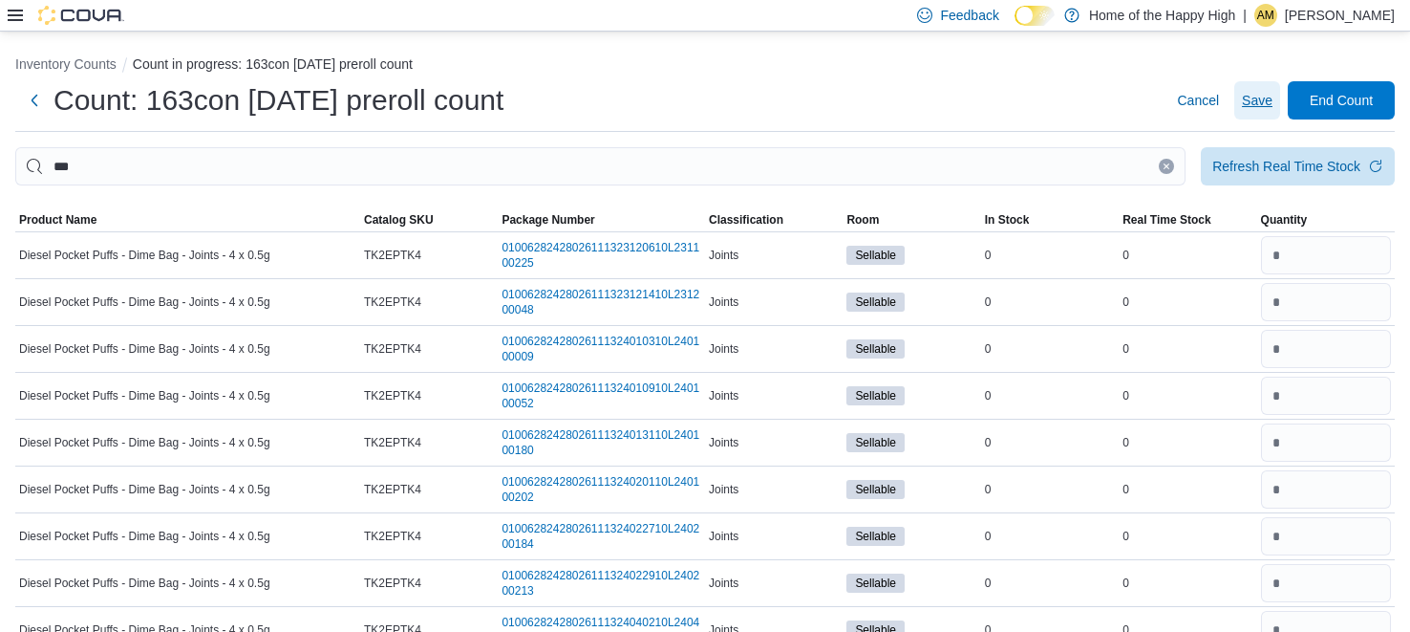
click at [1252, 102] on span "Save" at bounding box center [1257, 100] width 31 height 19
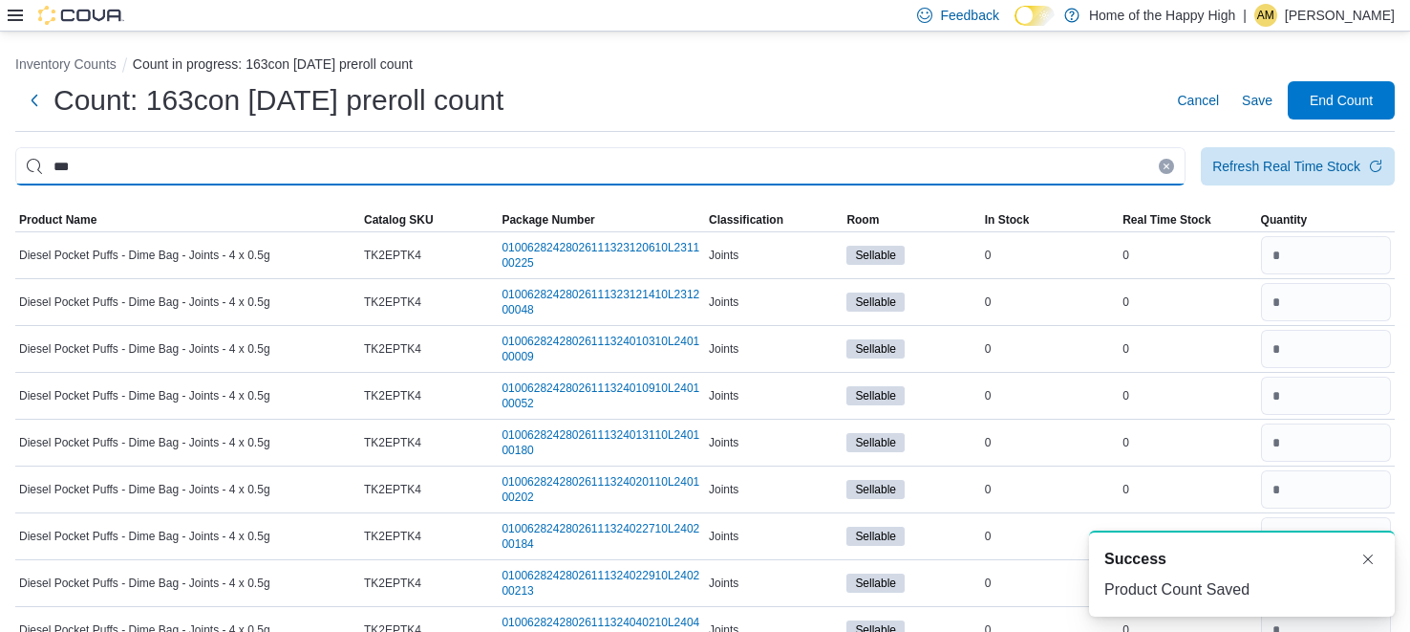
click at [1097, 171] on input "***" at bounding box center [600, 166] width 1171 height 38
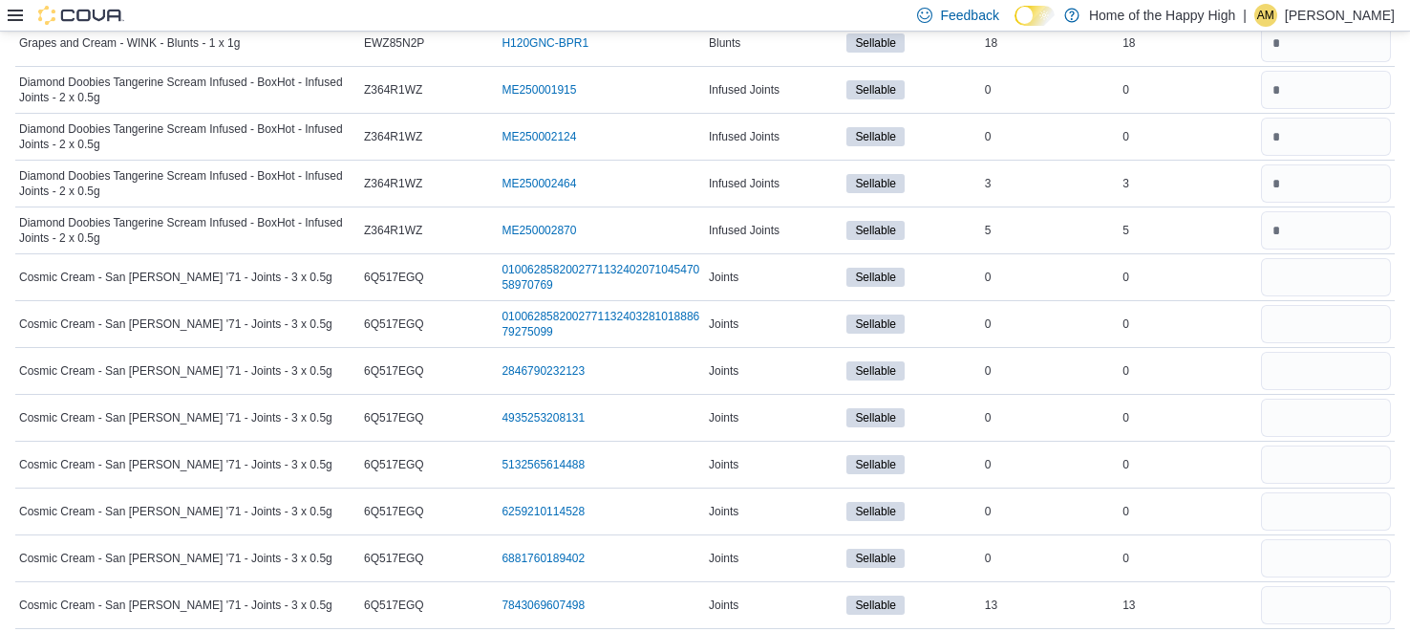
scroll to position [920, 0]
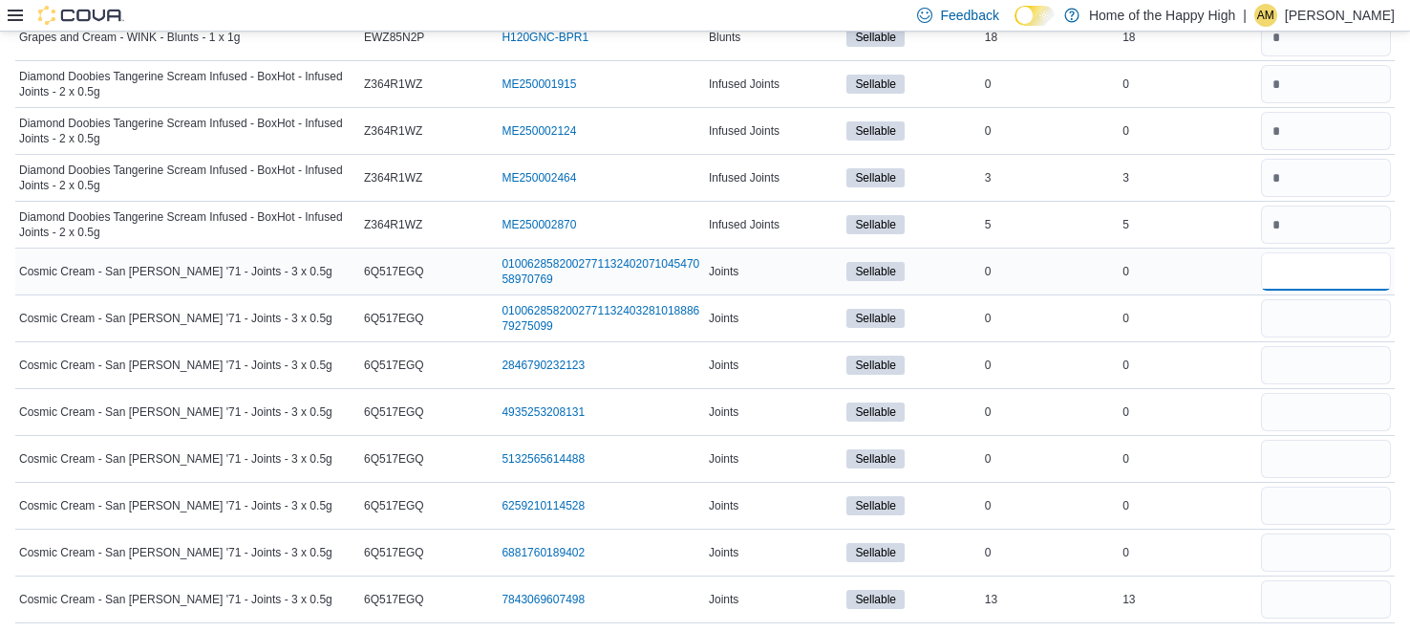
click at [1360, 252] on input "number" at bounding box center [1326, 271] width 130 height 38
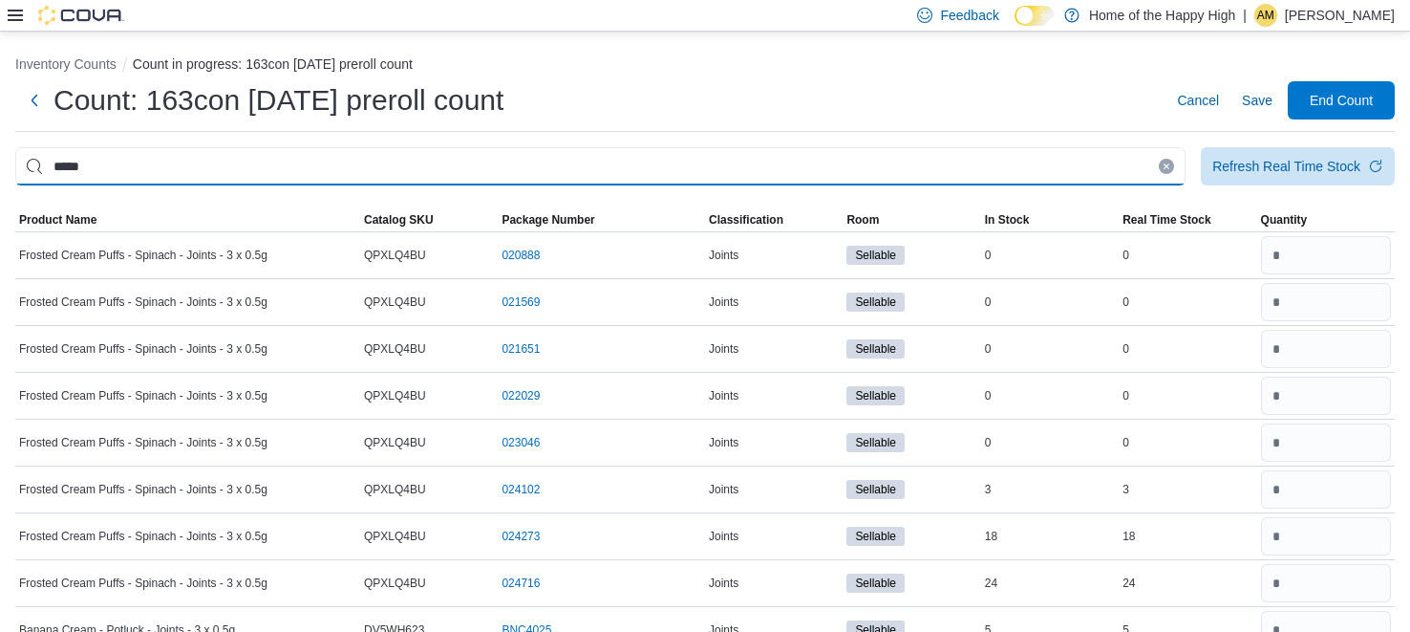
click at [1091, 156] on input "*****" at bounding box center [600, 166] width 1171 height 38
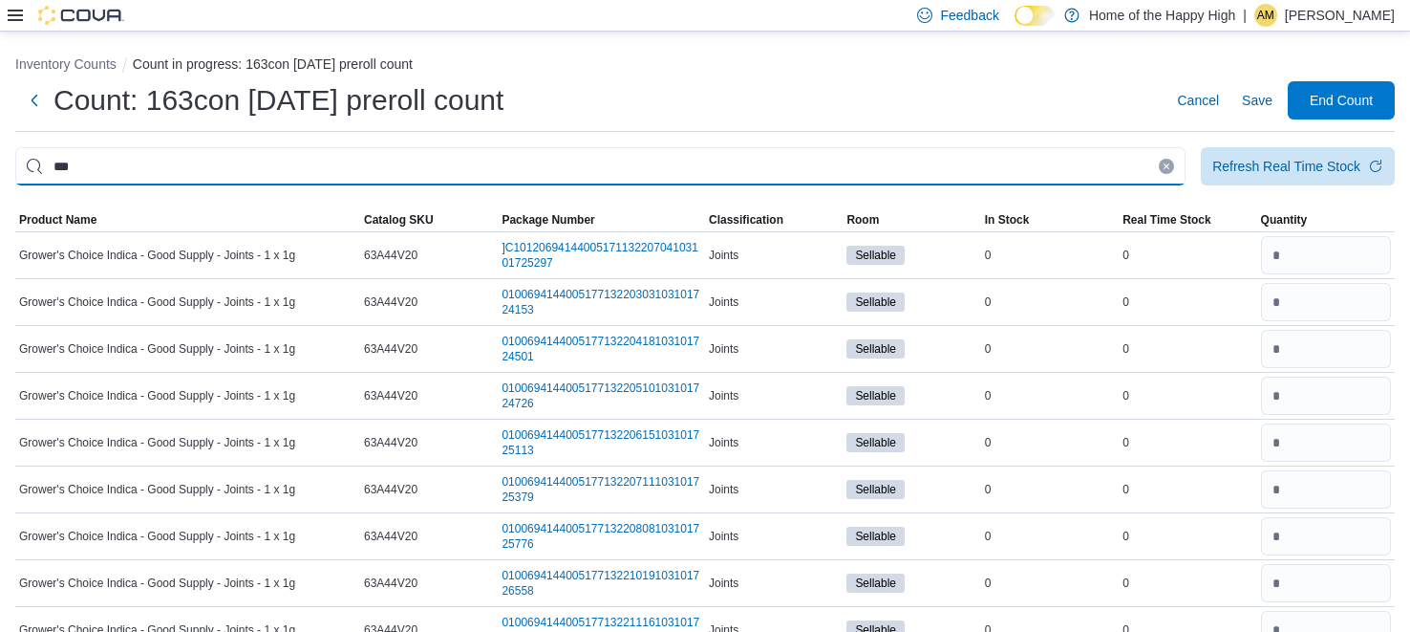
click at [499, 165] on input "***" at bounding box center [600, 166] width 1171 height 38
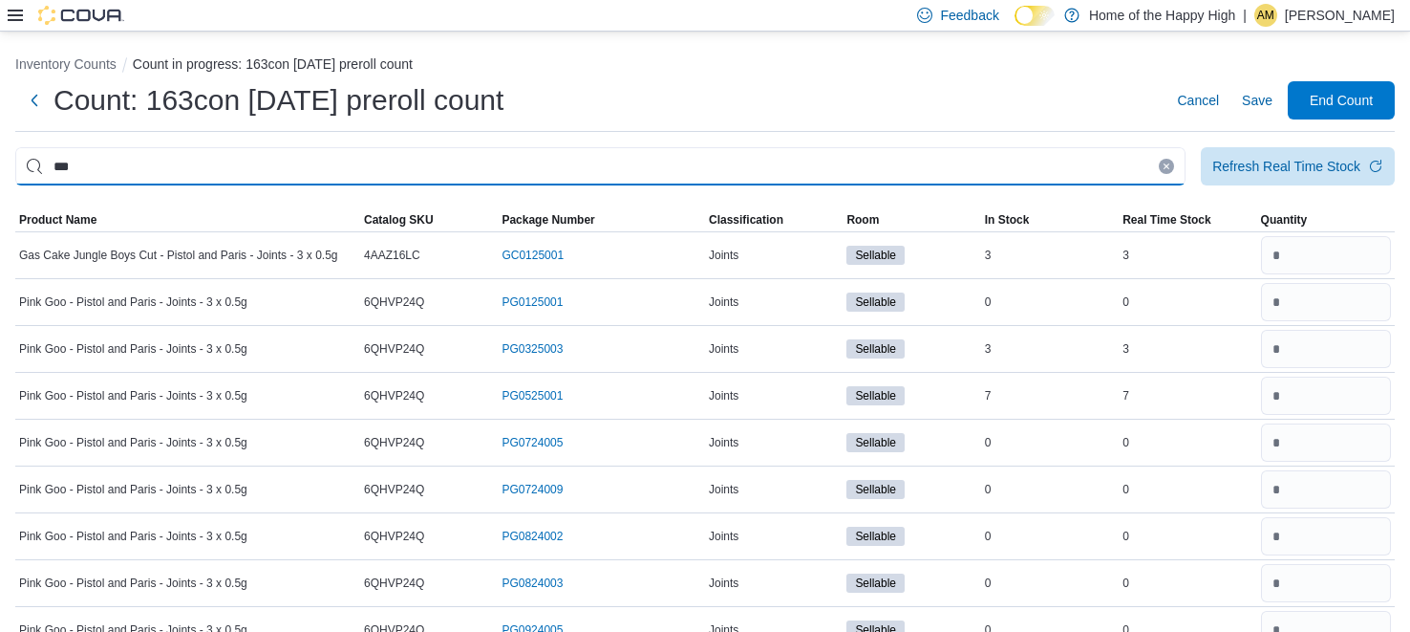
click at [512, 170] on input "***" at bounding box center [600, 166] width 1171 height 38
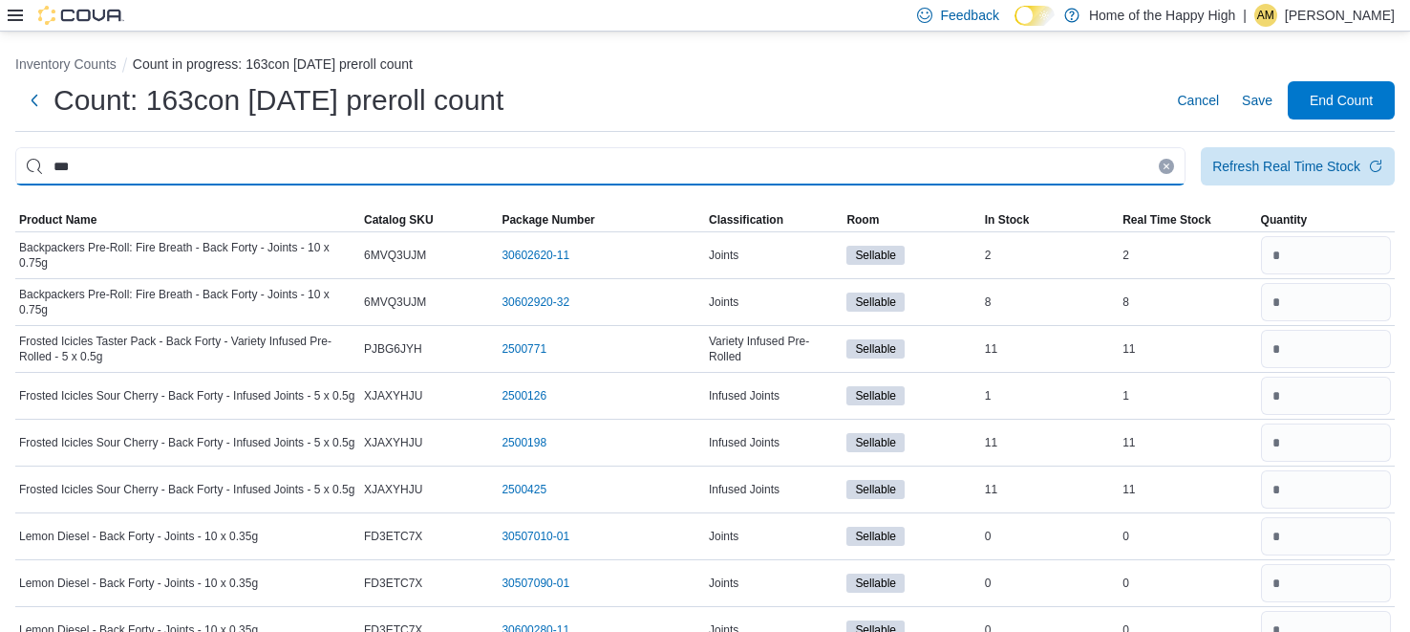
click at [385, 166] on input "***" at bounding box center [600, 166] width 1171 height 38
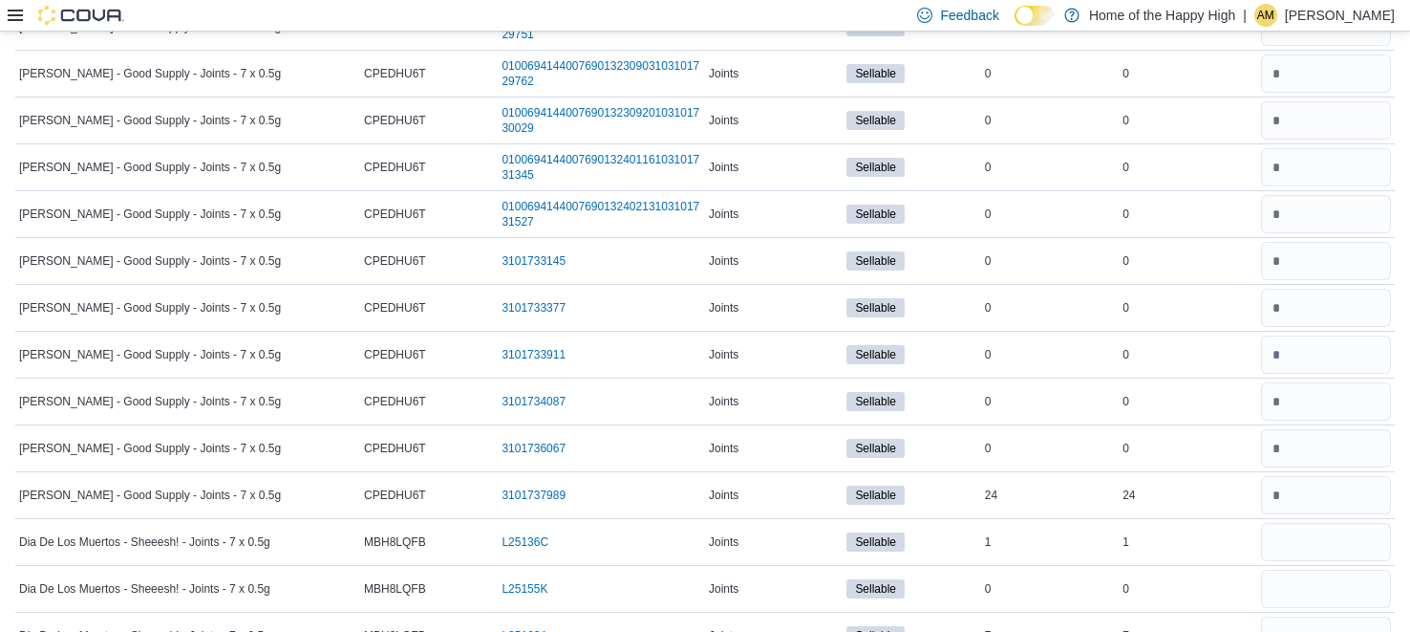
scroll to position [86228, 0]
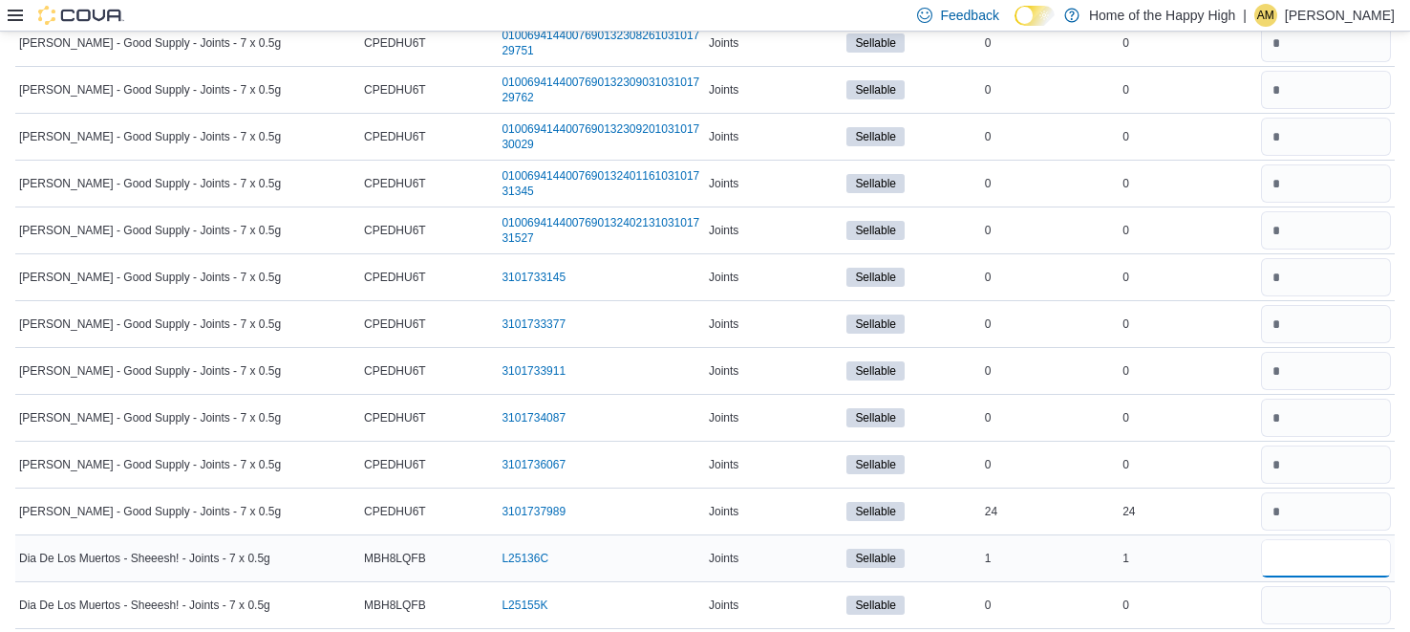
click at [1278, 539] on input "number" at bounding box center [1326, 558] width 130 height 38
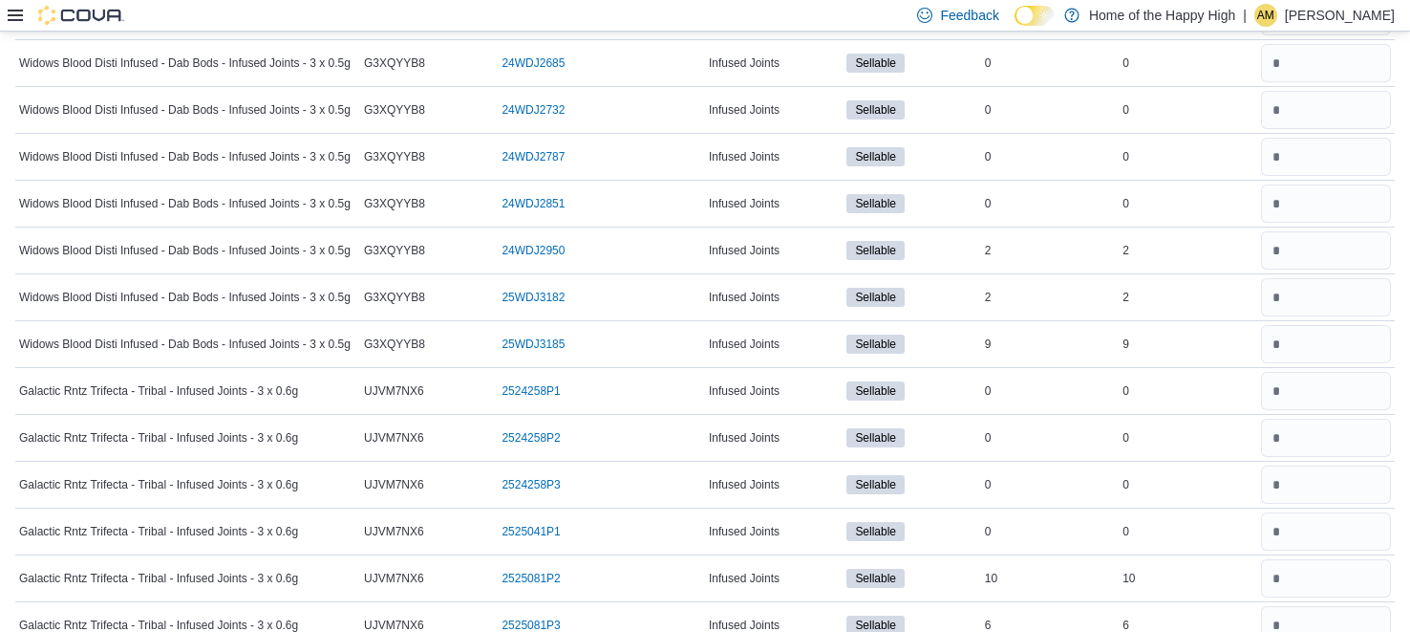
scroll to position [76557, 0]
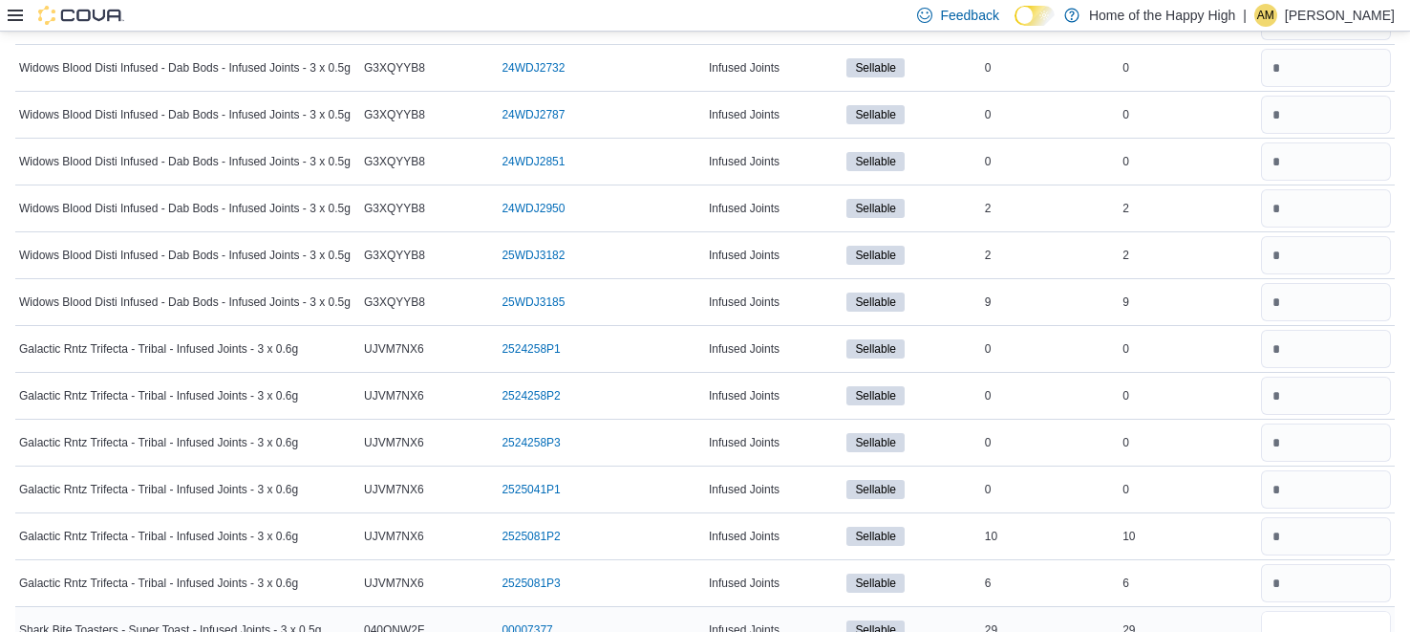
click at [1328, 611] on input "number" at bounding box center [1326, 630] width 130 height 38
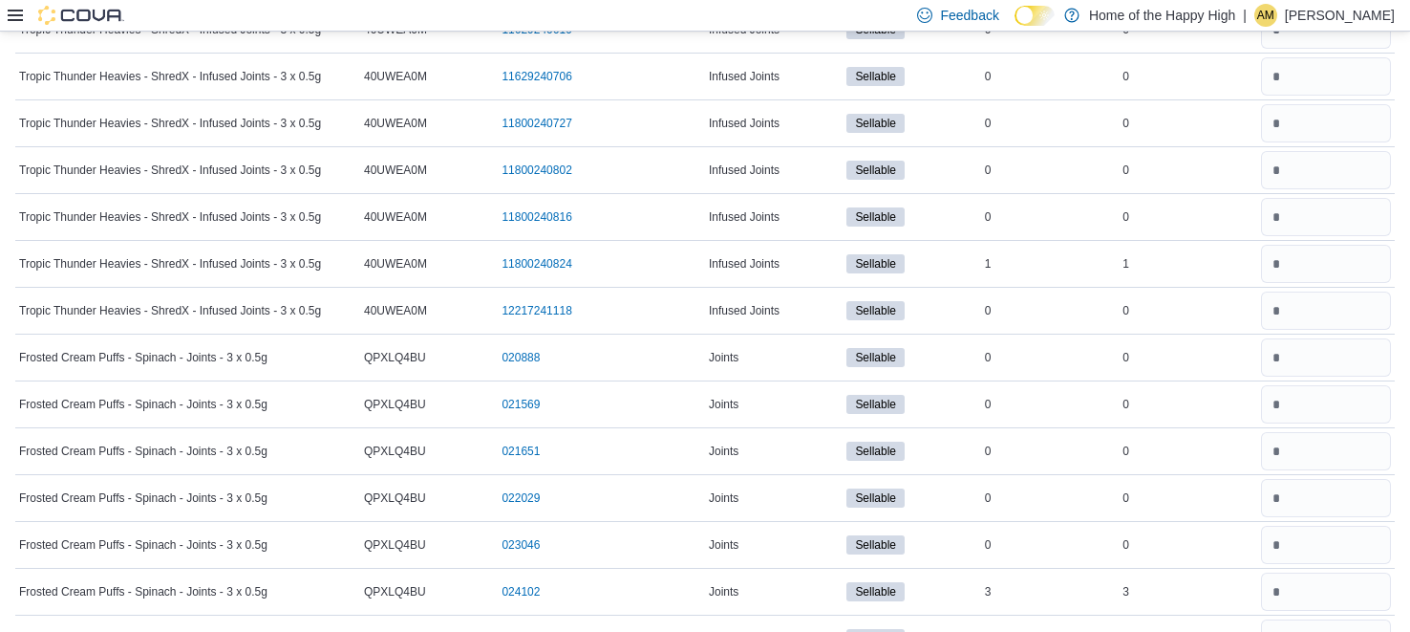
scroll to position [0, 0]
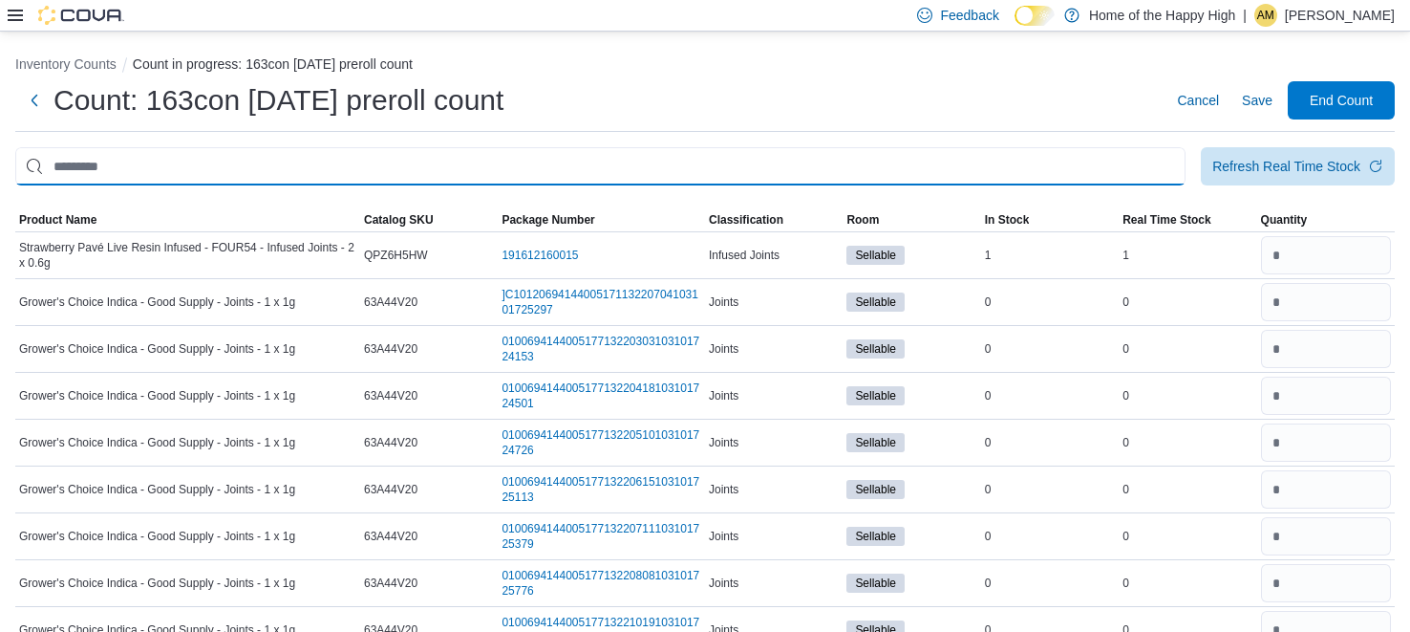
click at [925, 175] on input "This is a search bar. After typing your query, hit enter to filter the results …" at bounding box center [600, 166] width 1171 height 38
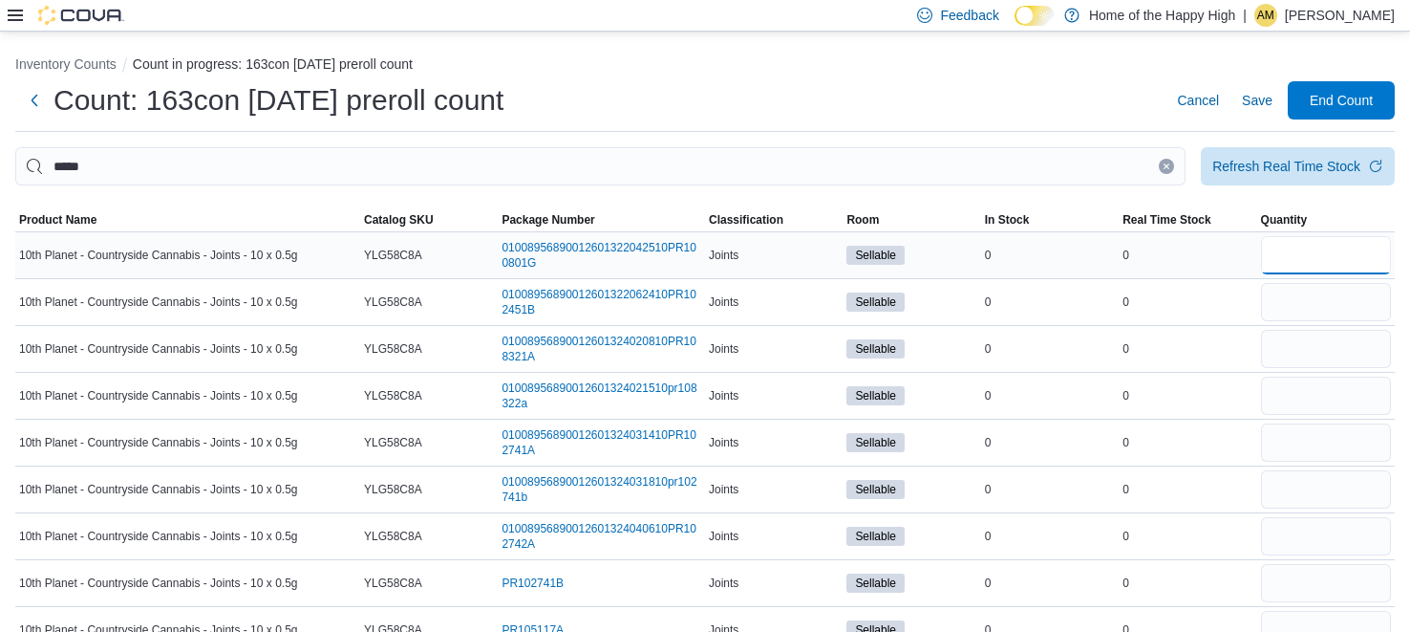
click at [1289, 268] on input "number" at bounding box center [1326, 255] width 130 height 38
click at [1344, 383] on input "number" at bounding box center [1326, 396] width 130 height 38
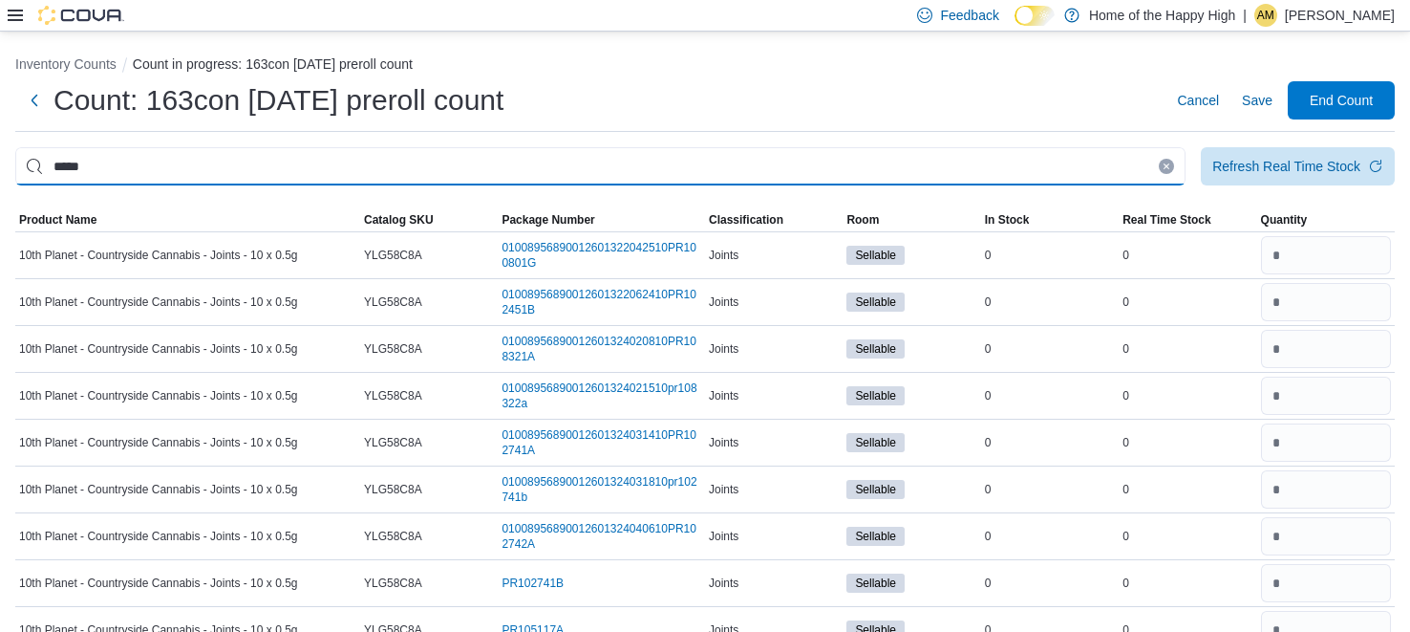
click at [1098, 168] on input "*****" at bounding box center [600, 166] width 1171 height 38
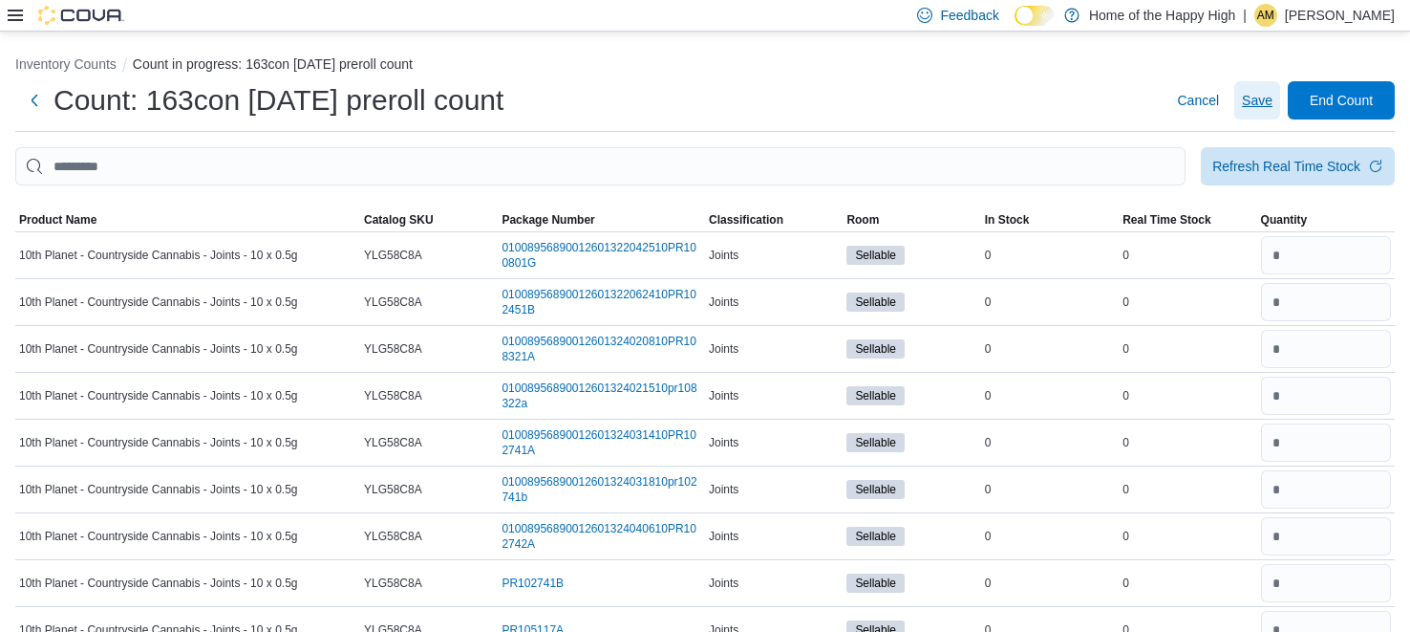
click at [1246, 104] on span "Save" at bounding box center [1257, 100] width 31 height 19
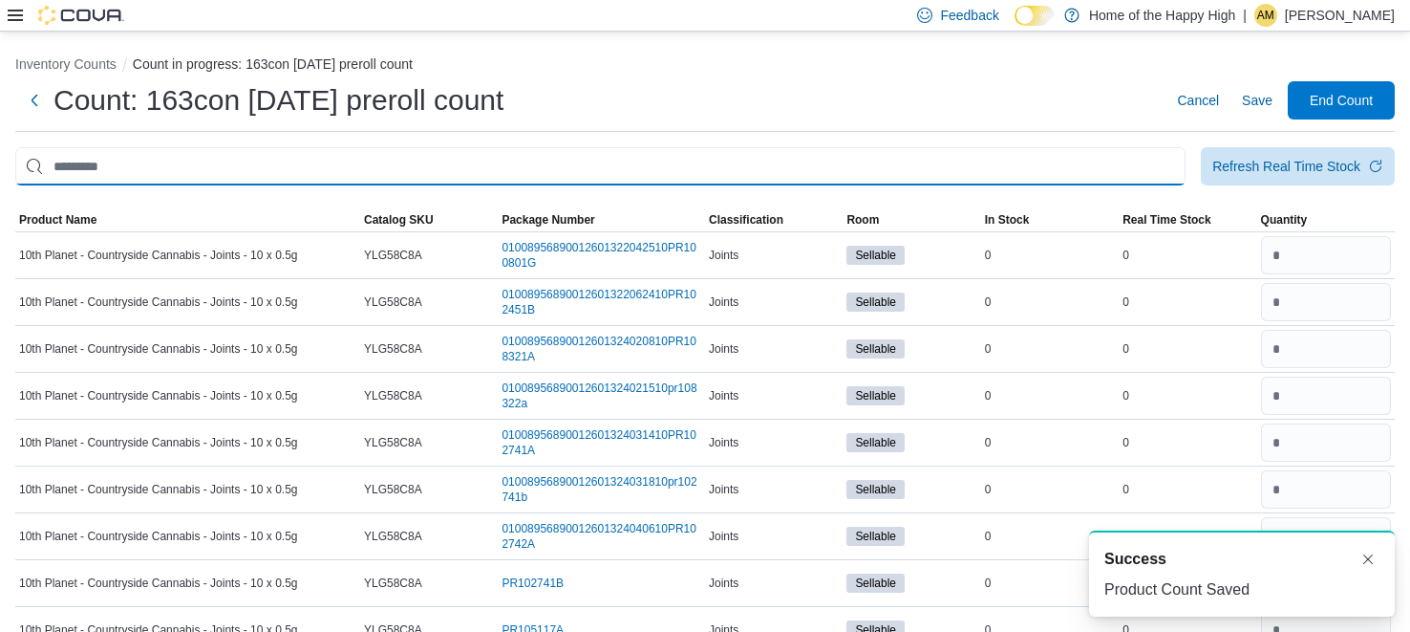
click at [907, 166] on input "This is a search bar. After typing your query, hit enter to filter the results …" at bounding box center [600, 166] width 1171 height 38
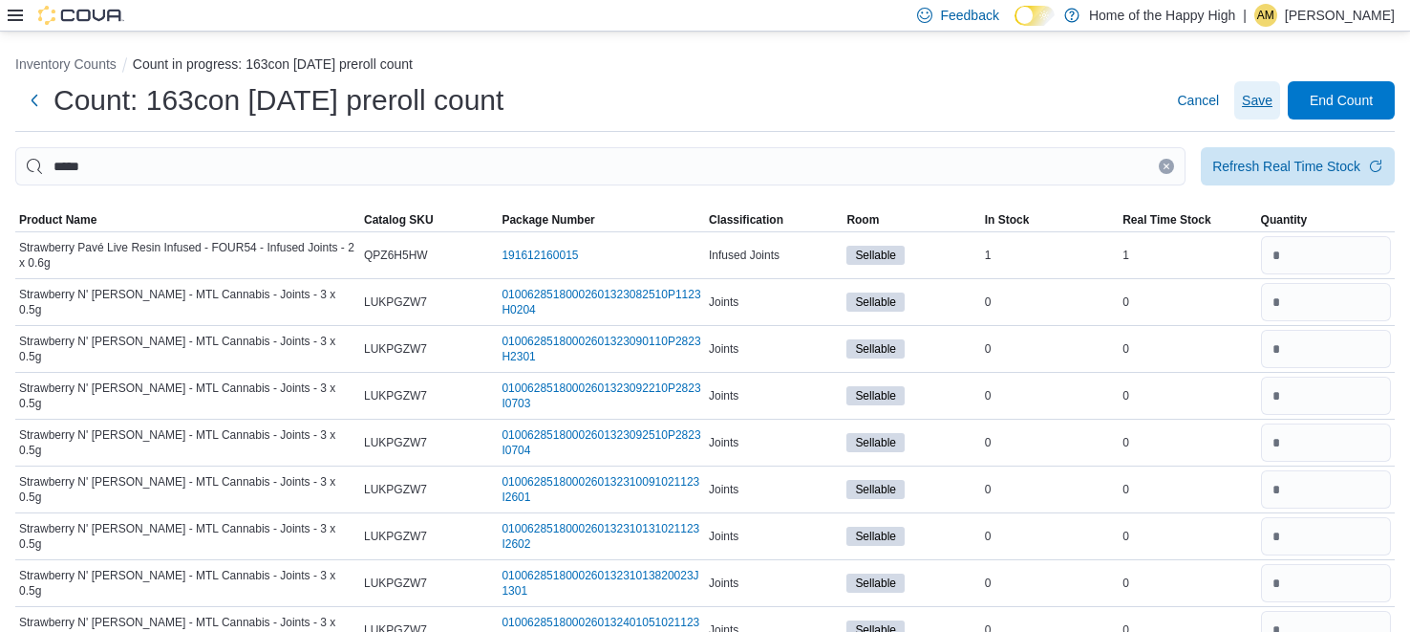
click at [1253, 107] on span "Save" at bounding box center [1257, 100] width 31 height 19
click at [1251, 93] on span "Save" at bounding box center [1257, 100] width 31 height 19
